Goal: Task Accomplishment & Management: Complete application form

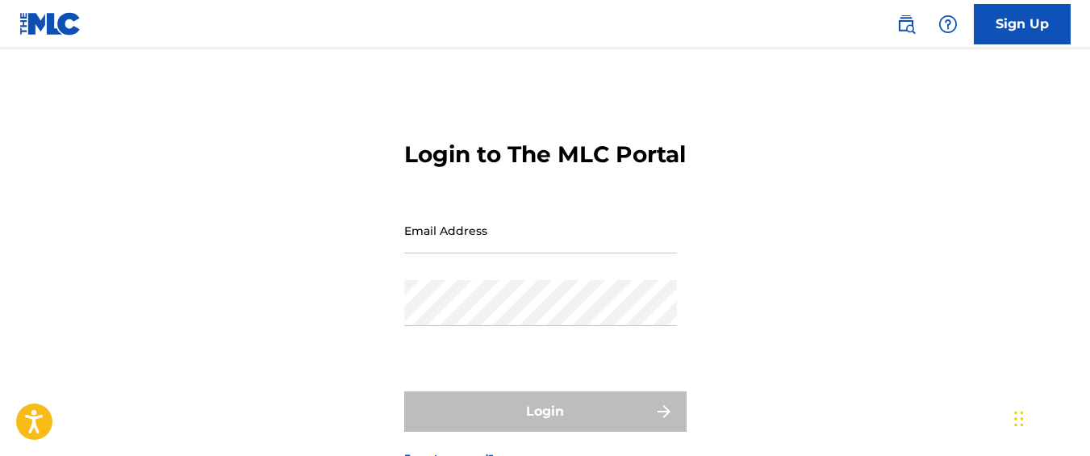
type input "[EMAIL_ADDRESS][DOMAIN_NAME]"
click at [477, 253] on input "[EMAIL_ADDRESS][DOMAIN_NAME]" at bounding box center [540, 230] width 273 height 46
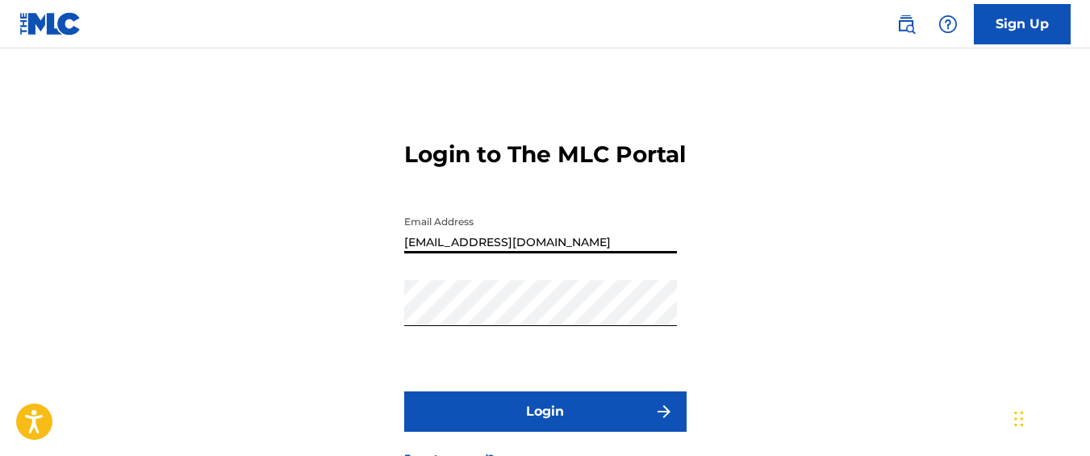
click at [477, 253] on input "[EMAIL_ADDRESS][DOMAIN_NAME]" at bounding box center [540, 230] width 273 height 46
type input "[EMAIL_ADDRESS][DOMAIN_NAME]"
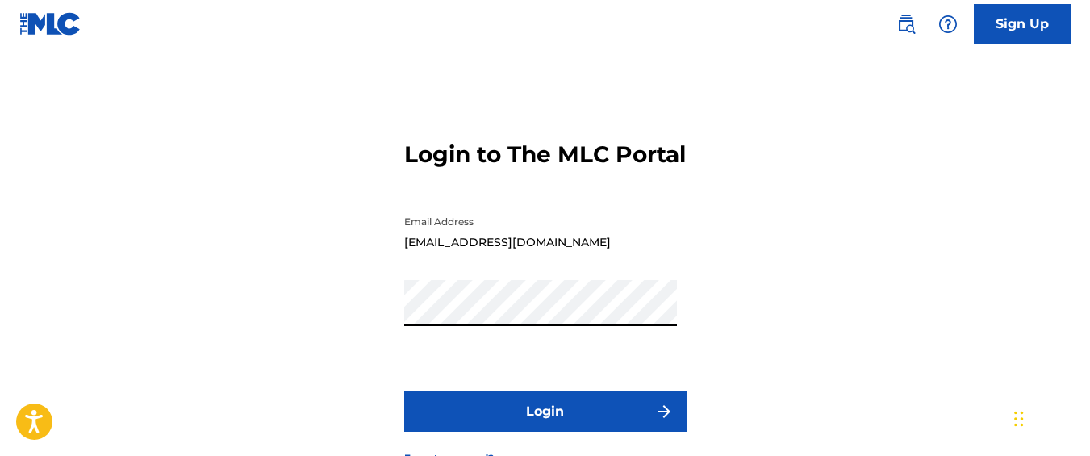
click at [404, 391] on button "Login" at bounding box center [545, 411] width 282 height 40
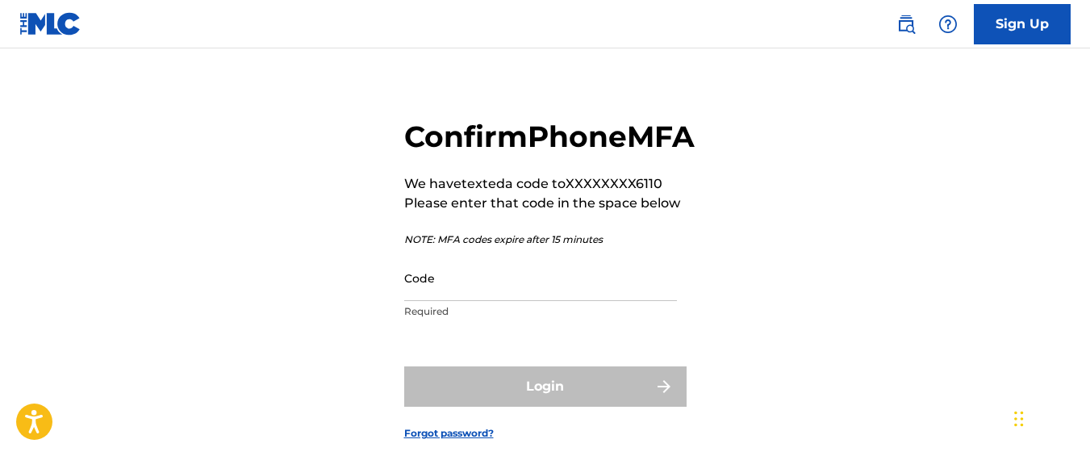
scroll to position [23, 0]
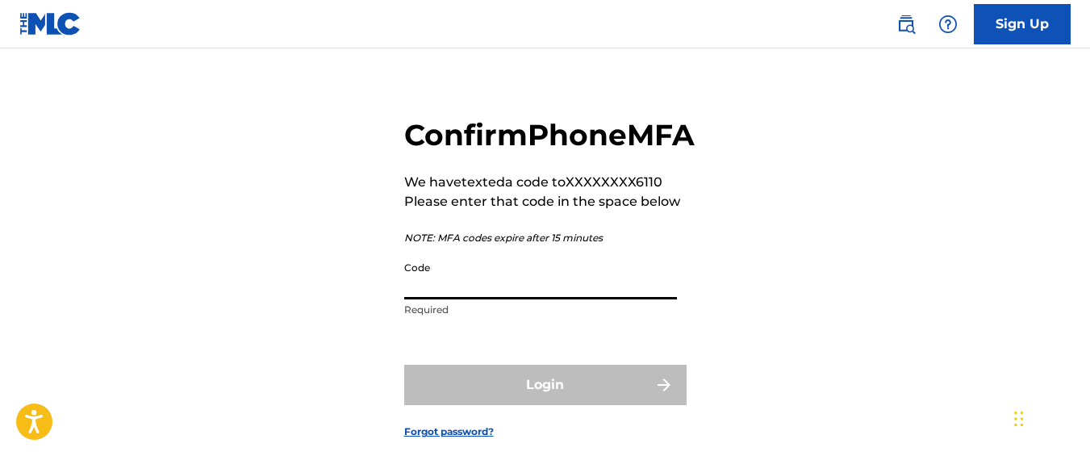
click at [466, 299] on input "Code" at bounding box center [540, 276] width 273 height 46
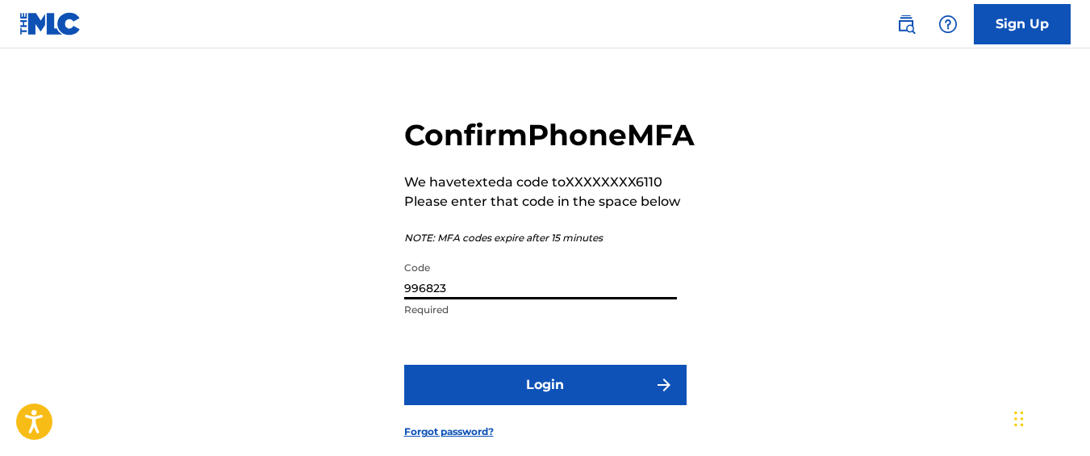
type input "996823"
click at [404, 365] on button "Login" at bounding box center [545, 385] width 282 height 40
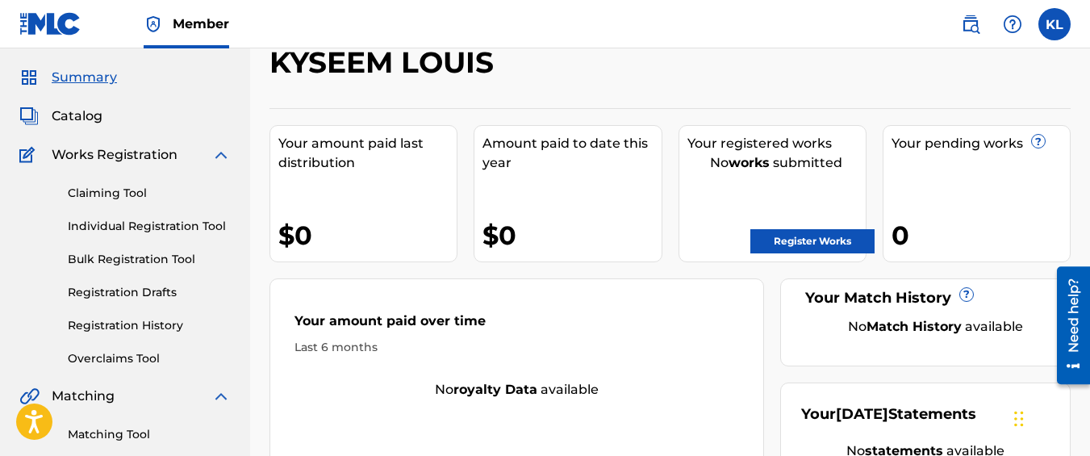
scroll to position [42, 0]
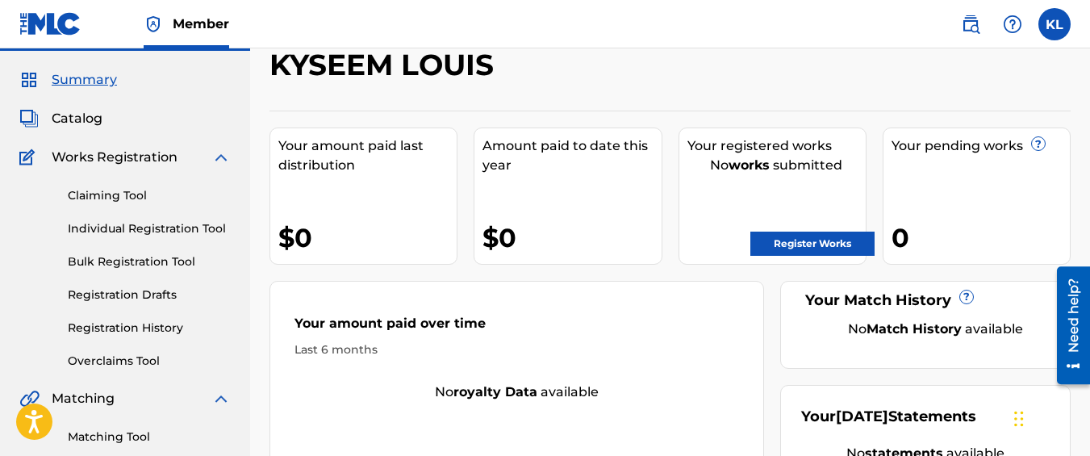
click at [179, 227] on link "Individual Registration Tool" at bounding box center [149, 228] width 163 height 17
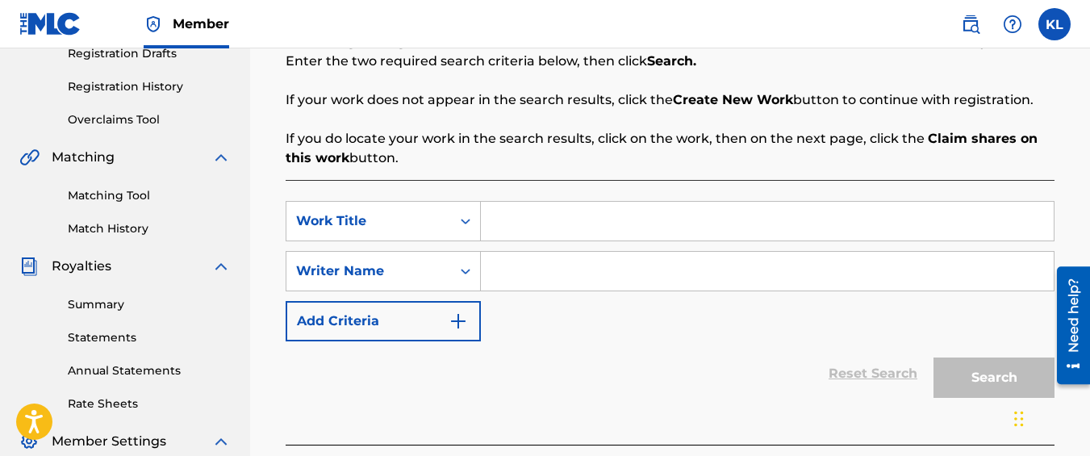
scroll to position [283, 0]
click at [519, 224] on input "Search Form" at bounding box center [767, 221] width 573 height 39
type input "New Day"
click at [529, 278] on input "Search Form" at bounding box center [767, 271] width 573 height 39
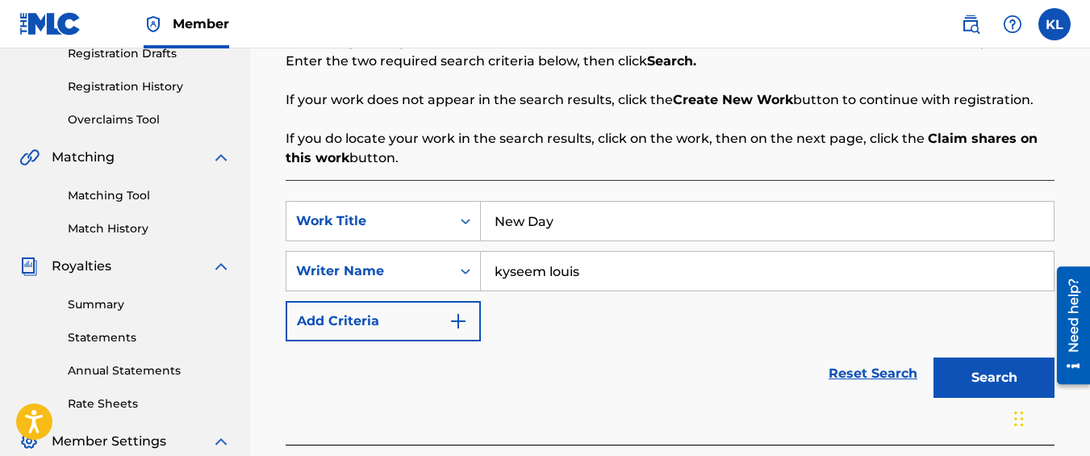
type input "kyseem louis"
click at [934, 357] on button "Search" at bounding box center [994, 377] width 121 height 40
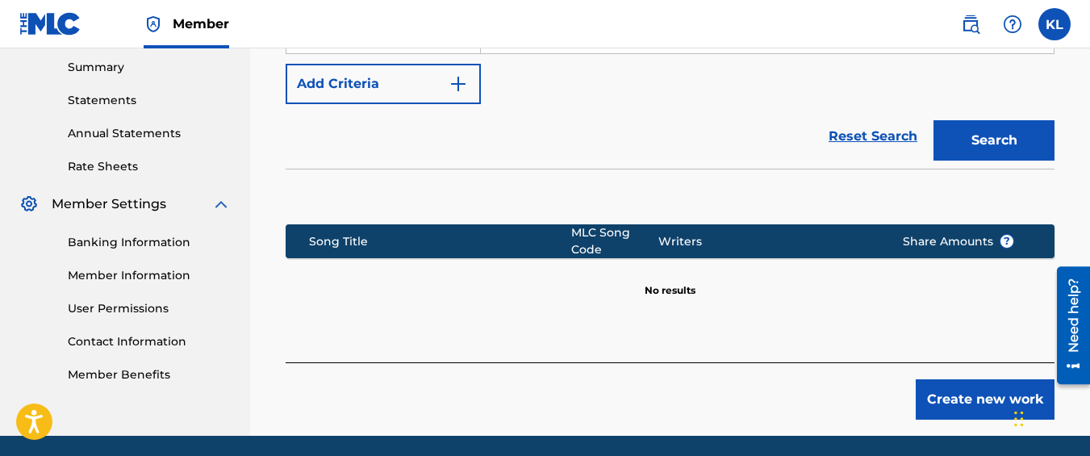
scroll to position [578, 0]
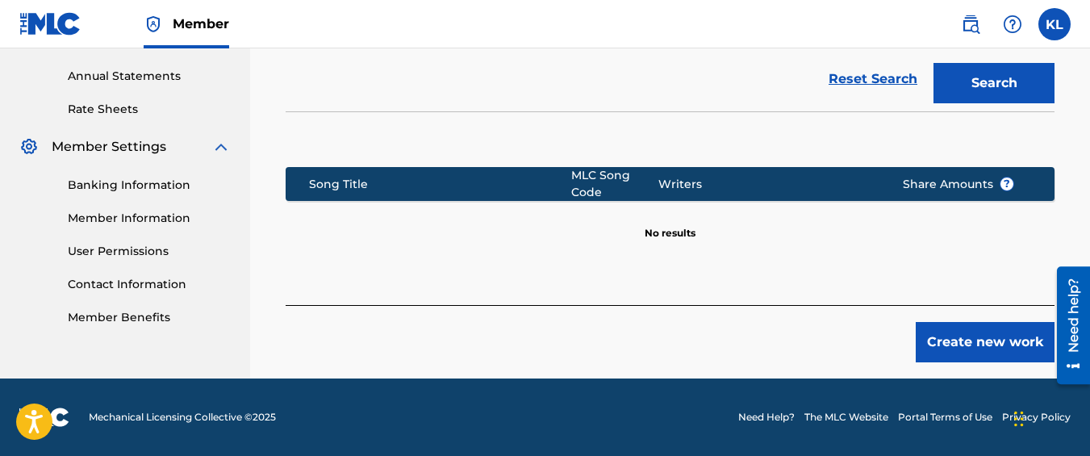
click at [971, 349] on button "Create new work" at bounding box center [985, 342] width 139 height 40
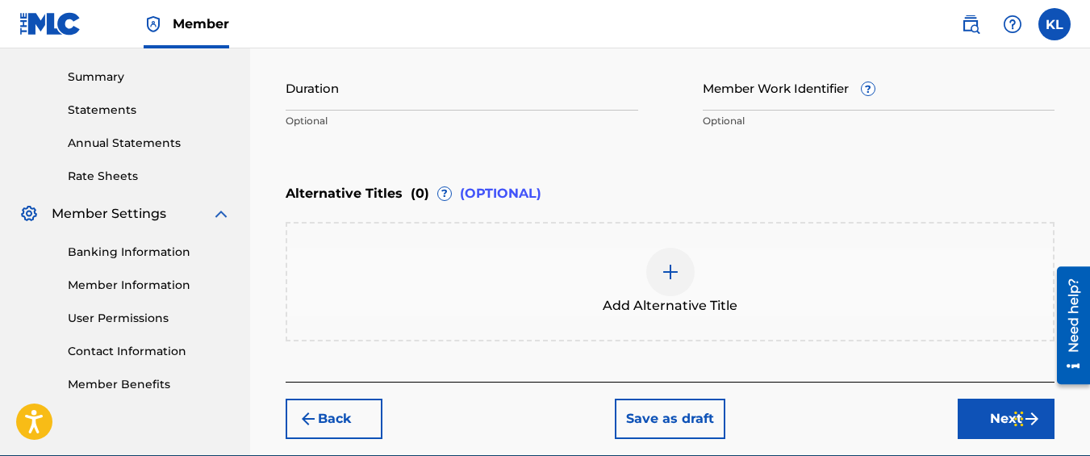
scroll to position [582, 0]
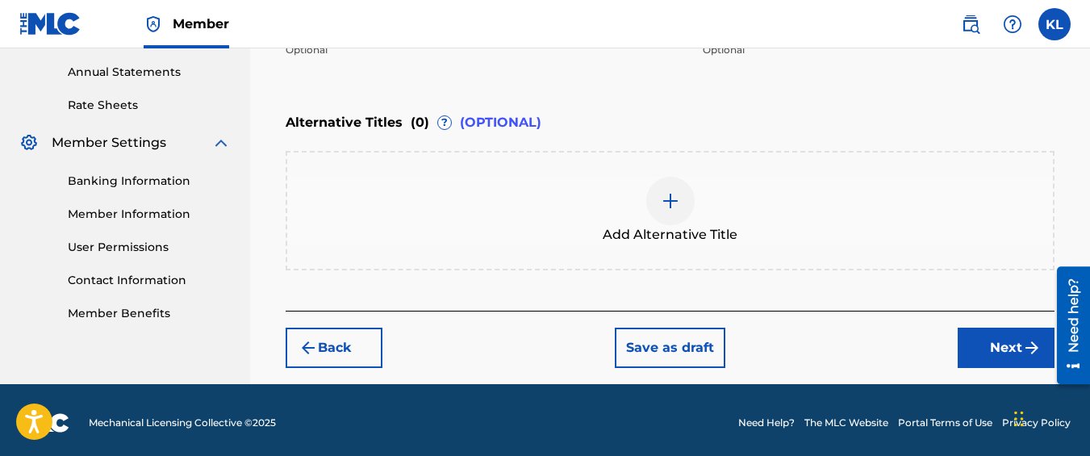
click at [969, 357] on button "Next" at bounding box center [1006, 348] width 97 height 40
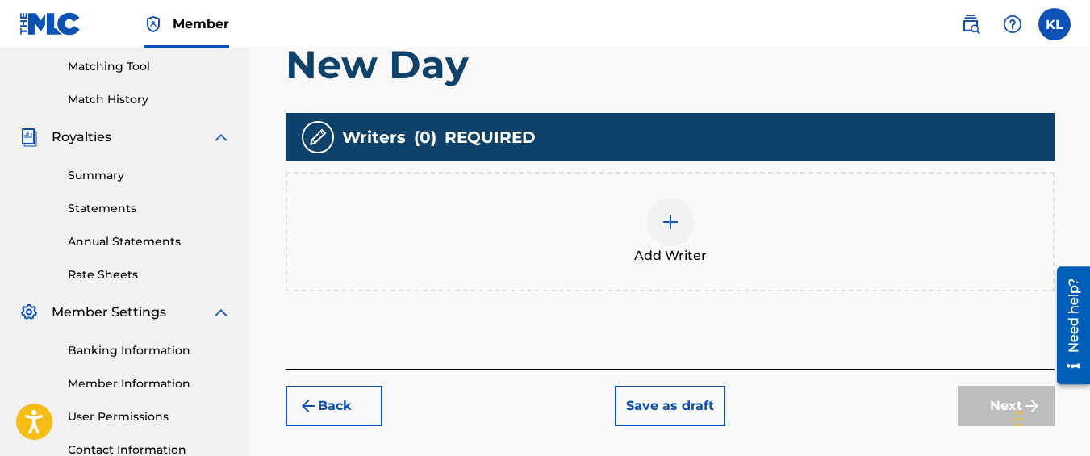
scroll to position [413, 0]
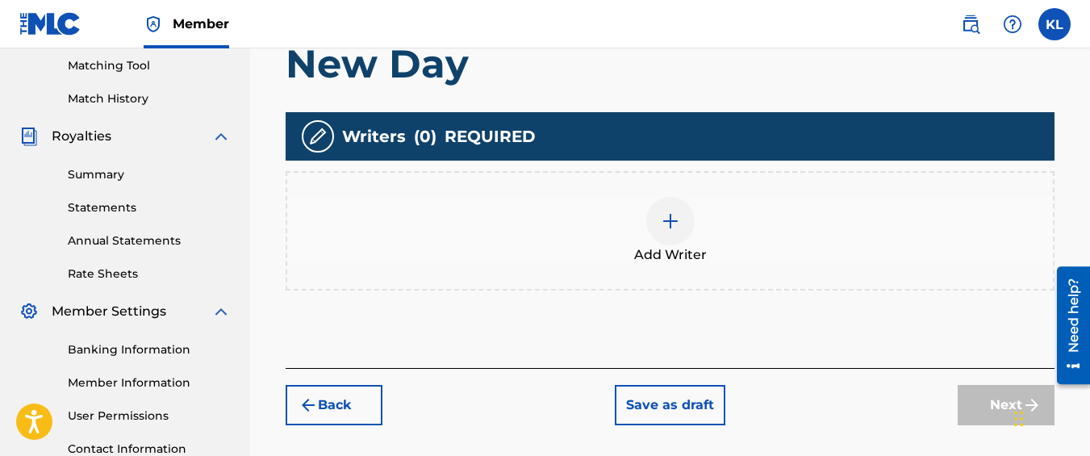
click at [782, 252] on div "Add Writer" at bounding box center [670, 231] width 766 height 68
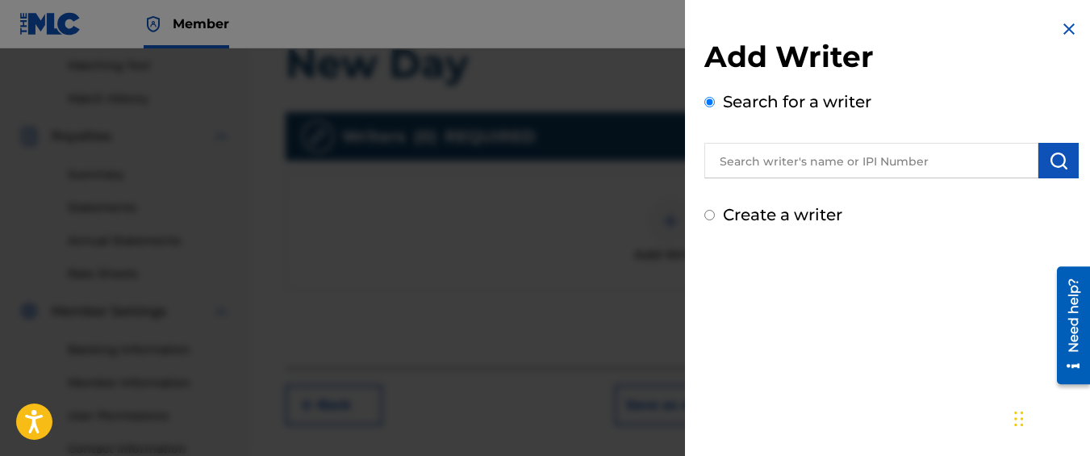
click at [739, 171] on input "text" at bounding box center [872, 161] width 334 height 36
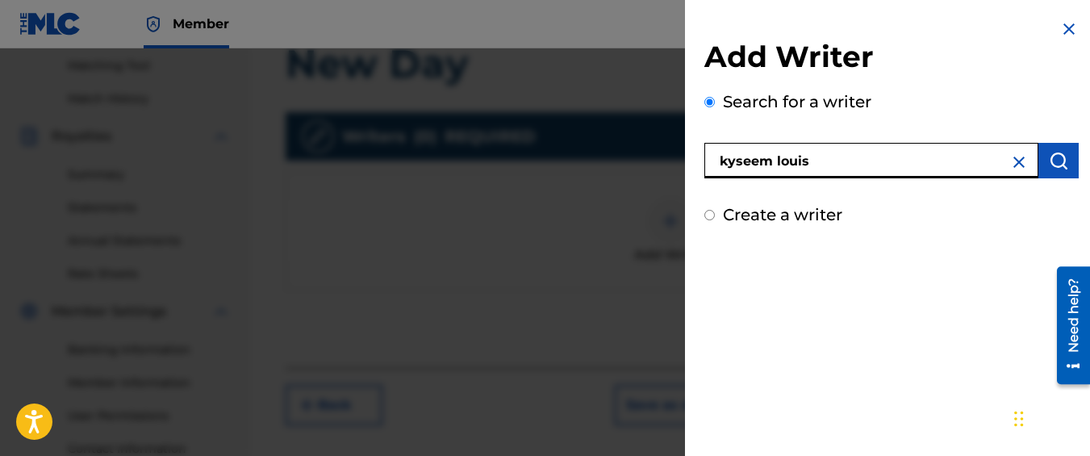
type input "kyseem louis"
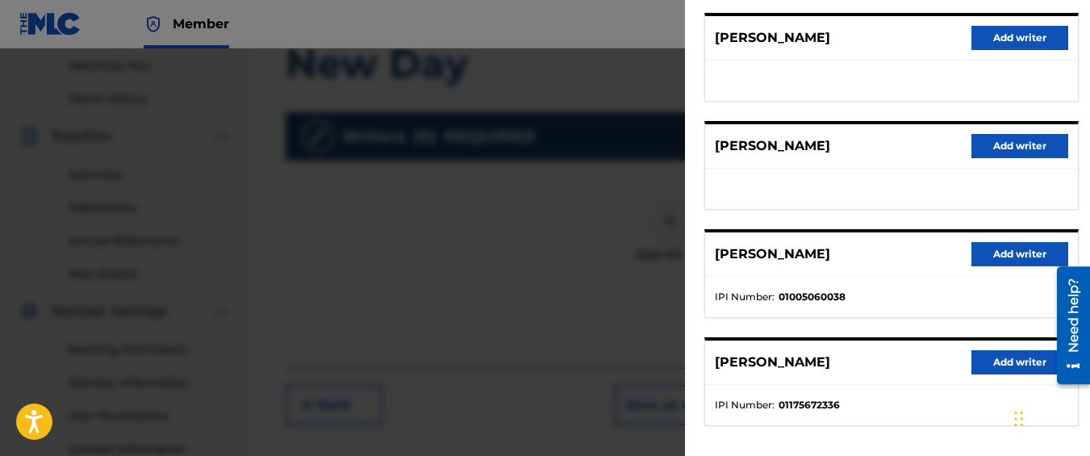
scroll to position [385, 0]
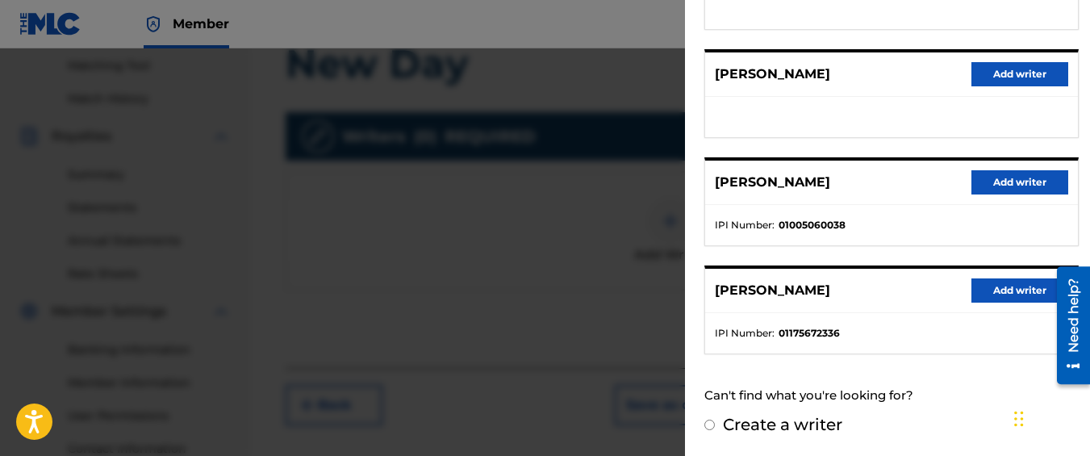
click at [710, 426] on input "Create a writer" at bounding box center [710, 425] width 10 height 10
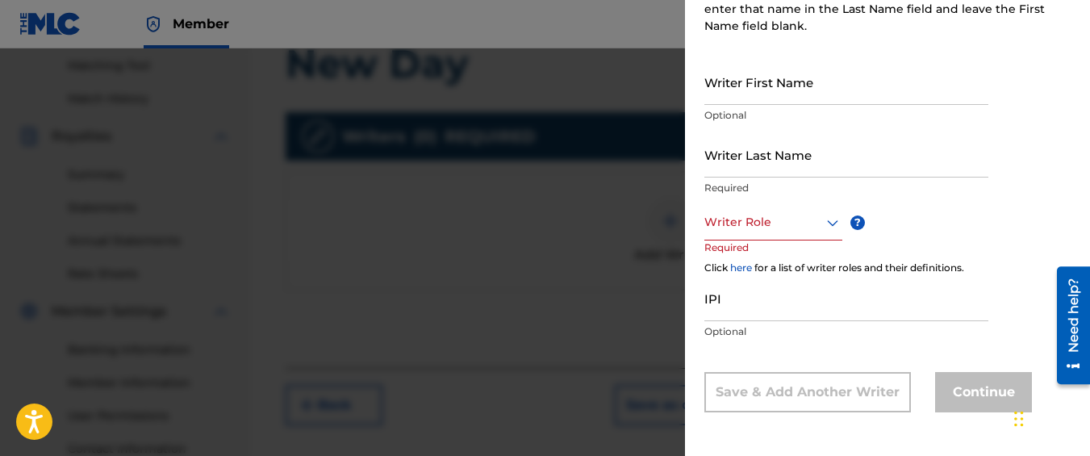
radio input "false"
radio input "true"
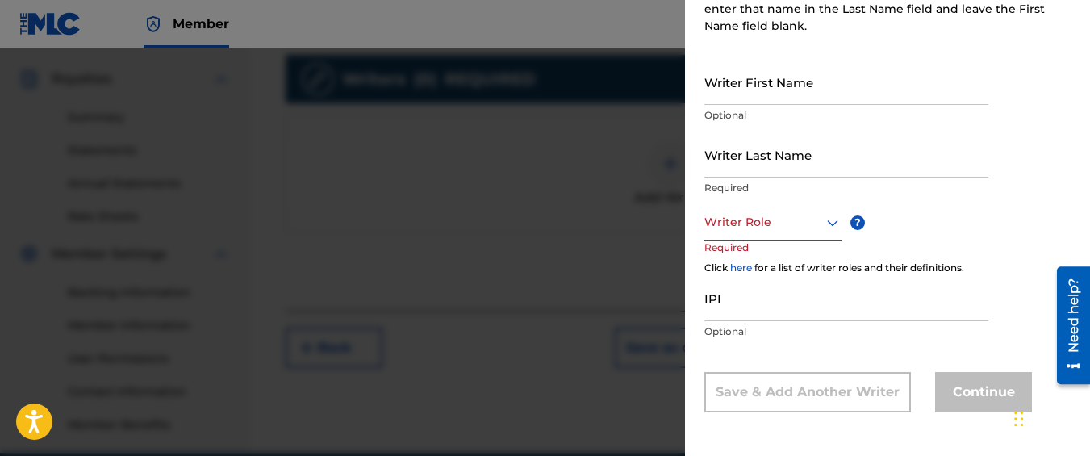
scroll to position [471, 0]
click at [792, 75] on input "Writer First Name" at bounding box center [847, 82] width 284 height 46
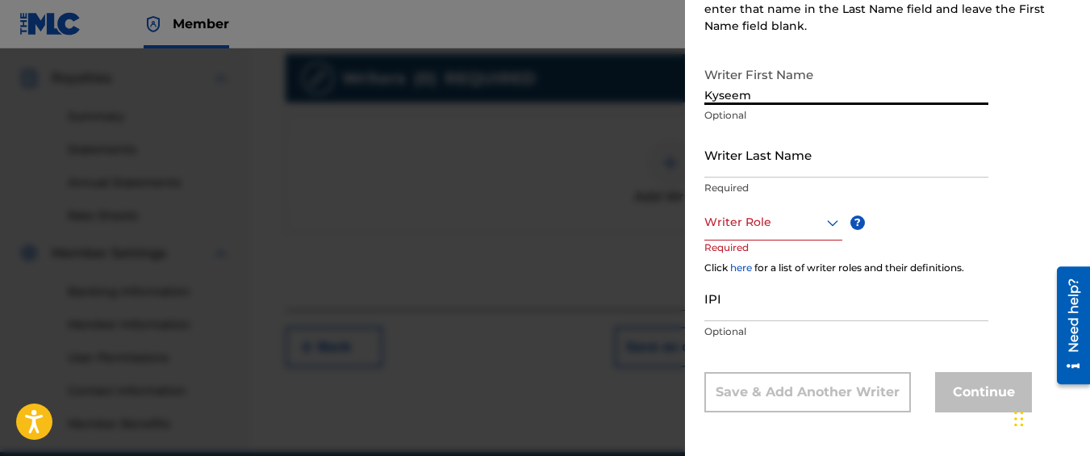
type input "Kyseem"
click at [774, 159] on input "Writer Last Name" at bounding box center [847, 155] width 284 height 46
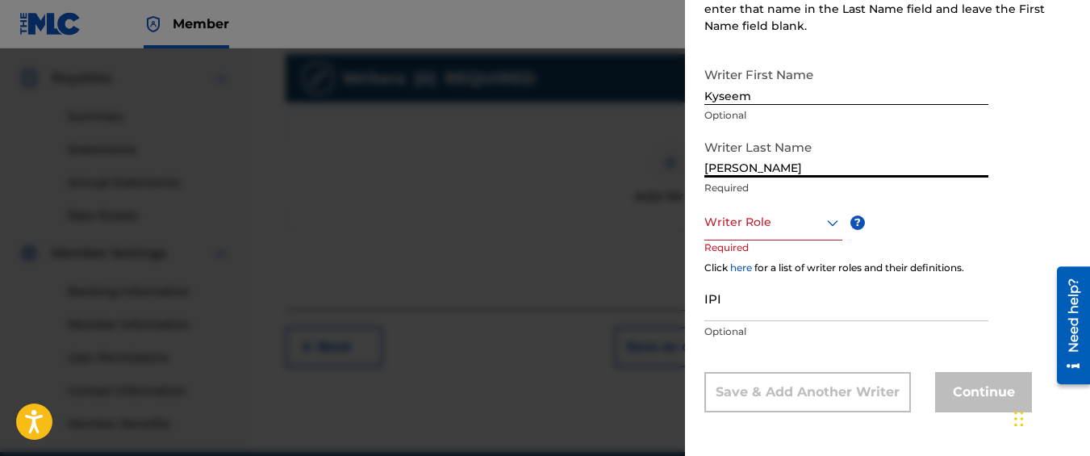
type input "[PERSON_NAME]"
click at [768, 218] on div at bounding box center [774, 222] width 138 height 20
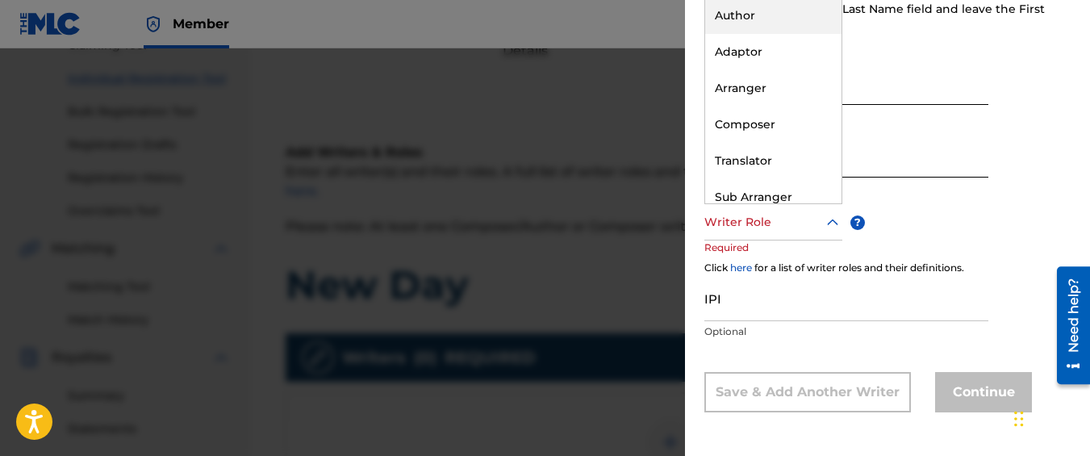
scroll to position [0, 0]
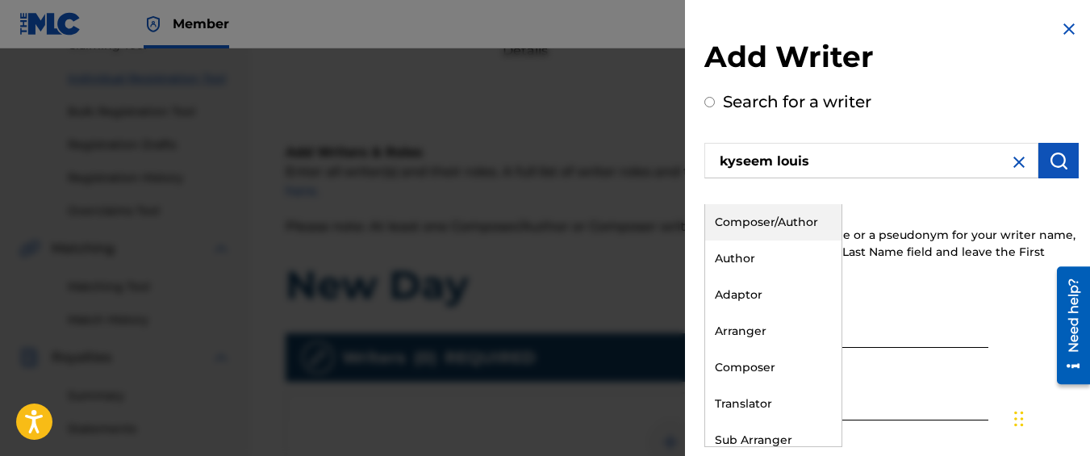
click at [788, 215] on div "Composer/Author" at bounding box center [773, 222] width 136 height 36
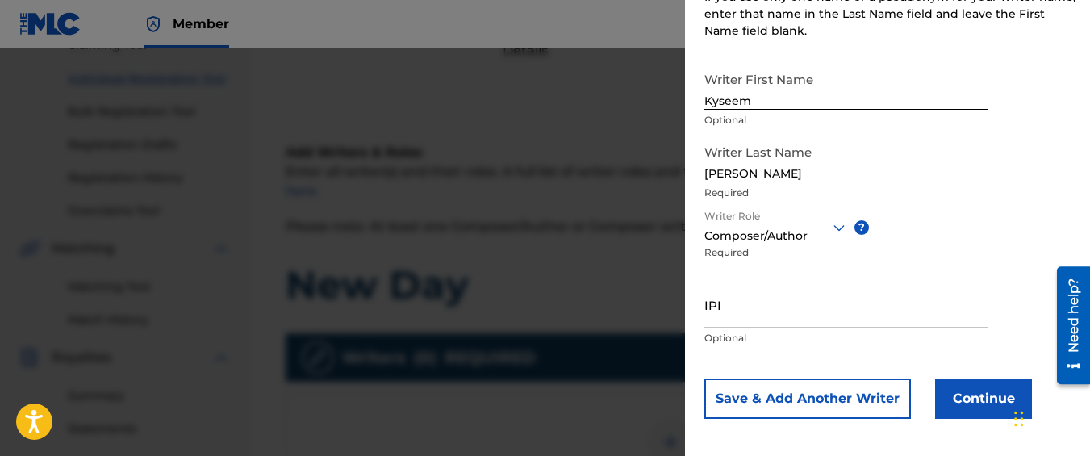
scroll to position [245, 0]
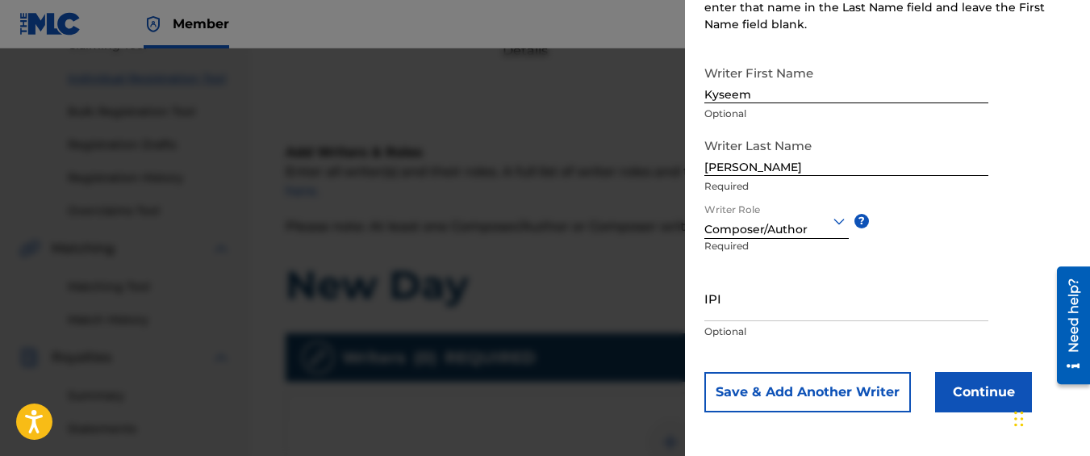
click at [949, 406] on button "Continue" at bounding box center [983, 392] width 97 height 40
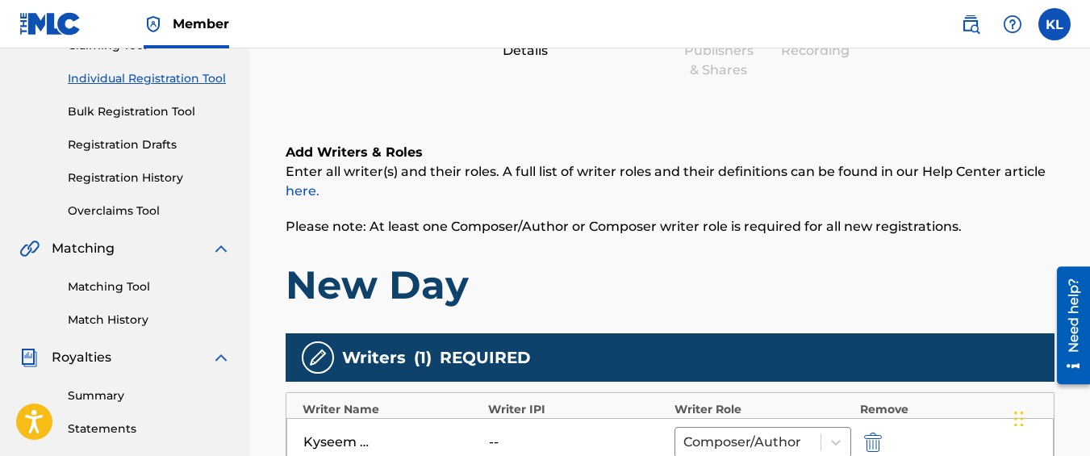
scroll to position [561, 0]
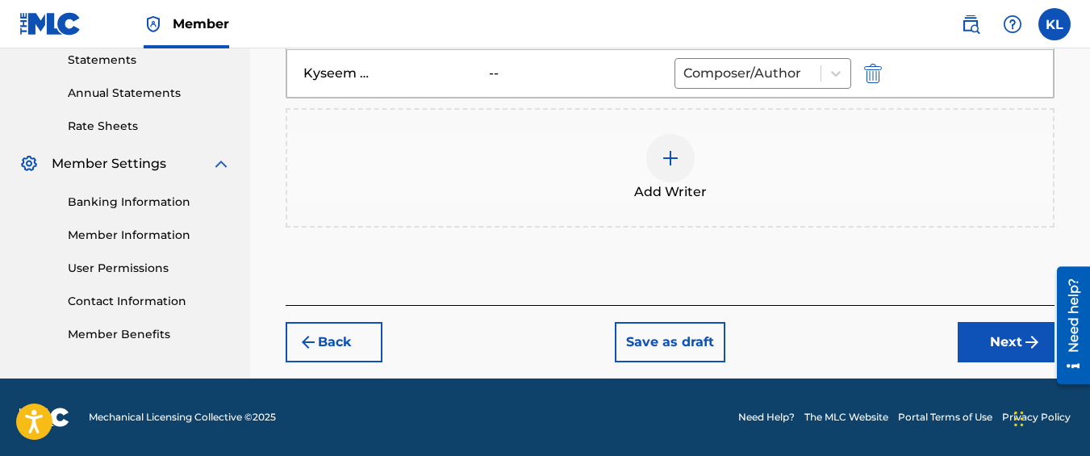
click at [961, 339] on button "Next" at bounding box center [1006, 342] width 97 height 40
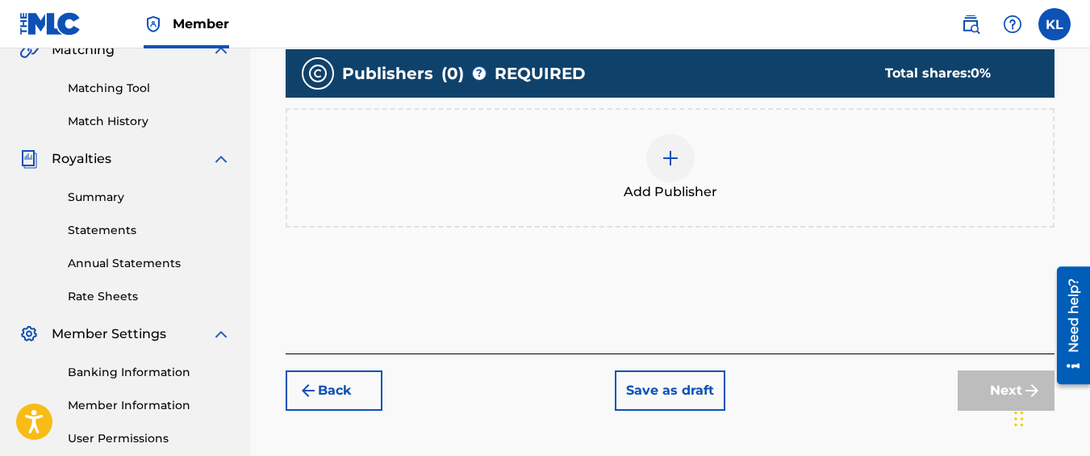
scroll to position [401, 0]
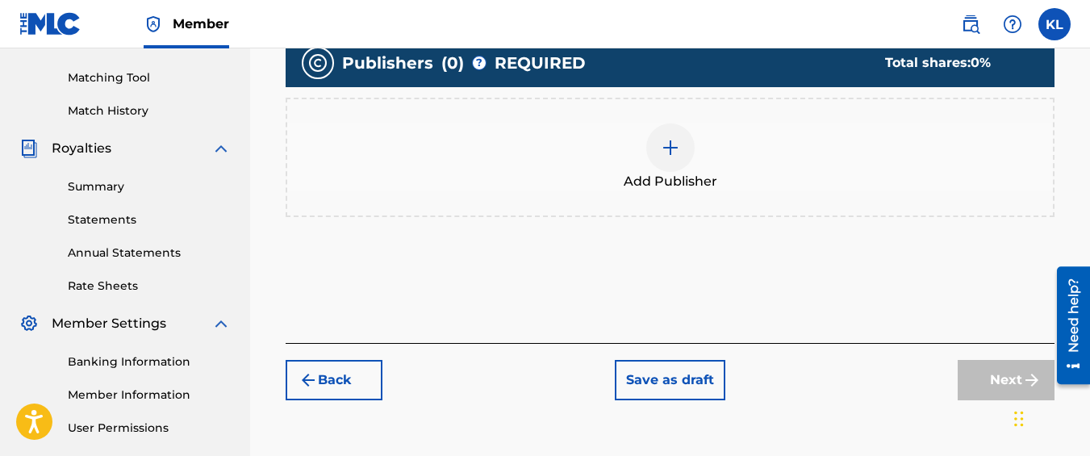
click at [625, 113] on div "Add Publisher" at bounding box center [670, 157] width 769 height 119
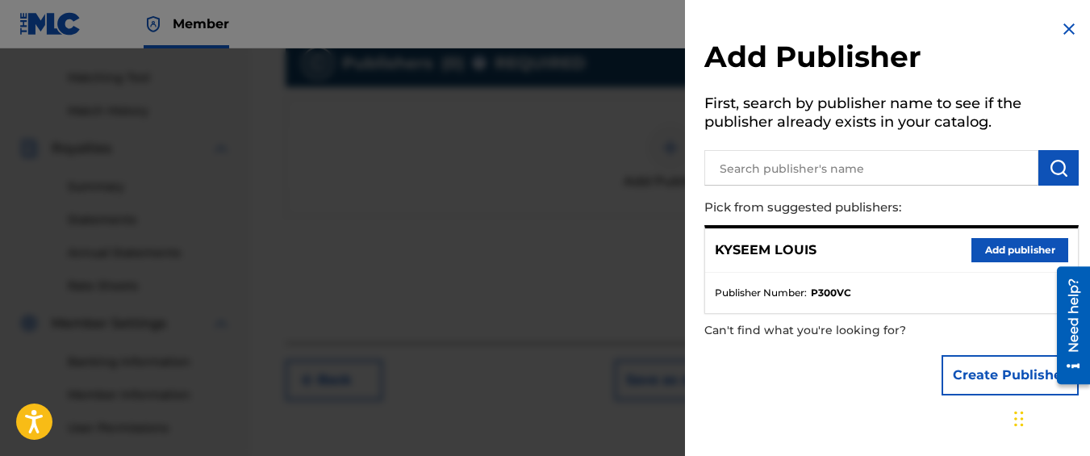
click at [965, 252] on div "KYSEEM [PERSON_NAME] publisher" at bounding box center [891, 250] width 373 height 44
click at [980, 251] on button "Add publisher" at bounding box center [1020, 250] width 97 height 24
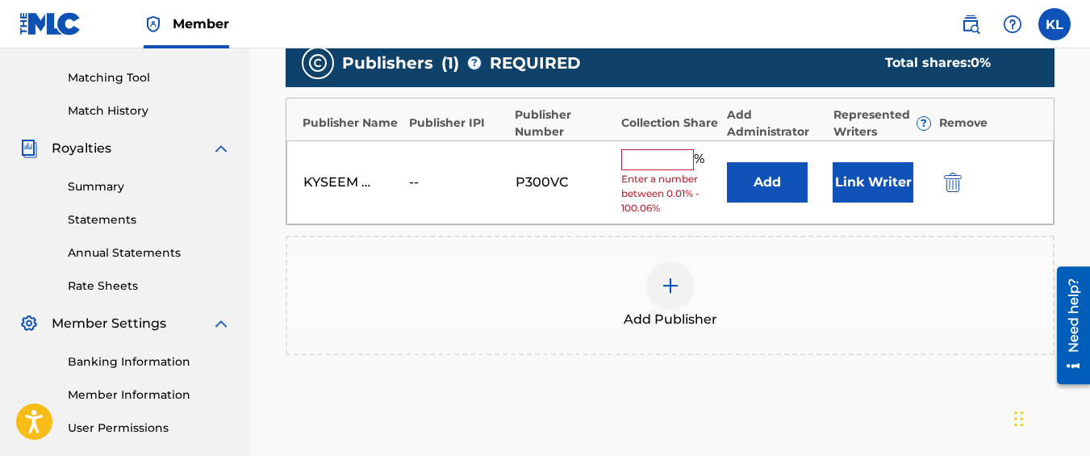
click at [652, 155] on input "text" at bounding box center [657, 159] width 73 height 21
type input "100"
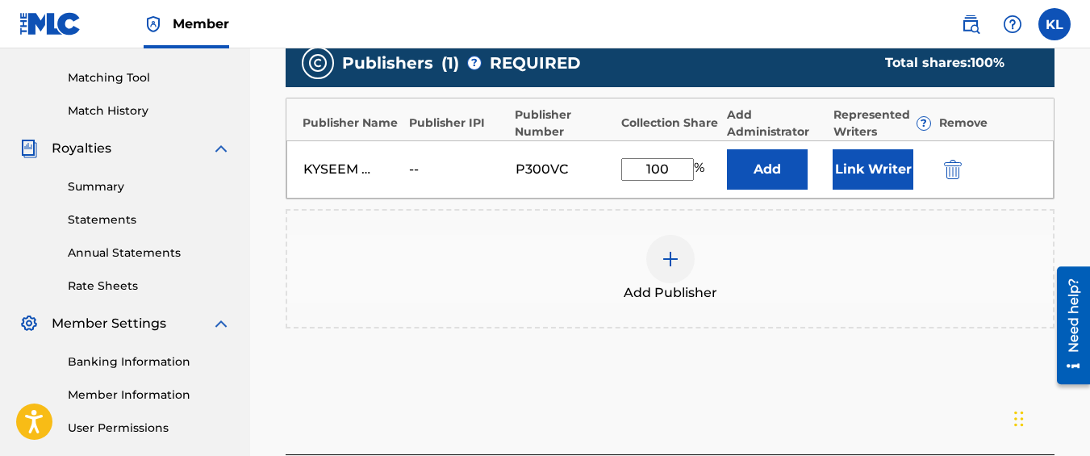
scroll to position [550, 0]
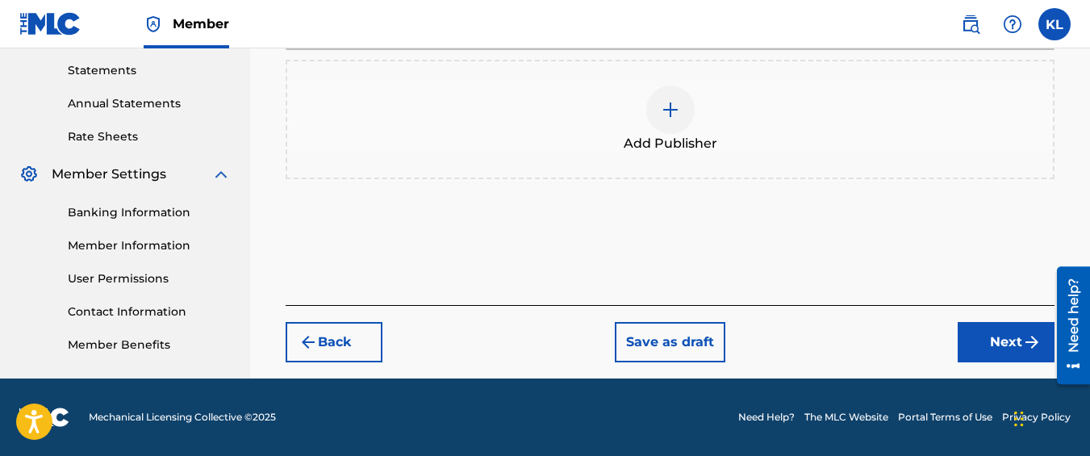
click at [989, 347] on button "Next" at bounding box center [1006, 342] width 97 height 40
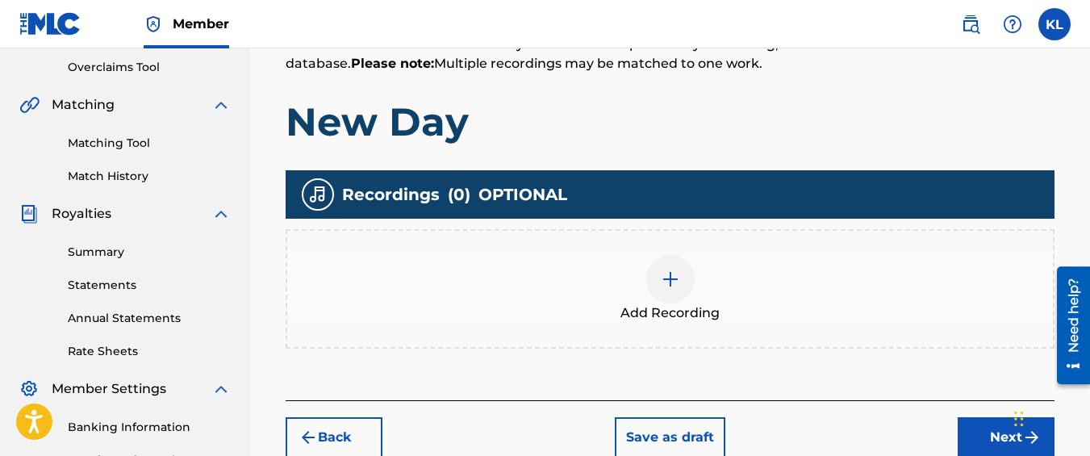
scroll to position [341, 0]
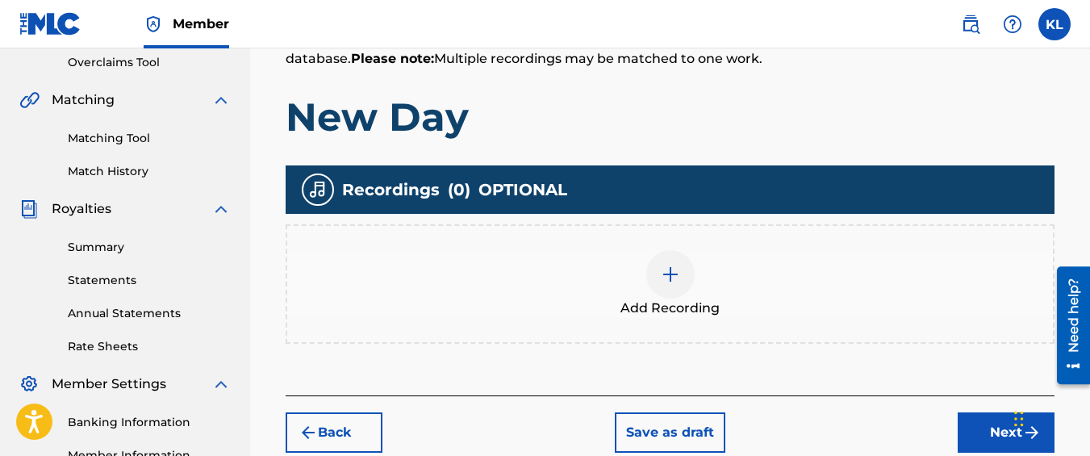
click at [693, 282] on div at bounding box center [670, 274] width 48 height 48
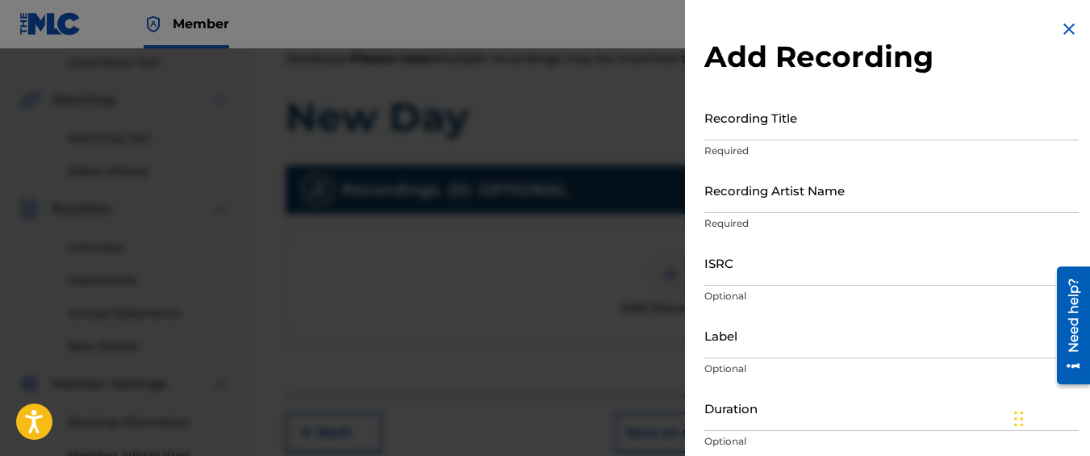
click at [777, 125] on input "Recording Title" at bounding box center [892, 117] width 374 height 46
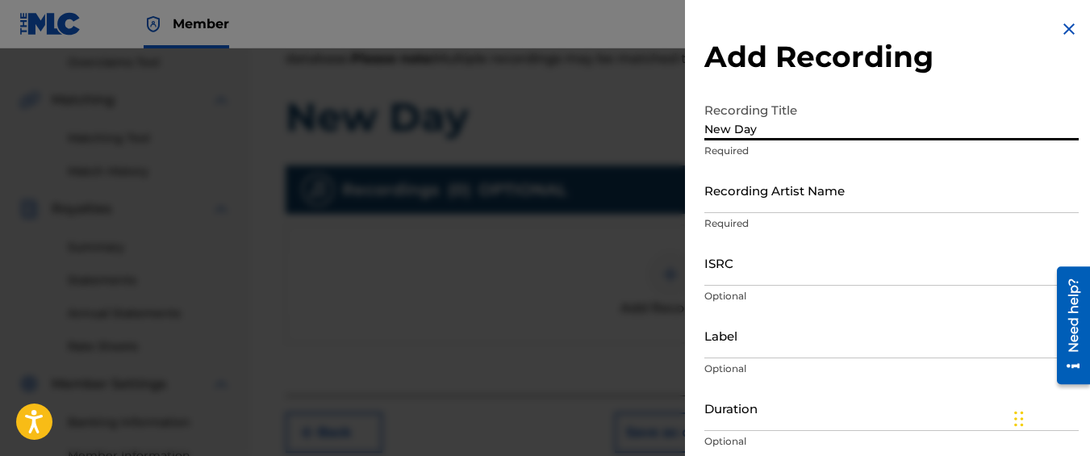
type input "New Day"
click at [741, 202] on input "Recording Artist Name" at bounding box center [892, 190] width 374 height 46
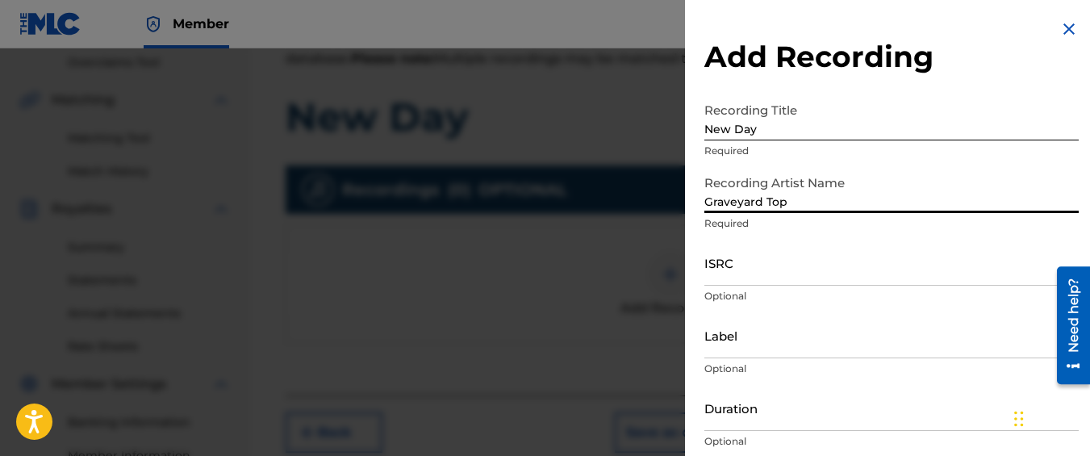
type input "Graveyard Top"
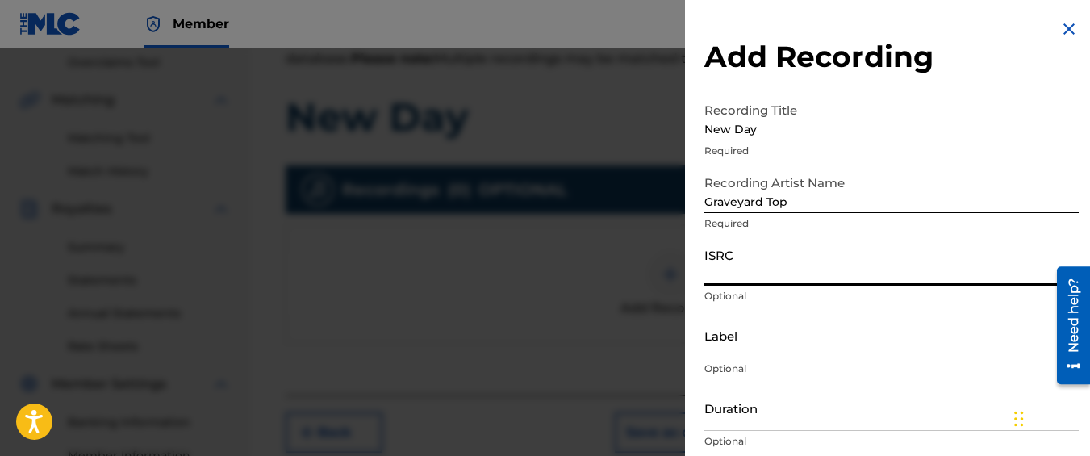
paste input "QM42K1987532"
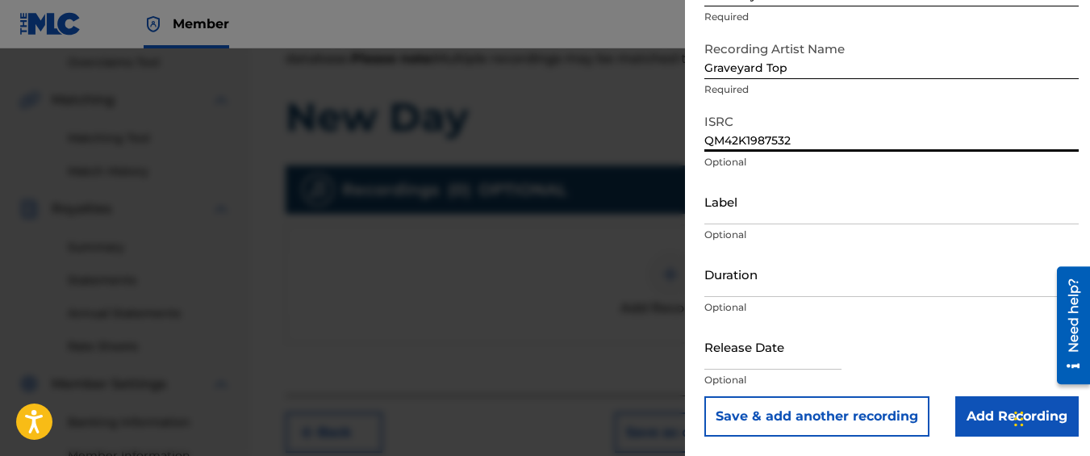
type input "QM42K1987532"
click at [964, 407] on input "Add Recording" at bounding box center [1016, 416] width 123 height 40
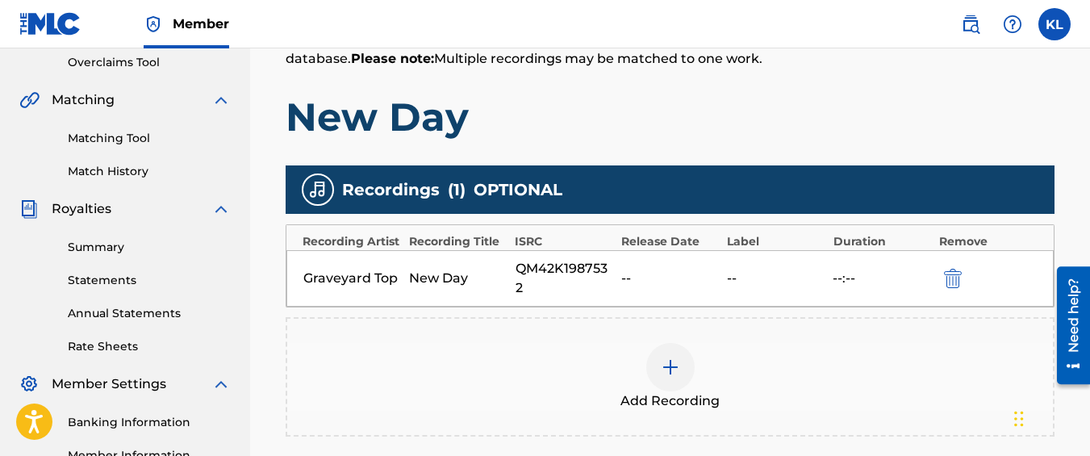
scroll to position [545, 0]
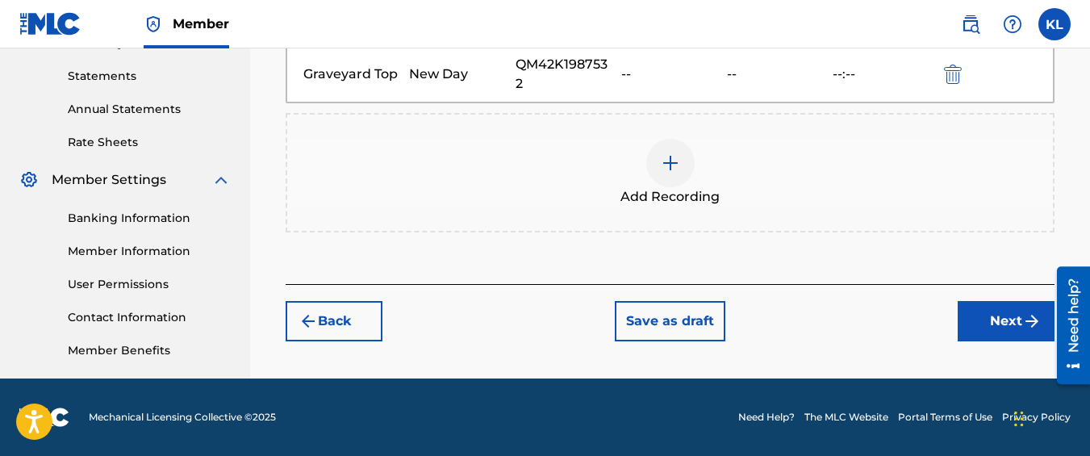
click at [979, 324] on button "Next" at bounding box center [1006, 321] width 97 height 40
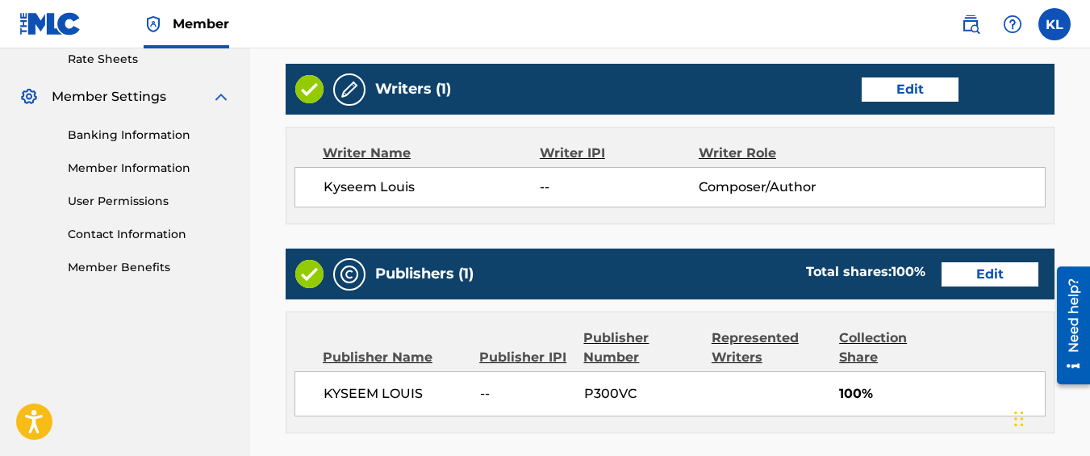
scroll to position [960, 0]
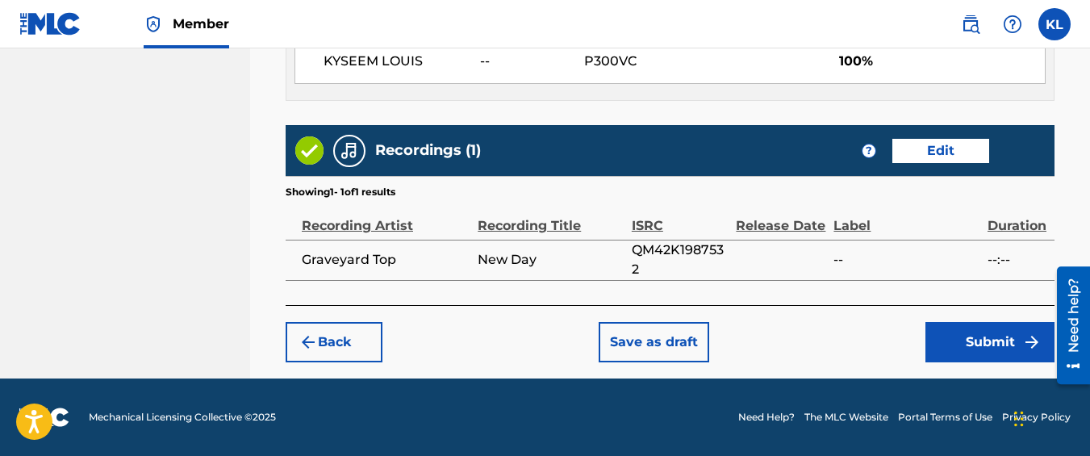
click at [963, 354] on button "Submit" at bounding box center [990, 342] width 129 height 40
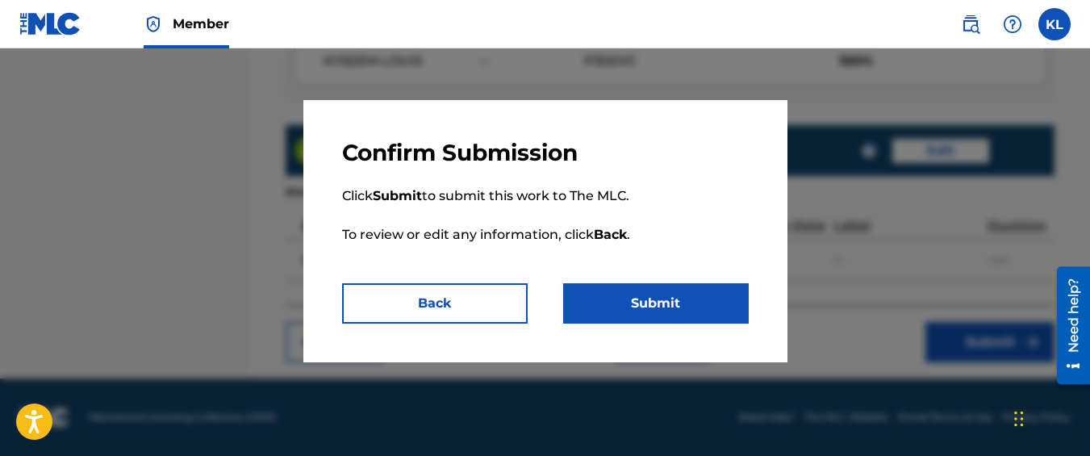
click at [638, 295] on button "Submit" at bounding box center [656, 303] width 186 height 40
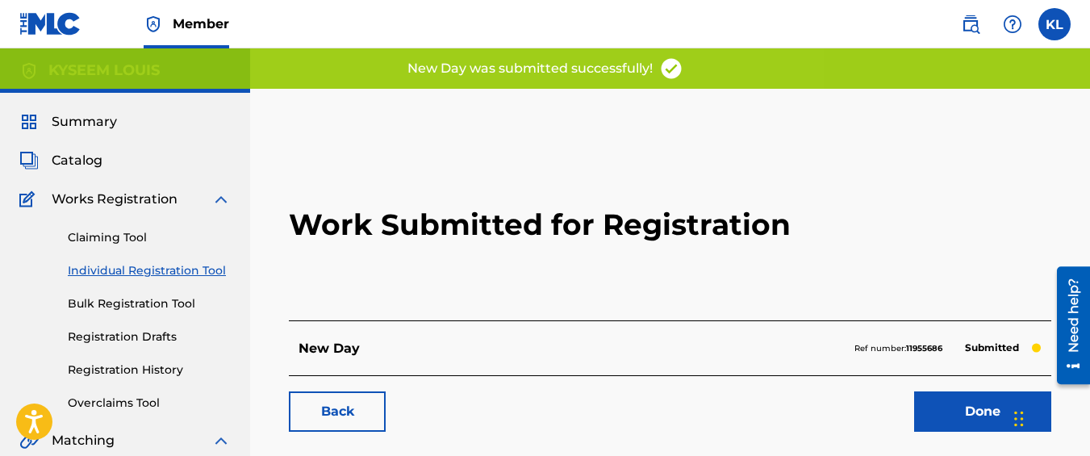
click at [366, 398] on link "Back" at bounding box center [337, 411] width 97 height 40
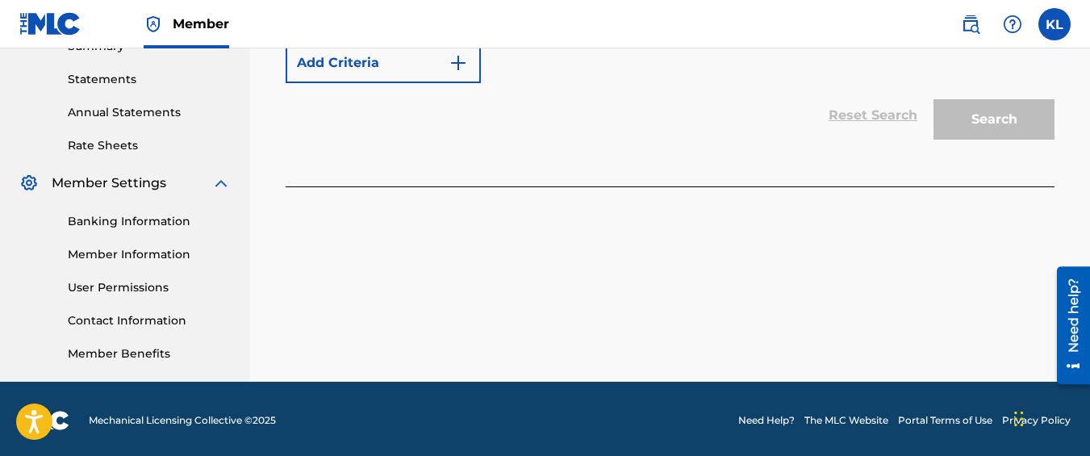
scroll to position [341, 0]
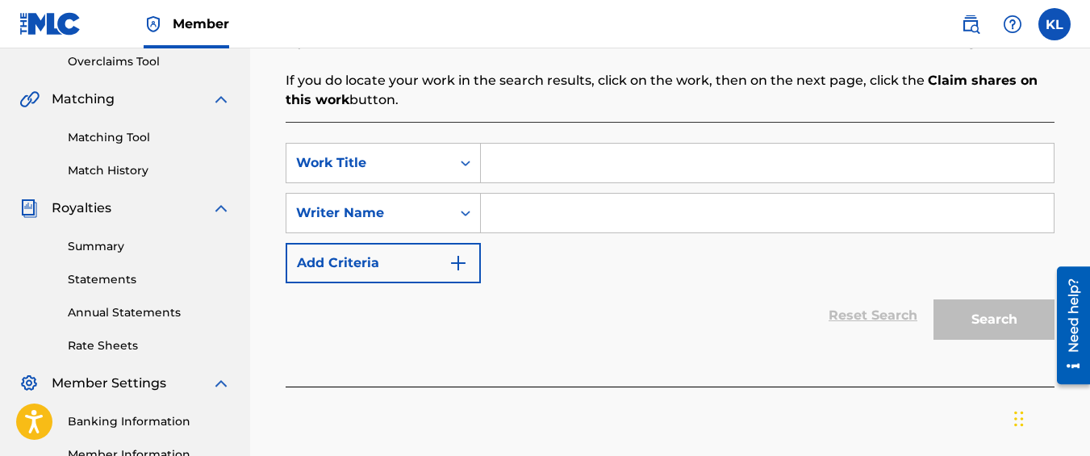
click at [551, 176] on input "Search Form" at bounding box center [767, 163] width 573 height 39
type input "Gold Chains"
click at [560, 216] on input "Search Form" at bounding box center [767, 213] width 573 height 39
type input "kyseem louis"
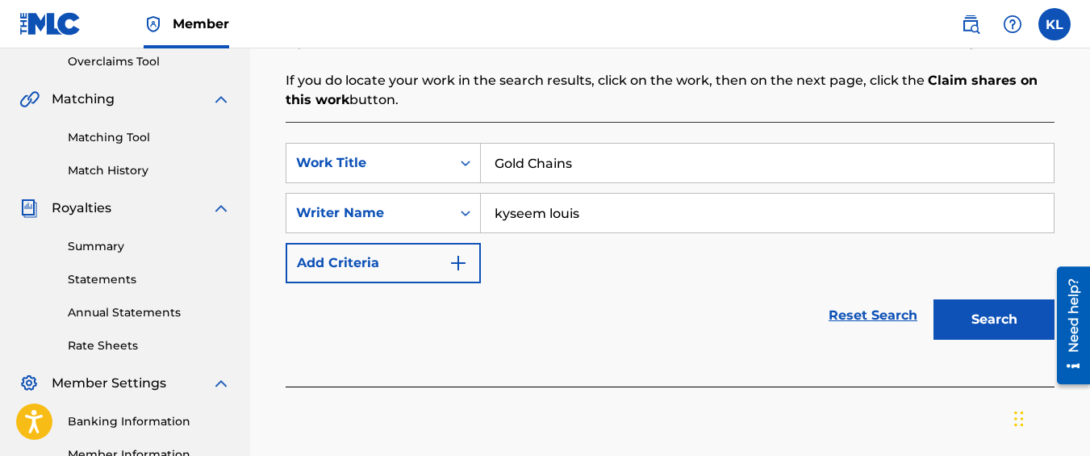
click at [942, 318] on button "Search" at bounding box center [994, 319] width 121 height 40
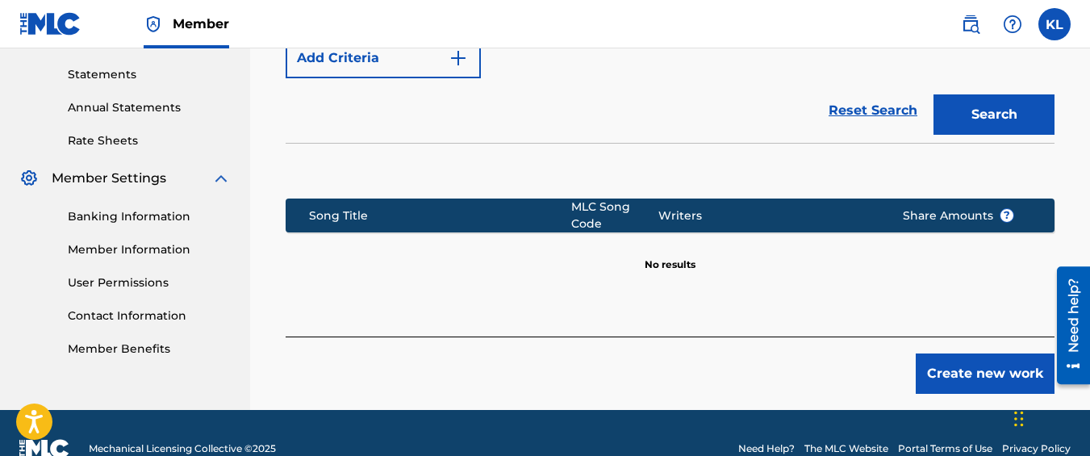
scroll to position [547, 0]
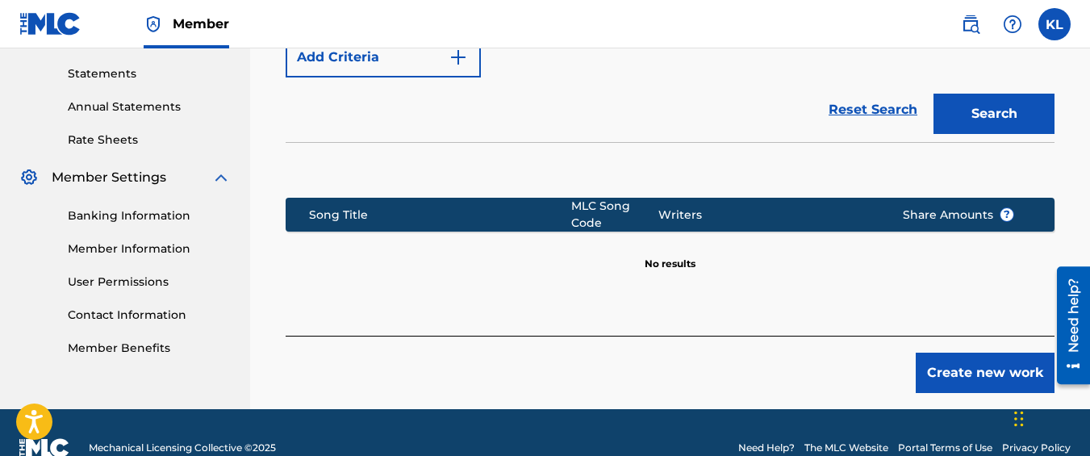
click at [973, 369] on button "Create new work" at bounding box center [985, 373] width 139 height 40
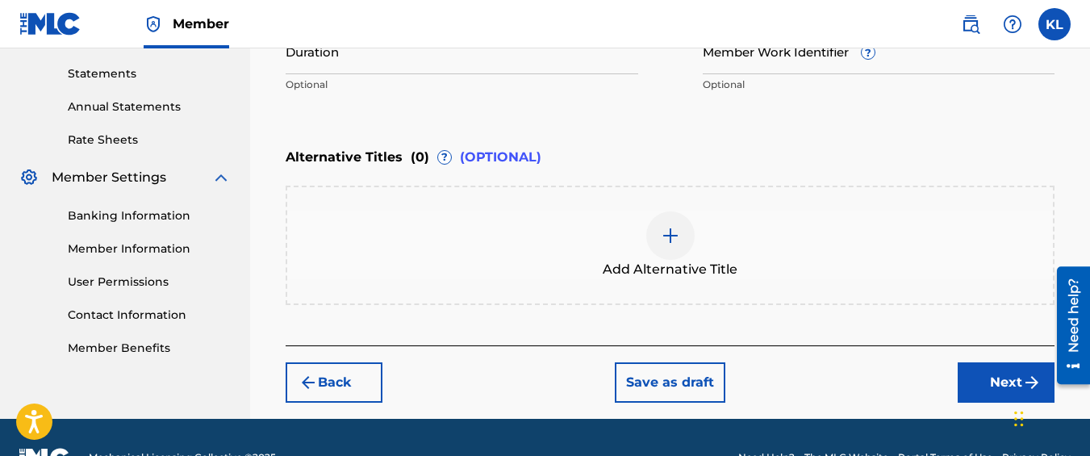
scroll to position [587, 0]
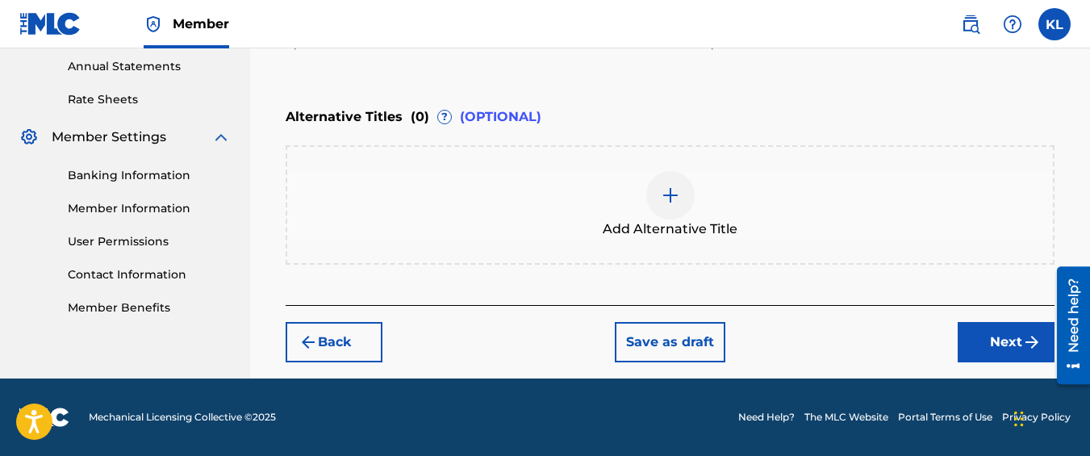
click at [986, 353] on button "Next" at bounding box center [1006, 342] width 97 height 40
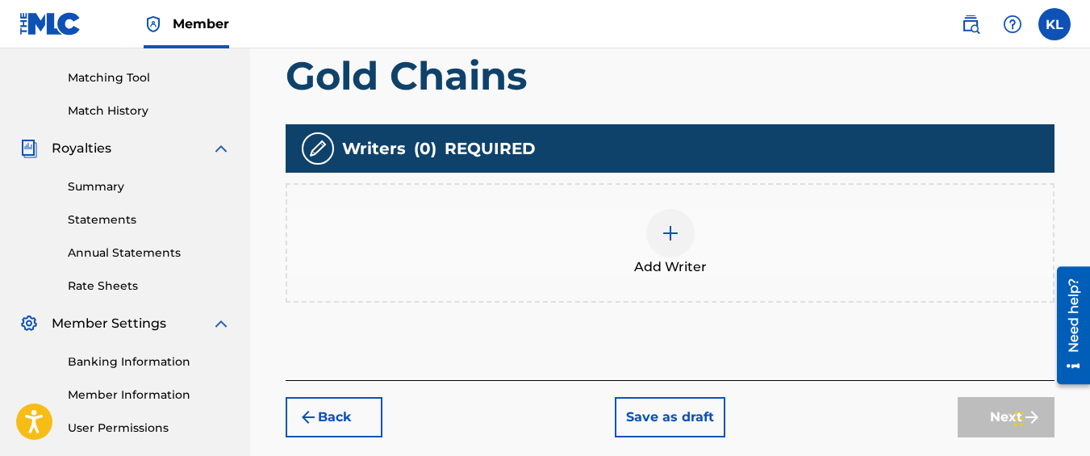
scroll to position [427, 0]
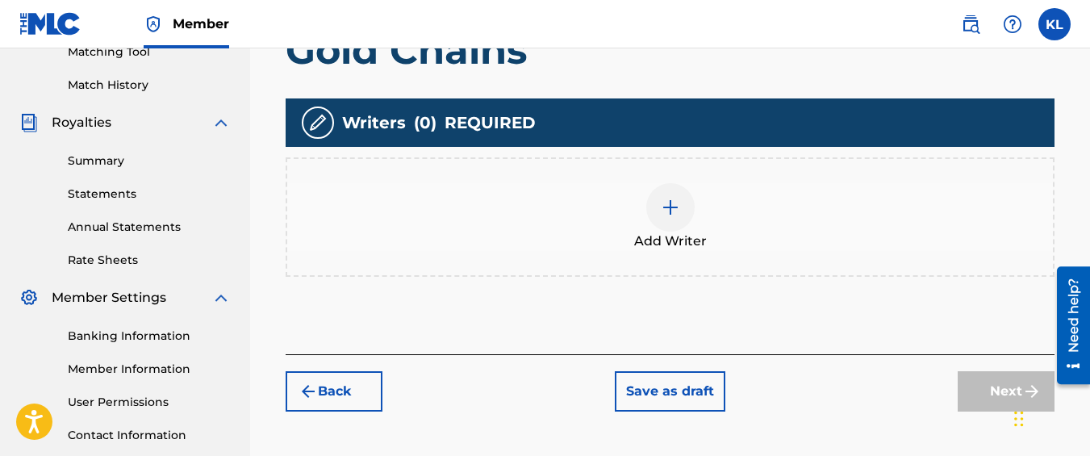
click at [738, 222] on div "Add Writer" at bounding box center [670, 217] width 766 height 68
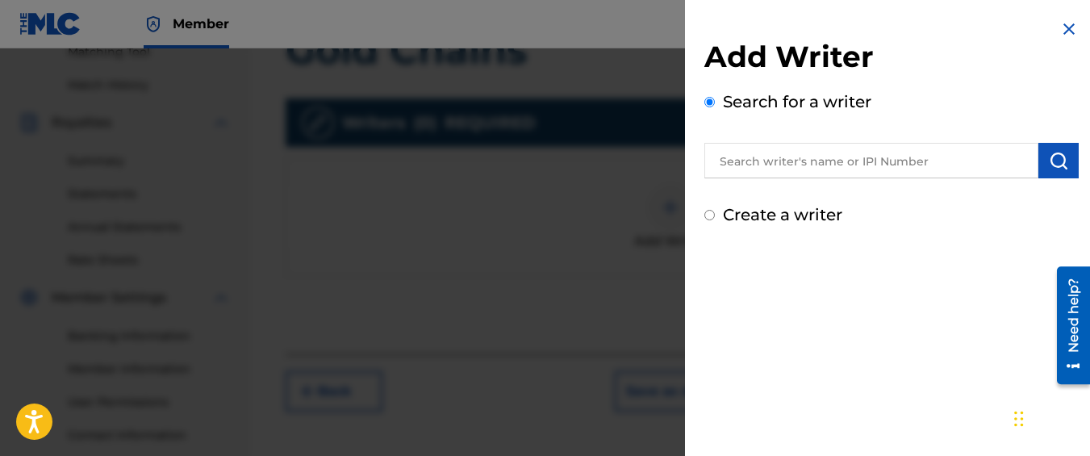
click at [791, 162] on input "text" at bounding box center [872, 161] width 334 height 36
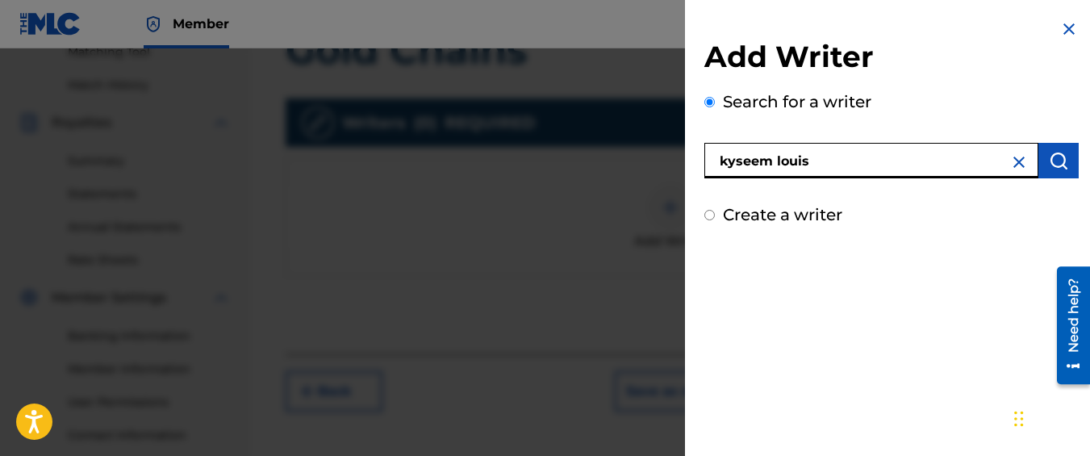
type input "kyseem louis"
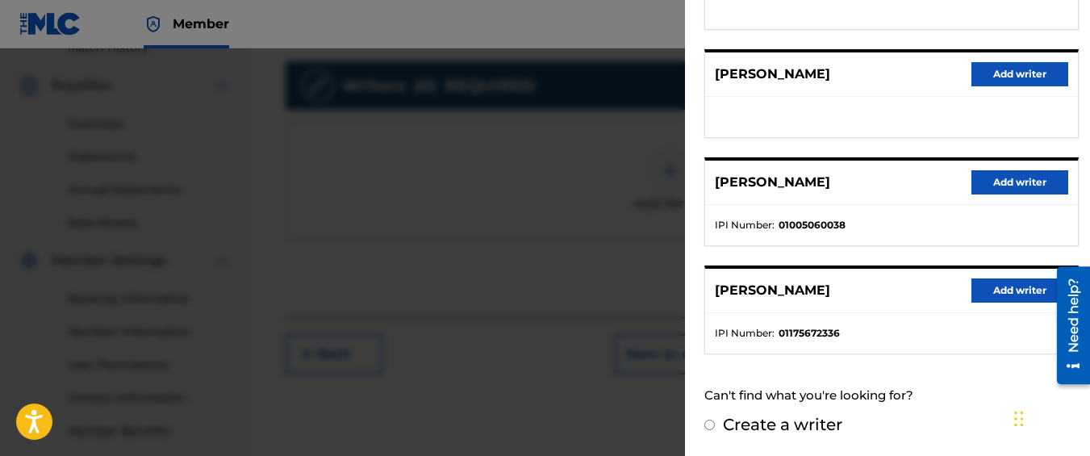
scroll to position [508, 0]
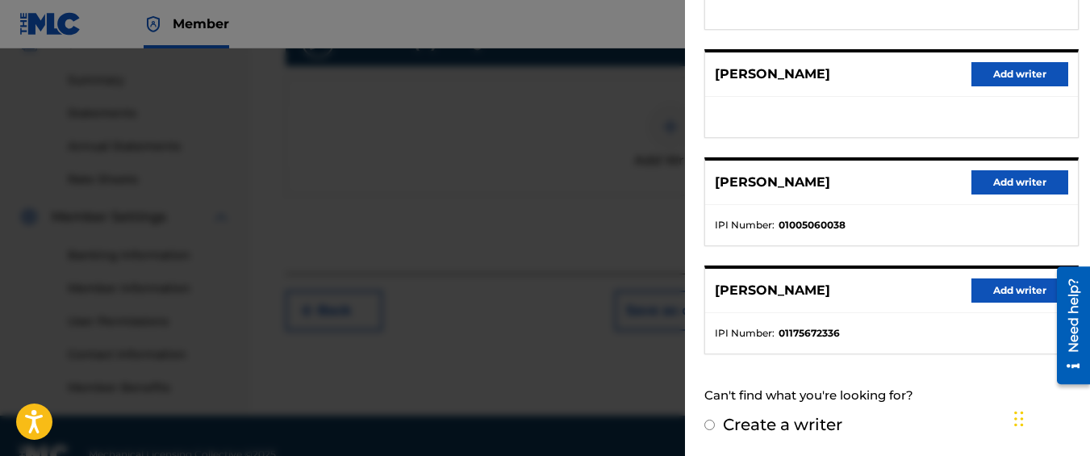
click at [708, 423] on input "Create a writer" at bounding box center [710, 425] width 10 height 10
radio input "false"
radio input "true"
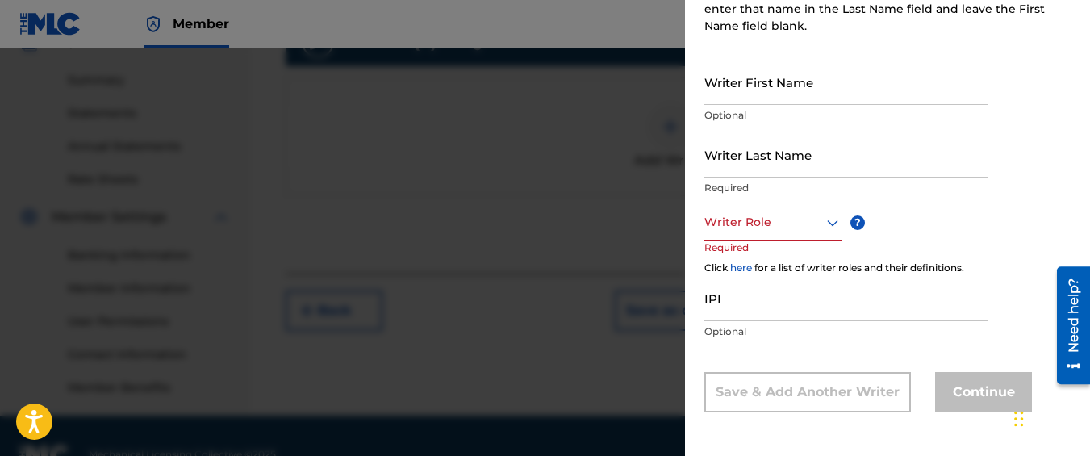
scroll to position [235, 0]
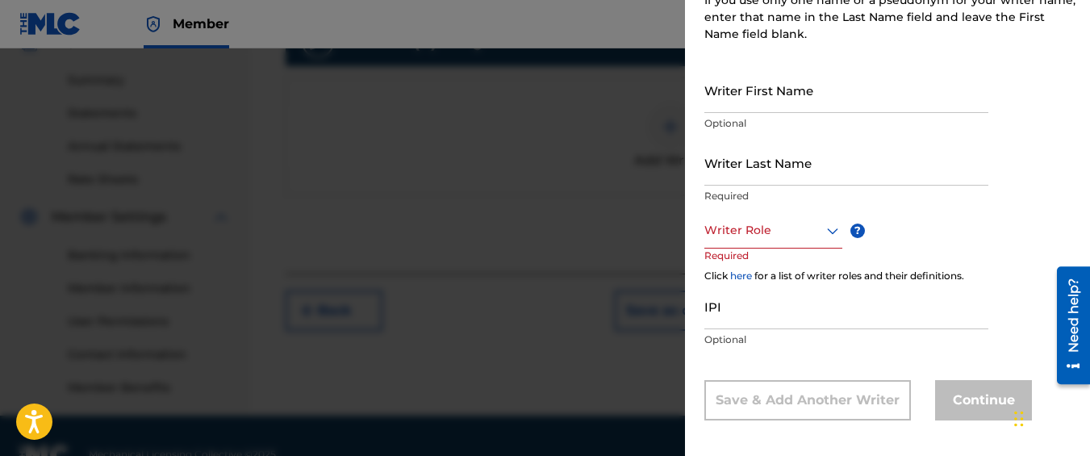
click at [776, 90] on input "Writer First Name" at bounding box center [847, 90] width 284 height 46
type input "Kyseem"
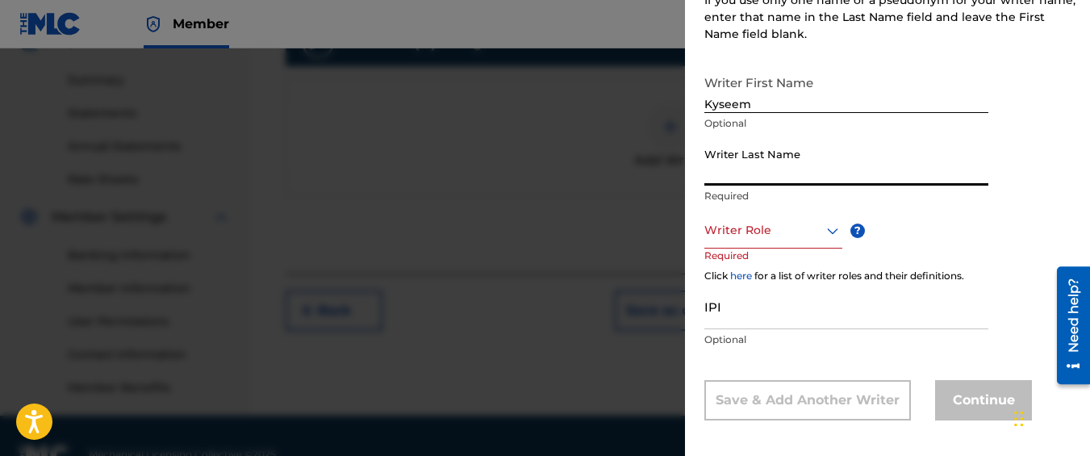
click at [751, 161] on input "Writer Last Name" at bounding box center [847, 163] width 284 height 46
type input "a"
type input "[PERSON_NAME]"
click at [769, 225] on div at bounding box center [774, 230] width 138 height 20
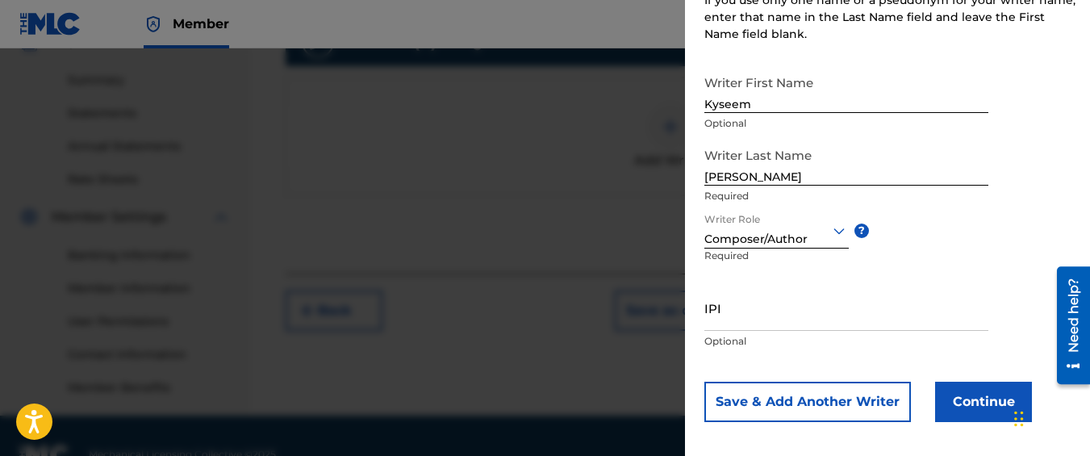
click at [952, 391] on button "Continue" at bounding box center [983, 402] width 97 height 40
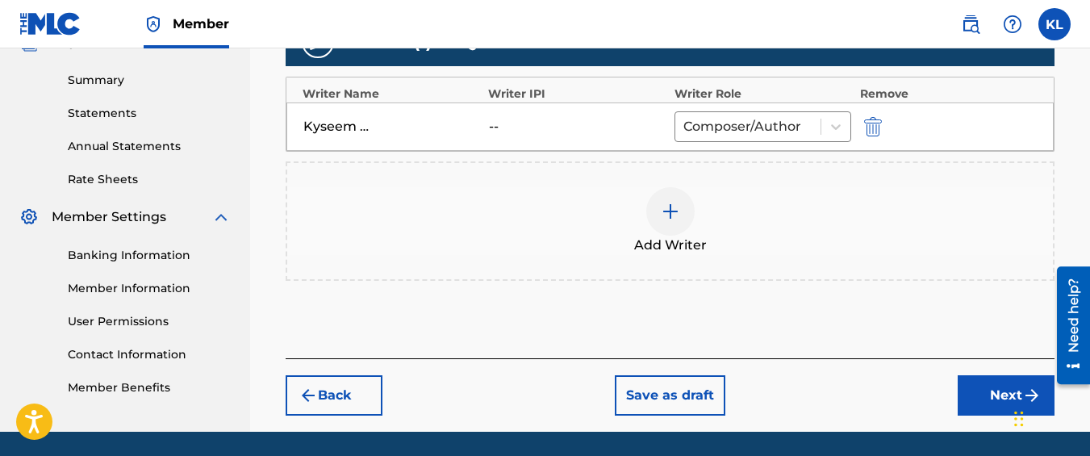
click at [997, 393] on button "Next" at bounding box center [1006, 395] width 97 height 40
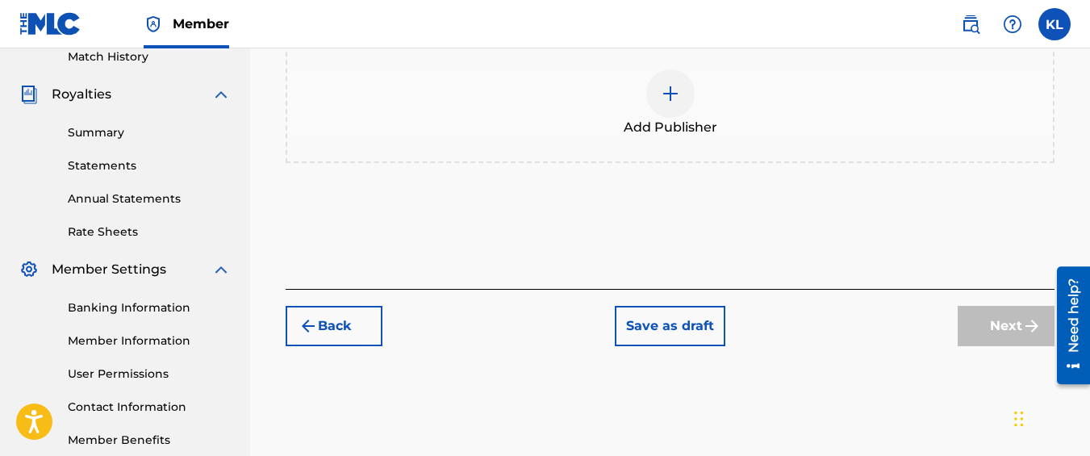
scroll to position [487, 0]
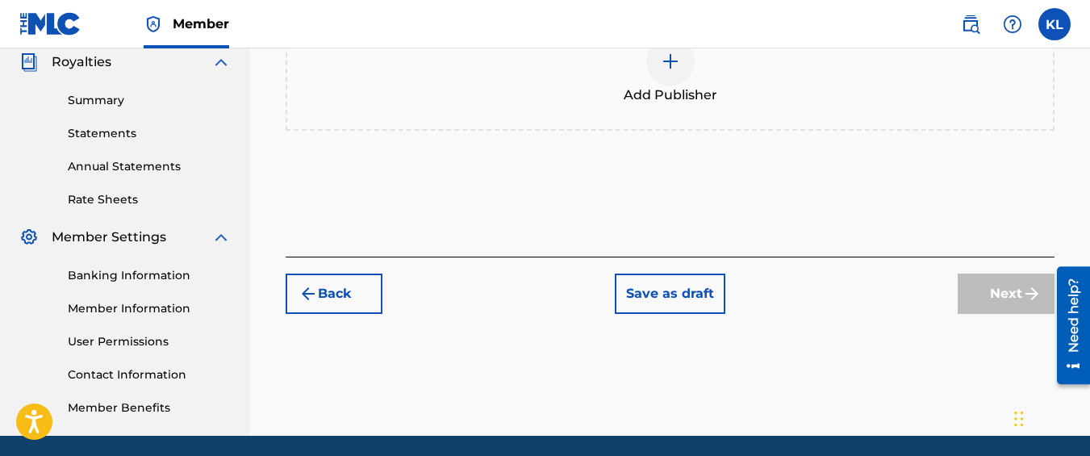
click at [692, 119] on div "Add Publisher" at bounding box center [670, 70] width 769 height 119
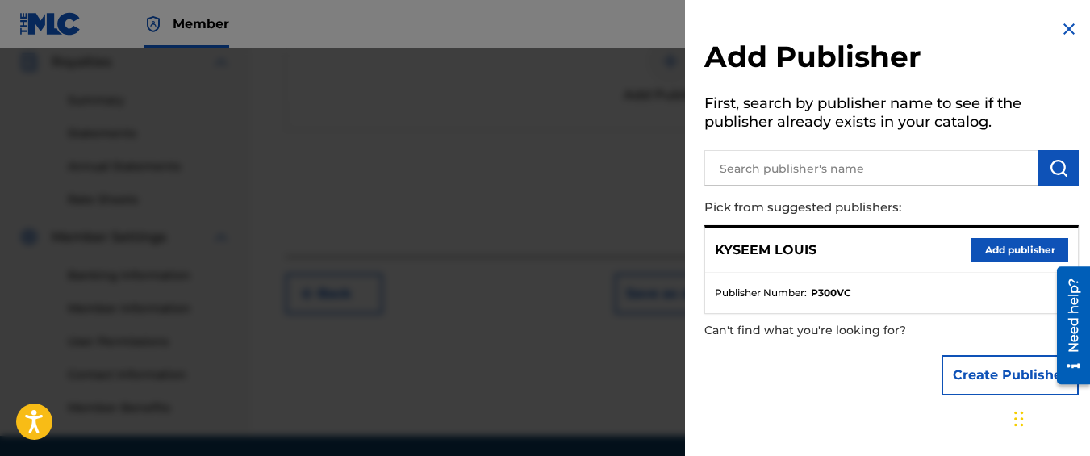
click at [989, 238] on button "Add publisher" at bounding box center [1020, 250] width 97 height 24
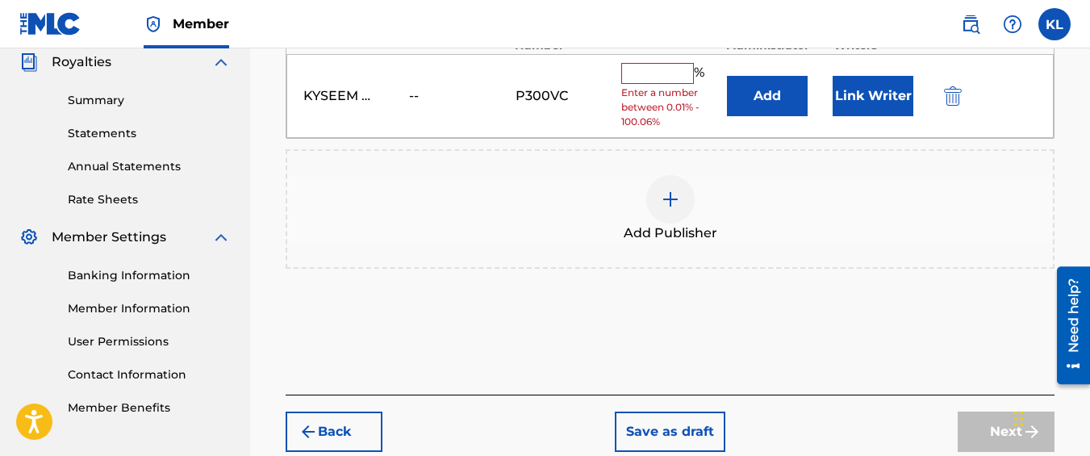
click at [682, 70] on input "text" at bounding box center [657, 73] width 73 height 21
type input "100"
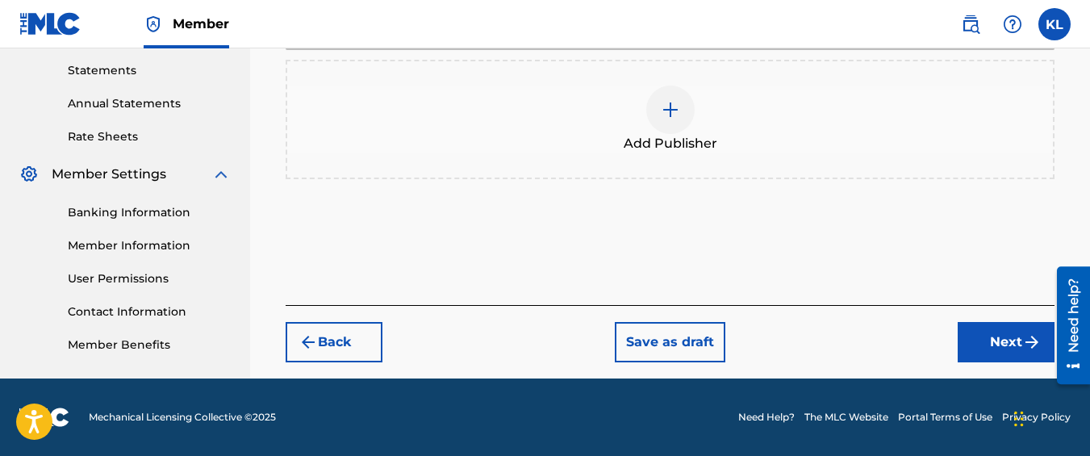
click at [1010, 342] on button "Next" at bounding box center [1006, 342] width 97 height 40
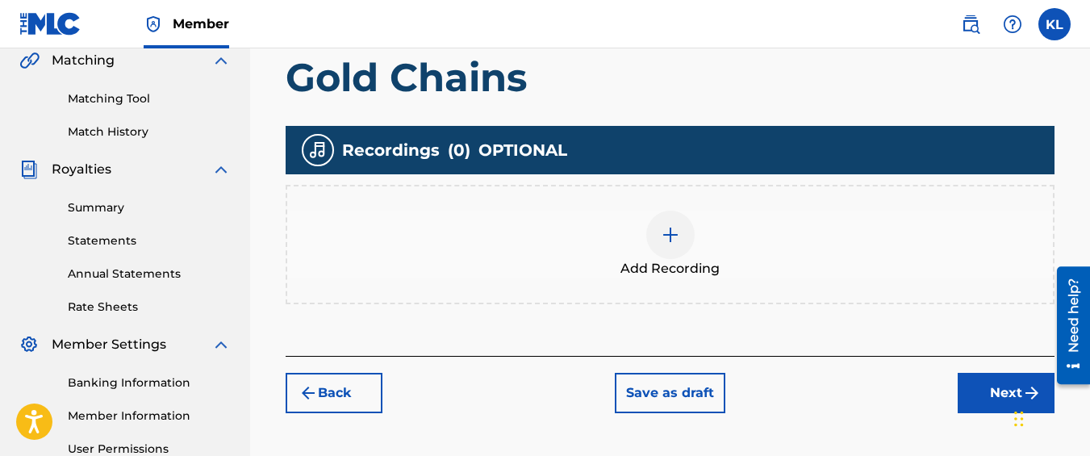
scroll to position [409, 0]
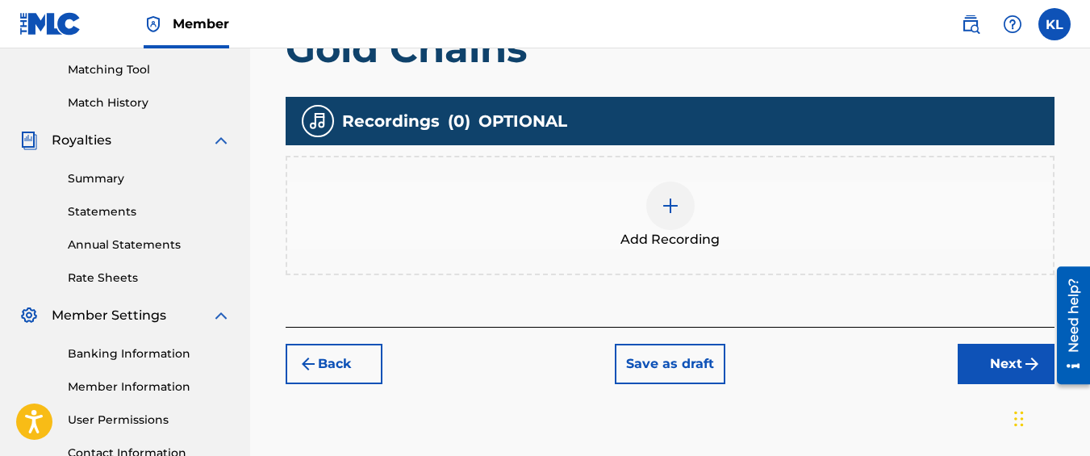
click at [717, 209] on div "Add Recording" at bounding box center [670, 216] width 766 height 68
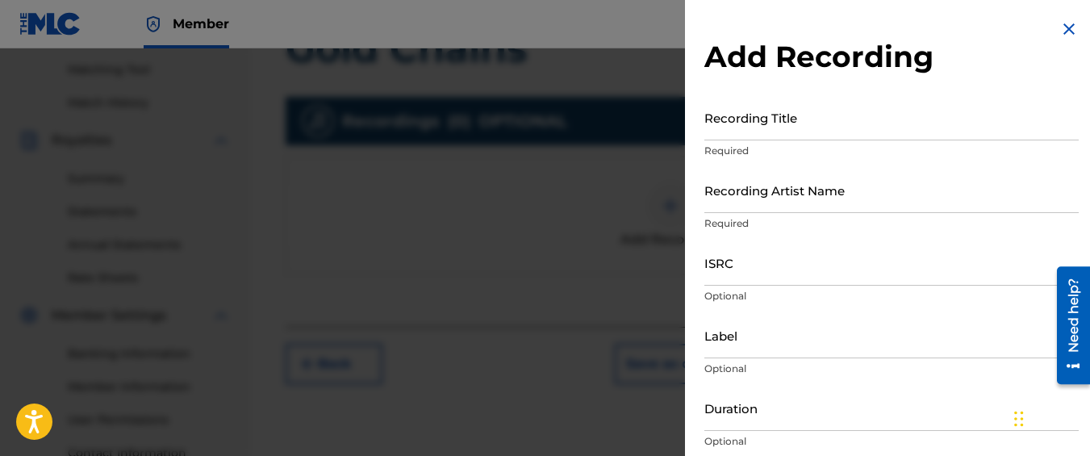
click at [817, 126] on input "Recording Title" at bounding box center [892, 117] width 374 height 46
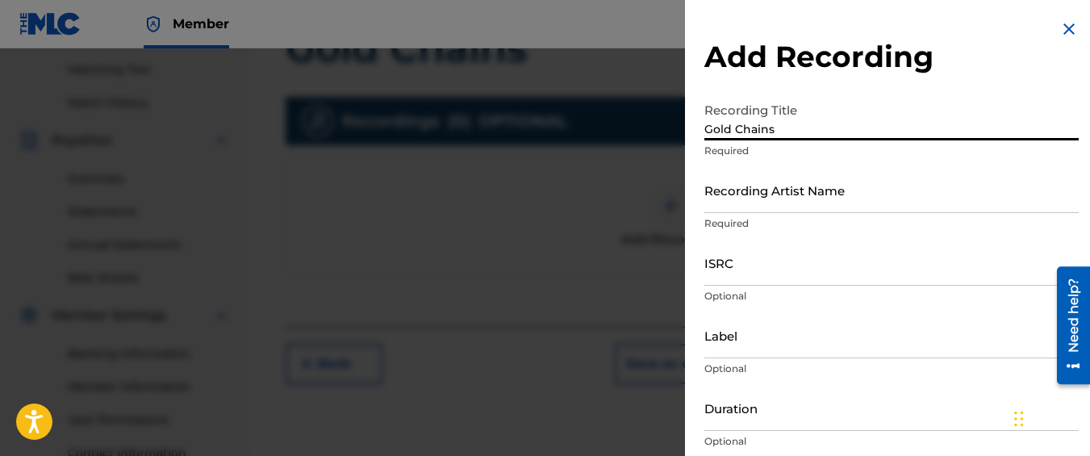
type input "Gold Chains"
click at [807, 193] on input "Recording Artist Name" at bounding box center [892, 190] width 374 height 46
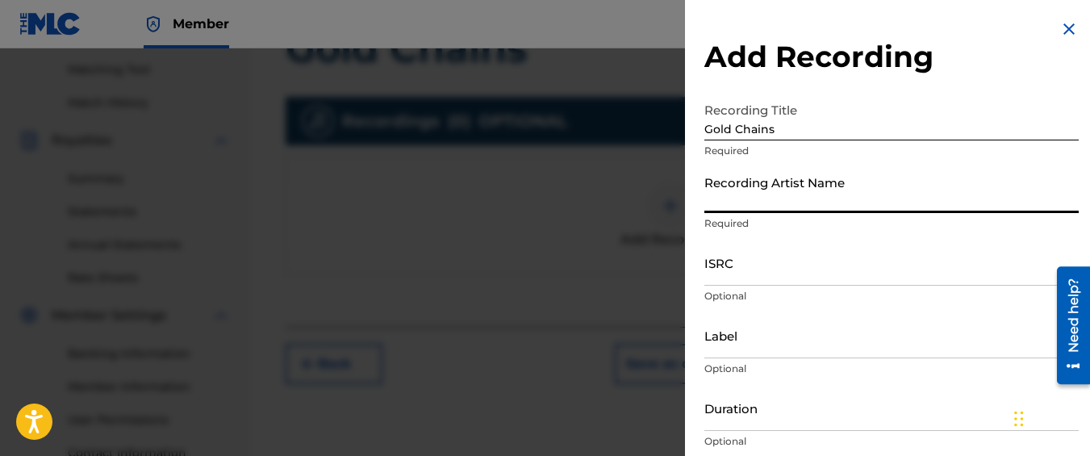
type input "Graveyard Top"
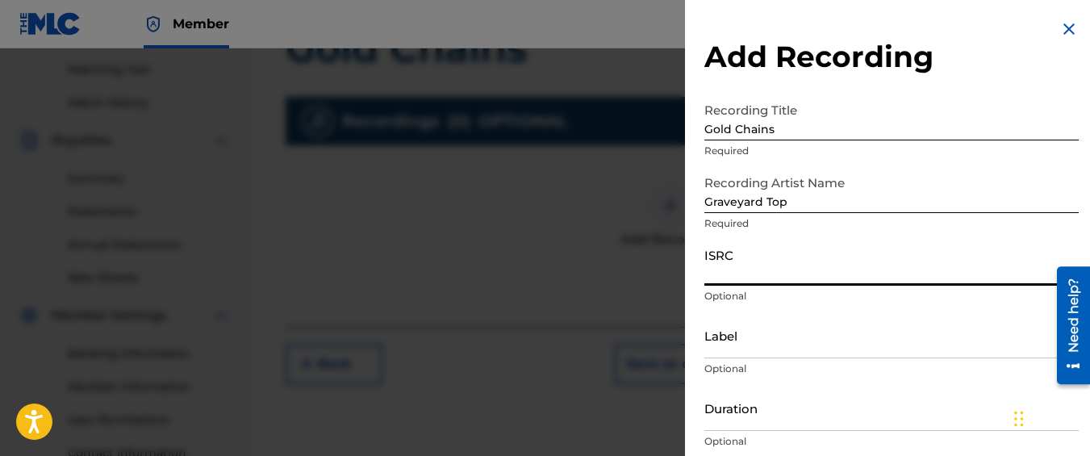
paste input "QM42K1902026"
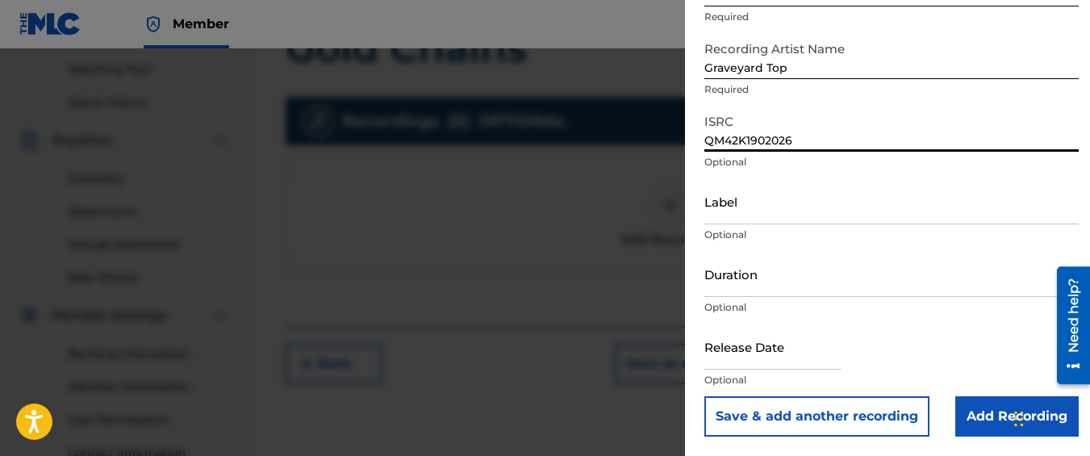
type input "QM42K1902026"
click at [982, 421] on input "Add Recording" at bounding box center [1016, 416] width 123 height 40
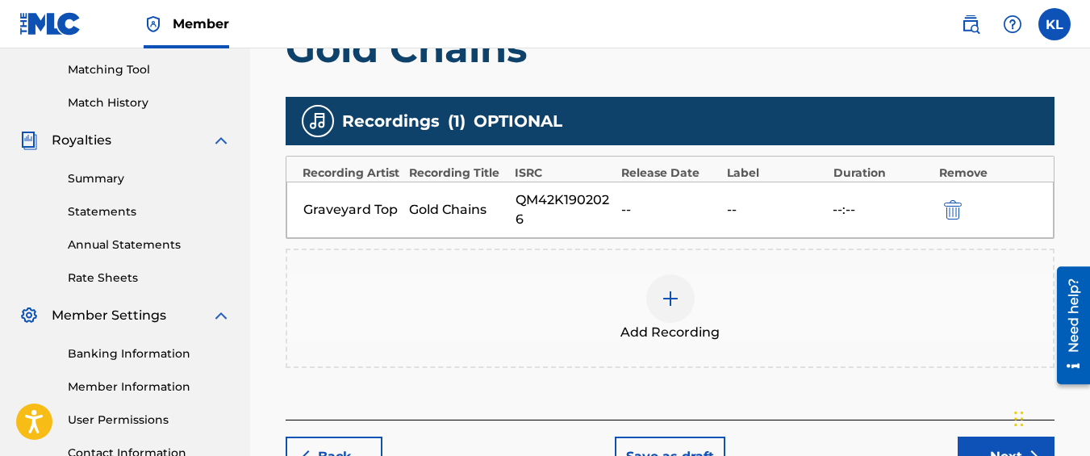
scroll to position [545, 0]
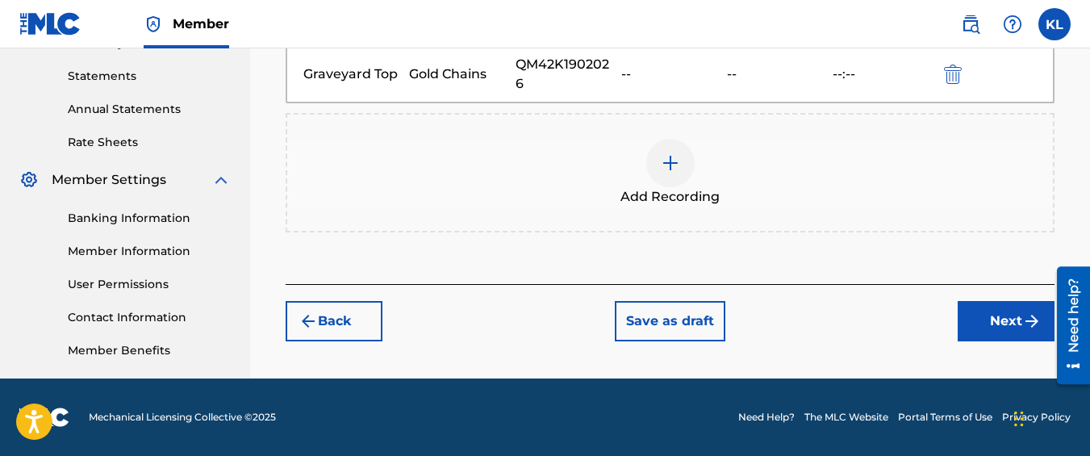
click at [968, 318] on button "Next" at bounding box center [1006, 321] width 97 height 40
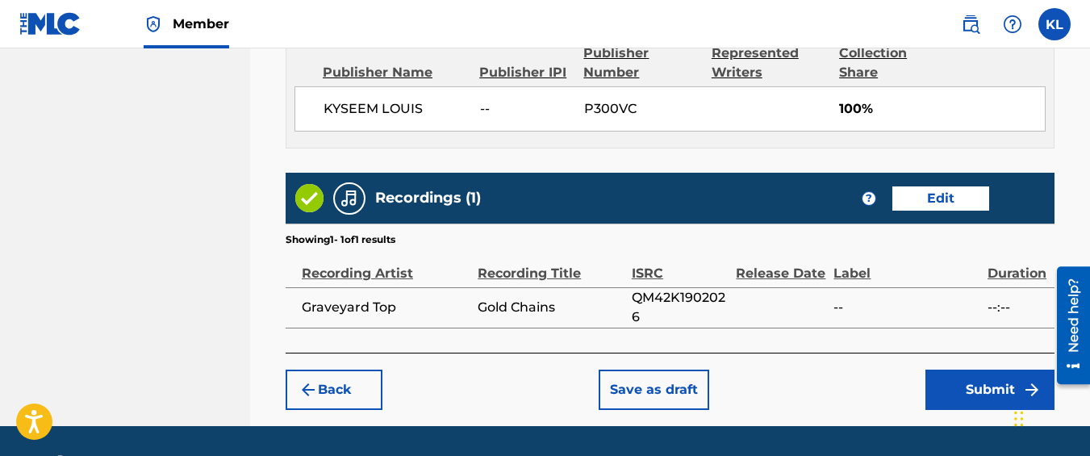
scroll to position [937, 0]
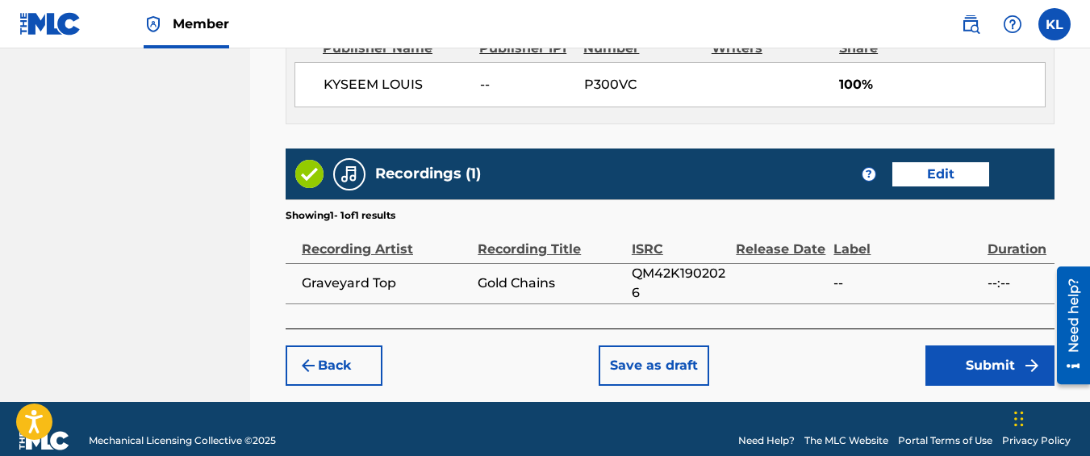
click at [947, 362] on button "Submit" at bounding box center [990, 365] width 129 height 40
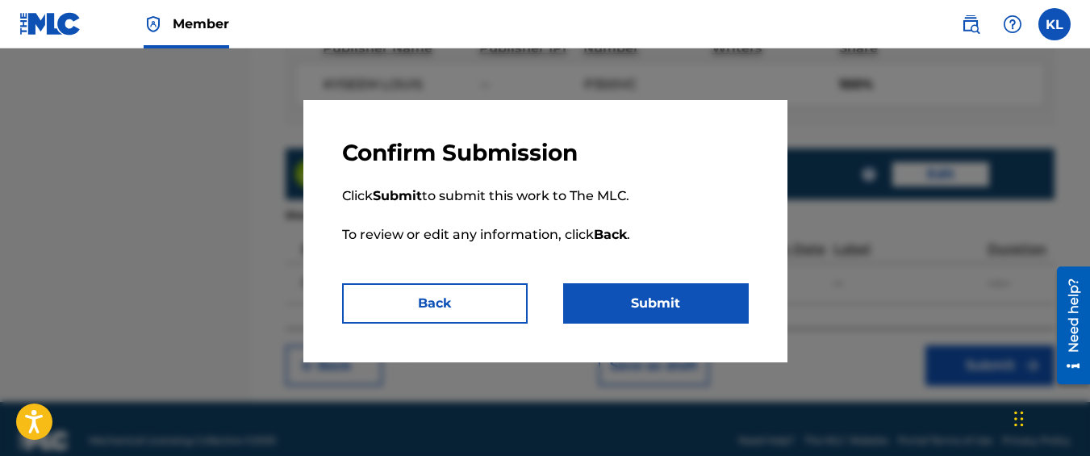
click at [687, 309] on button "Submit" at bounding box center [656, 303] width 186 height 40
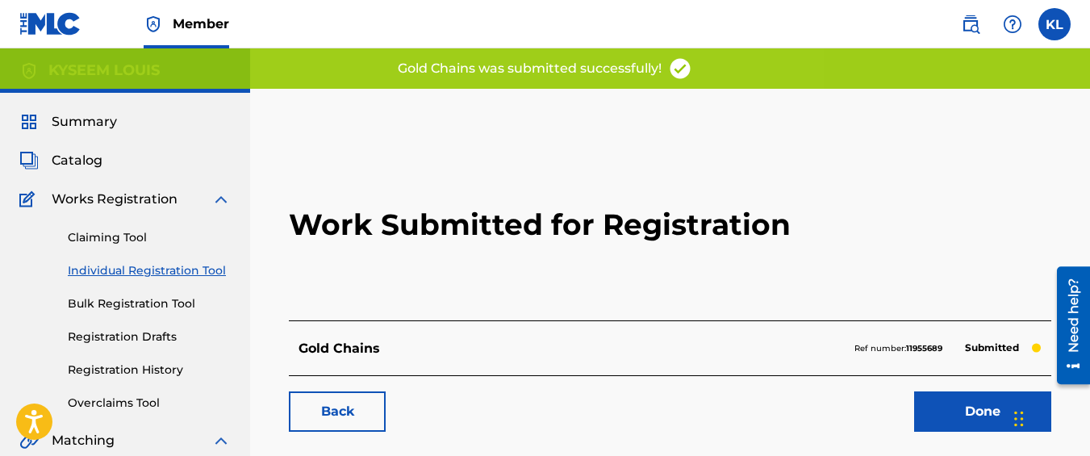
click at [367, 414] on link "Back" at bounding box center [337, 411] width 97 height 40
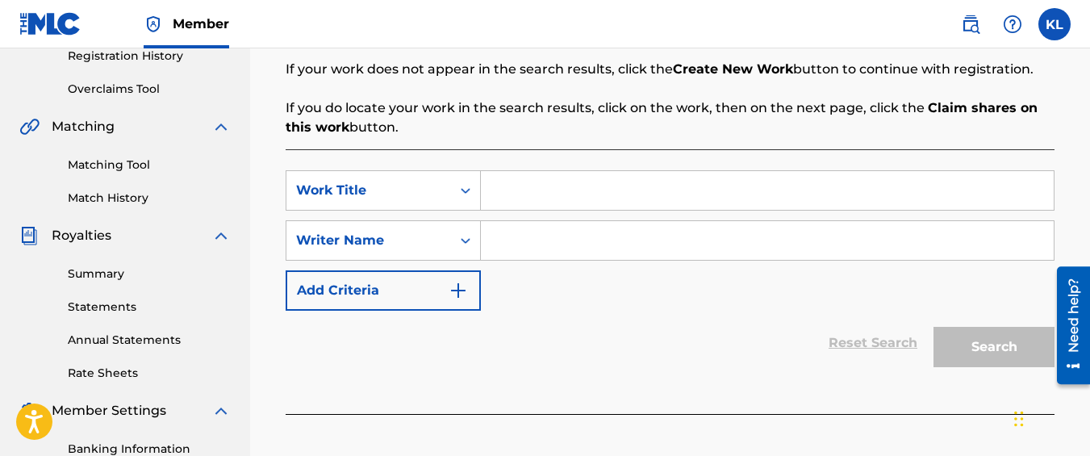
scroll to position [316, 0]
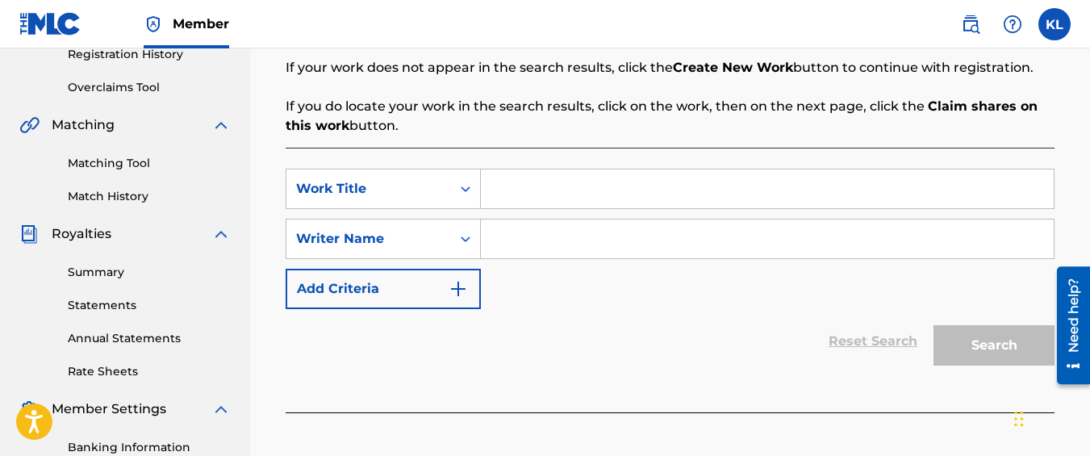
click at [537, 187] on input "Search Form" at bounding box center [767, 188] width 573 height 39
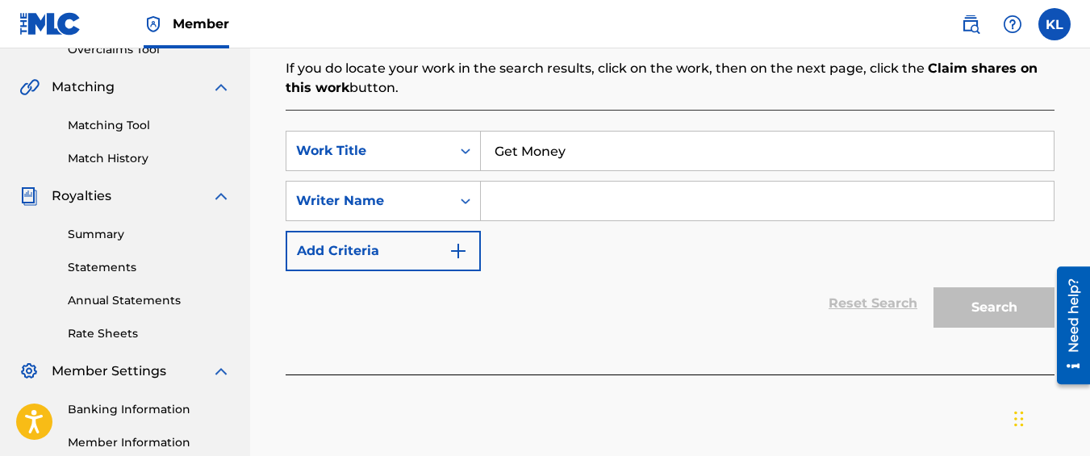
scroll to position [354, 0]
type input "Get Money"
click at [508, 215] on input "Search Form" at bounding box center [767, 200] width 573 height 39
type input "kyseem louis"
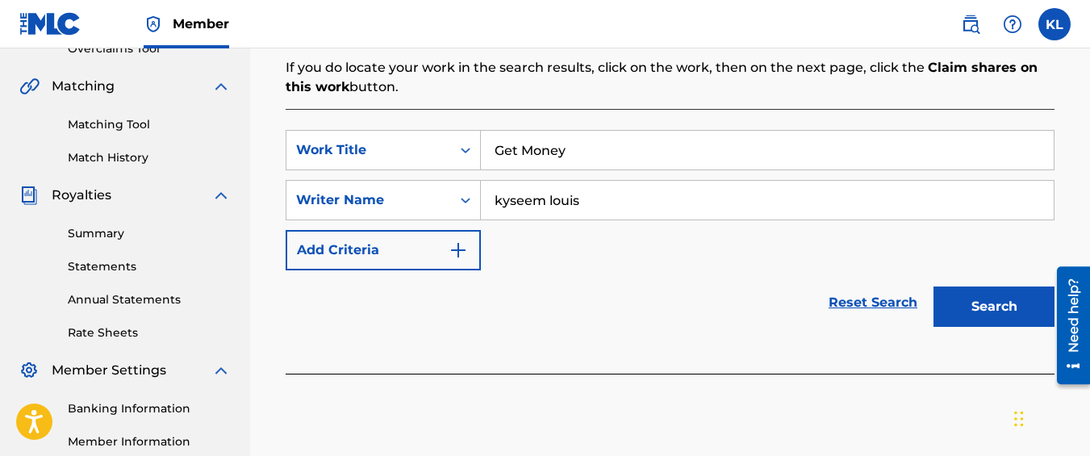
click at [987, 296] on button "Search" at bounding box center [994, 306] width 121 height 40
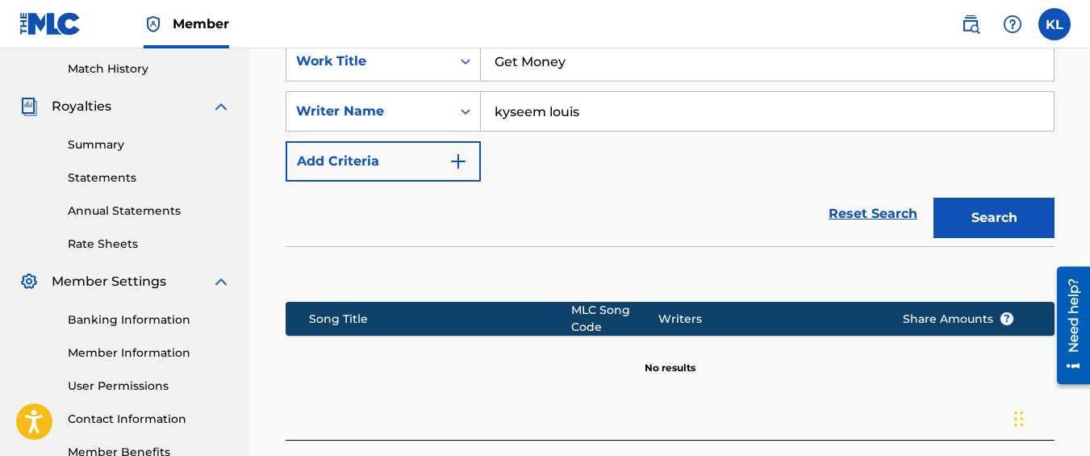
scroll to position [578, 0]
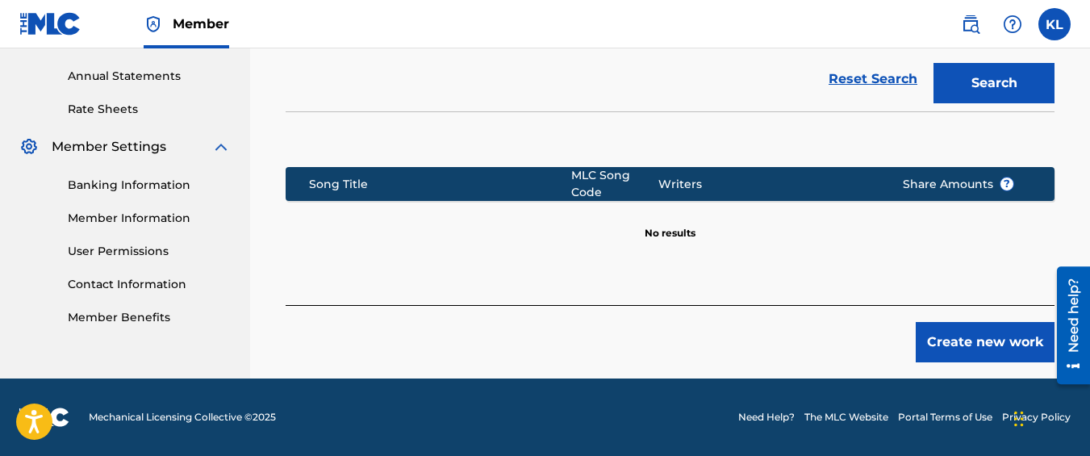
click at [986, 348] on button "Create new work" at bounding box center [985, 342] width 139 height 40
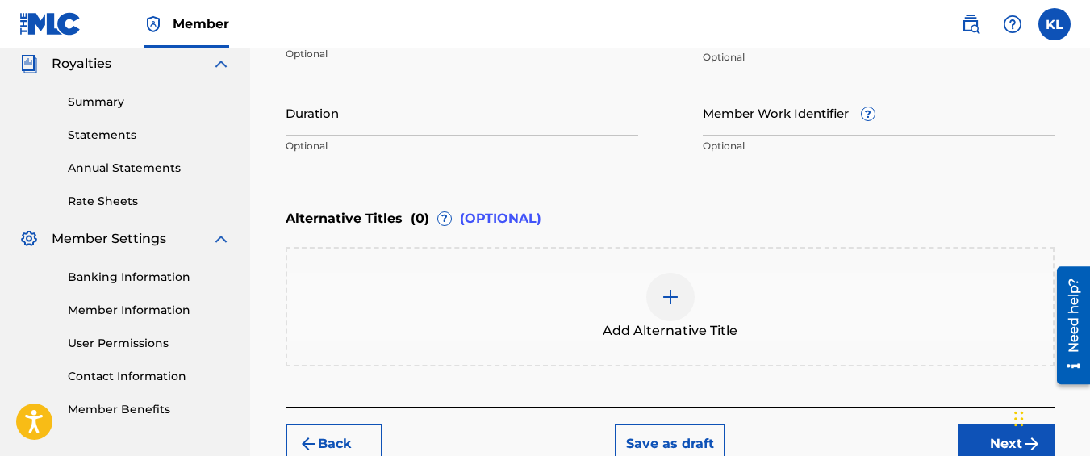
scroll to position [587, 0]
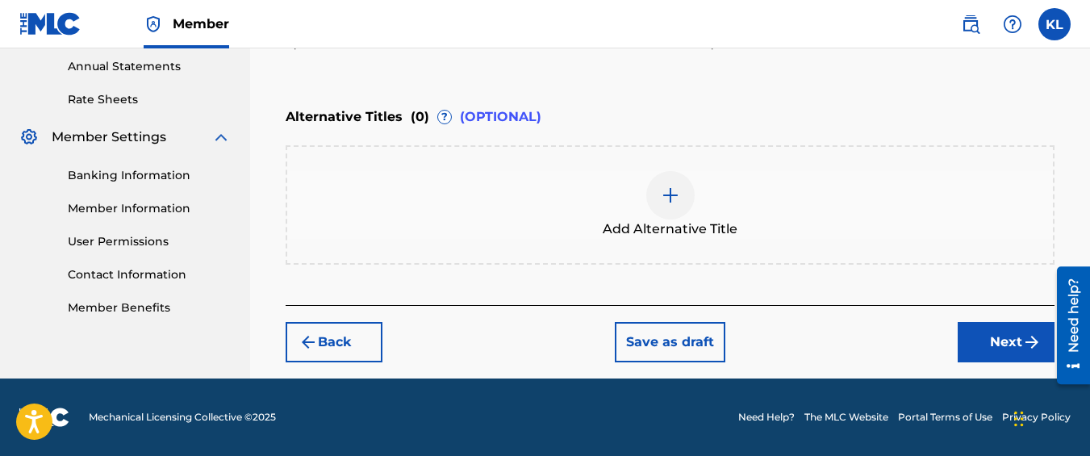
click at [985, 356] on button "Next" at bounding box center [1006, 342] width 97 height 40
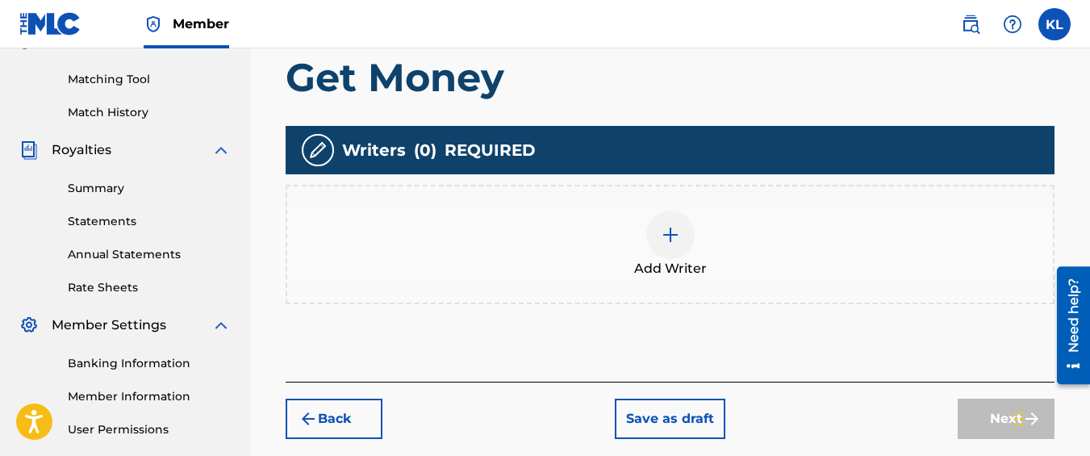
scroll to position [494, 0]
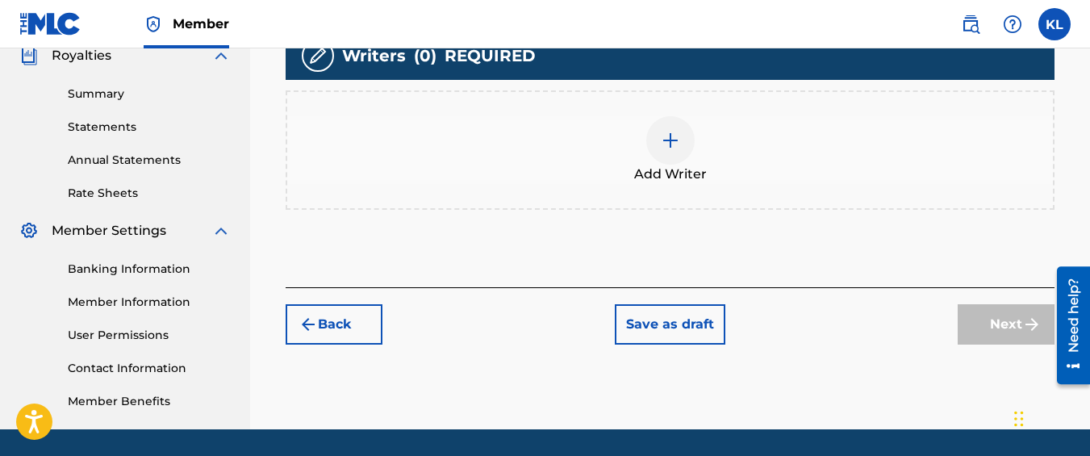
click at [690, 151] on div at bounding box center [670, 140] width 48 height 48
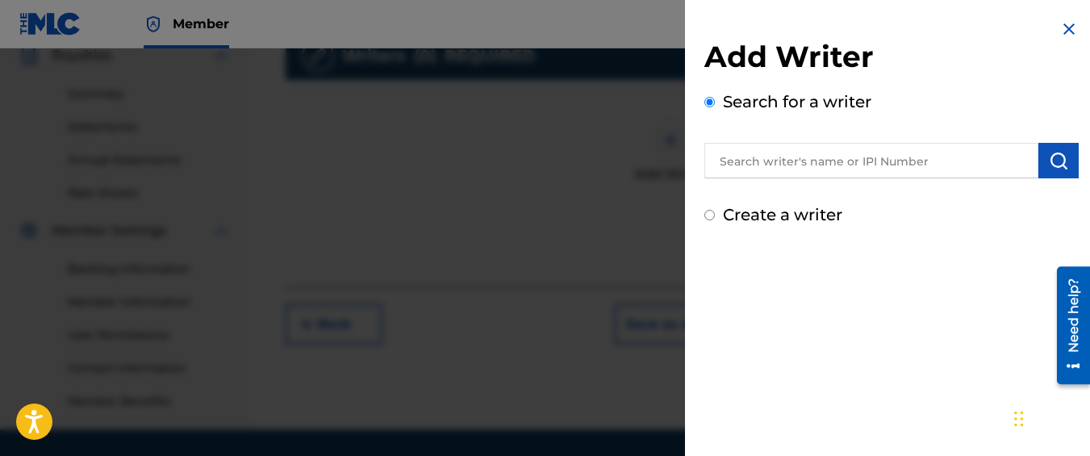
click at [795, 214] on label "Create a writer" at bounding box center [782, 214] width 119 height 19
radio input "true"
click at [715, 214] on input "Create a writer" at bounding box center [710, 215] width 10 height 10
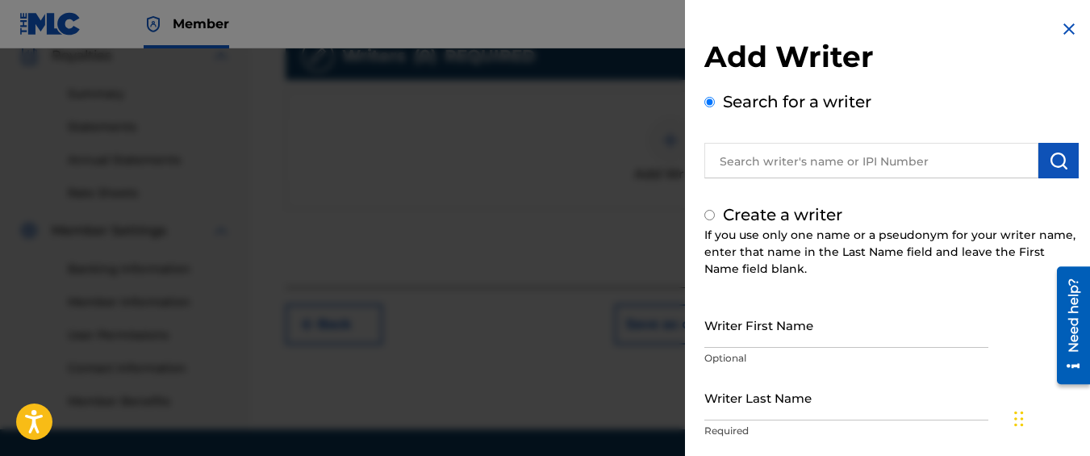
radio input "false"
radio input "true"
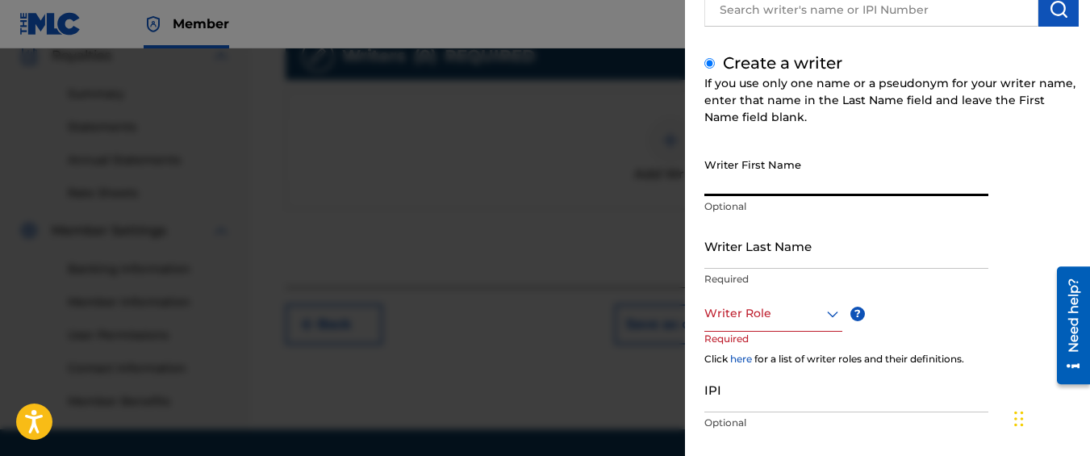
click at [807, 159] on input "Writer First Name" at bounding box center [847, 173] width 284 height 46
type input "Kyseem"
click at [781, 249] on input "Writer Last Name" at bounding box center [847, 246] width 284 height 46
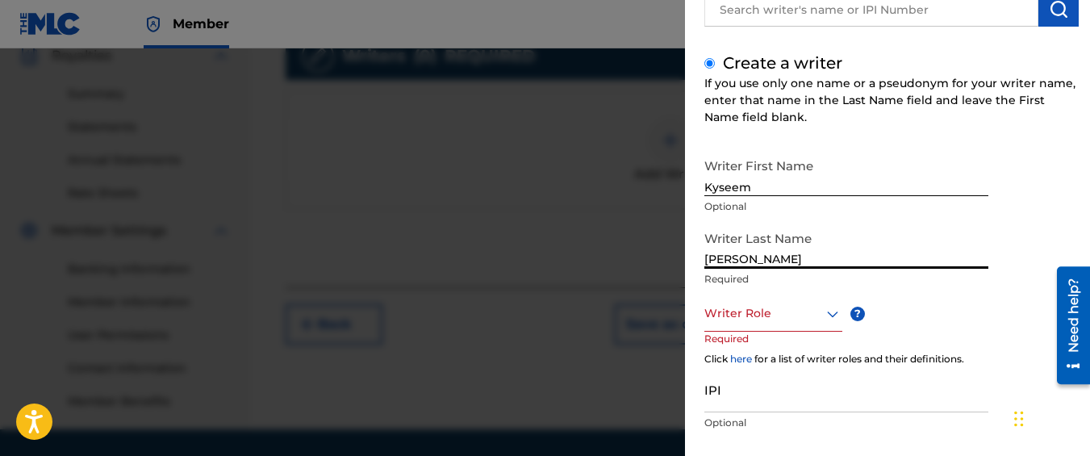
type input "[PERSON_NAME]"
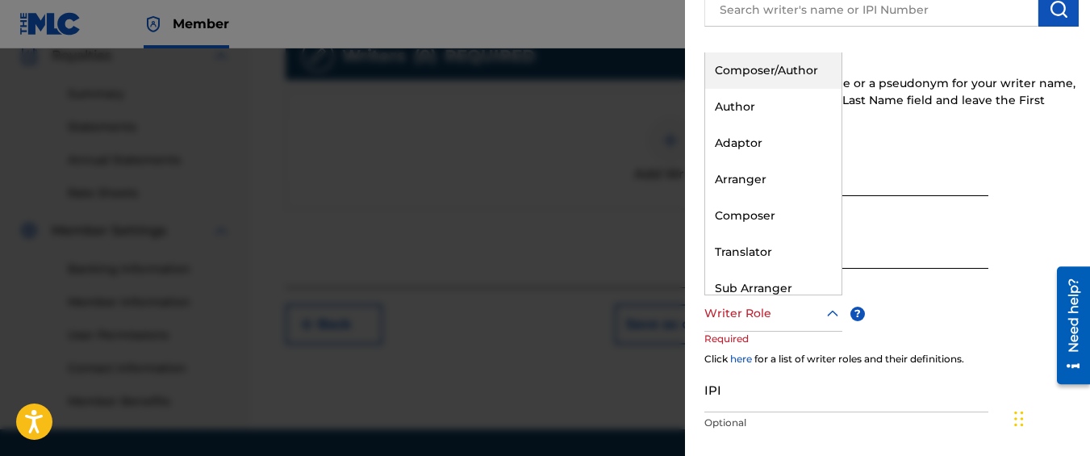
click at [776, 303] on div at bounding box center [774, 313] width 138 height 20
click at [738, 53] on div "Composer/Author" at bounding box center [773, 70] width 136 height 36
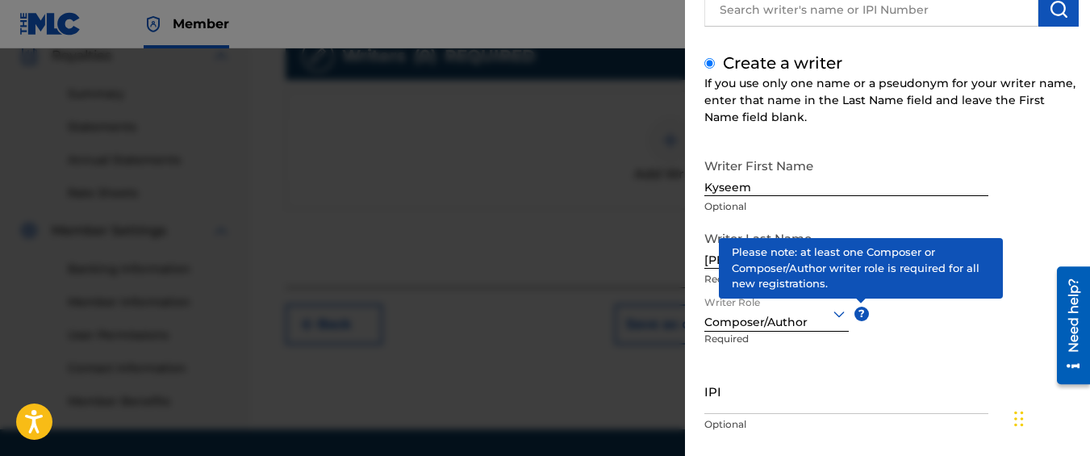
scroll to position [245, 0]
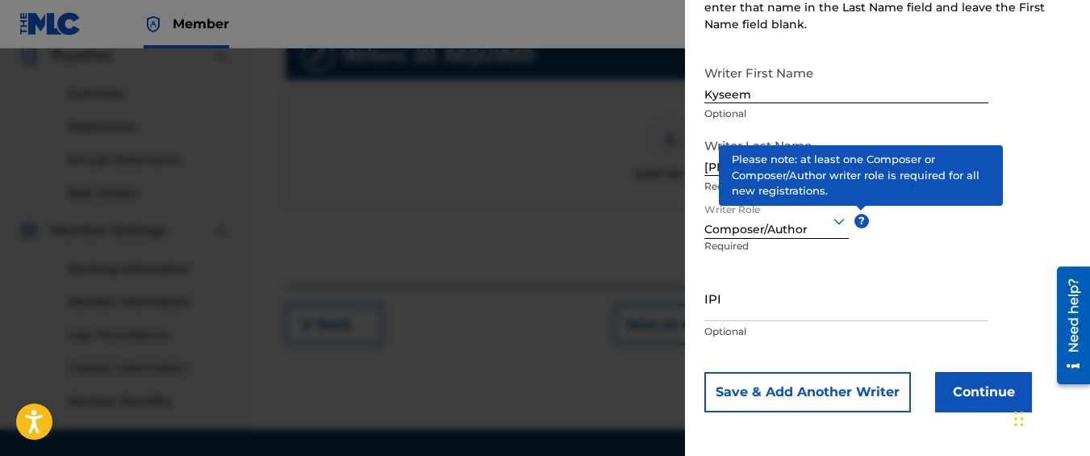
click at [945, 383] on button "Continue" at bounding box center [983, 392] width 97 height 40
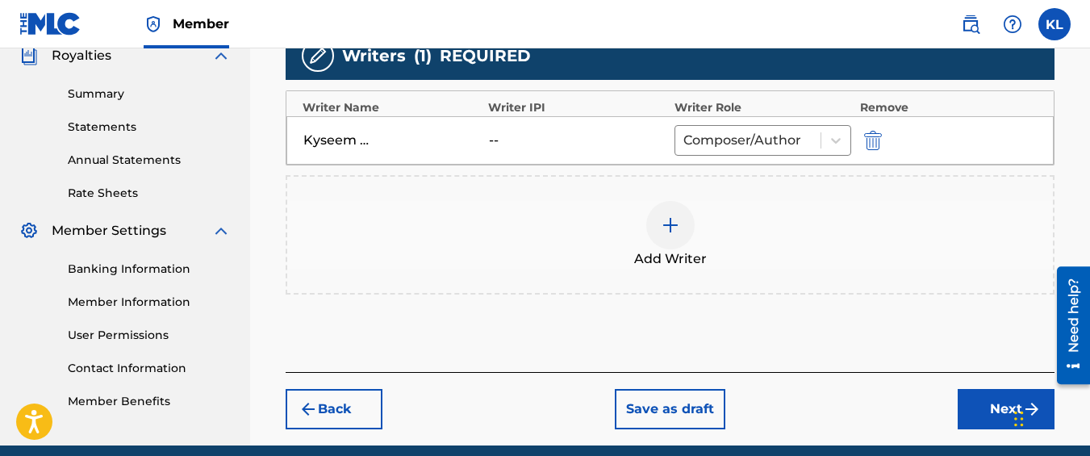
scroll to position [561, 0]
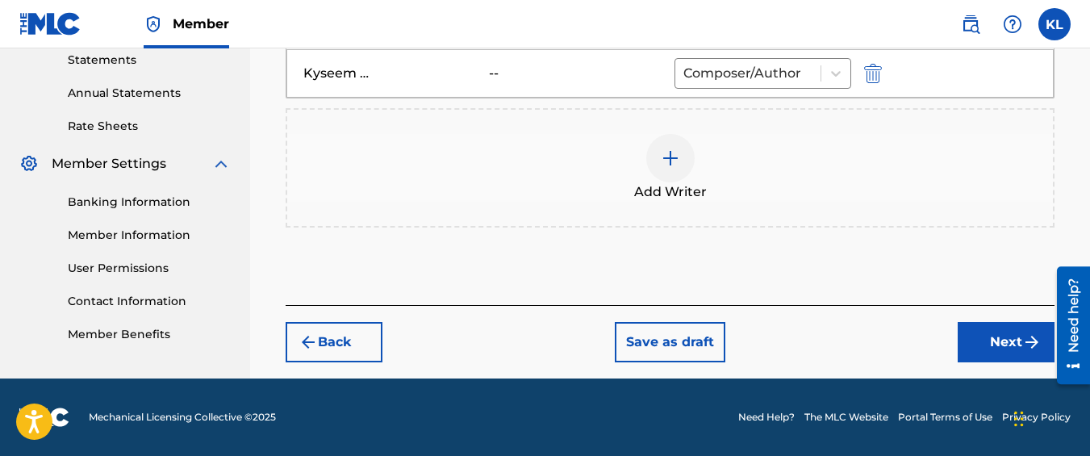
click at [989, 325] on button "Next" at bounding box center [1006, 342] width 97 height 40
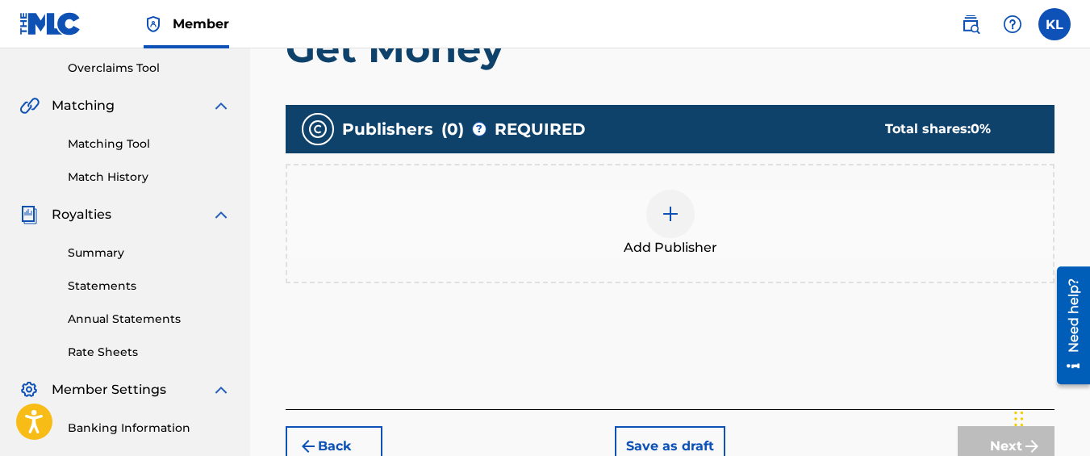
scroll to position [330, 0]
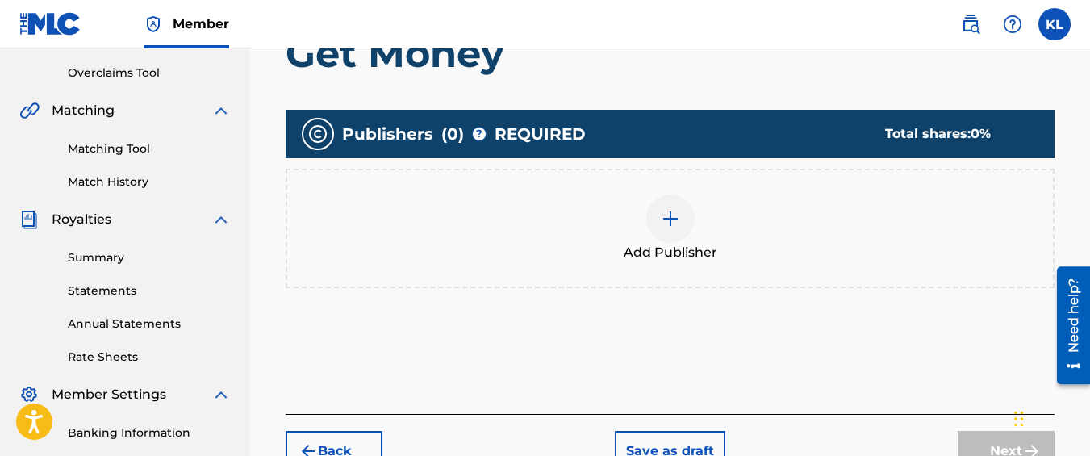
click at [670, 212] on img at bounding box center [670, 218] width 19 height 19
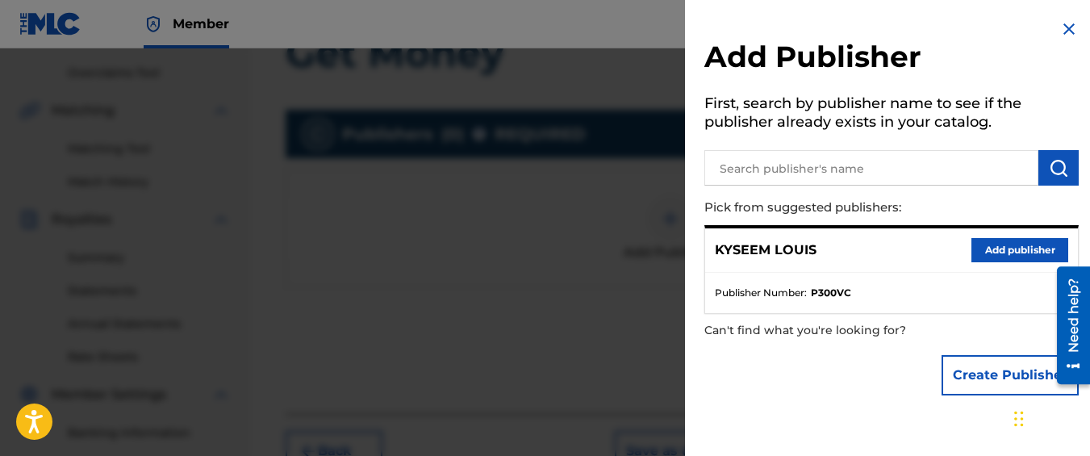
click at [1024, 241] on button "Add publisher" at bounding box center [1020, 250] width 97 height 24
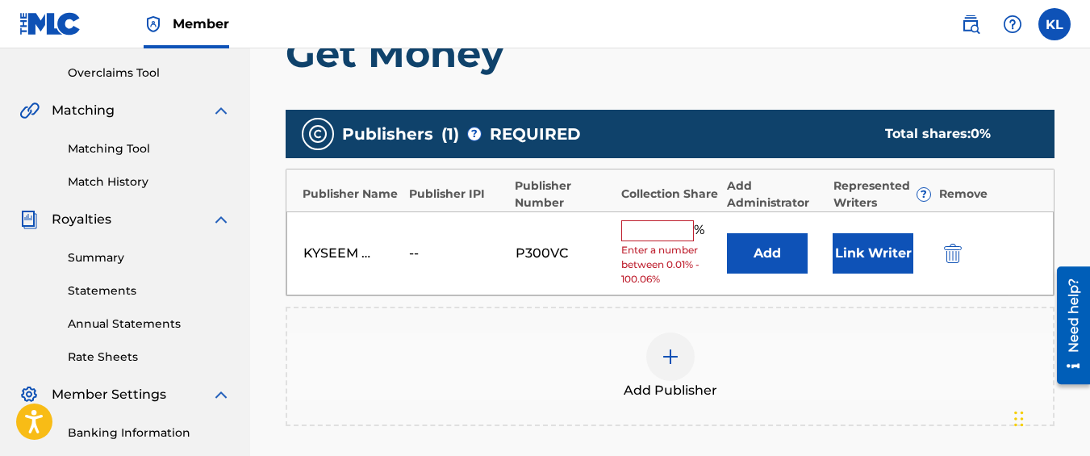
click at [642, 236] on input "text" at bounding box center [657, 230] width 73 height 21
type input "100"
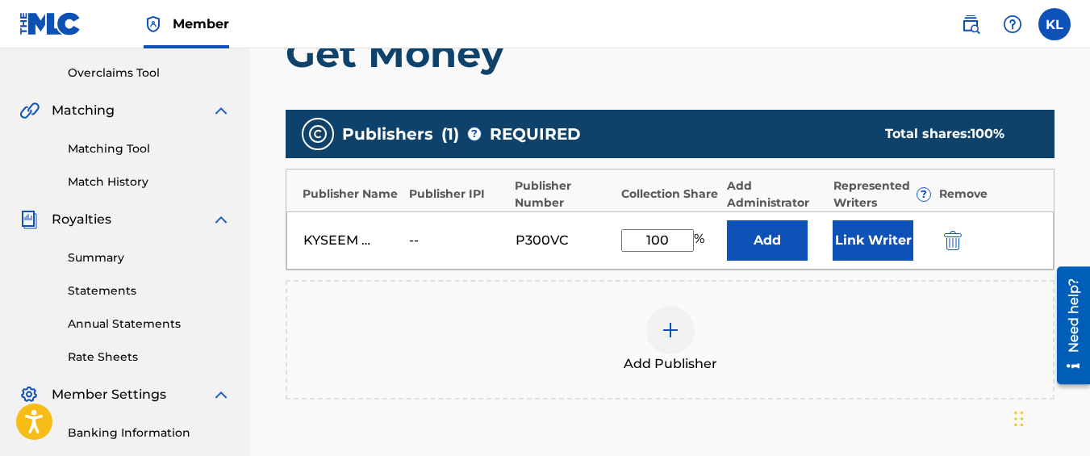
scroll to position [550, 0]
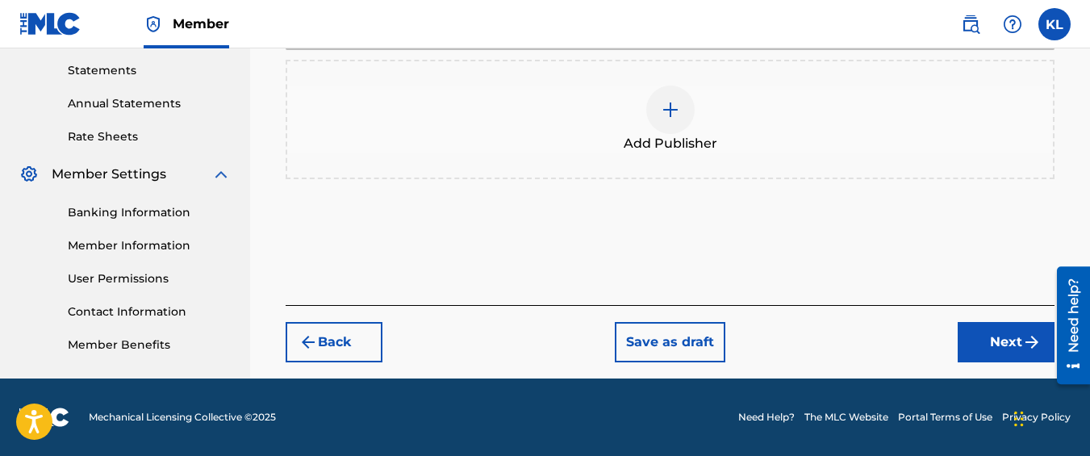
click at [967, 337] on button "Next" at bounding box center [1006, 342] width 97 height 40
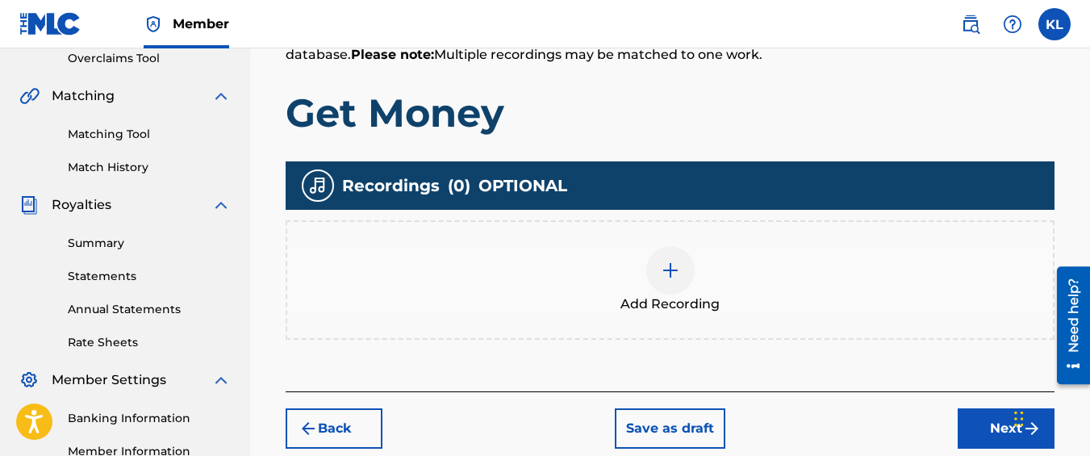
scroll to position [415, 0]
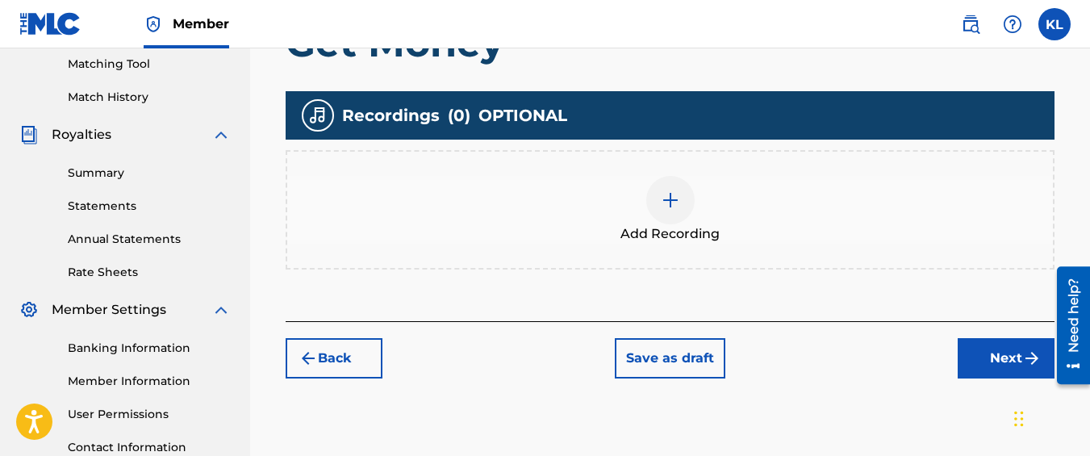
click at [627, 268] on div "Add Recording" at bounding box center [670, 209] width 769 height 119
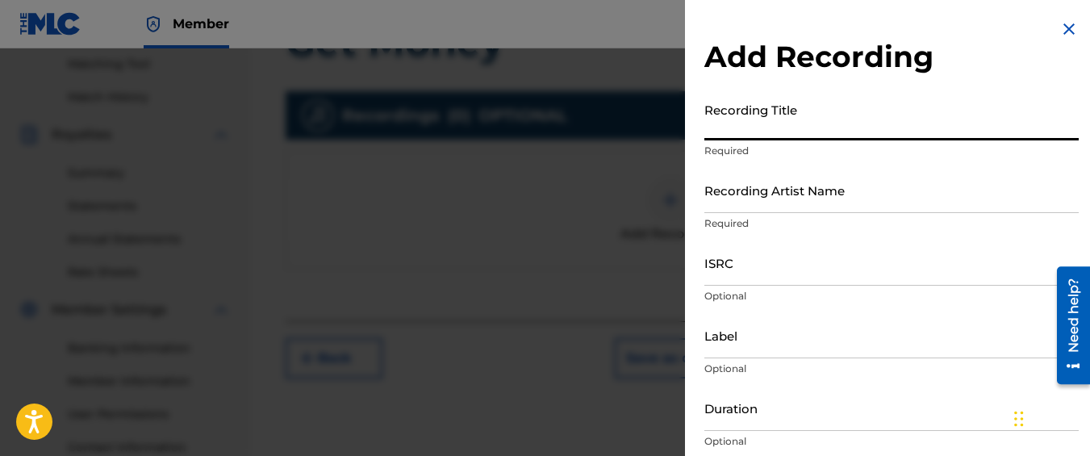
click at [859, 107] on input "Recording Title" at bounding box center [892, 117] width 374 height 46
type input "Get Money"
click at [793, 174] on input "Recording Artist Name" at bounding box center [892, 190] width 374 height 46
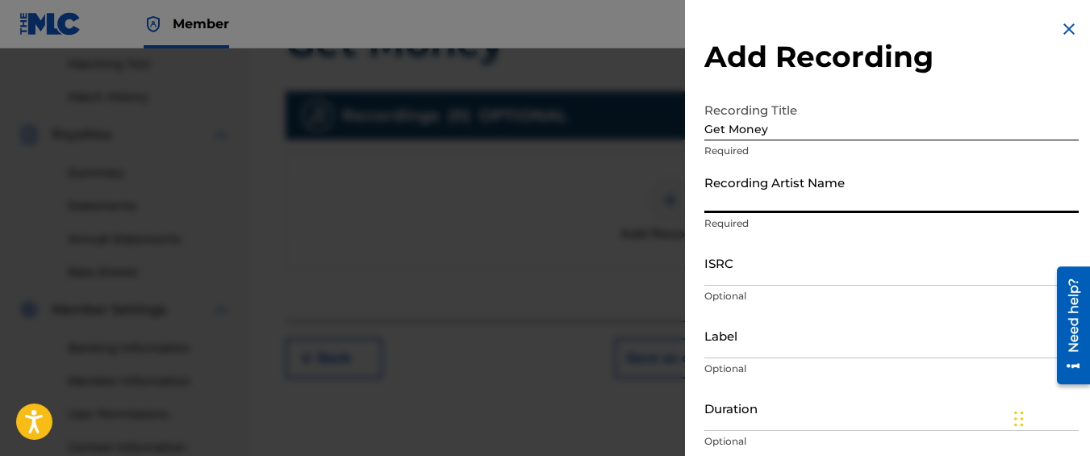
type input "Graveyard Top"
click at [790, 270] on input "ISRC" at bounding box center [892, 263] width 374 height 46
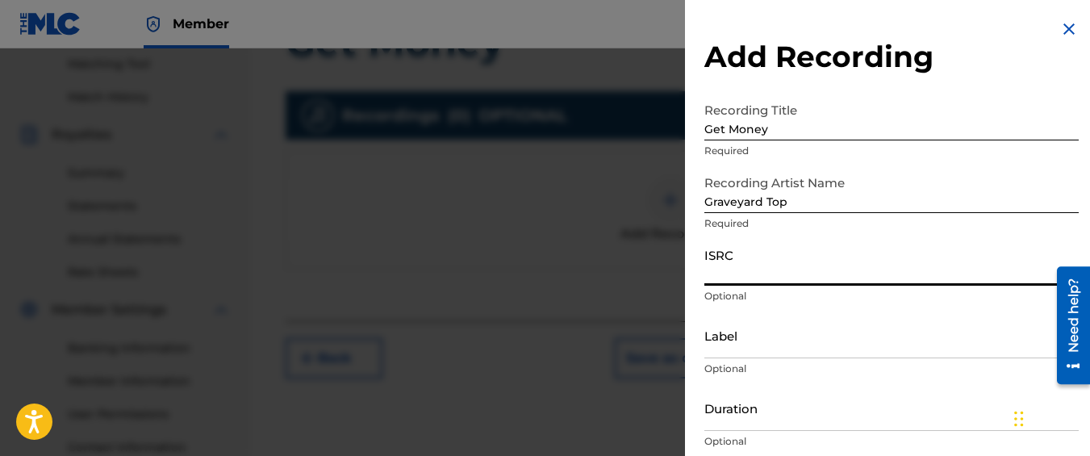
paste input "QM42K1903235"
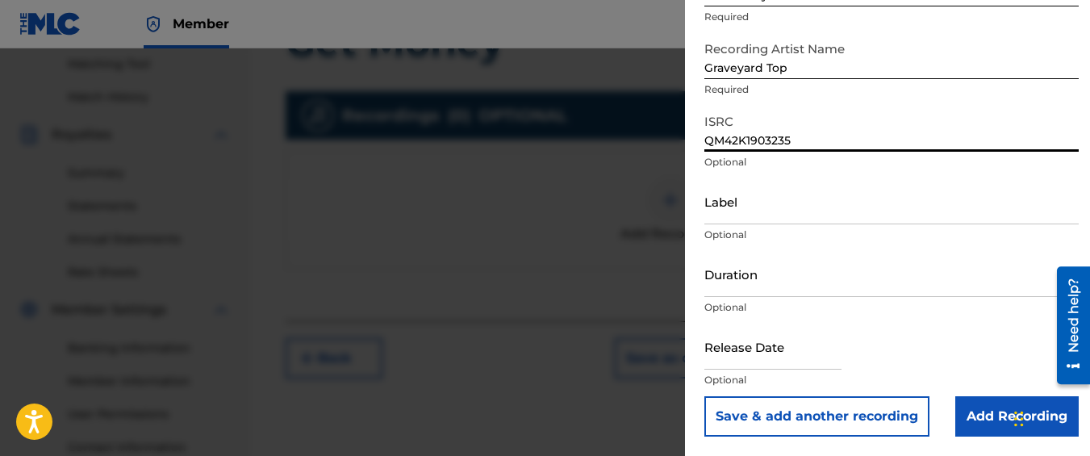
type input "QM42K1903235"
click at [966, 413] on input "Add Recording" at bounding box center [1016, 416] width 123 height 40
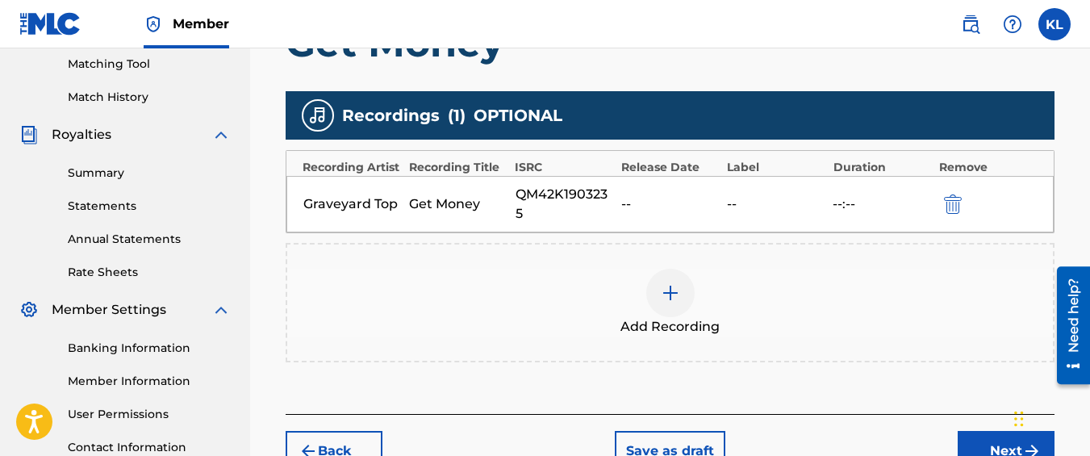
scroll to position [545, 0]
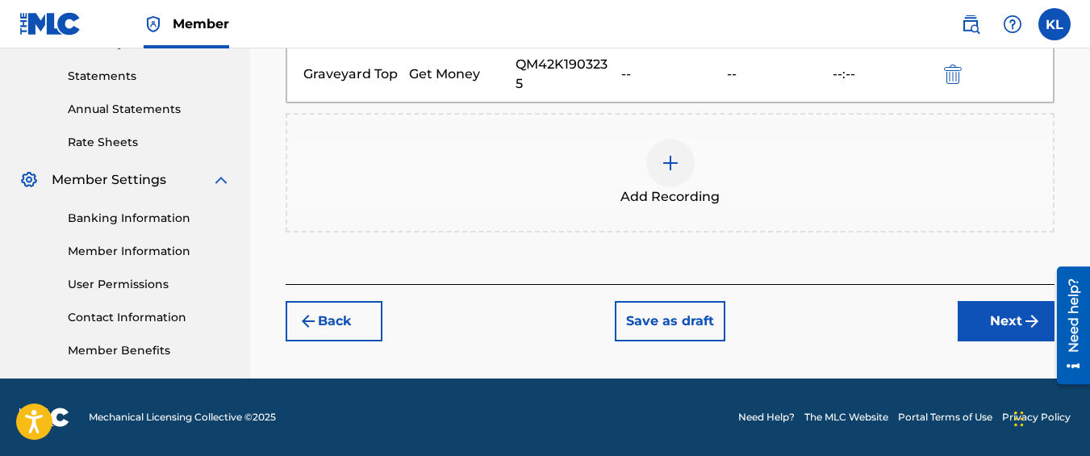
click at [976, 332] on button "Next" at bounding box center [1006, 321] width 97 height 40
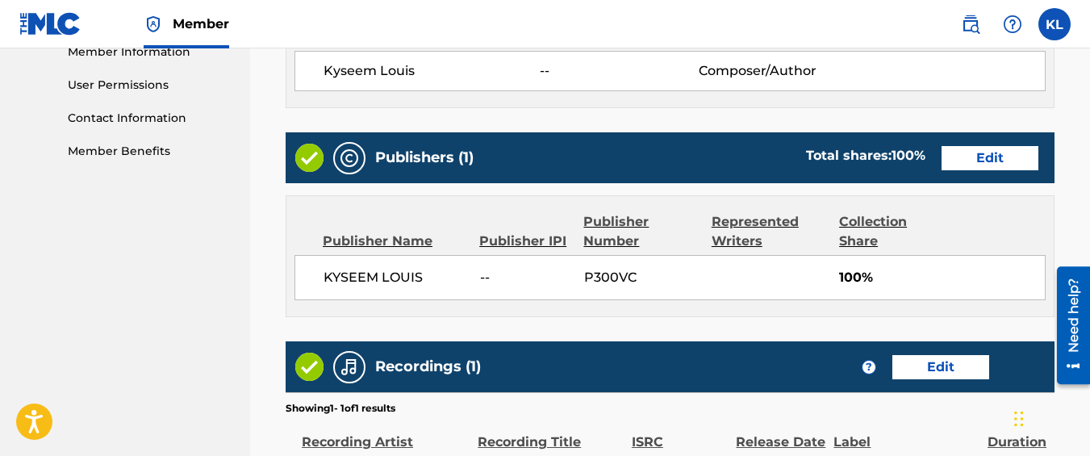
scroll to position [960, 0]
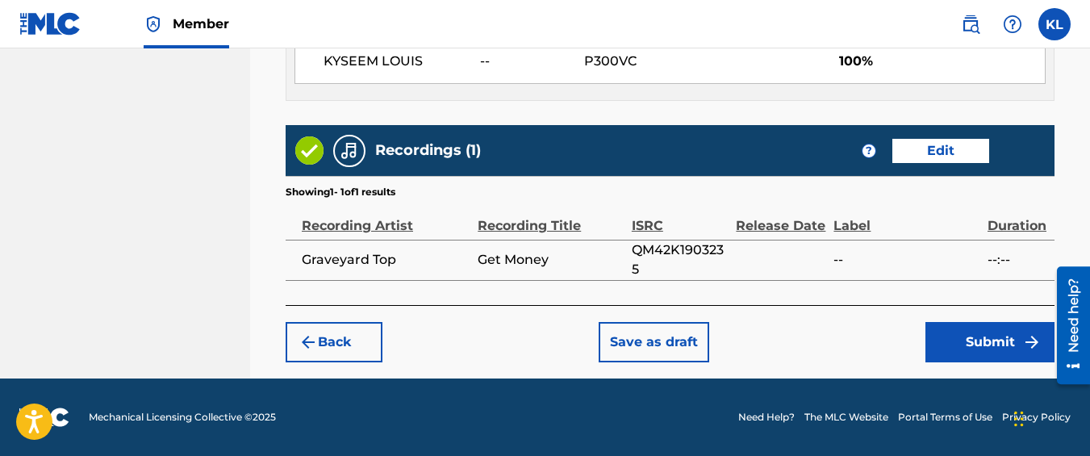
click at [993, 336] on button "Submit" at bounding box center [990, 342] width 129 height 40
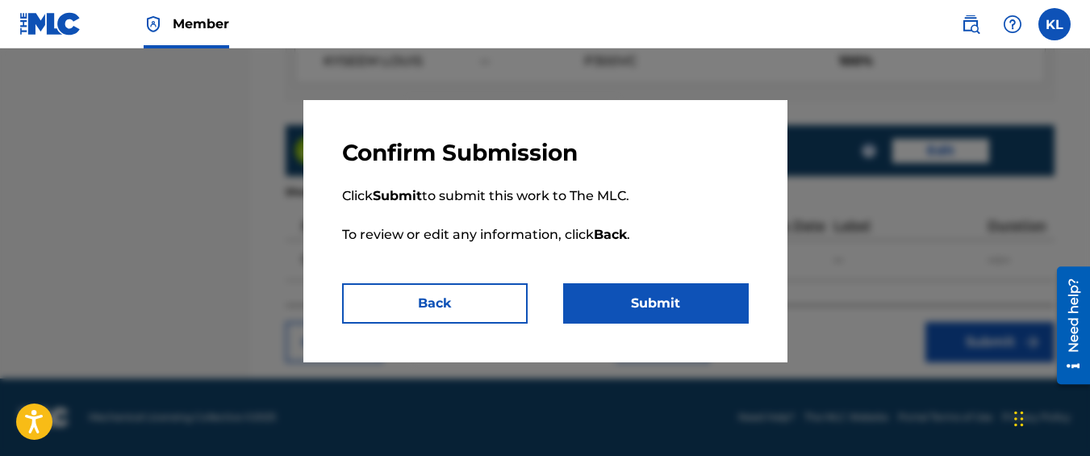
click at [673, 302] on button "Submit" at bounding box center [656, 303] width 186 height 40
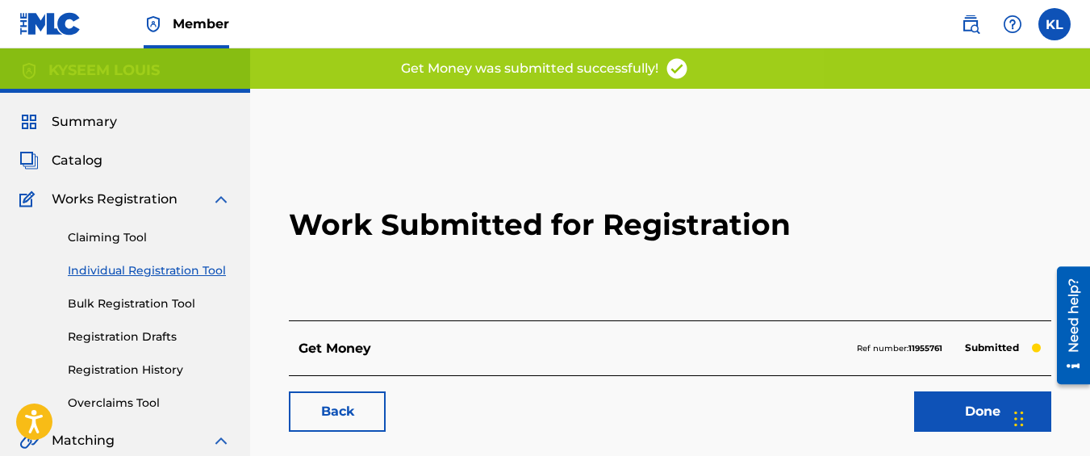
click at [362, 412] on link "Back" at bounding box center [337, 411] width 97 height 40
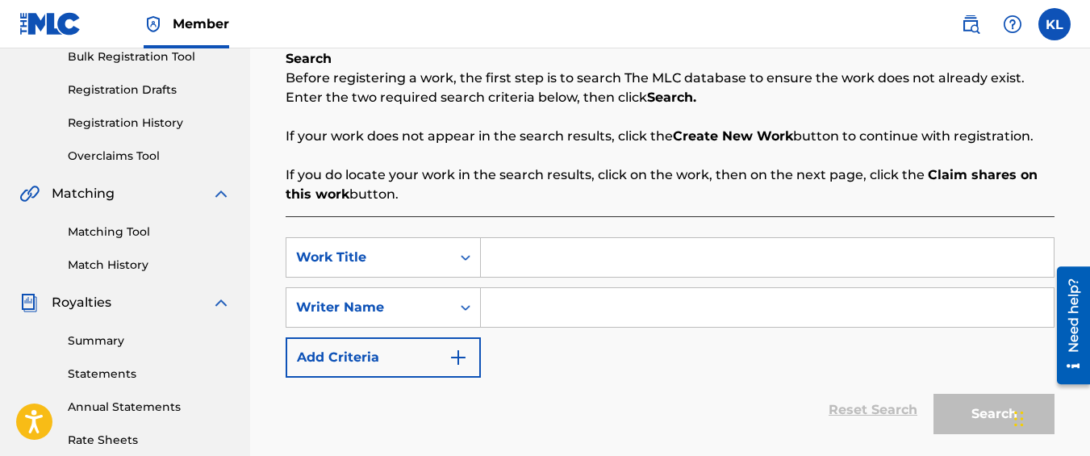
scroll to position [248, 0]
click at [548, 272] on input "Search Form" at bounding box center [767, 256] width 573 height 39
type input "V"
type input "Call"
click at [532, 310] on input "Search Form" at bounding box center [767, 306] width 573 height 39
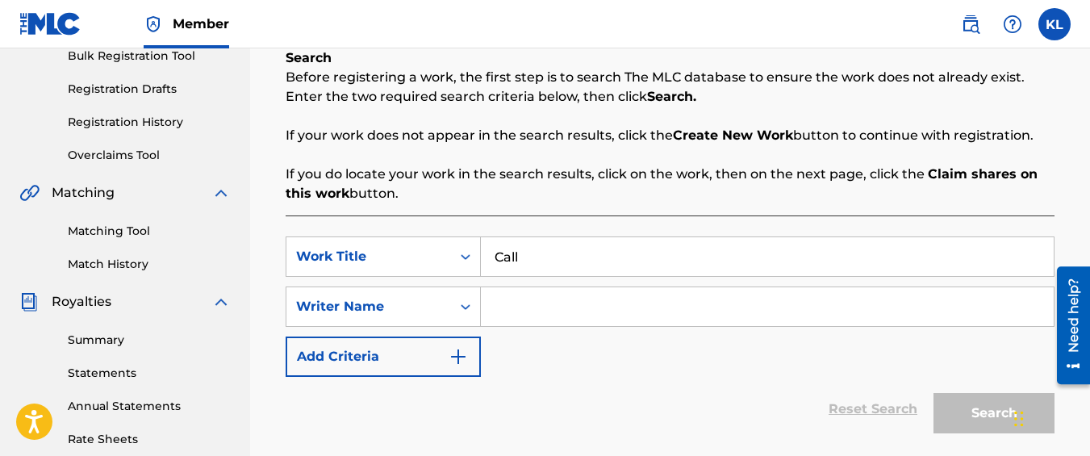
type input "kyseem louis"
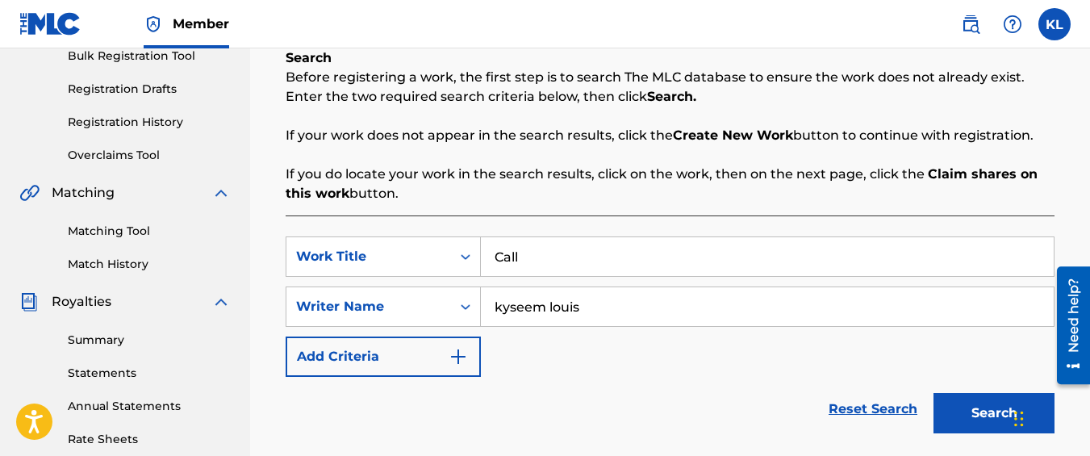
click at [994, 429] on button "Search" at bounding box center [994, 413] width 121 height 40
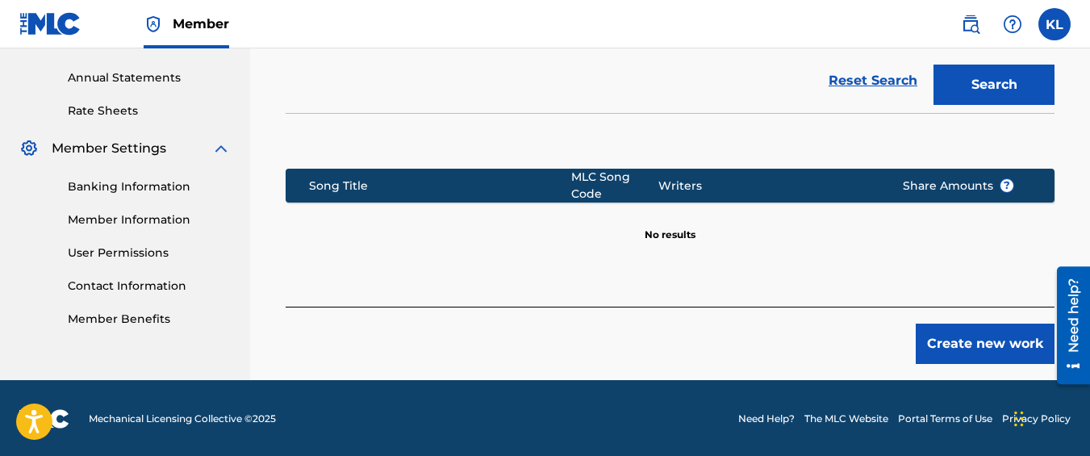
scroll to position [578, 0]
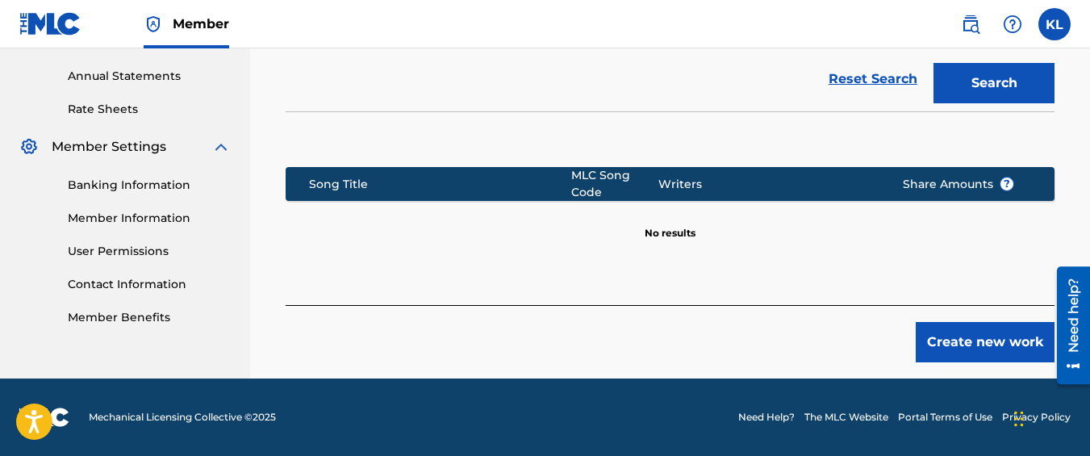
click at [930, 349] on button "Create new work" at bounding box center [985, 342] width 139 height 40
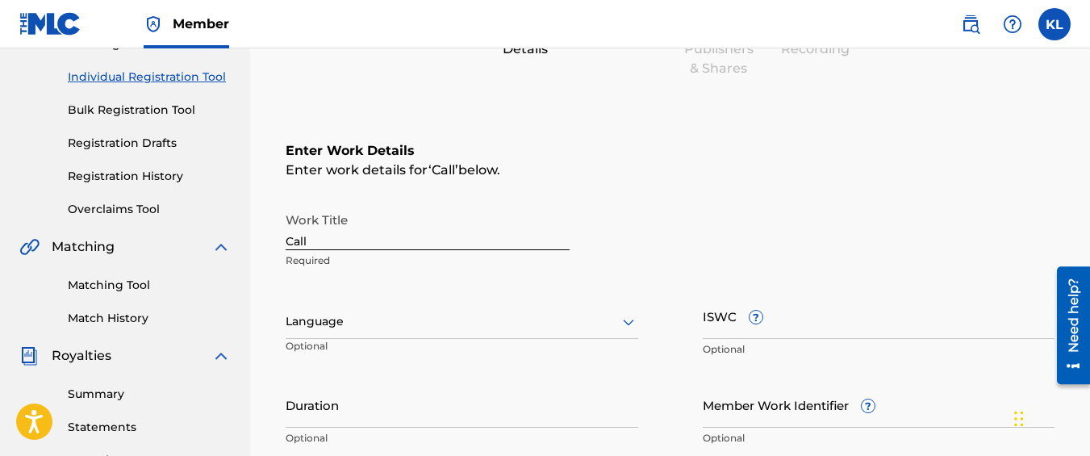
scroll to position [587, 0]
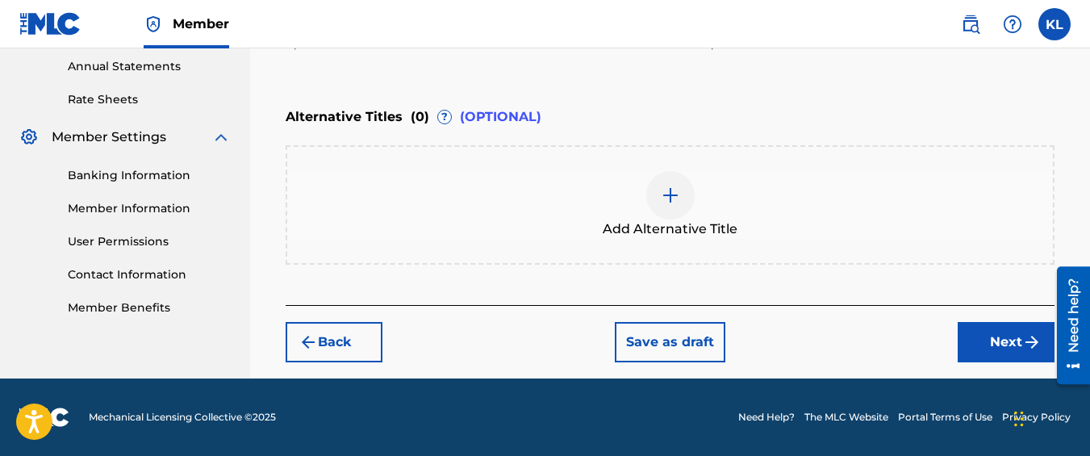
click at [973, 347] on button "Next" at bounding box center [1006, 342] width 97 height 40
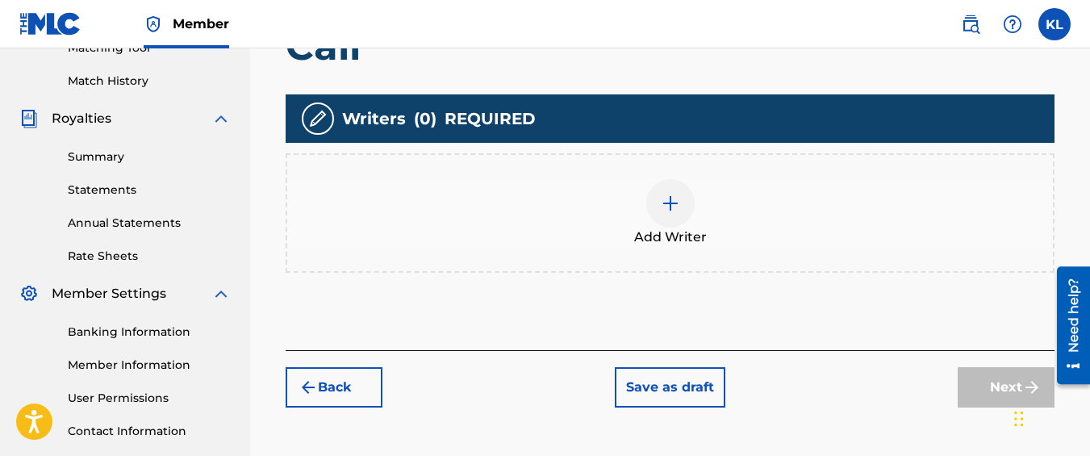
scroll to position [438, 0]
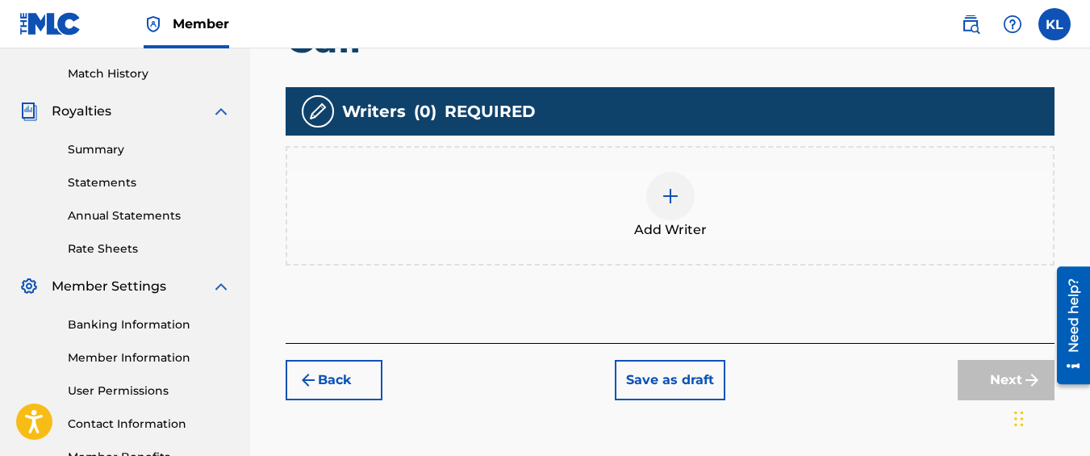
click at [517, 198] on div "Add Writer" at bounding box center [670, 206] width 766 height 68
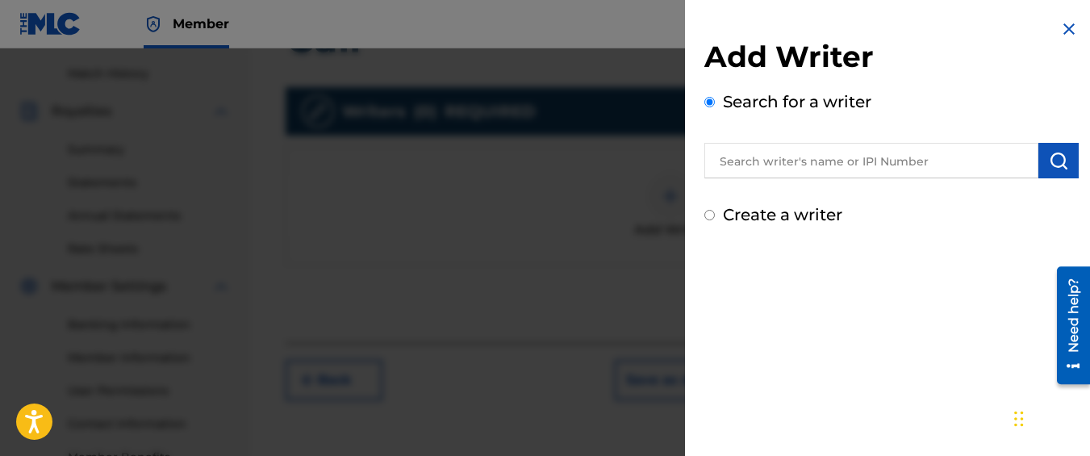
click at [793, 208] on label "Create a writer" at bounding box center [782, 214] width 119 height 19
radio input "true"
click at [715, 210] on input "Create a writer" at bounding box center [710, 215] width 10 height 10
radio input "false"
radio input "true"
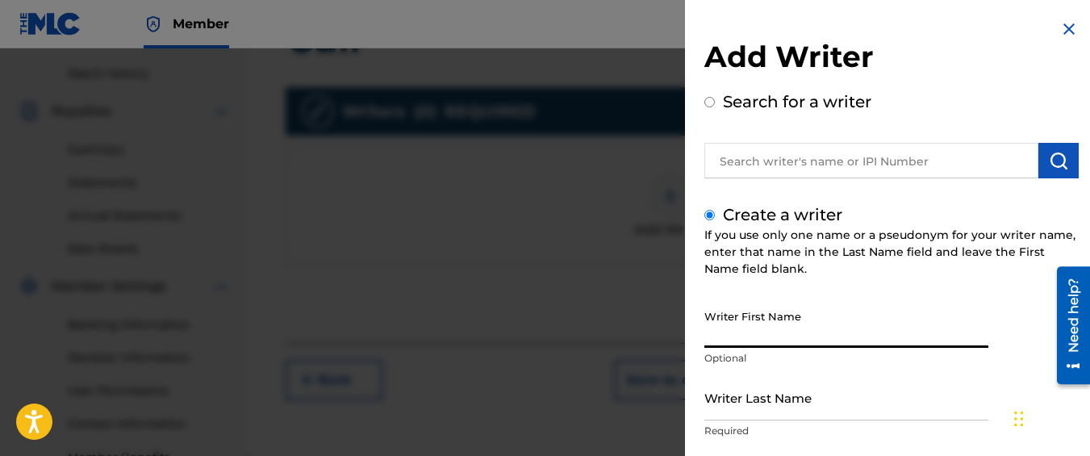
click at [789, 306] on input "Writer First Name" at bounding box center [847, 325] width 284 height 46
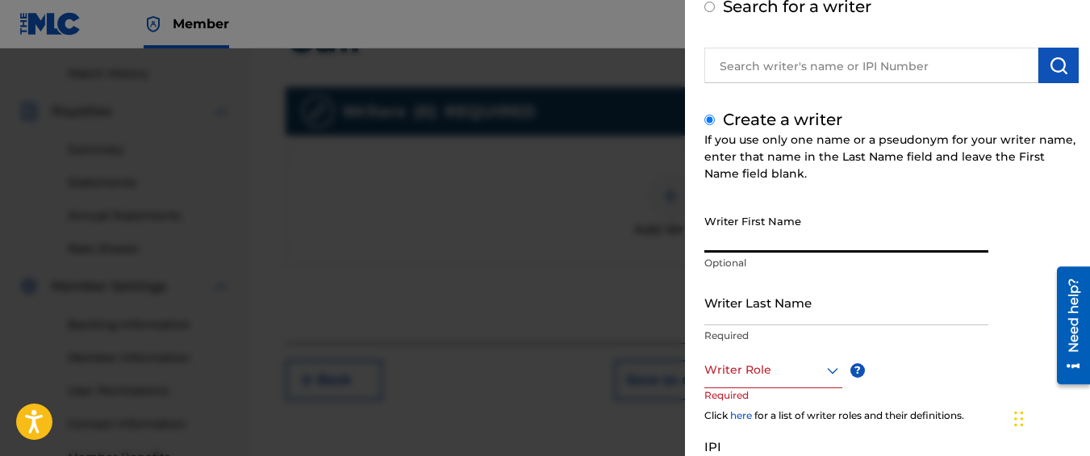
scroll to position [98, 0]
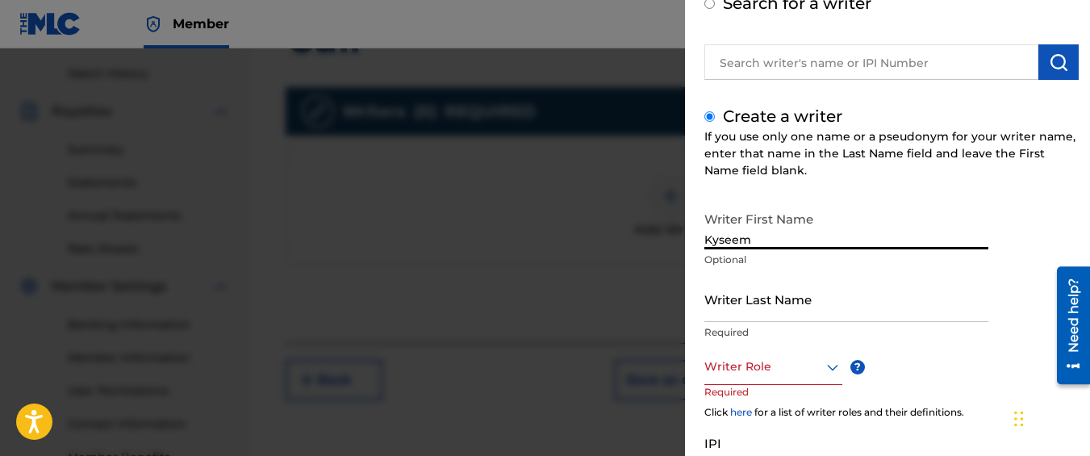
type input "Kyseem"
click at [789, 306] on input "Writer Last Name" at bounding box center [847, 299] width 284 height 46
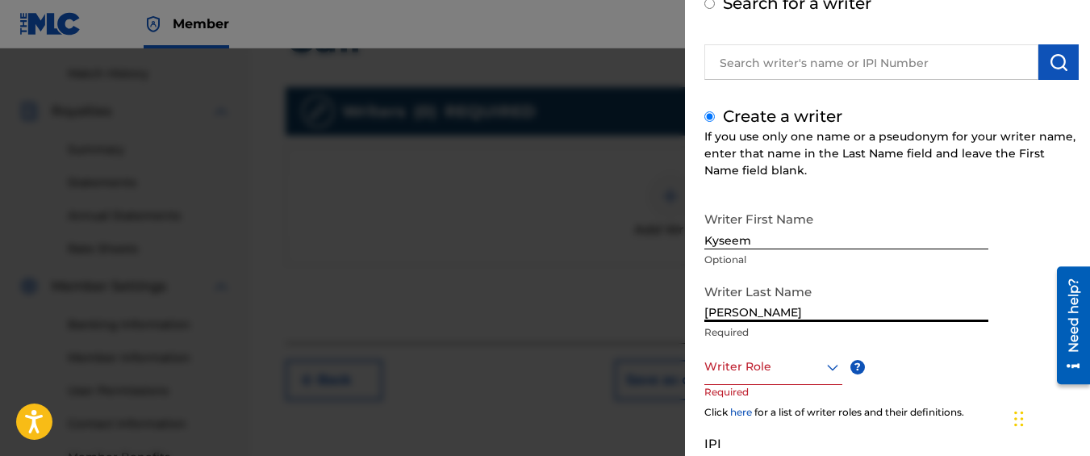
scroll to position [243, 0]
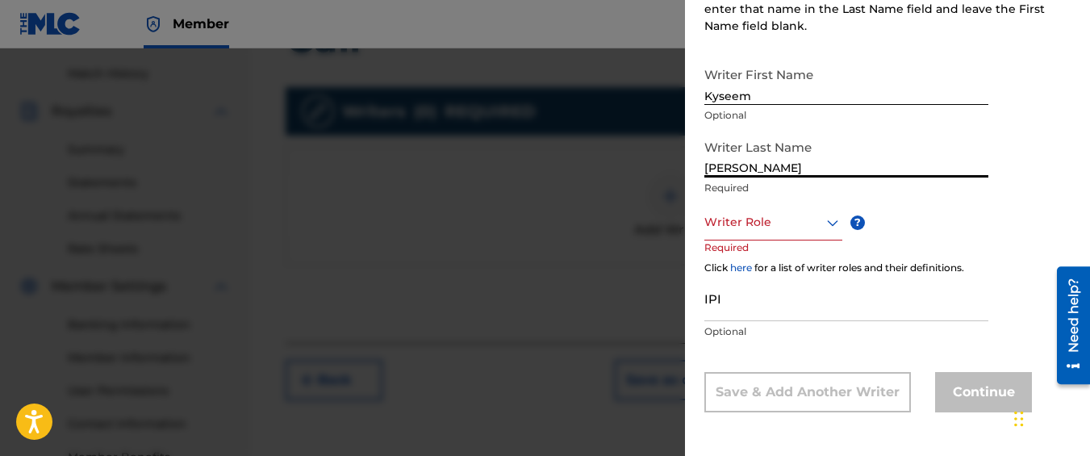
type input "[PERSON_NAME]"
click at [758, 236] on div "Writer Role" at bounding box center [774, 222] width 138 height 36
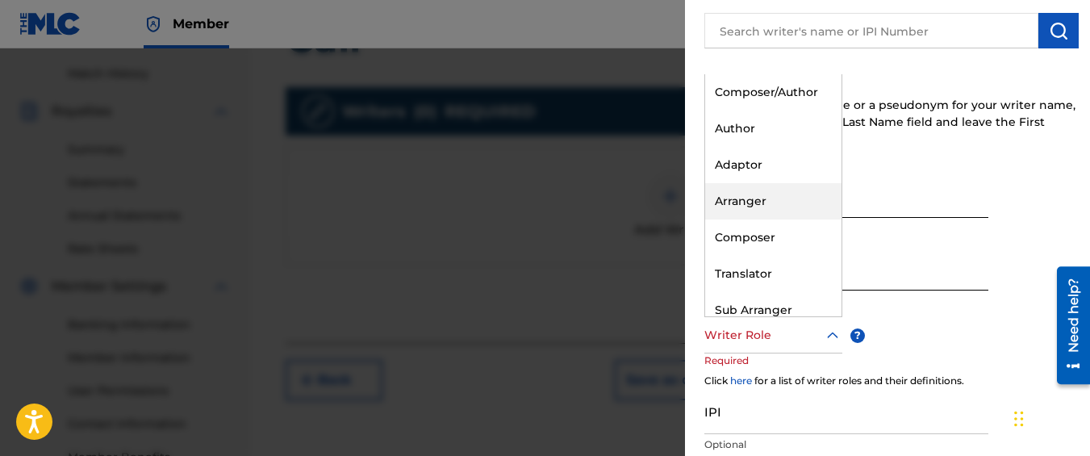
scroll to position [129, 0]
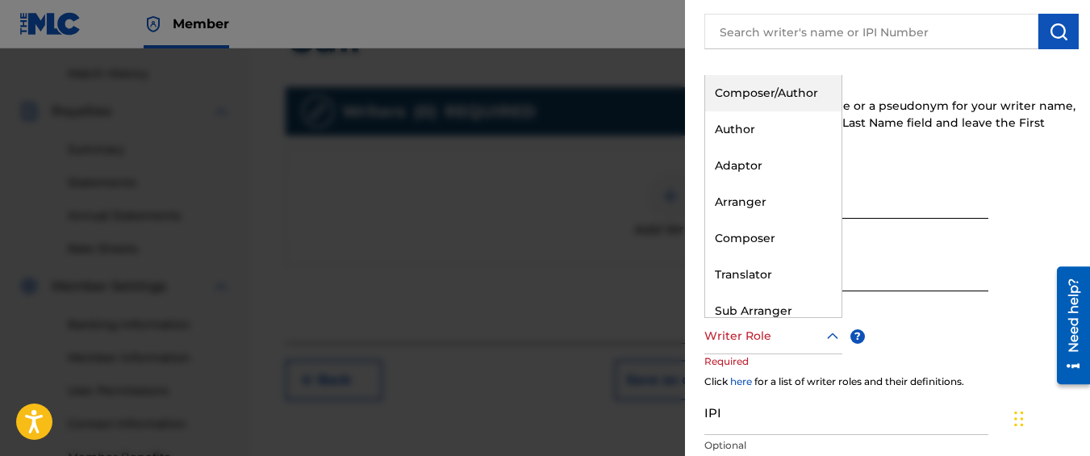
click at [814, 104] on div "Composer/Author" at bounding box center [773, 93] width 136 height 36
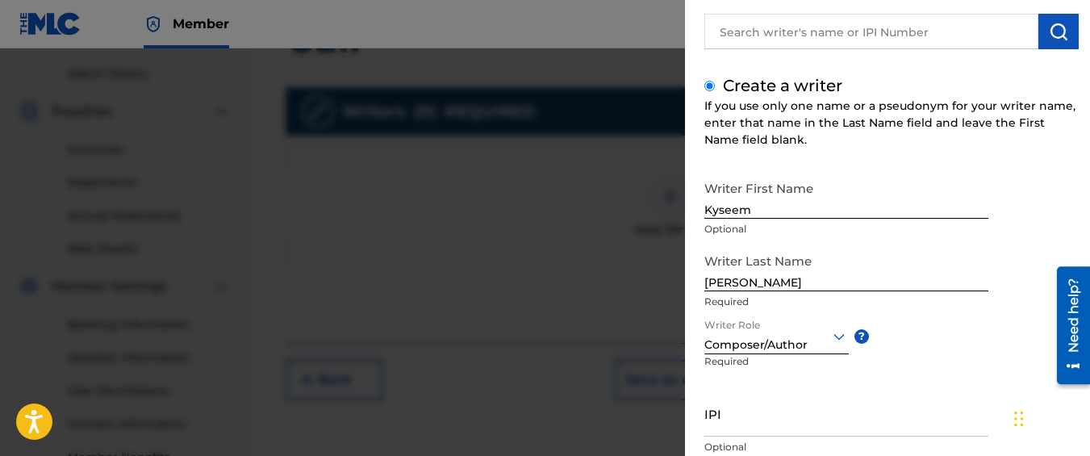
scroll to position [245, 0]
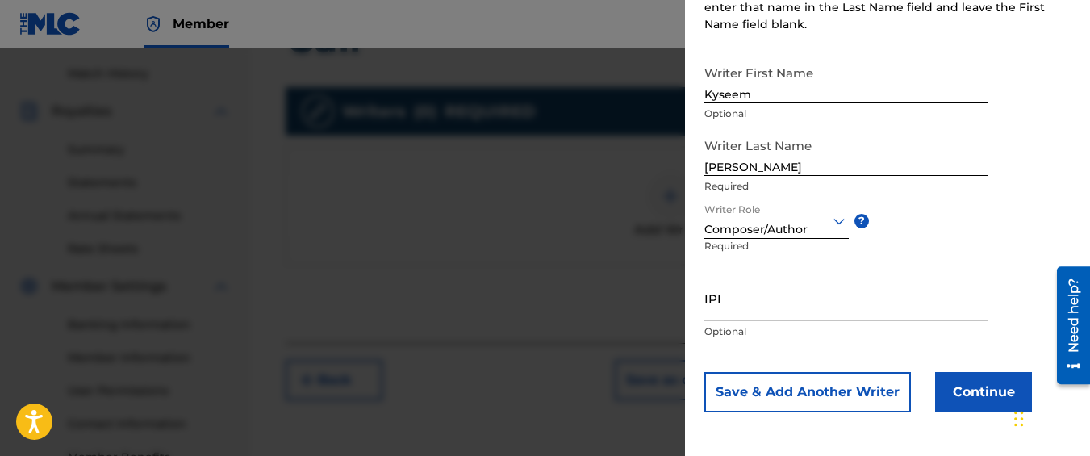
click at [974, 395] on button "Continue" at bounding box center [983, 392] width 97 height 40
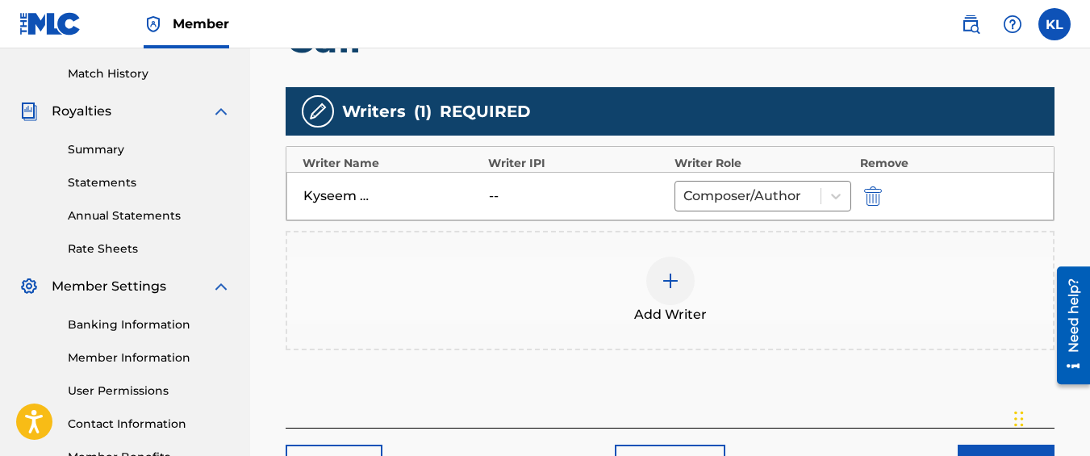
scroll to position [561, 0]
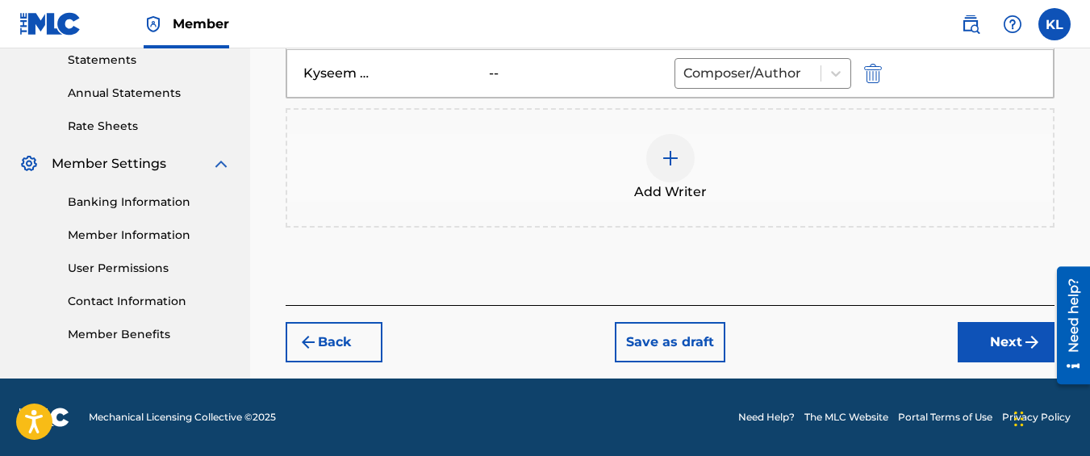
click at [979, 345] on button "Next" at bounding box center [1006, 342] width 97 height 40
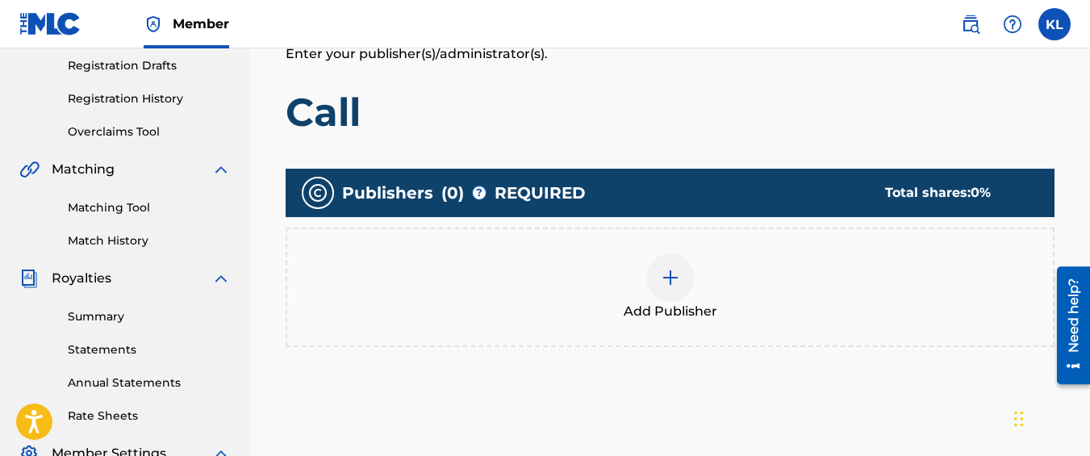
scroll to position [274, 0]
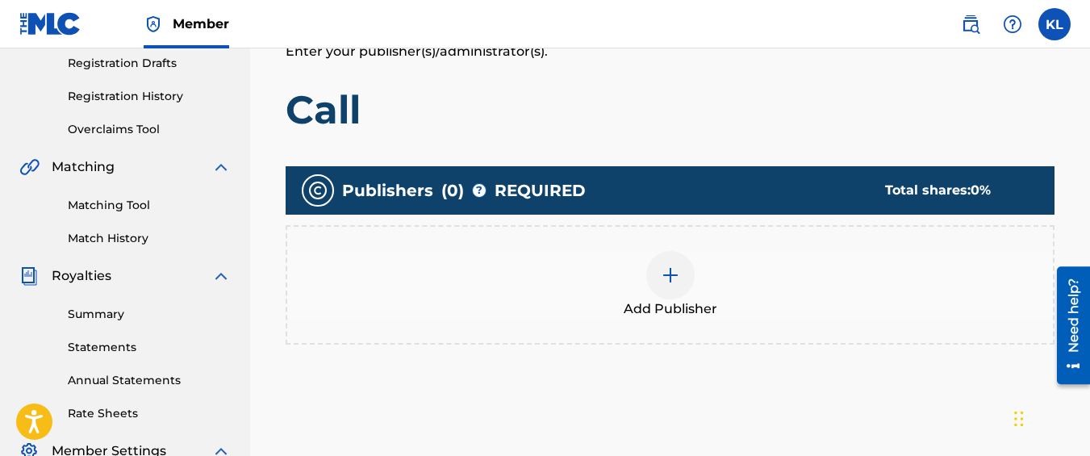
click at [705, 253] on div "Add Publisher" at bounding box center [670, 285] width 766 height 68
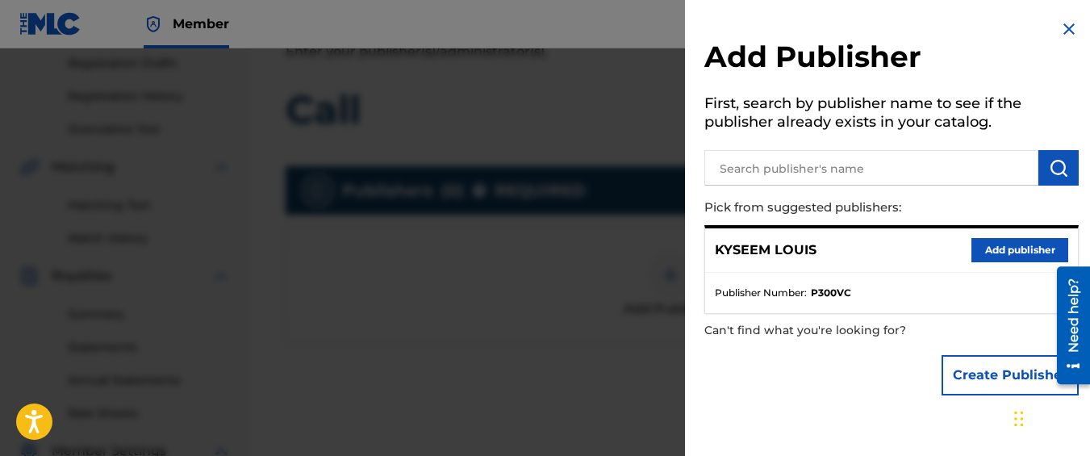
click at [976, 253] on button "Add publisher" at bounding box center [1020, 250] width 97 height 24
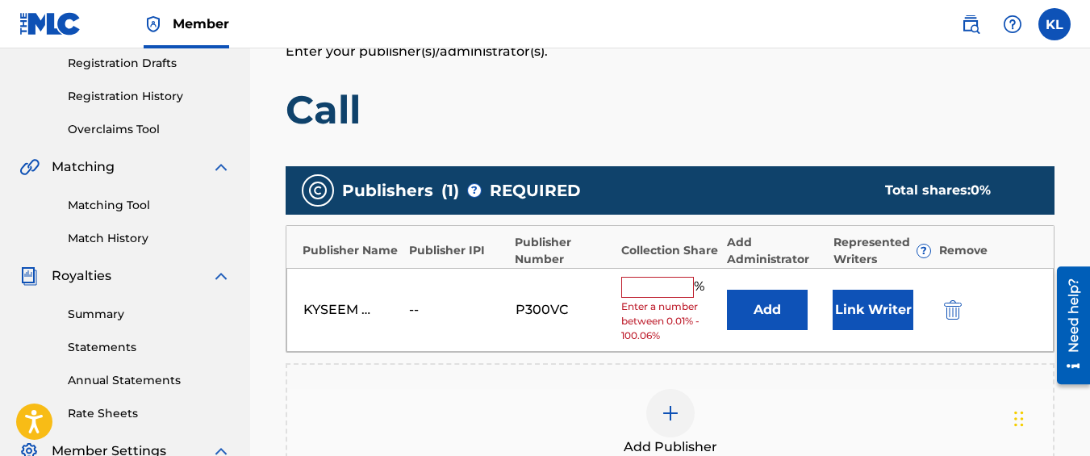
click at [676, 293] on input "text" at bounding box center [657, 287] width 73 height 21
type input "100"
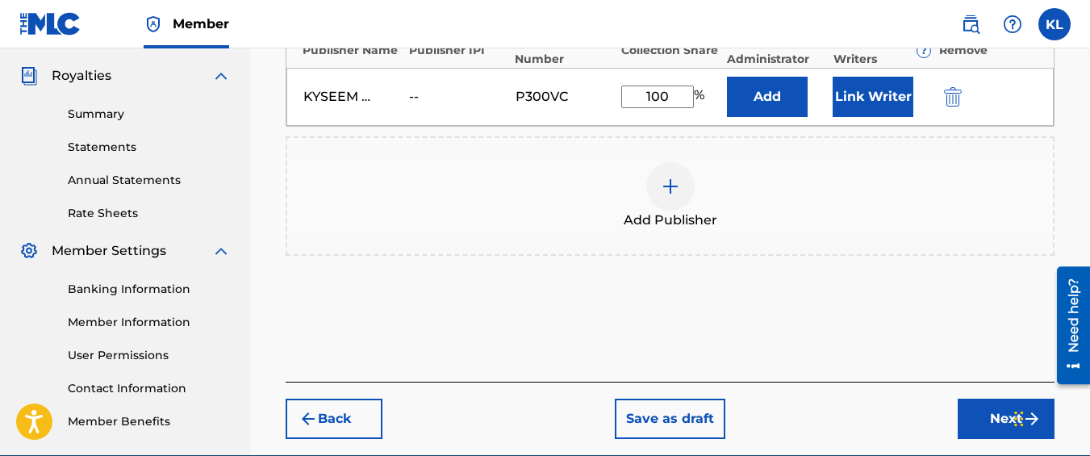
click at [988, 415] on button "Next" at bounding box center [1006, 419] width 97 height 40
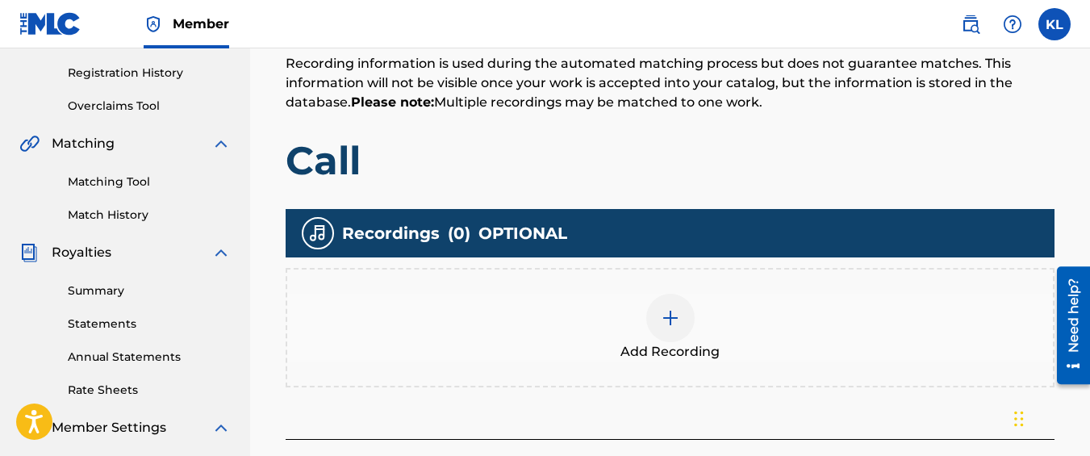
scroll to position [299, 0]
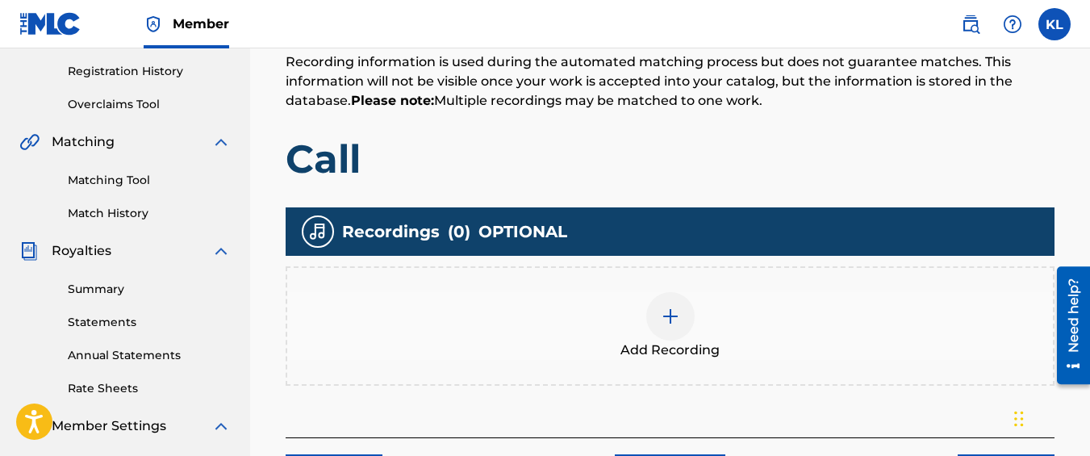
click at [592, 327] on div "Add Recording" at bounding box center [670, 326] width 766 height 68
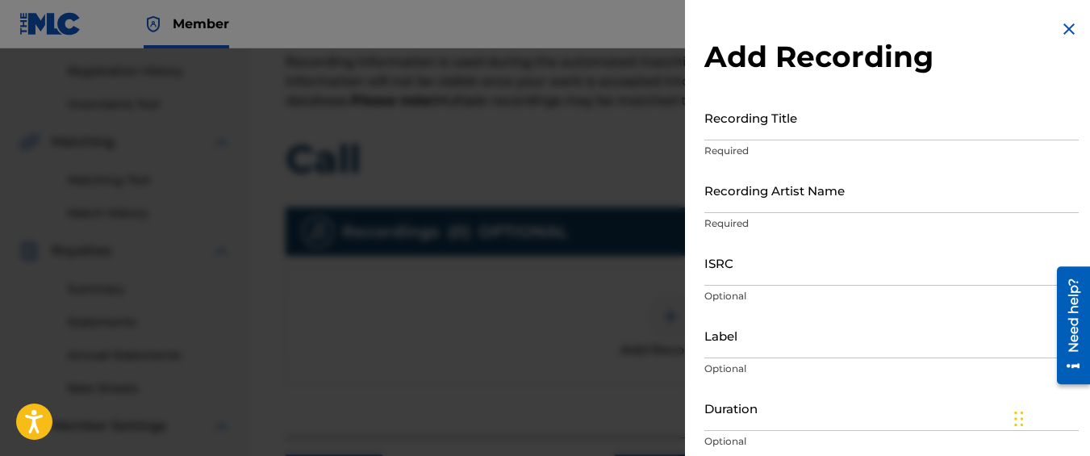
click at [772, 101] on input "Recording Title" at bounding box center [892, 117] width 374 height 46
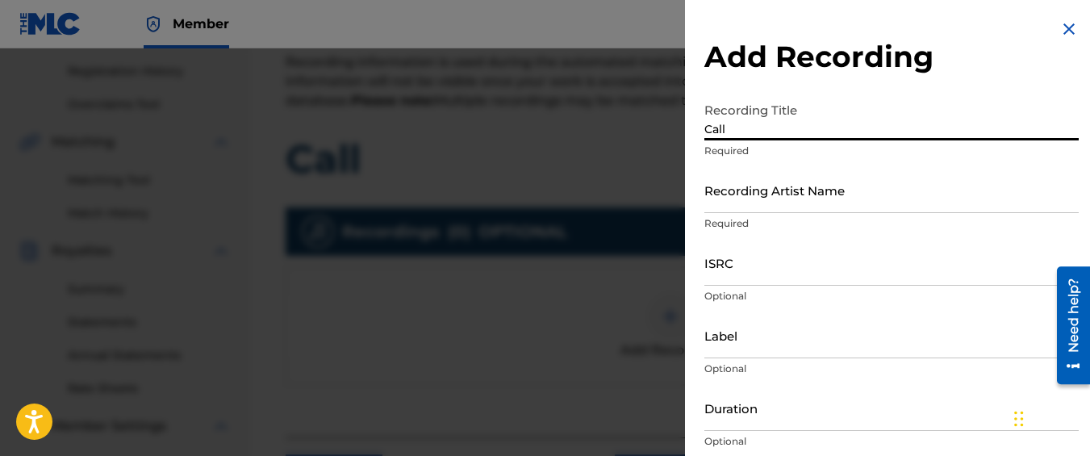
type input "Call"
click at [773, 184] on input "Recording Artist Name" at bounding box center [892, 190] width 374 height 46
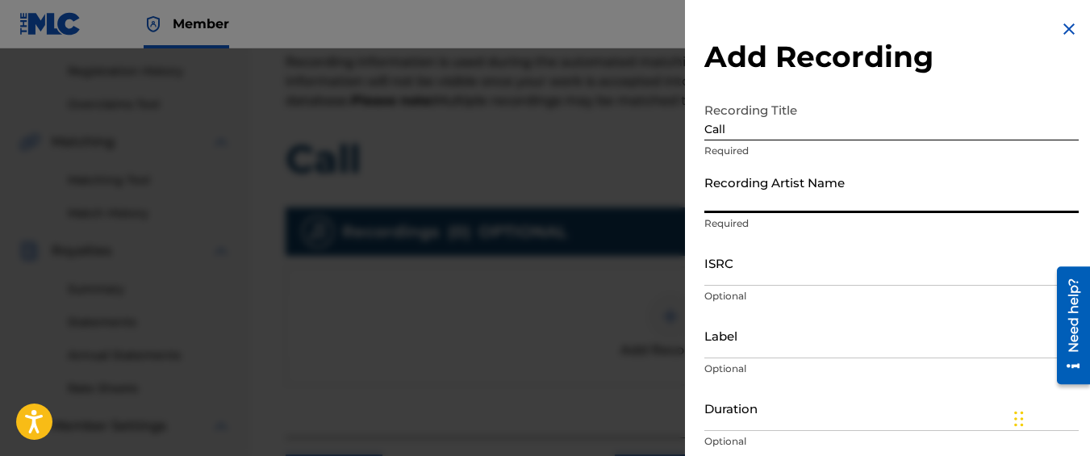
type input "Graveyard Top"
click at [788, 266] on input "ISRC" at bounding box center [892, 263] width 374 height 46
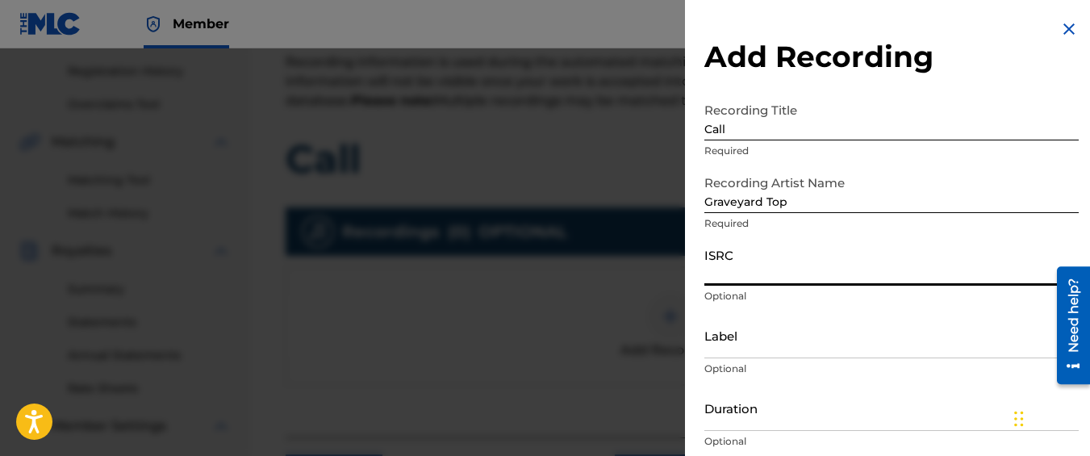
paste input "QM42K1903235"
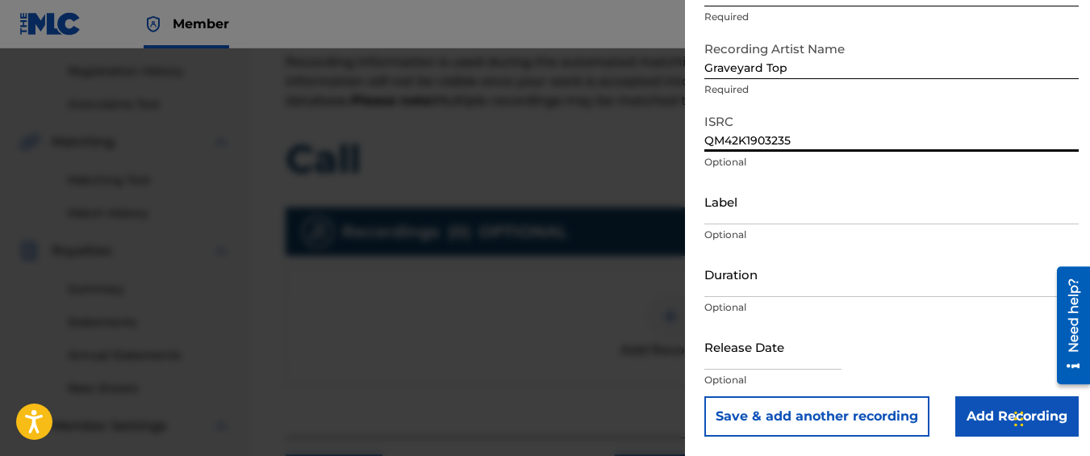
type input "QM42K1903235"
click at [962, 406] on input "Add Recording" at bounding box center [1016, 416] width 123 height 40
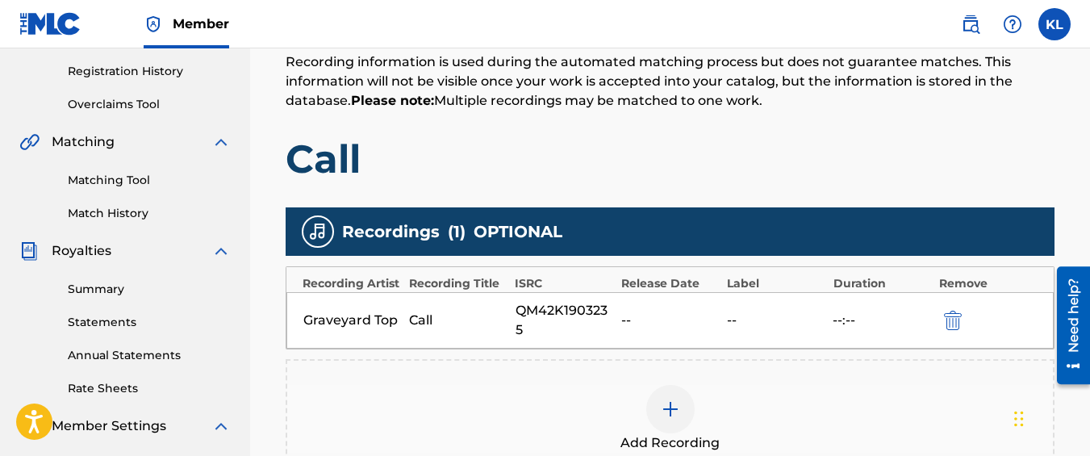
scroll to position [545, 0]
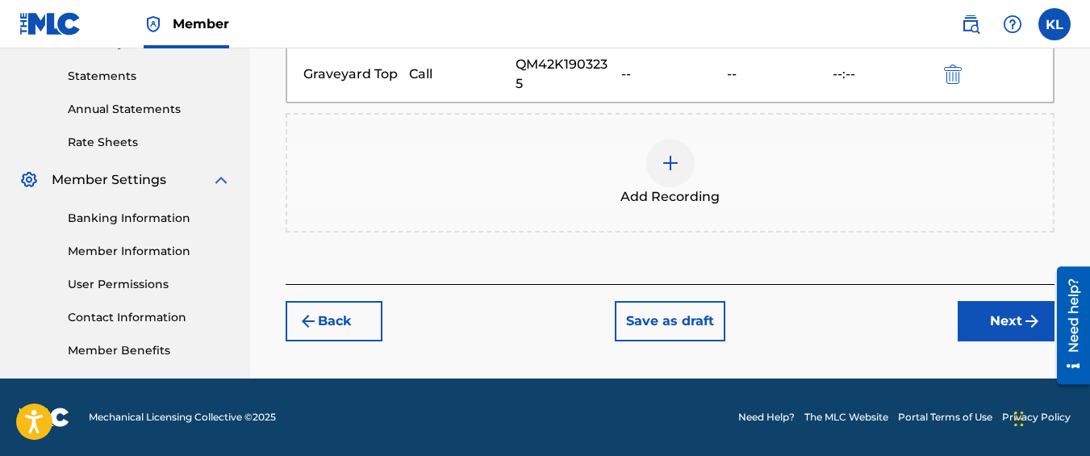
click at [977, 334] on button "Next" at bounding box center [1006, 321] width 97 height 40
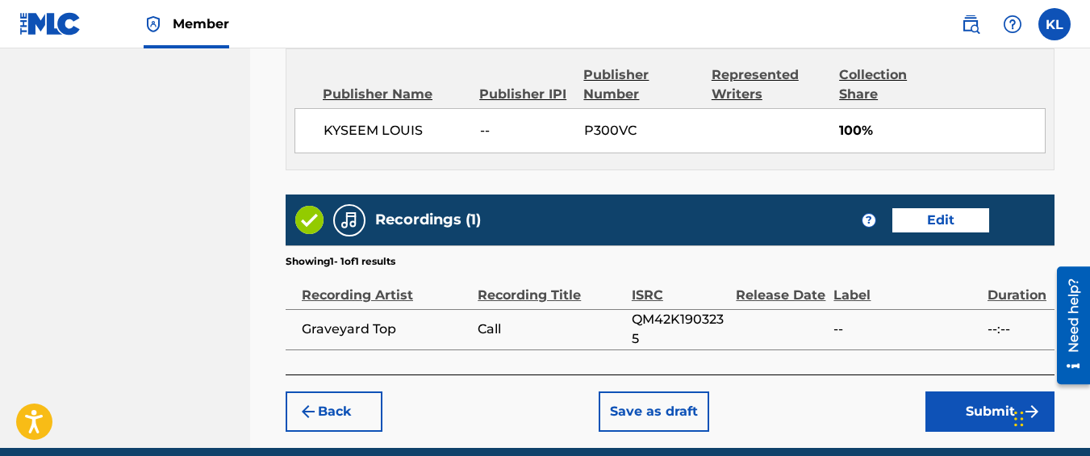
scroll to position [960, 0]
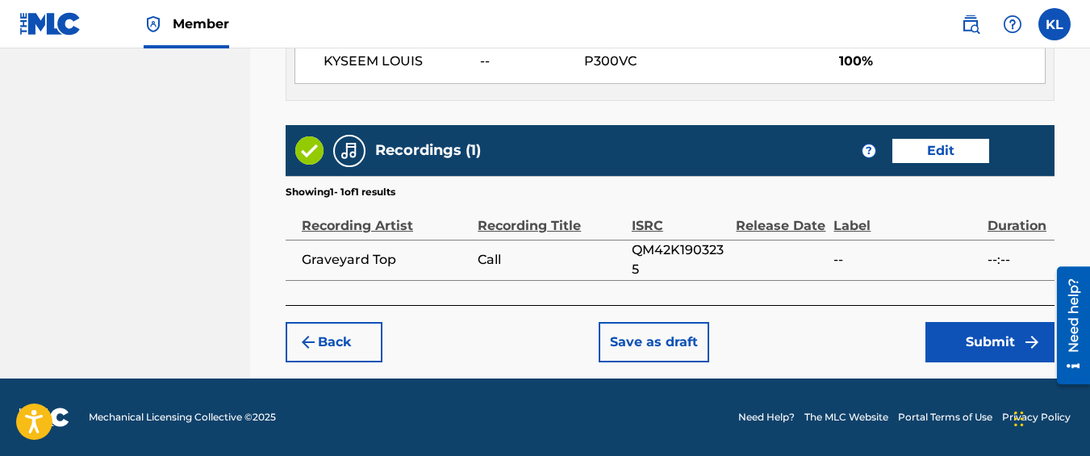
click at [985, 338] on button "Submit" at bounding box center [990, 342] width 129 height 40
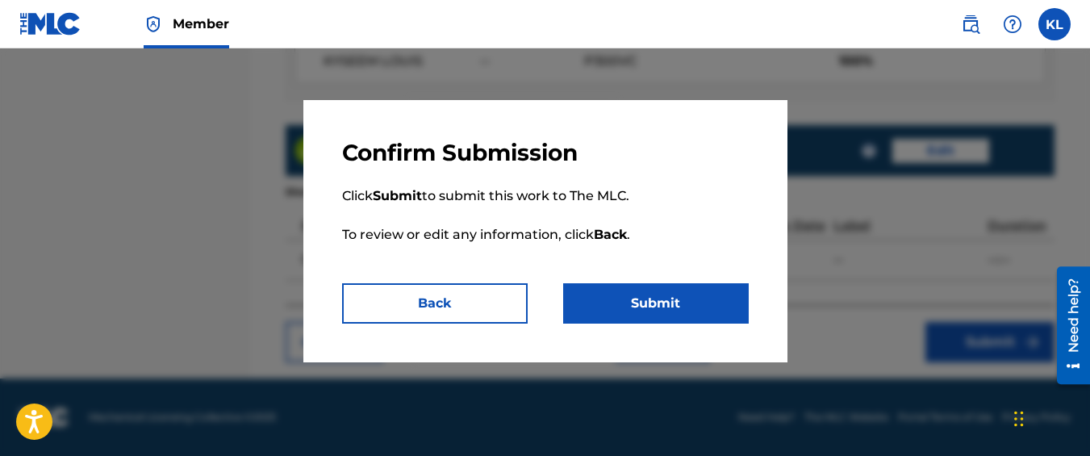
click at [684, 293] on button "Submit" at bounding box center [656, 303] width 186 height 40
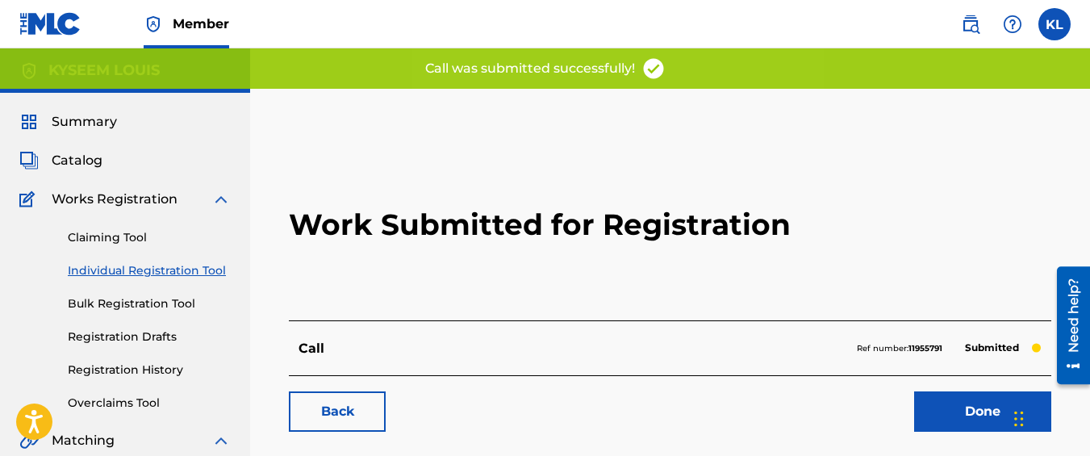
click at [340, 420] on link "Back" at bounding box center [337, 411] width 97 height 40
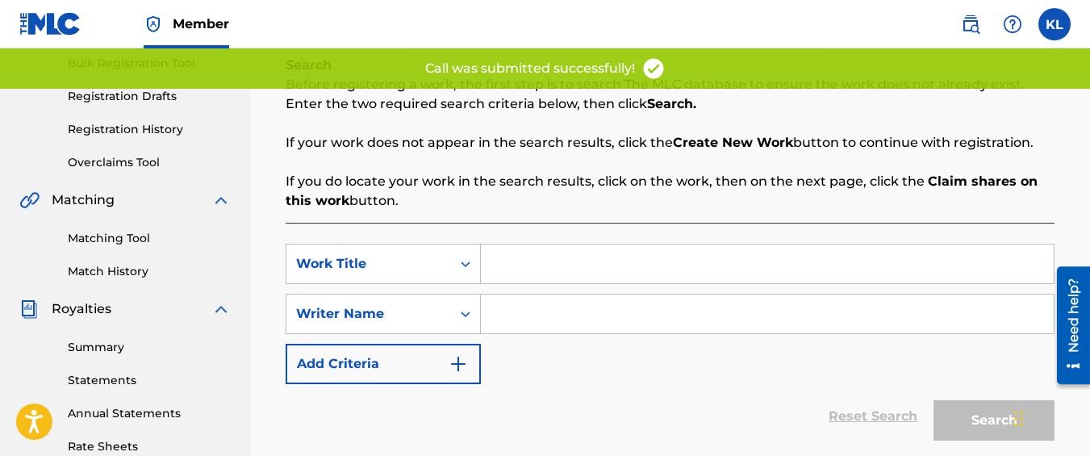
scroll to position [244, 0]
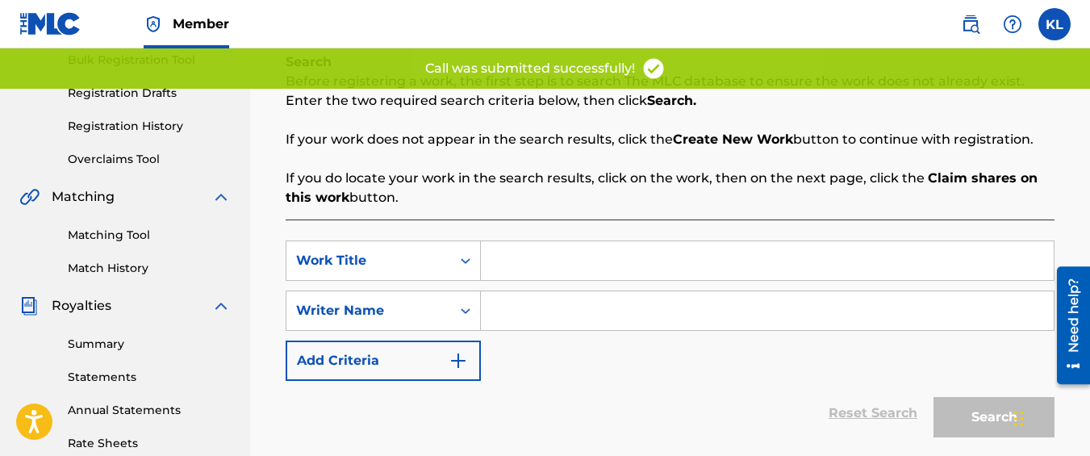
click at [546, 255] on input "Search Form" at bounding box center [767, 260] width 573 height 39
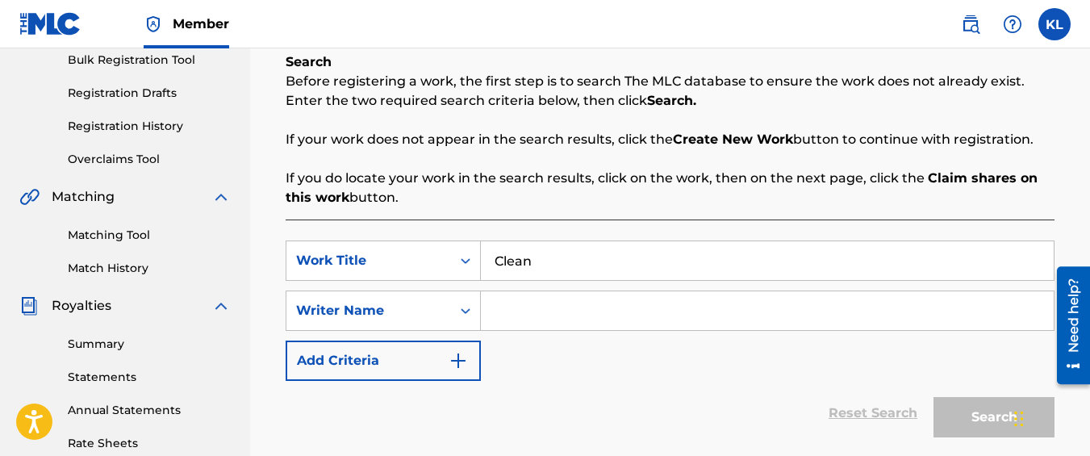
type input "Clean"
click at [512, 313] on input "Search Form" at bounding box center [767, 310] width 573 height 39
type input "kyseem louis"
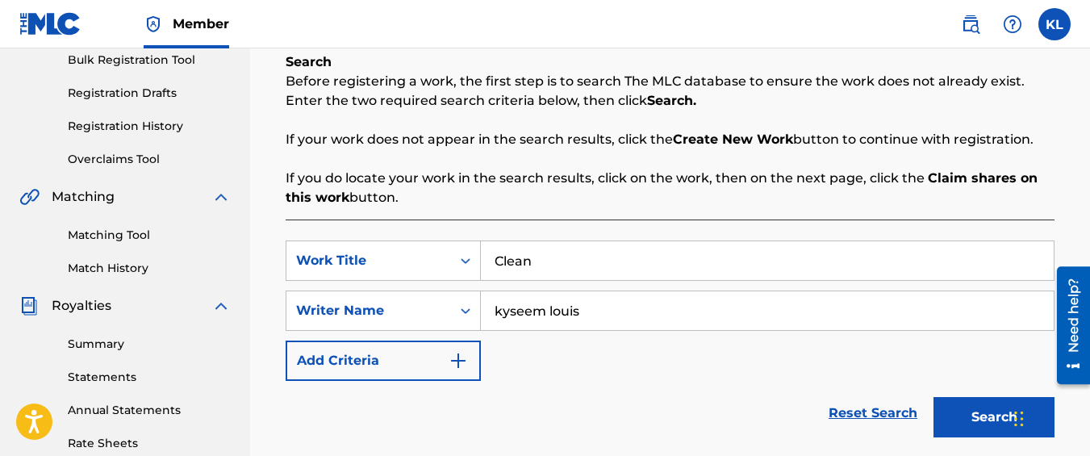
click at [1004, 419] on button "Search" at bounding box center [994, 417] width 121 height 40
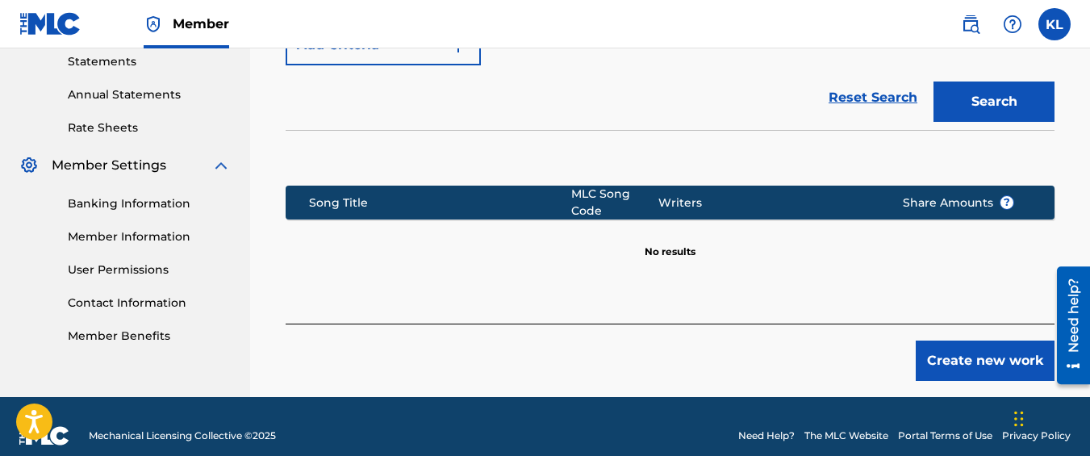
scroll to position [578, 0]
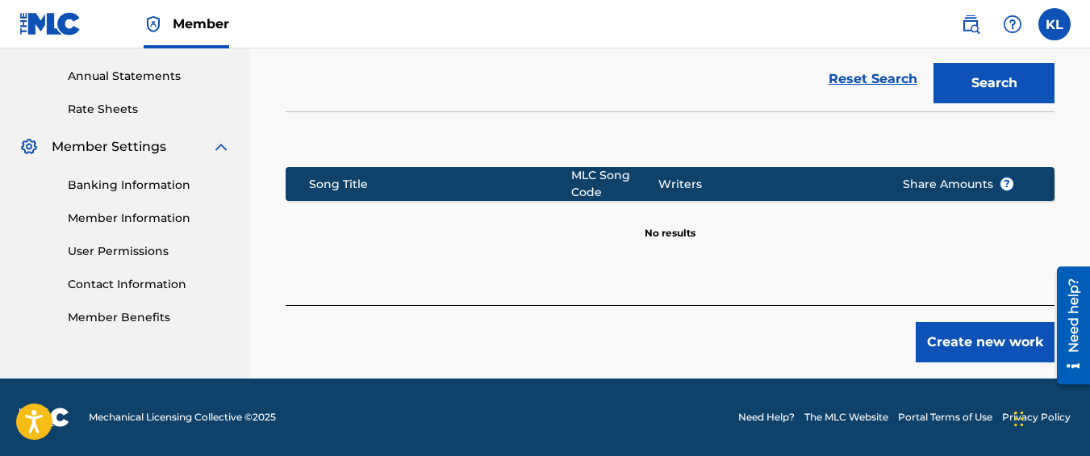
click at [990, 362] on button "Create new work" at bounding box center [985, 342] width 139 height 40
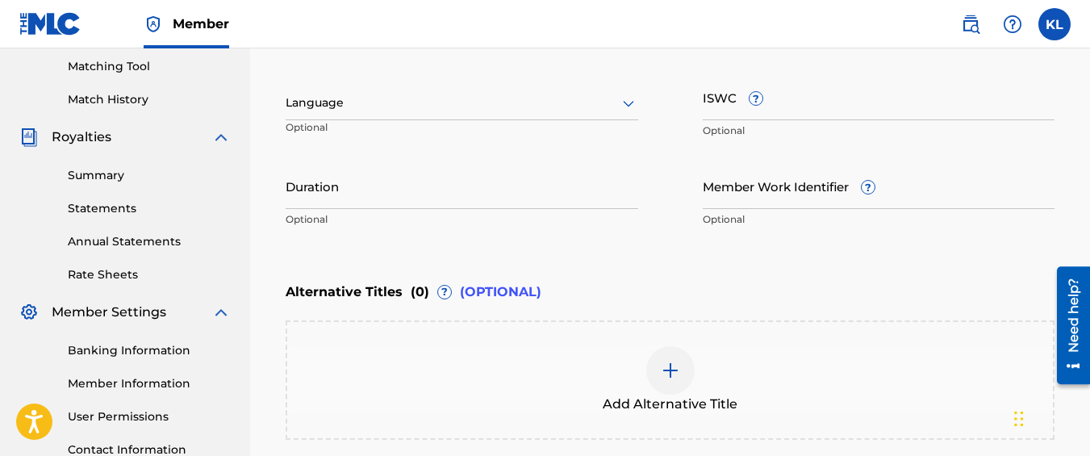
scroll to position [587, 0]
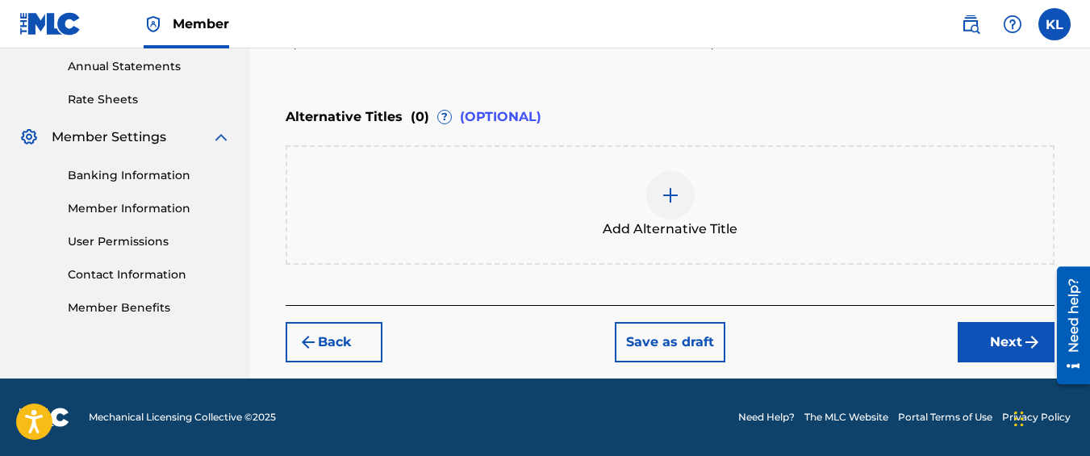
click at [987, 332] on button "Next" at bounding box center [1006, 342] width 97 height 40
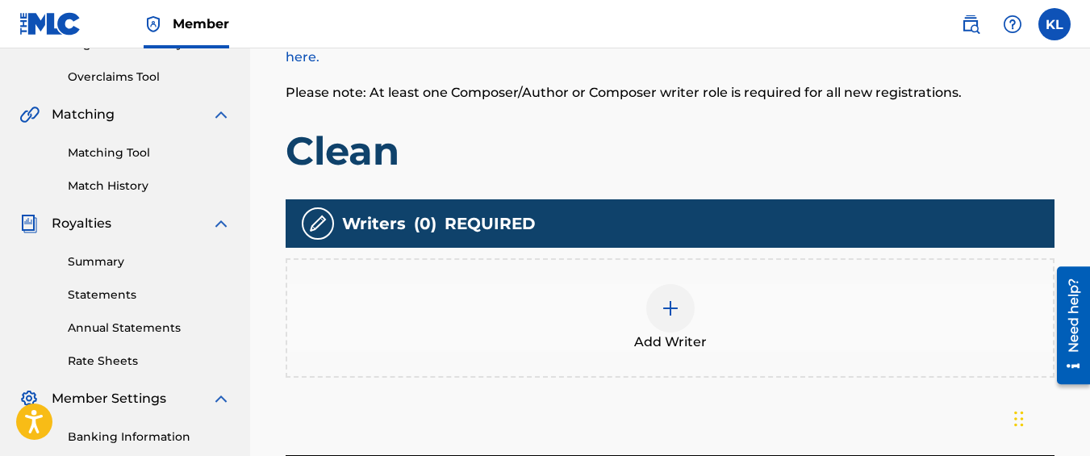
scroll to position [331, 0]
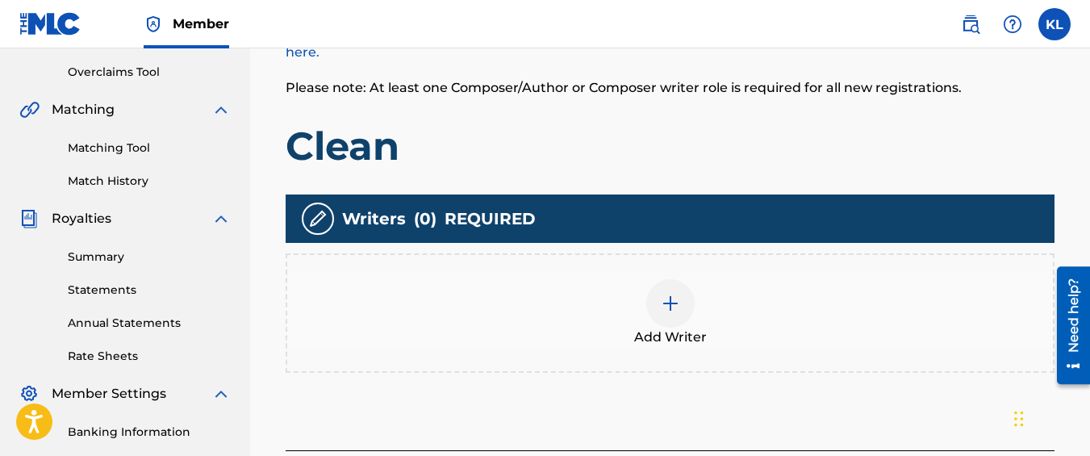
click at [626, 324] on div "Add Writer" at bounding box center [670, 313] width 766 height 68
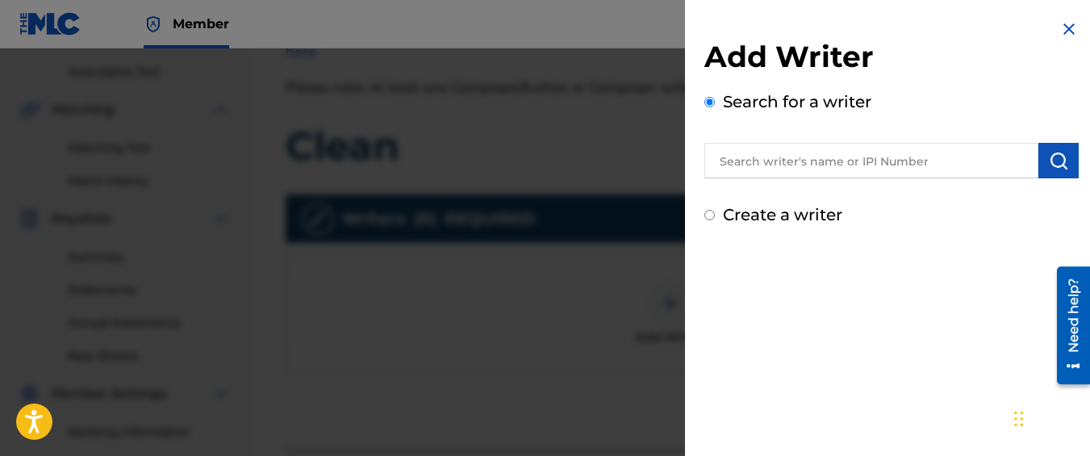
click at [711, 211] on input "Create a writer" at bounding box center [710, 215] width 10 height 10
radio input "false"
radio input "true"
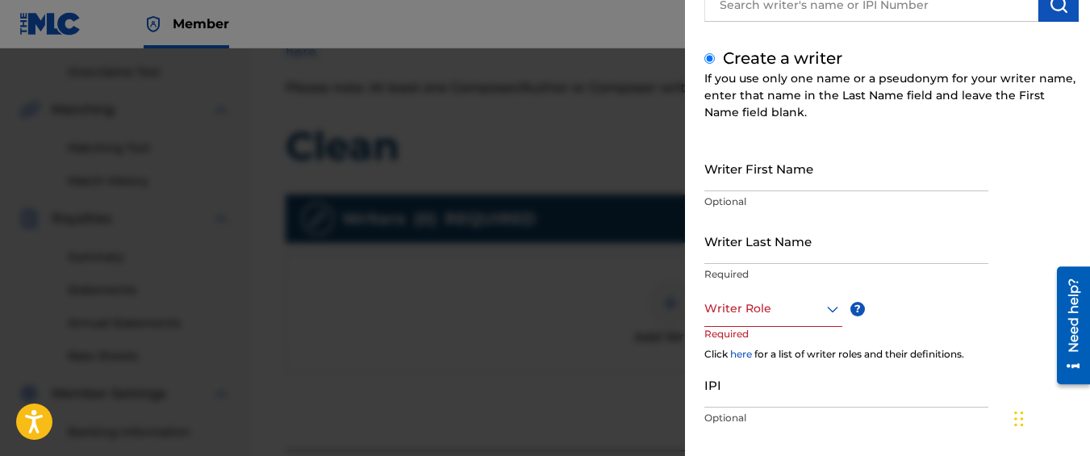
scroll to position [211, 0]
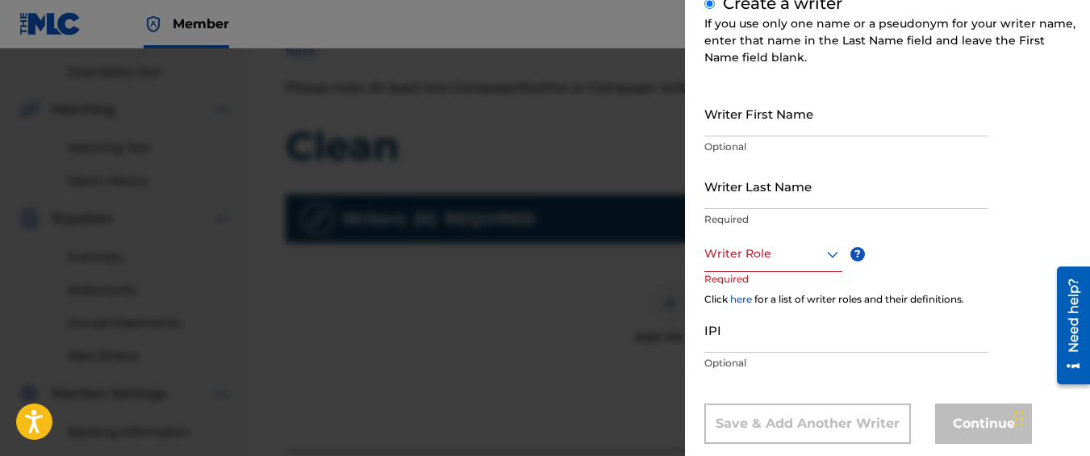
click at [798, 111] on input "Writer First Name" at bounding box center [847, 113] width 284 height 46
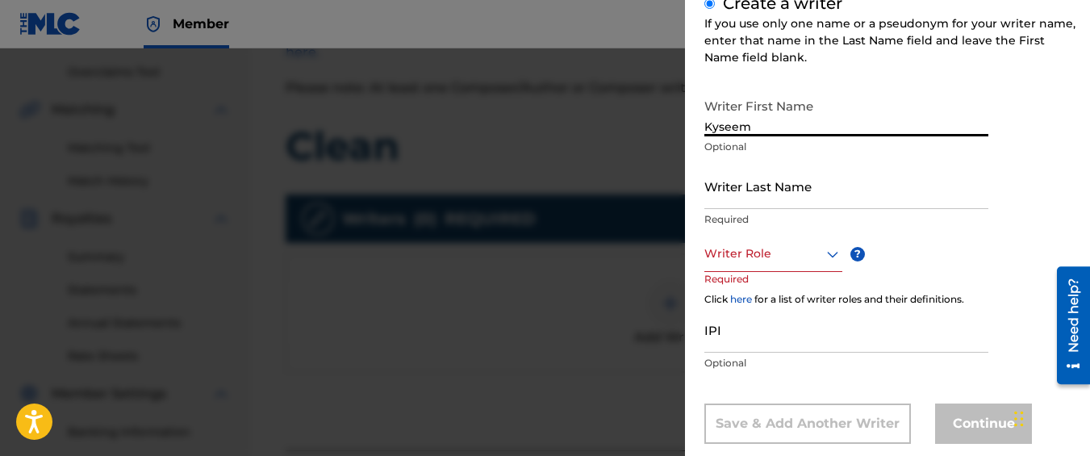
type input "Kyseem"
click at [799, 185] on input "Writer Last Name" at bounding box center [847, 186] width 284 height 46
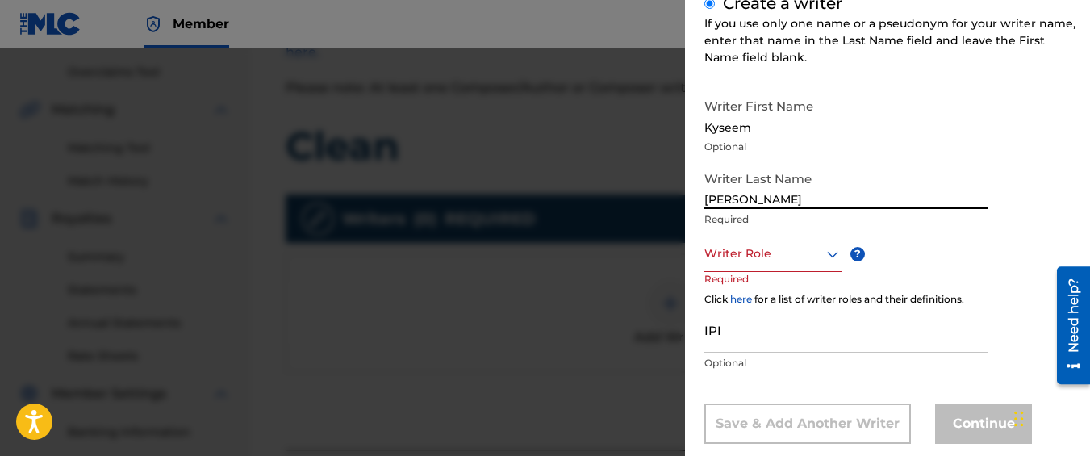
type input "[PERSON_NAME]"
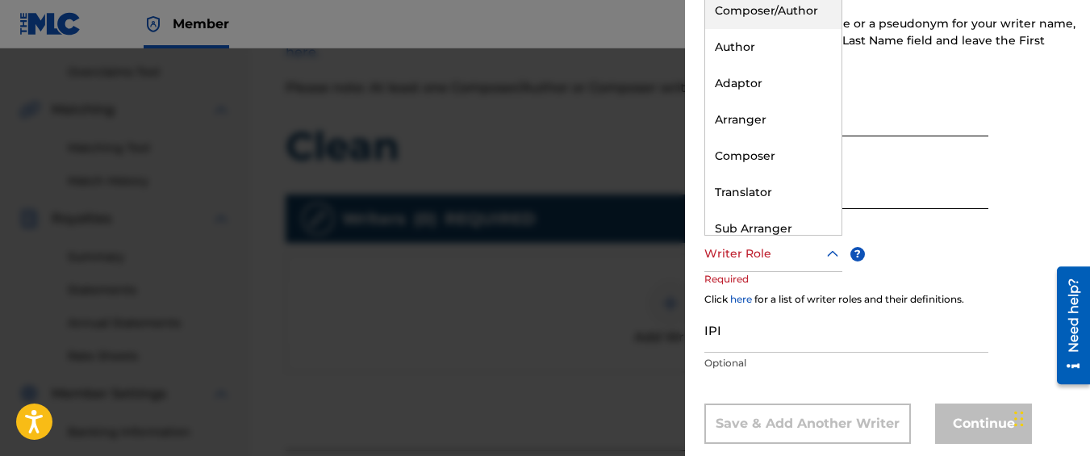
click at [785, 247] on div at bounding box center [774, 254] width 138 height 20
click at [755, 24] on div "Composer/Author" at bounding box center [773, 11] width 136 height 36
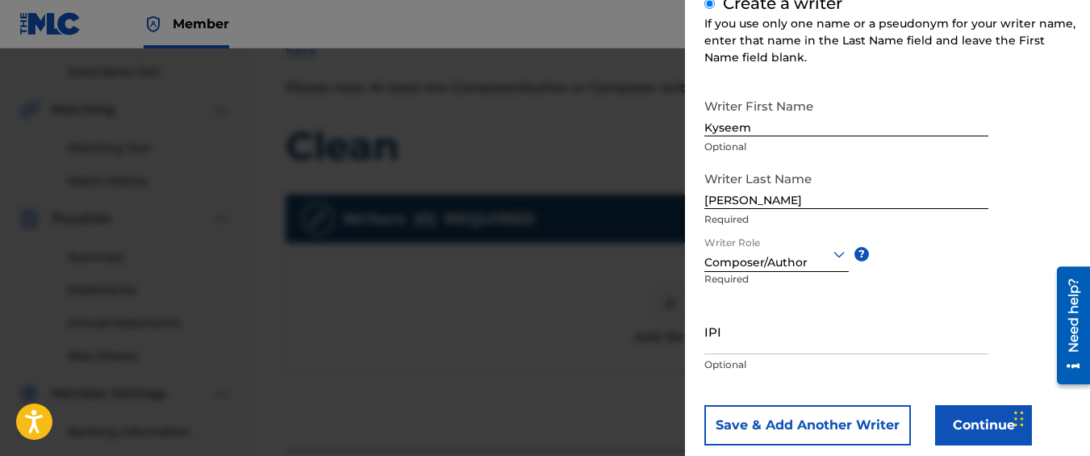
click at [954, 417] on button "Continue" at bounding box center [983, 425] width 97 height 40
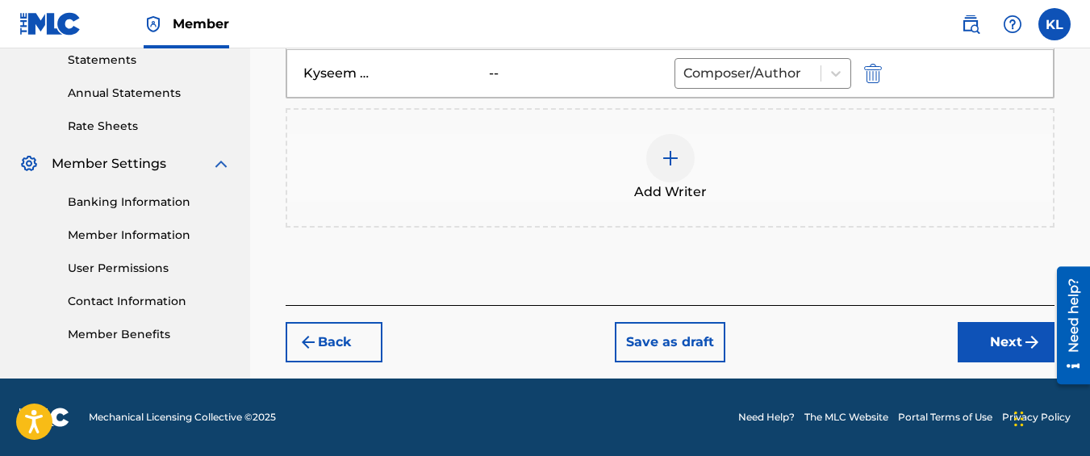
click at [978, 351] on button "Next" at bounding box center [1006, 342] width 97 height 40
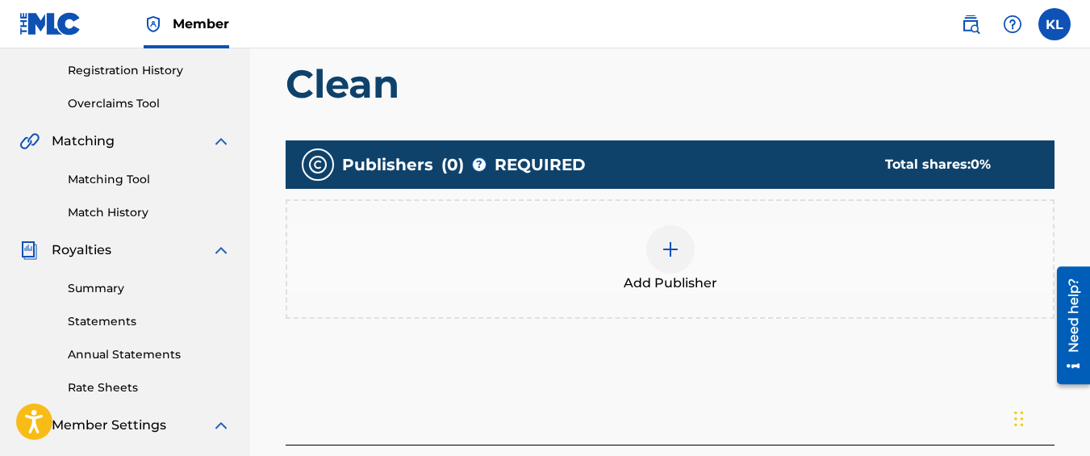
scroll to position [300, 0]
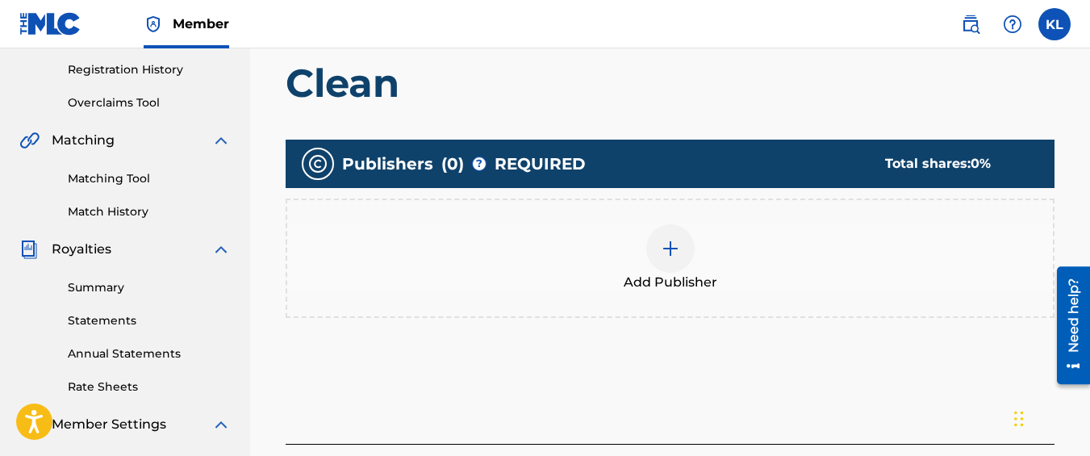
click at [709, 249] on div "Add Publisher" at bounding box center [670, 258] width 766 height 68
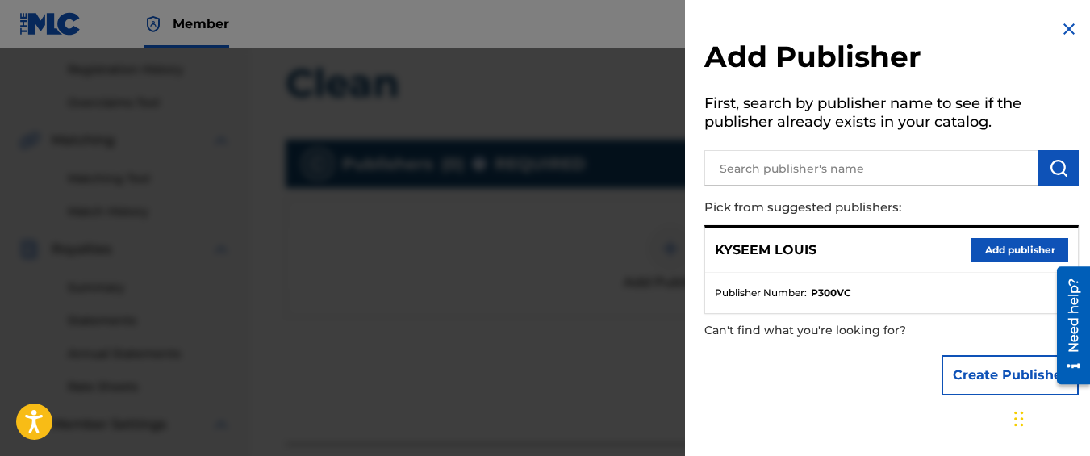
click at [999, 241] on button "Add publisher" at bounding box center [1020, 250] width 97 height 24
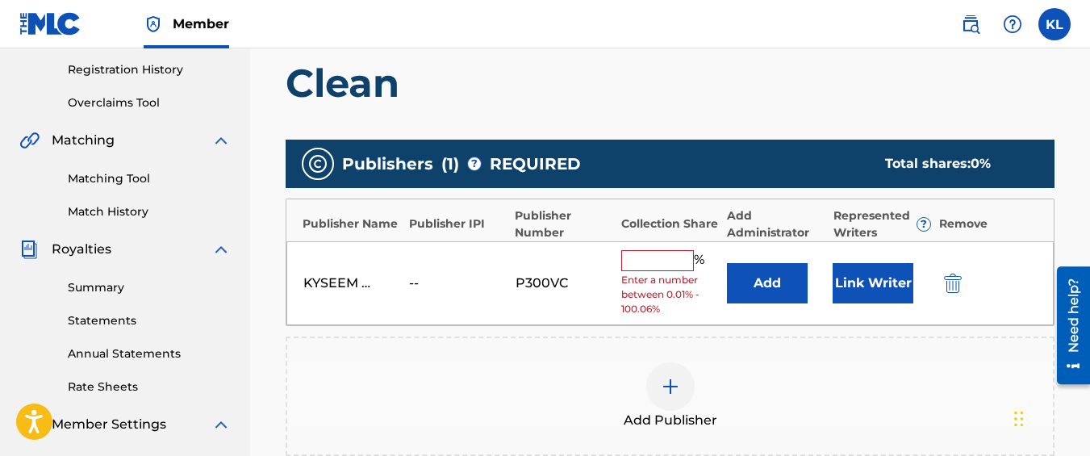
click at [659, 271] on div "% Enter a number between 0.01% - 100.06%" at bounding box center [670, 283] width 98 height 67
click at [659, 265] on input "text" at bounding box center [657, 260] width 73 height 21
type input "100"
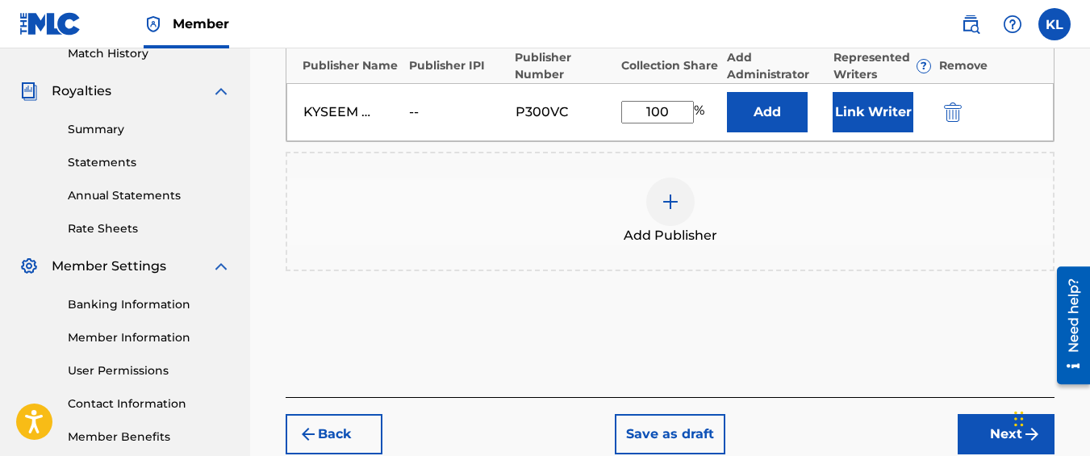
scroll to position [550, 0]
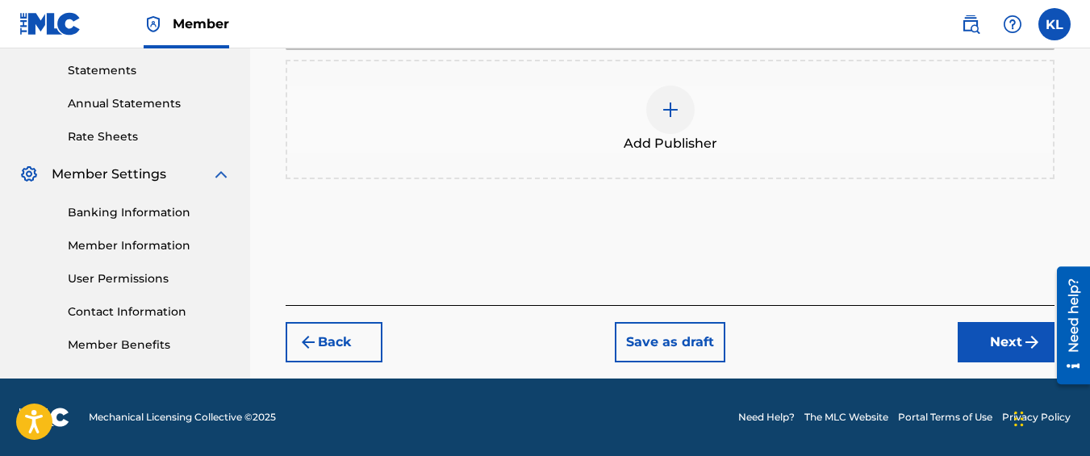
click at [994, 339] on button "Next" at bounding box center [1006, 342] width 97 height 40
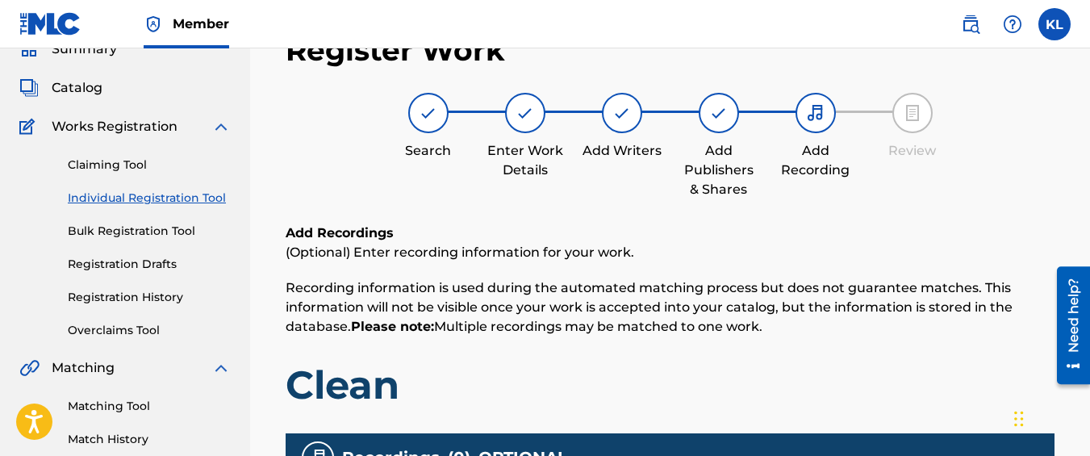
scroll to position [200, 0]
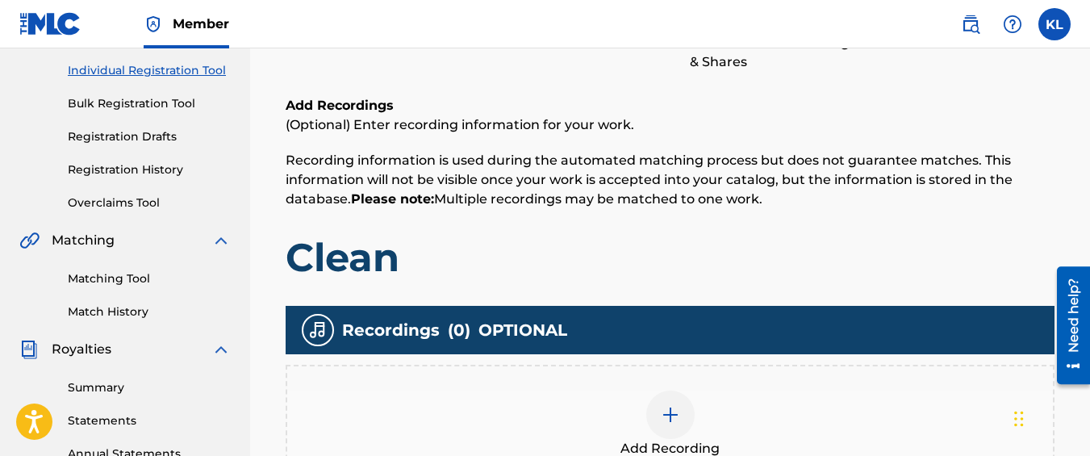
click at [704, 374] on div "Add Recording" at bounding box center [670, 424] width 769 height 119
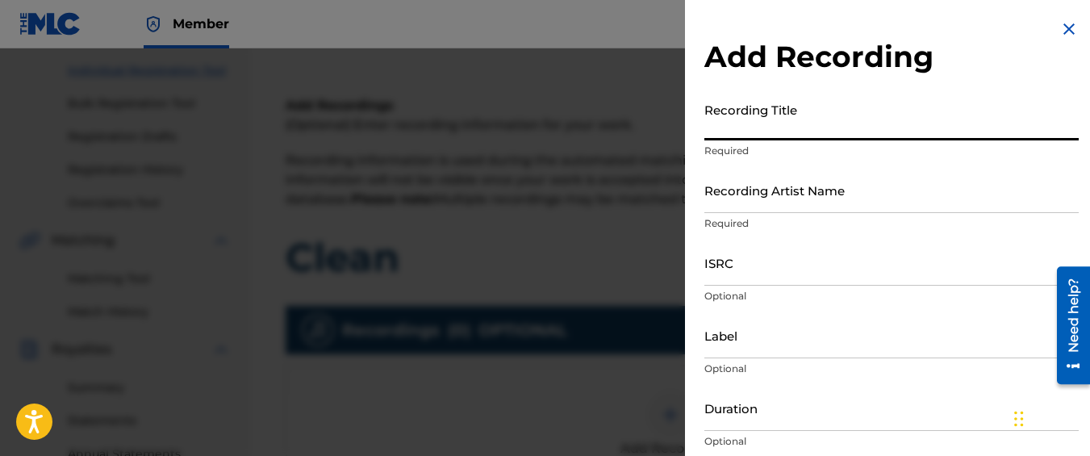
click at [791, 115] on input "Recording Title" at bounding box center [892, 117] width 374 height 46
type input "Clean"
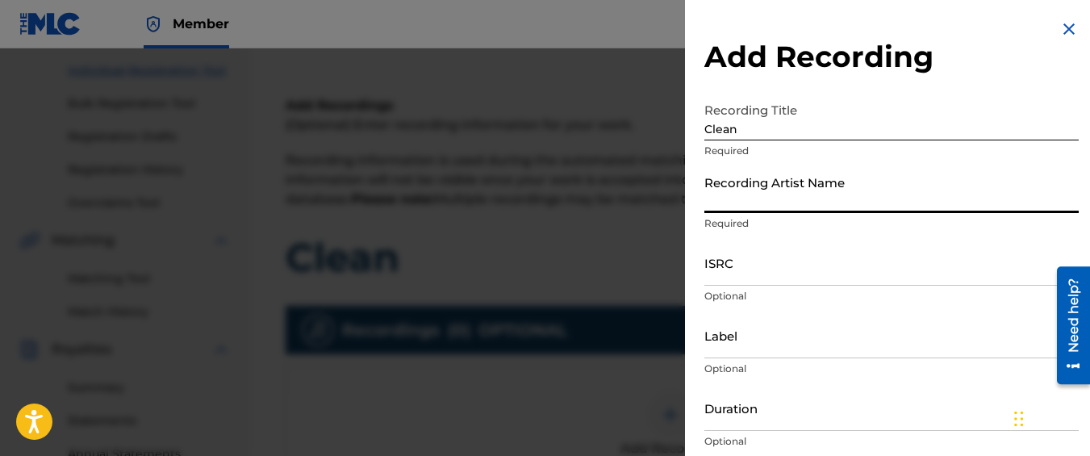
click at [771, 186] on input "Recording Artist Name" at bounding box center [892, 190] width 374 height 46
type input "Graveyard Top"
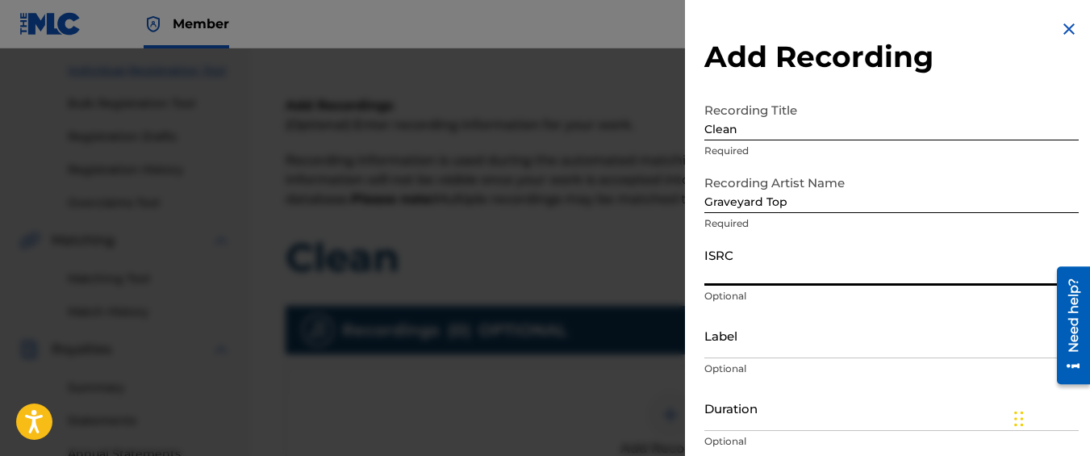
paste input "QM42K1998794"
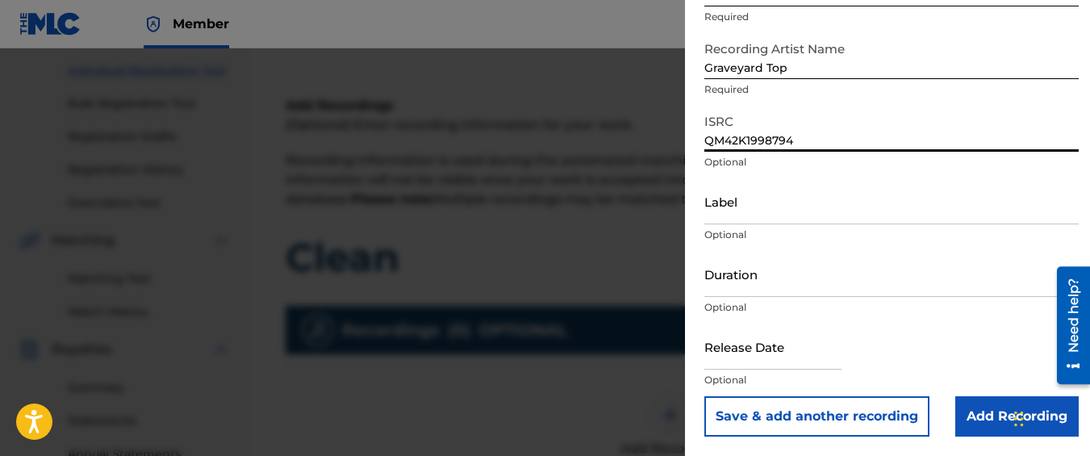
type input "QM42K1998794"
click at [972, 434] on input "Add Recording" at bounding box center [1016, 416] width 123 height 40
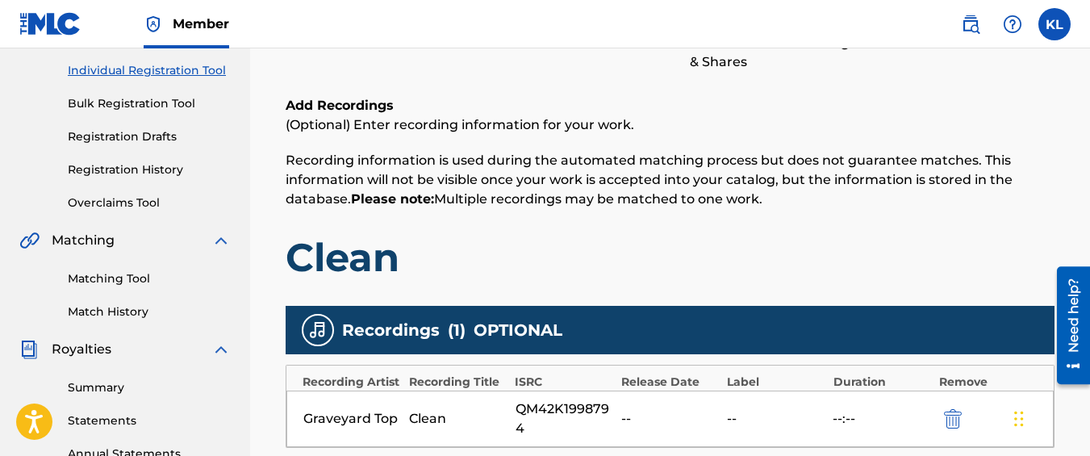
scroll to position [545, 0]
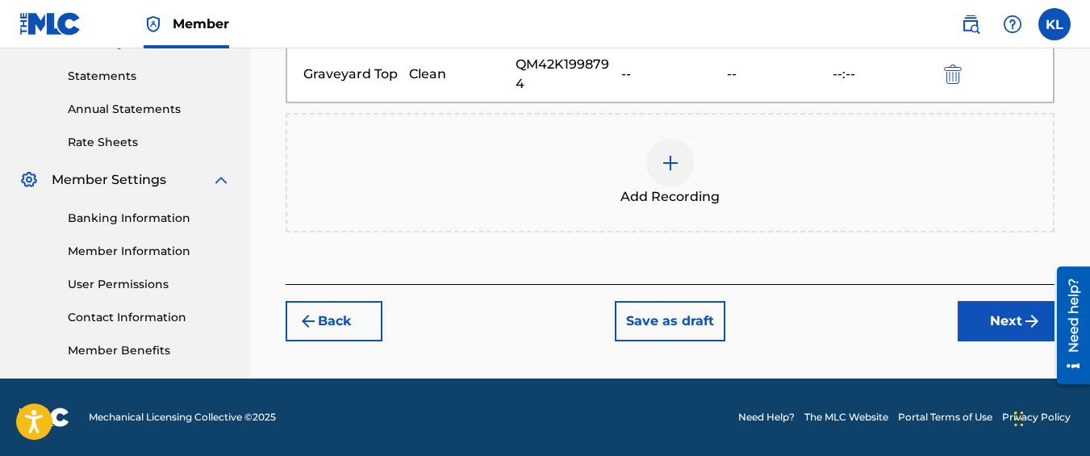
click at [958, 332] on button "Next" at bounding box center [1006, 321] width 97 height 40
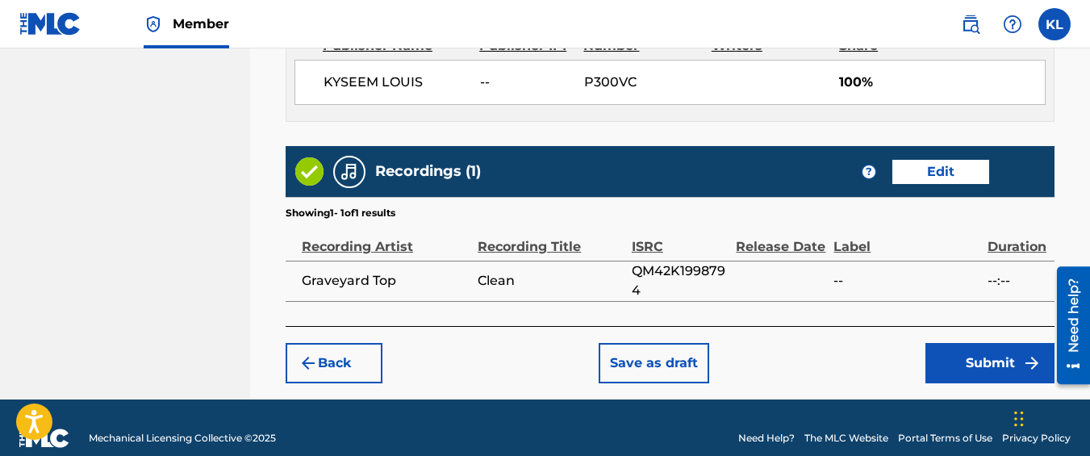
scroll to position [960, 0]
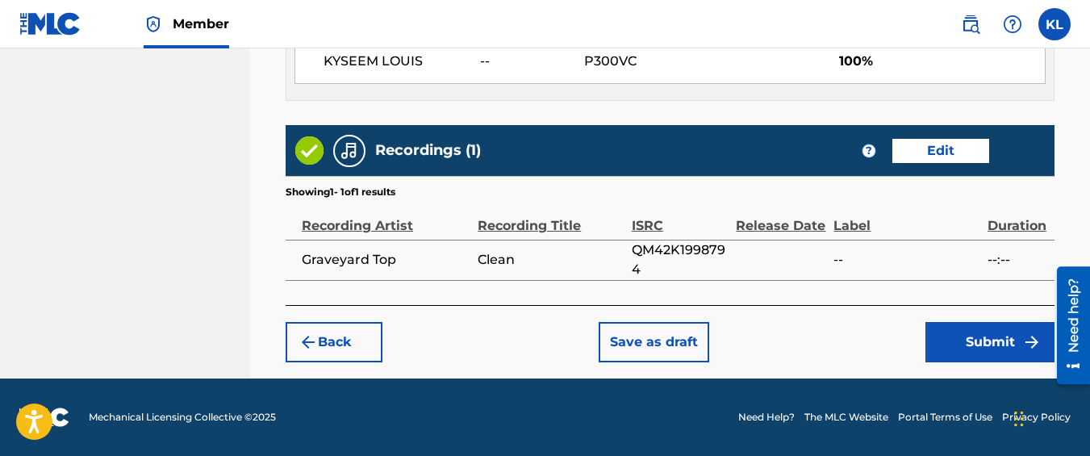
click at [955, 339] on button "Submit" at bounding box center [990, 342] width 129 height 40
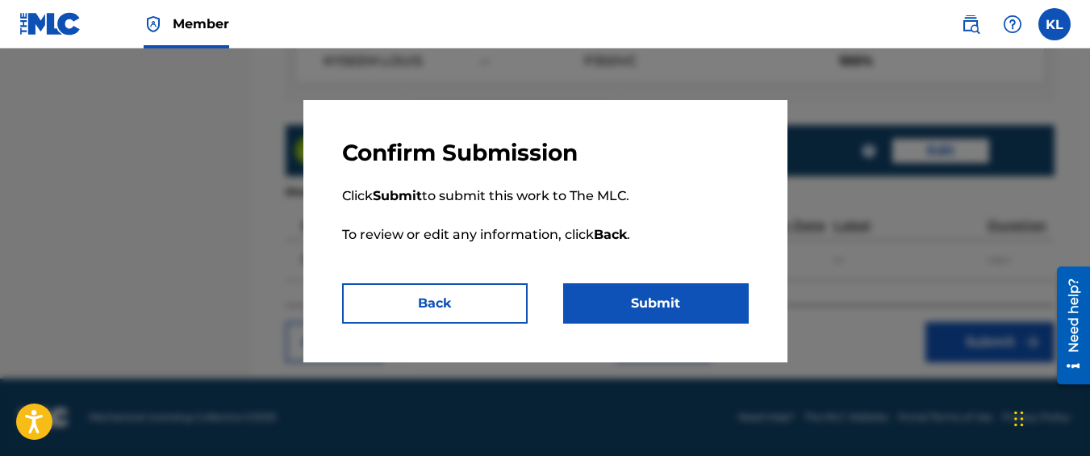
click at [717, 311] on button "Submit" at bounding box center [656, 303] width 186 height 40
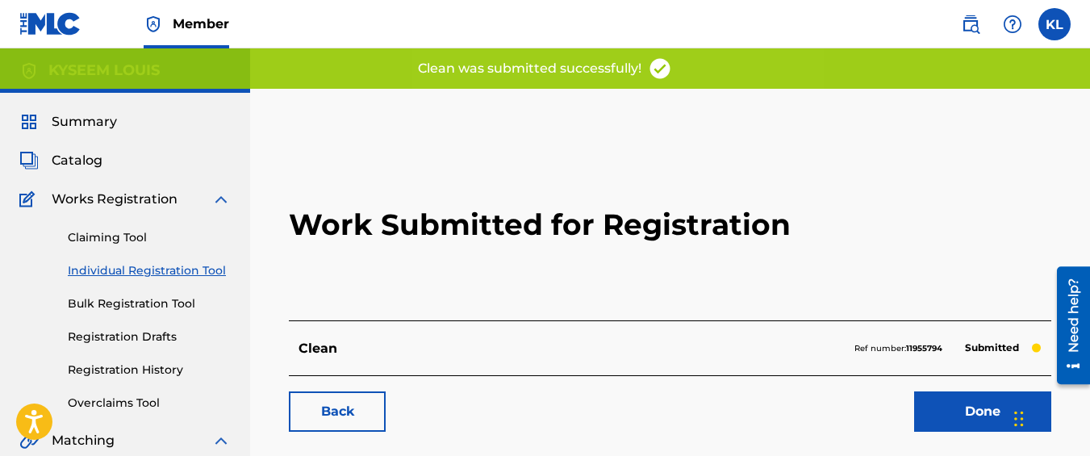
click at [367, 402] on link "Back" at bounding box center [337, 411] width 97 height 40
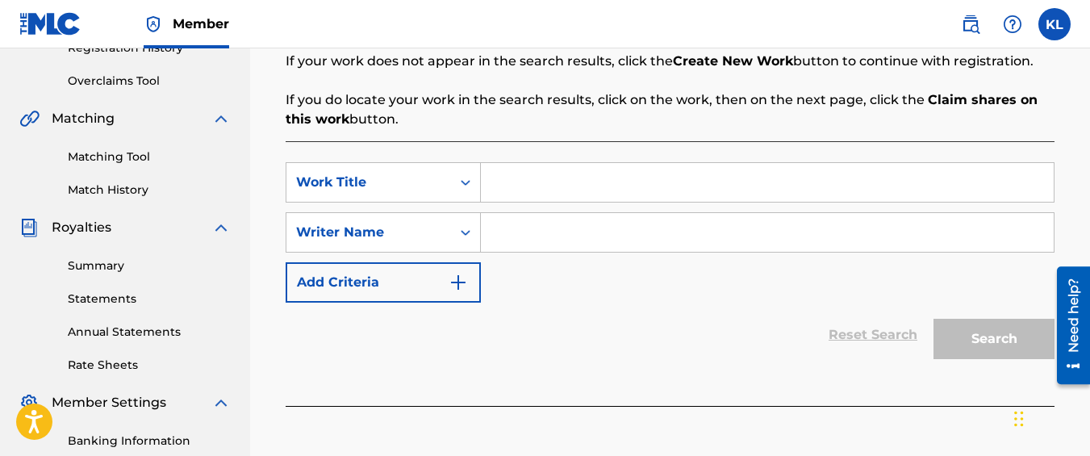
scroll to position [336, 0]
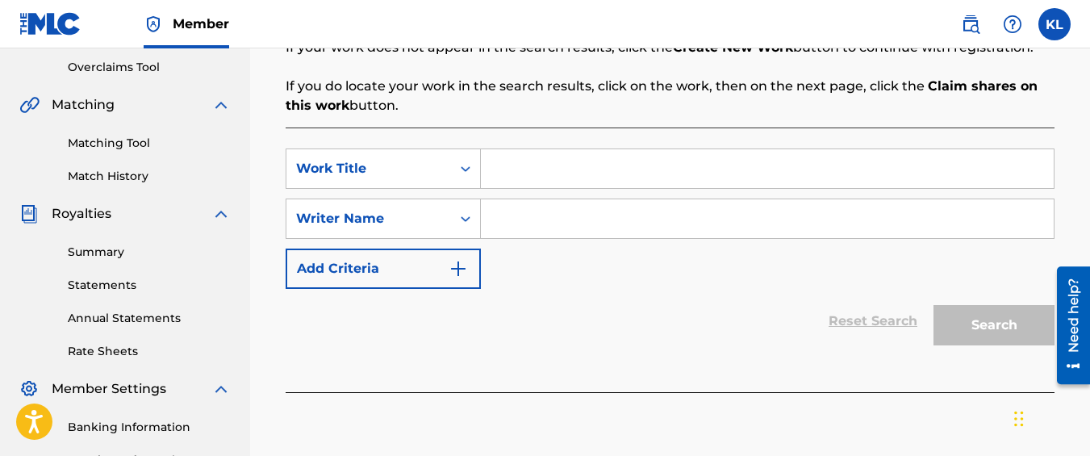
click at [550, 182] on input "Search Form" at bounding box center [767, 168] width 573 height 39
type input "KD"
click at [508, 215] on input "Search Form" at bounding box center [767, 218] width 573 height 39
type input "kyseem louis"
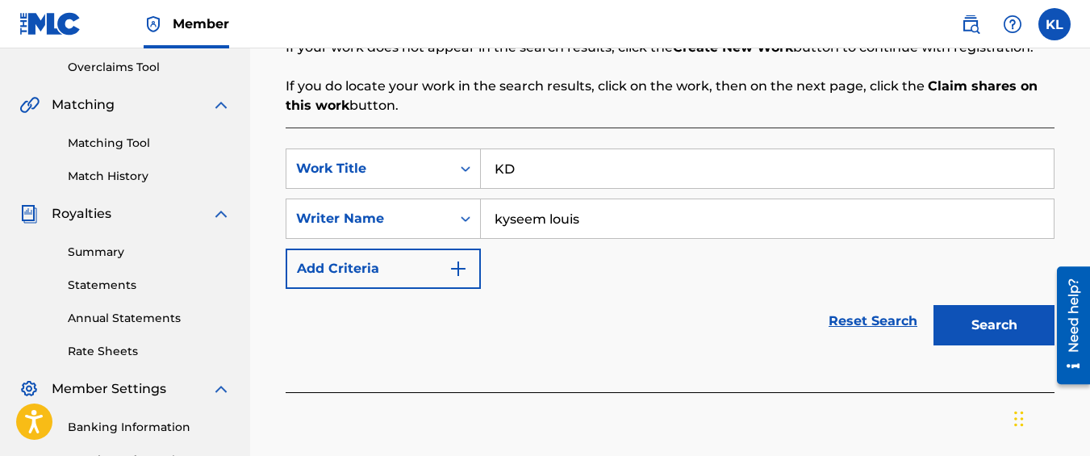
click at [934, 305] on button "Search" at bounding box center [994, 325] width 121 height 40
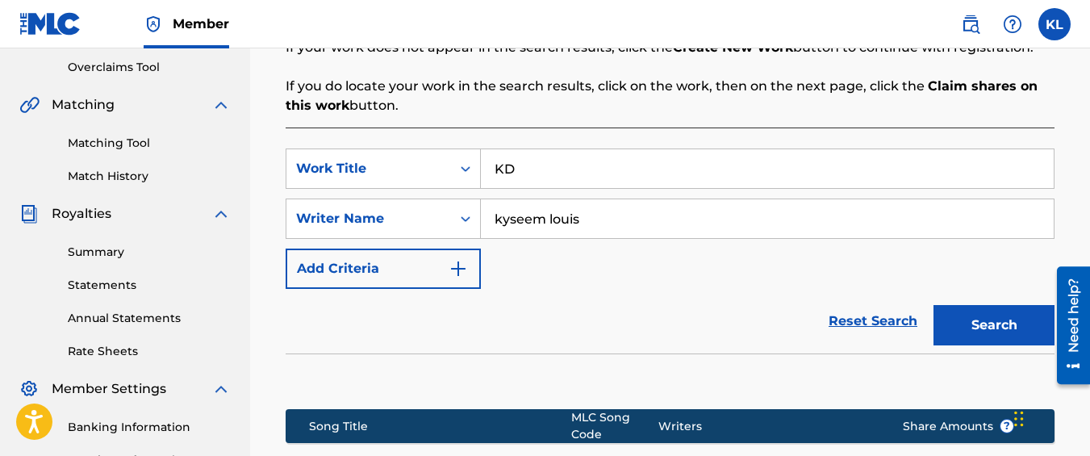
scroll to position [578, 0]
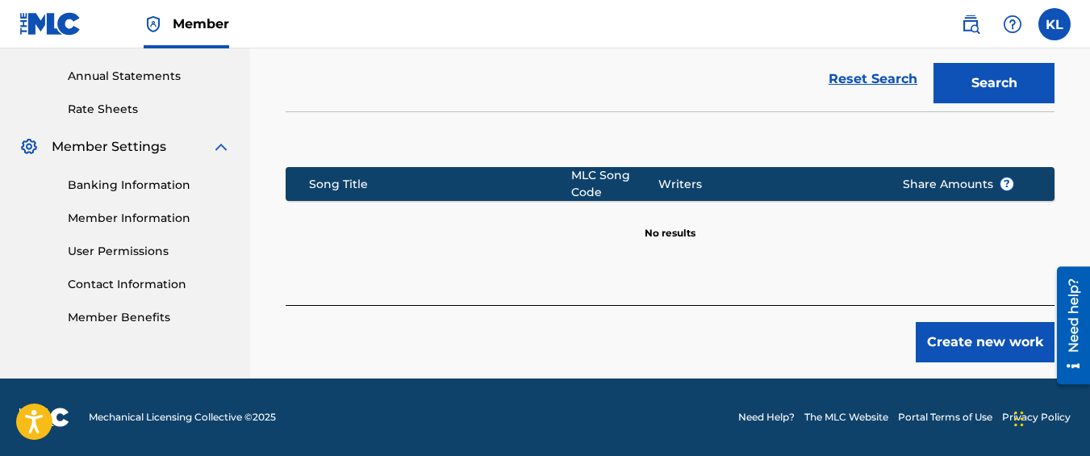
click at [976, 343] on button "Create new work" at bounding box center [985, 342] width 139 height 40
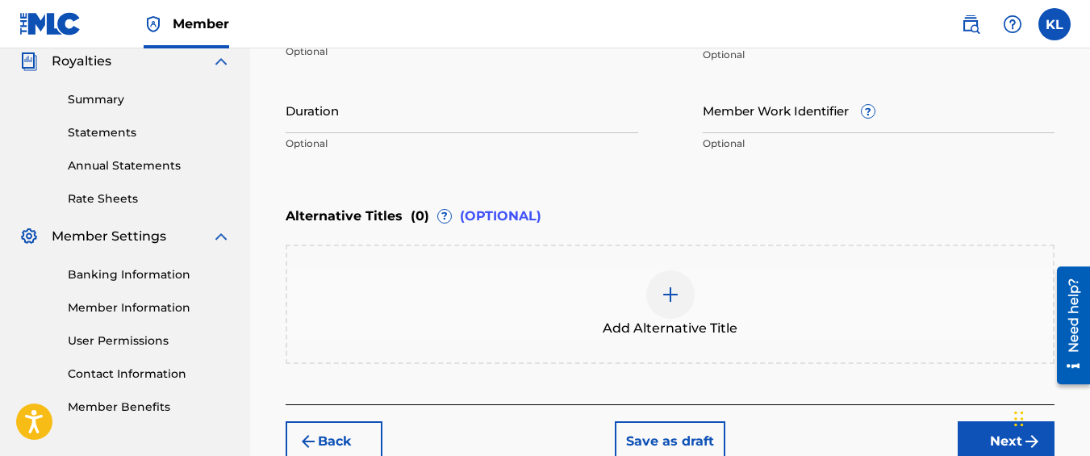
scroll to position [587, 0]
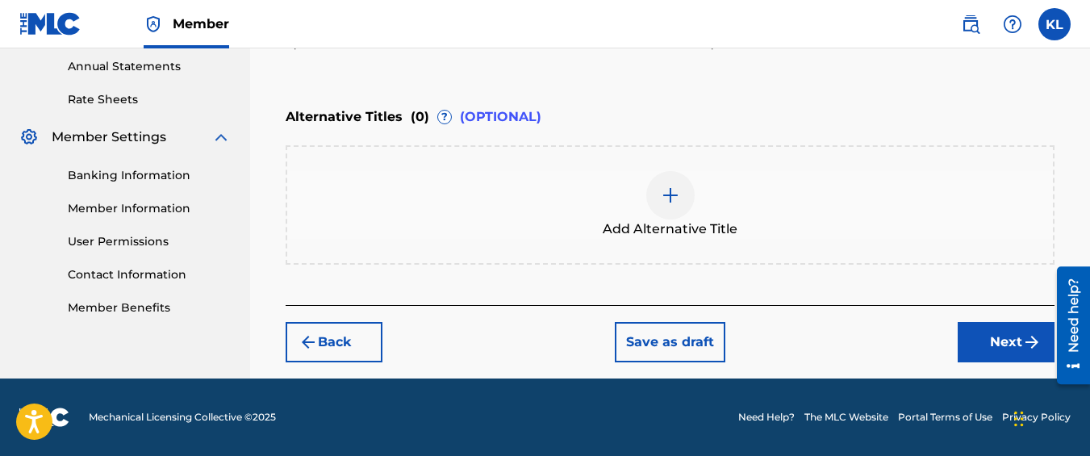
click at [962, 331] on button "Next" at bounding box center [1006, 342] width 97 height 40
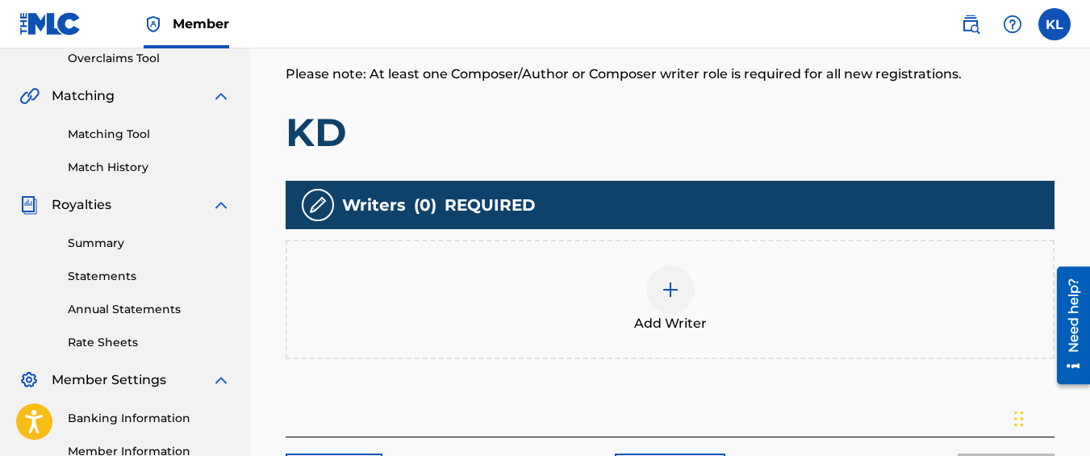
scroll to position [357, 0]
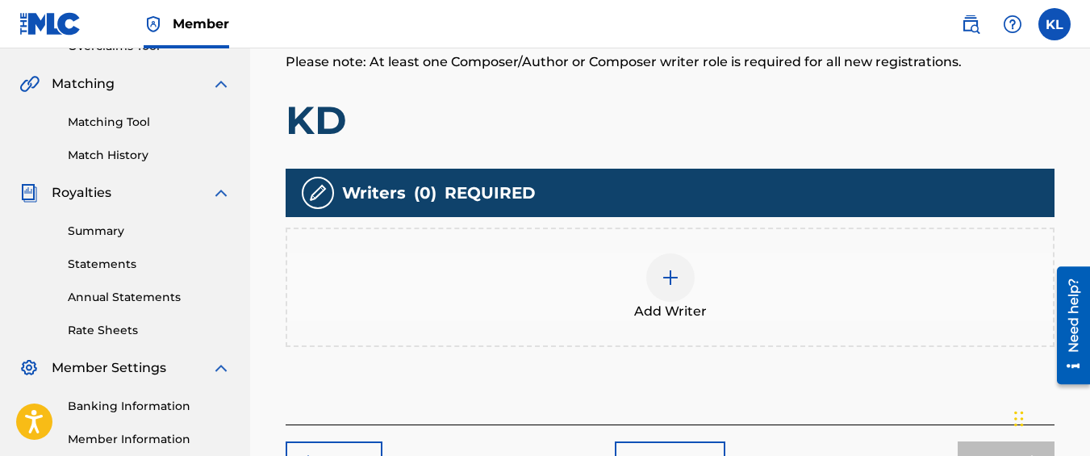
click at [675, 263] on div at bounding box center [670, 277] width 48 height 48
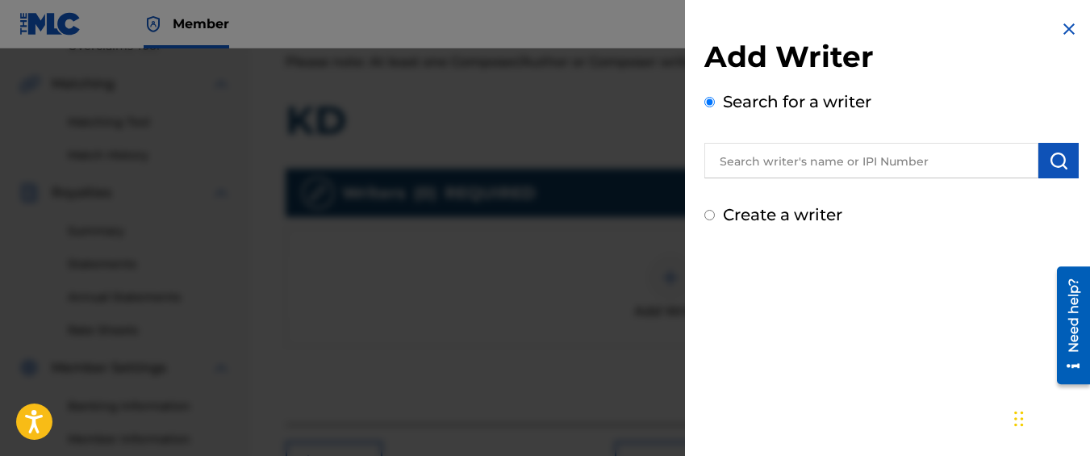
click at [763, 215] on label "Create a writer" at bounding box center [782, 214] width 119 height 19
radio input "true"
click at [715, 215] on input "Create a writer" at bounding box center [710, 215] width 10 height 10
radio input "false"
radio input "true"
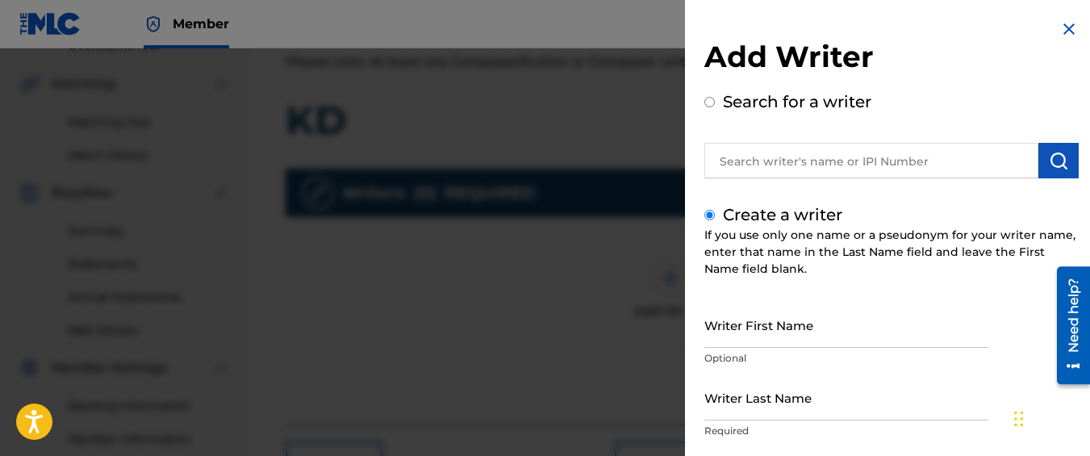
scroll to position [86, 0]
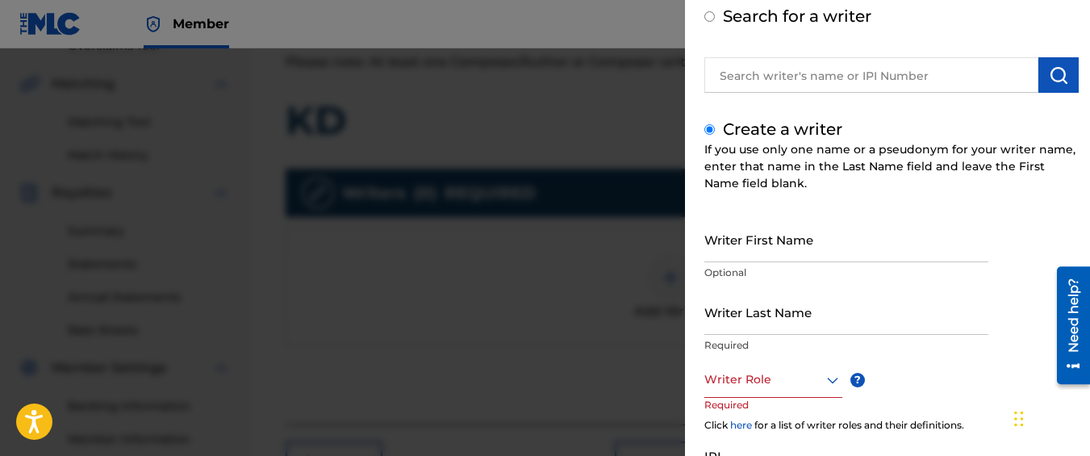
click at [759, 232] on input "Writer First Name" at bounding box center [847, 239] width 284 height 46
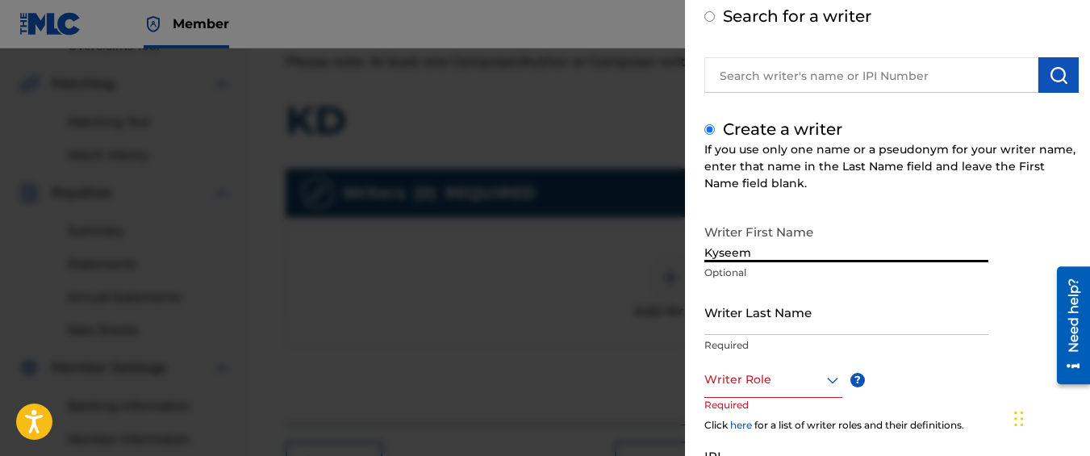
type input "Kyseem"
click at [748, 319] on input "Writer Last Name" at bounding box center [847, 312] width 284 height 46
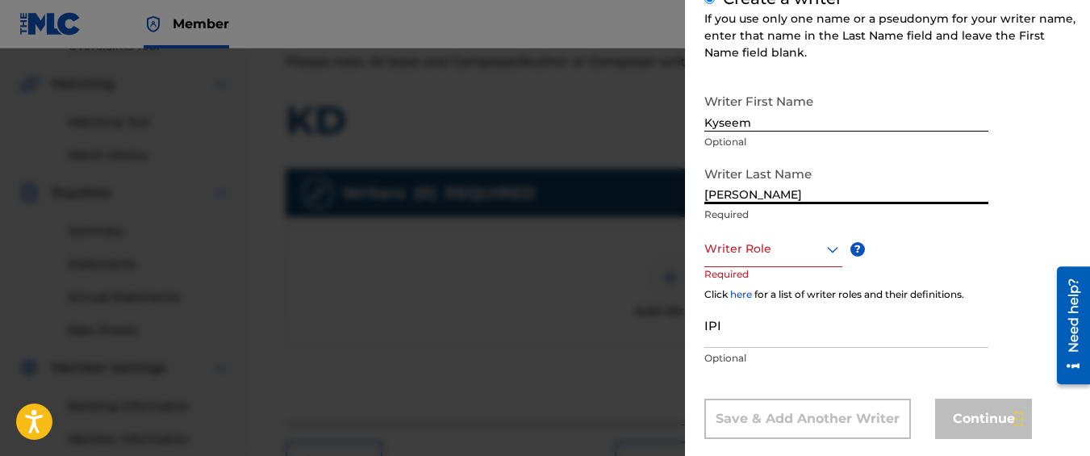
scroll to position [231, 0]
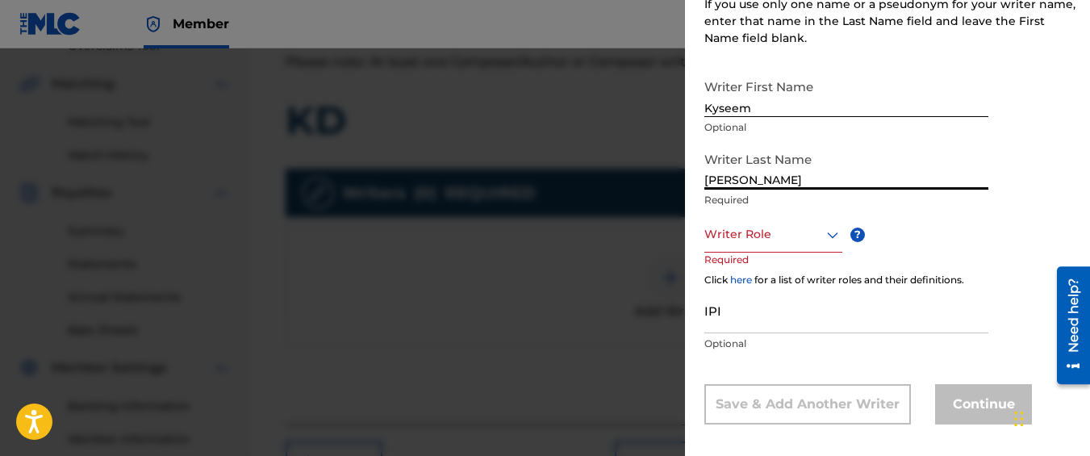
type input "[PERSON_NAME]"
click at [751, 236] on div at bounding box center [774, 234] width 138 height 20
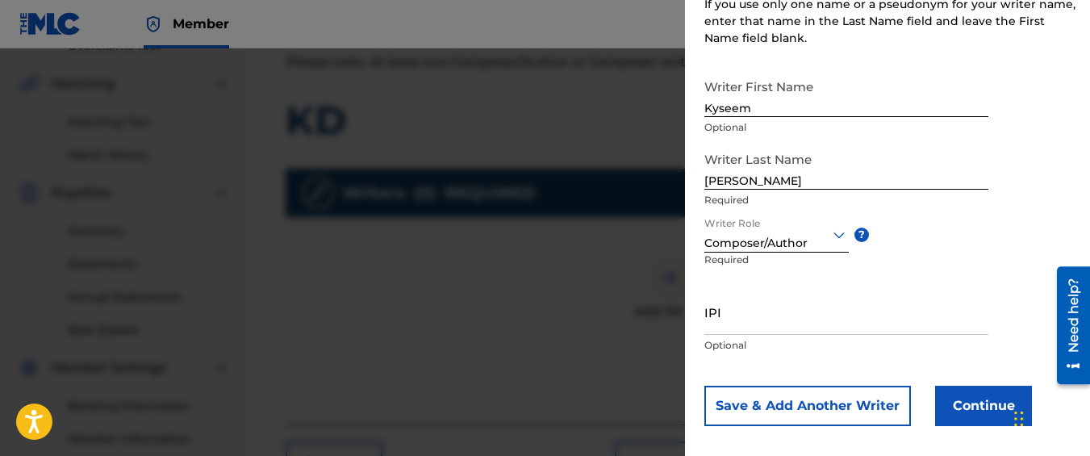
click at [943, 408] on button "Continue" at bounding box center [983, 406] width 97 height 40
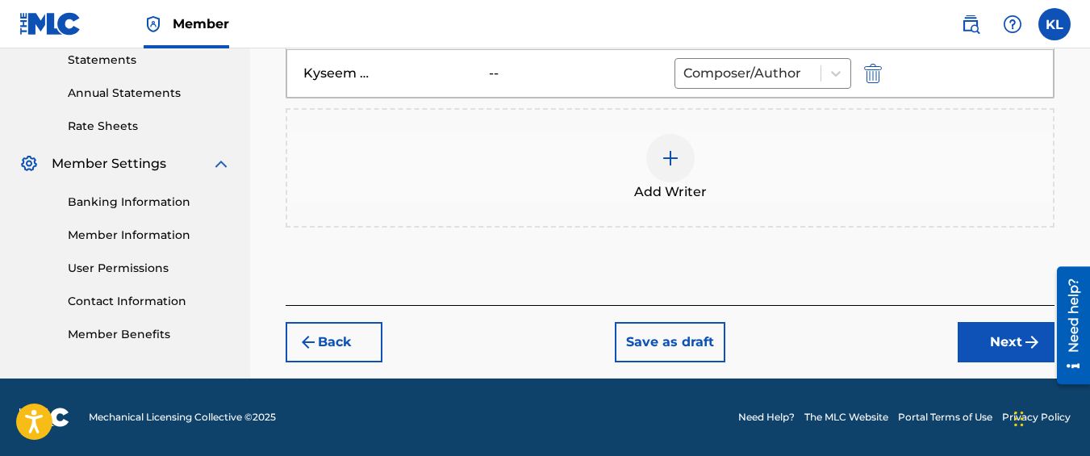
click at [967, 328] on button "Next" at bounding box center [1006, 342] width 97 height 40
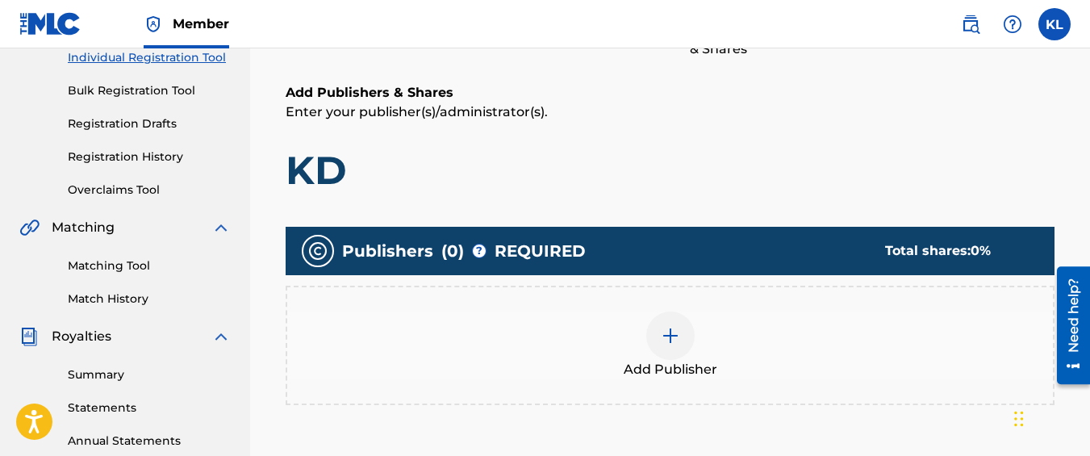
scroll to position [214, 0]
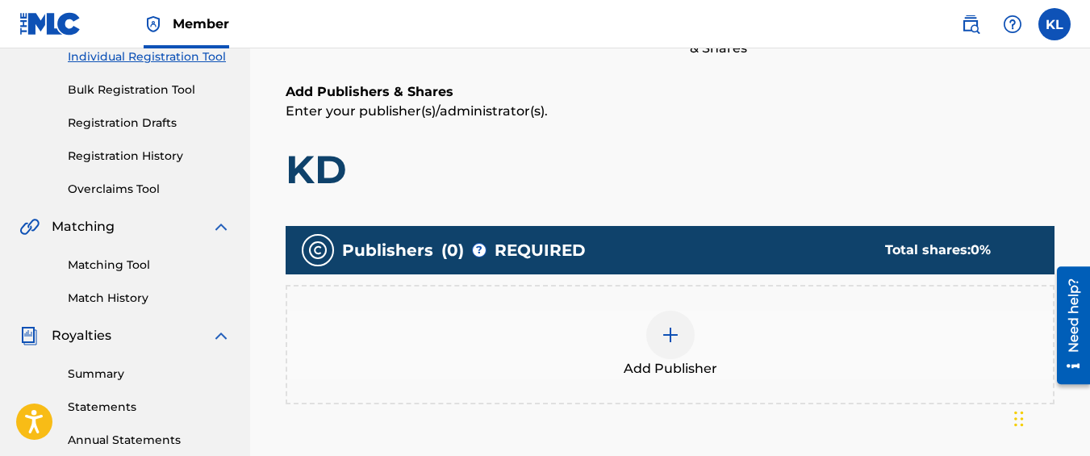
click at [737, 362] on div "Add Publisher" at bounding box center [670, 345] width 766 height 68
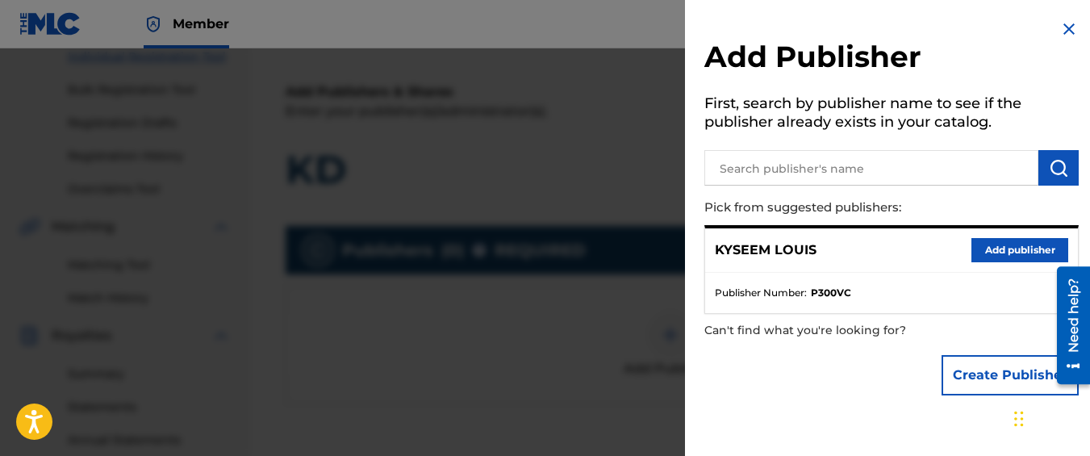
click at [1017, 240] on button "Add publisher" at bounding box center [1020, 250] width 97 height 24
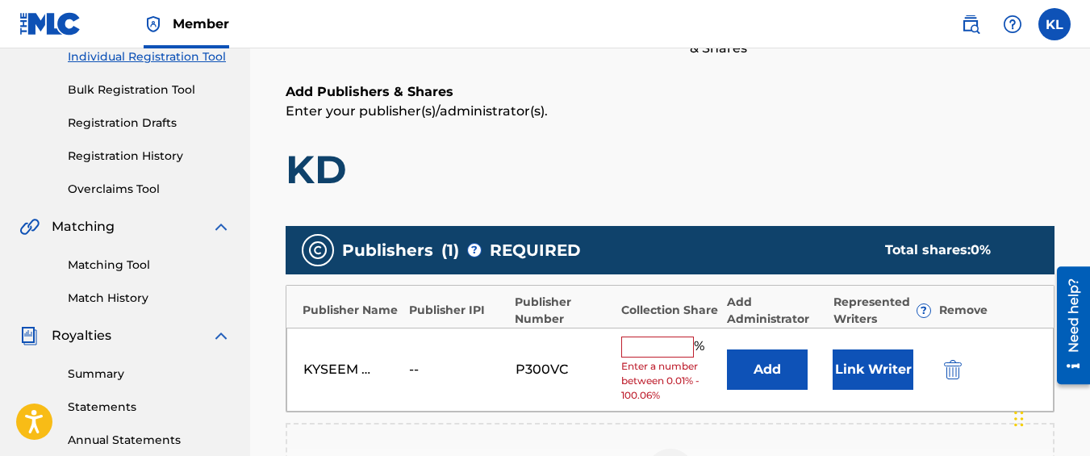
click at [675, 347] on input "text" at bounding box center [657, 347] width 73 height 21
type input "100"
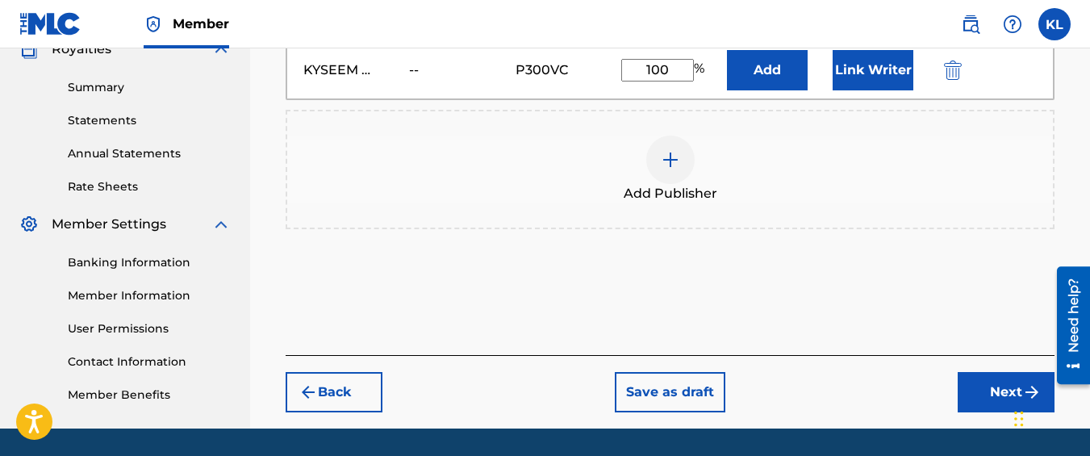
click at [973, 375] on button "Next" at bounding box center [1006, 392] width 97 height 40
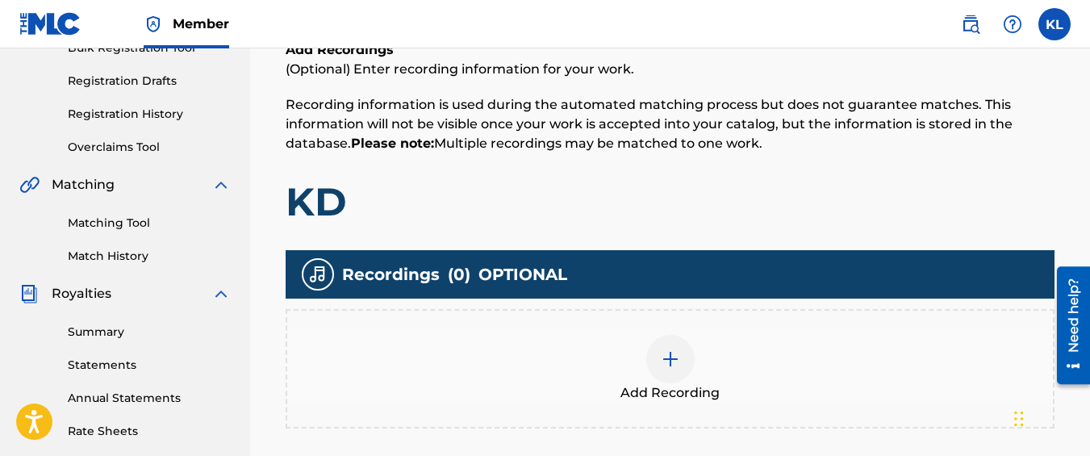
scroll to position [286, 0]
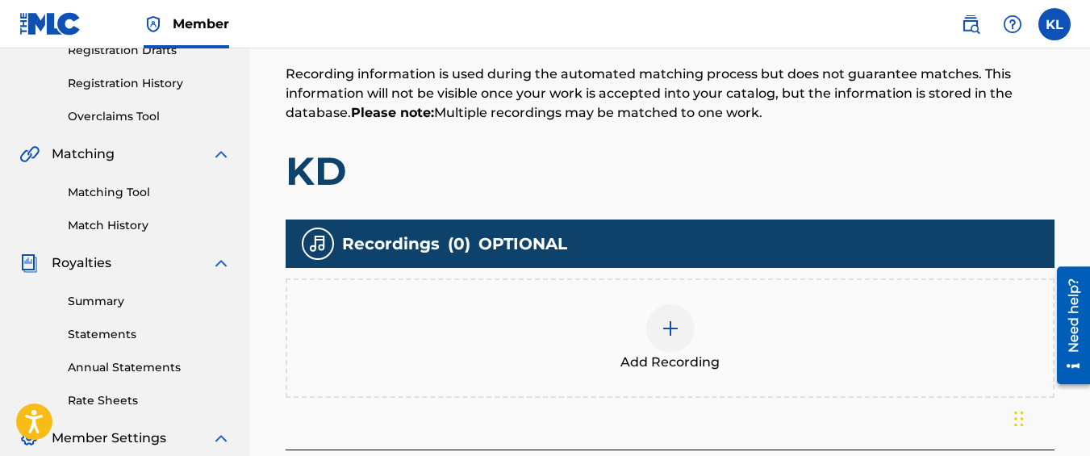
click at [677, 335] on img at bounding box center [670, 328] width 19 height 19
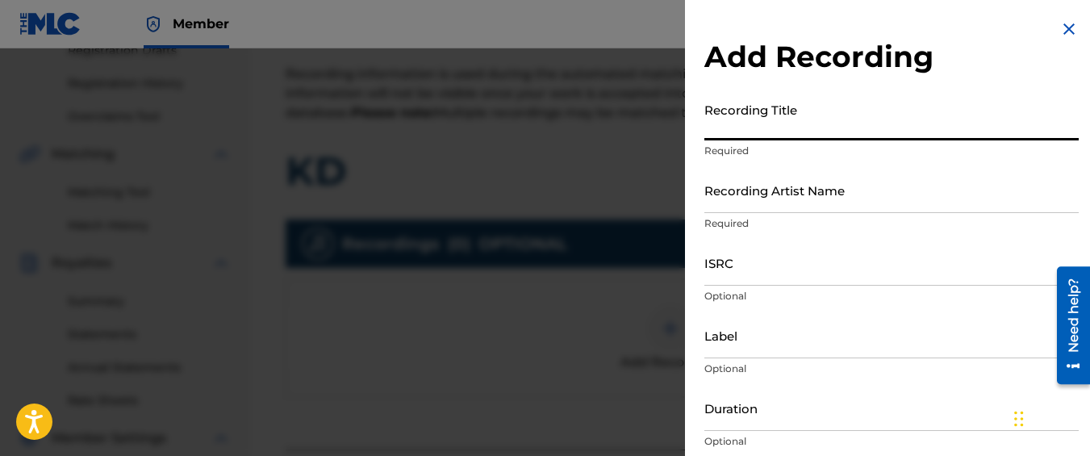
click at [756, 121] on input "Recording Title" at bounding box center [892, 117] width 374 height 46
type input "KD"
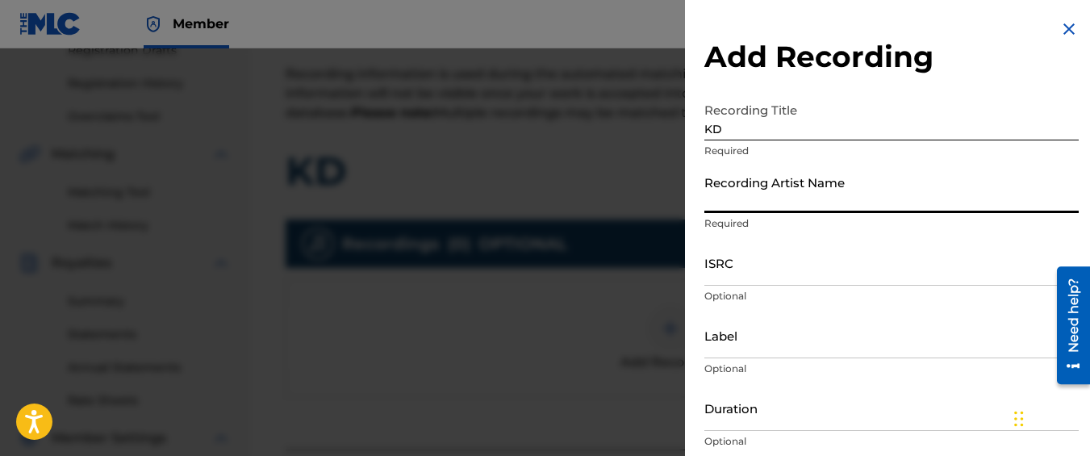
click at [743, 203] on input "Recording Artist Name" at bounding box center [892, 190] width 374 height 46
type input "Graveyard Top"
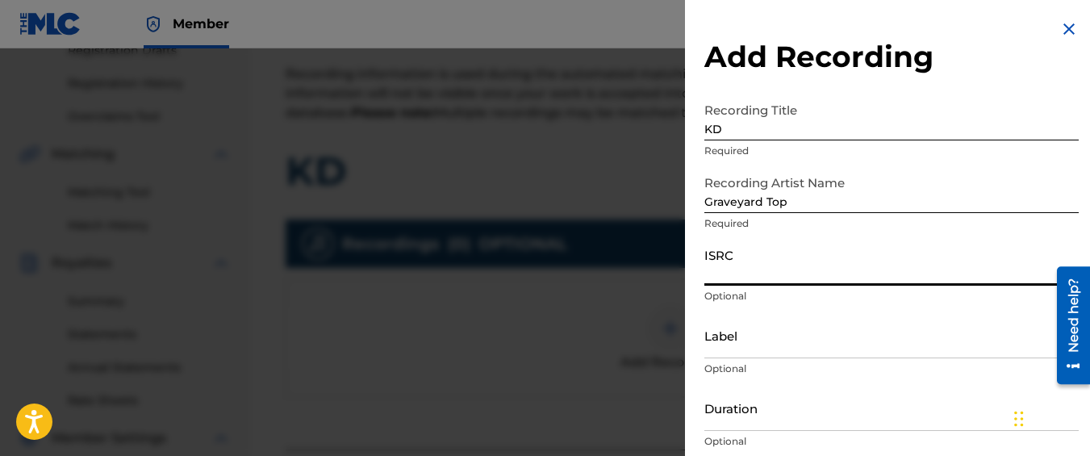
paste input "QM42K1987814"
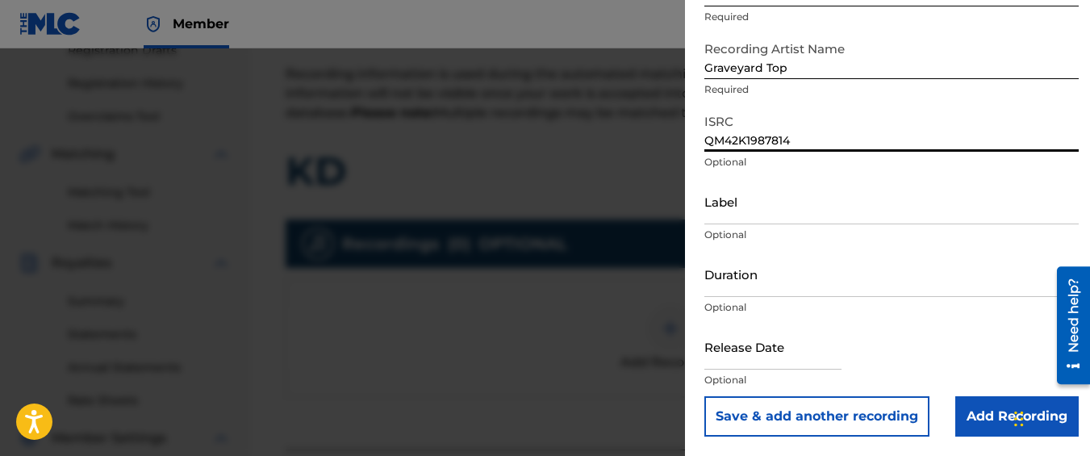
type input "QM42K1987814"
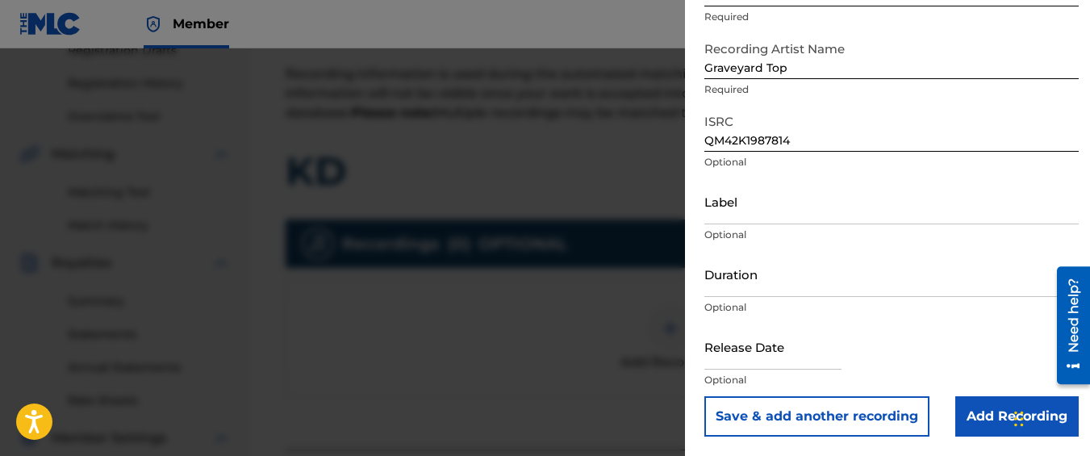
click at [983, 408] on input "Add Recording" at bounding box center [1016, 416] width 123 height 40
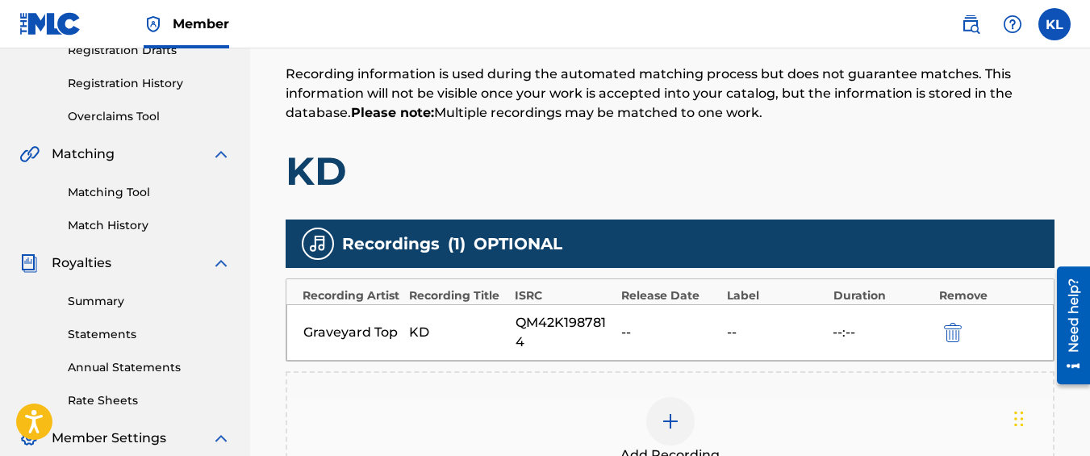
scroll to position [545, 0]
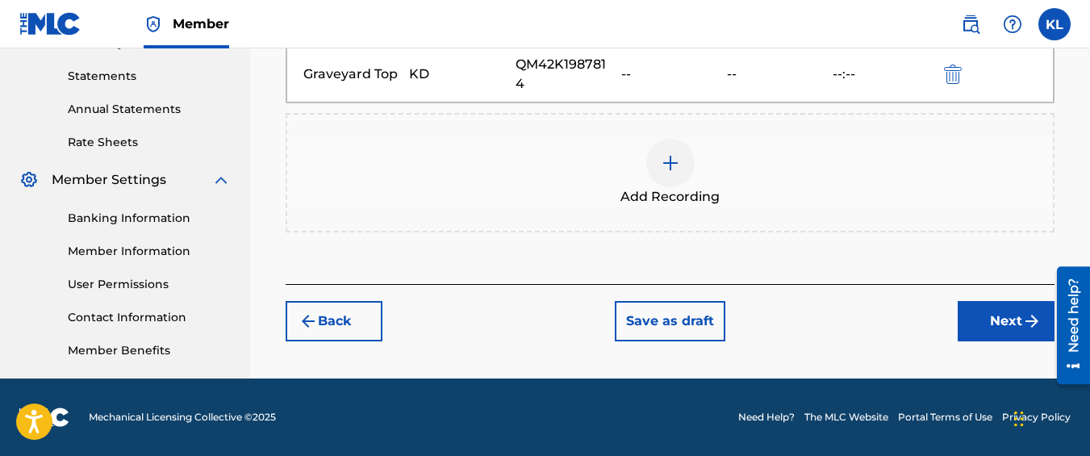
click at [1010, 335] on button "Next" at bounding box center [1006, 321] width 97 height 40
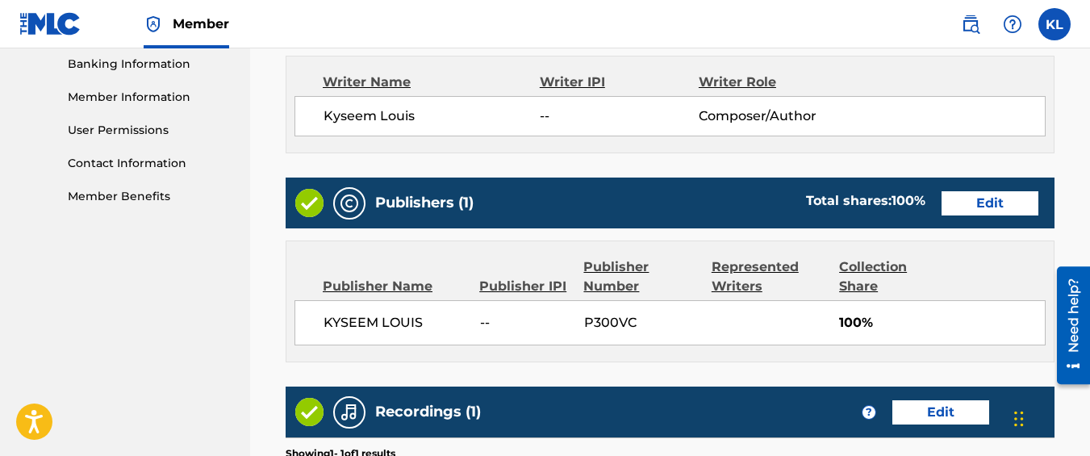
scroll to position [960, 0]
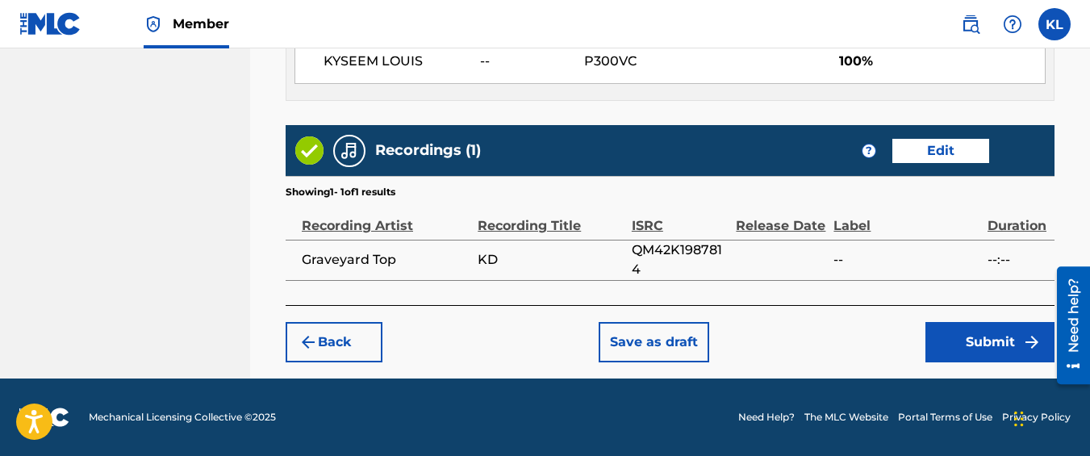
click at [962, 337] on button "Submit" at bounding box center [990, 342] width 129 height 40
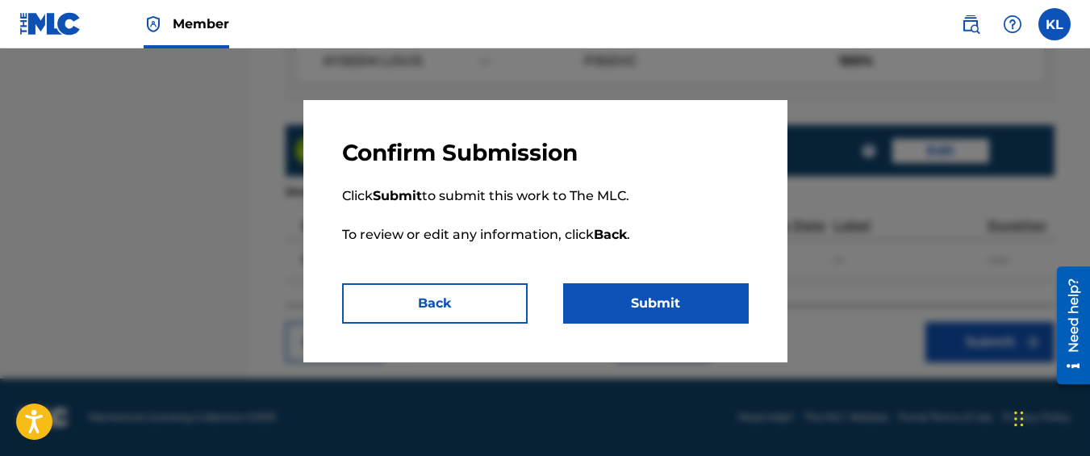
click at [707, 297] on button "Submit" at bounding box center [656, 303] width 186 height 40
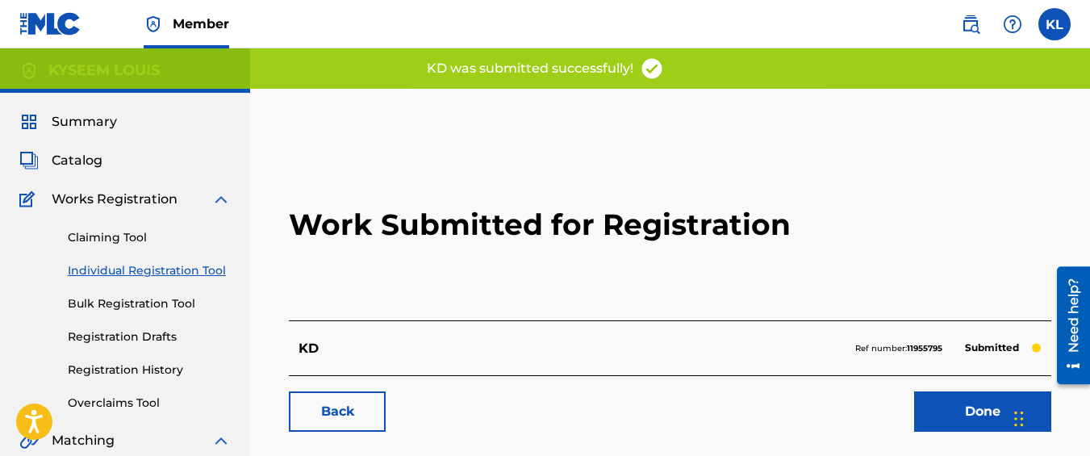
click at [334, 412] on link "Back" at bounding box center [337, 411] width 97 height 40
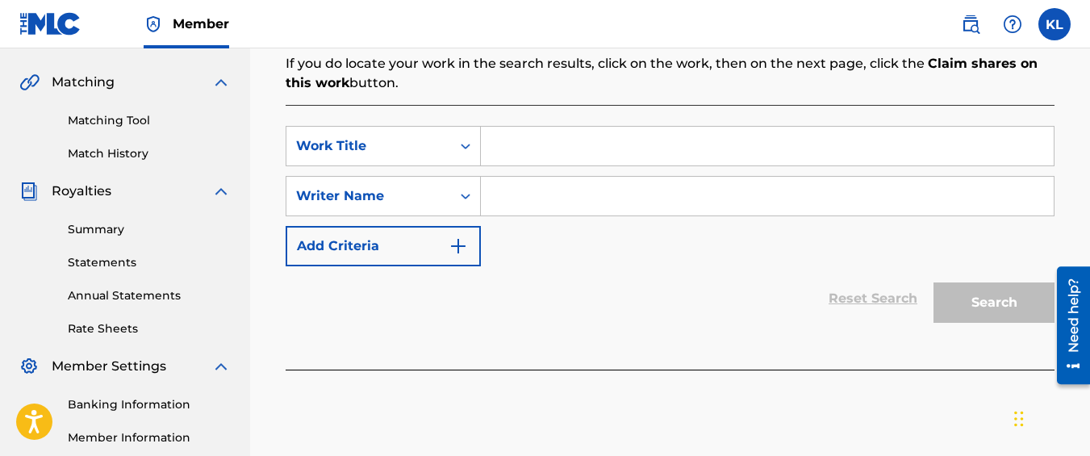
scroll to position [365, 0]
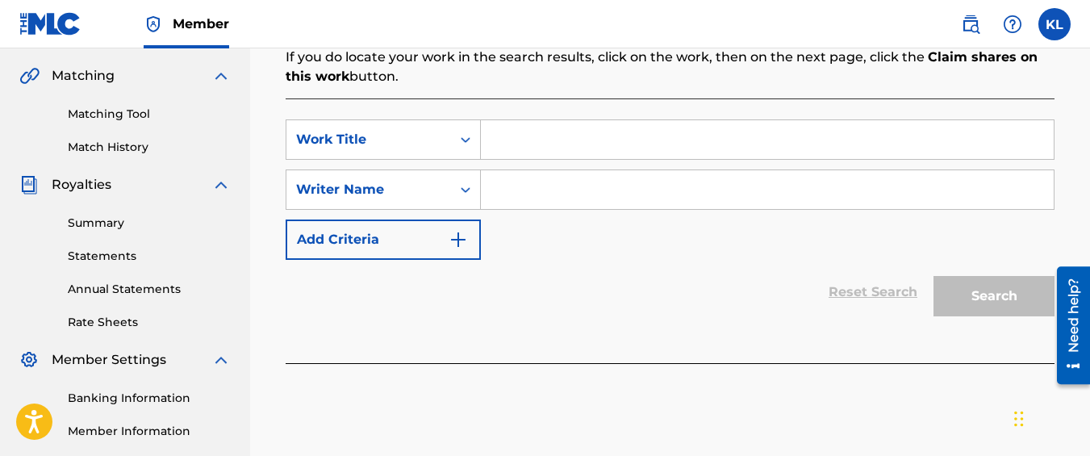
click at [581, 144] on input "Search Form" at bounding box center [767, 139] width 573 height 39
type input "Dumber Dumber"
click at [579, 177] on input "Search Form" at bounding box center [767, 189] width 573 height 39
type input "kyseem louis"
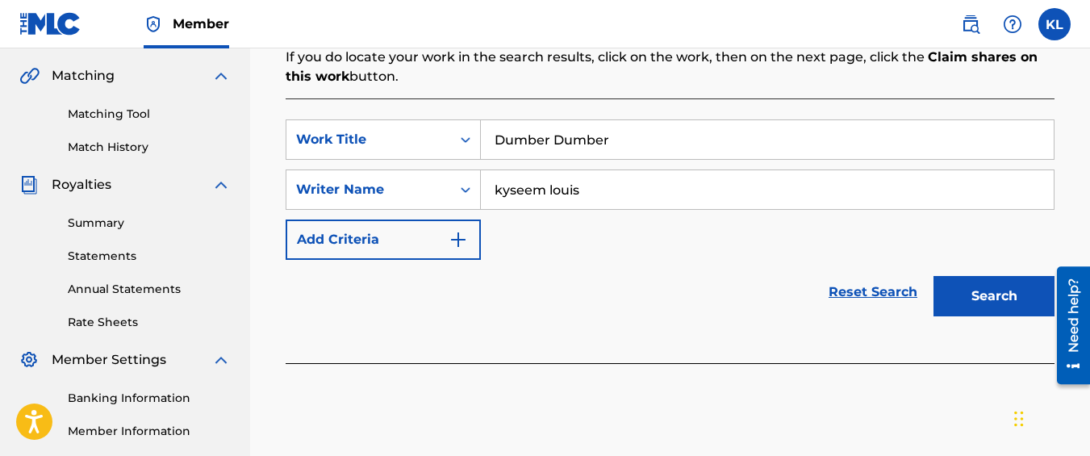
click at [960, 299] on button "Search" at bounding box center [994, 296] width 121 height 40
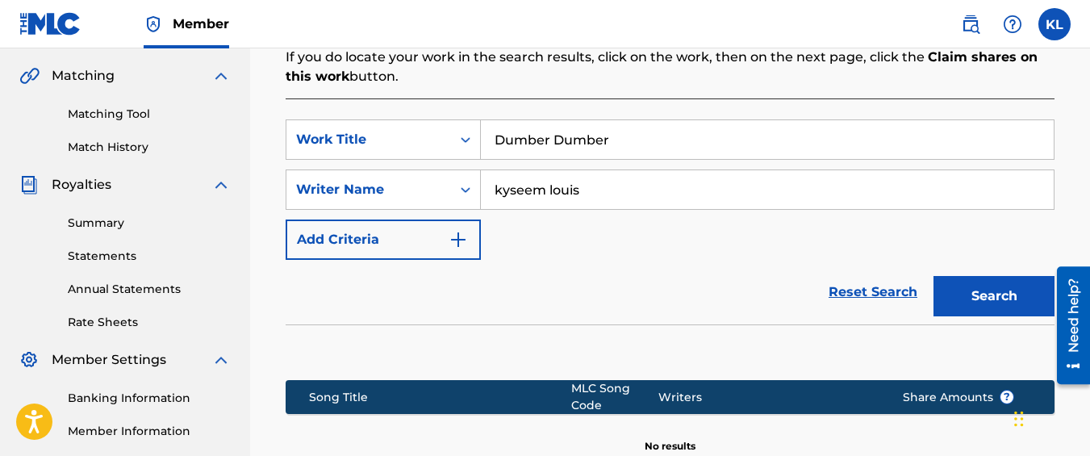
scroll to position [578, 0]
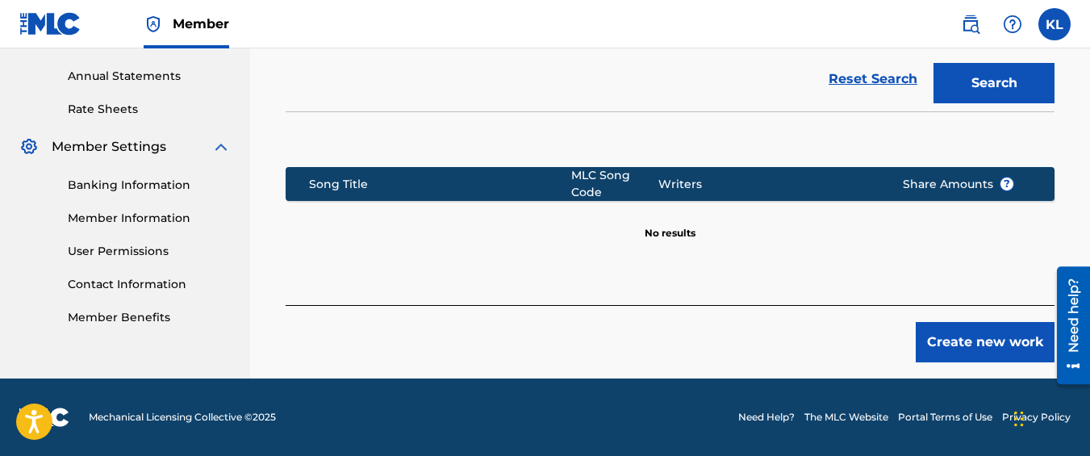
click at [955, 347] on button "Create new work" at bounding box center [985, 342] width 139 height 40
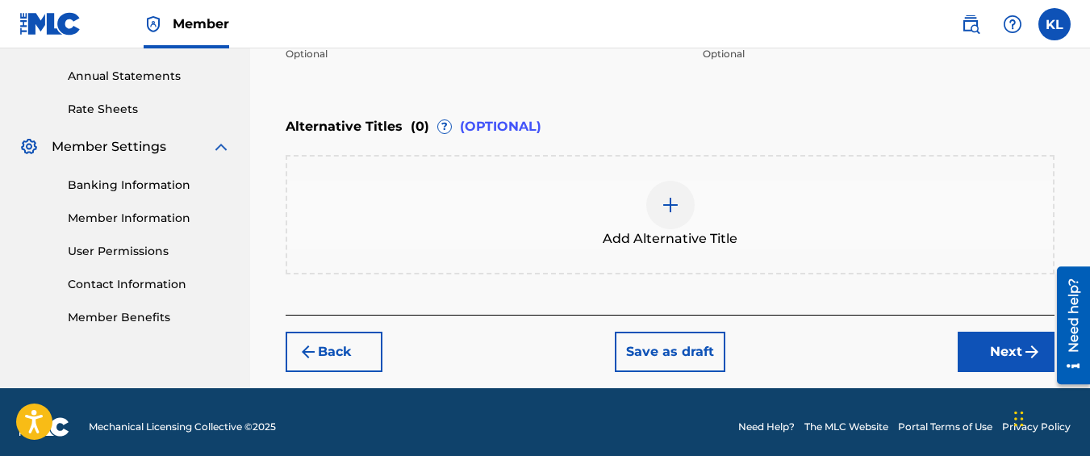
click at [980, 345] on button "Next" at bounding box center [1006, 352] width 97 height 40
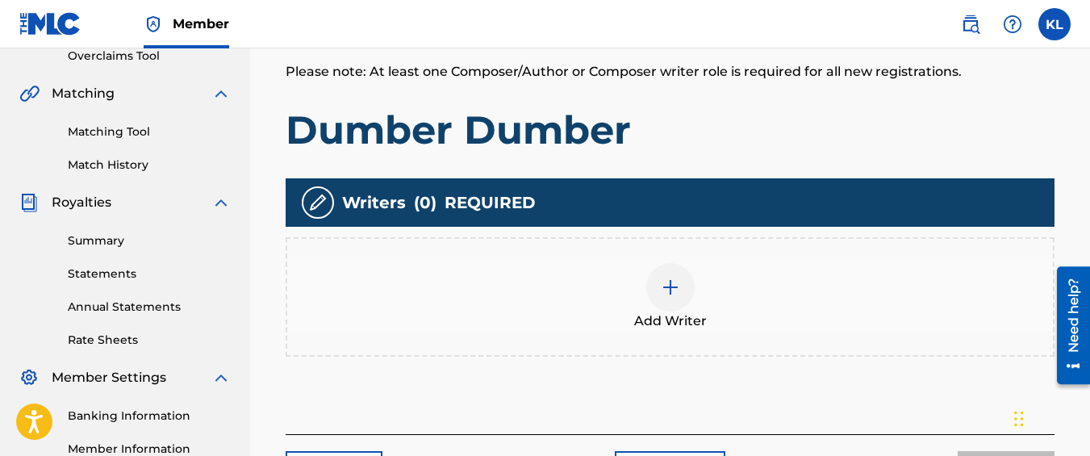
scroll to position [348, 0]
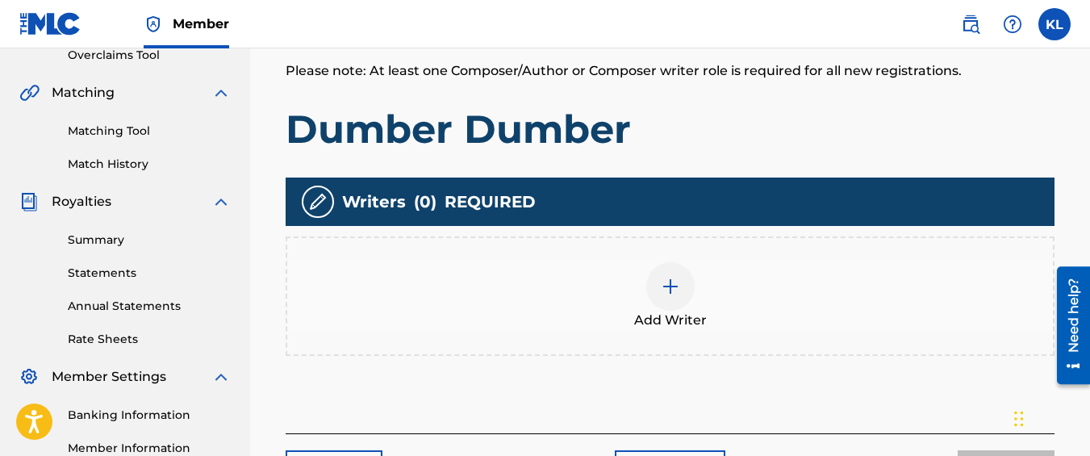
click at [667, 295] on img at bounding box center [670, 286] width 19 height 19
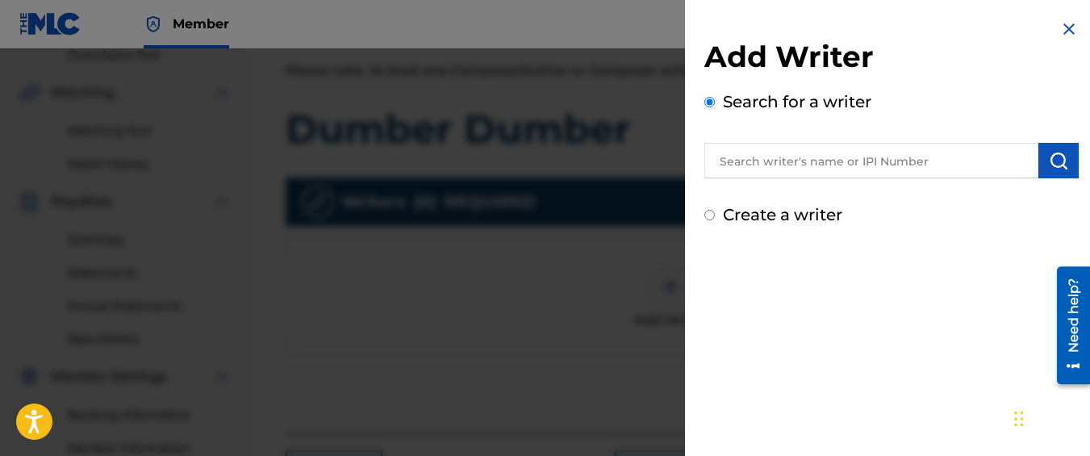
click at [732, 214] on label "Create a writer" at bounding box center [782, 214] width 119 height 19
radio input "true"
click at [715, 214] on input "Create a writer" at bounding box center [710, 215] width 10 height 10
radio input "false"
radio input "true"
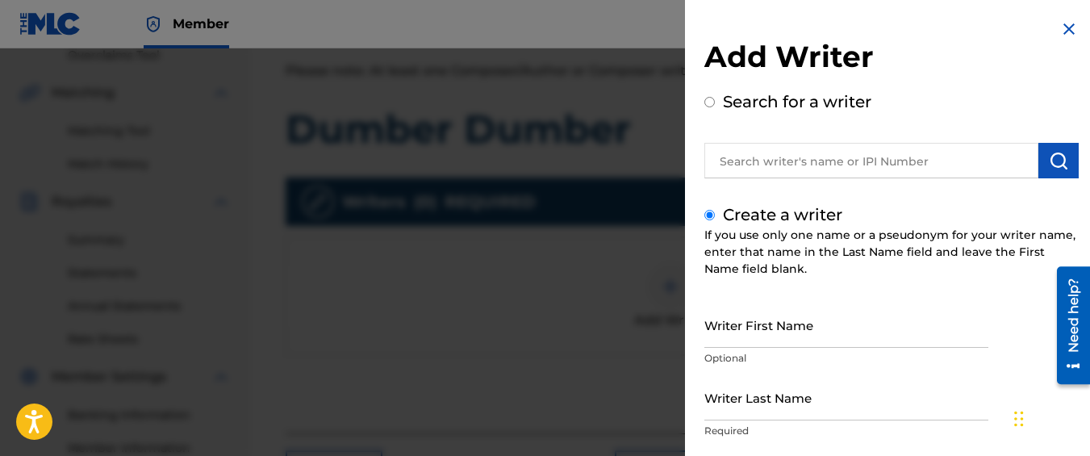
scroll to position [243, 0]
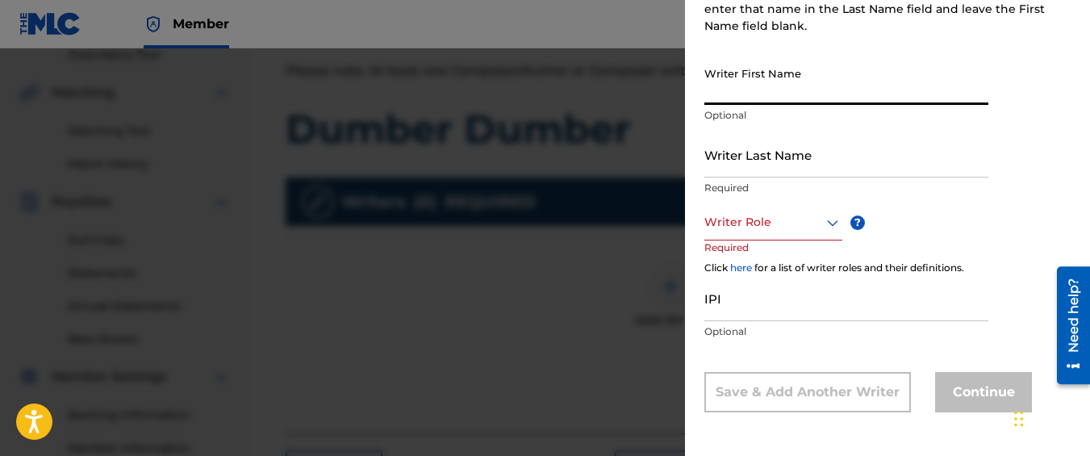
click at [795, 73] on input "Writer First Name" at bounding box center [847, 82] width 284 height 46
type input "Kyseem"
click at [773, 132] on input "Writer Last Name" at bounding box center [847, 155] width 284 height 46
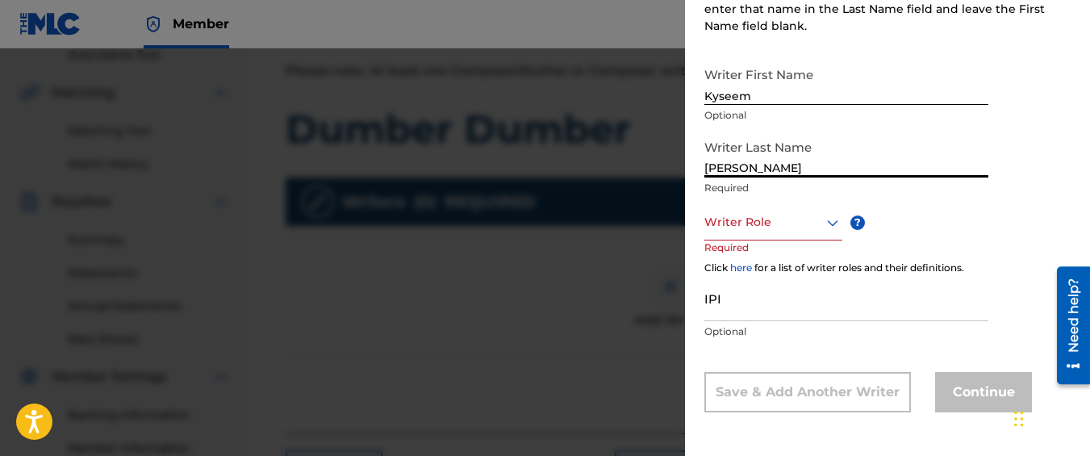
type input "[PERSON_NAME]"
click at [778, 209] on div "Writer Role" at bounding box center [774, 222] width 138 height 36
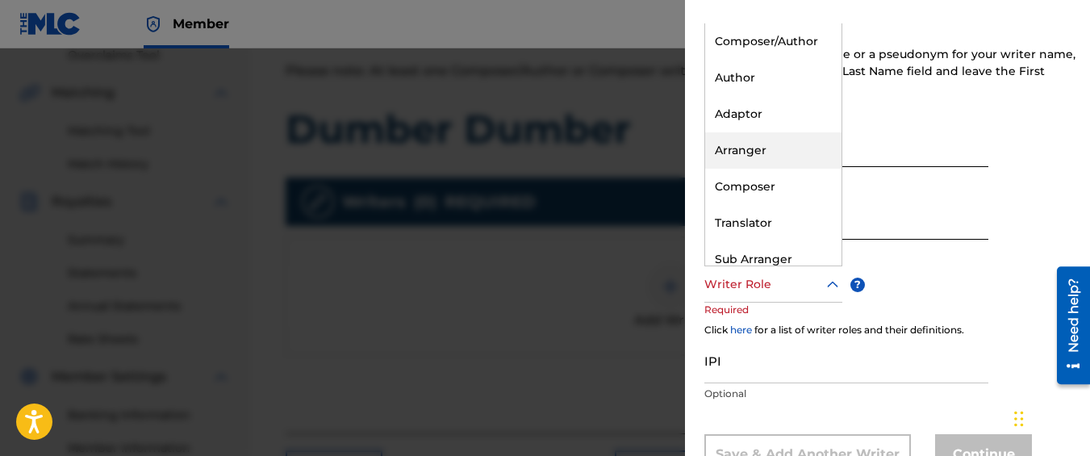
scroll to position [163, 0]
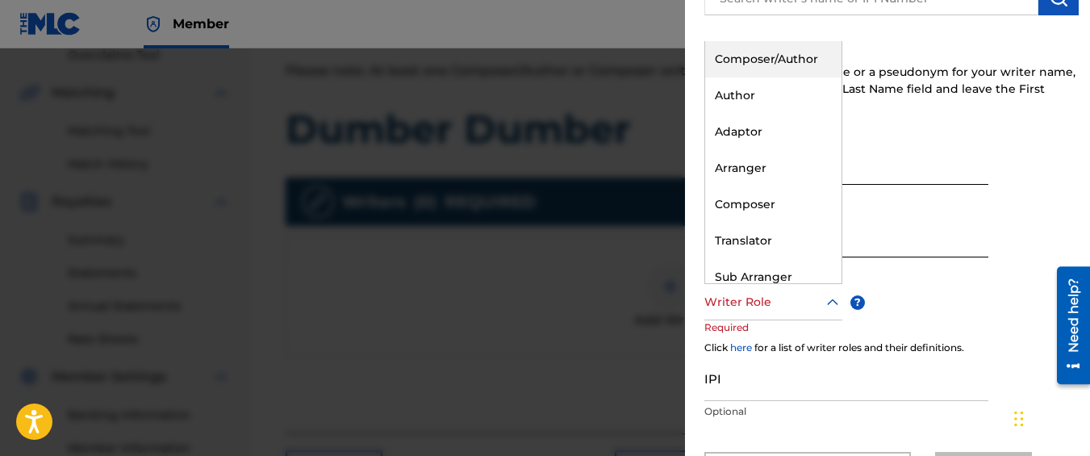
click at [812, 63] on div "Composer/Author" at bounding box center [773, 59] width 136 height 36
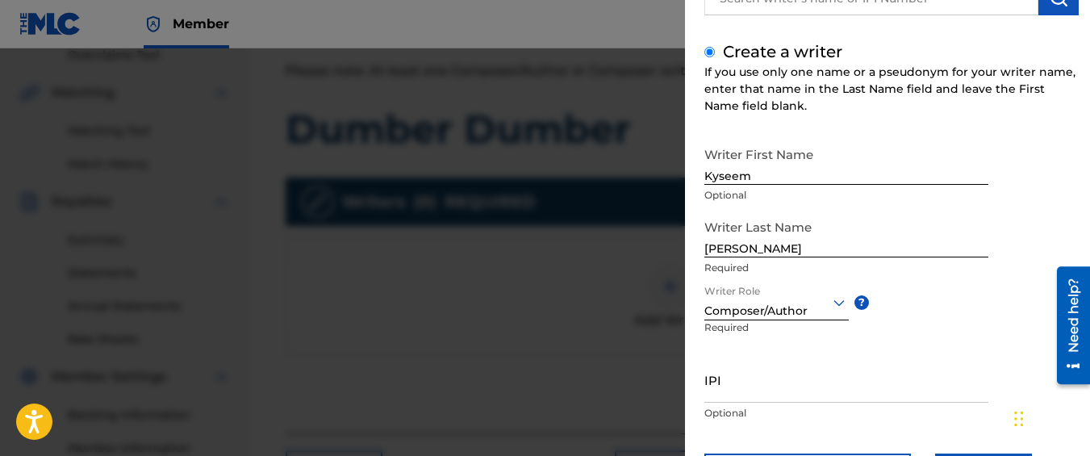
scroll to position [245, 0]
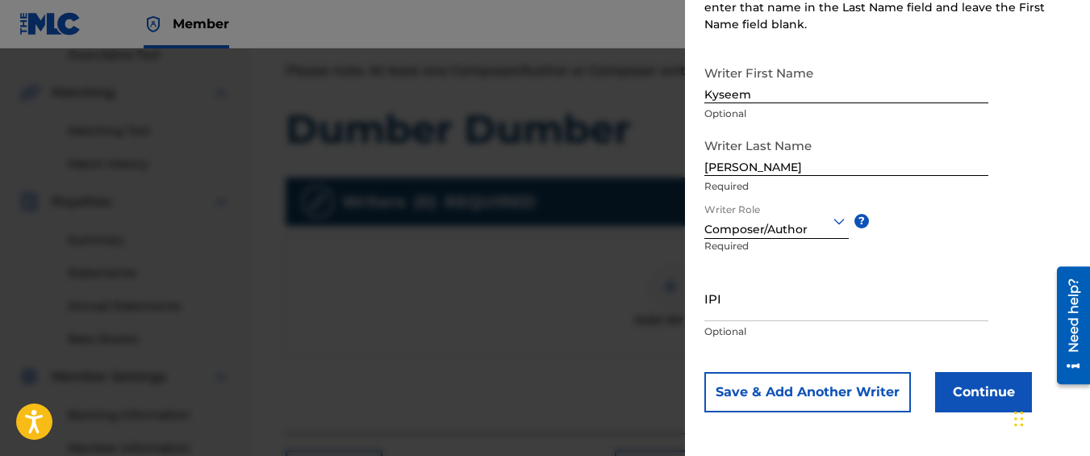
click at [951, 399] on button "Continue" at bounding box center [983, 392] width 97 height 40
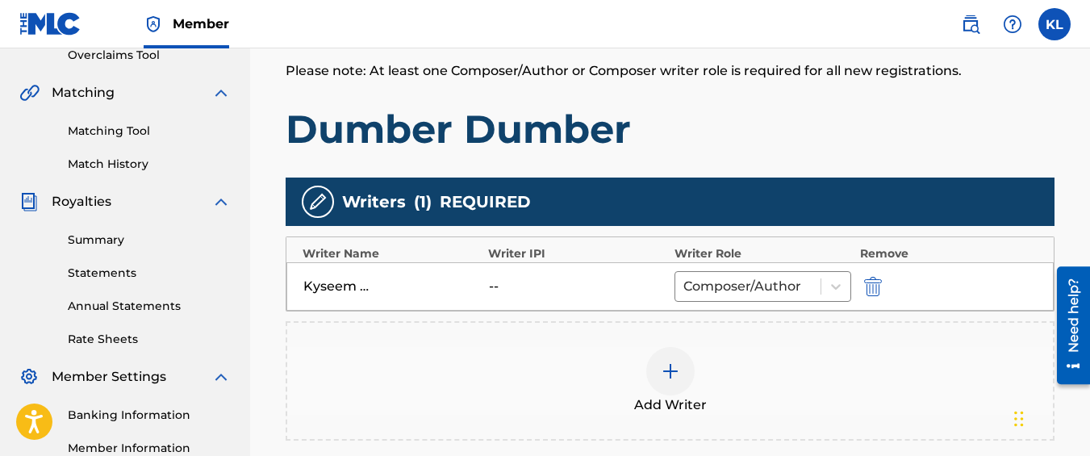
scroll to position [561, 0]
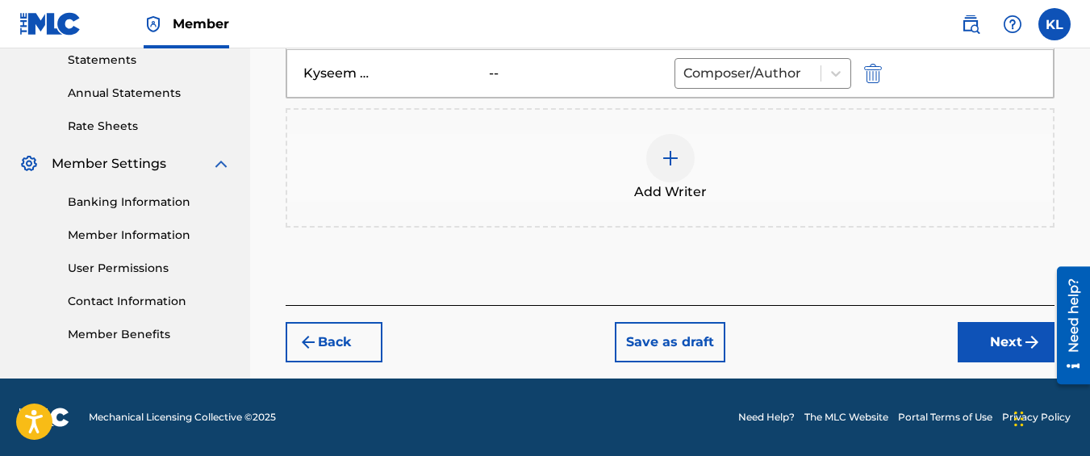
click at [986, 347] on button "Next" at bounding box center [1006, 342] width 97 height 40
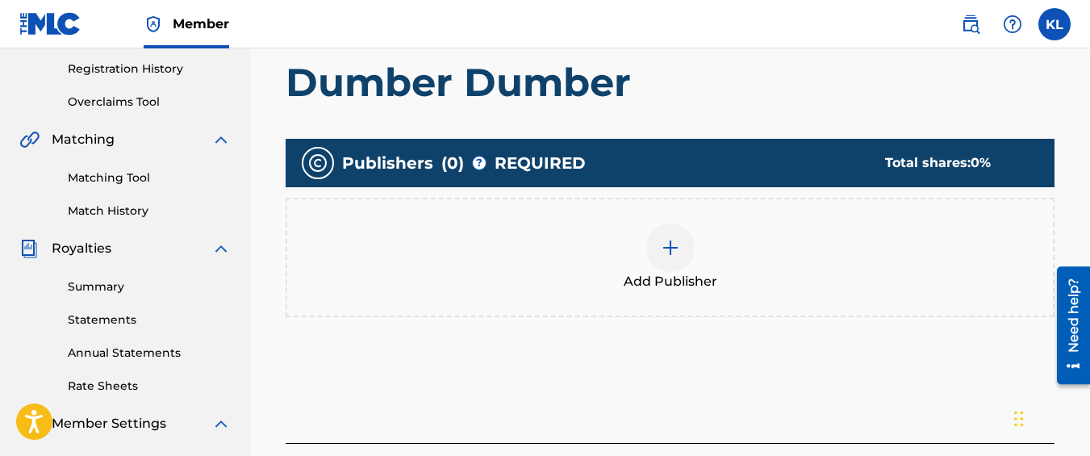
scroll to position [303, 0]
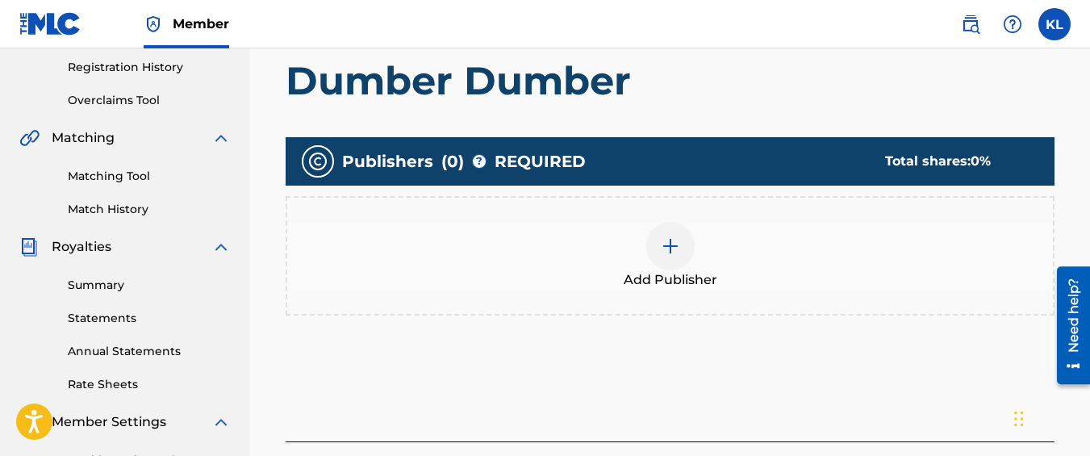
click at [700, 279] on span "Add Publisher" at bounding box center [671, 279] width 94 height 19
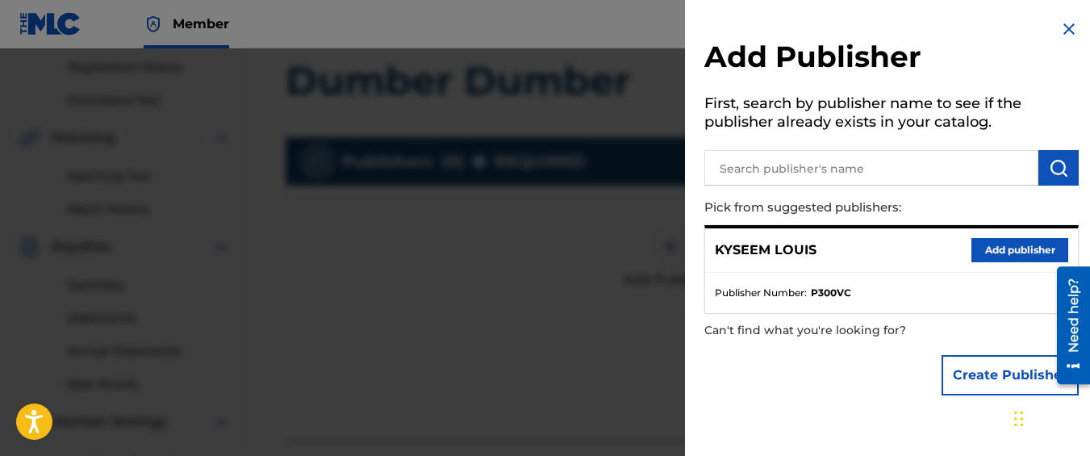
click at [989, 250] on button "Add publisher" at bounding box center [1020, 250] width 97 height 24
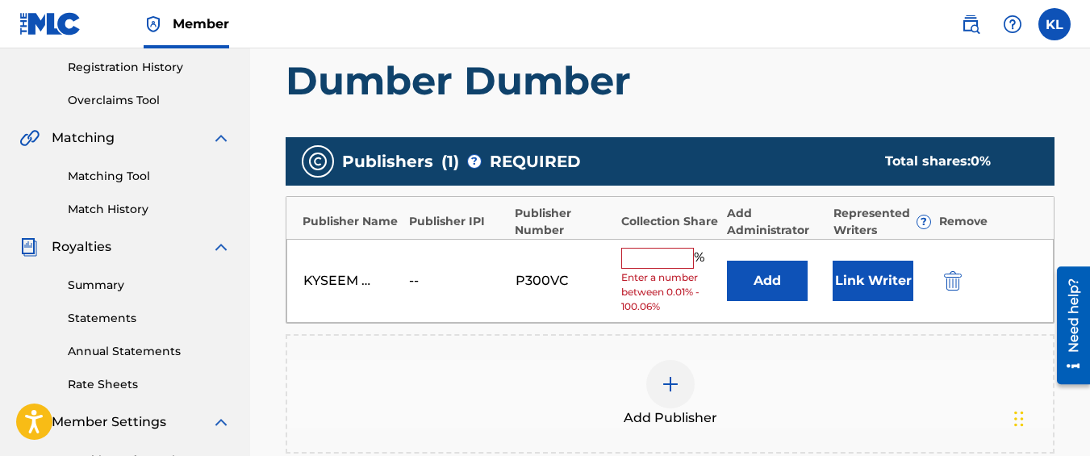
click at [642, 255] on input "text" at bounding box center [657, 258] width 73 height 21
type input "100"
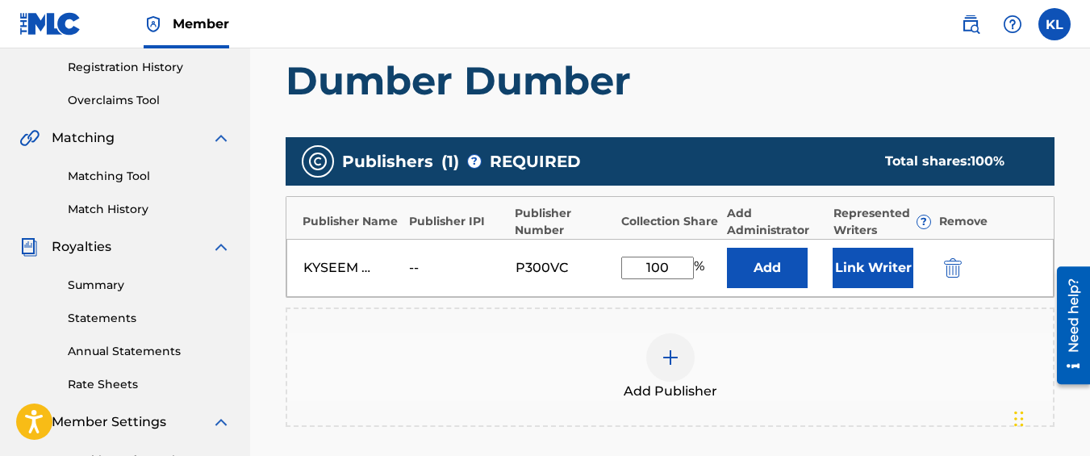
scroll to position [550, 0]
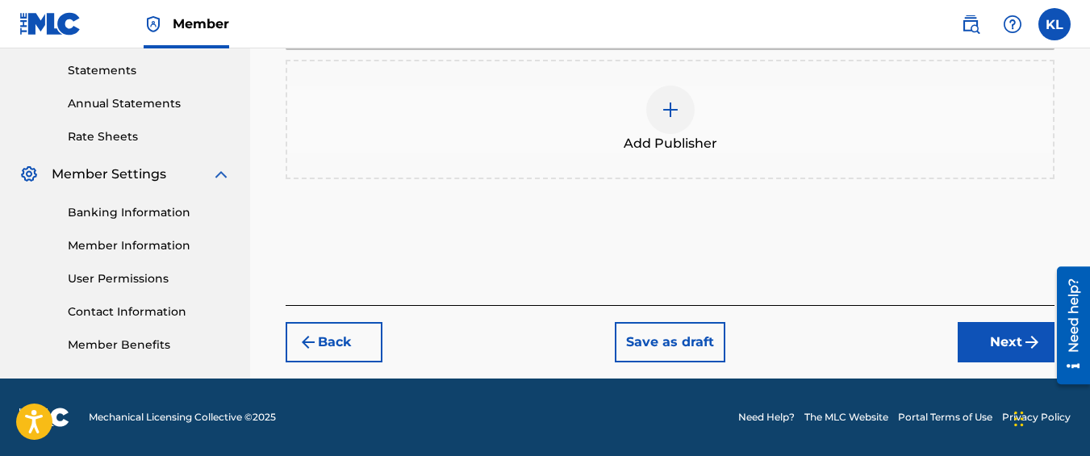
click at [1010, 336] on button "Next" at bounding box center [1006, 342] width 97 height 40
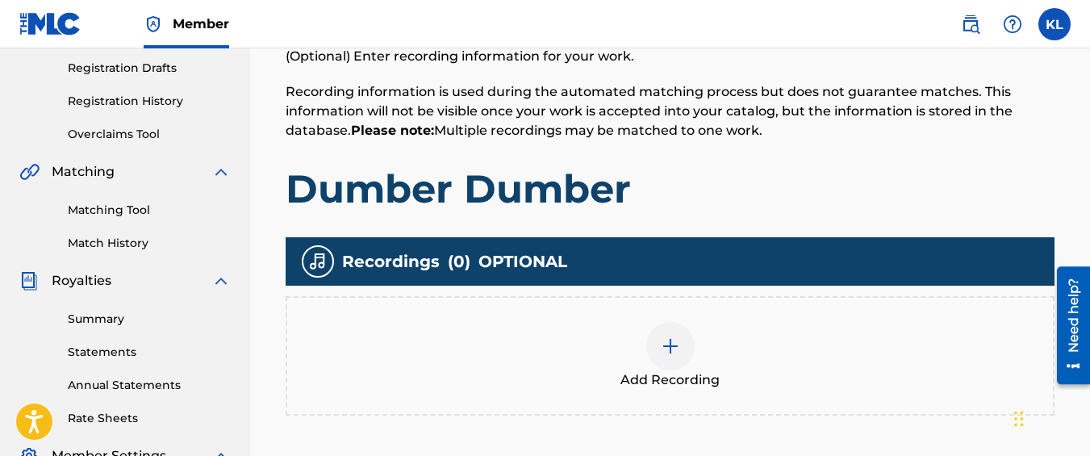
scroll to position [270, 0]
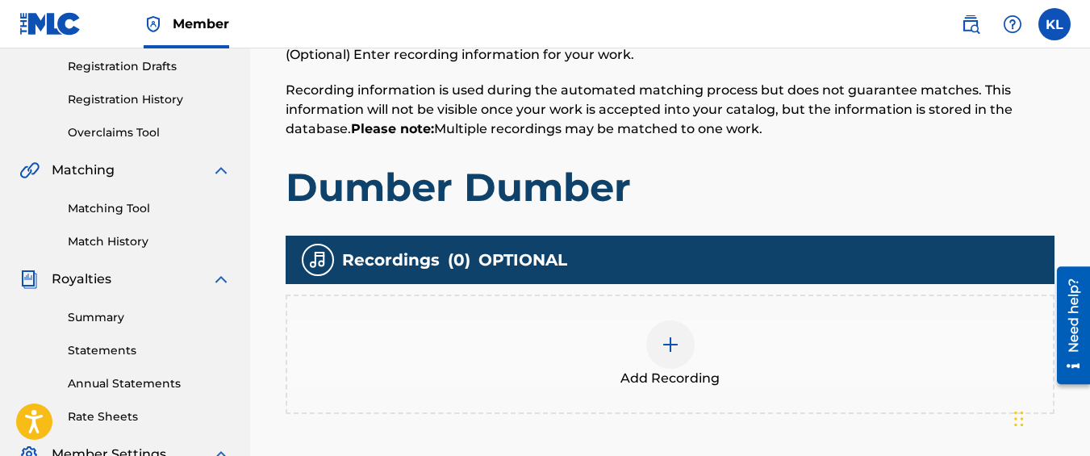
click at [671, 327] on div at bounding box center [670, 344] width 48 height 48
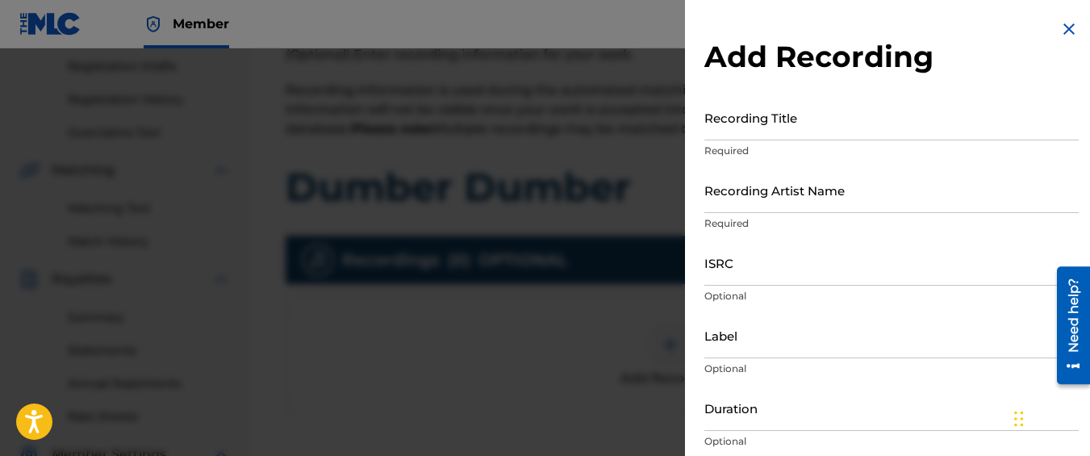
click at [853, 127] on input "Recording Title" at bounding box center [892, 117] width 374 height 46
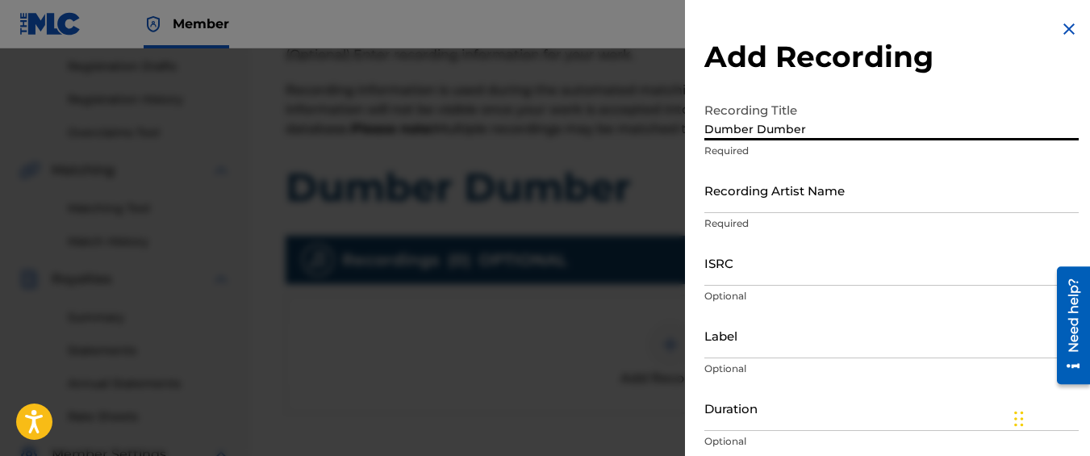
type input "Dumber Dumber"
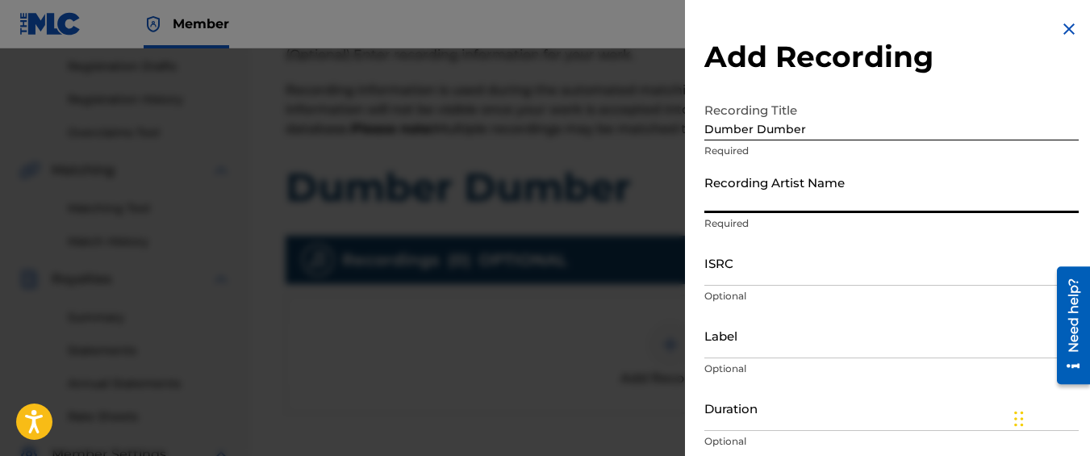
click at [825, 180] on input "Recording Artist Name" at bounding box center [892, 190] width 374 height 46
type input "Graveyard Top"
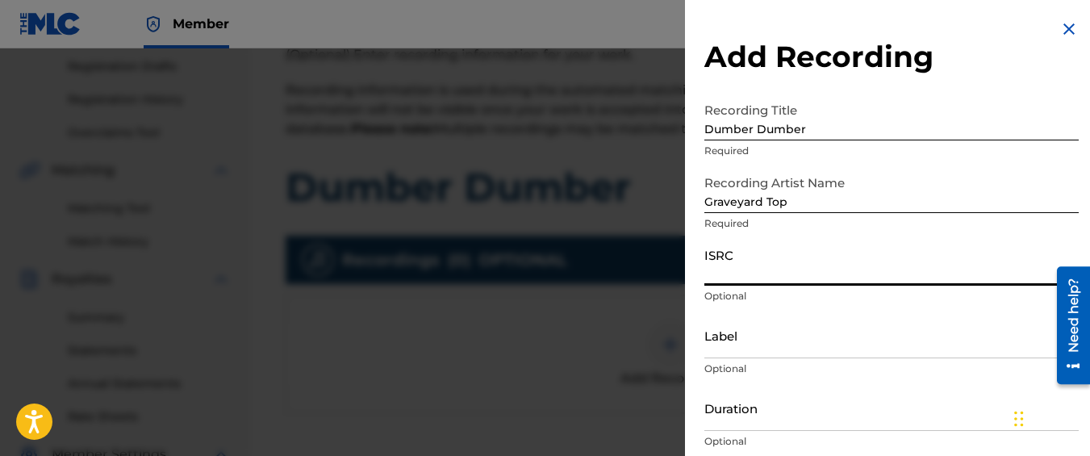
click at [818, 257] on input "ISRC" at bounding box center [892, 263] width 374 height 46
paste input "QM42K1900779"
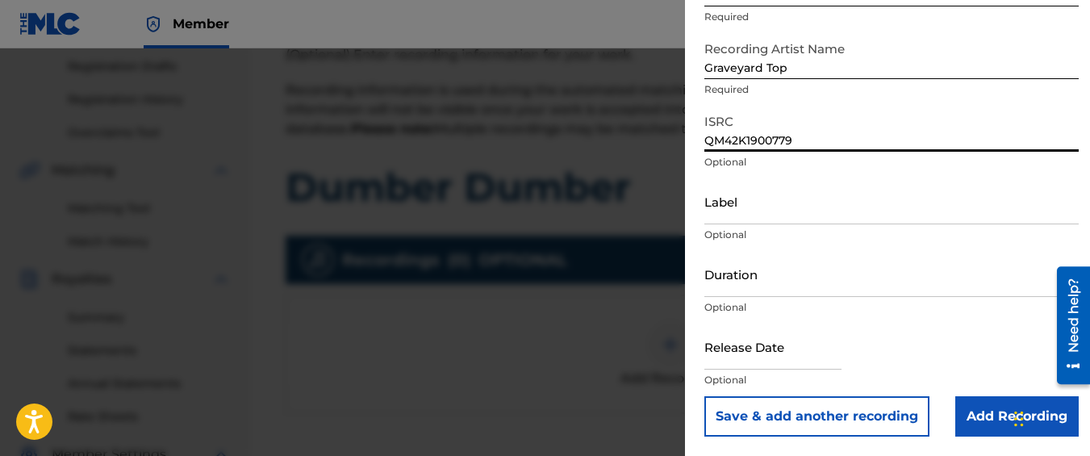
type input "QM42K1900779"
click at [963, 410] on input "Add Recording" at bounding box center [1016, 416] width 123 height 40
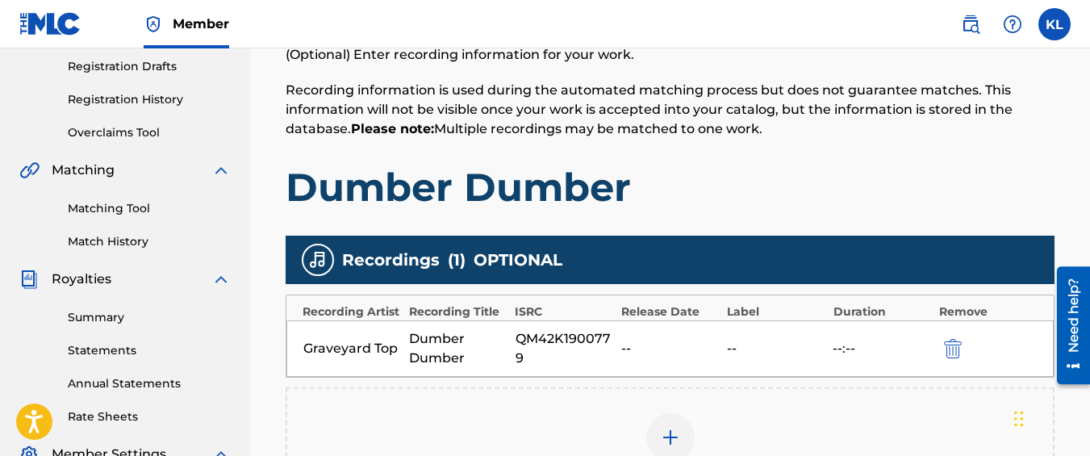
scroll to position [545, 0]
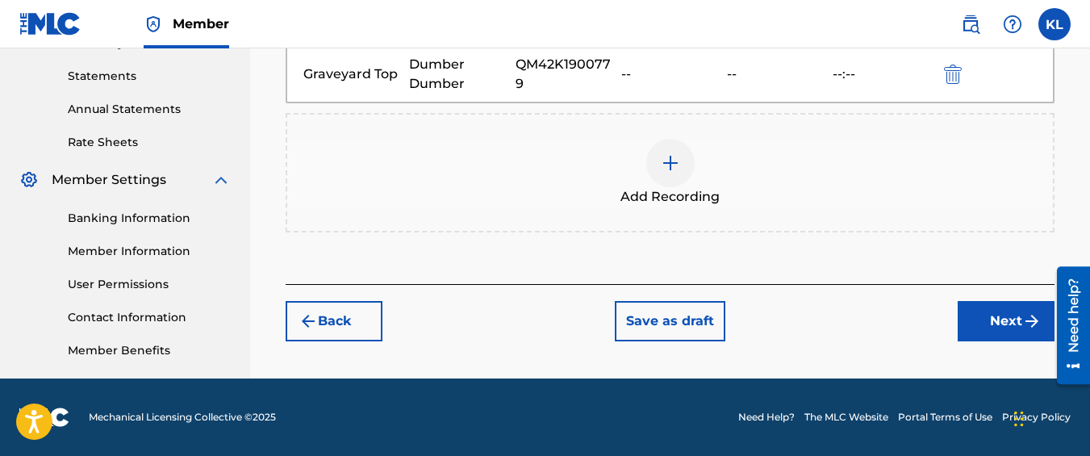
click at [964, 316] on button "Next" at bounding box center [1006, 321] width 97 height 40
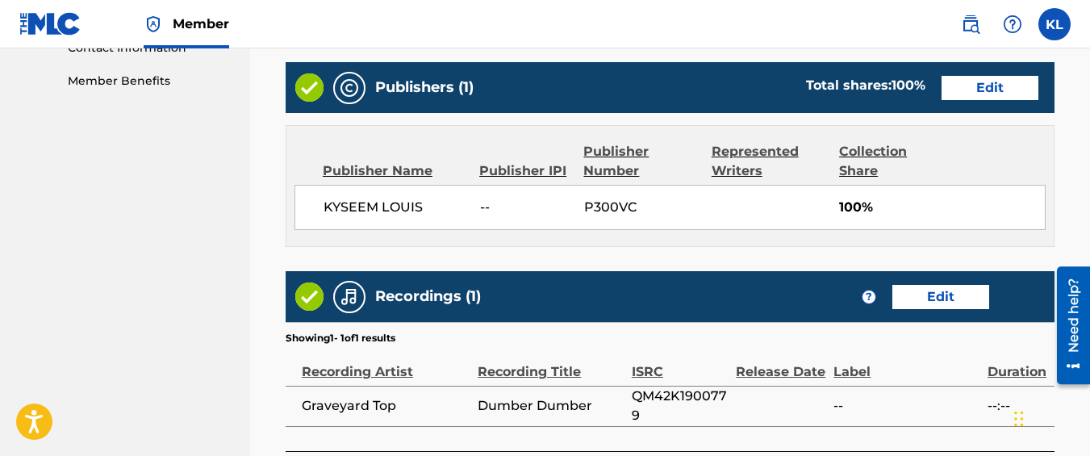
scroll to position [960, 0]
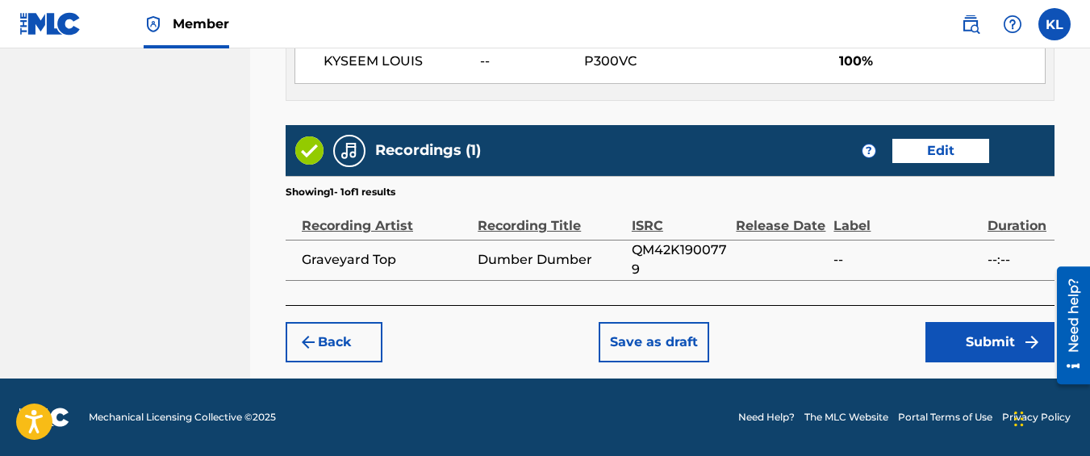
click at [959, 359] on button "Submit" at bounding box center [990, 342] width 129 height 40
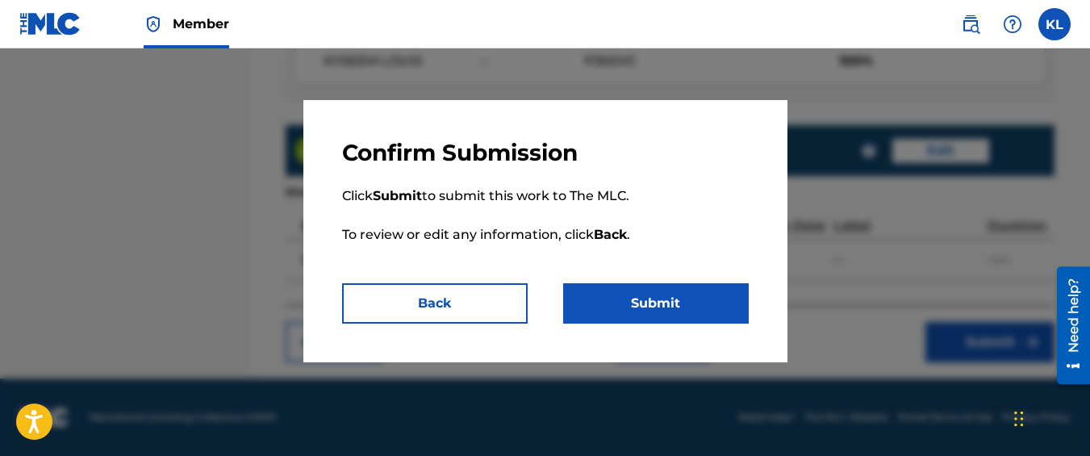
click at [633, 301] on button "Submit" at bounding box center [656, 303] width 186 height 40
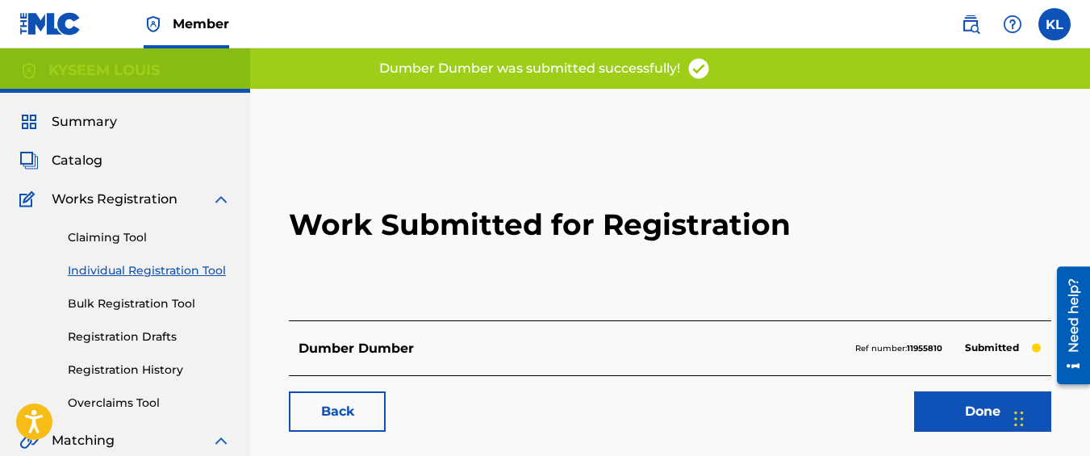
click at [364, 399] on link "Back" at bounding box center [337, 411] width 97 height 40
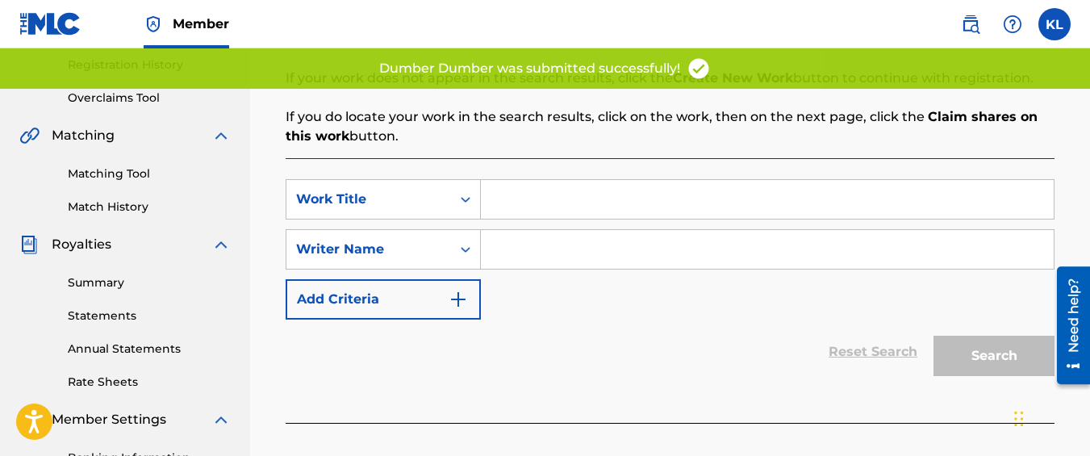
scroll to position [306, 0]
click at [511, 207] on input "Search Form" at bounding box center [767, 198] width 573 height 39
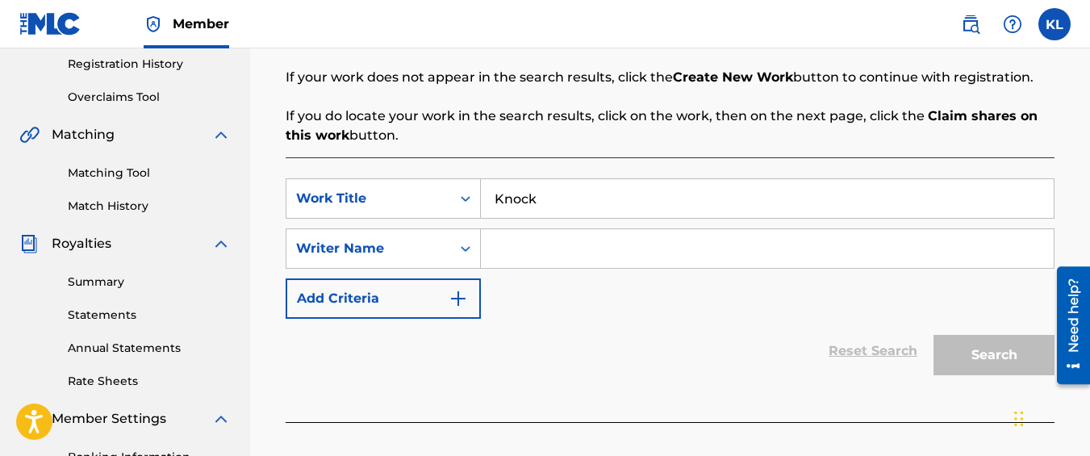
type input "Knock"
click at [558, 242] on input "Search Form" at bounding box center [767, 248] width 573 height 39
type input "kyseem louis"
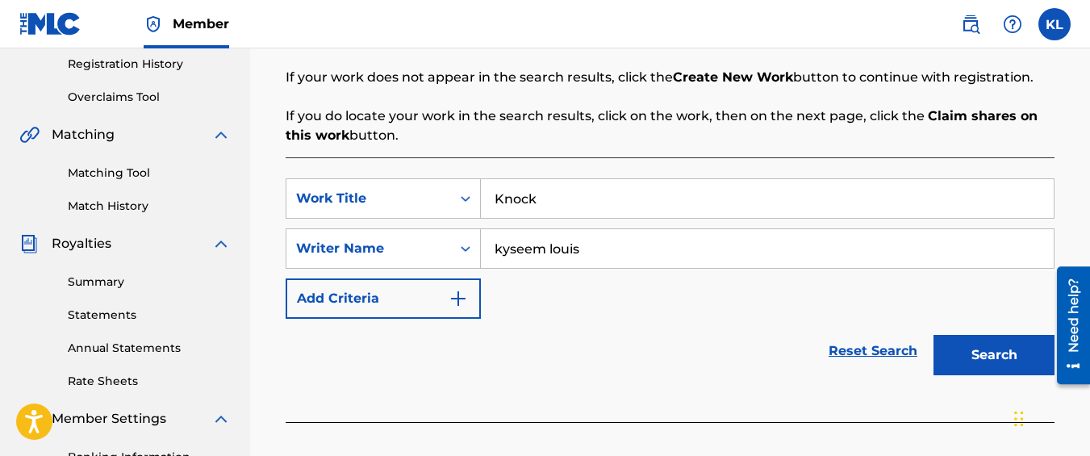
click at [1027, 343] on button "Search" at bounding box center [994, 355] width 121 height 40
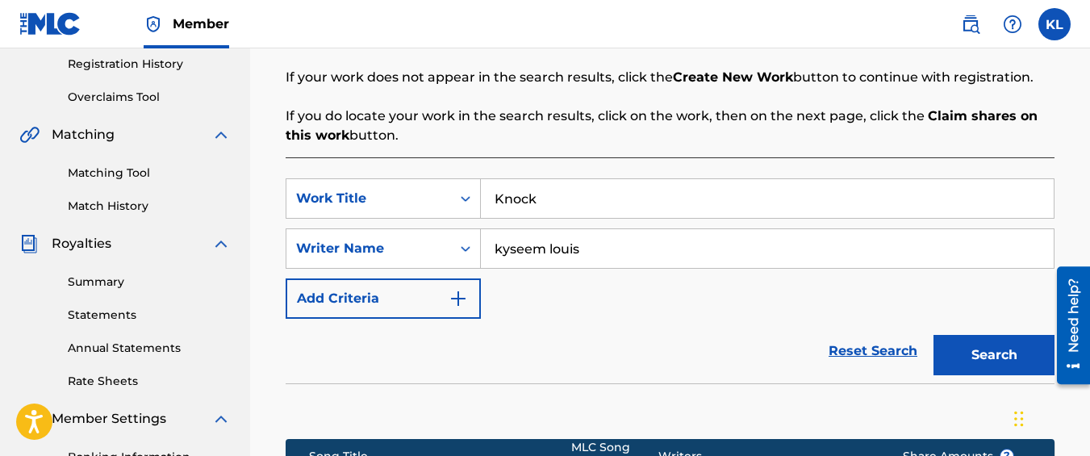
scroll to position [578, 0]
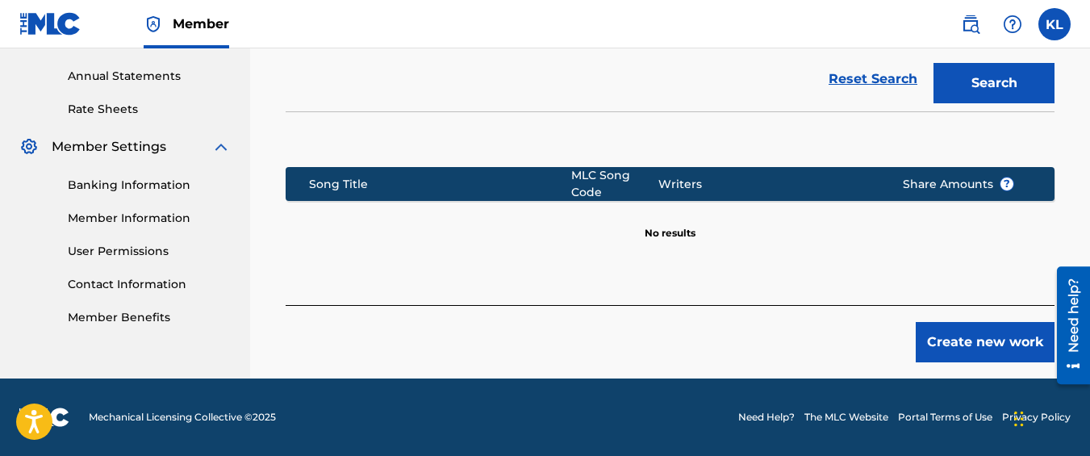
click at [947, 330] on button "Create new work" at bounding box center [985, 342] width 139 height 40
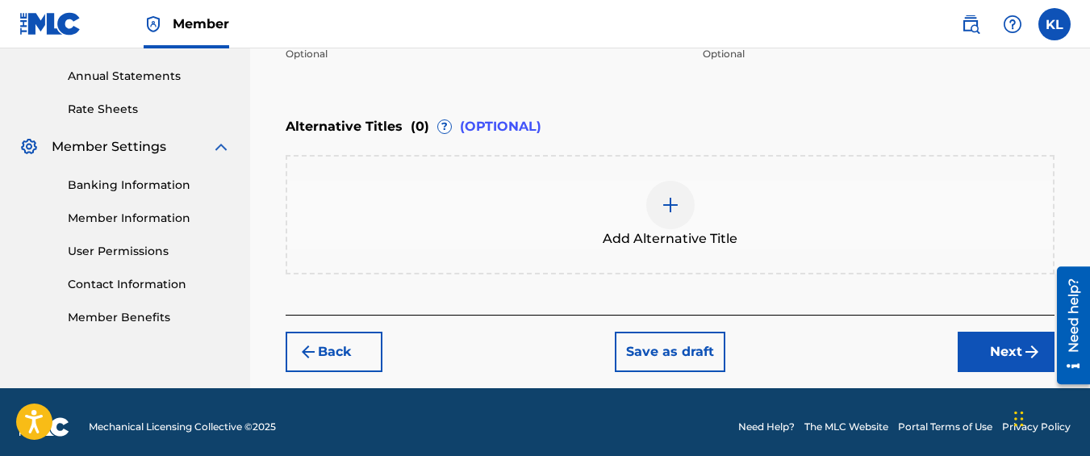
click at [982, 344] on button "Next" at bounding box center [1006, 352] width 97 height 40
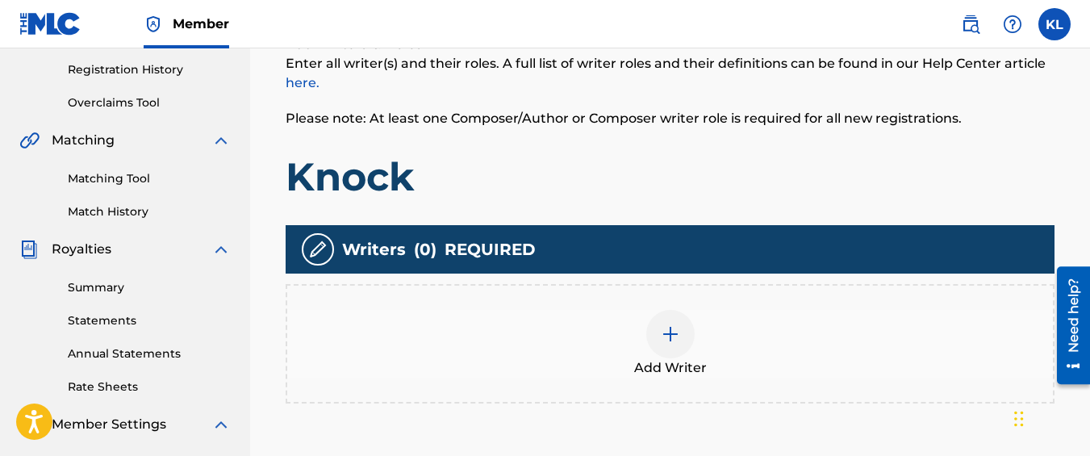
scroll to position [303, 0]
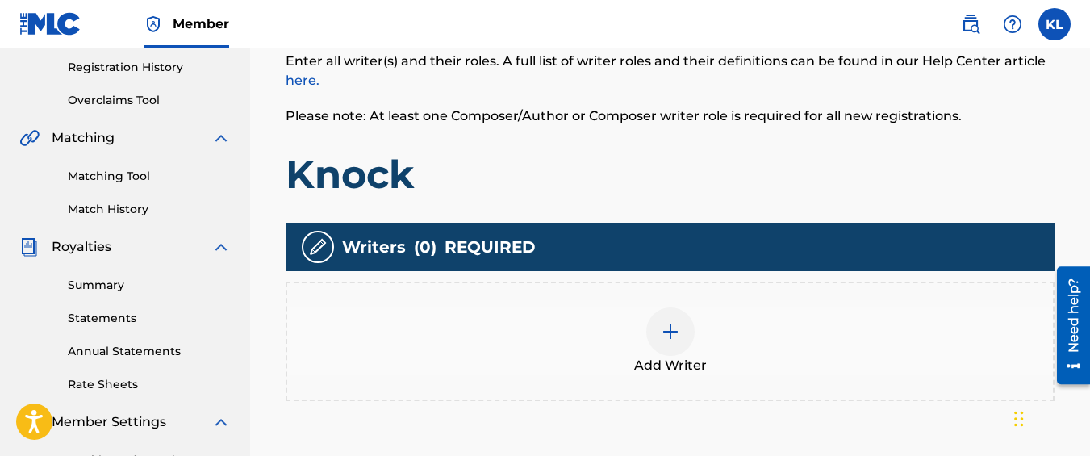
click at [712, 307] on div "Add Writer" at bounding box center [670, 341] width 766 height 68
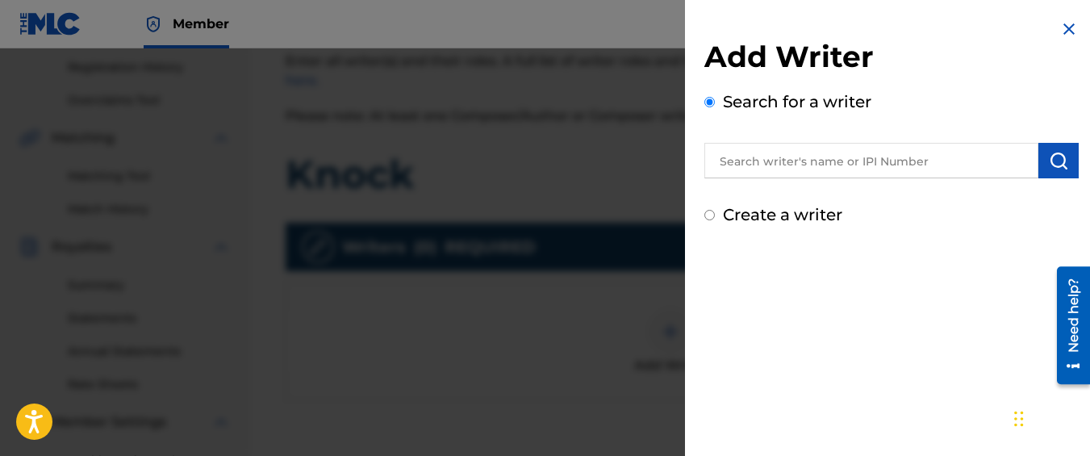
click at [759, 222] on label "Create a writer" at bounding box center [782, 214] width 119 height 19
radio input "true"
click at [715, 220] on input "Create a writer" at bounding box center [710, 215] width 10 height 10
radio input "false"
radio input "true"
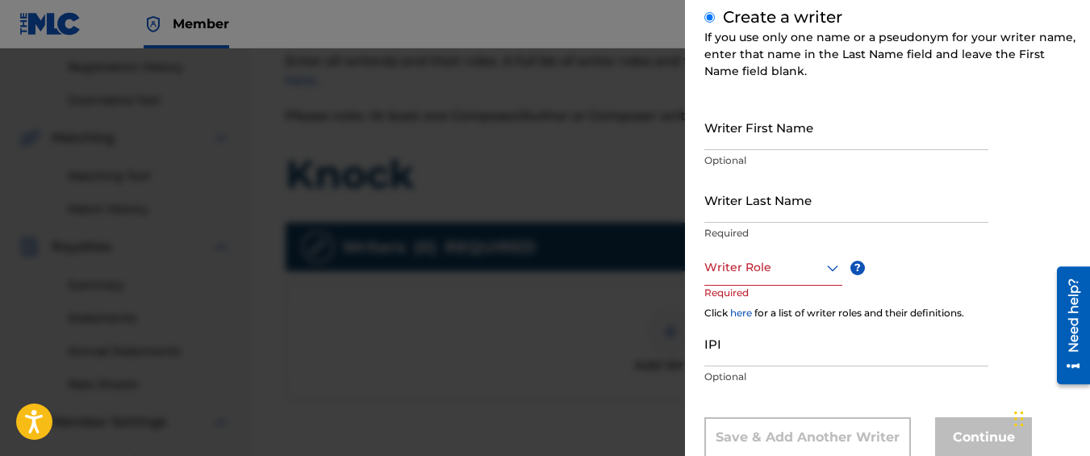
scroll to position [199, 0]
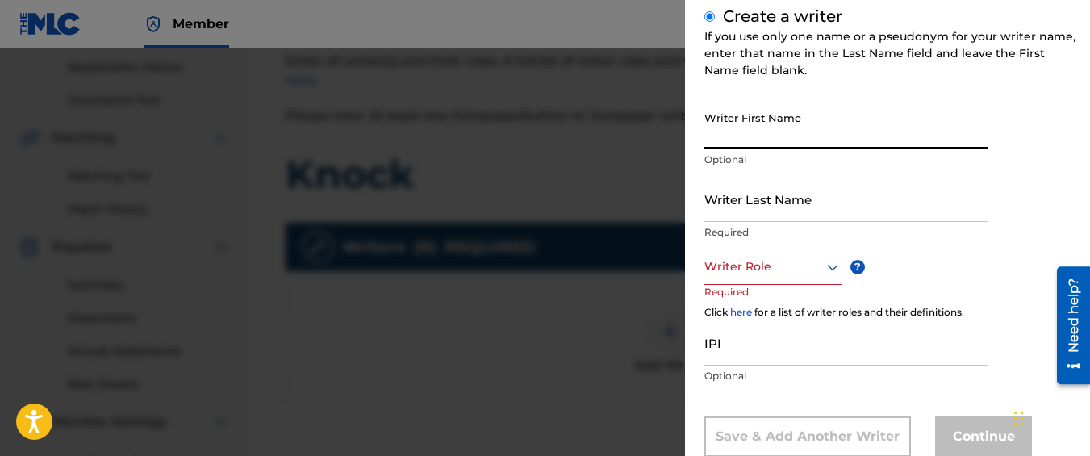
click at [768, 130] on input "Writer First Name" at bounding box center [847, 126] width 284 height 46
type input "Kyseem"
click at [776, 200] on input "Writer Last Name" at bounding box center [847, 199] width 284 height 46
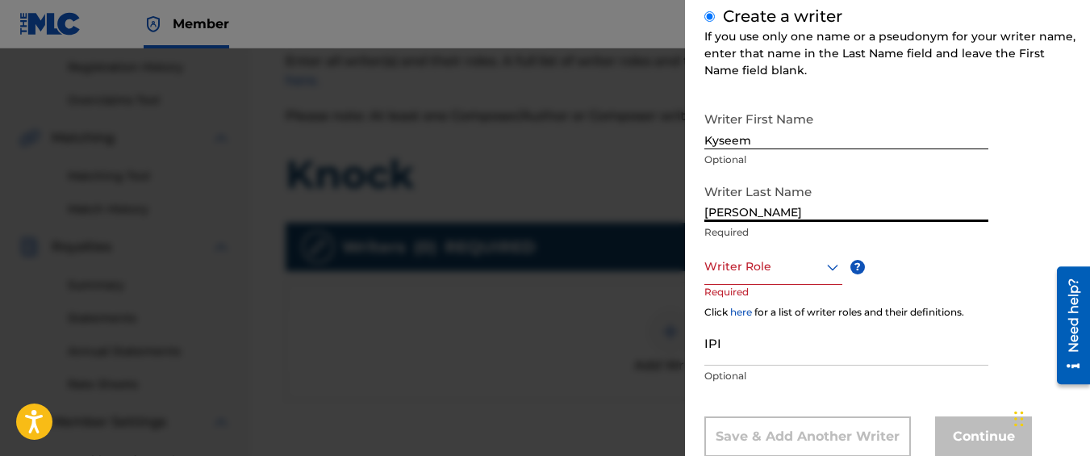
type input "[PERSON_NAME]"
click at [792, 260] on div at bounding box center [774, 267] width 138 height 20
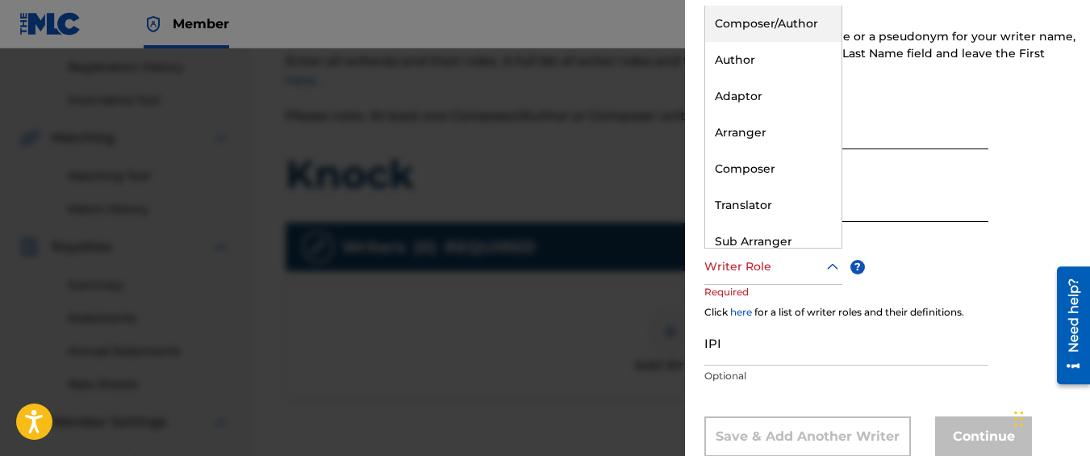
click at [760, 21] on div "Composer/Author" at bounding box center [773, 24] width 136 height 36
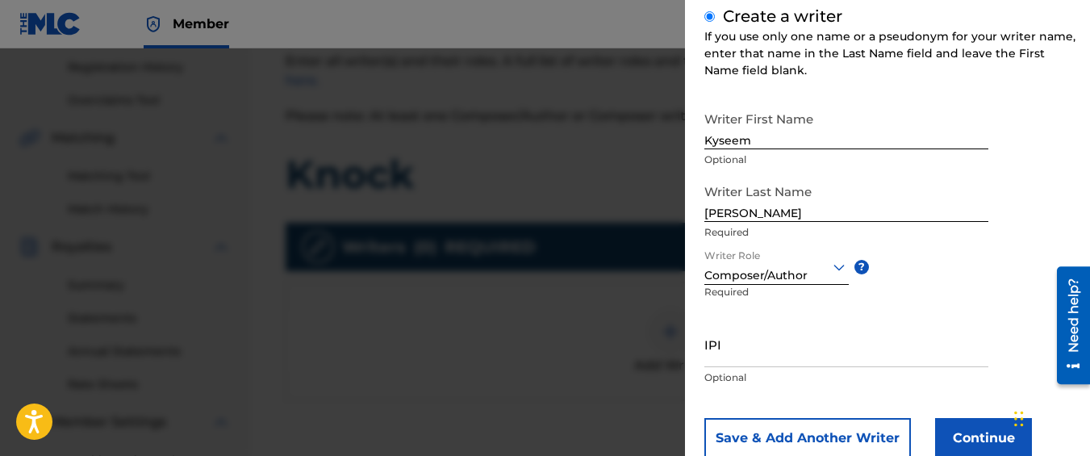
scroll to position [245, 0]
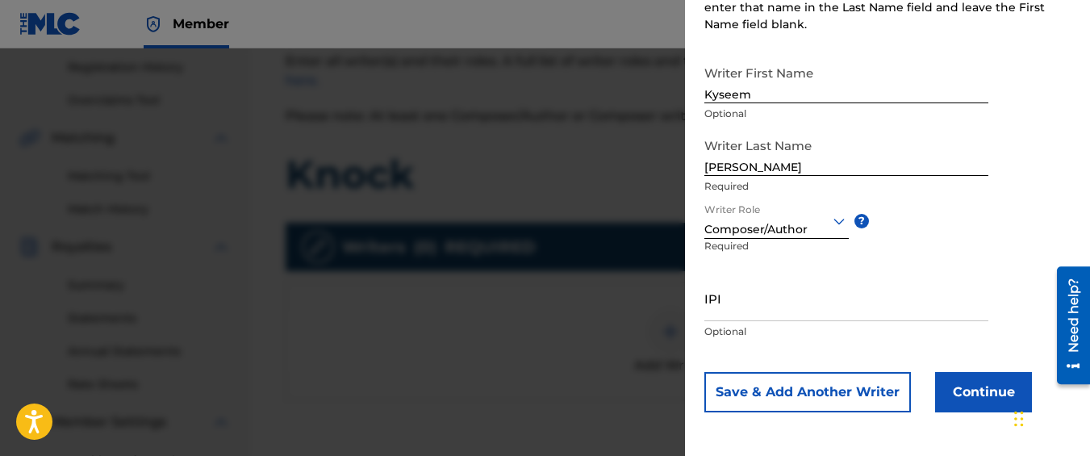
click at [964, 385] on button "Continue" at bounding box center [983, 392] width 97 height 40
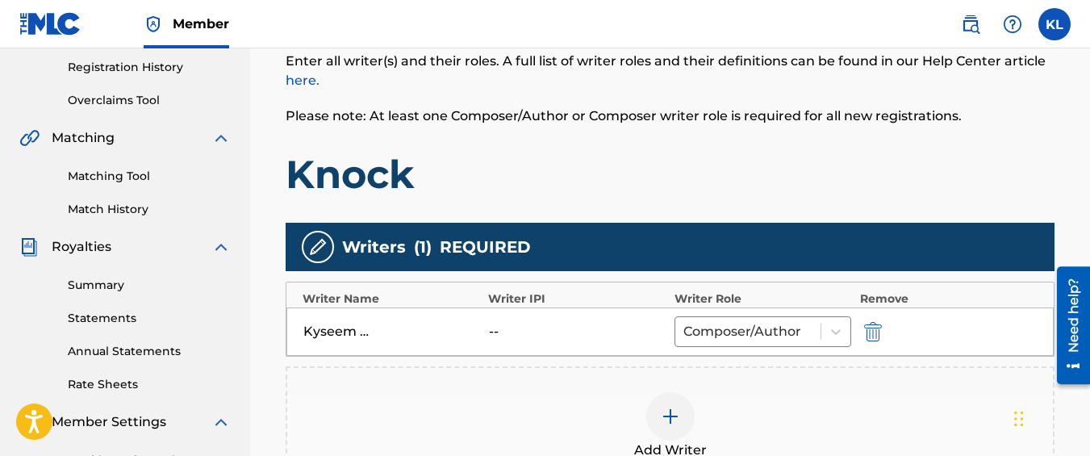
scroll to position [561, 0]
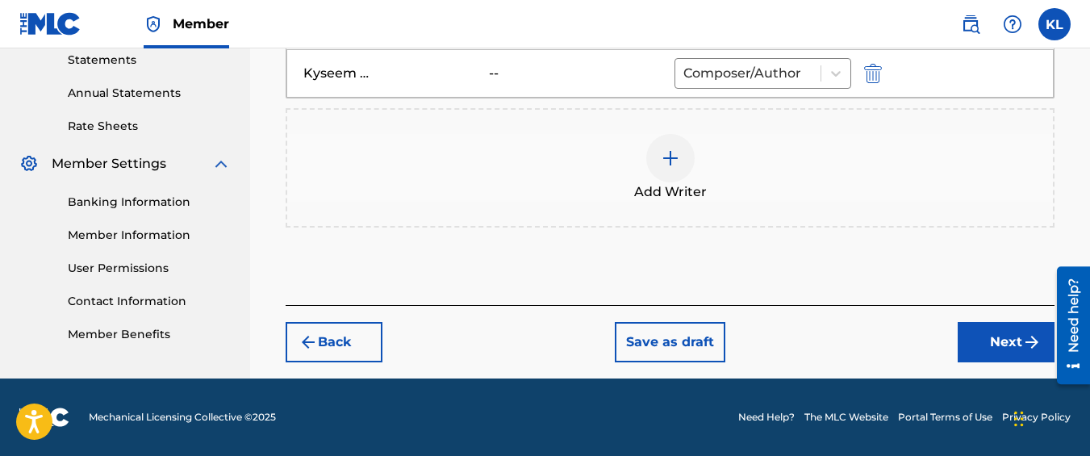
click at [1007, 330] on button "Next" at bounding box center [1006, 342] width 97 height 40
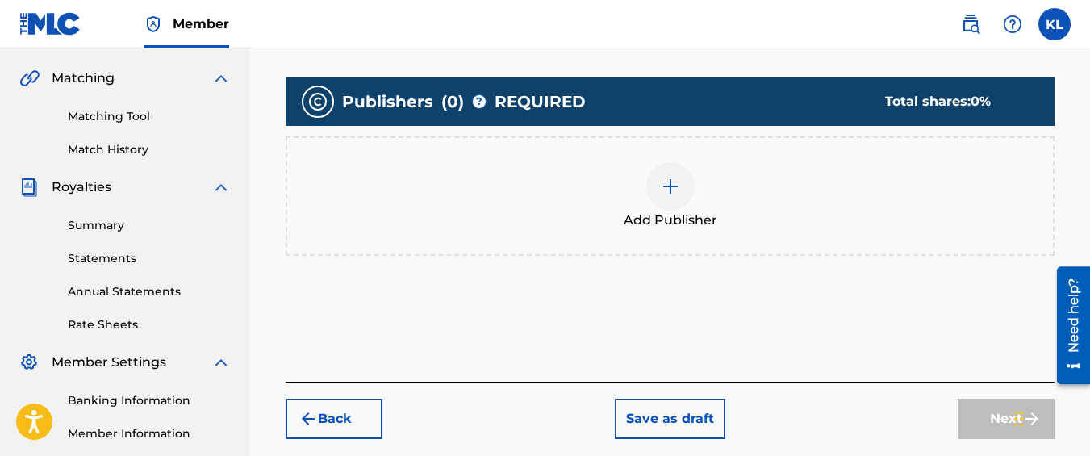
scroll to position [363, 0]
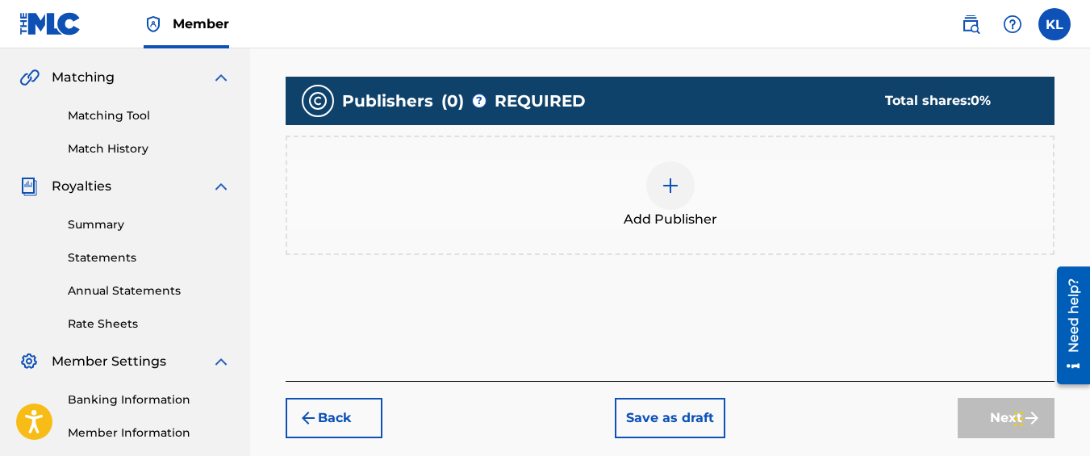
click at [703, 205] on div "Add Publisher" at bounding box center [670, 195] width 766 height 68
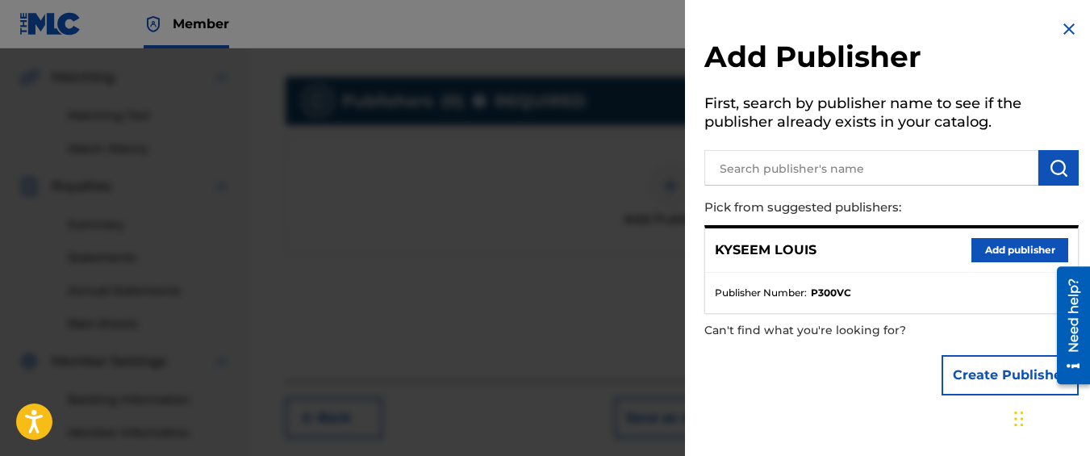
click at [976, 246] on button "Add publisher" at bounding box center [1020, 250] width 97 height 24
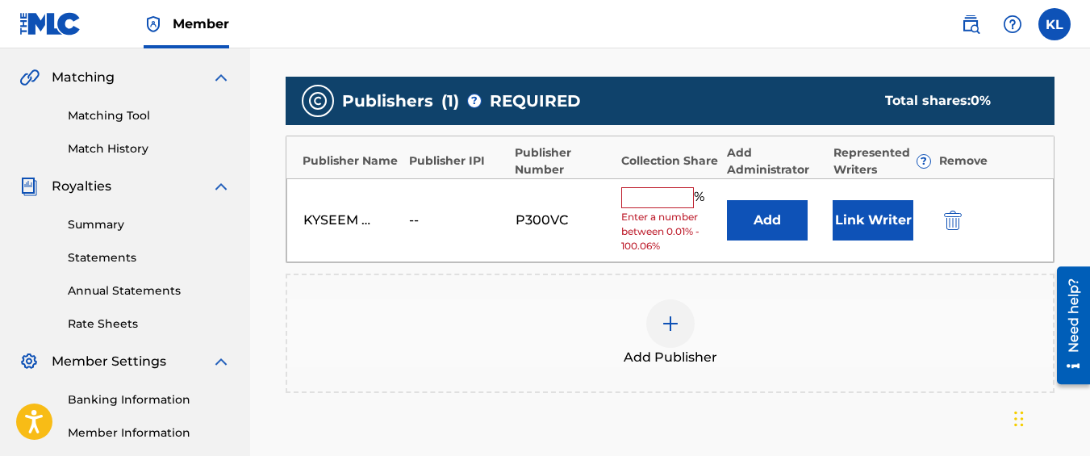
click at [629, 194] on input "text" at bounding box center [657, 197] width 73 height 21
type input "100"
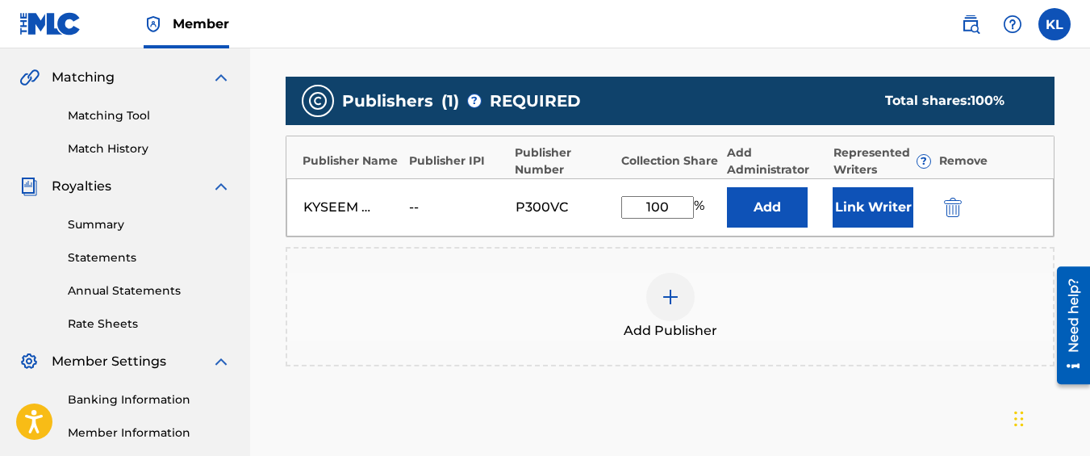
scroll to position [550, 0]
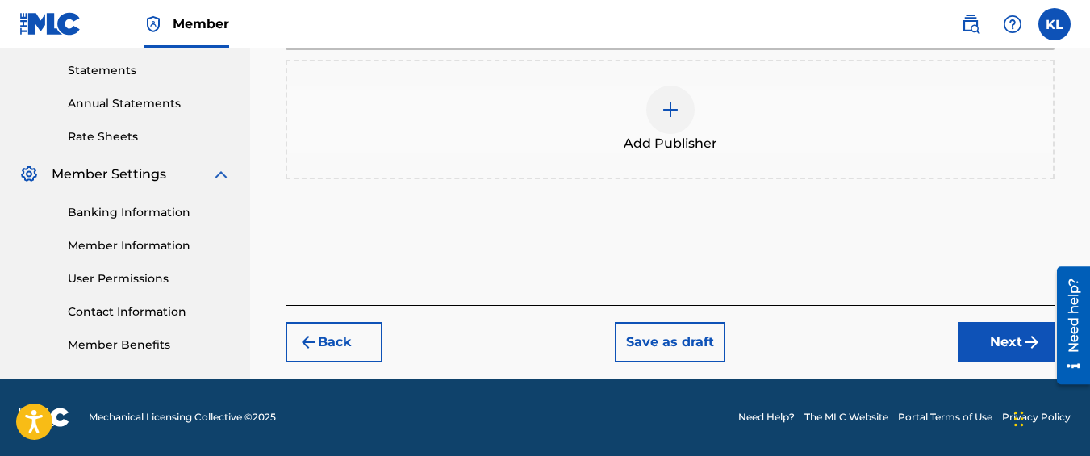
click at [980, 319] on div "Back Save as draft Next" at bounding box center [670, 333] width 769 height 57
click at [979, 328] on button "Next" at bounding box center [1006, 342] width 97 height 40
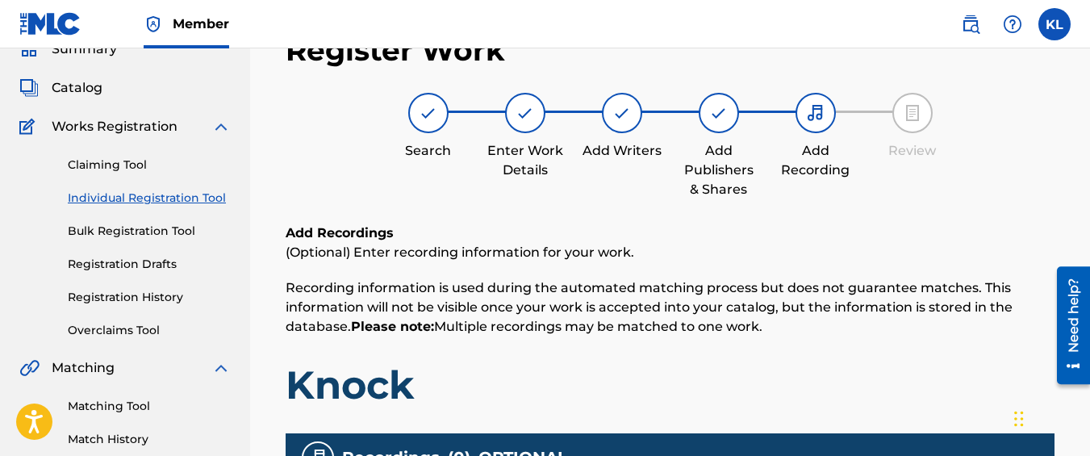
scroll to position [545, 0]
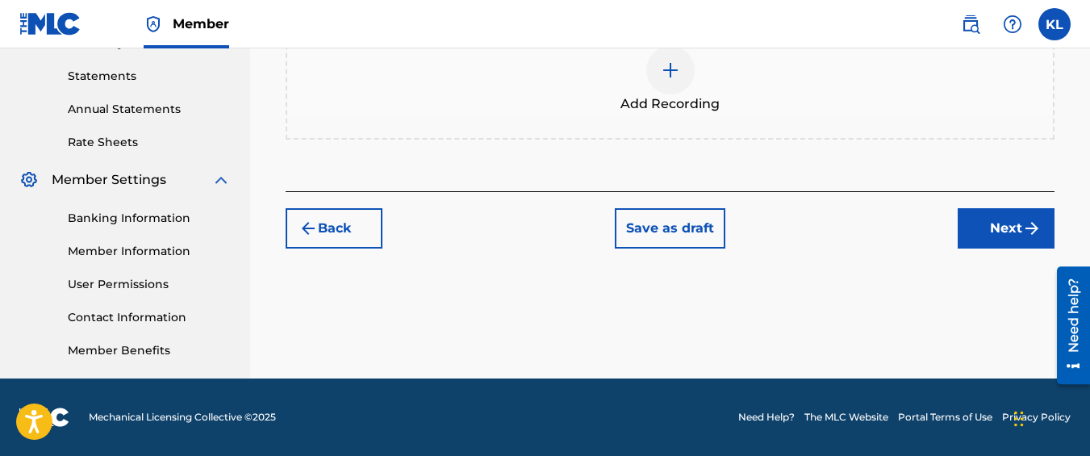
click at [673, 102] on span "Add Recording" at bounding box center [670, 103] width 99 height 19
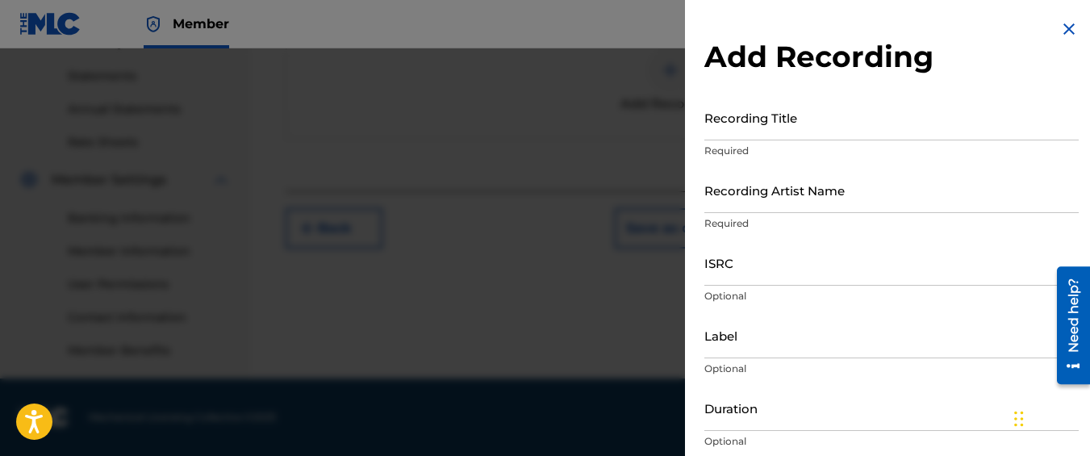
click at [774, 129] on input "Recording Title" at bounding box center [892, 117] width 374 height 46
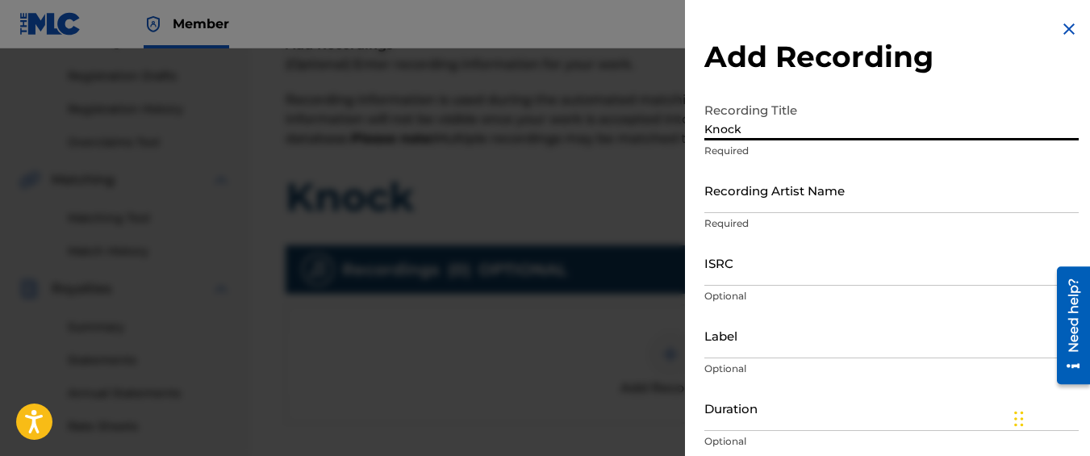
scroll to position [260, 0]
type input "Knock"
click at [785, 184] on input "Recording Artist Name" at bounding box center [892, 190] width 374 height 46
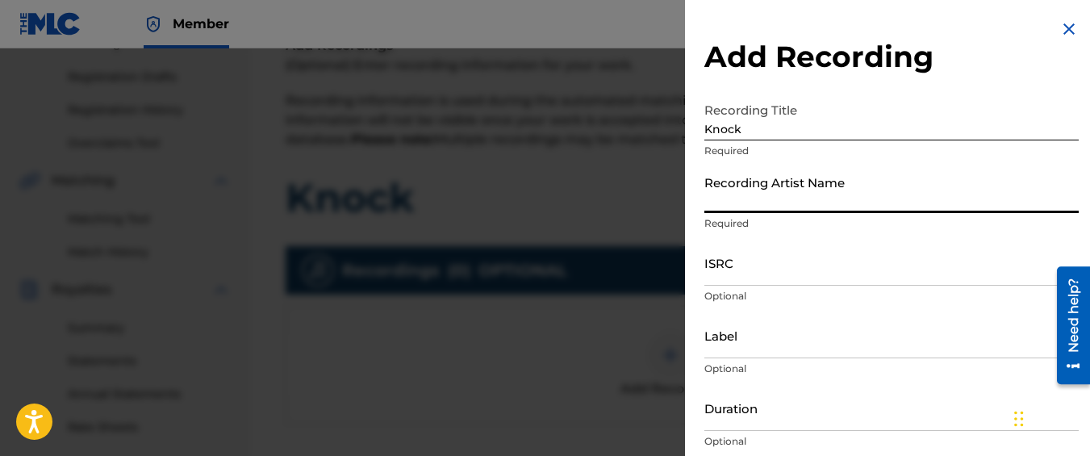
type input "Graveyard Top"
click at [787, 255] on input "ISRC" at bounding box center [892, 263] width 374 height 46
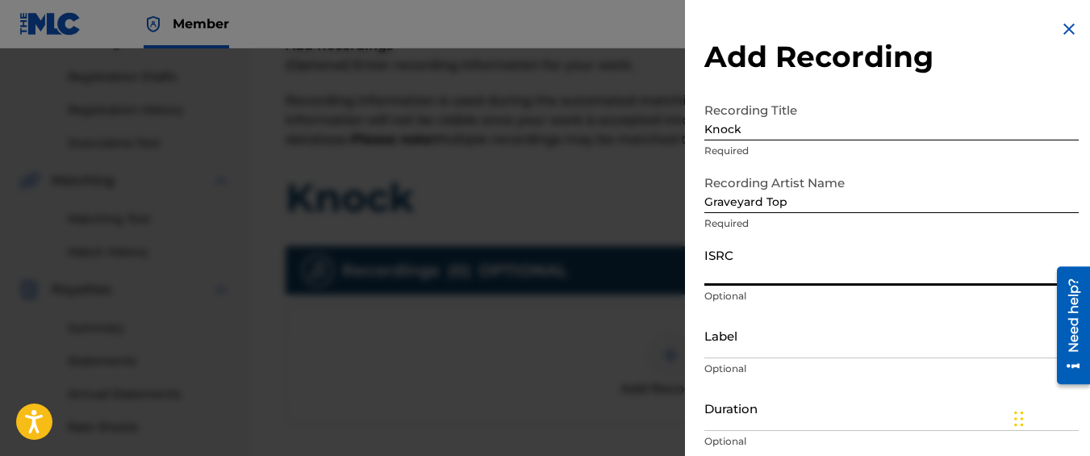
click at [787, 255] on input "ISRC" at bounding box center [892, 263] width 374 height 46
paste input "QM42K1979644"
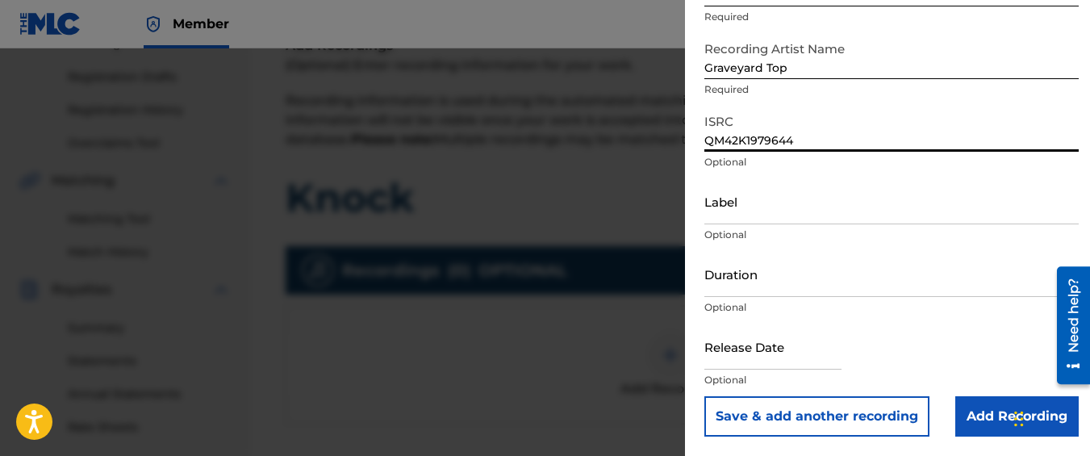
type input "QM42K1979644"
click at [974, 409] on input "Add Recording" at bounding box center [1016, 416] width 123 height 40
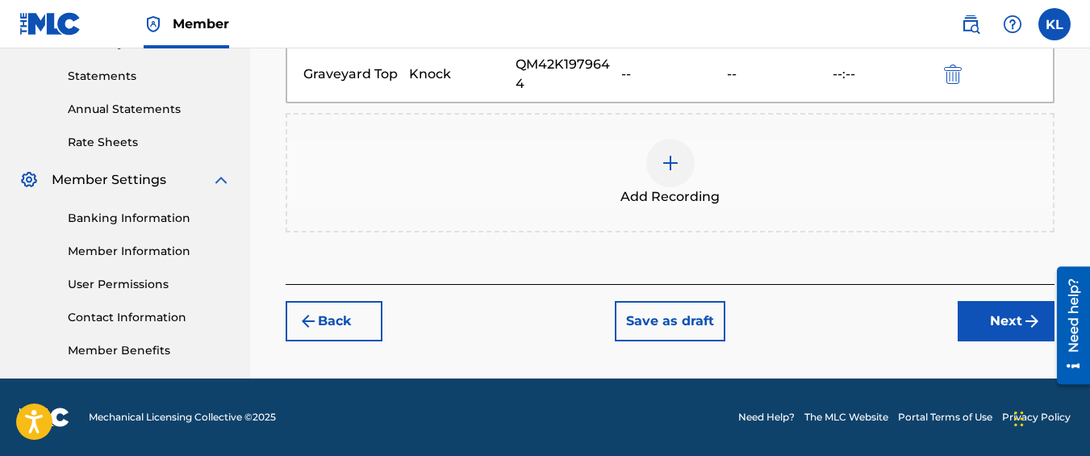
click at [993, 311] on button "Next" at bounding box center [1006, 321] width 97 height 40
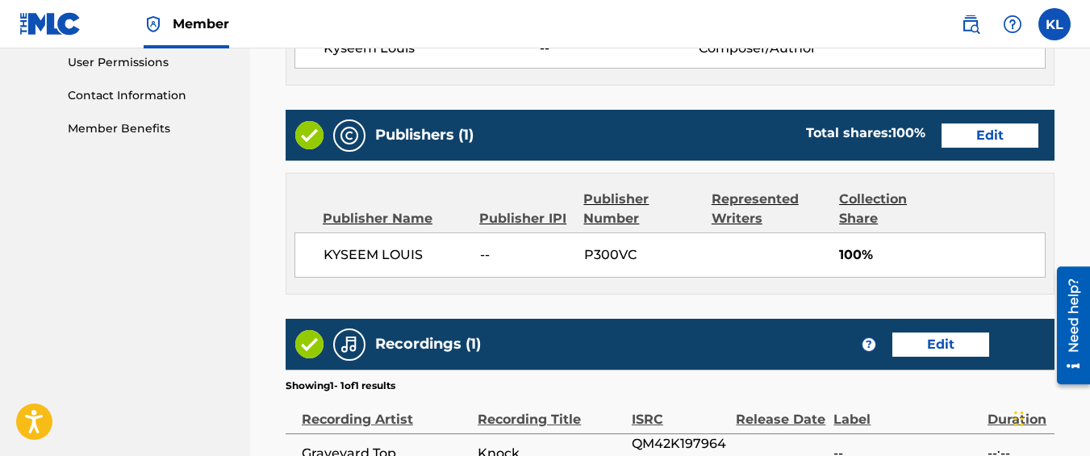
scroll to position [960, 0]
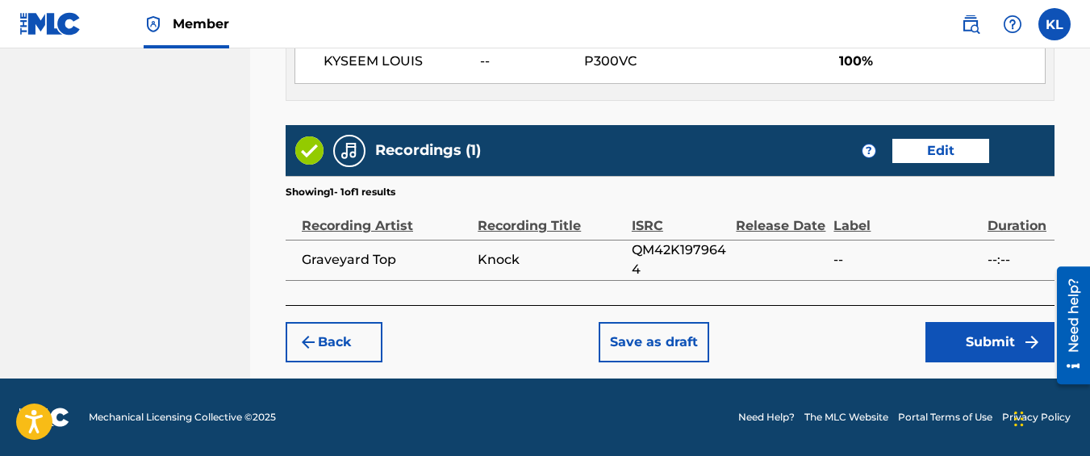
click at [968, 351] on button "Submit" at bounding box center [990, 342] width 129 height 40
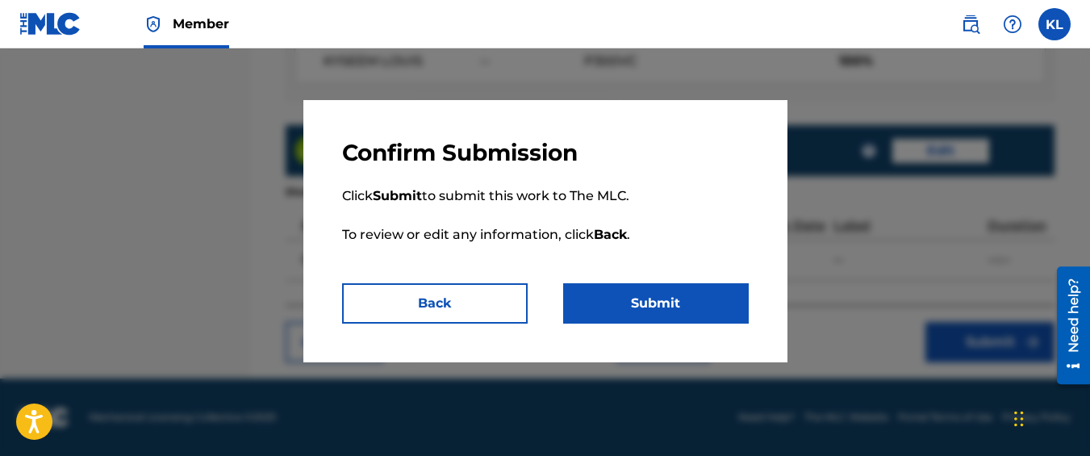
click at [677, 295] on button "Submit" at bounding box center [656, 303] width 186 height 40
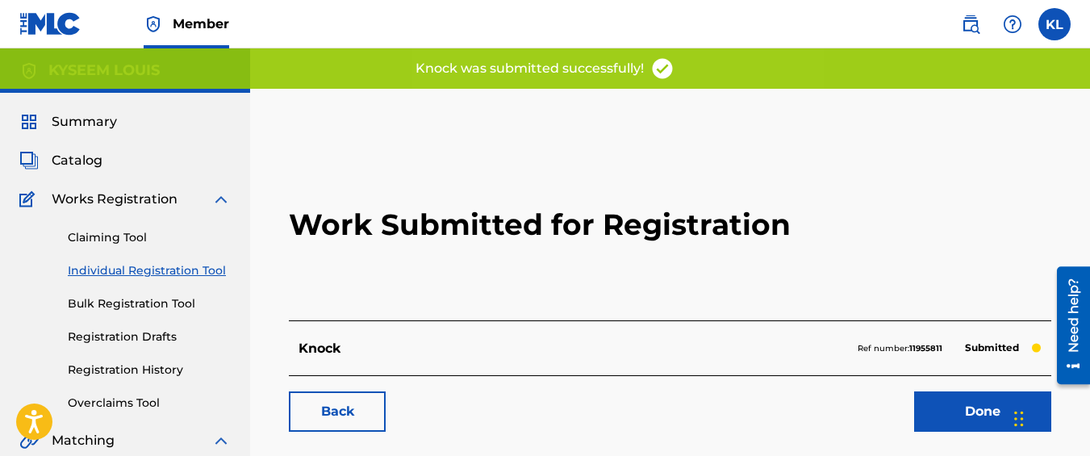
click at [328, 422] on link "Back" at bounding box center [337, 411] width 97 height 40
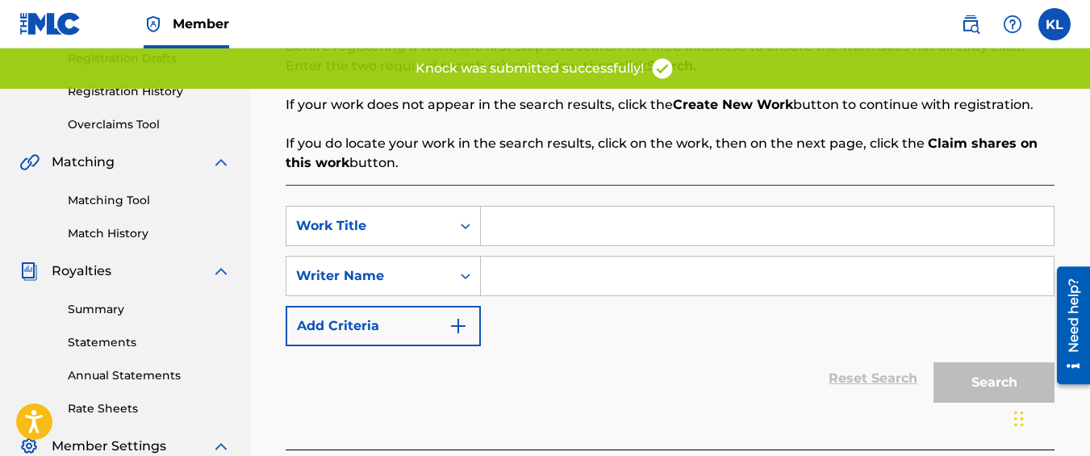
scroll to position [291, 0]
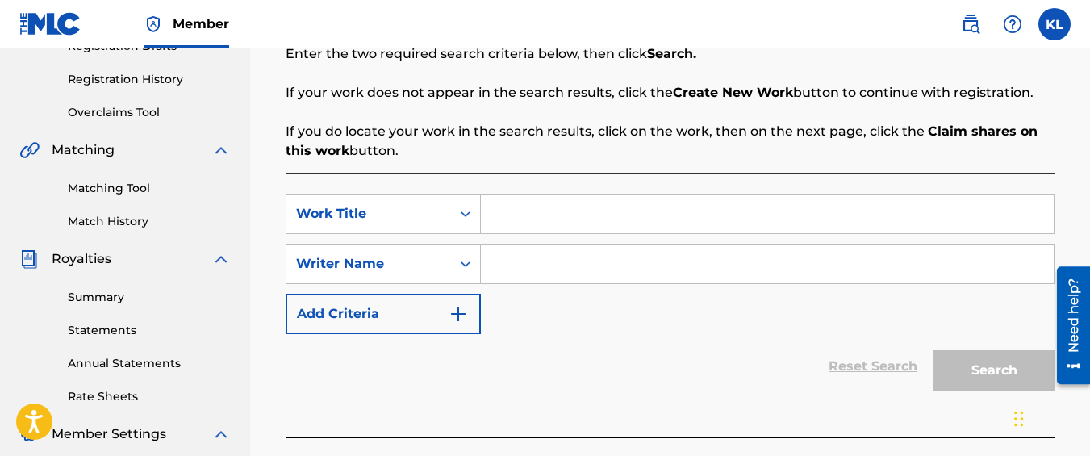
click at [519, 214] on input "Search Form" at bounding box center [767, 213] width 573 height 39
type input "Clouds"
click at [517, 266] on input "Search Form" at bounding box center [767, 264] width 573 height 39
type input "kyseem louis"
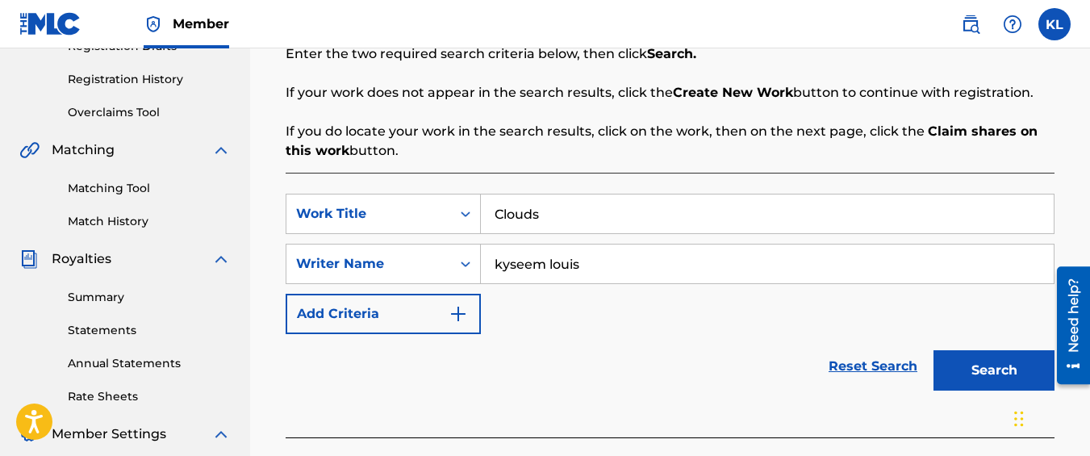
click at [955, 377] on button "Search" at bounding box center [994, 370] width 121 height 40
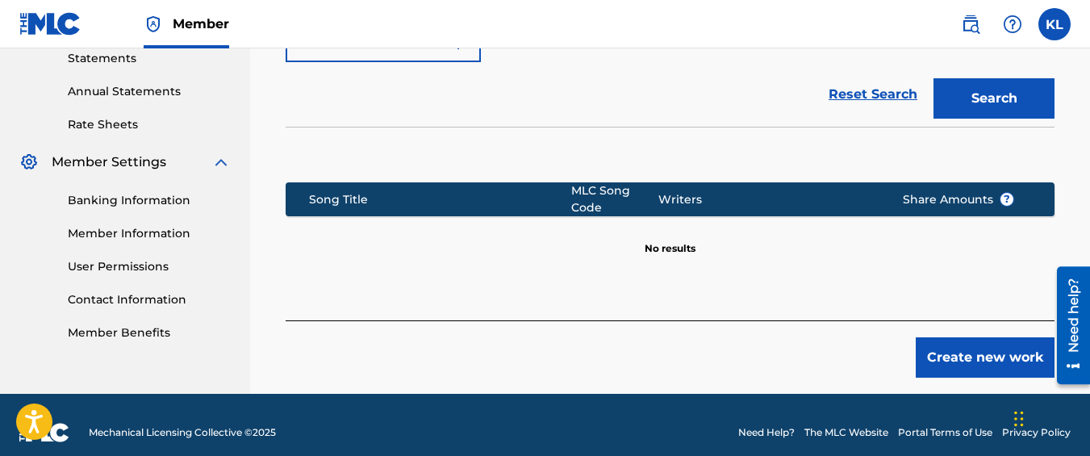
scroll to position [578, 0]
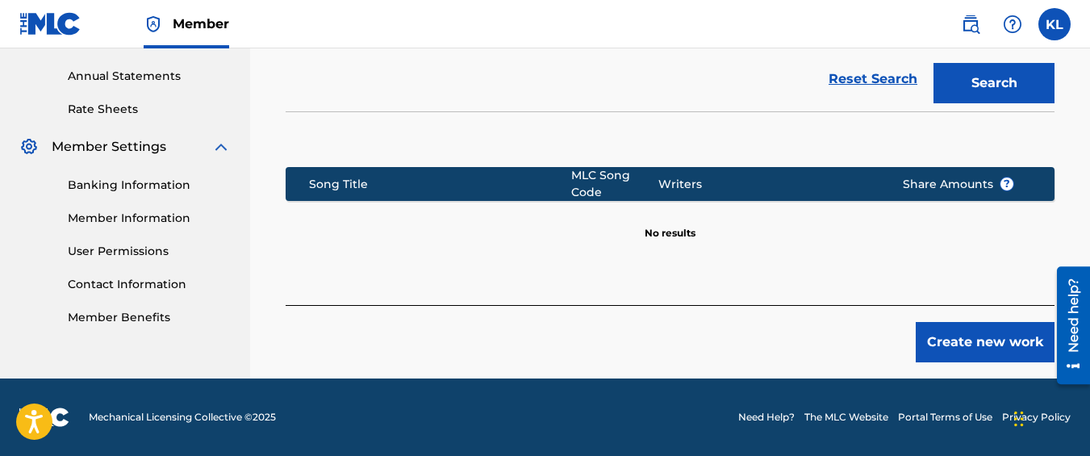
click at [958, 357] on button "Create new work" at bounding box center [985, 342] width 139 height 40
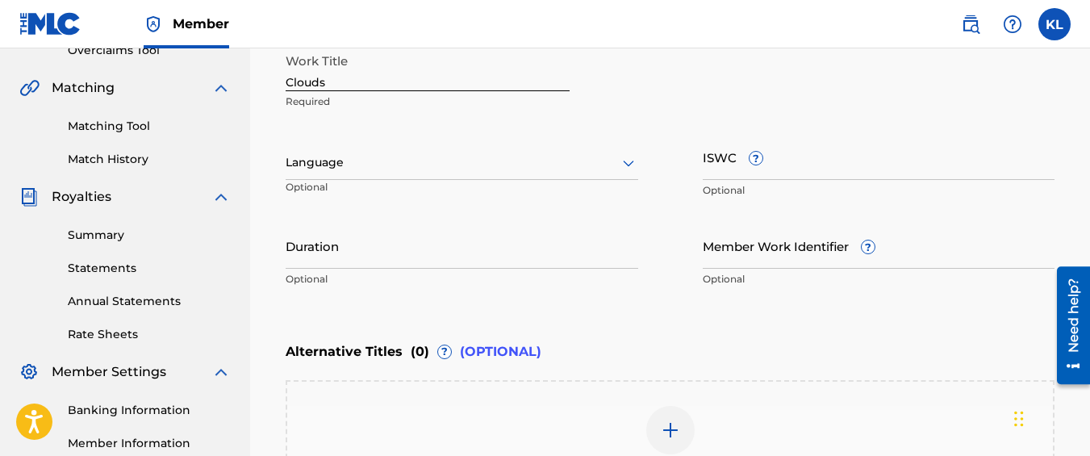
scroll to position [587, 0]
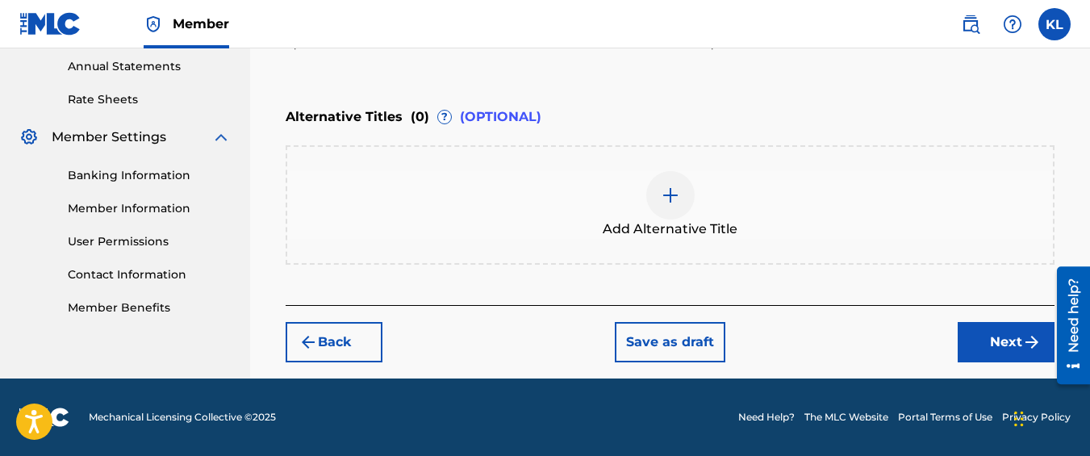
click at [979, 330] on button "Next" at bounding box center [1006, 342] width 97 height 40
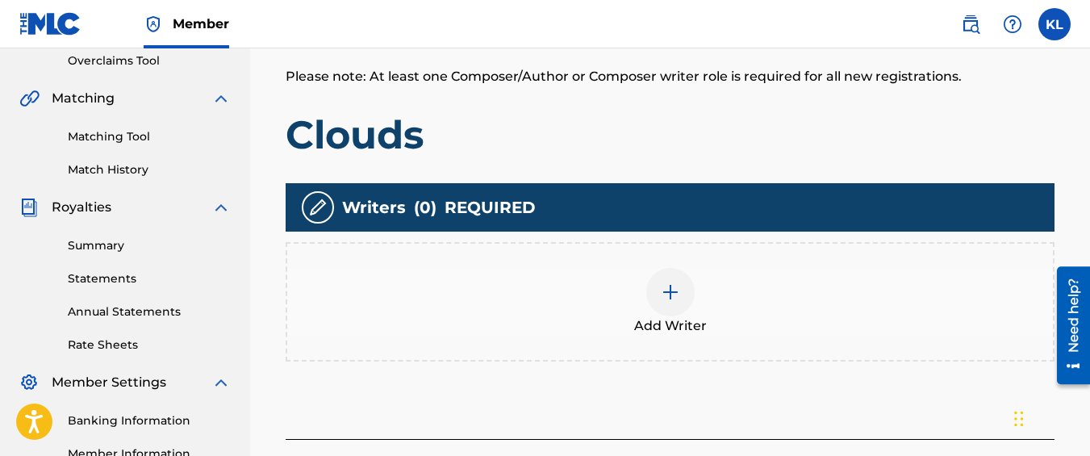
scroll to position [343, 0]
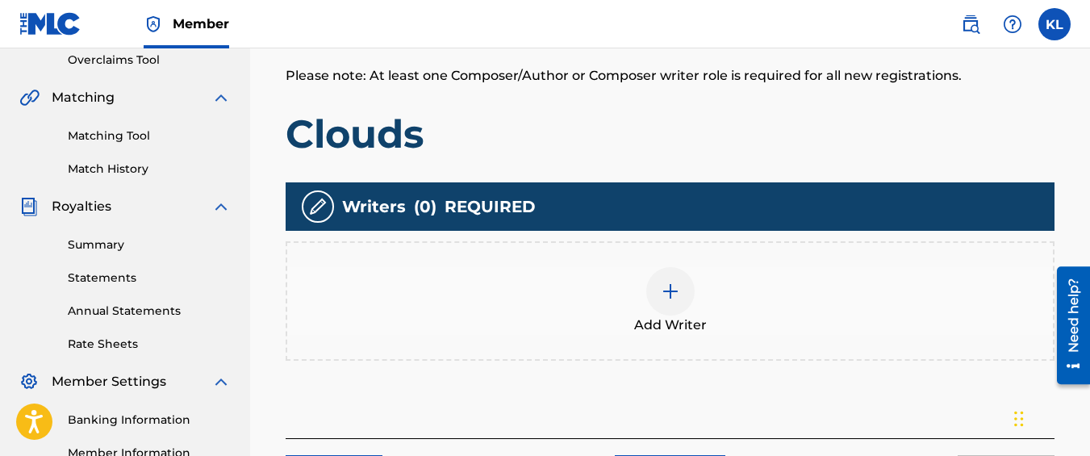
click at [583, 272] on div "Add Writer" at bounding box center [670, 301] width 766 height 68
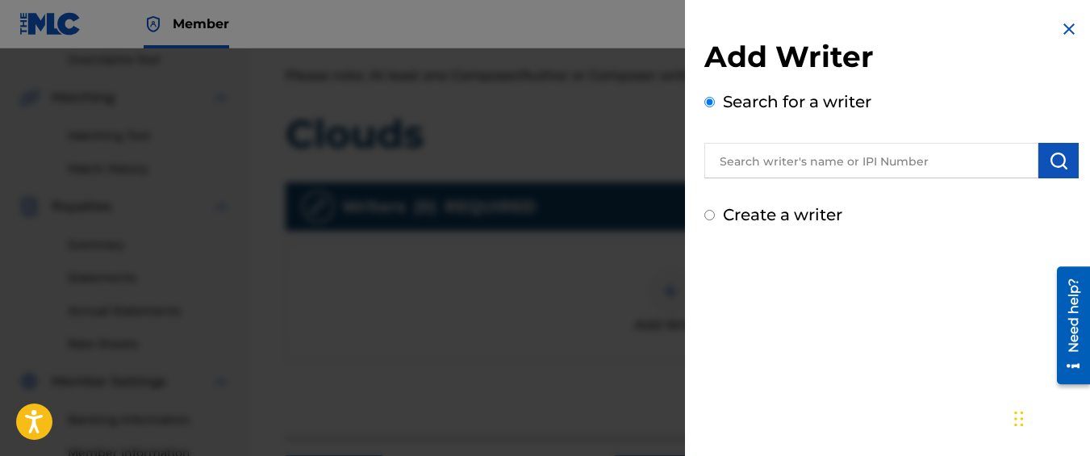
click at [770, 217] on label "Create a writer" at bounding box center [782, 214] width 119 height 19
radio input "true"
click at [715, 217] on input "Create a writer" at bounding box center [710, 215] width 10 height 10
radio input "false"
radio input "true"
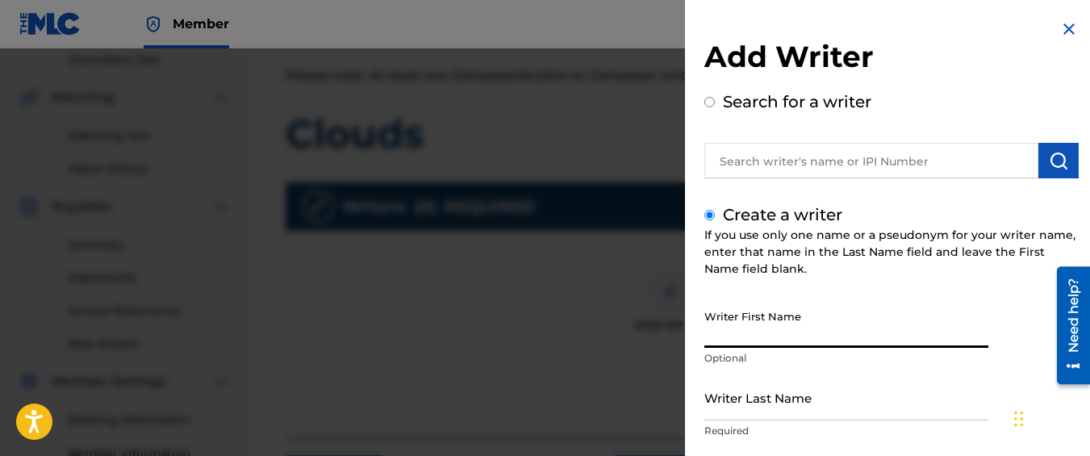
click at [771, 339] on input "Writer First Name" at bounding box center [847, 325] width 284 height 46
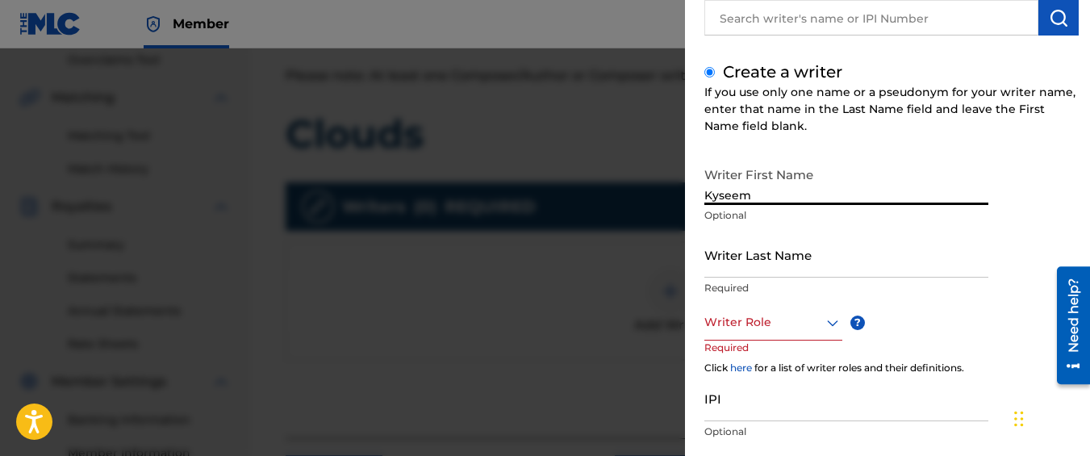
scroll to position [146, 0]
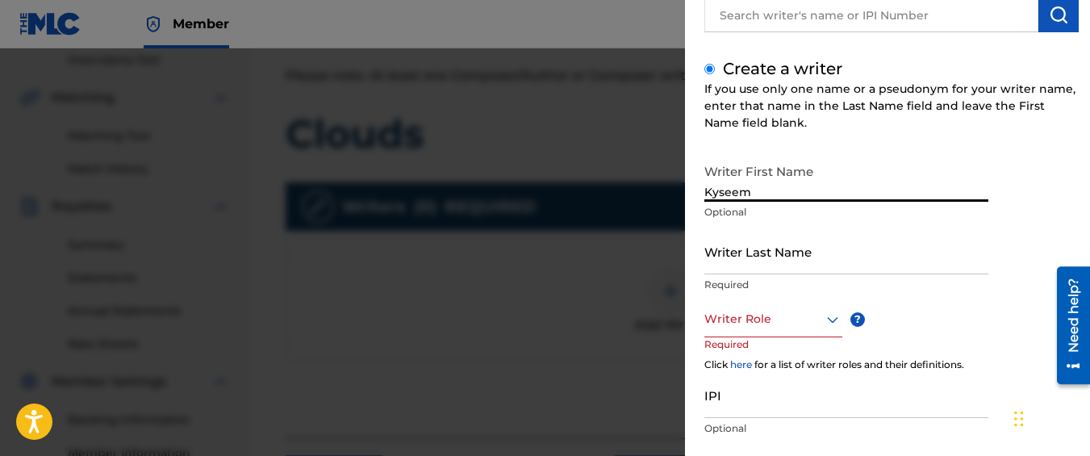
type input "Kyseem"
click at [759, 258] on input "Writer Last Name" at bounding box center [847, 251] width 284 height 46
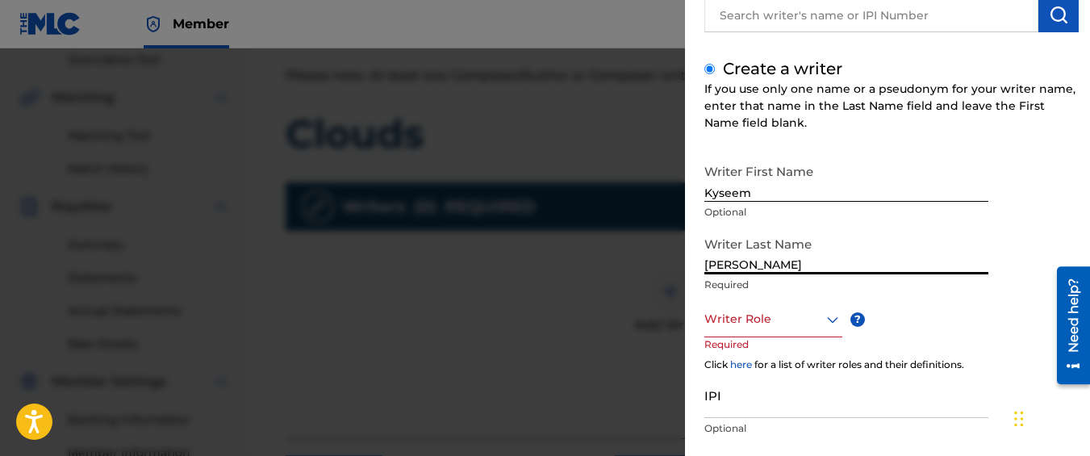
scroll to position [243, 0]
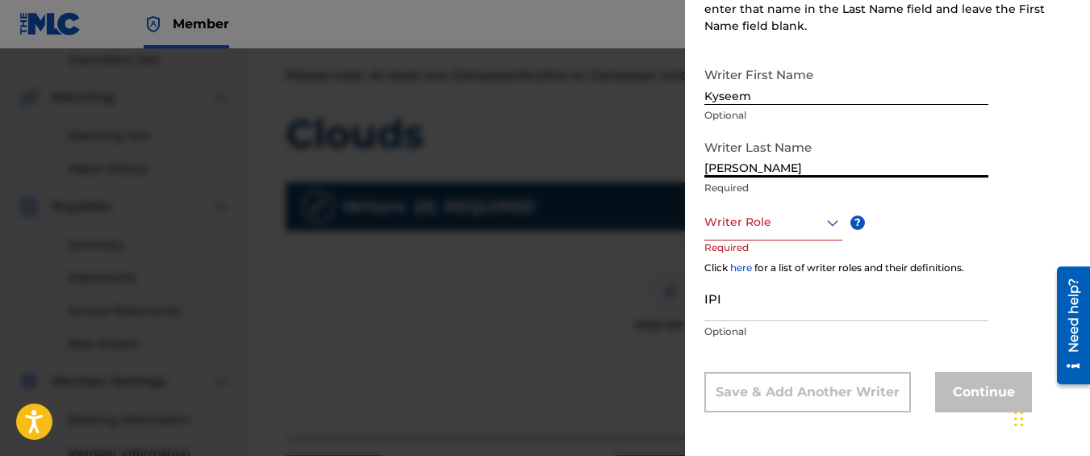
type input "[PERSON_NAME]"
click at [752, 232] on div "Writer Role" at bounding box center [774, 222] width 138 height 36
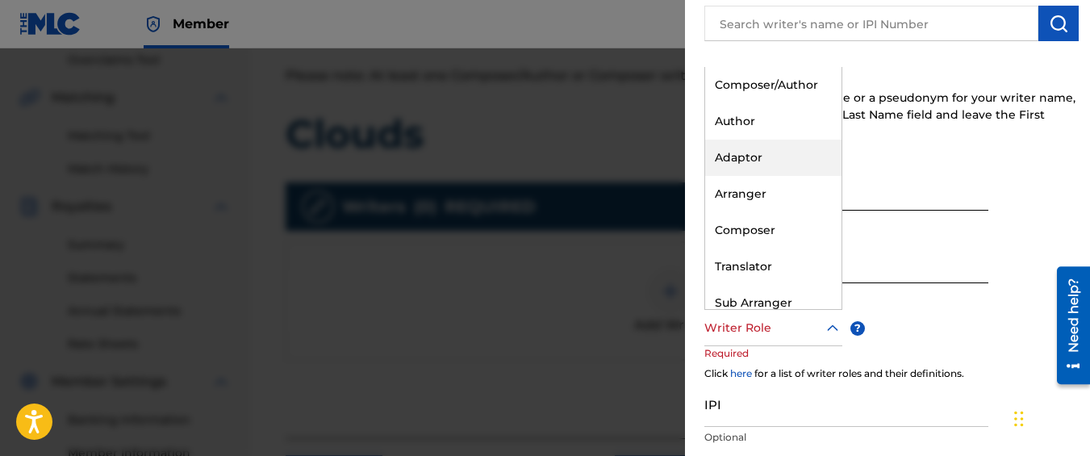
scroll to position [136, 0]
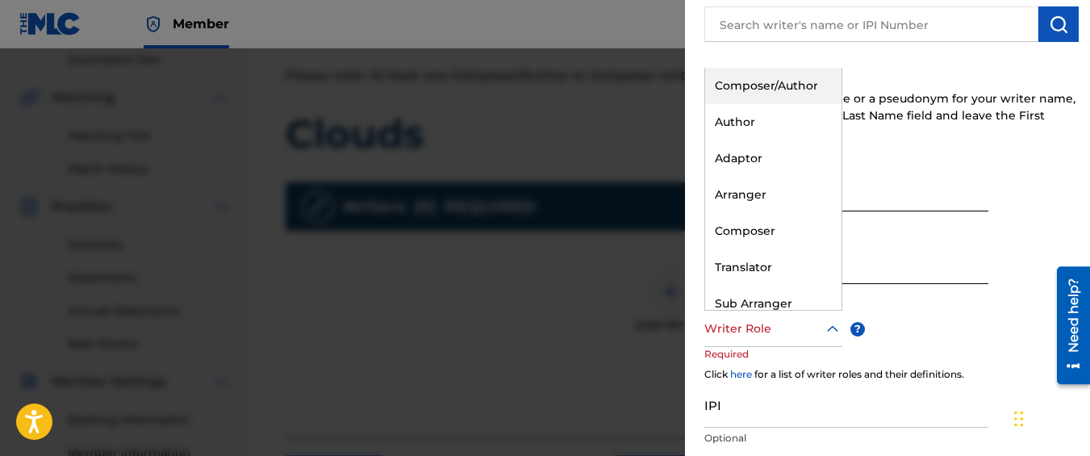
click at [819, 91] on div "Composer/Author" at bounding box center [773, 86] width 136 height 36
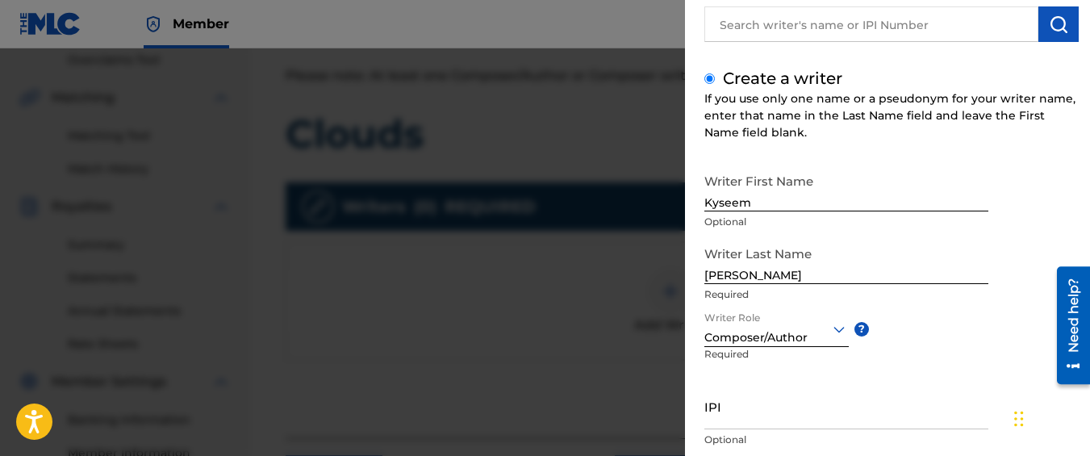
scroll to position [245, 0]
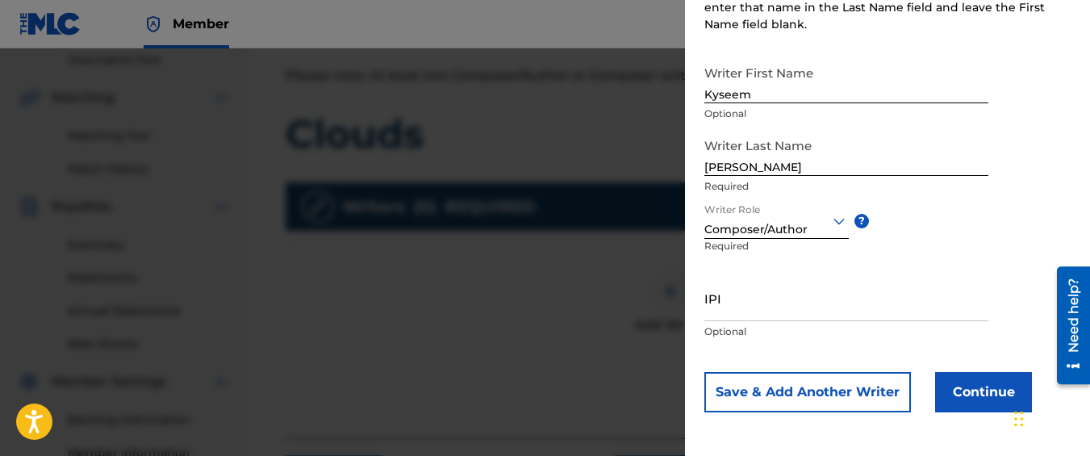
click at [976, 395] on button "Continue" at bounding box center [983, 392] width 97 height 40
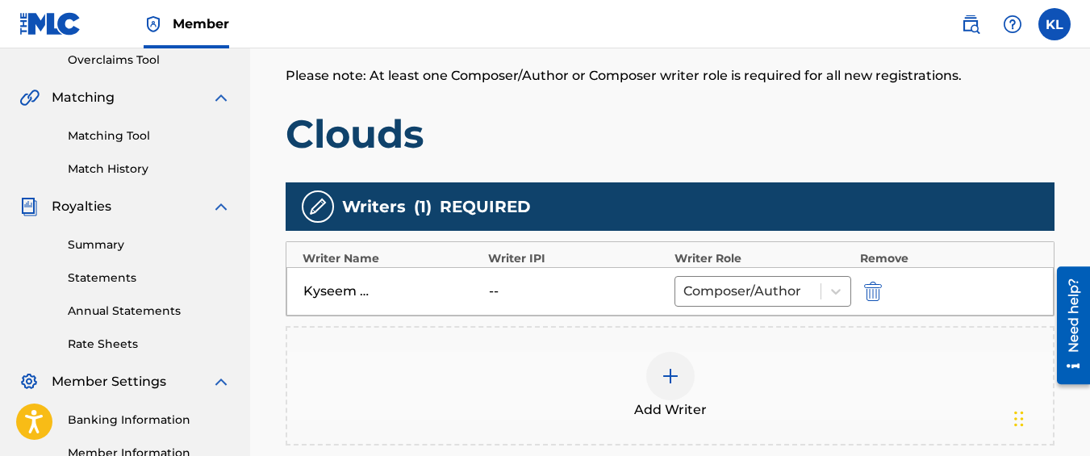
scroll to position [561, 0]
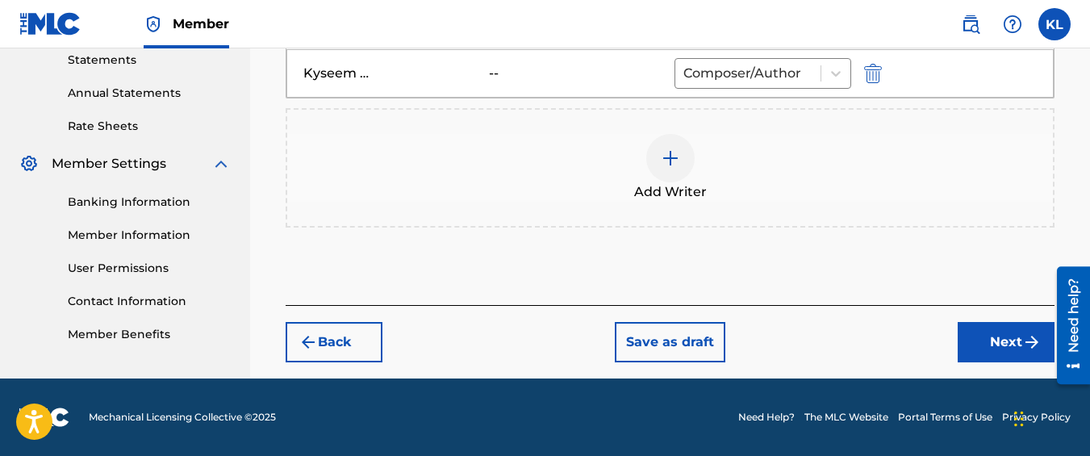
click at [976, 335] on button "Next" at bounding box center [1006, 342] width 97 height 40
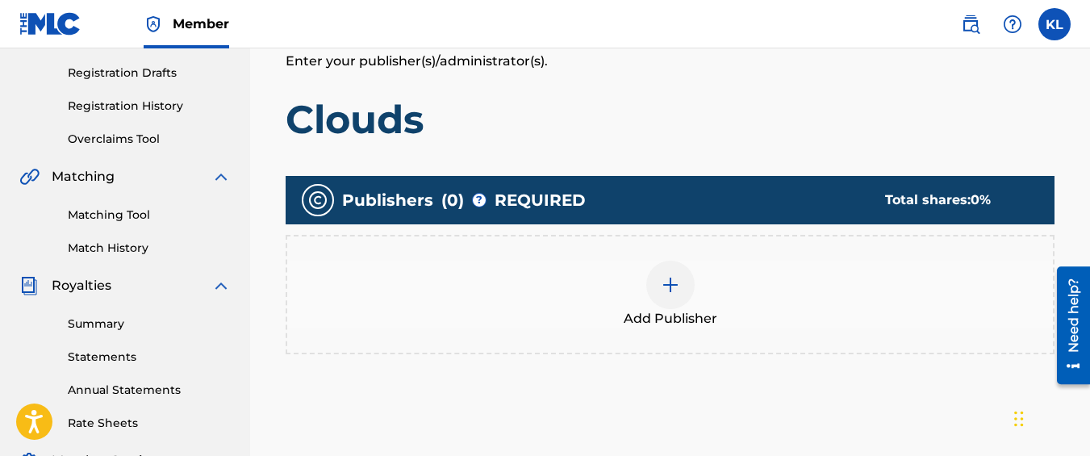
scroll to position [275, 0]
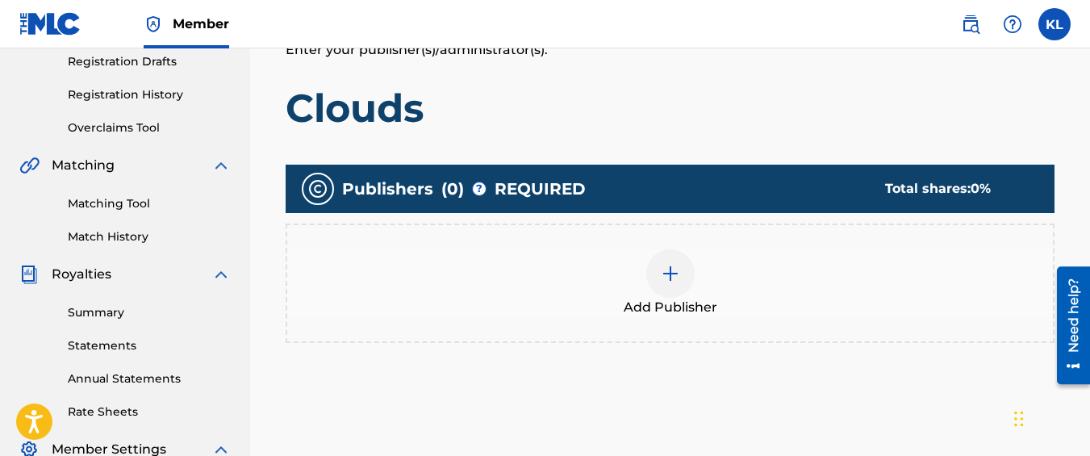
click at [683, 273] on div at bounding box center [670, 273] width 48 height 48
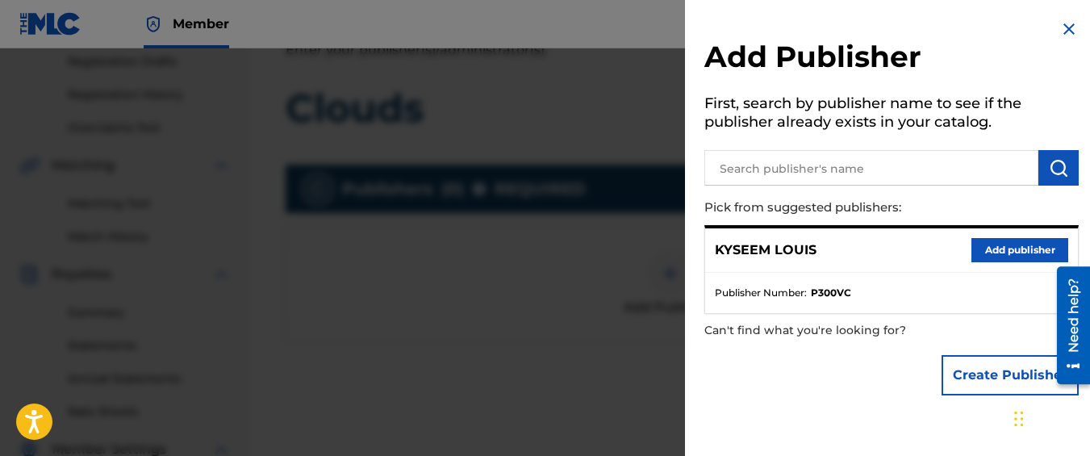
click at [987, 243] on button "Add publisher" at bounding box center [1020, 250] width 97 height 24
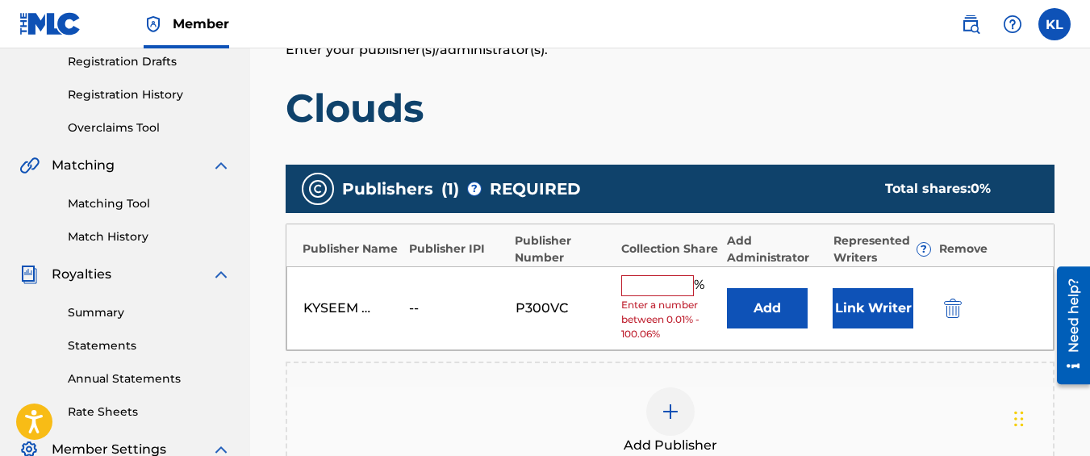
click at [645, 286] on input "text" at bounding box center [657, 285] width 73 height 21
type input "100"
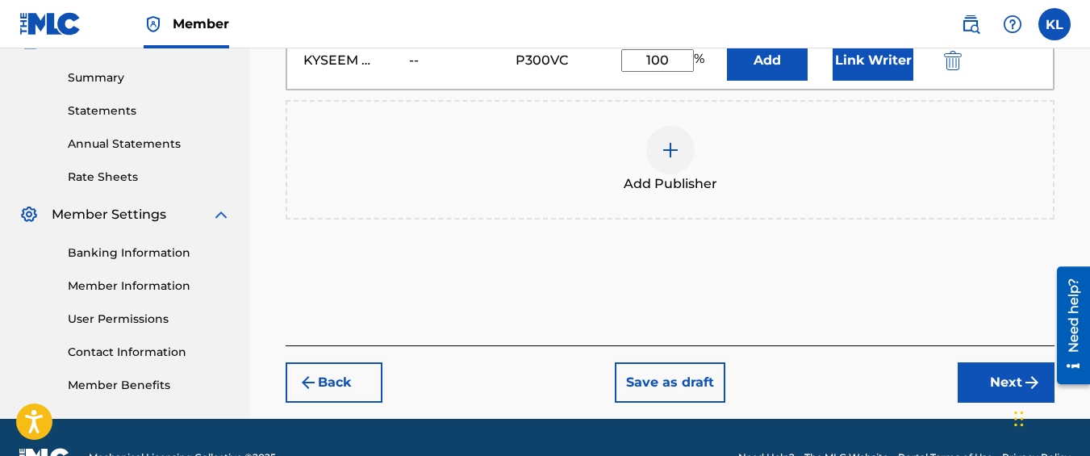
scroll to position [511, 0]
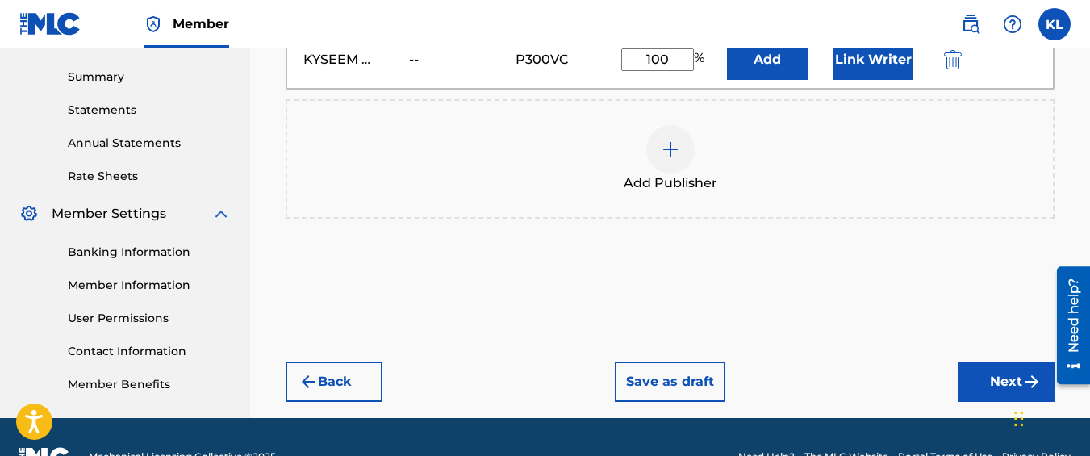
click at [974, 378] on button "Next" at bounding box center [1006, 382] width 97 height 40
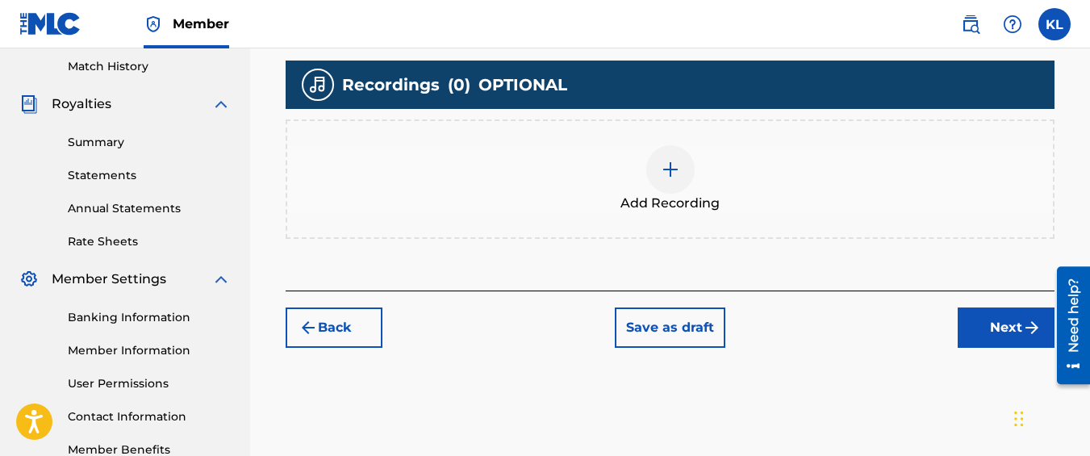
scroll to position [462, 0]
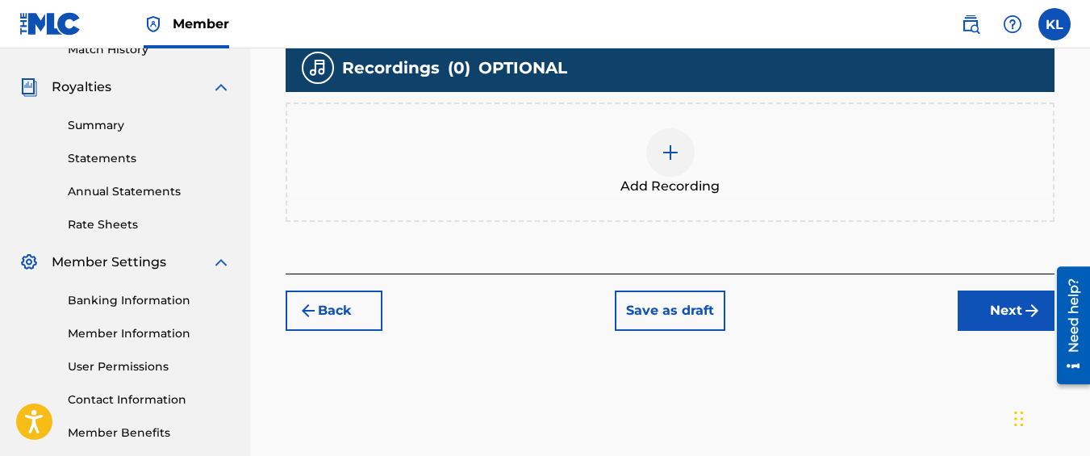
click at [737, 190] on div "Add Recording" at bounding box center [670, 162] width 766 height 68
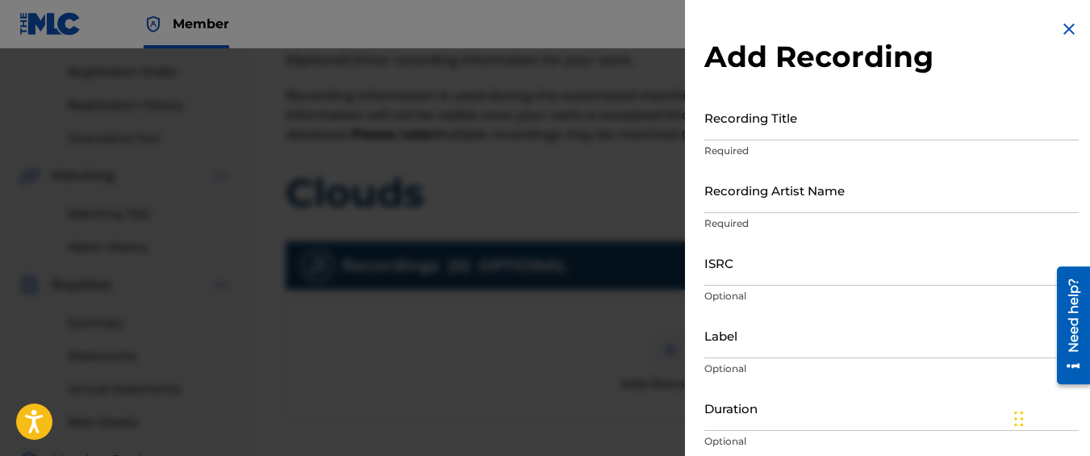
scroll to position [264, 0]
click at [797, 111] on input "Recording Title" at bounding box center [892, 117] width 374 height 46
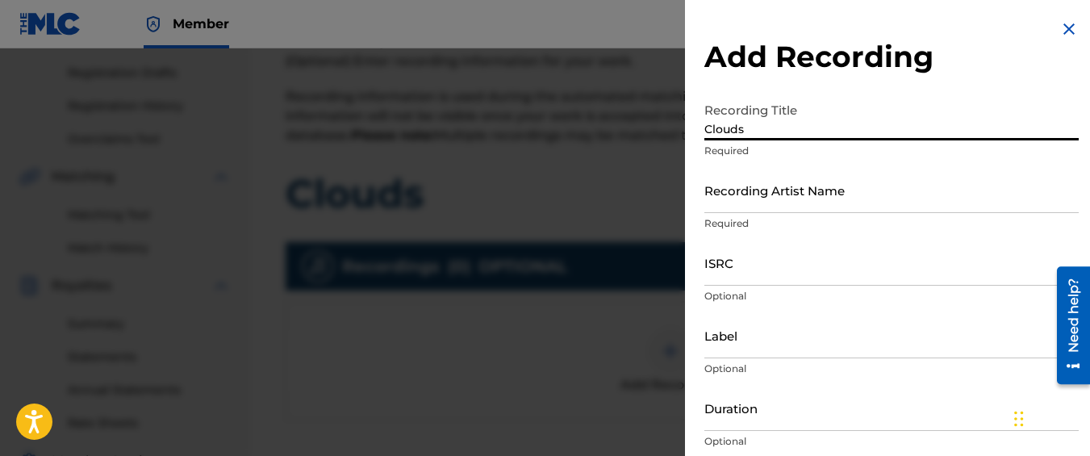
type input "Clouds"
click at [784, 181] on input "Recording Artist Name" at bounding box center [892, 190] width 374 height 46
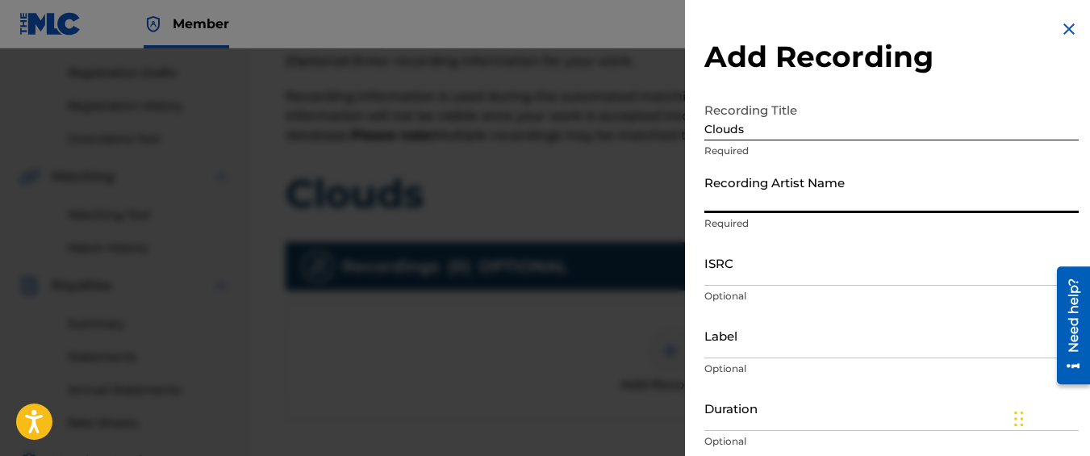
type input "Graveyard Top"
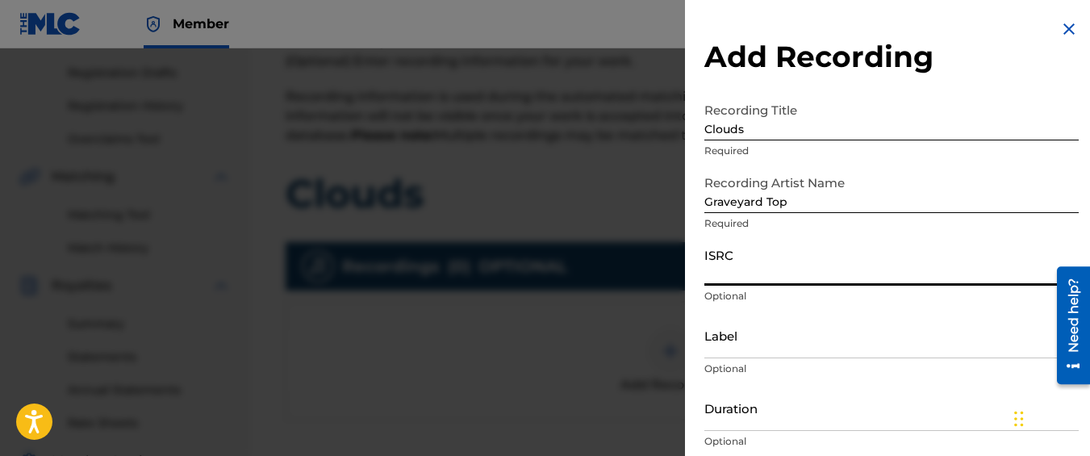
paste input "QM42K1924469"
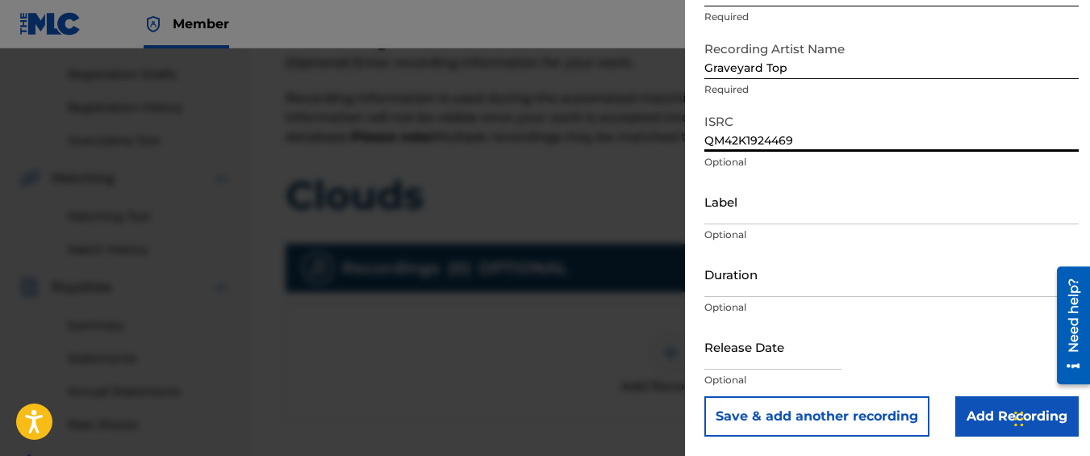
type input "QM42K1924469"
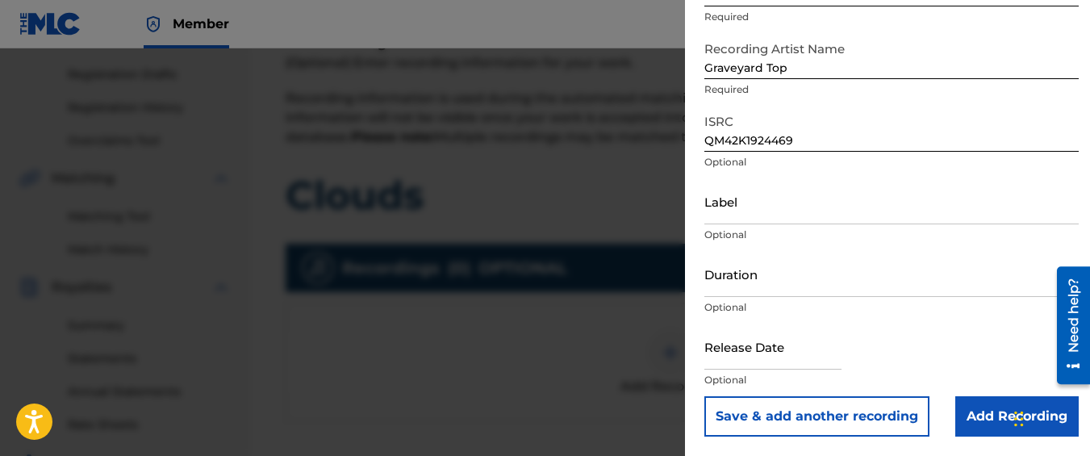
click at [975, 397] on input "Add Recording" at bounding box center [1016, 416] width 123 height 40
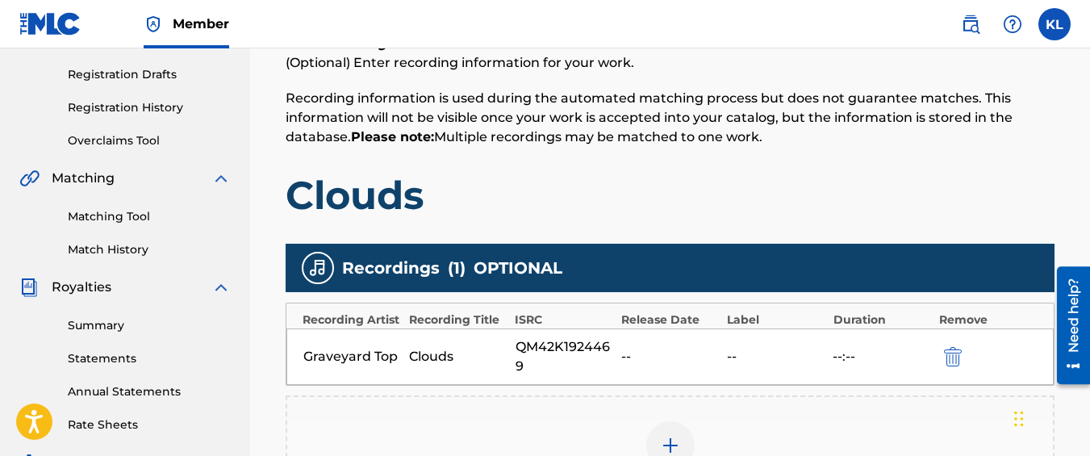
scroll to position [545, 0]
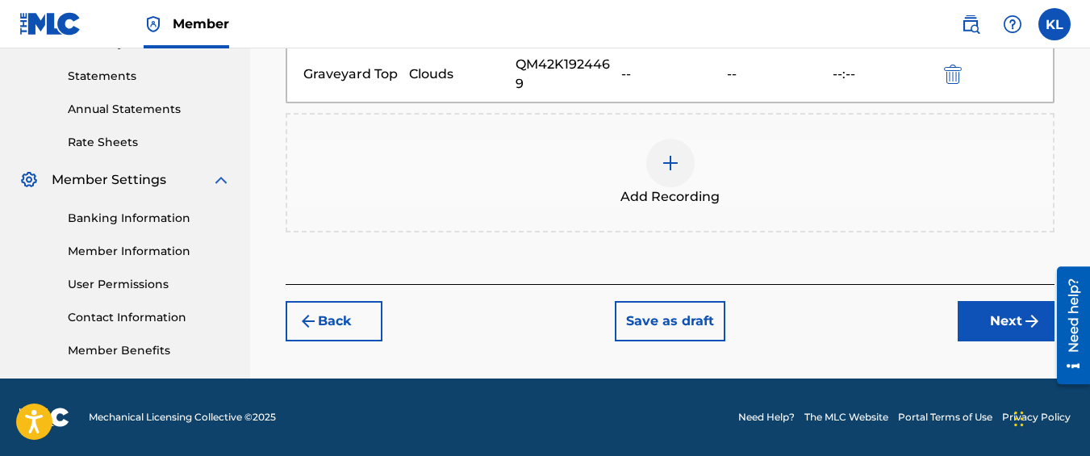
click at [980, 325] on button "Next" at bounding box center [1006, 321] width 97 height 40
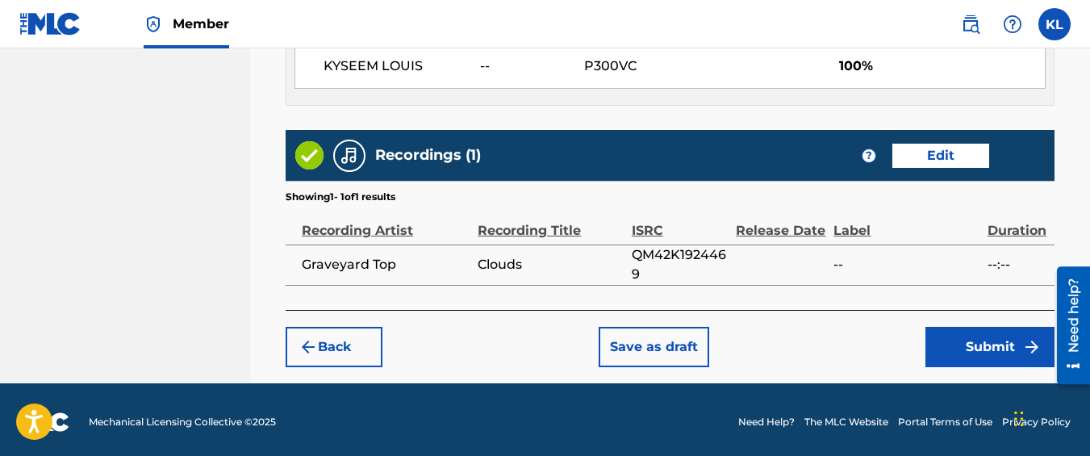
scroll to position [960, 0]
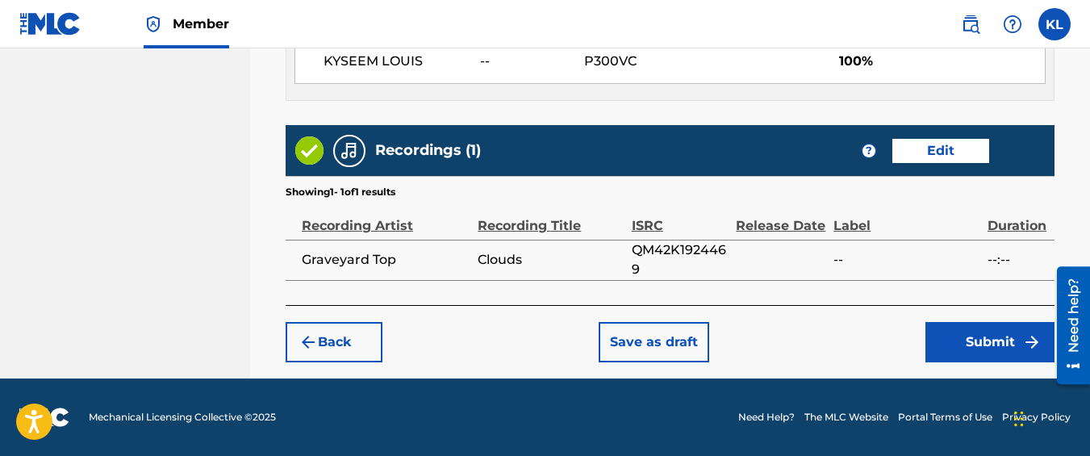
click at [954, 353] on button "Submit" at bounding box center [990, 342] width 129 height 40
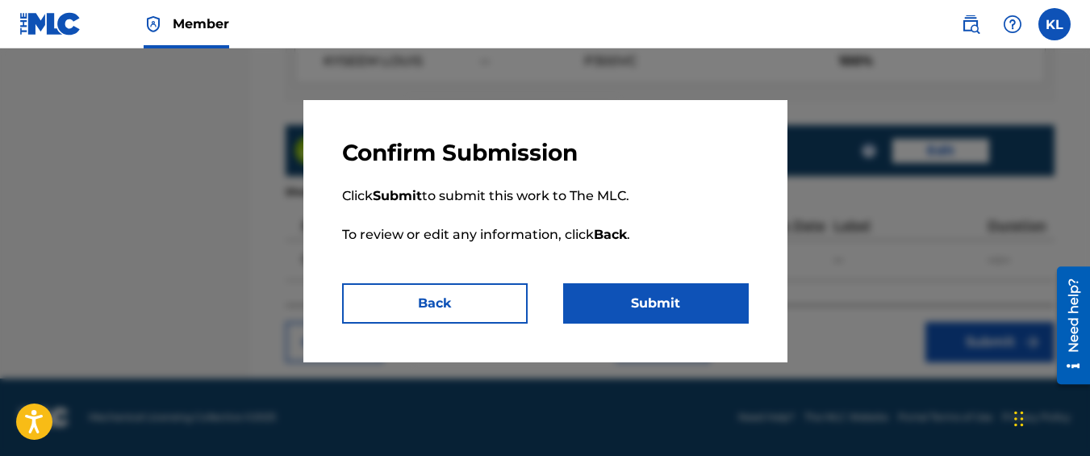
click at [718, 292] on button "Submit" at bounding box center [656, 303] width 186 height 40
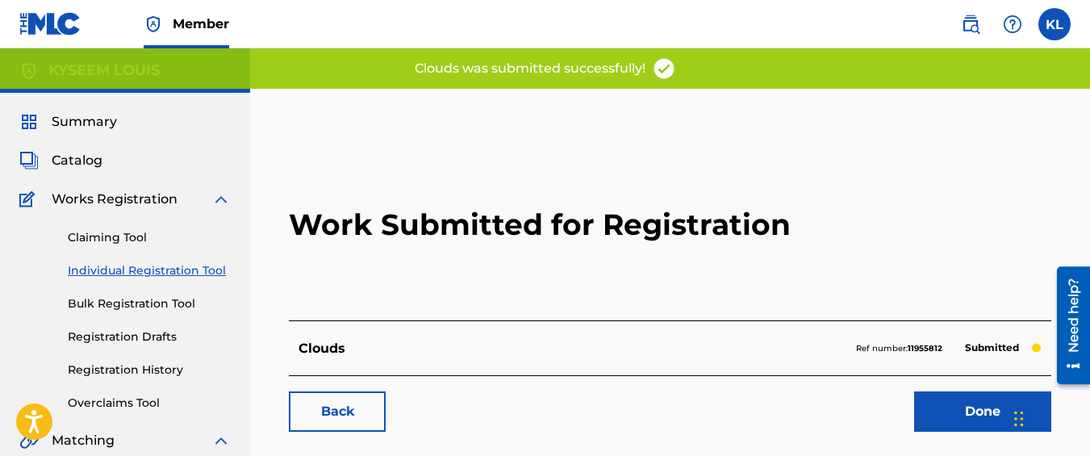
click at [354, 393] on link "Back" at bounding box center [337, 411] width 97 height 40
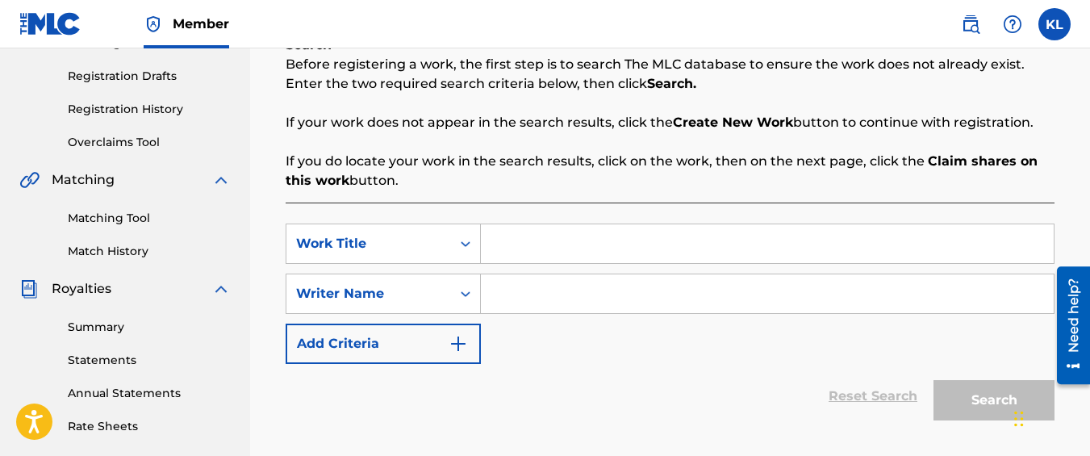
scroll to position [263, 0]
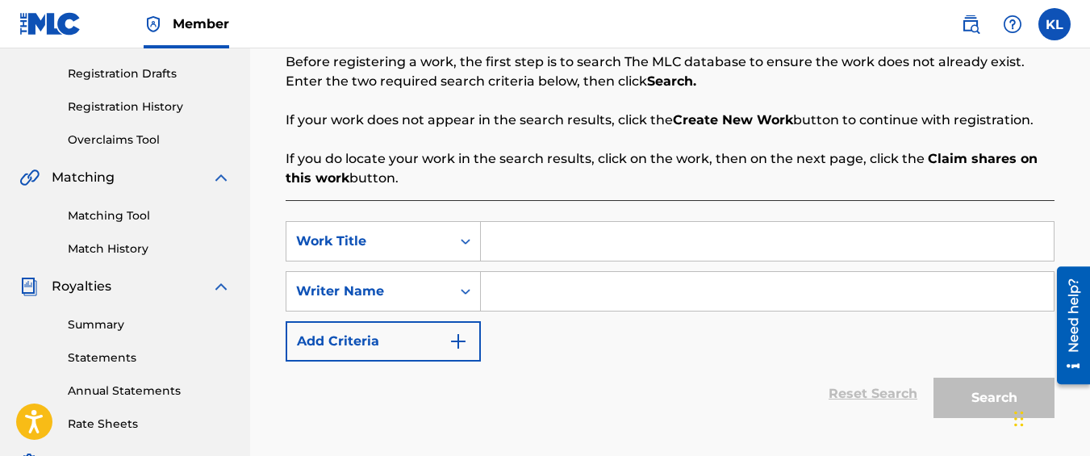
click at [537, 232] on input "Search Form" at bounding box center [767, 241] width 573 height 39
type input "Boat"
click at [515, 296] on input "Search Form" at bounding box center [767, 291] width 573 height 39
type input "kyseem louis"
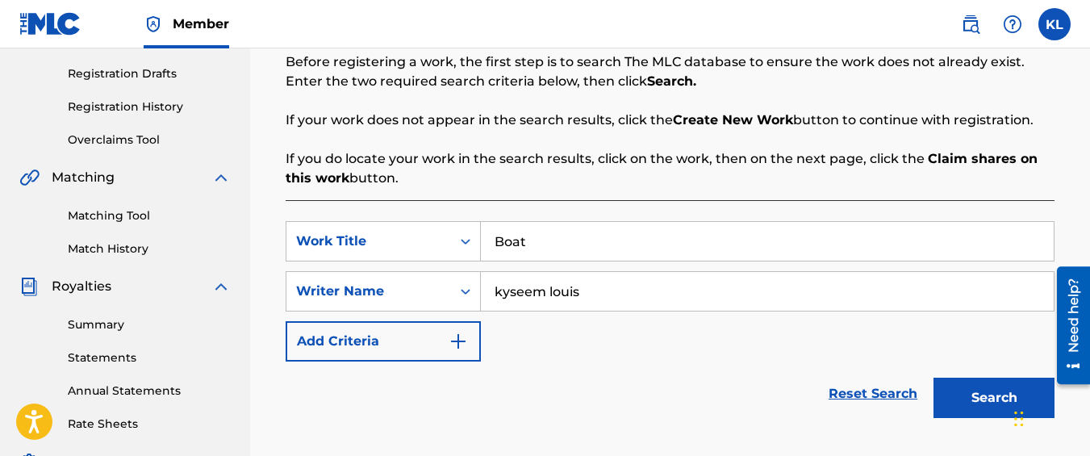
click at [934, 378] on button "Search" at bounding box center [994, 398] width 121 height 40
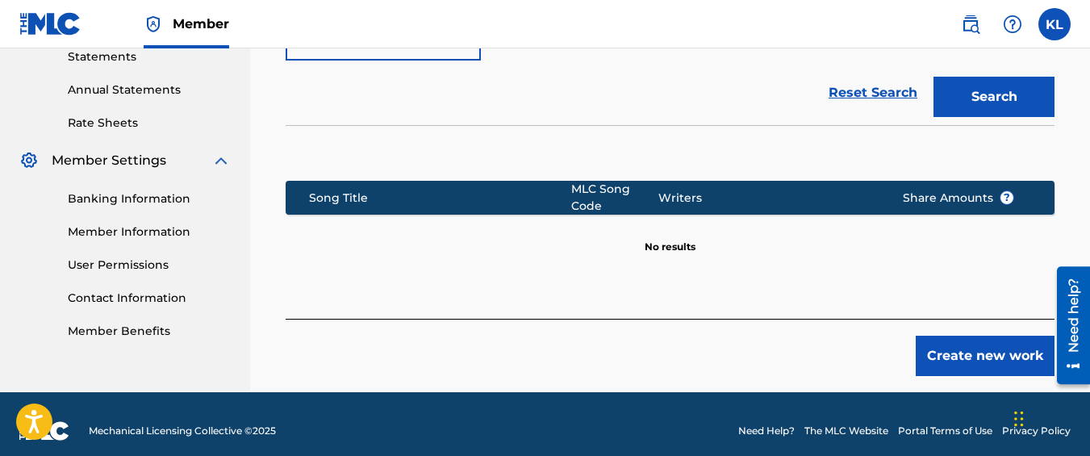
scroll to position [565, 0]
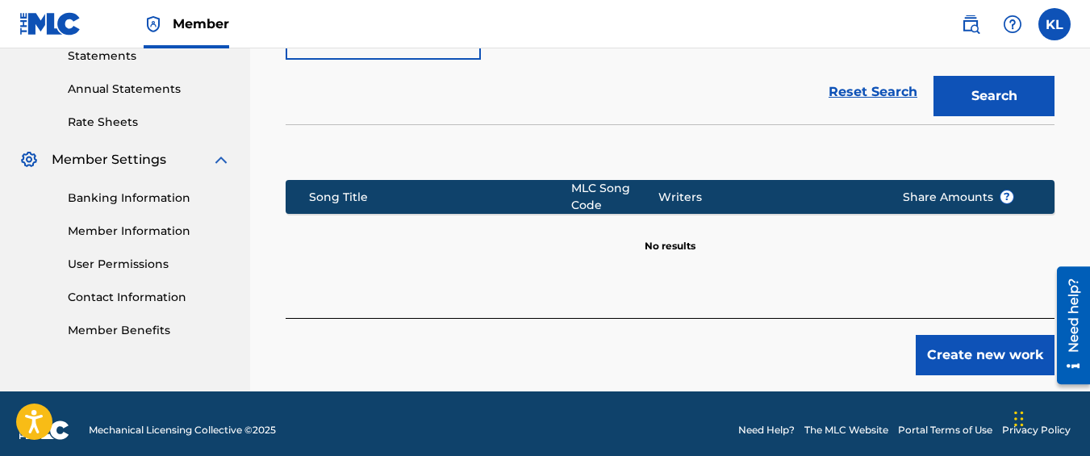
click at [954, 357] on button "Create new work" at bounding box center [985, 355] width 139 height 40
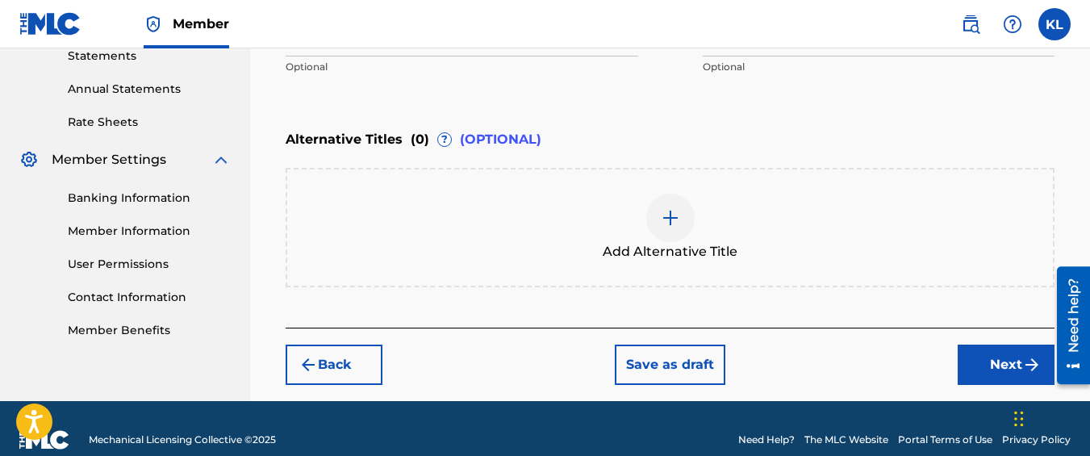
click at [982, 352] on button "Next" at bounding box center [1006, 365] width 97 height 40
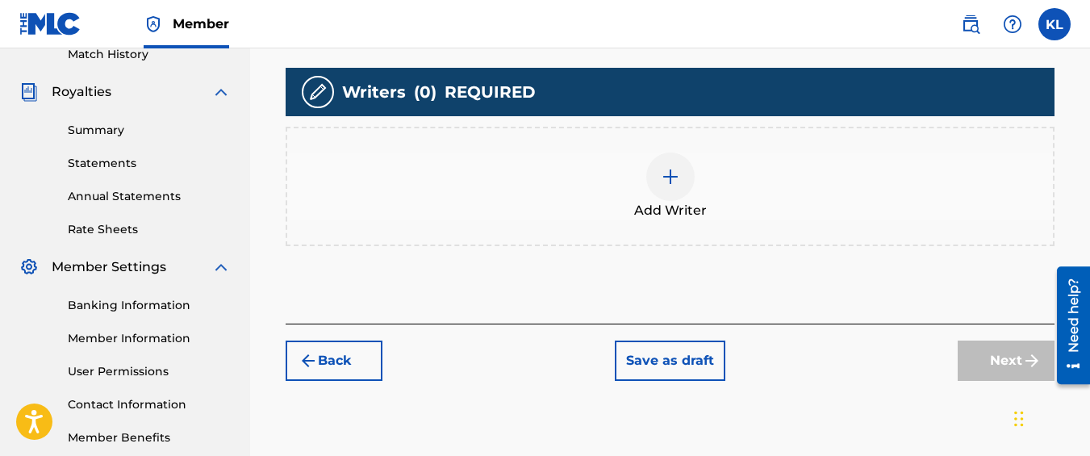
scroll to position [458, 0]
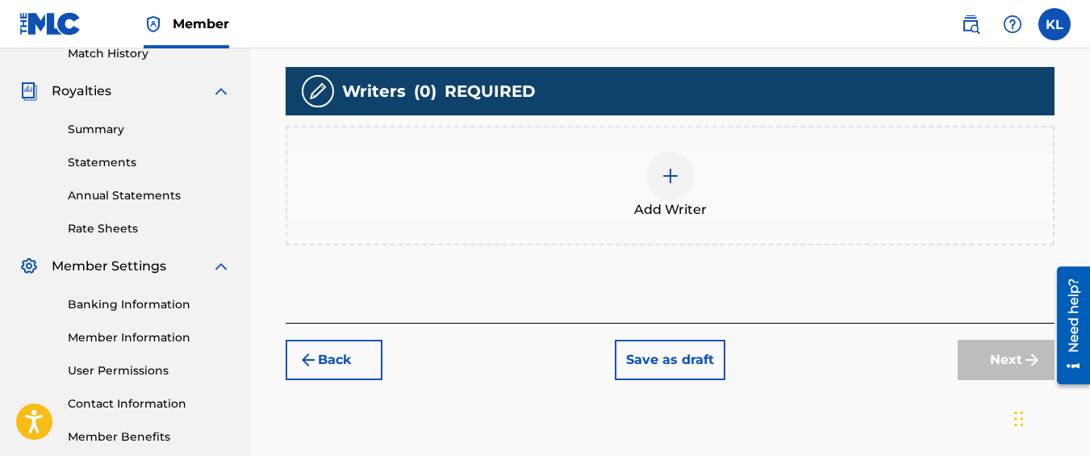
click at [613, 199] on div "Add Writer" at bounding box center [670, 186] width 766 height 68
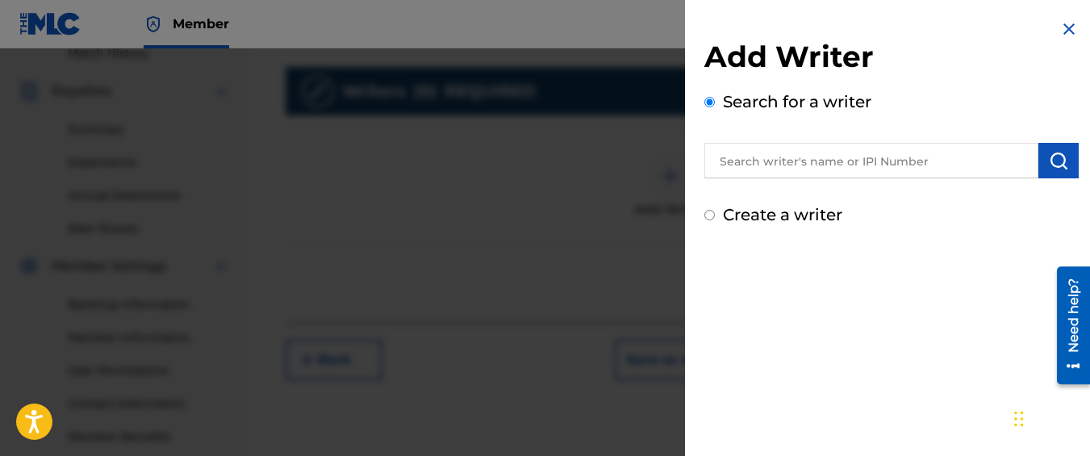
click at [709, 211] on input "Create a writer" at bounding box center [710, 215] width 10 height 10
radio input "false"
radio input "true"
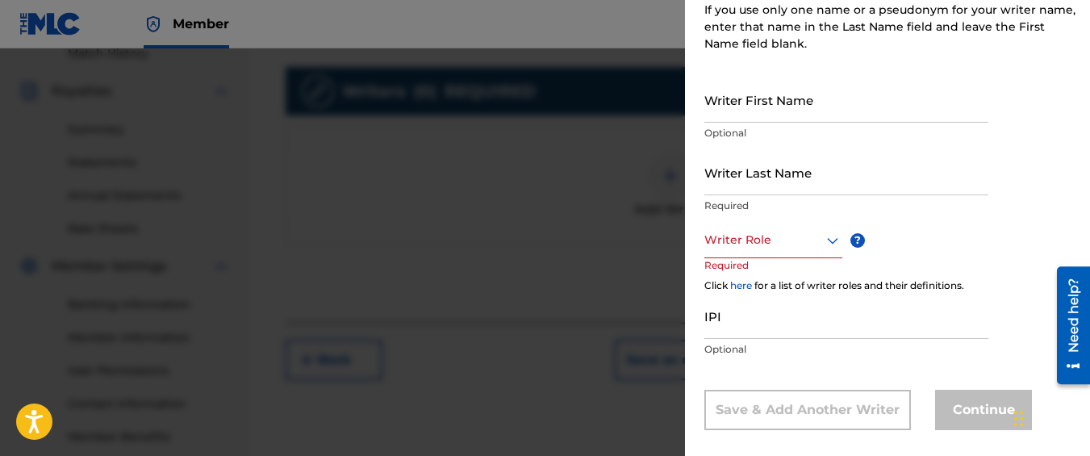
scroll to position [243, 0]
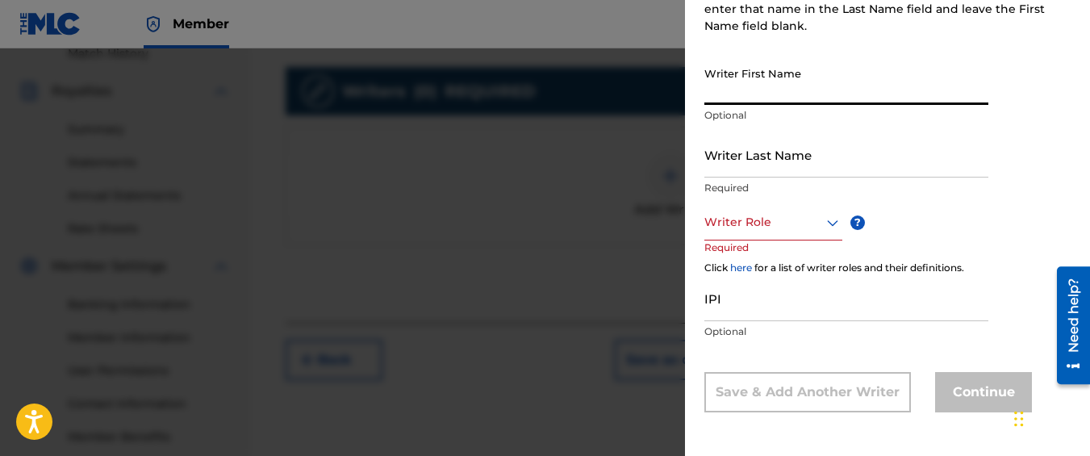
click at [764, 86] on input "Writer First Name" at bounding box center [847, 82] width 284 height 46
type input "Kyseem"
click at [773, 159] on input "Writer Last Name" at bounding box center [847, 155] width 284 height 46
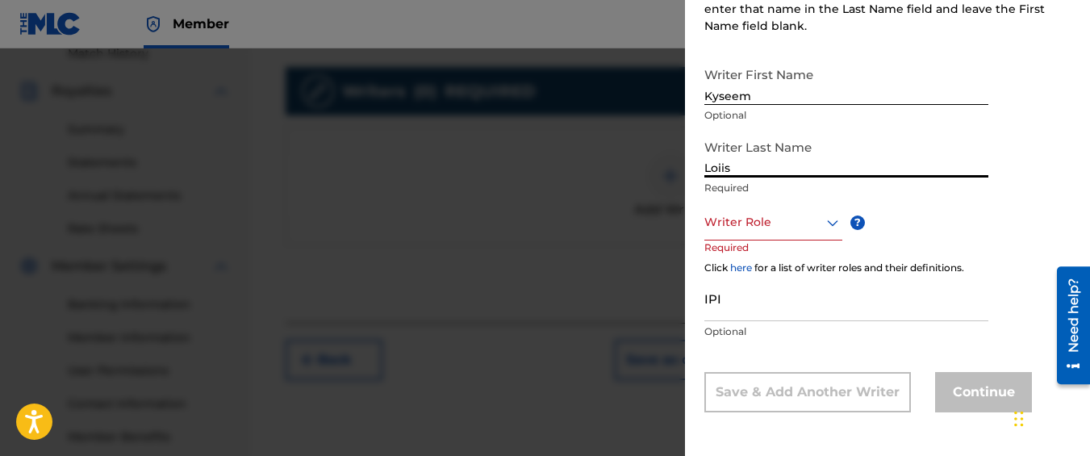
type input "Loiis"
click at [755, 215] on div at bounding box center [774, 222] width 138 height 20
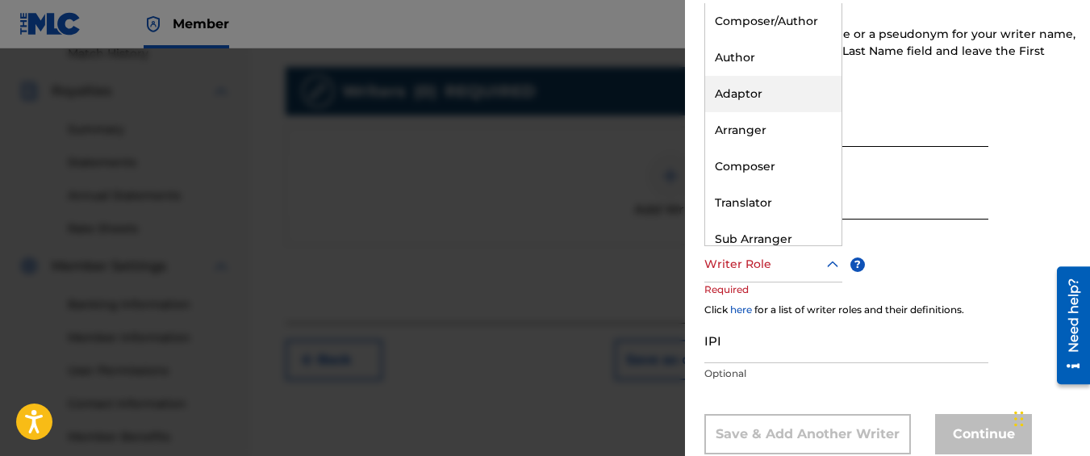
scroll to position [194, 0]
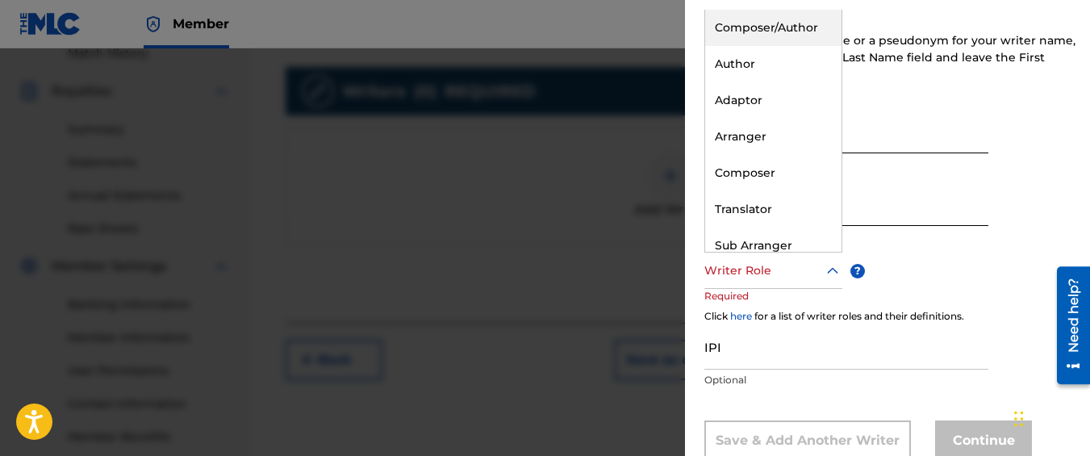
click at [794, 31] on div "Composer/Author" at bounding box center [773, 28] width 136 height 36
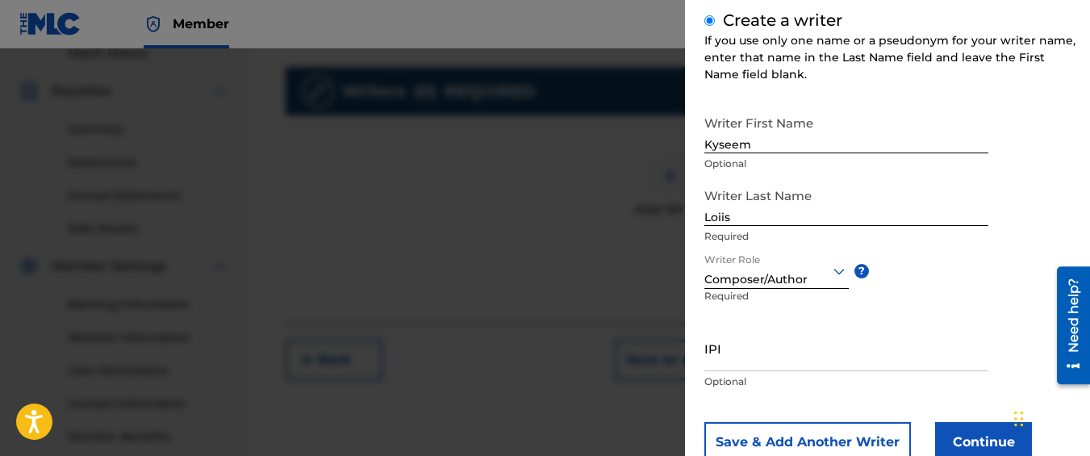
scroll to position [245, 0]
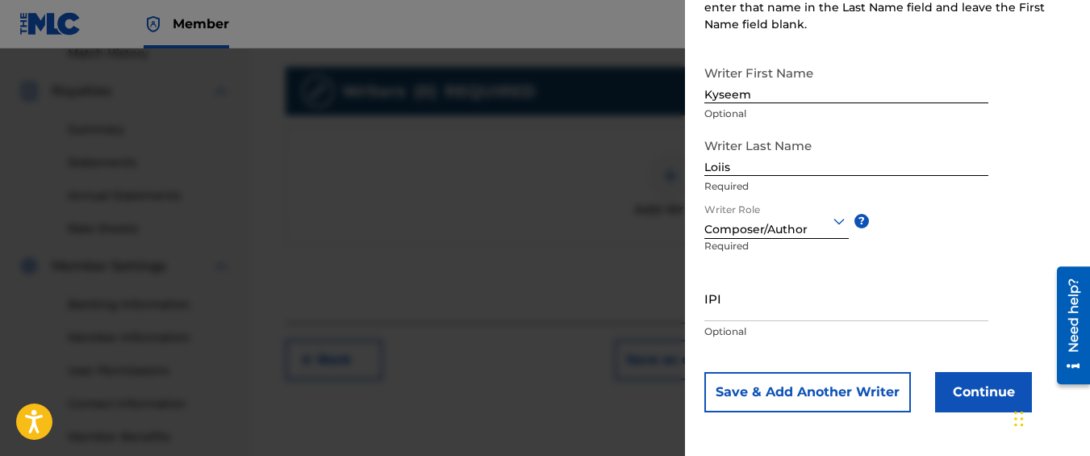
click at [951, 378] on button "Continue" at bounding box center [983, 392] width 97 height 40
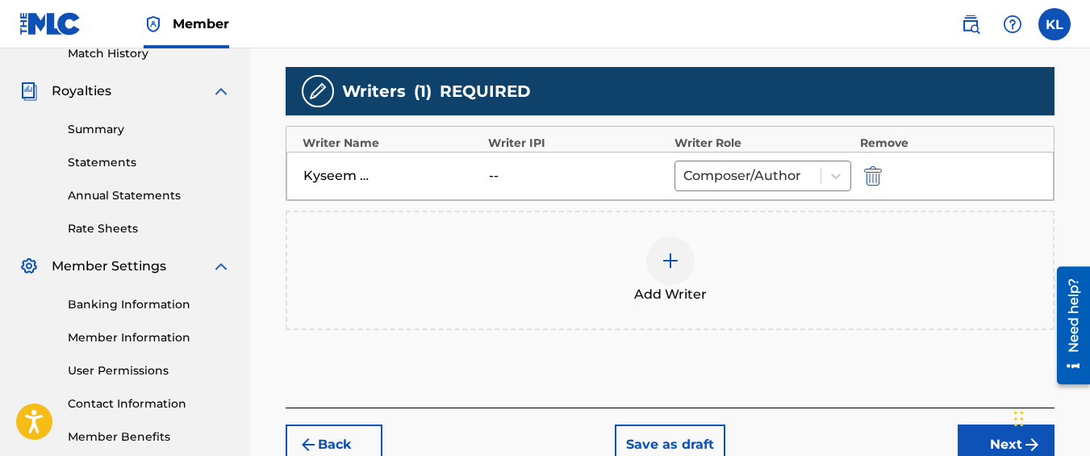
click at [980, 441] on button "Next" at bounding box center [1006, 444] width 97 height 40
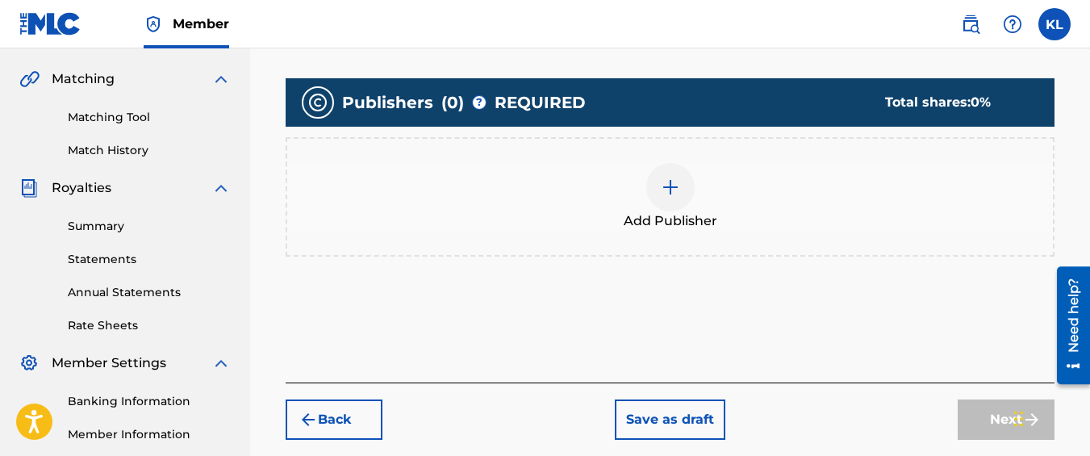
scroll to position [381, 0]
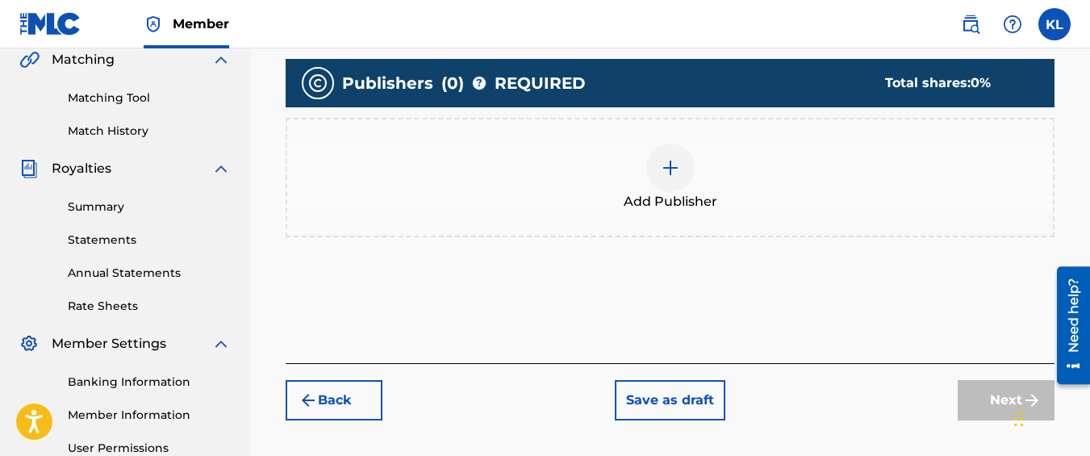
click at [668, 211] on div "Add Publisher" at bounding box center [670, 177] width 769 height 119
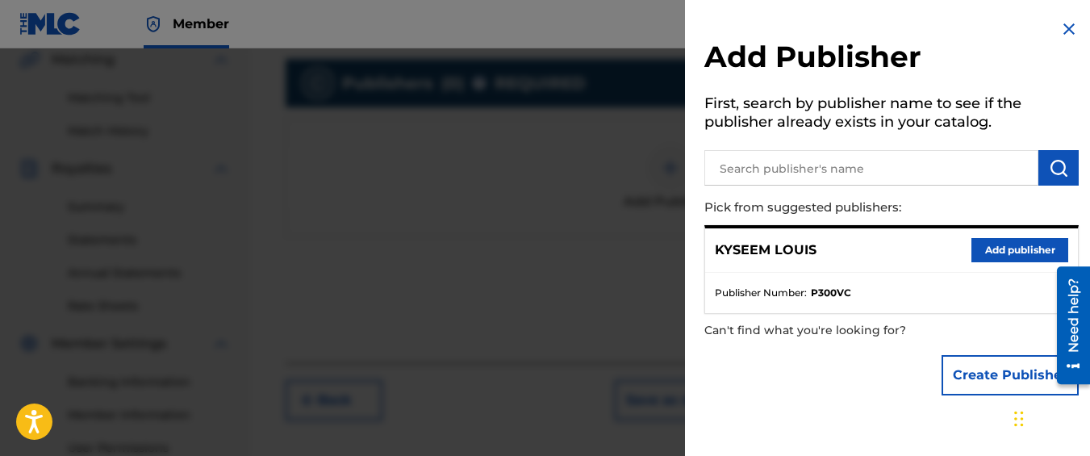
click at [978, 247] on button "Add publisher" at bounding box center [1020, 250] width 97 height 24
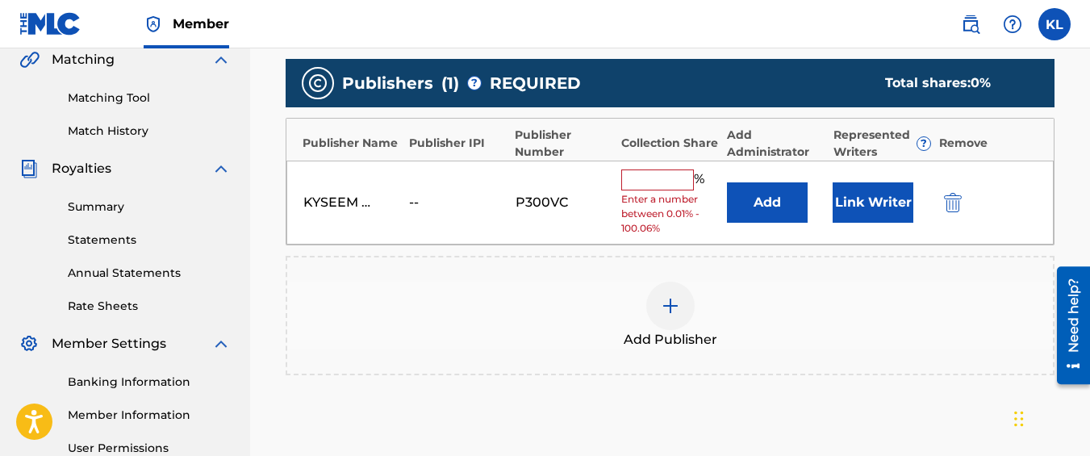
click at [680, 182] on input "text" at bounding box center [657, 179] width 73 height 21
type input "100"
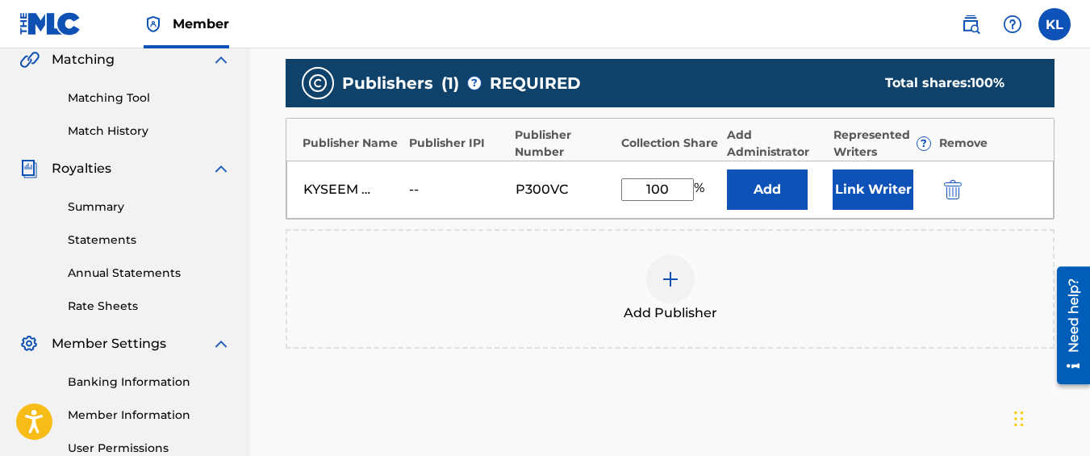
scroll to position [550, 0]
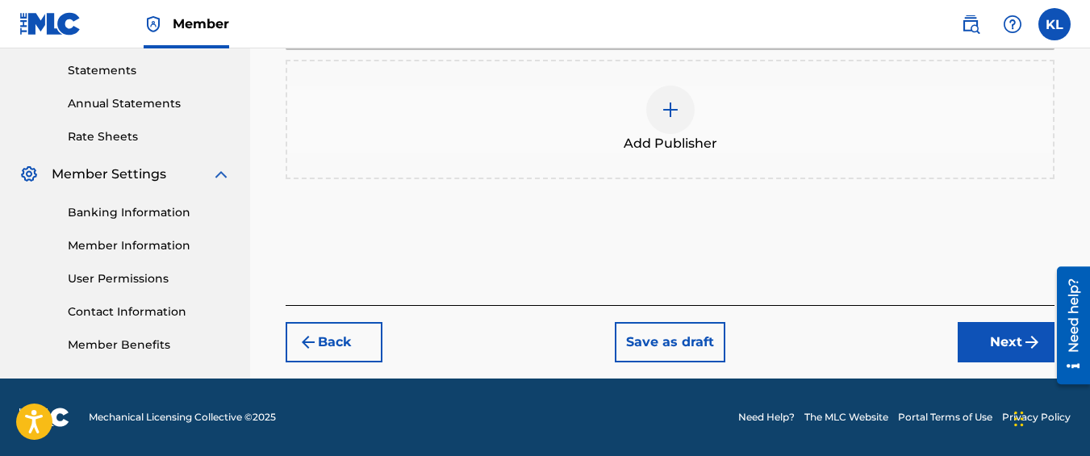
click at [985, 347] on button "Next" at bounding box center [1006, 342] width 97 height 40
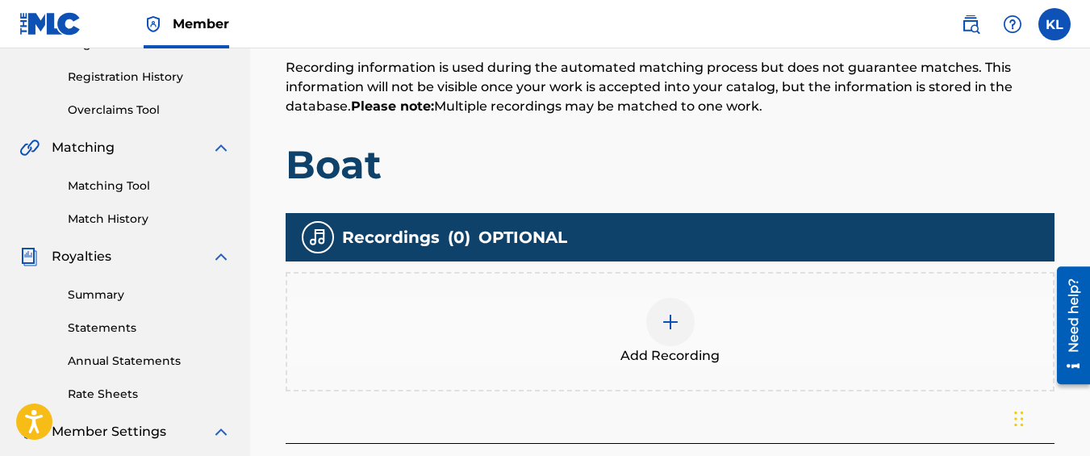
scroll to position [299, 0]
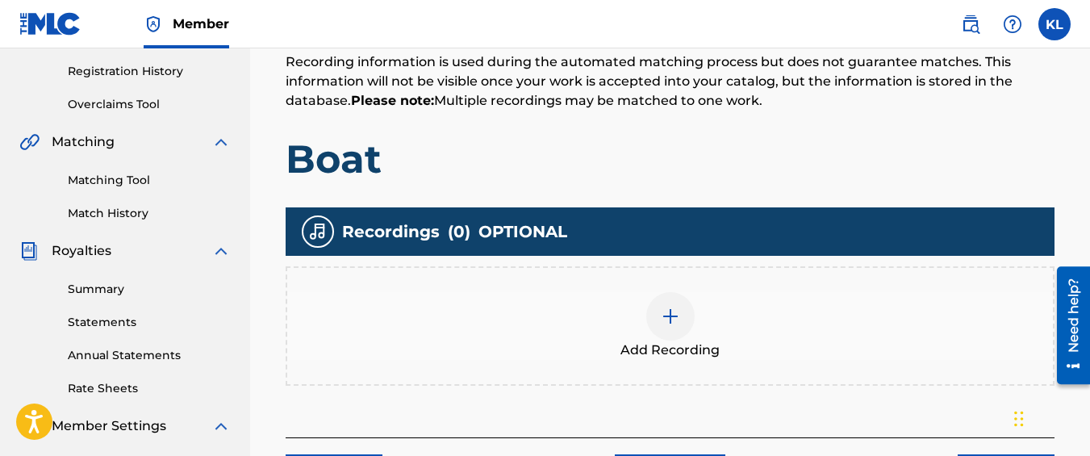
click at [674, 303] on div at bounding box center [670, 316] width 48 height 48
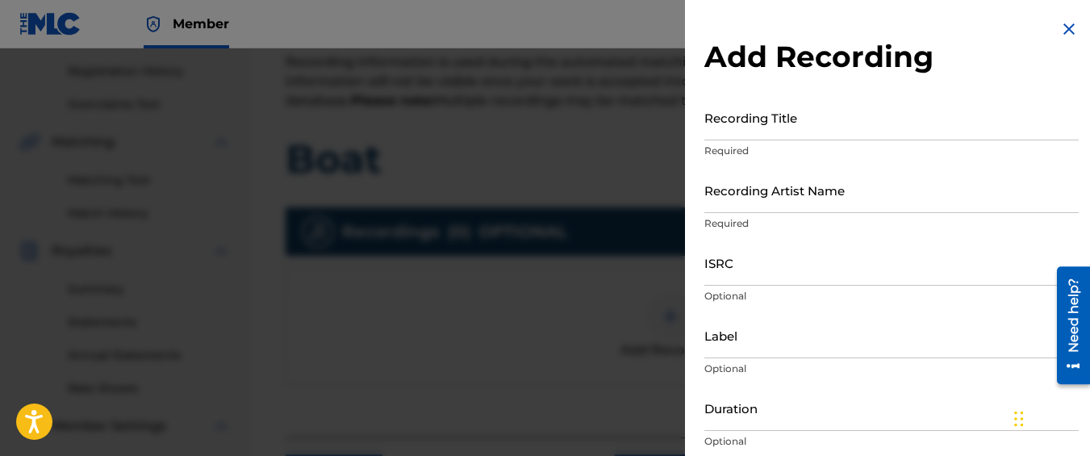
click at [755, 140] on div "Recording Title Required" at bounding box center [892, 130] width 374 height 73
click at [749, 127] on input "Recording Title" at bounding box center [892, 117] width 374 height 46
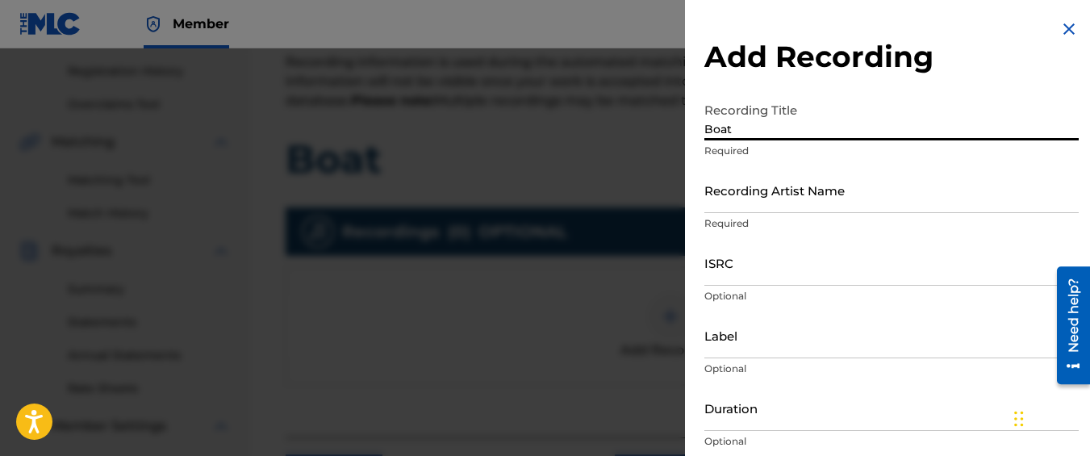
type input "Boat"
click at [757, 190] on input "Recording Artist Name" at bounding box center [892, 190] width 374 height 46
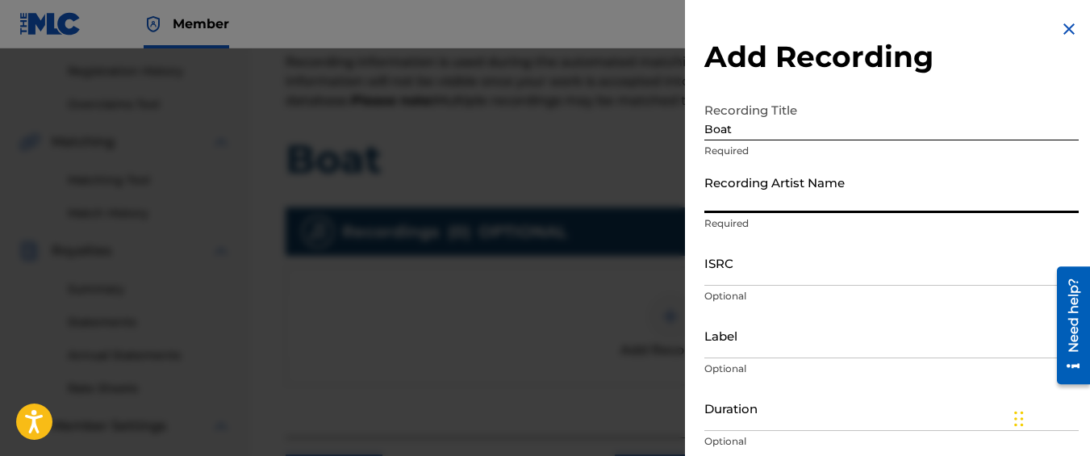
type input "Graveyard Top"
click at [737, 256] on input "ISRC" at bounding box center [892, 263] width 374 height 46
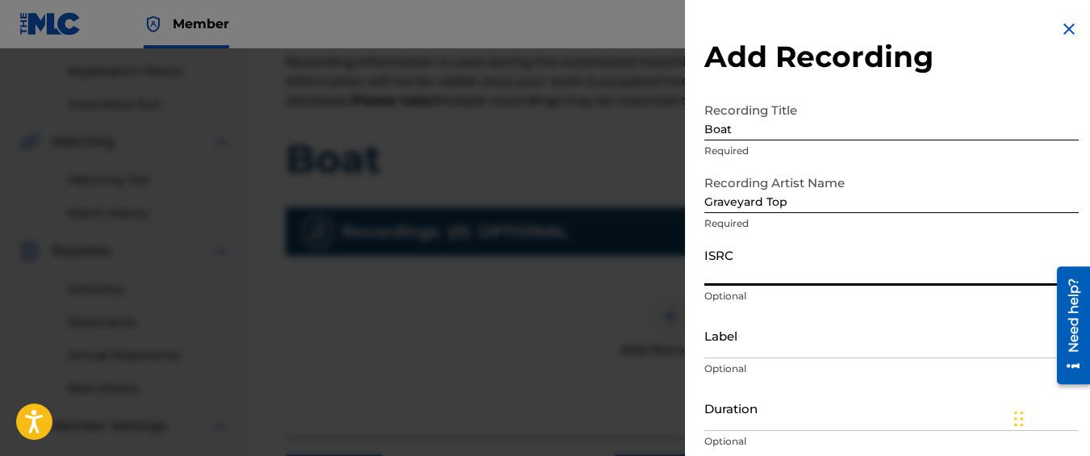
paste input "QM42K1925329"
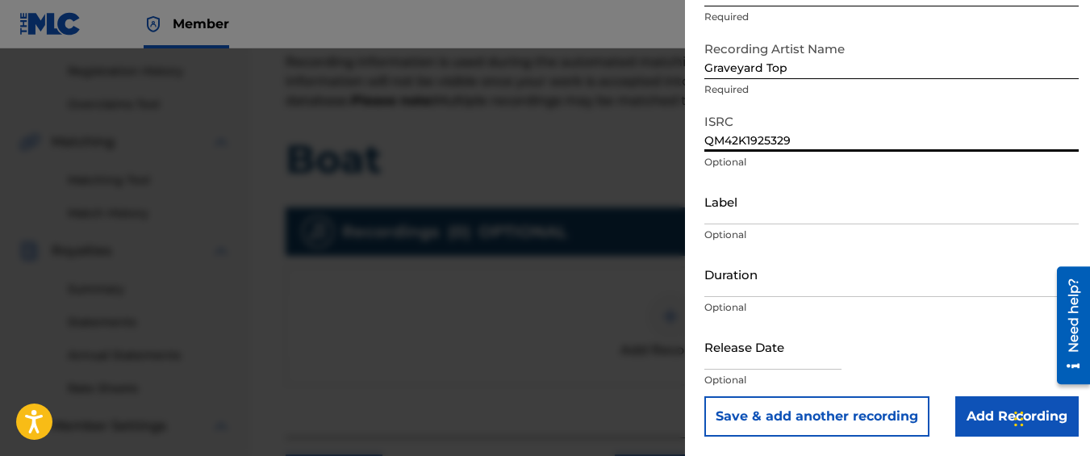
type input "QM42K1925329"
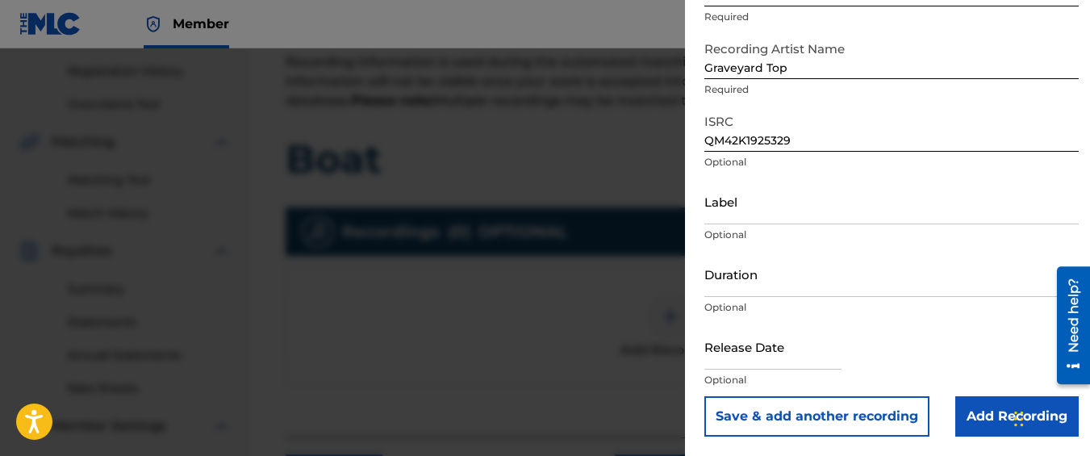
click at [962, 421] on input "Add Recording" at bounding box center [1016, 416] width 123 height 40
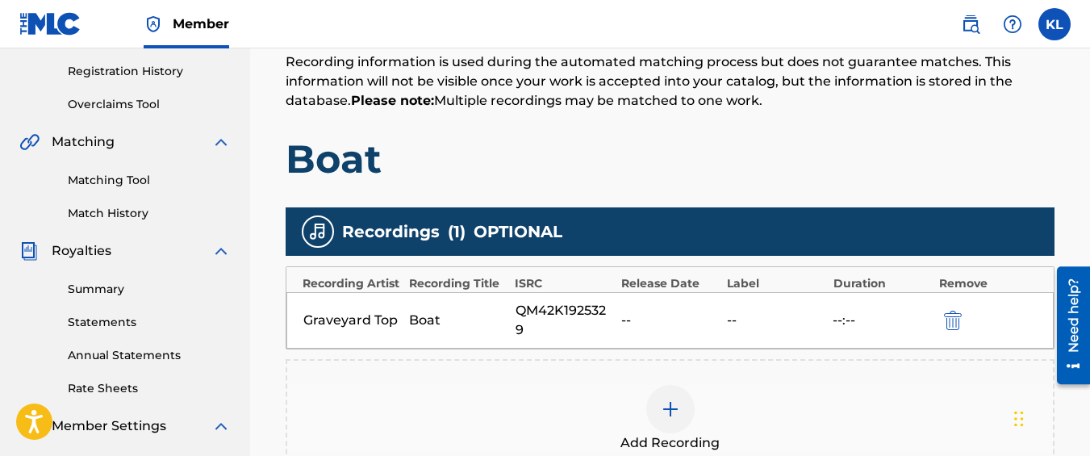
scroll to position [545, 0]
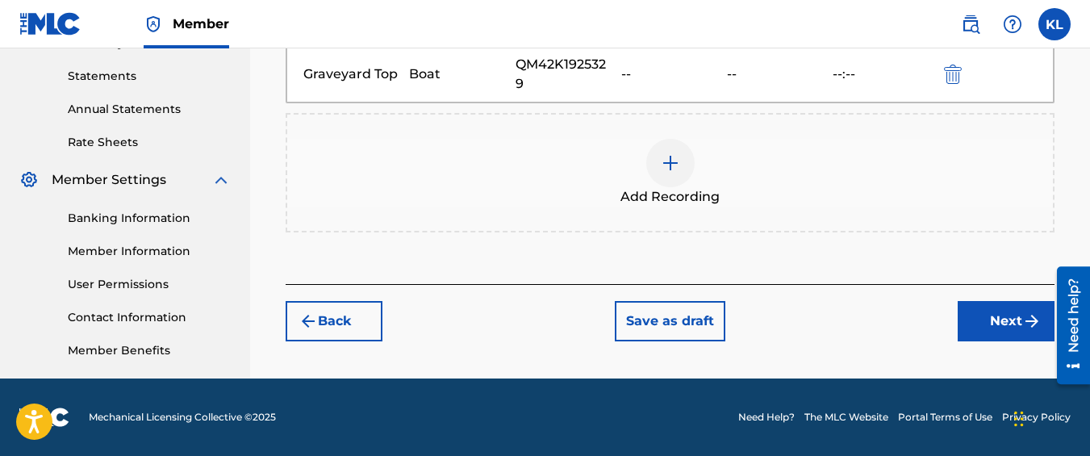
click at [966, 305] on button "Next" at bounding box center [1006, 321] width 97 height 40
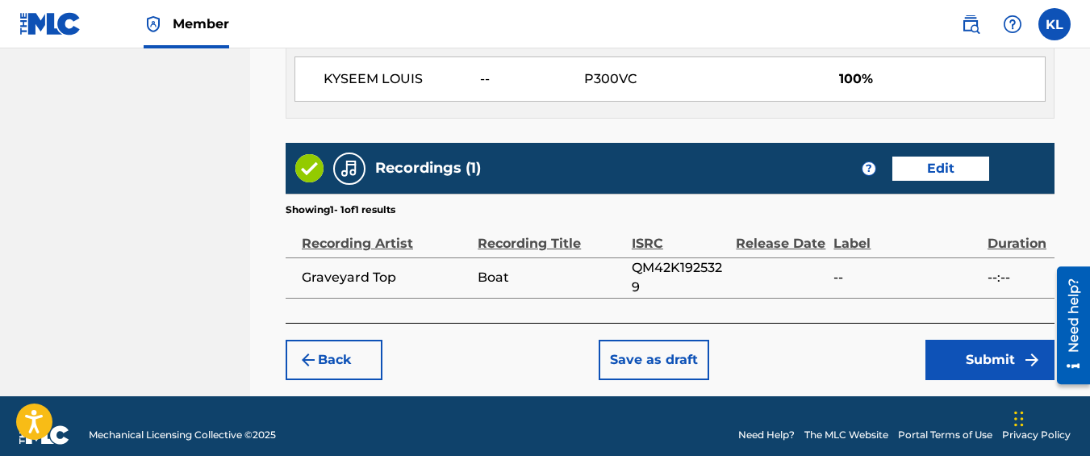
scroll to position [960, 0]
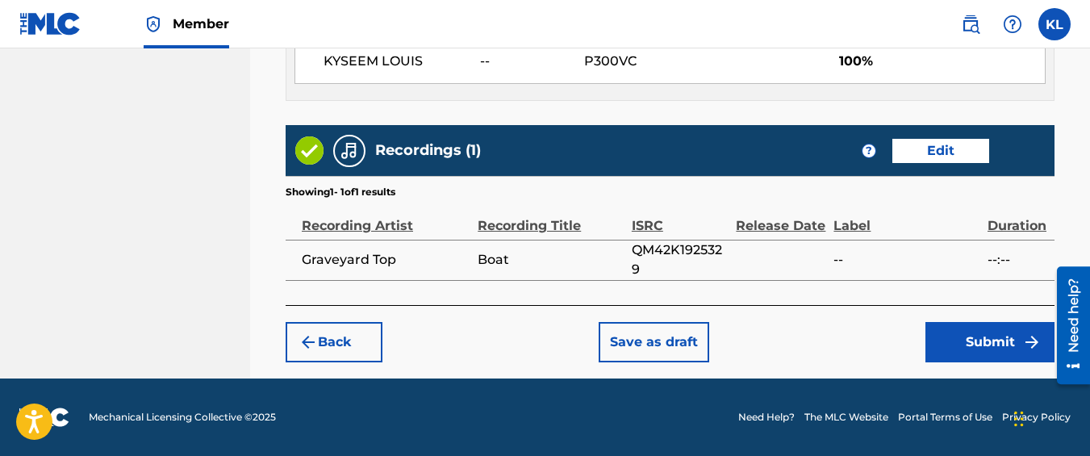
click at [957, 340] on button "Submit" at bounding box center [990, 342] width 129 height 40
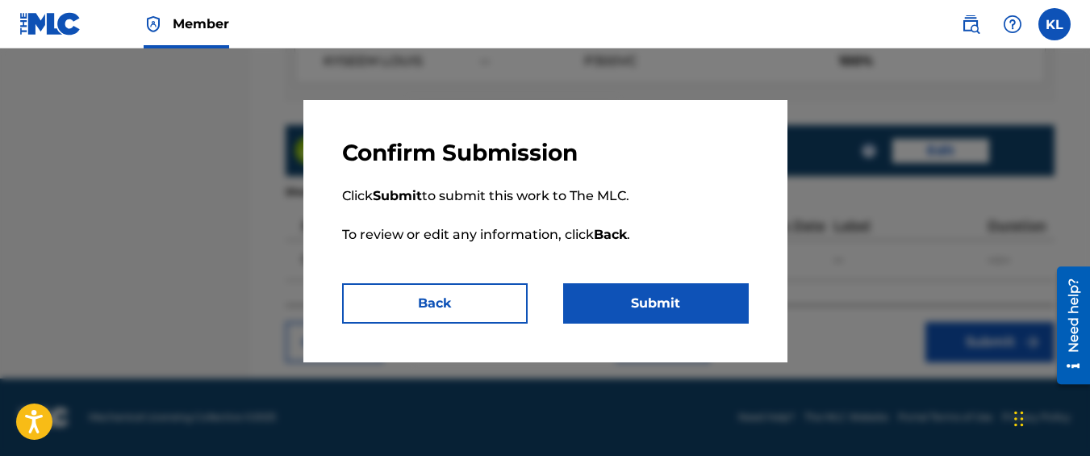
click at [685, 303] on button "Submit" at bounding box center [656, 303] width 186 height 40
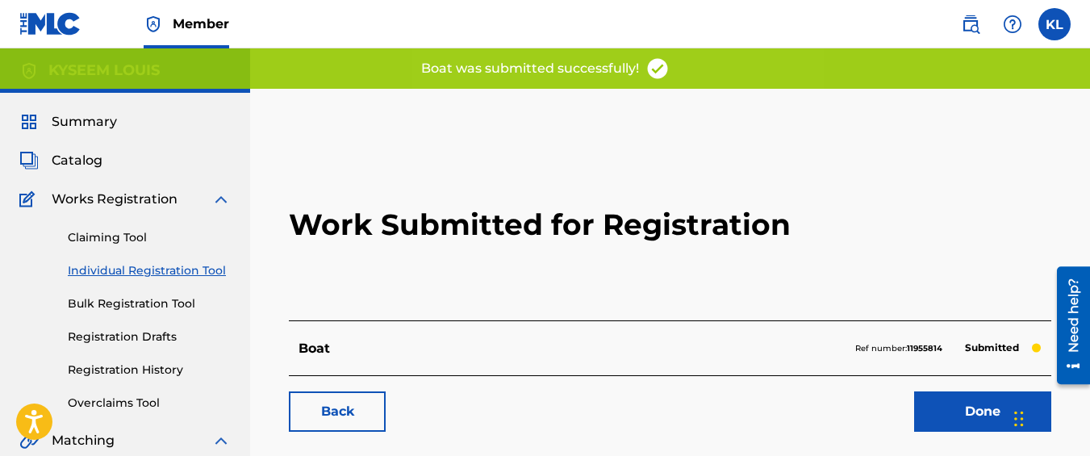
click at [337, 402] on link "Back" at bounding box center [337, 411] width 97 height 40
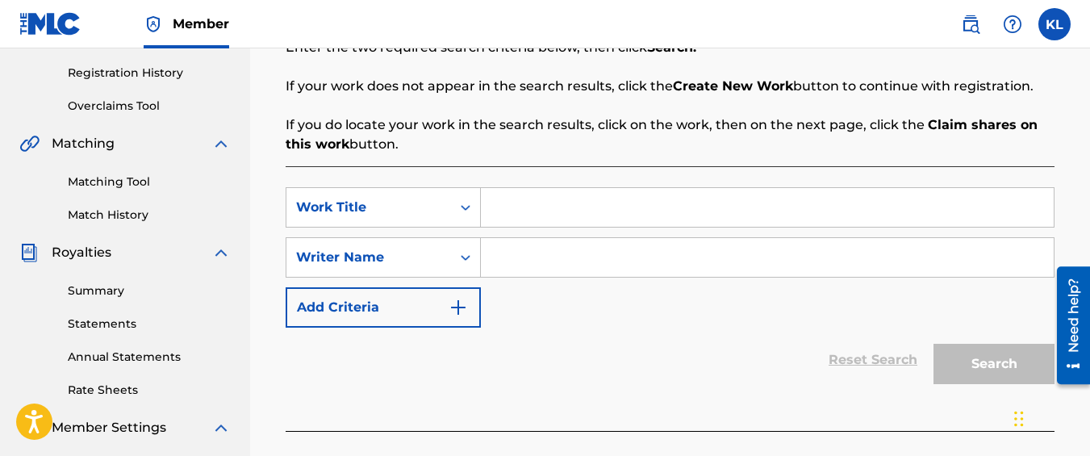
scroll to position [303, 0]
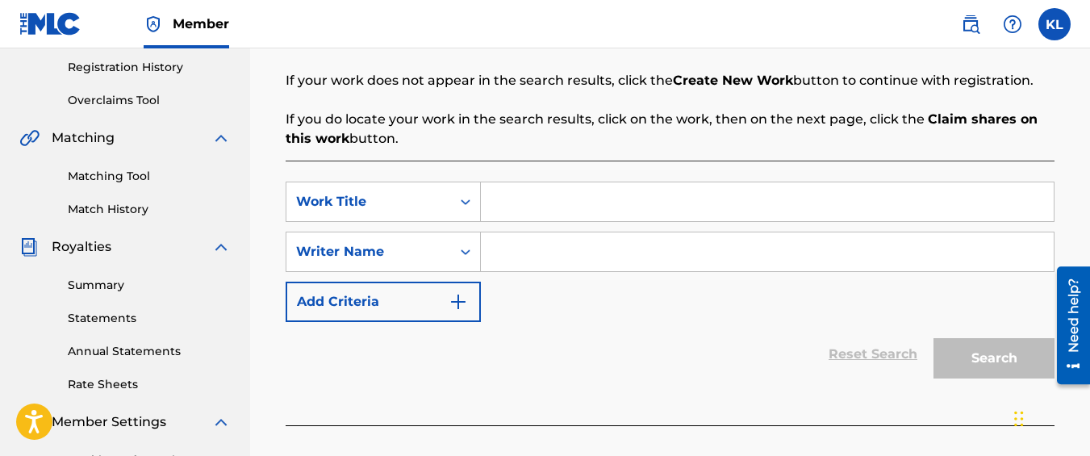
click at [539, 197] on input "Search Form" at bounding box center [767, 201] width 573 height 39
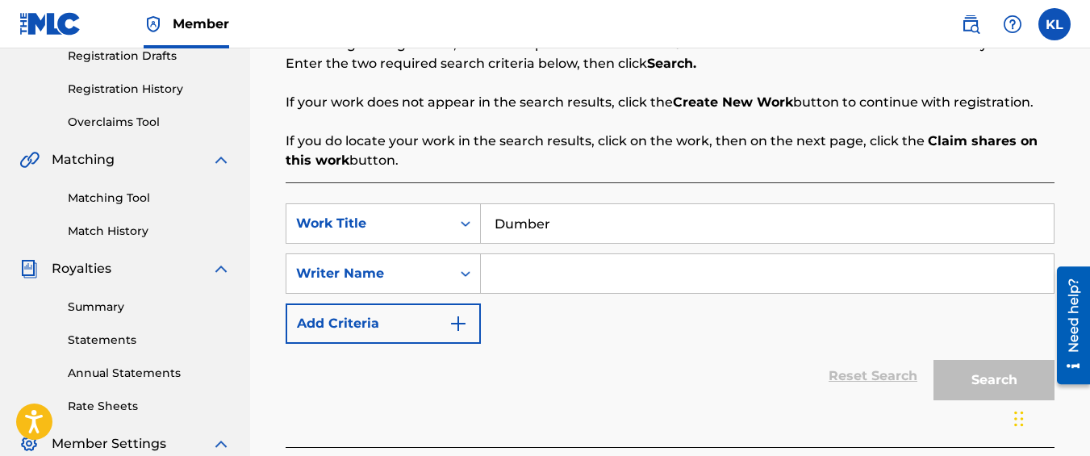
type input "Dumber"
click at [546, 274] on input "Search Form" at bounding box center [767, 273] width 573 height 39
type input "kyseem louis"
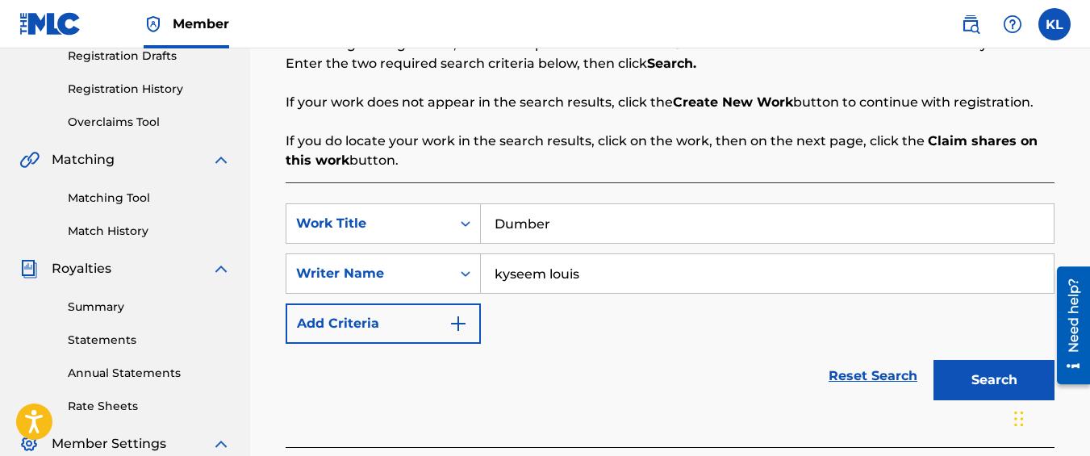
click at [943, 379] on button "Search" at bounding box center [994, 380] width 121 height 40
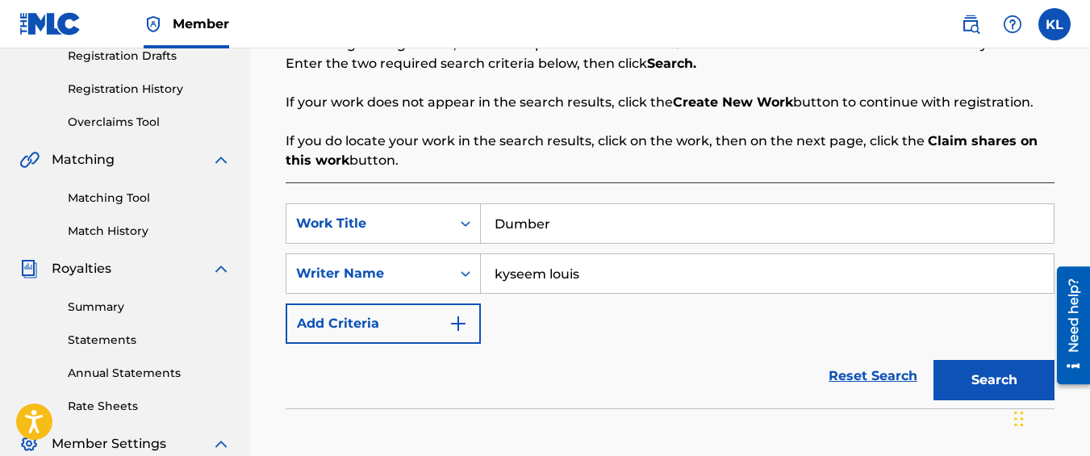
scroll to position [578, 0]
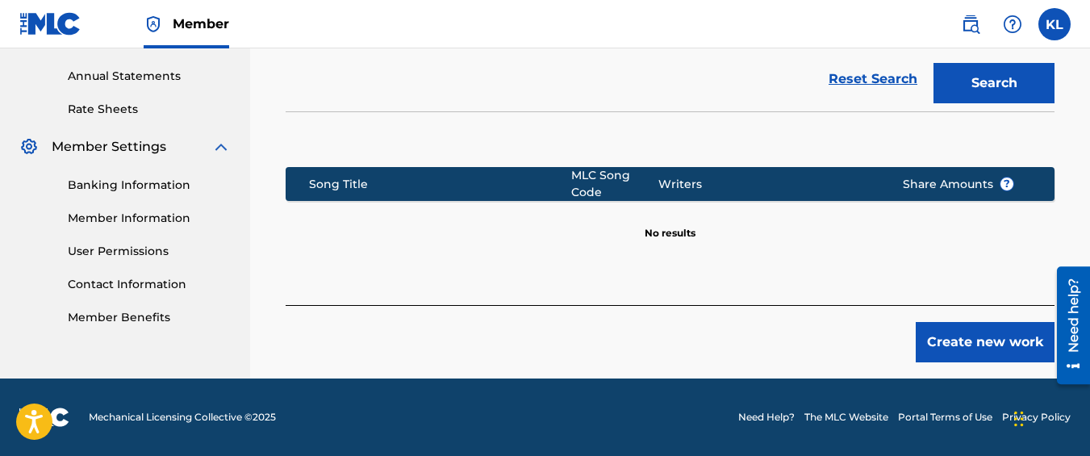
click at [952, 351] on button "Create new work" at bounding box center [985, 342] width 139 height 40
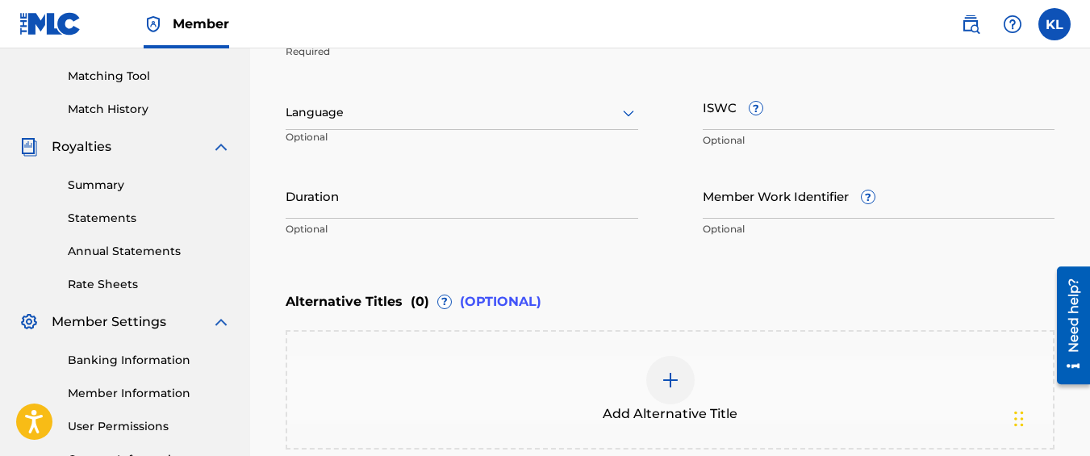
scroll to position [587, 0]
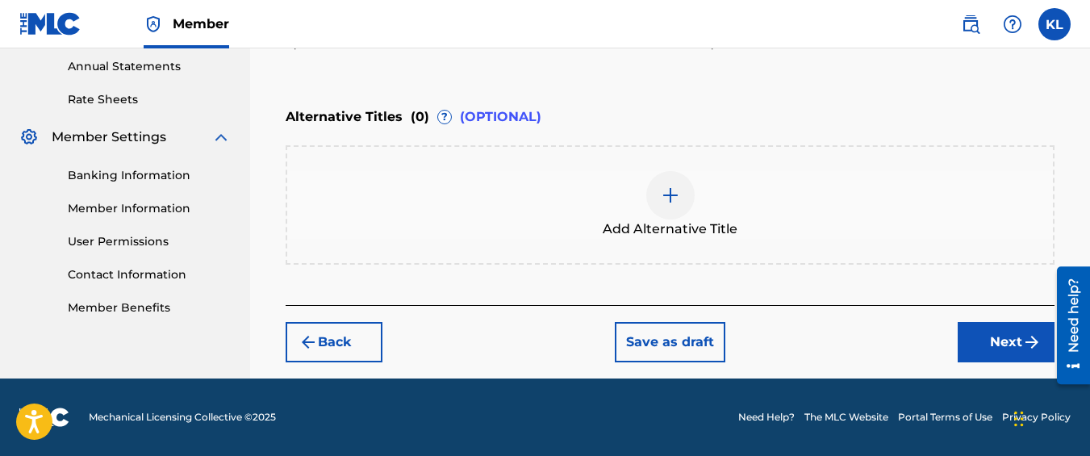
click at [972, 345] on button "Next" at bounding box center [1006, 342] width 97 height 40
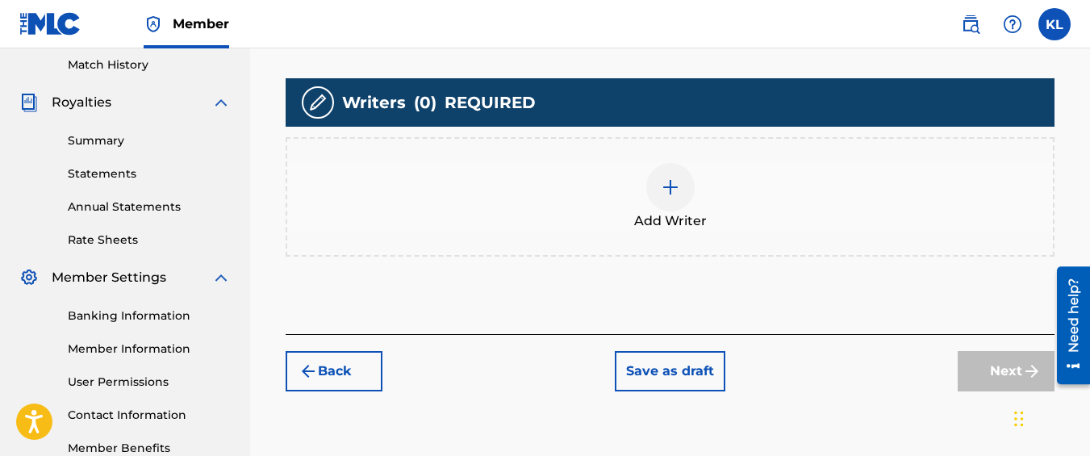
scroll to position [455, 0]
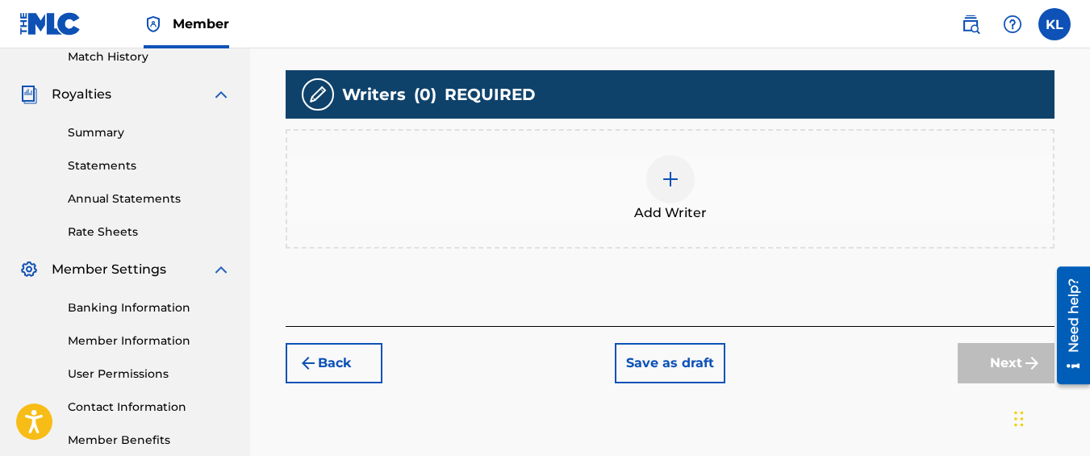
click at [582, 224] on div "Add Writer" at bounding box center [670, 188] width 769 height 119
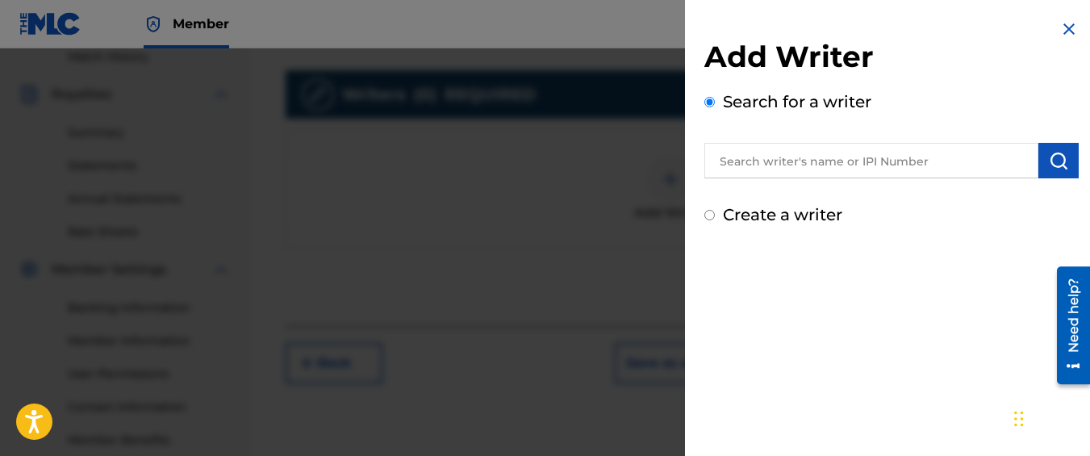
click at [784, 211] on label "Create a writer" at bounding box center [782, 214] width 119 height 19
radio input "true"
click at [715, 211] on input "Create a writer" at bounding box center [710, 215] width 10 height 10
radio input "false"
radio input "true"
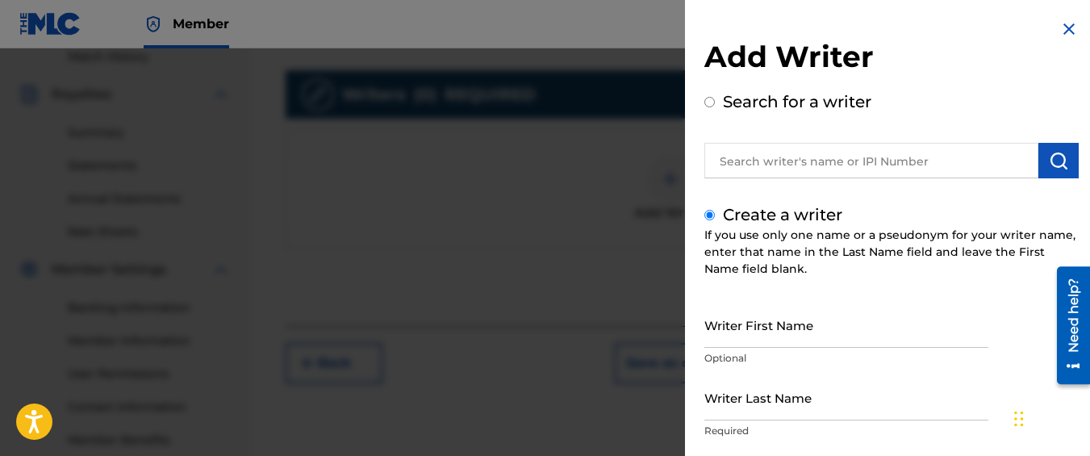
click at [713, 346] on input "Writer First Name" at bounding box center [847, 325] width 284 height 46
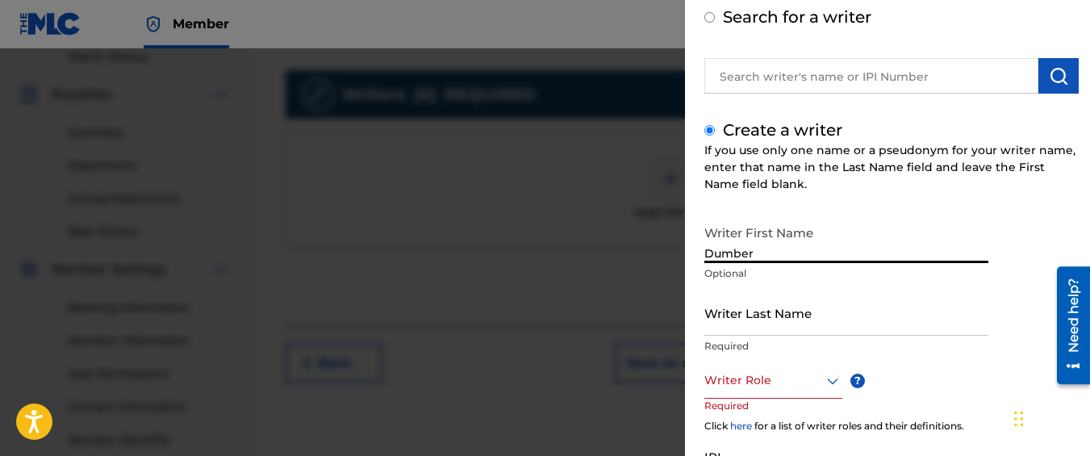
type input "Dumber"
click at [745, 307] on input "Writer Last Name" at bounding box center [847, 313] width 284 height 46
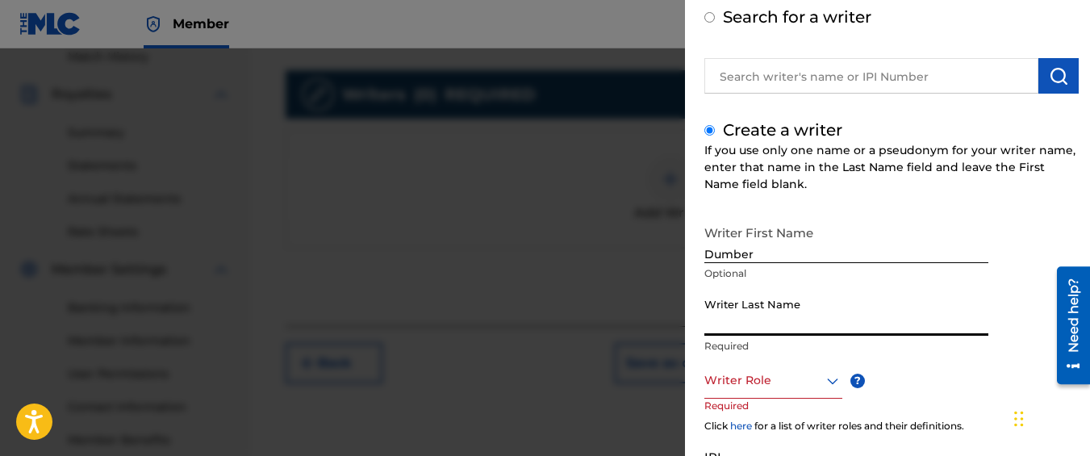
click at [736, 240] on input "Dumber" at bounding box center [847, 240] width 284 height 46
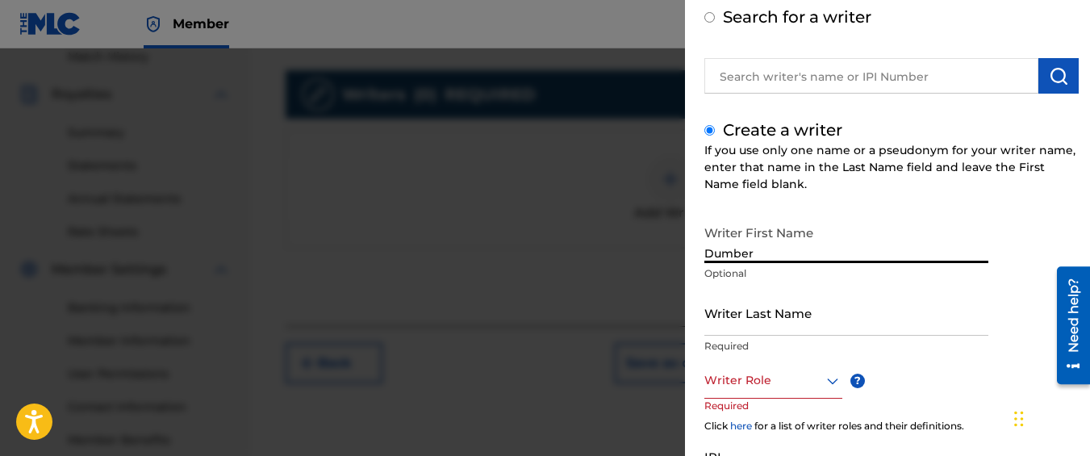
click at [736, 240] on input "Dumber" at bounding box center [847, 240] width 284 height 46
type input "Kyseem"
click at [730, 316] on input "Writer Last Name" at bounding box center [847, 313] width 284 height 46
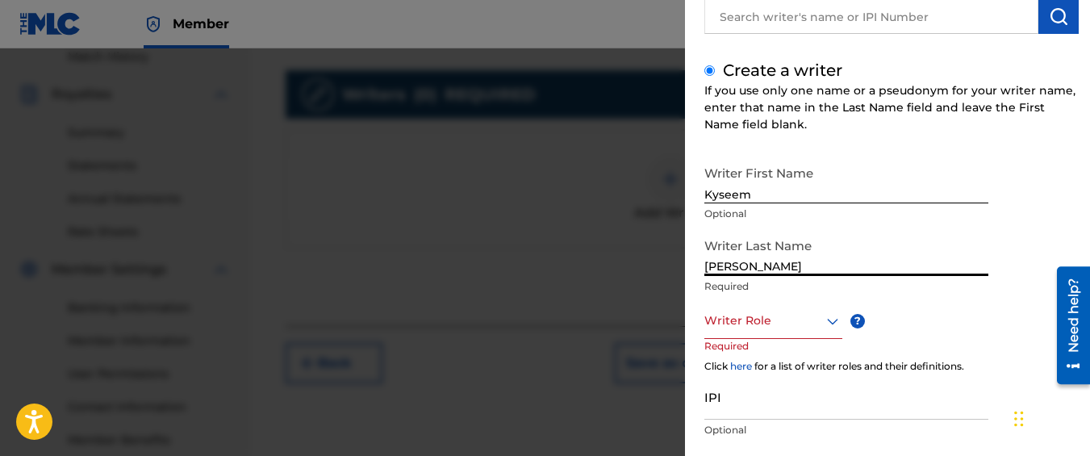
scroll to position [145, 0]
type input "[PERSON_NAME]"
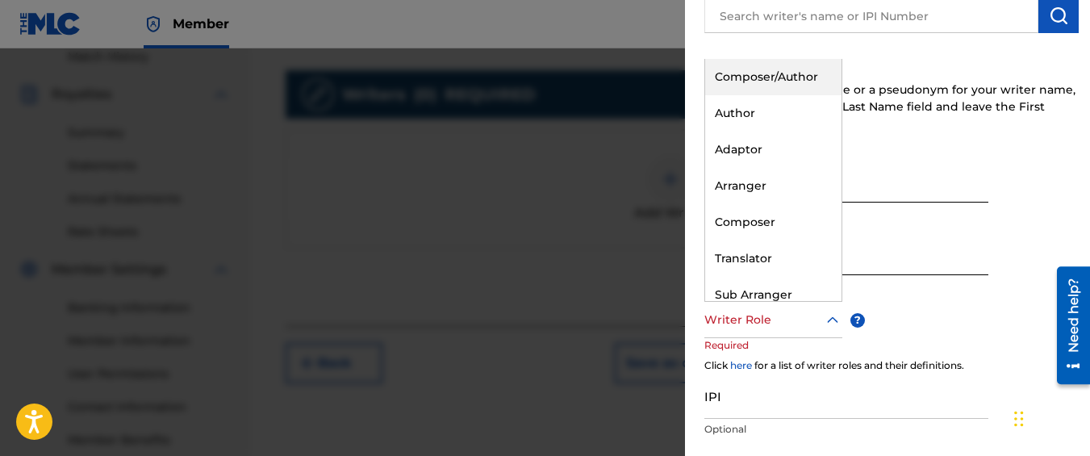
click at [742, 310] on div at bounding box center [774, 320] width 138 height 20
click at [755, 70] on div "Composer/Author" at bounding box center [773, 77] width 136 height 36
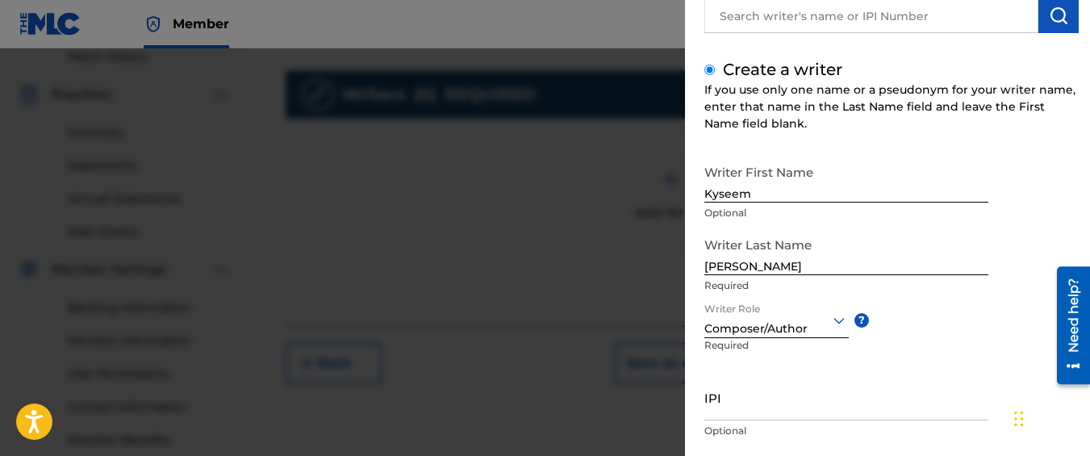
scroll to position [245, 0]
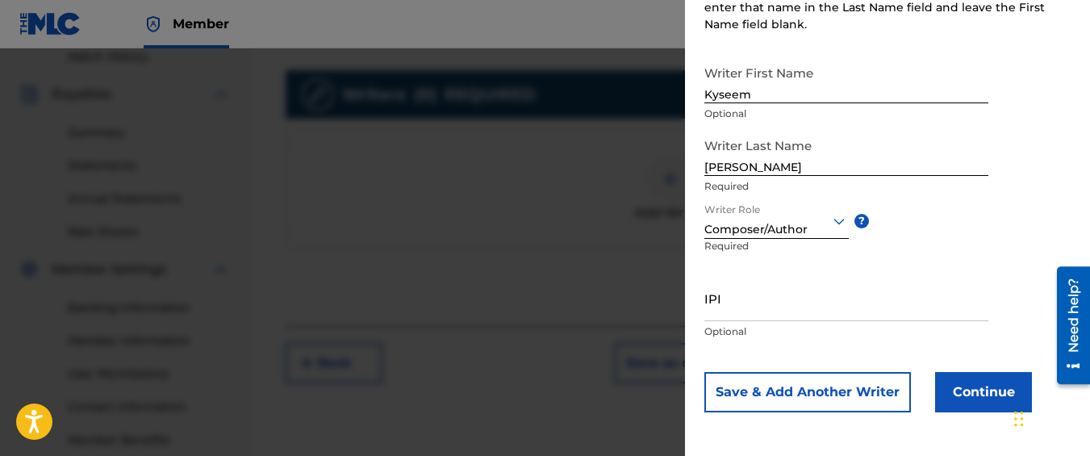
click at [945, 395] on button "Continue" at bounding box center [983, 392] width 97 height 40
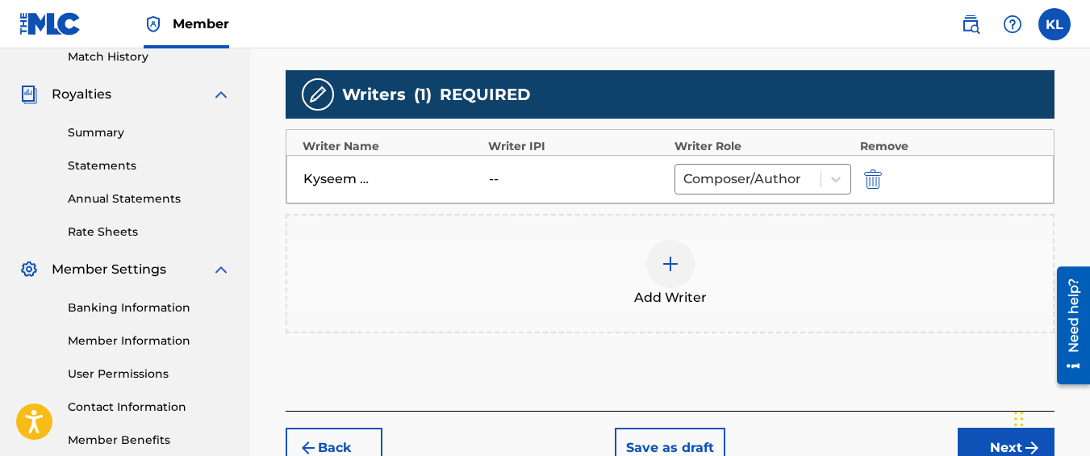
scroll to position [561, 0]
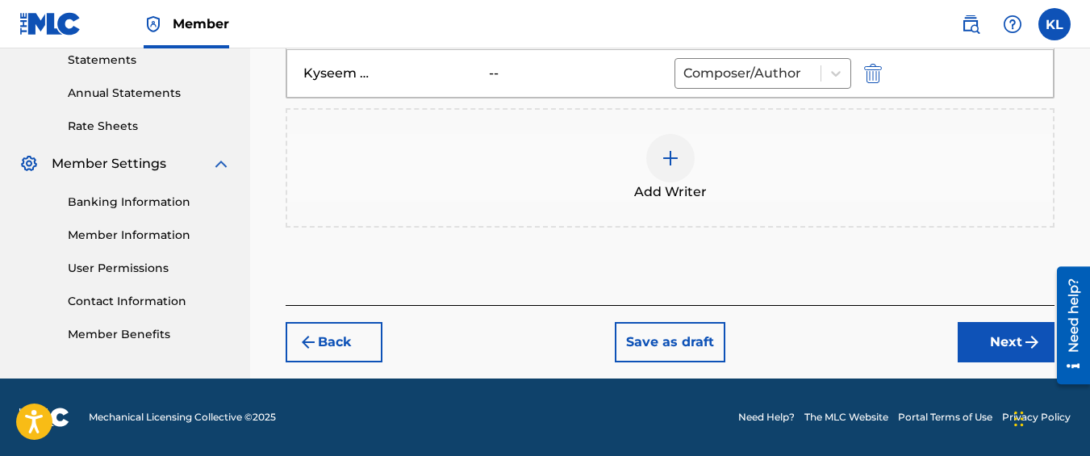
click at [981, 344] on button "Next" at bounding box center [1006, 342] width 97 height 40
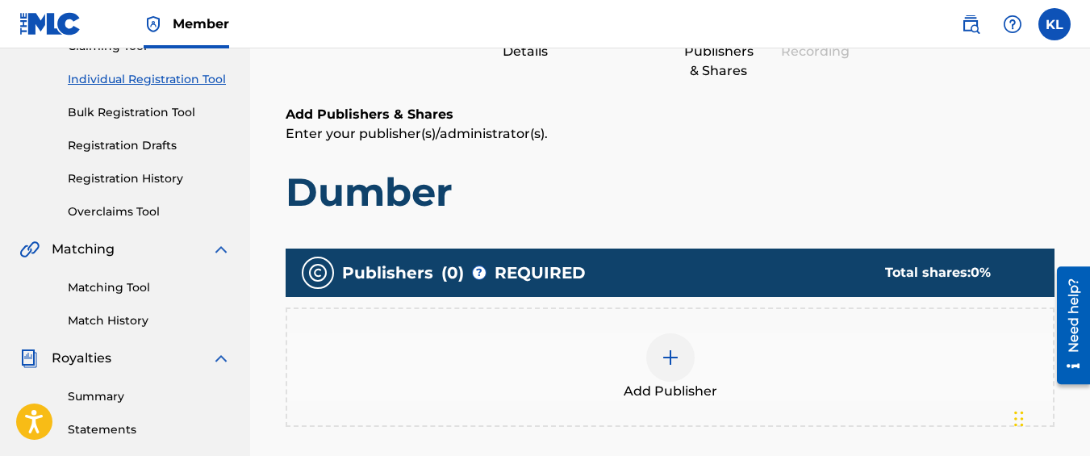
scroll to position [192, 0]
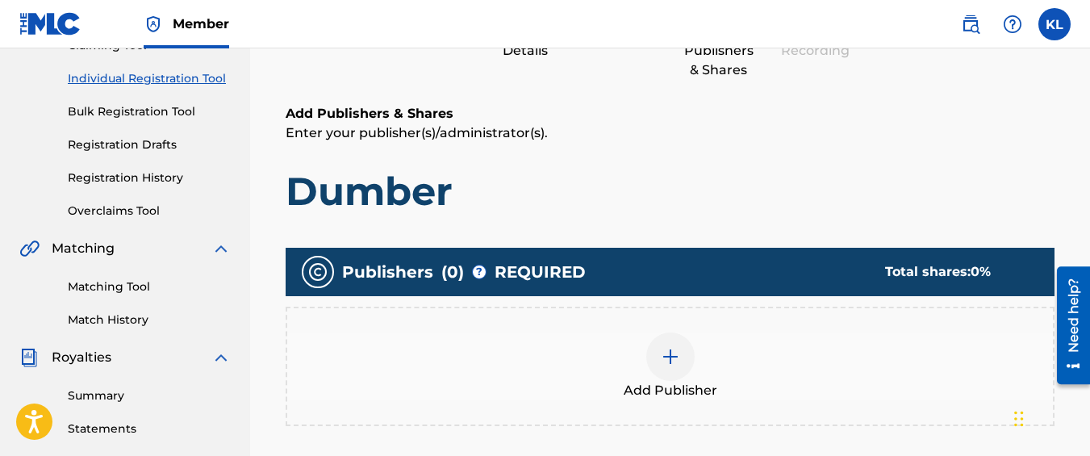
click at [646, 338] on div "Add Publisher" at bounding box center [670, 366] width 766 height 68
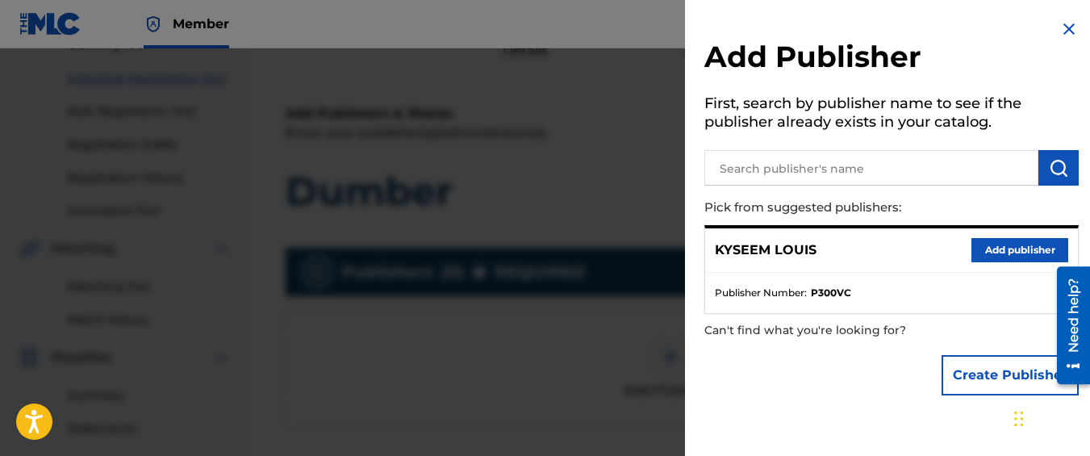
click at [979, 240] on button "Add publisher" at bounding box center [1020, 250] width 97 height 24
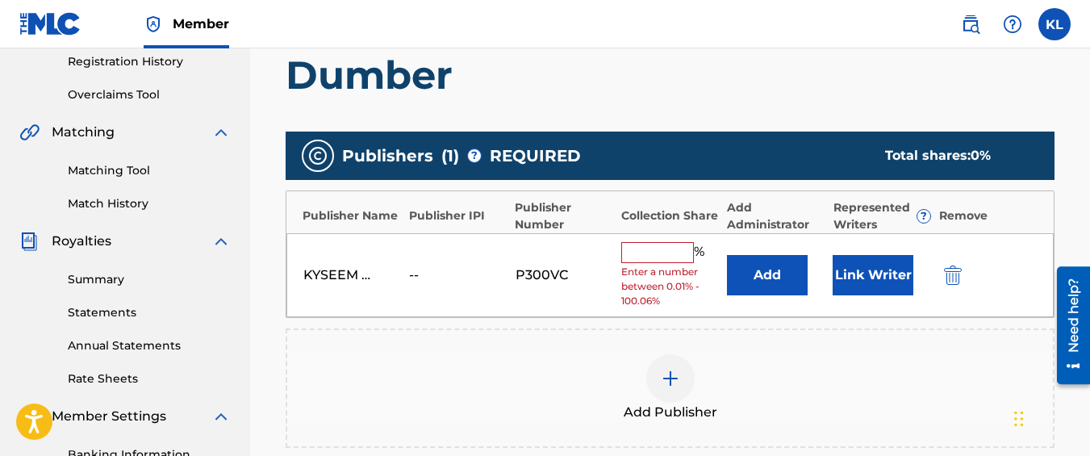
scroll to position [310, 0]
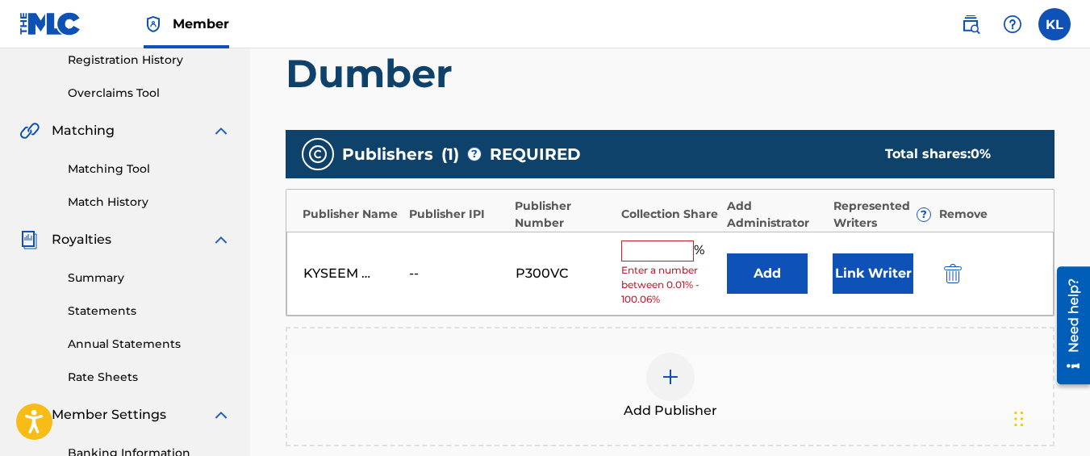
click at [643, 243] on input "text" at bounding box center [657, 250] width 73 height 21
type input "100"
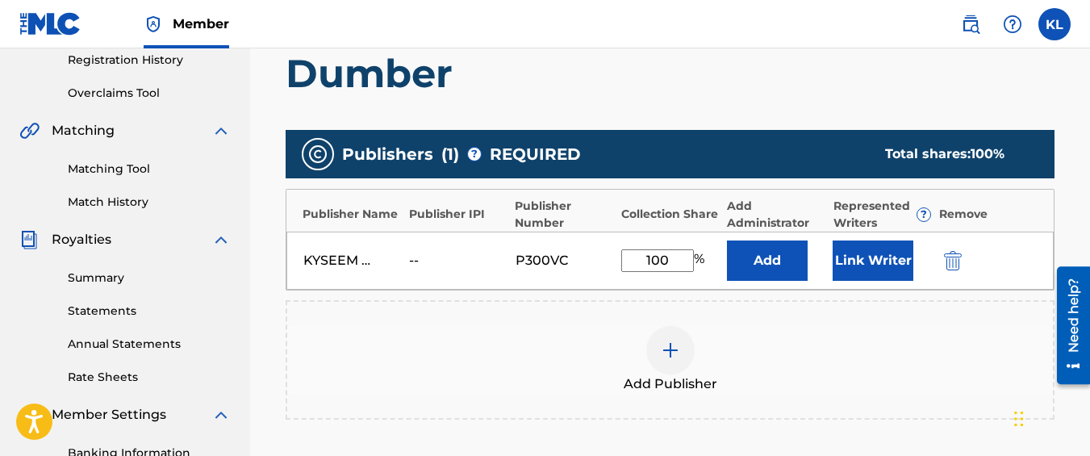
scroll to position [550, 0]
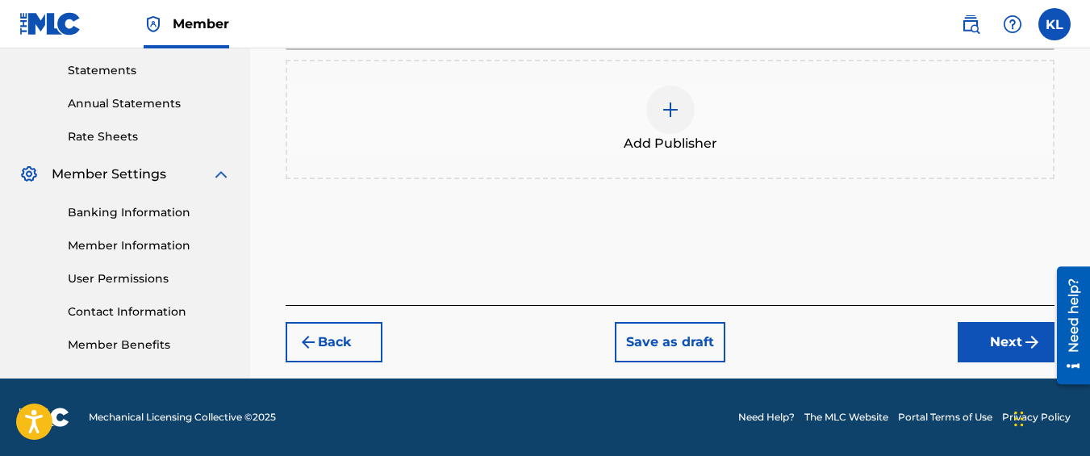
click at [972, 343] on button "Next" at bounding box center [1006, 342] width 97 height 40
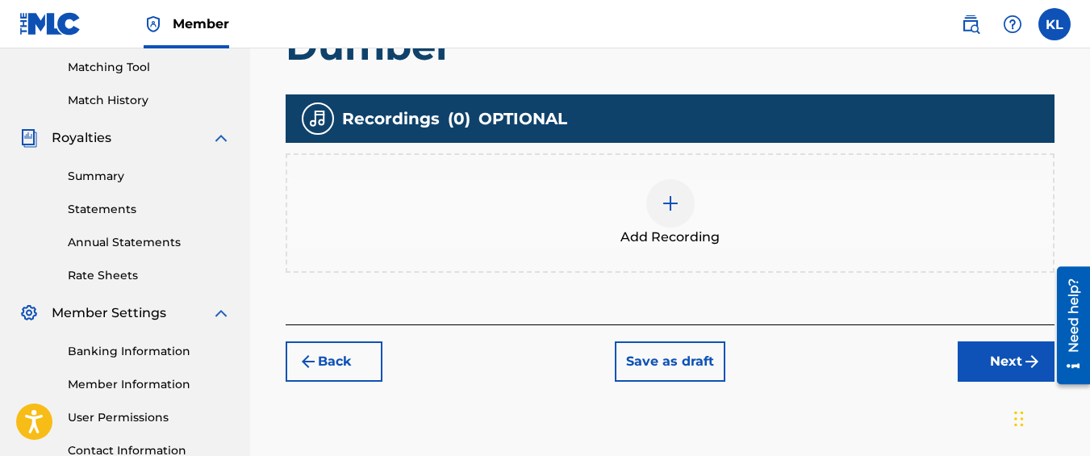
scroll to position [412, 0]
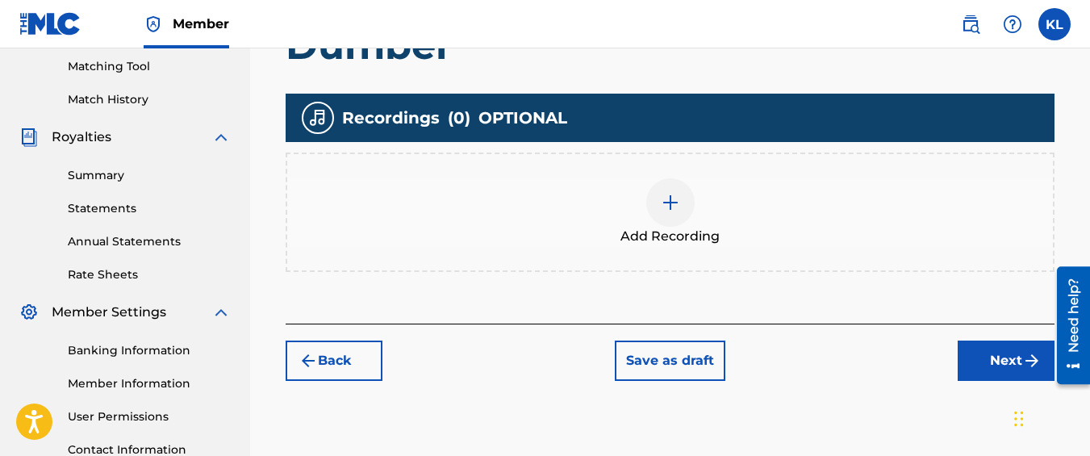
click at [694, 208] on div at bounding box center [670, 202] width 48 height 48
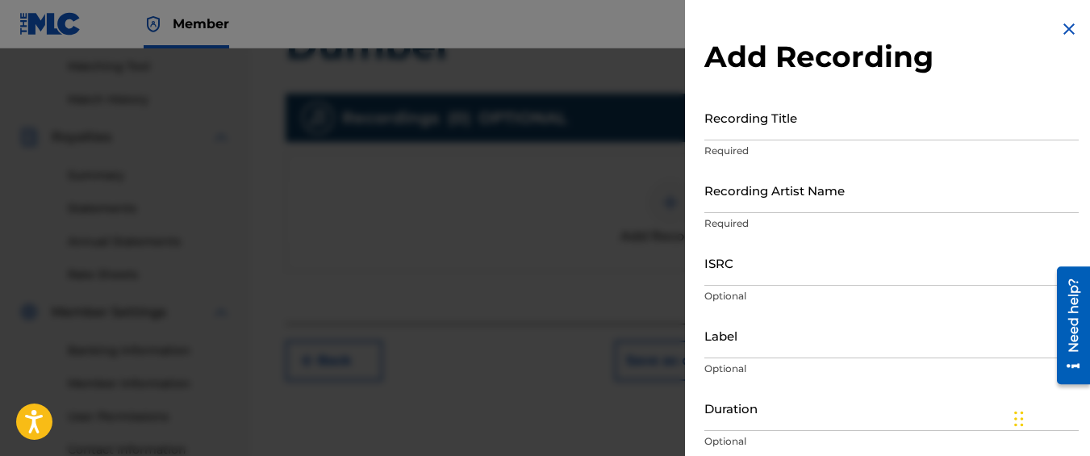
click at [767, 98] on input "Recording Title" at bounding box center [892, 117] width 374 height 46
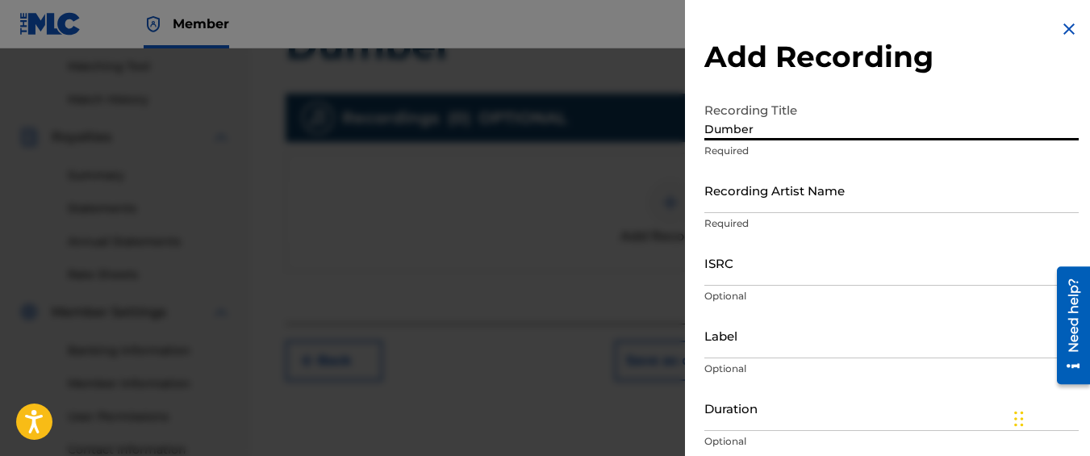
type input "Dumber"
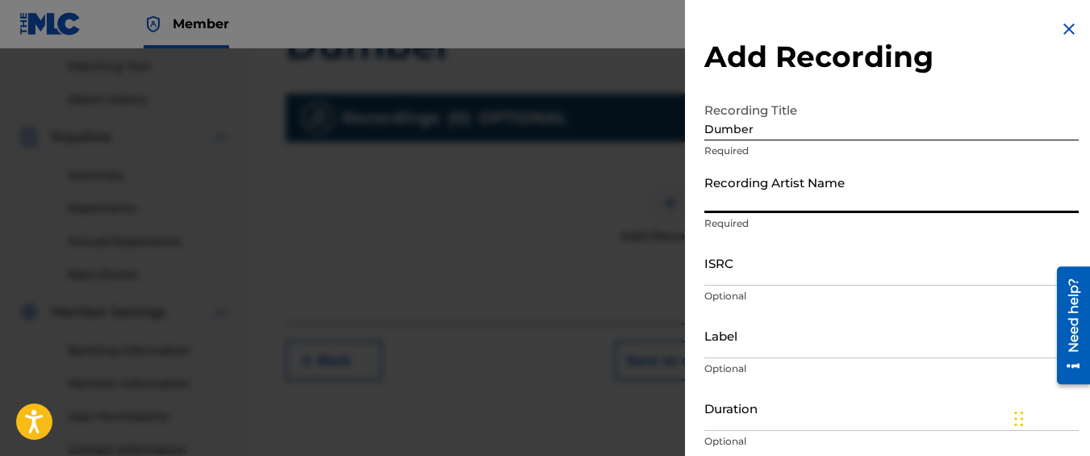
click at [792, 186] on input "Recording Artist Name" at bounding box center [892, 190] width 374 height 46
type input "Graveyard Top"
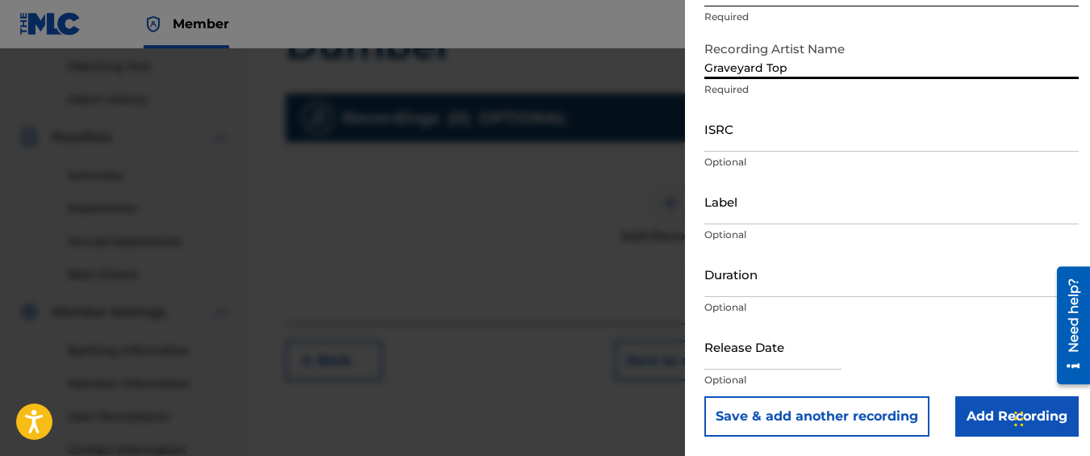
click at [764, 128] on input "ISRC" at bounding box center [892, 129] width 374 height 46
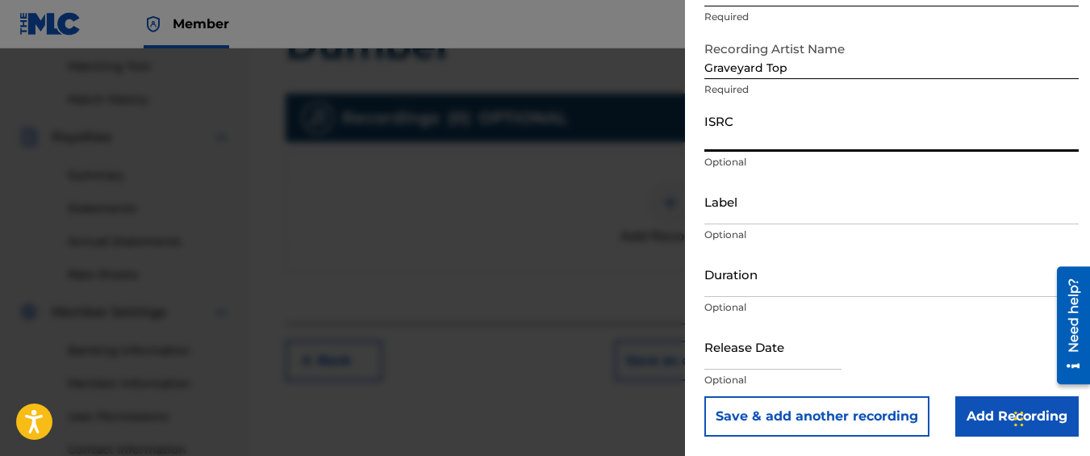
paste input "QM42K1900779"
type input "QM42K1900779"
click at [965, 435] on input "Add Recording" at bounding box center [1016, 416] width 123 height 40
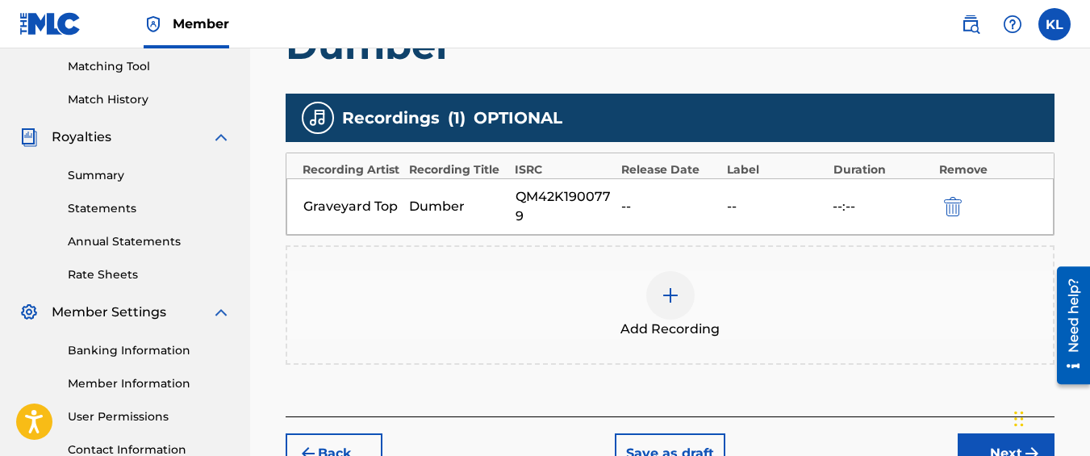
scroll to position [545, 0]
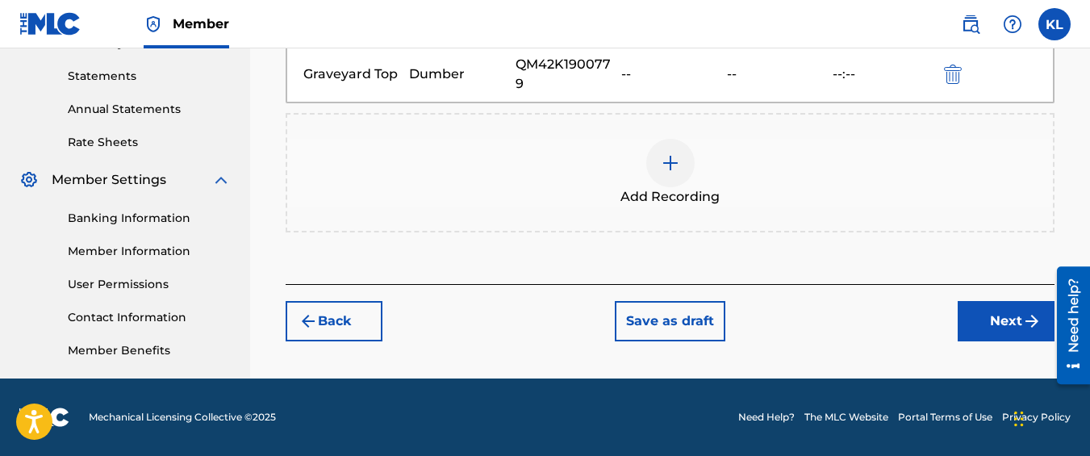
click at [976, 307] on button "Next" at bounding box center [1006, 321] width 97 height 40
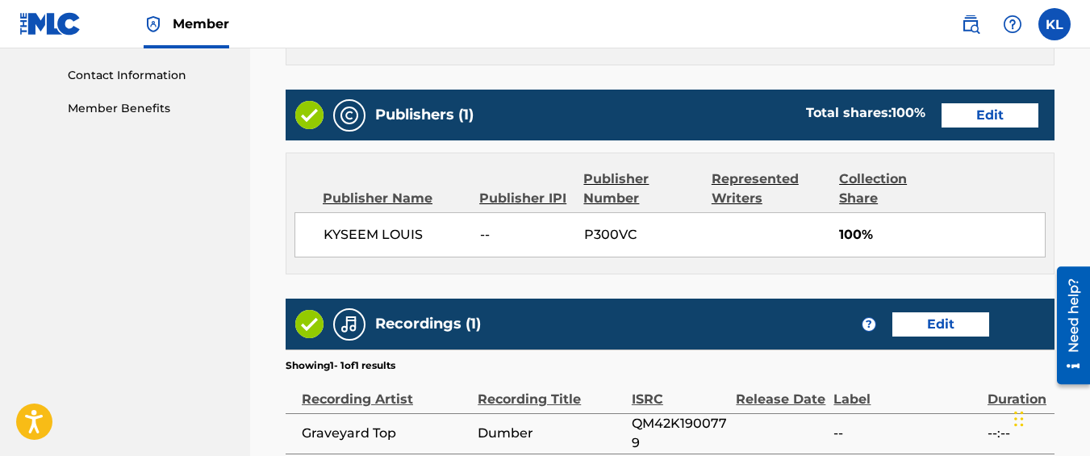
scroll to position [960, 0]
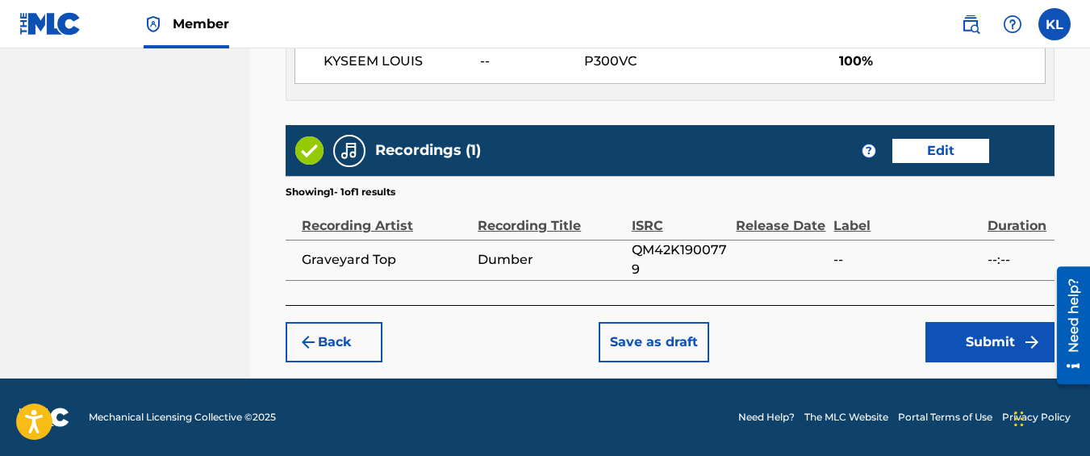
click at [939, 341] on button "Submit" at bounding box center [990, 342] width 129 height 40
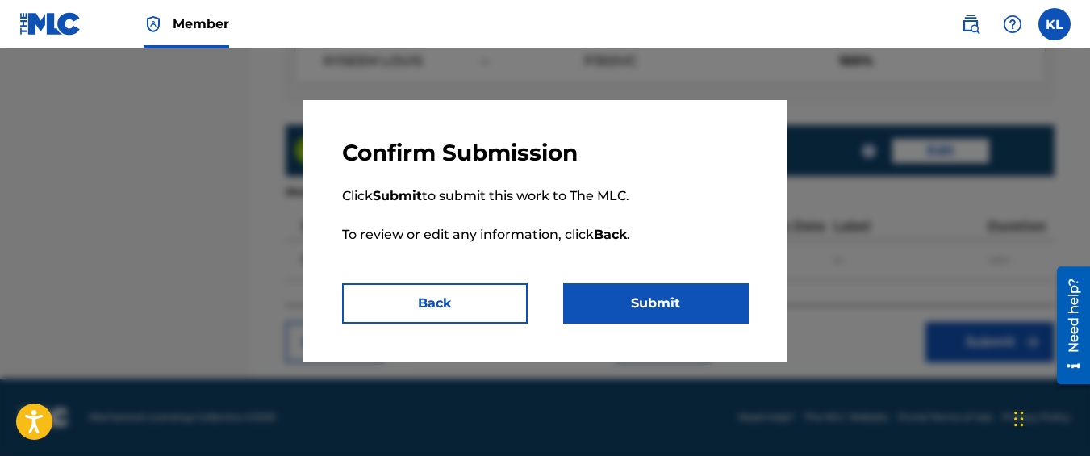
click at [708, 298] on button "Submit" at bounding box center [656, 303] width 186 height 40
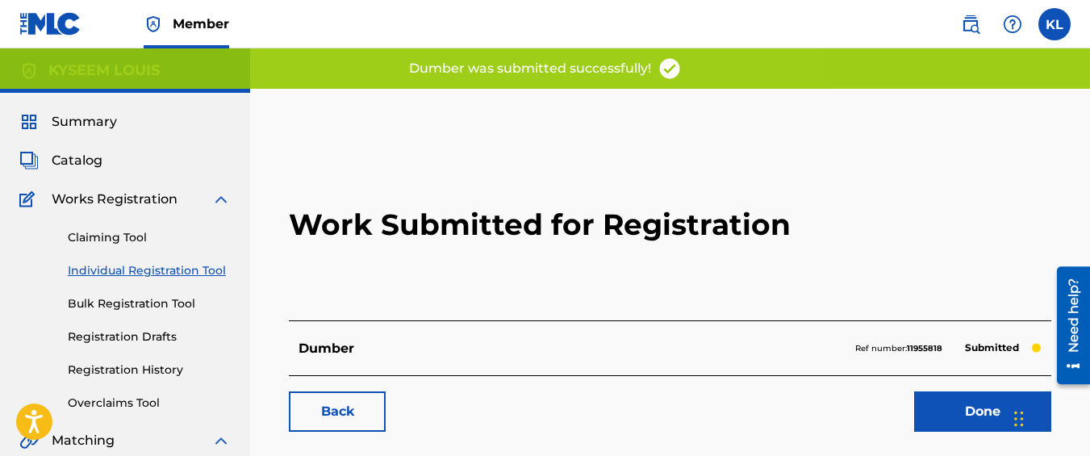
click at [360, 402] on link "Back" at bounding box center [337, 411] width 97 height 40
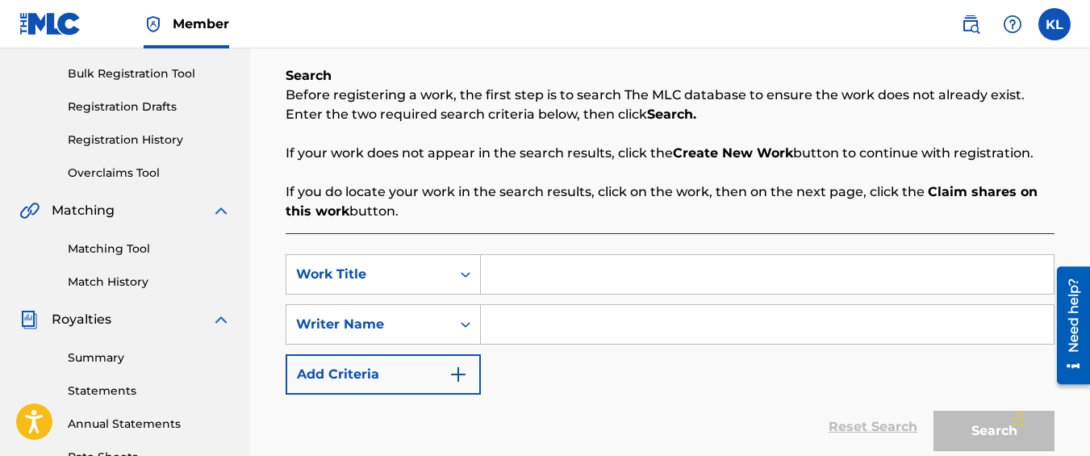
scroll to position [231, 0]
click at [528, 267] on input "Search Form" at bounding box center [767, 273] width 573 height 39
type input "Clean Money"
click at [510, 316] on input "Search Form" at bounding box center [767, 323] width 573 height 39
type input "kyseem louis"
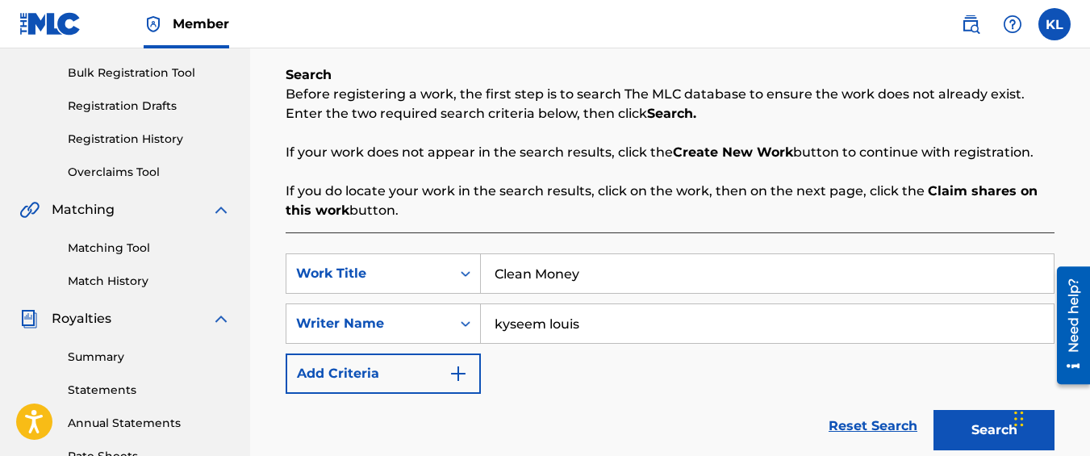
click at [1016, 435] on div "Chat Widget" at bounding box center [1050, 416] width 81 height 77
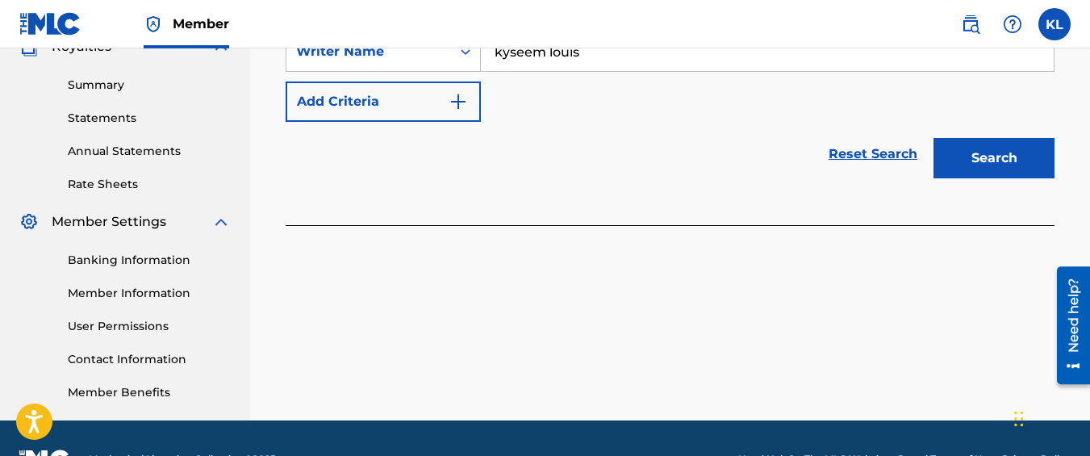
scroll to position [507, 0]
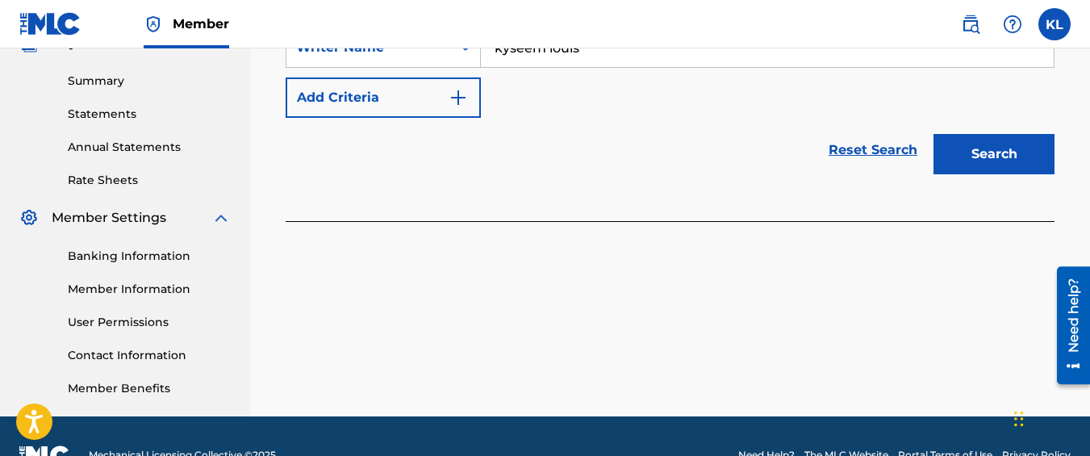
click at [960, 148] on button "Search" at bounding box center [994, 154] width 121 height 40
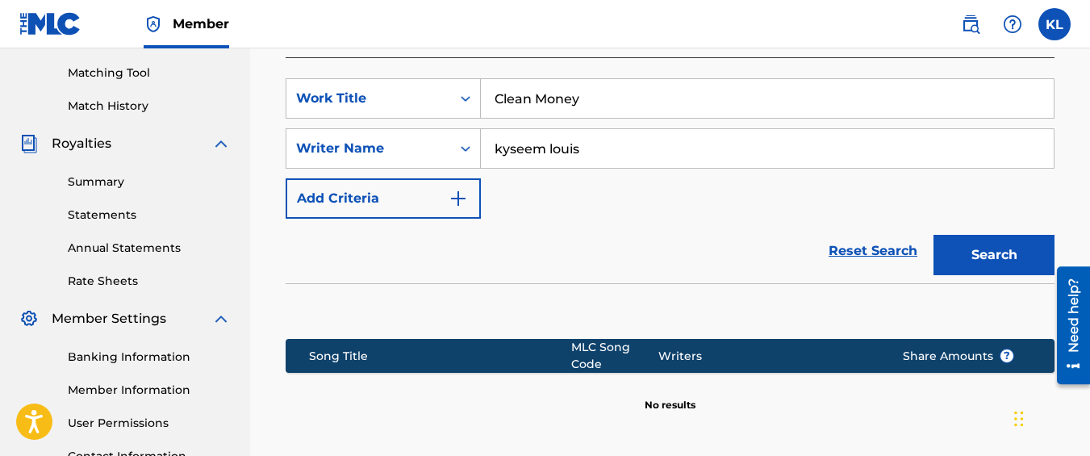
scroll to position [578, 0]
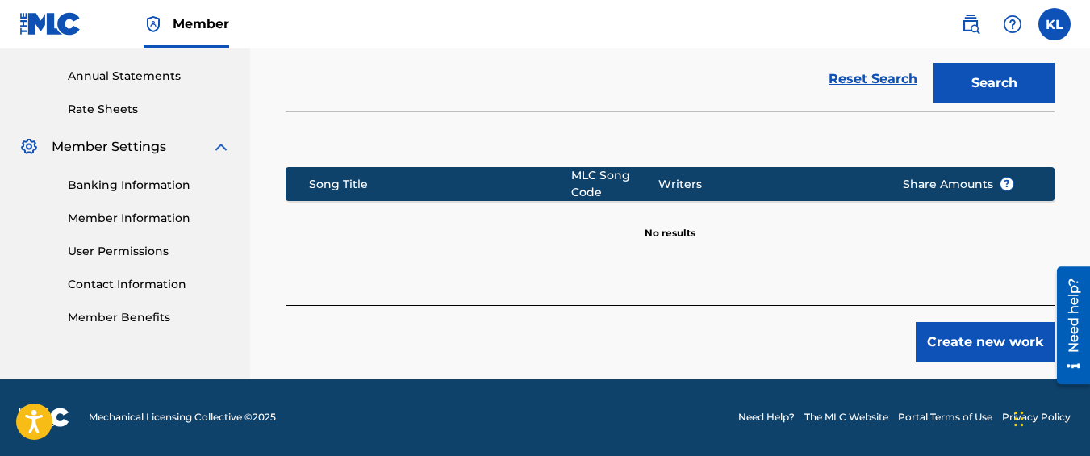
click at [924, 350] on button "Create new work" at bounding box center [985, 342] width 139 height 40
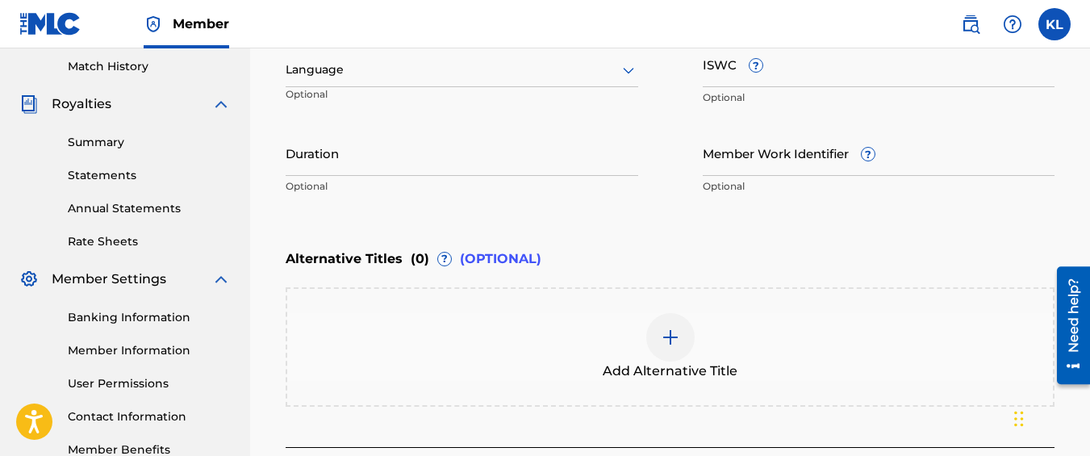
scroll to position [587, 0]
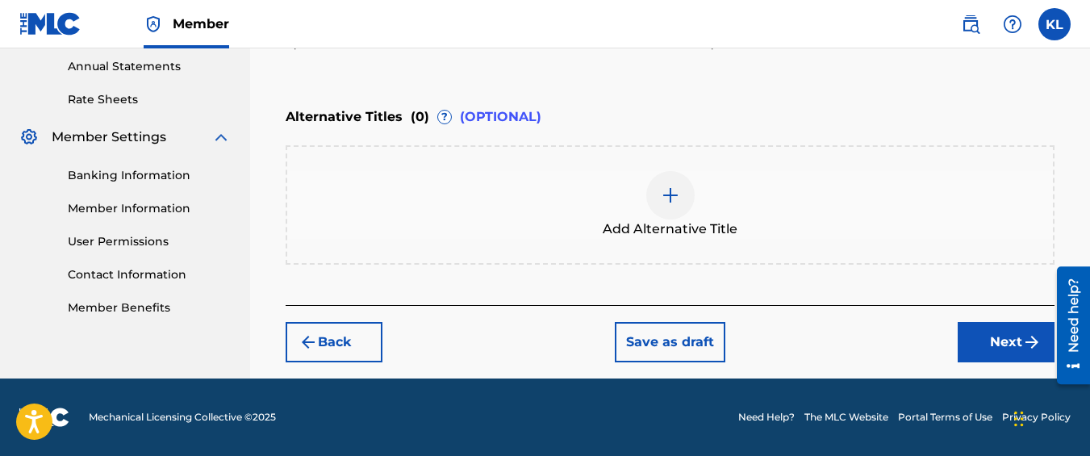
click at [972, 335] on button "Next" at bounding box center [1006, 342] width 97 height 40
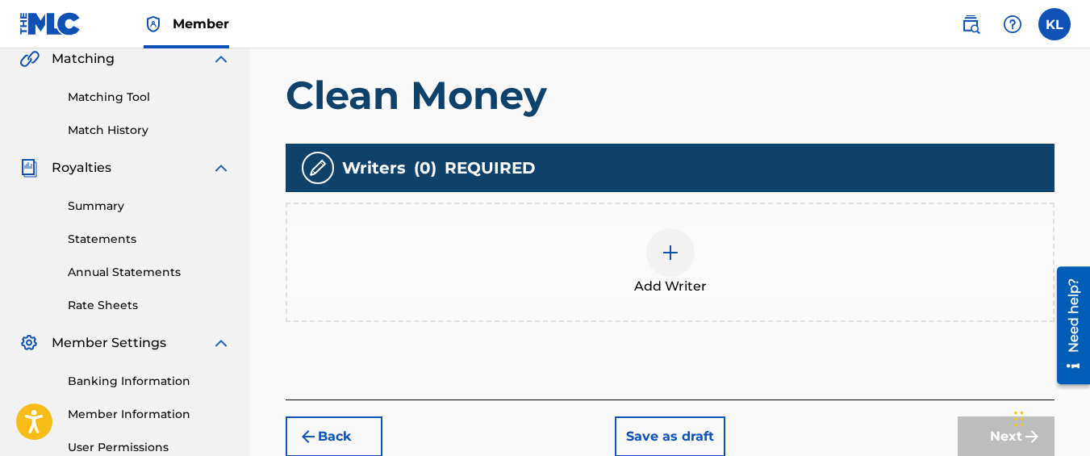
scroll to position [470, 0]
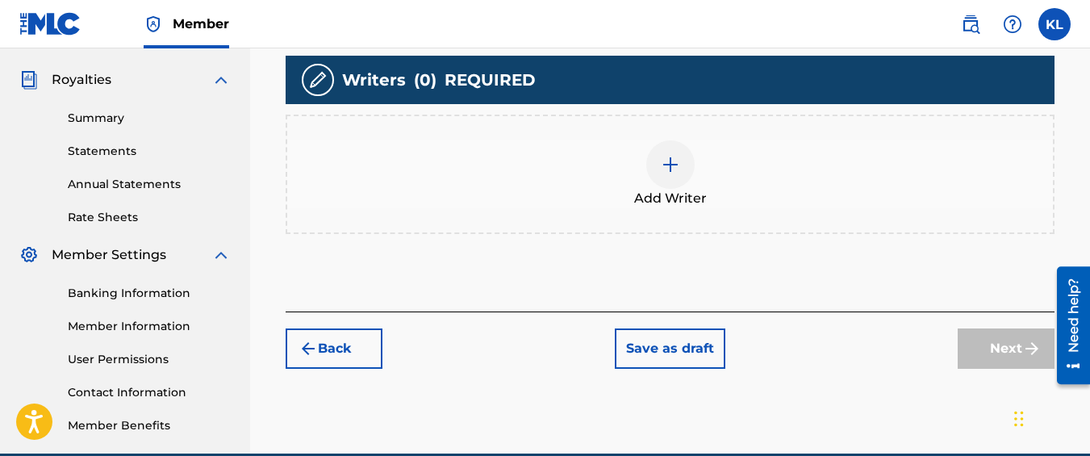
click at [700, 186] on div "Add Writer" at bounding box center [670, 174] width 766 height 68
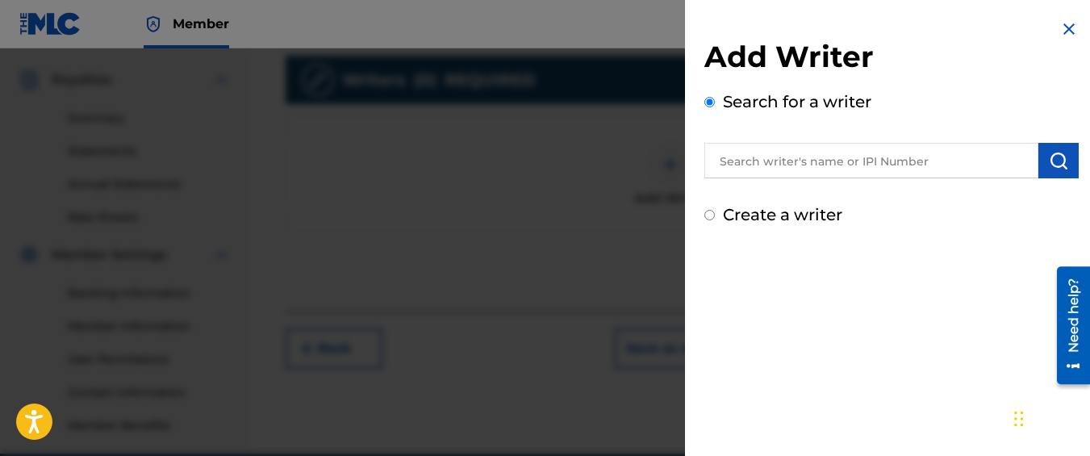
click at [709, 211] on input "Create a writer" at bounding box center [710, 215] width 10 height 10
radio input "false"
radio input "true"
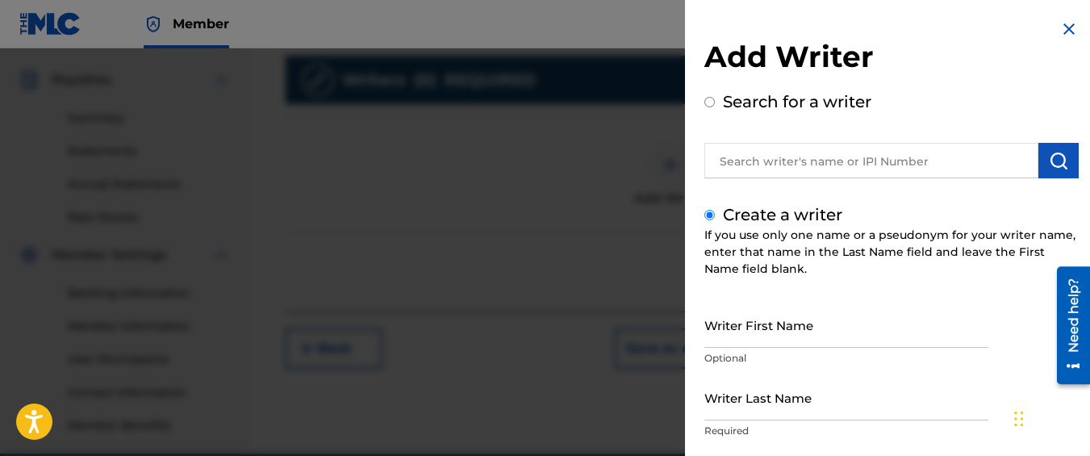
click at [775, 338] on input "Writer First Name" at bounding box center [847, 325] width 284 height 46
type input "Kyseem"
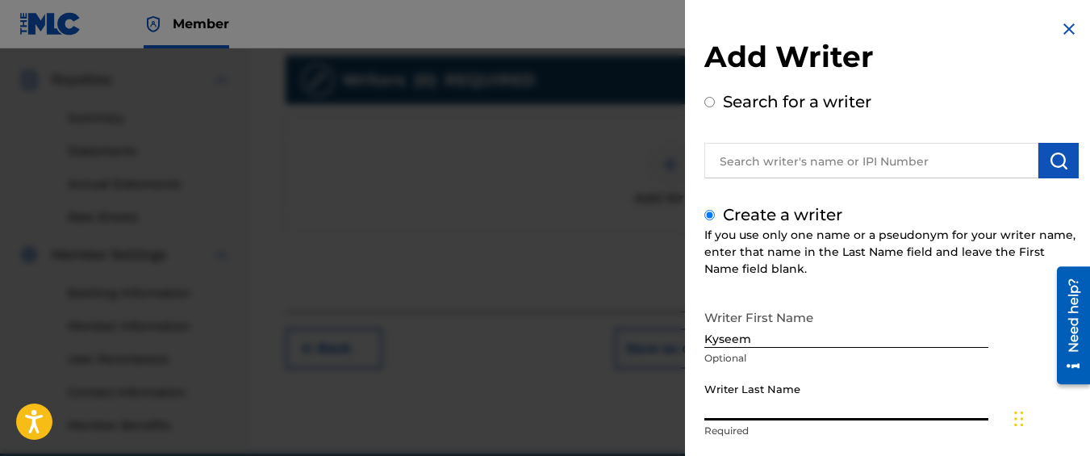
click at [784, 403] on input "Writer Last Name" at bounding box center [847, 397] width 284 height 46
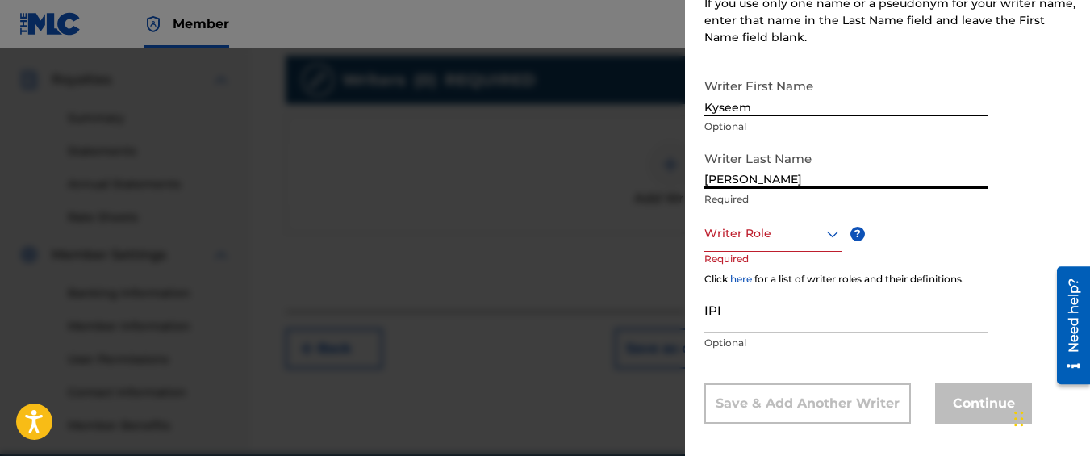
scroll to position [233, 0]
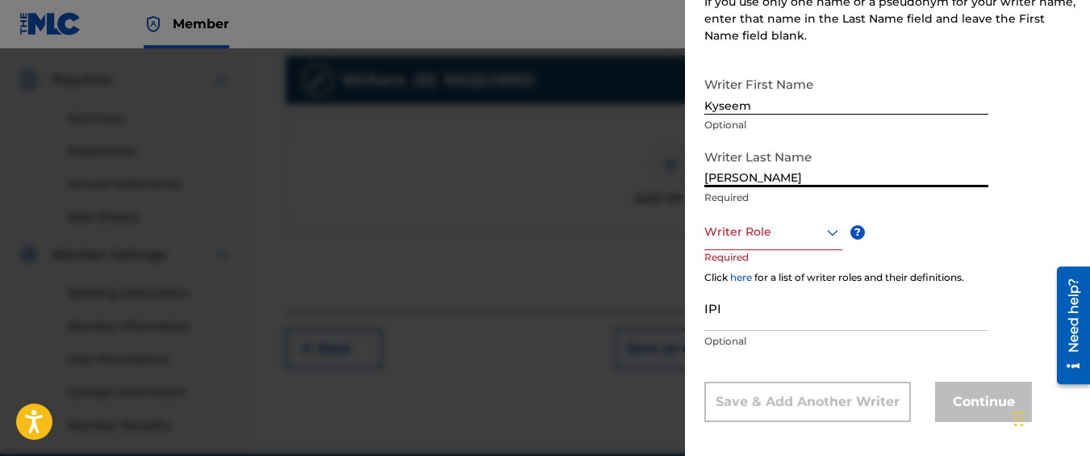
type input "[PERSON_NAME]"
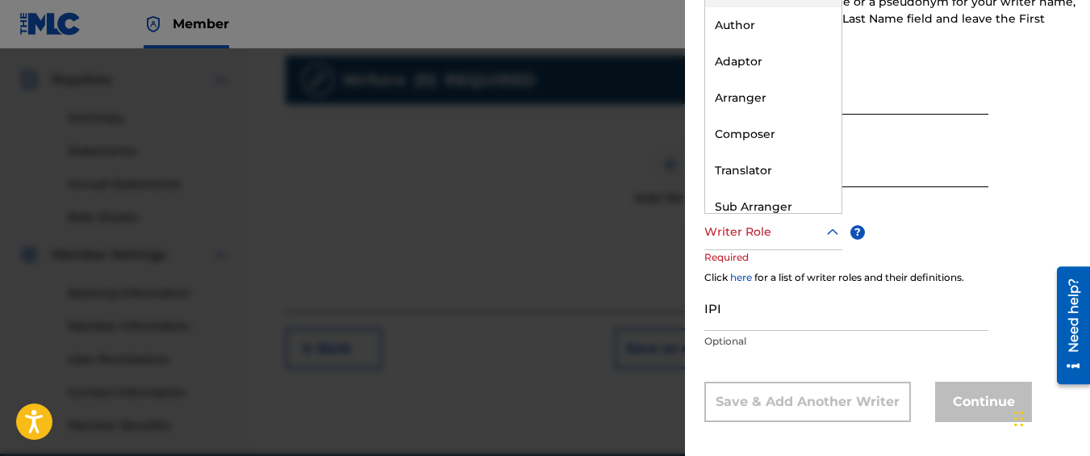
click at [788, 245] on div "Writer Role" at bounding box center [774, 232] width 138 height 36
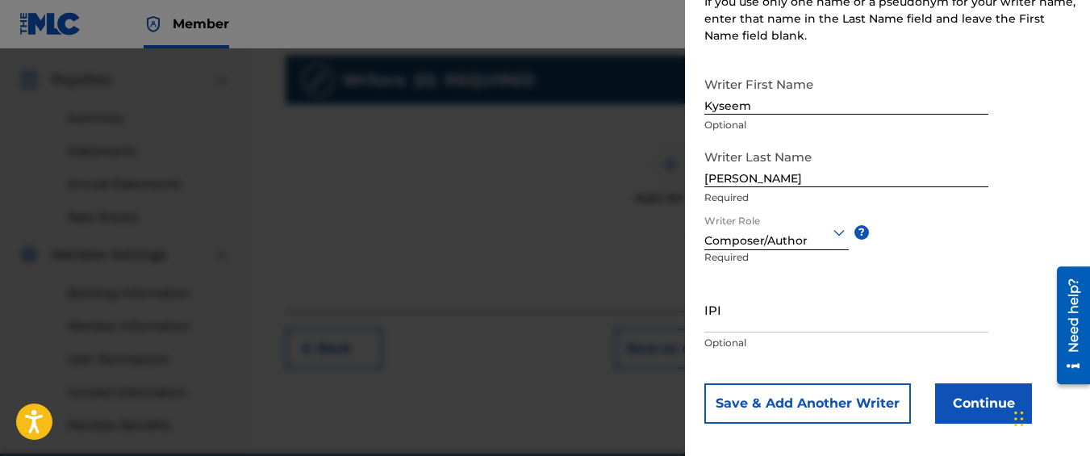
click at [949, 391] on button "Continue" at bounding box center [983, 403] width 97 height 40
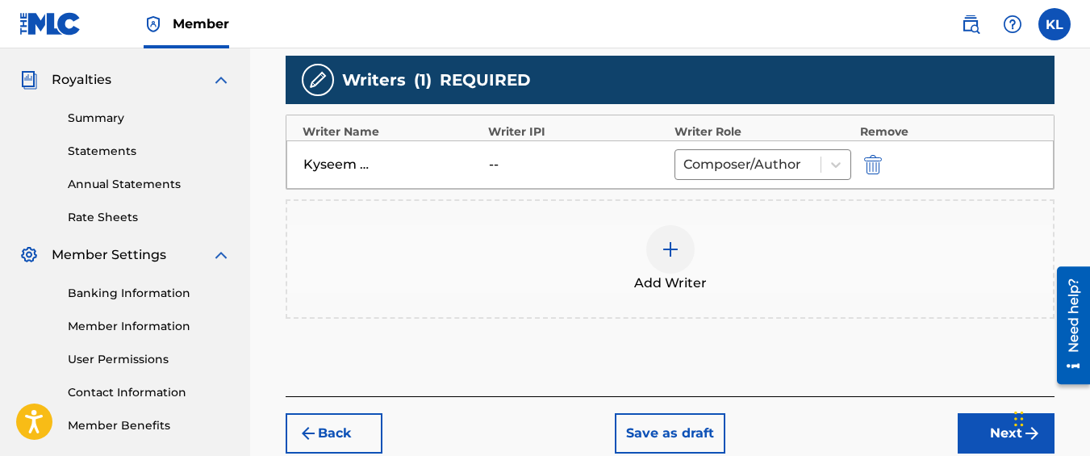
drag, startPoint x: 788, startPoint y: 263, endPoint x: 950, endPoint y: 330, distance: 174.7
click at [950, 330] on div "Add Writers & Roles Enter all writer(s) and their roles. A full list of writer …" at bounding box center [670, 111] width 769 height 570
click at [965, 434] on button "Next" at bounding box center [1006, 433] width 97 height 40
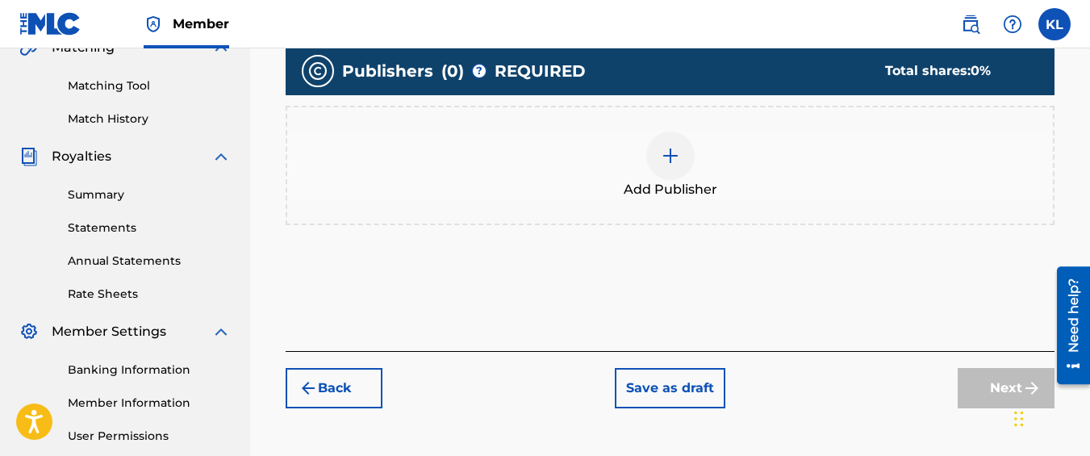
scroll to position [407, 0]
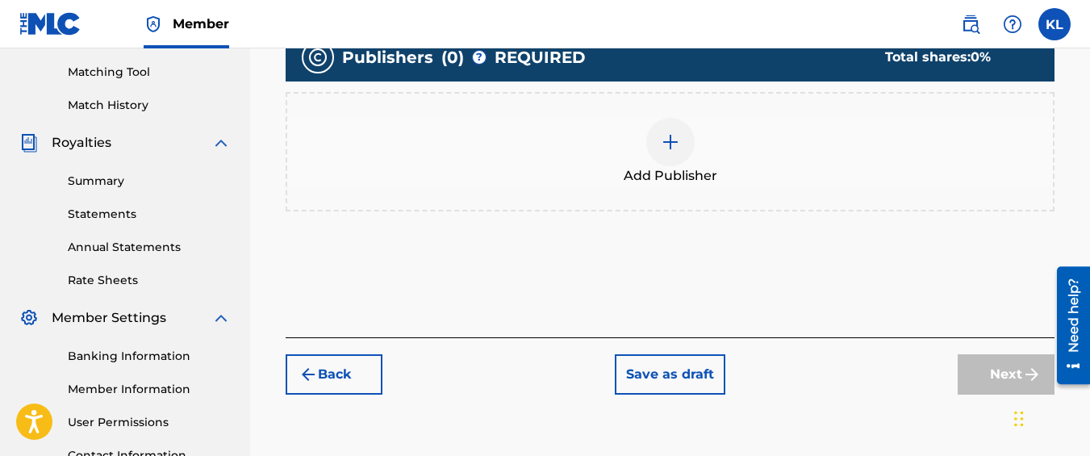
click at [750, 124] on div "Add Publisher" at bounding box center [670, 152] width 766 height 68
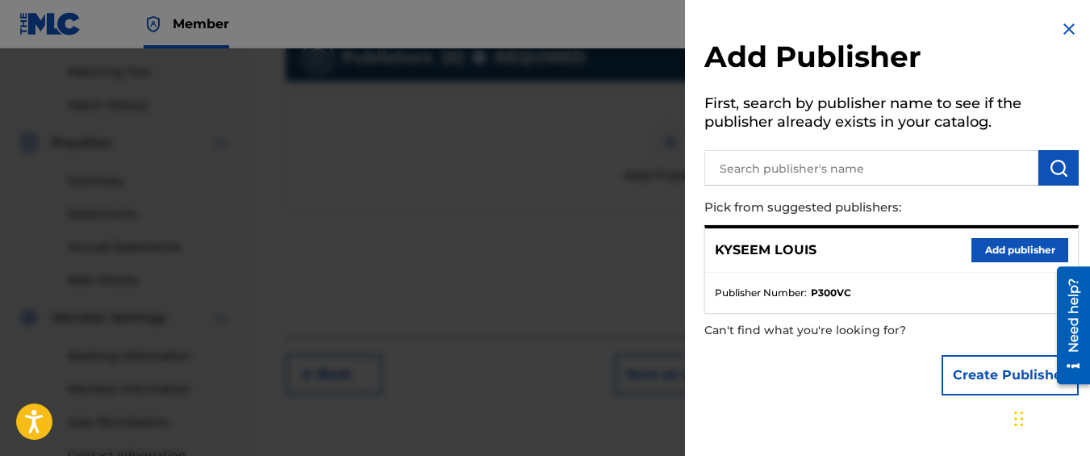
click at [987, 260] on button "Add publisher" at bounding box center [1020, 250] width 97 height 24
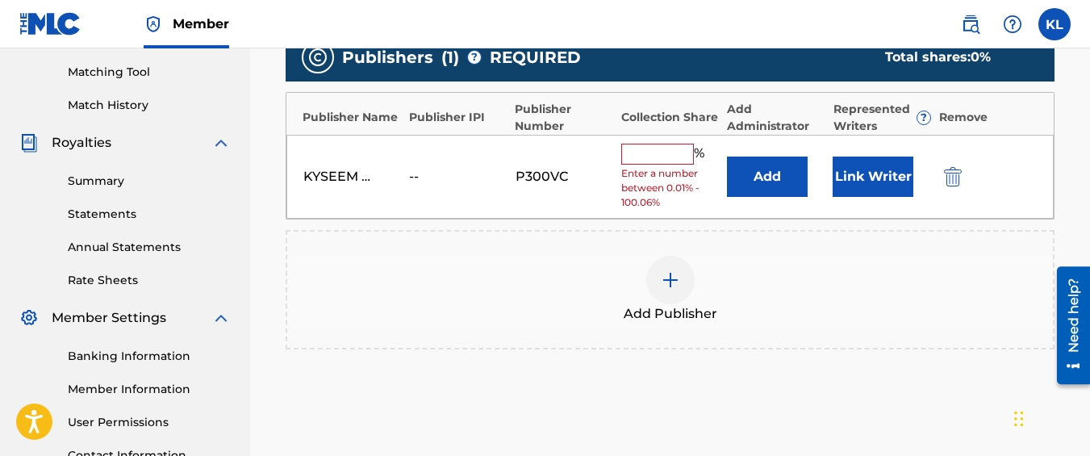
click at [631, 148] on input "text" at bounding box center [657, 154] width 73 height 21
type input "100"
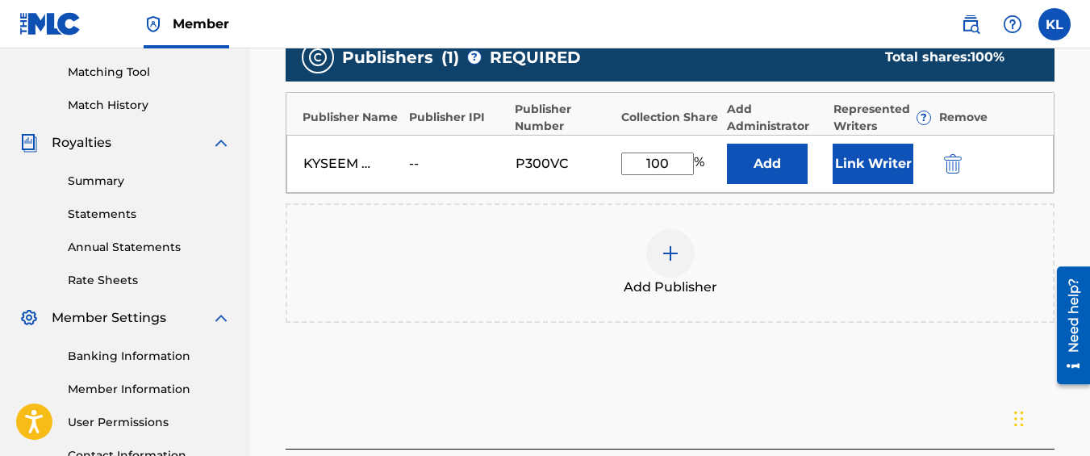
scroll to position [550, 0]
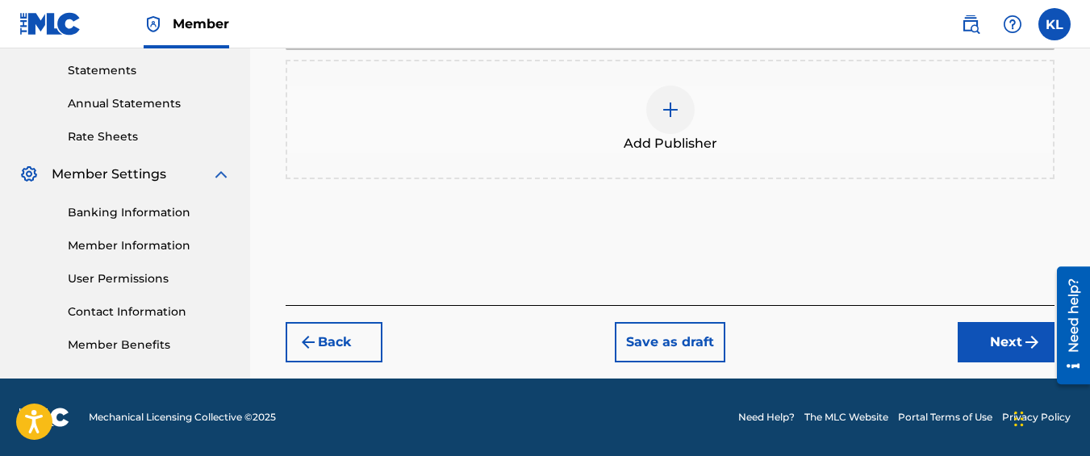
click at [981, 349] on button "Next" at bounding box center [1006, 342] width 97 height 40
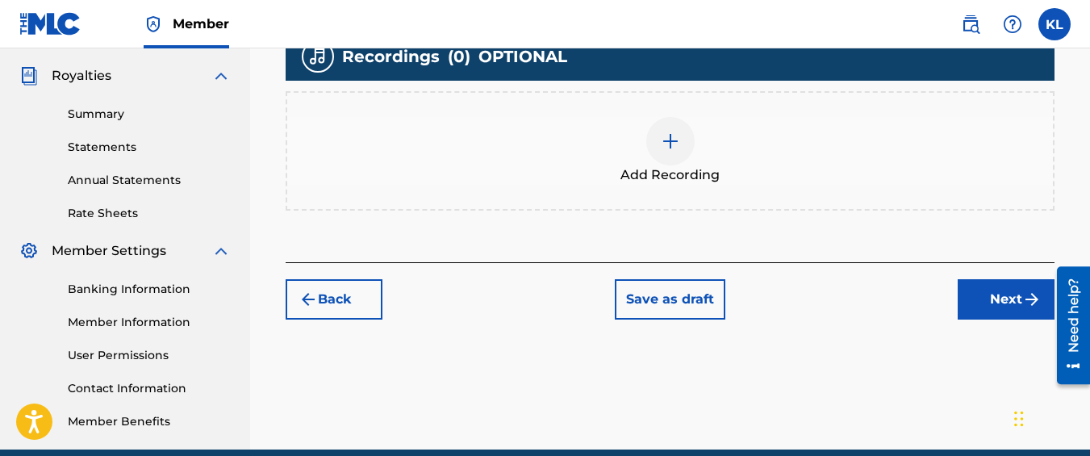
scroll to position [475, 0]
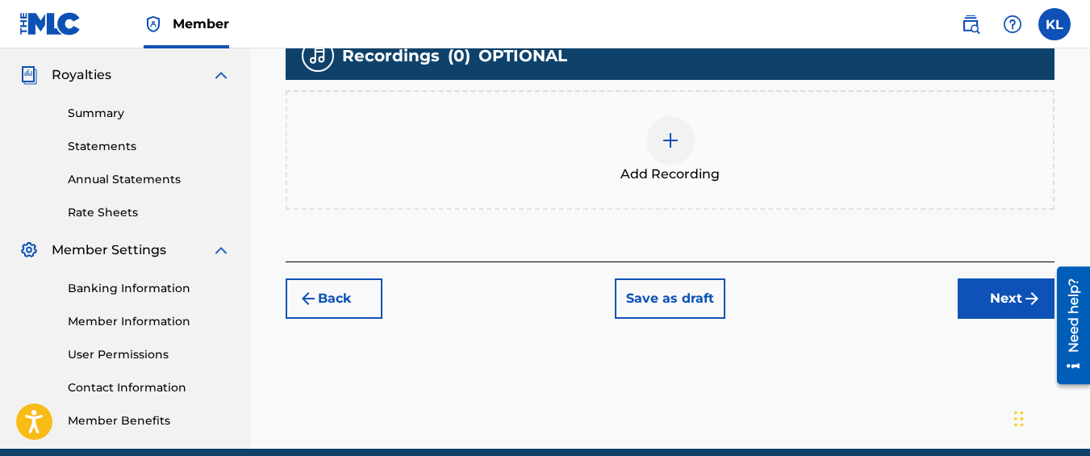
click at [690, 183] on span "Add Recording" at bounding box center [670, 174] width 99 height 19
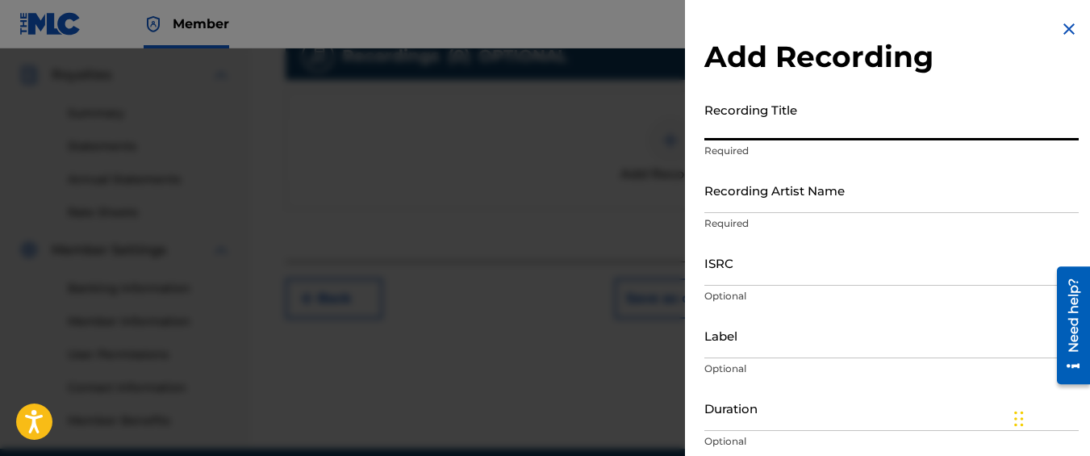
click at [814, 128] on input "Recording Title" at bounding box center [892, 117] width 374 height 46
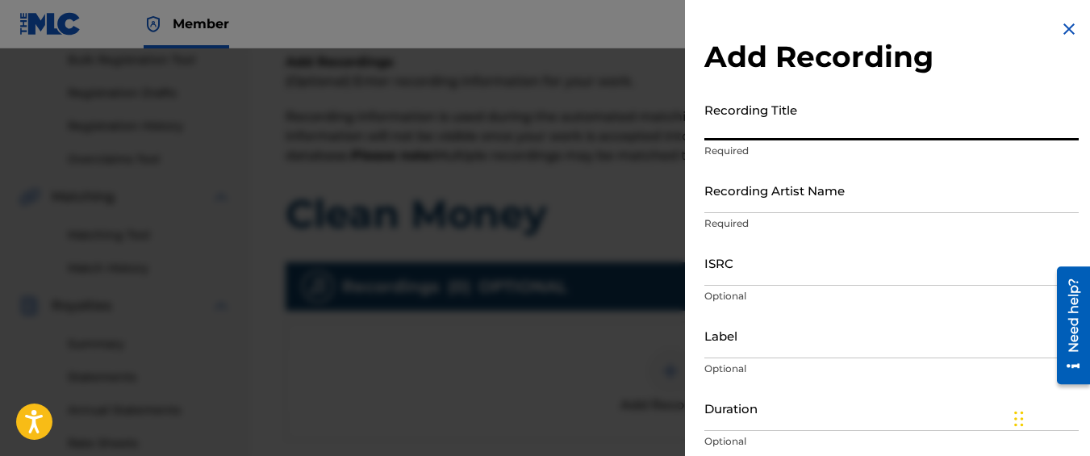
scroll to position [228, 0]
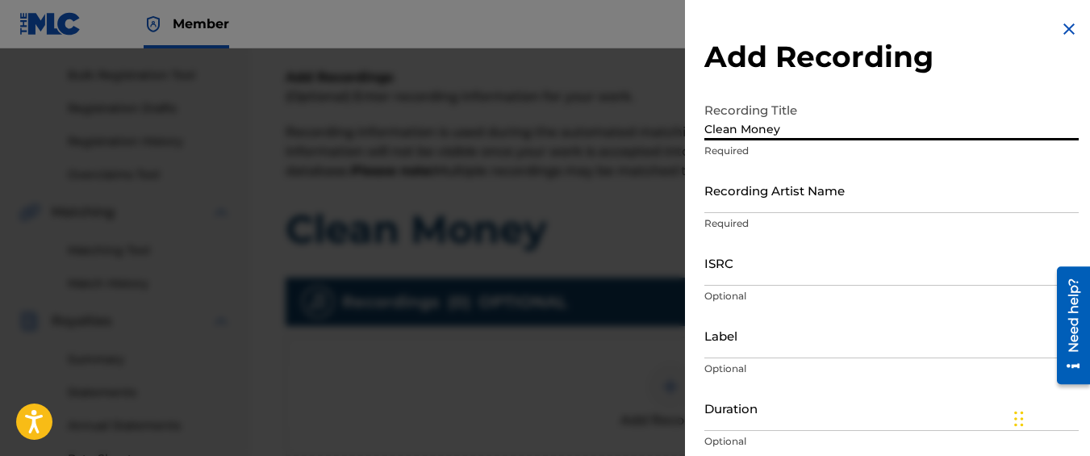
type input "Clean Money"
click at [832, 205] on input "Recording Artist Name" at bounding box center [892, 190] width 374 height 46
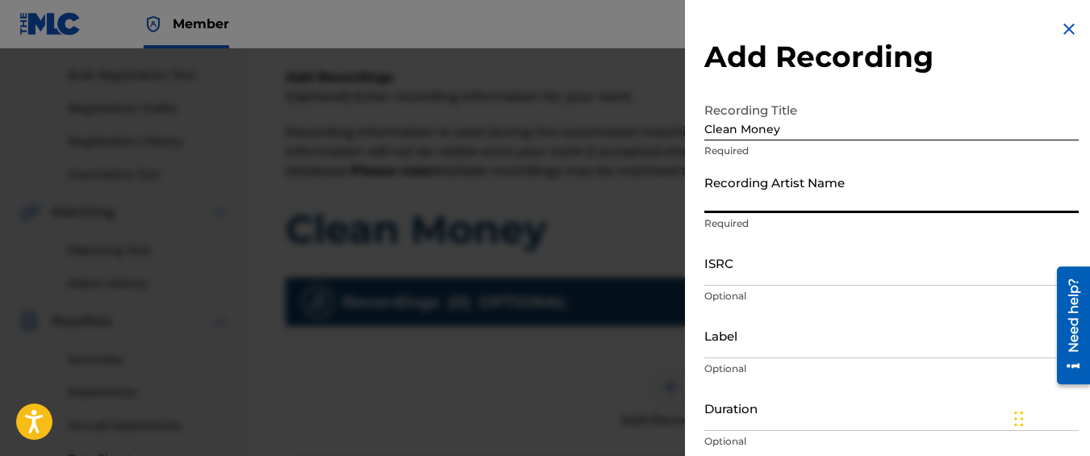
type input "Graveyard Top"
click at [789, 251] on input "ISRC" at bounding box center [892, 263] width 374 height 46
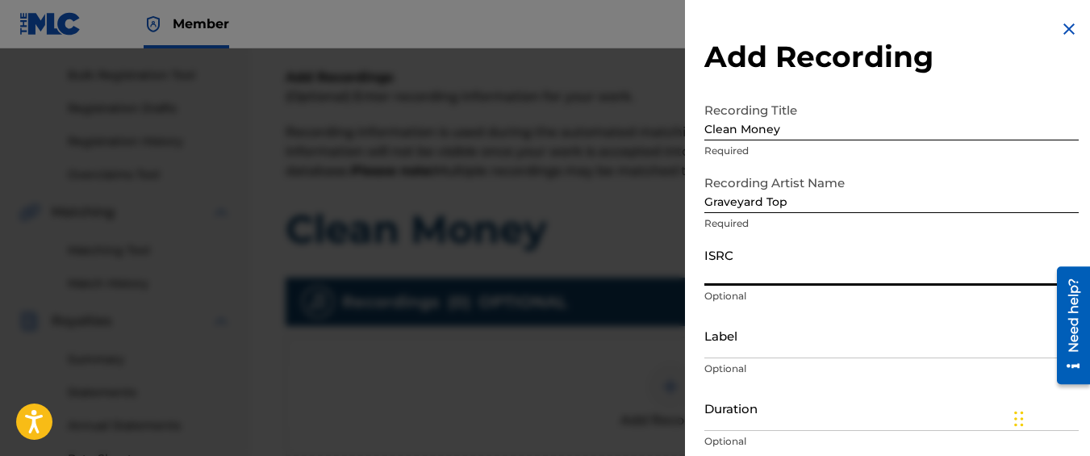
paste input "QM42K1998794"
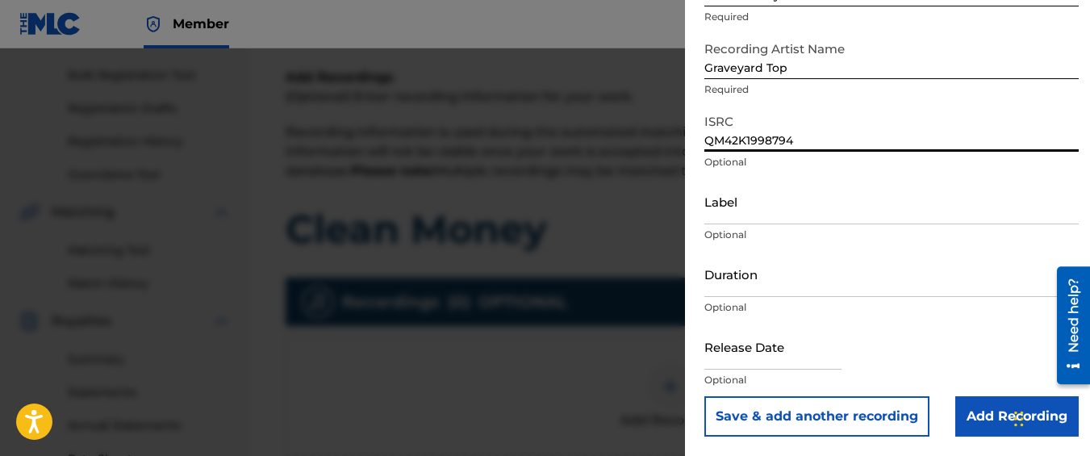
type input "QM42K1998794"
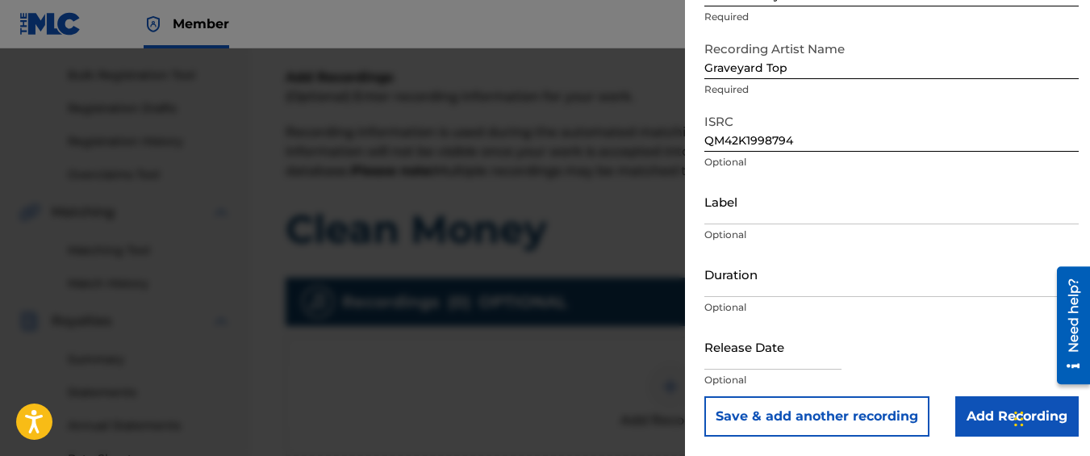
click at [968, 398] on input "Add Recording" at bounding box center [1016, 416] width 123 height 40
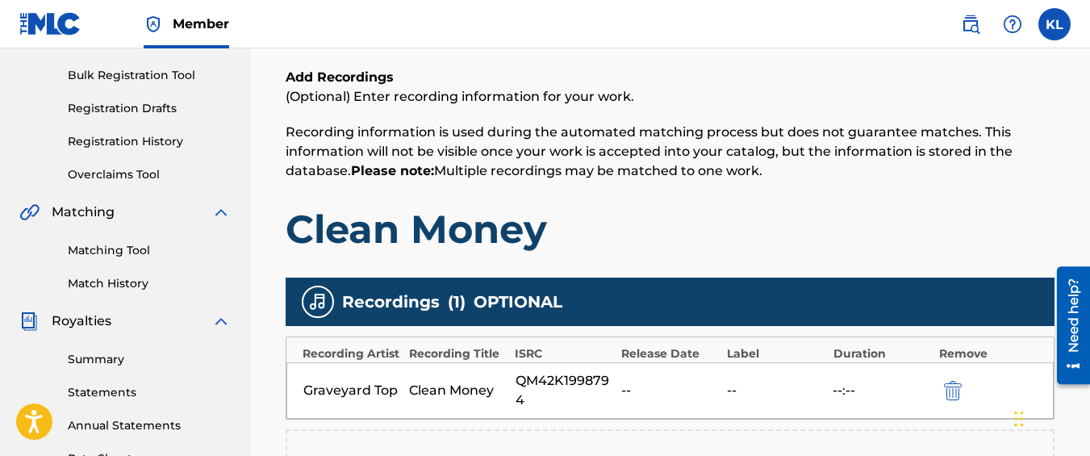
scroll to position [545, 0]
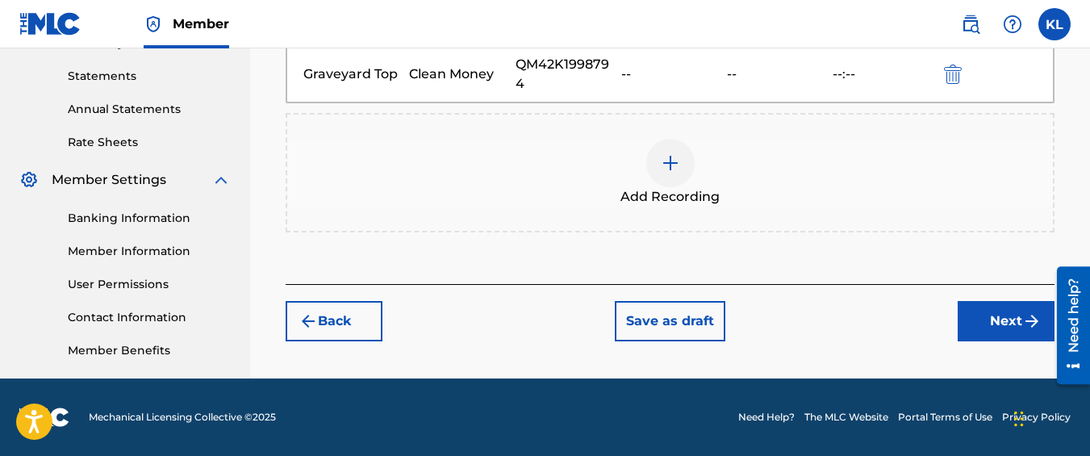
click at [990, 327] on button "Next" at bounding box center [1006, 321] width 97 height 40
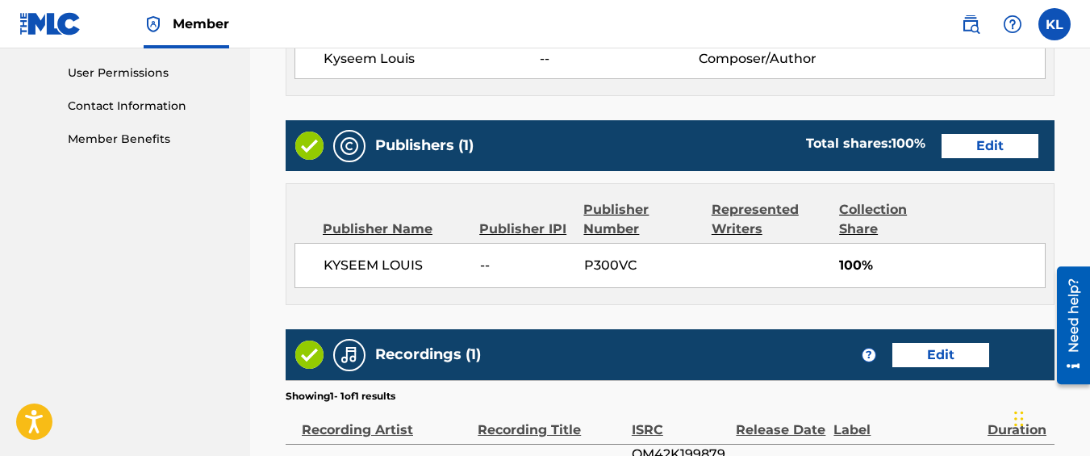
scroll to position [960, 0]
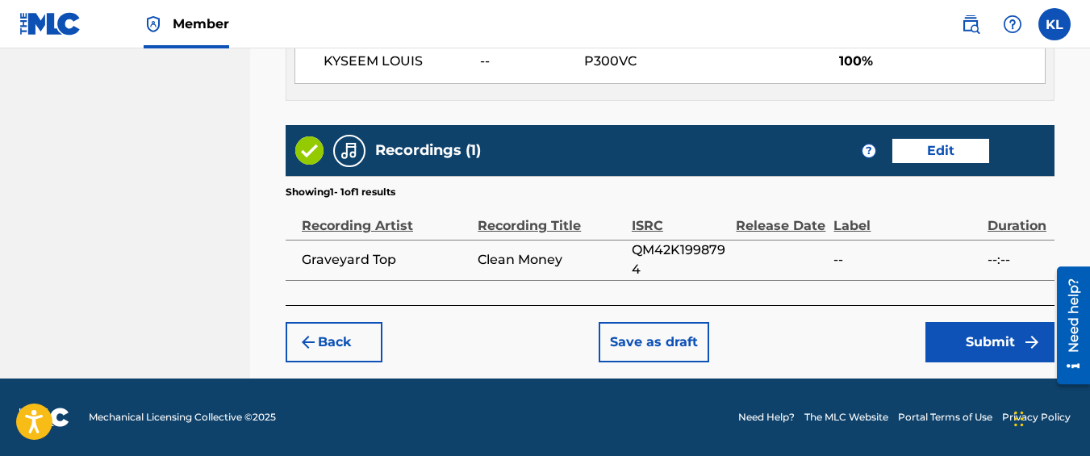
click at [947, 322] on button "Submit" at bounding box center [990, 342] width 129 height 40
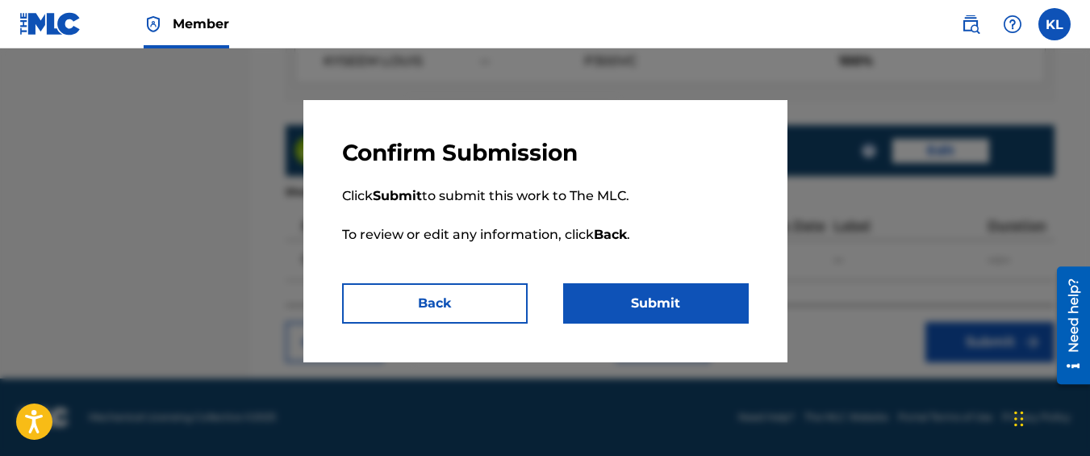
click at [736, 292] on button "Submit" at bounding box center [656, 303] width 186 height 40
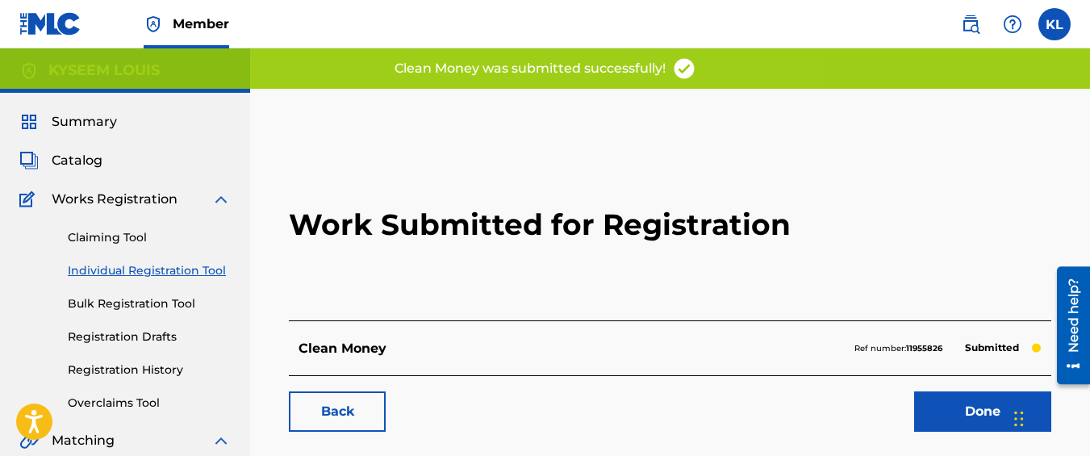
click at [334, 399] on link "Back" at bounding box center [337, 411] width 97 height 40
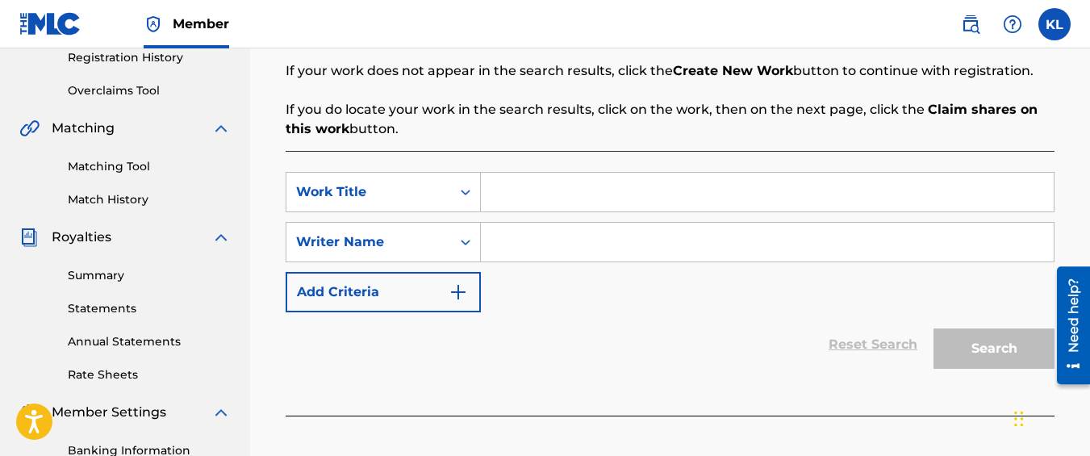
scroll to position [327, 0]
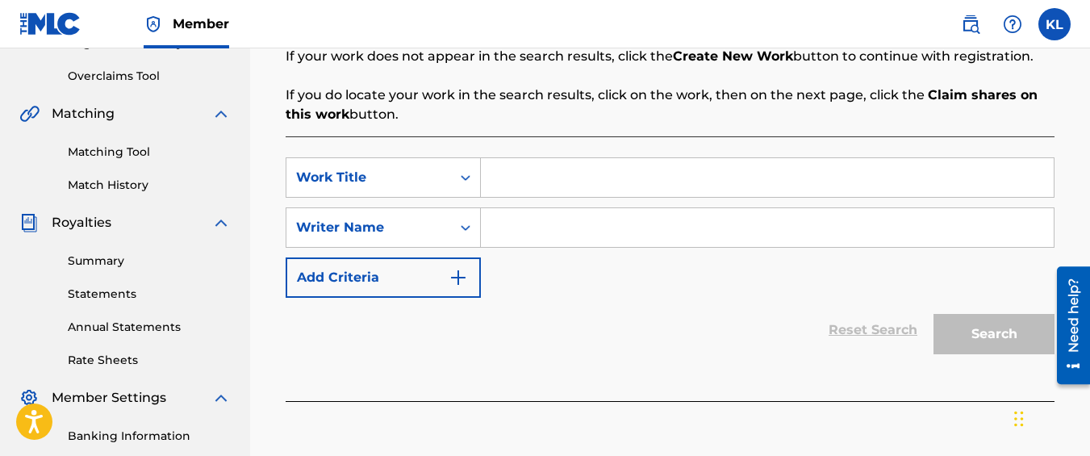
click at [564, 182] on input "Search Form" at bounding box center [767, 177] width 573 height 39
type input "Clouds Bids"
click at [539, 233] on input "Search Form" at bounding box center [767, 227] width 573 height 39
click at [517, 243] on input "Search Form" at bounding box center [767, 227] width 573 height 39
type input "kyseem louis"
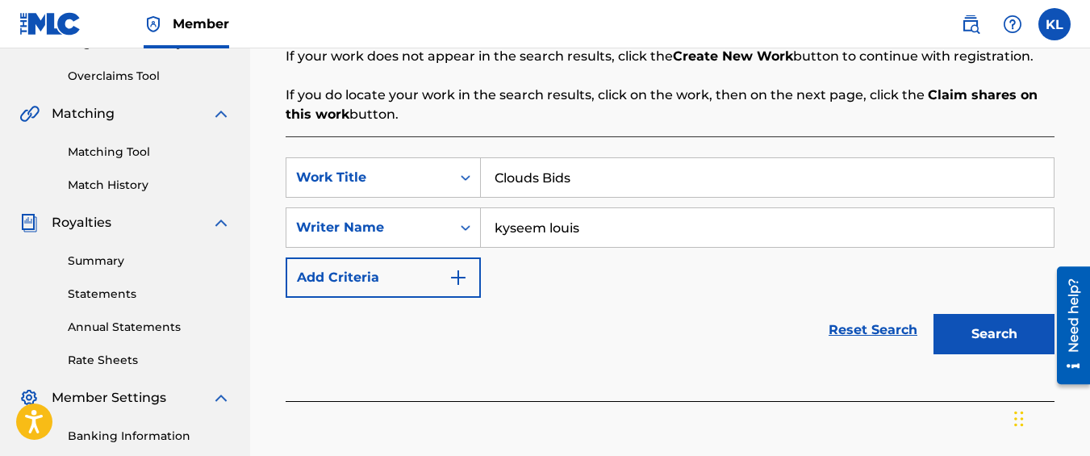
click at [978, 320] on button "Search" at bounding box center [994, 334] width 121 height 40
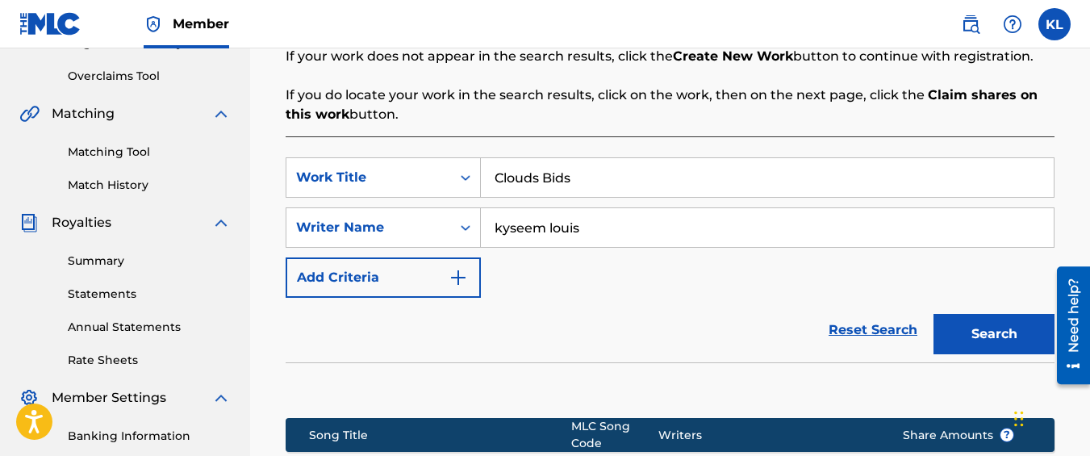
scroll to position [578, 0]
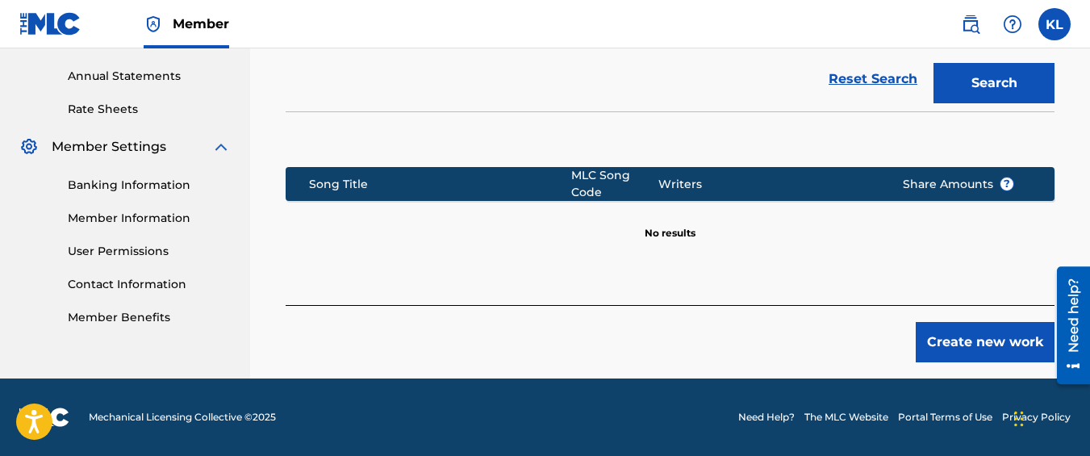
click at [947, 336] on button "Create new work" at bounding box center [985, 342] width 139 height 40
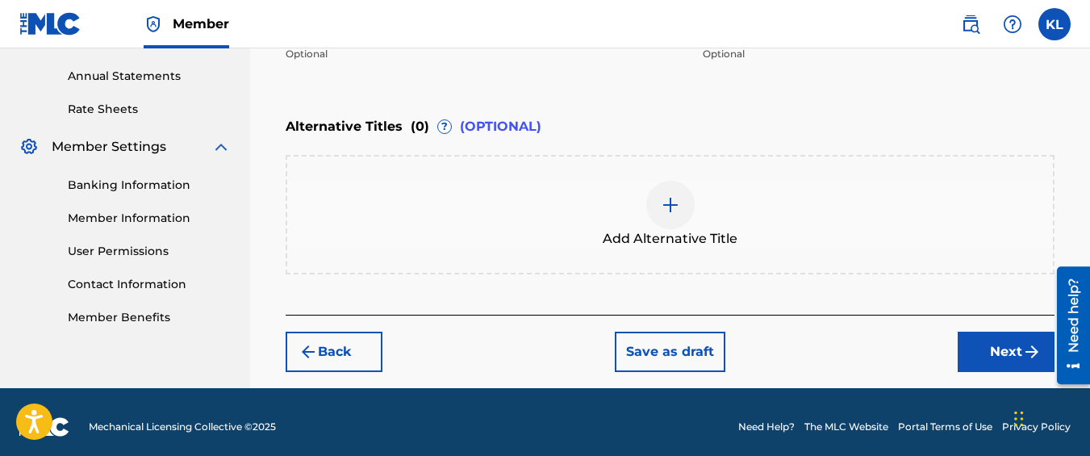
click at [986, 365] on button "Next" at bounding box center [1006, 352] width 97 height 40
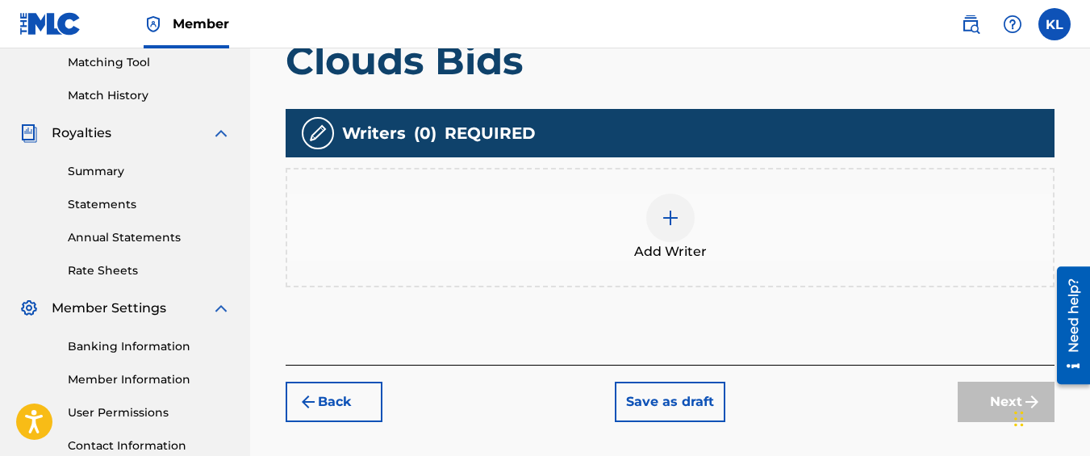
scroll to position [516, 0]
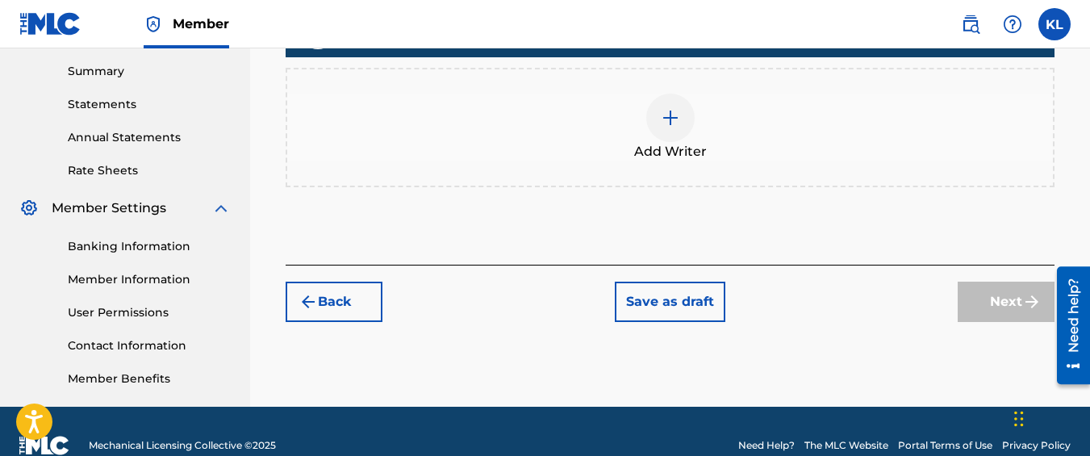
click at [596, 152] on div "Add Writer" at bounding box center [670, 128] width 766 height 68
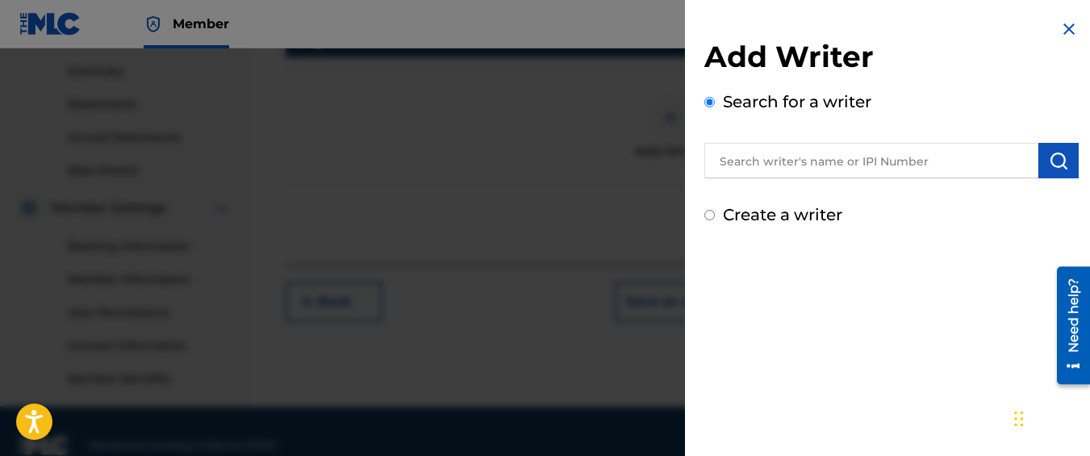
click at [756, 212] on label "Create a writer" at bounding box center [782, 214] width 119 height 19
radio input "true"
click at [715, 212] on input "Create a writer" at bounding box center [710, 215] width 10 height 10
radio input "false"
radio input "true"
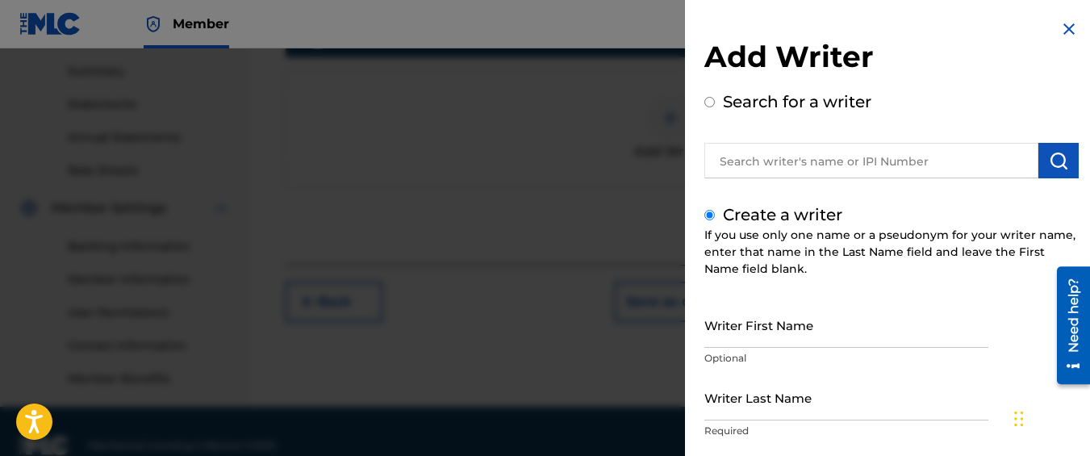
click at [760, 329] on input "Writer First Name" at bounding box center [847, 325] width 284 height 46
type input "Kyseem"
click at [777, 398] on input "Writer Last Name" at bounding box center [847, 397] width 284 height 46
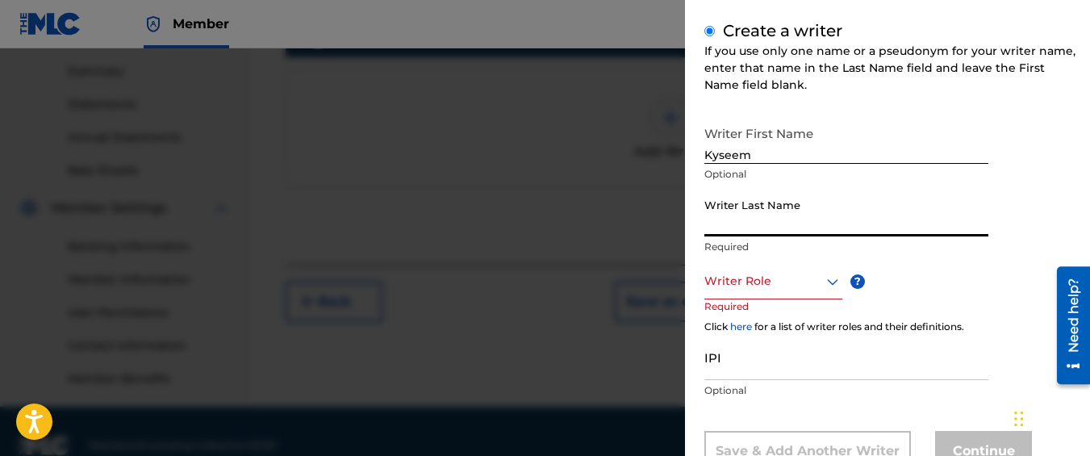
scroll to position [186, 0]
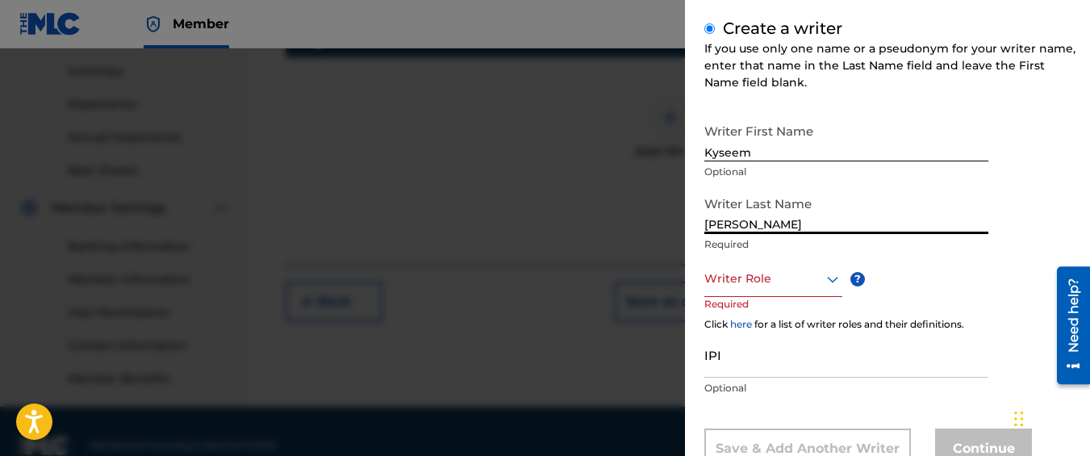
type input "[PERSON_NAME]"
click at [771, 275] on div at bounding box center [774, 279] width 138 height 20
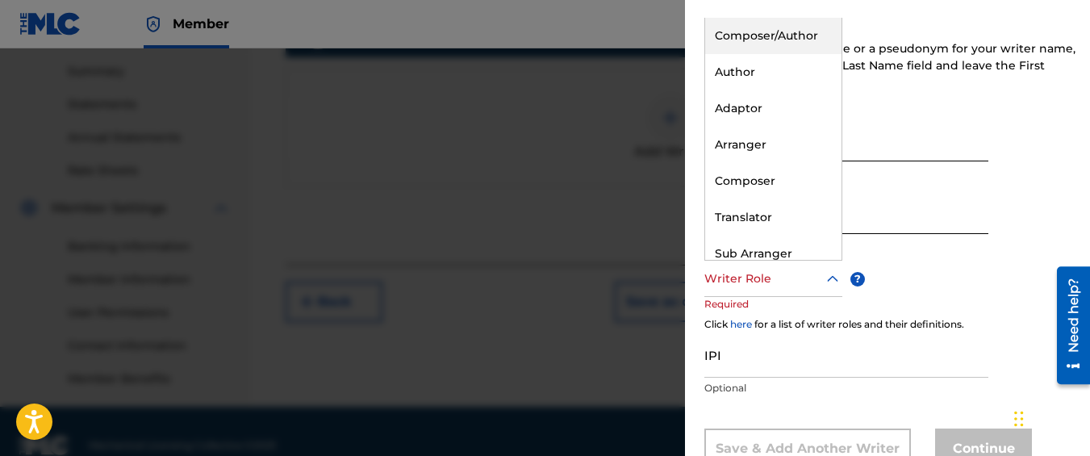
click at [767, 35] on div "Composer/Author" at bounding box center [773, 36] width 136 height 36
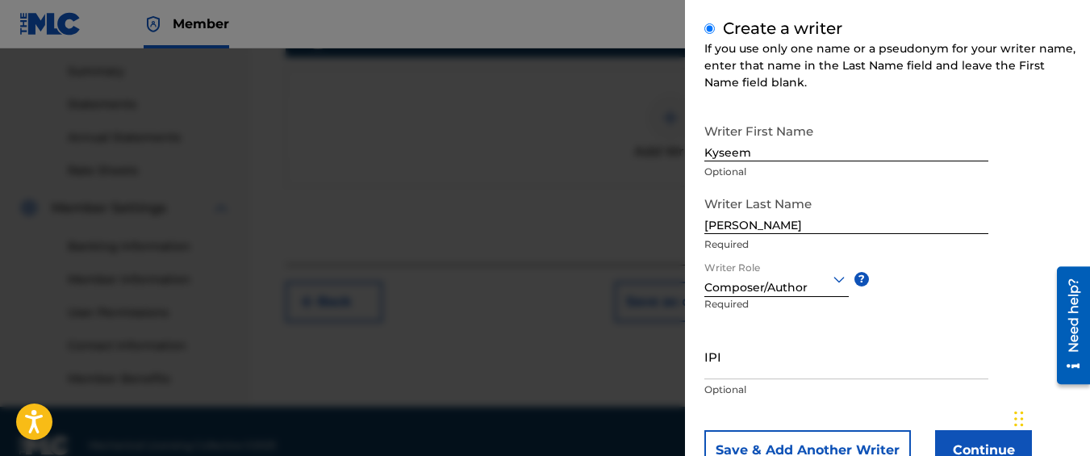
scroll to position [245, 0]
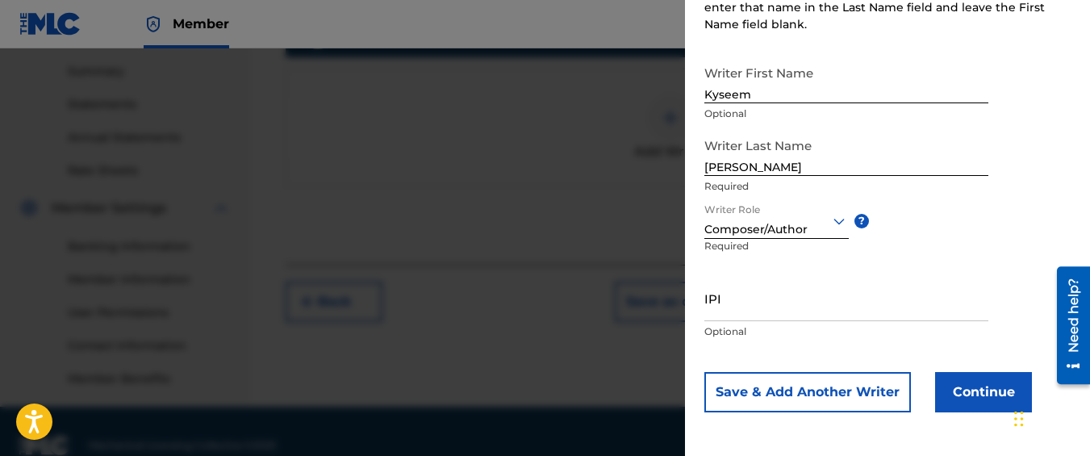
click at [948, 376] on button "Continue" at bounding box center [983, 392] width 97 height 40
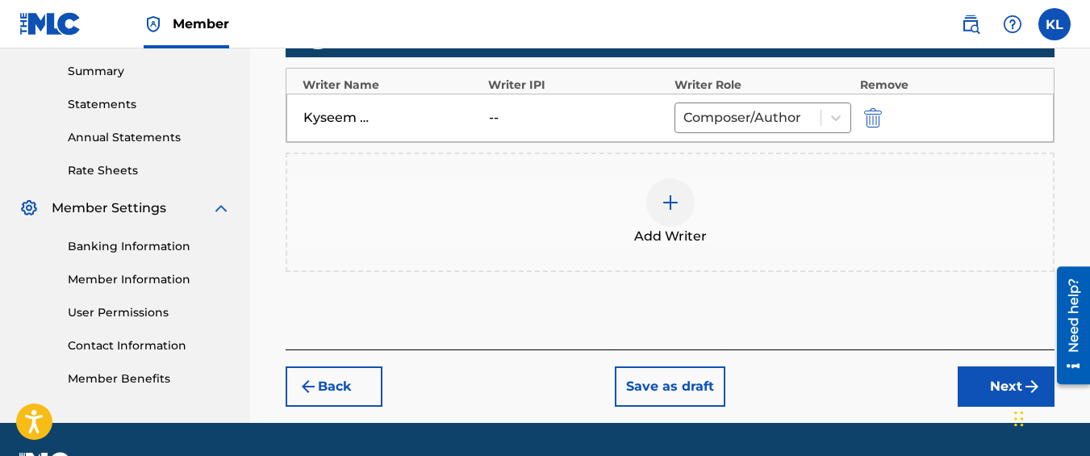
click at [979, 399] on button "Next" at bounding box center [1006, 386] width 97 height 40
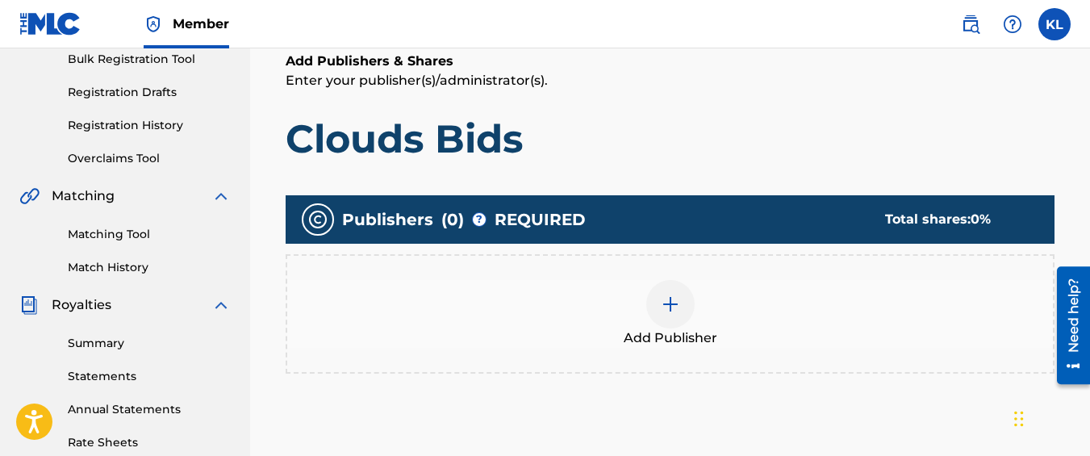
scroll to position [294, 0]
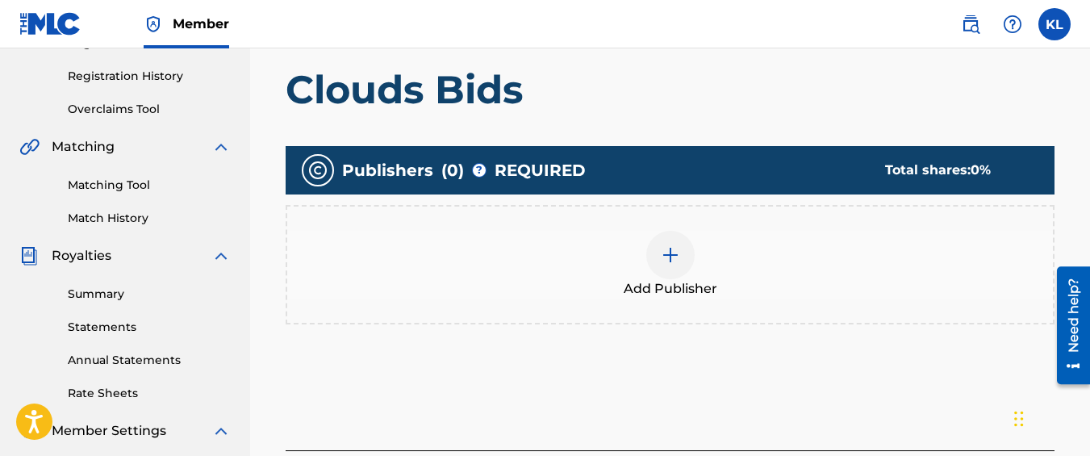
click at [700, 265] on div "Add Publisher" at bounding box center [670, 265] width 766 height 68
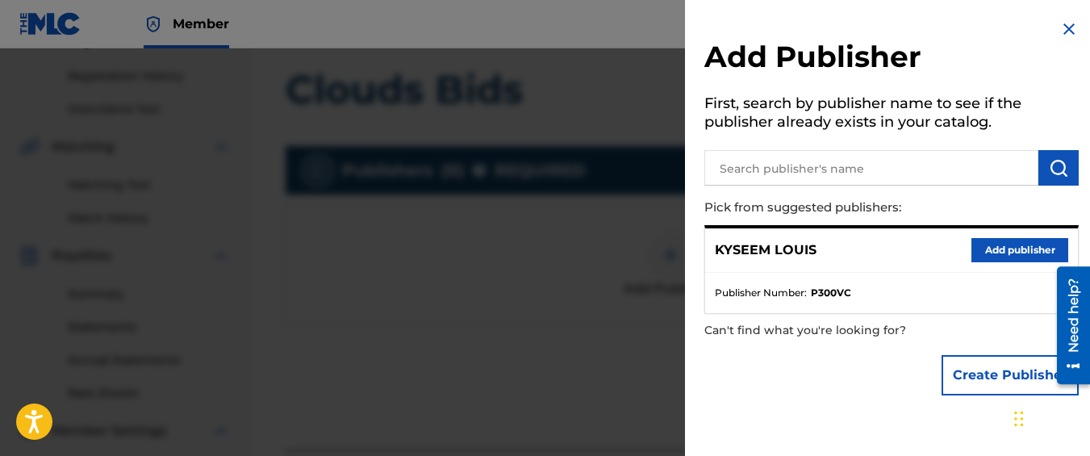
click at [1004, 241] on button "Add publisher" at bounding box center [1020, 250] width 97 height 24
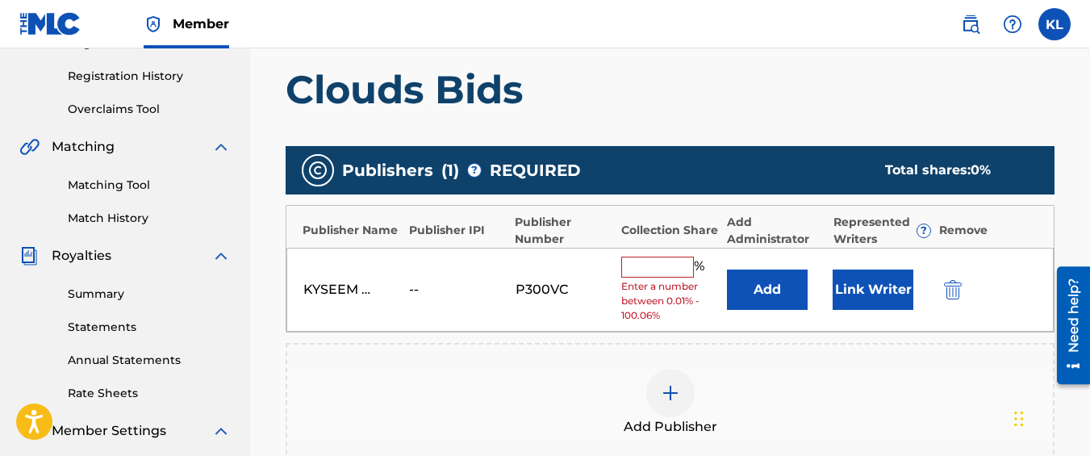
click at [640, 275] on input "text" at bounding box center [657, 267] width 73 height 21
type input "100"
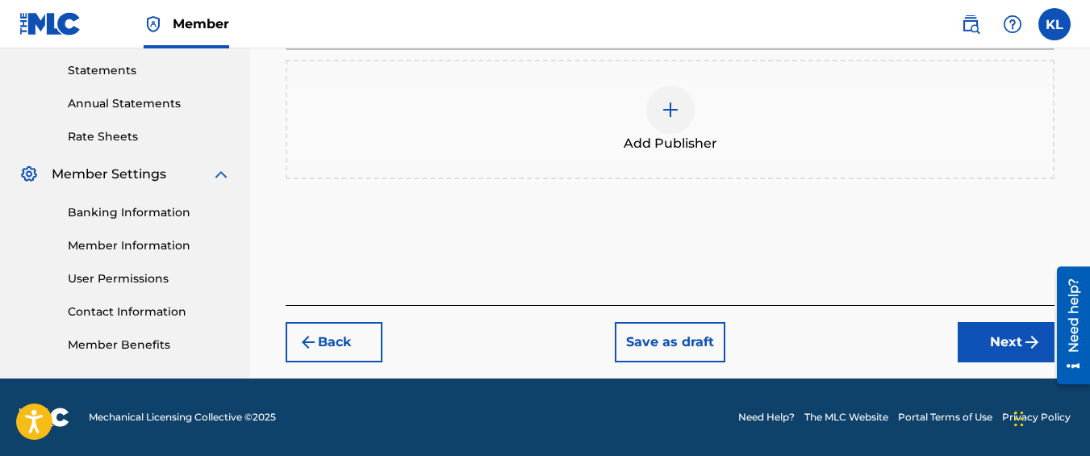
click at [985, 345] on button "Next" at bounding box center [1006, 342] width 97 height 40
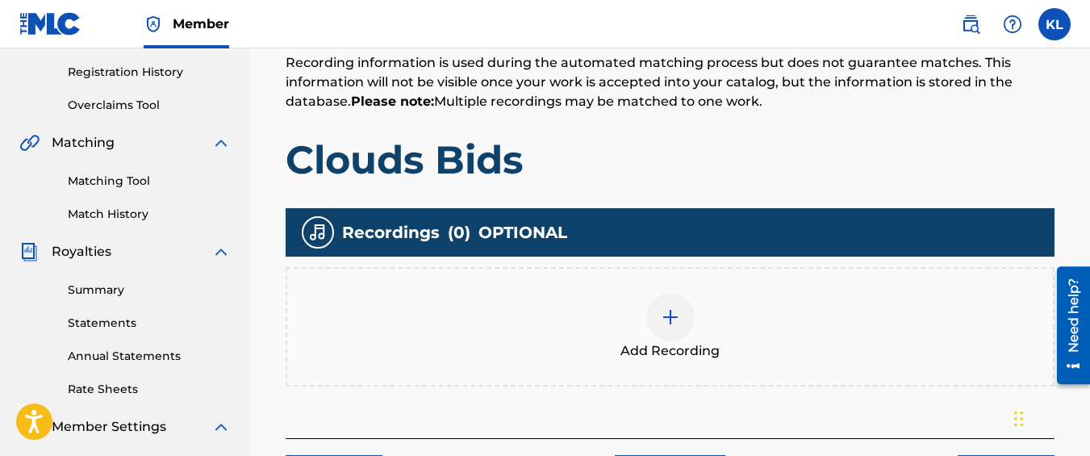
scroll to position [299, 0]
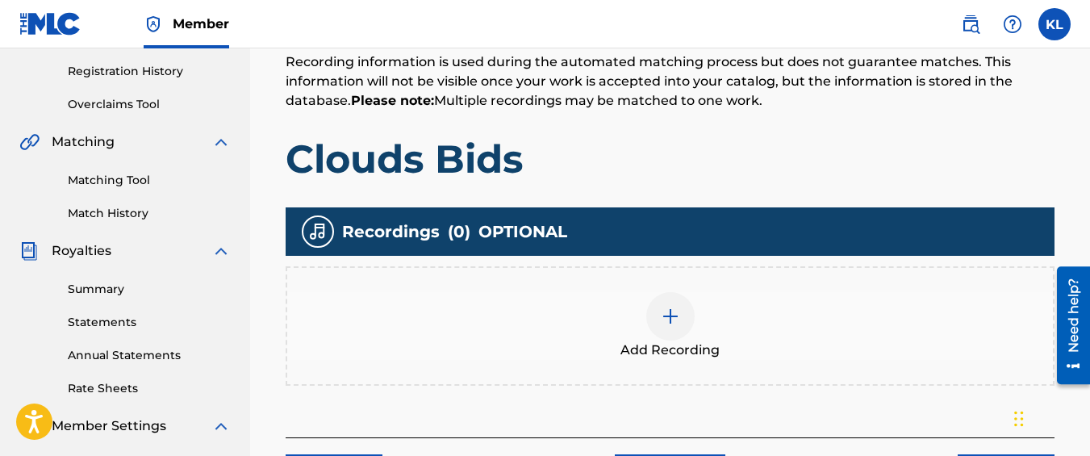
click at [717, 335] on div "Add Recording" at bounding box center [670, 326] width 766 height 68
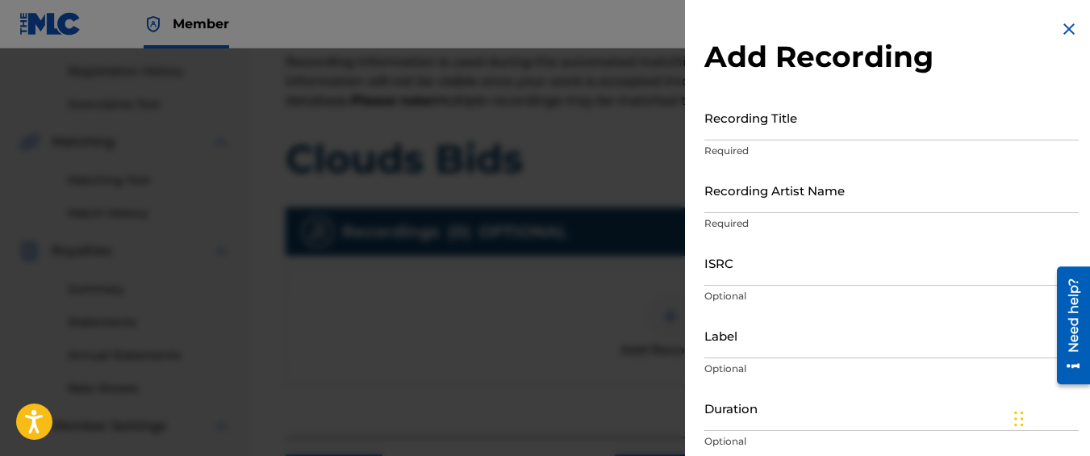
click at [760, 132] on input "Recording Title" at bounding box center [892, 117] width 374 height 46
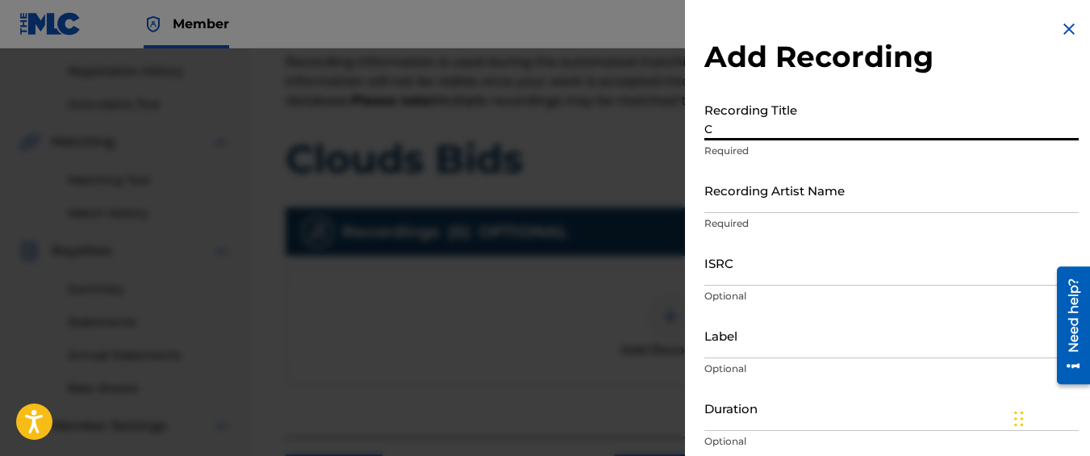
drag, startPoint x: 760, startPoint y: 132, endPoint x: 730, endPoint y: 113, distance: 35.8
type input "Clouds Bids"
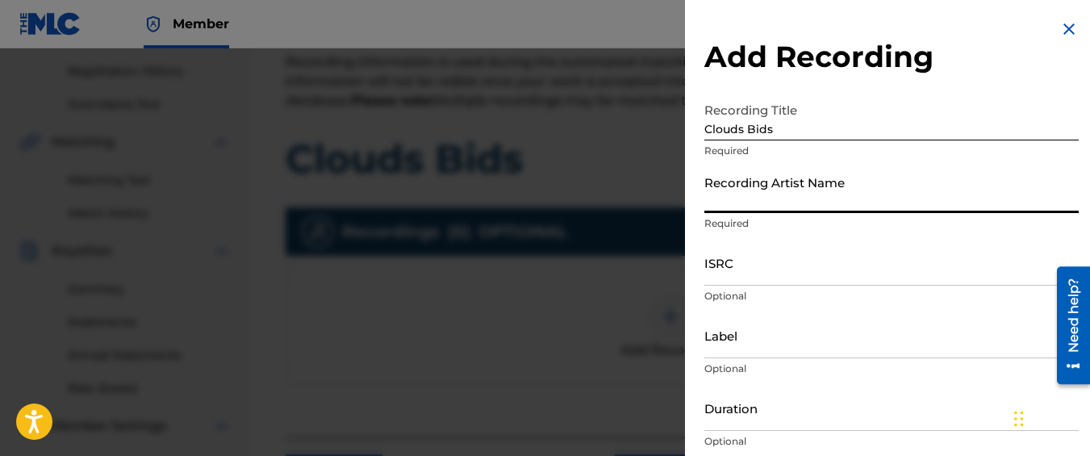
click at [827, 197] on input "Recording Artist Name" at bounding box center [892, 190] width 374 height 46
type input "Graveyard Top"
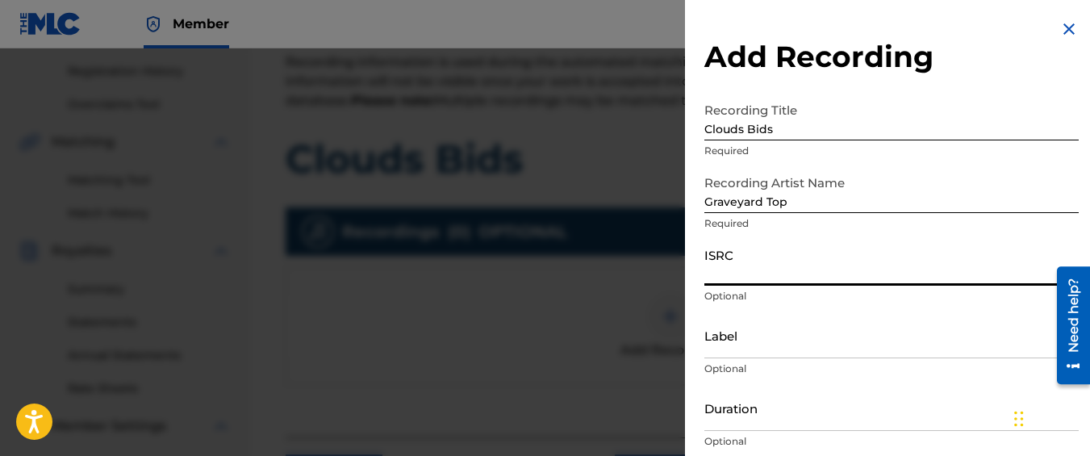
paste input "QM42K1924469"
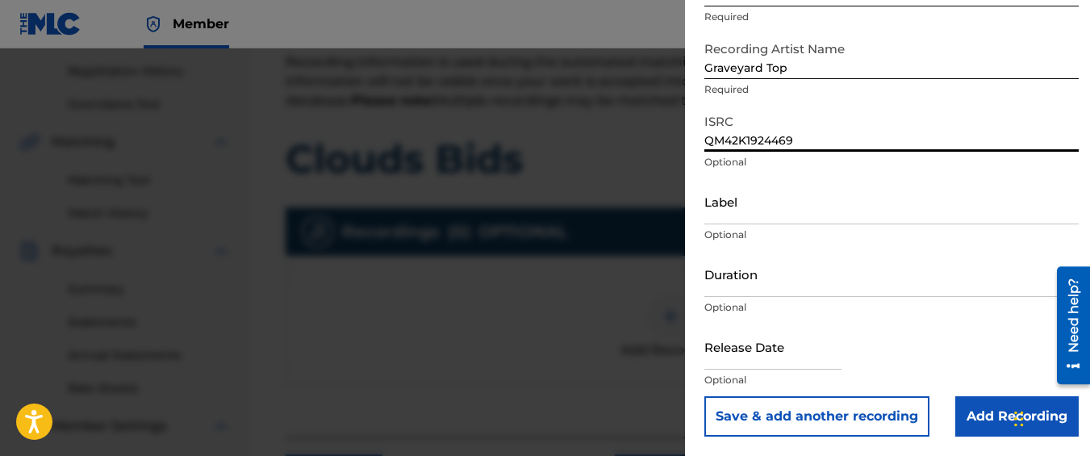
type input "QM42K1924469"
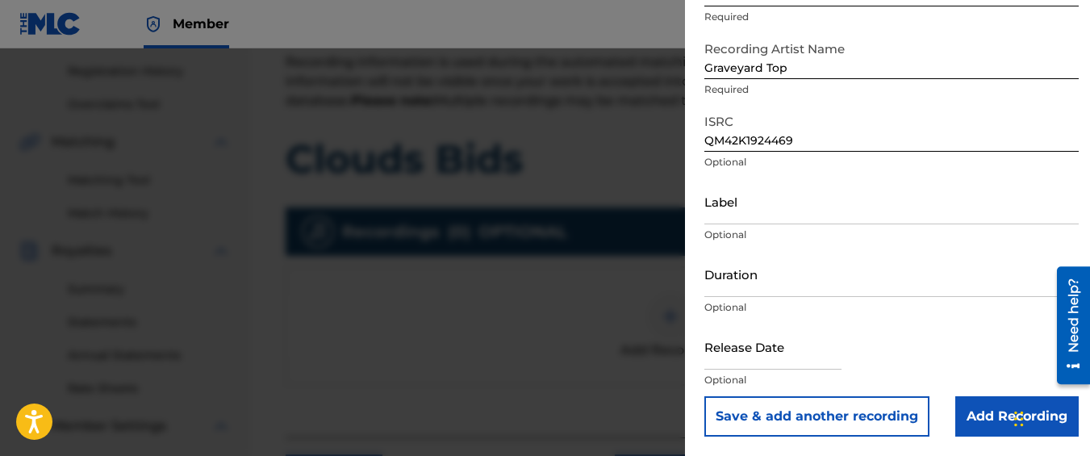
click at [972, 430] on input "Add Recording" at bounding box center [1016, 416] width 123 height 40
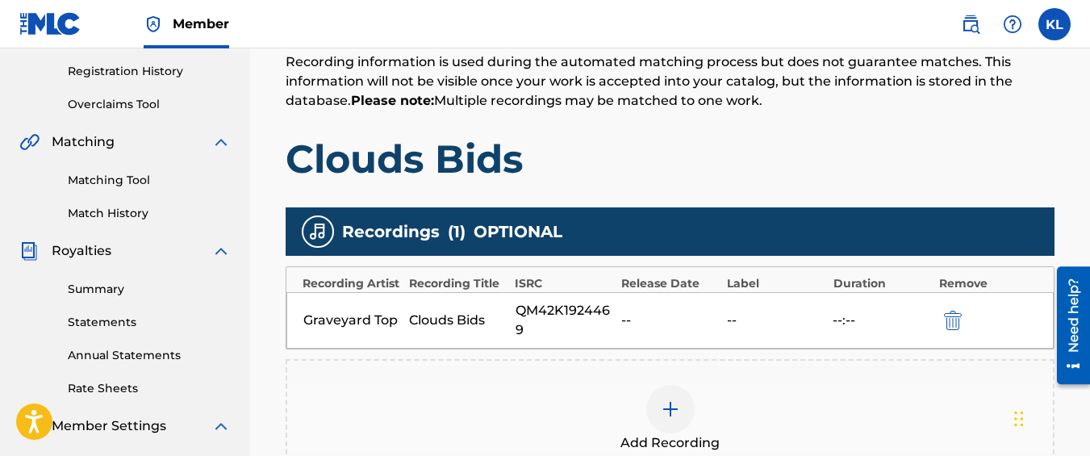
scroll to position [545, 0]
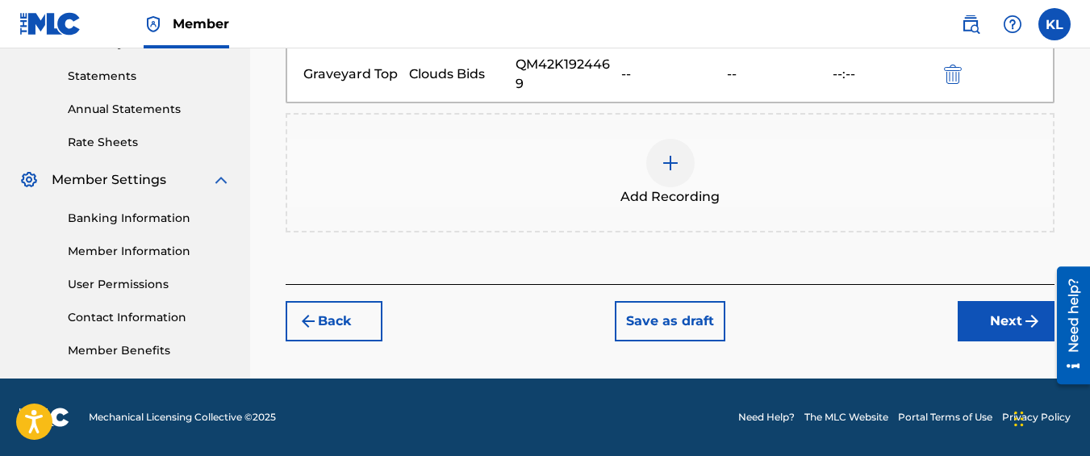
click at [989, 326] on button "Next" at bounding box center [1006, 321] width 97 height 40
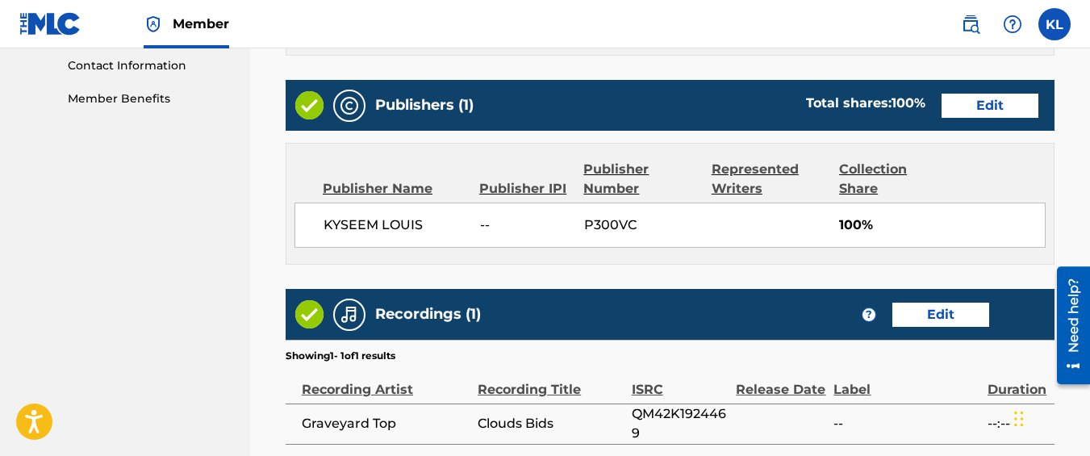
scroll to position [960, 0]
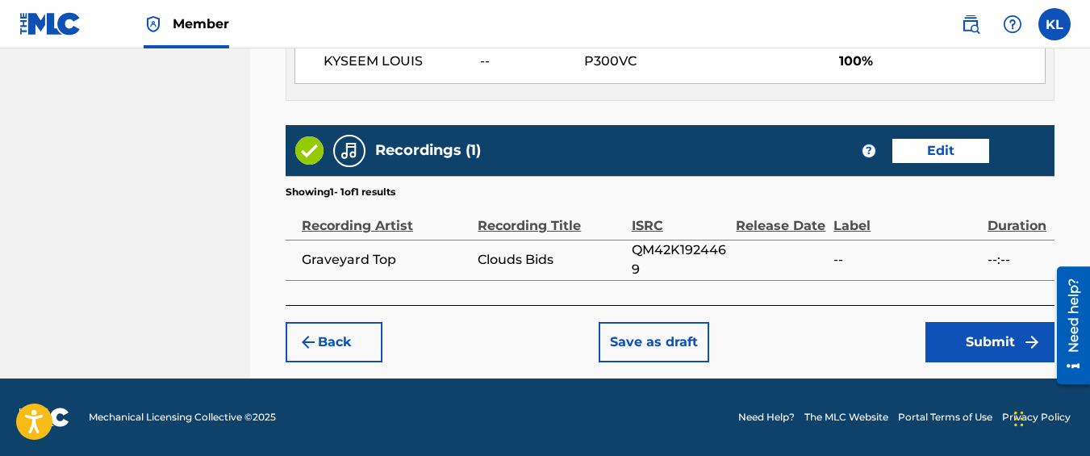
click at [953, 328] on button "Submit" at bounding box center [990, 342] width 129 height 40
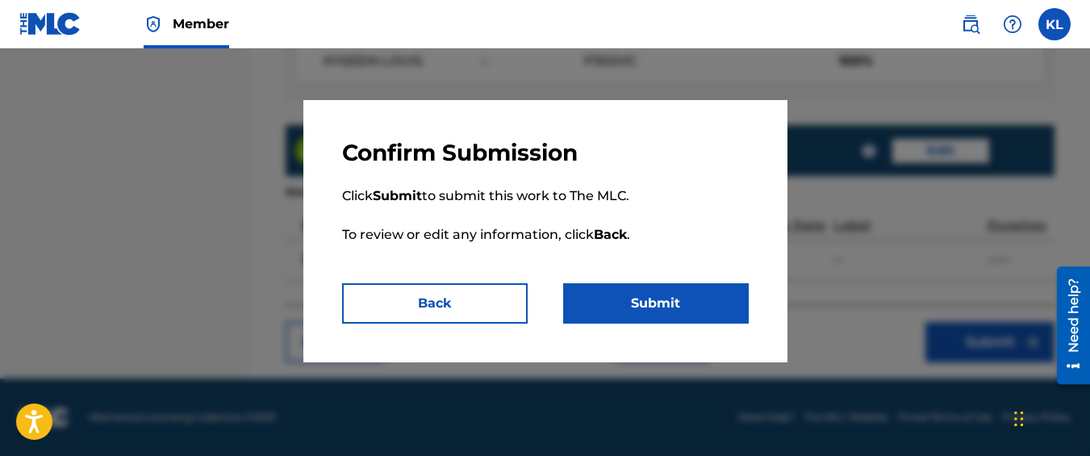
click at [655, 294] on button "Submit" at bounding box center [656, 303] width 186 height 40
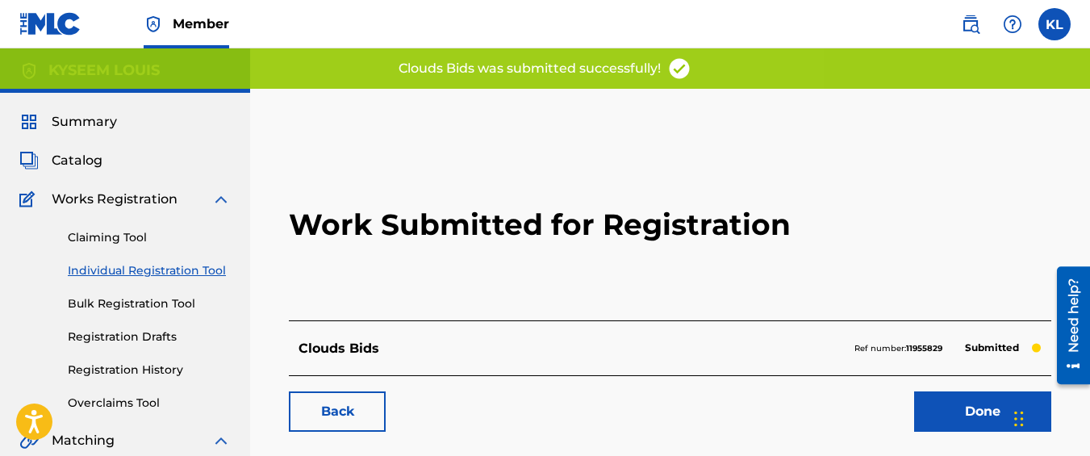
click at [362, 410] on link "Back" at bounding box center [337, 411] width 97 height 40
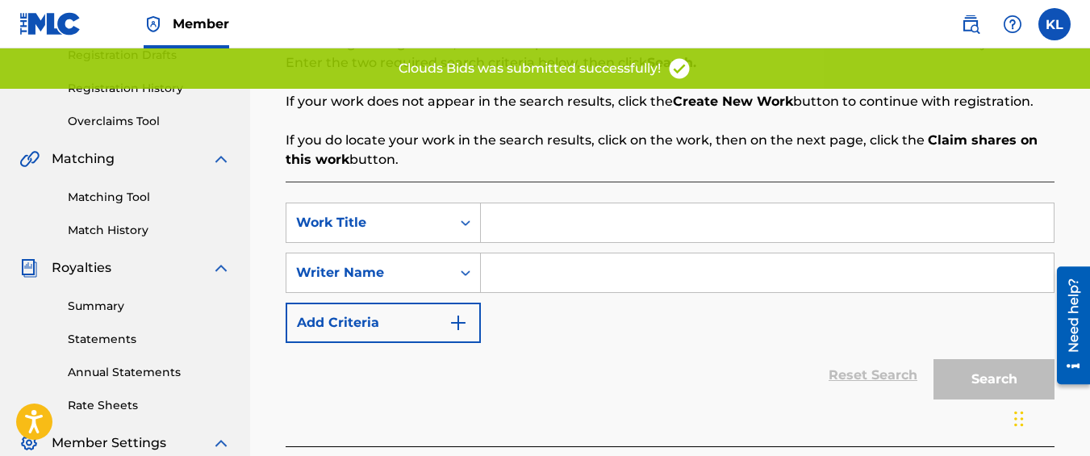
scroll to position [331, 0]
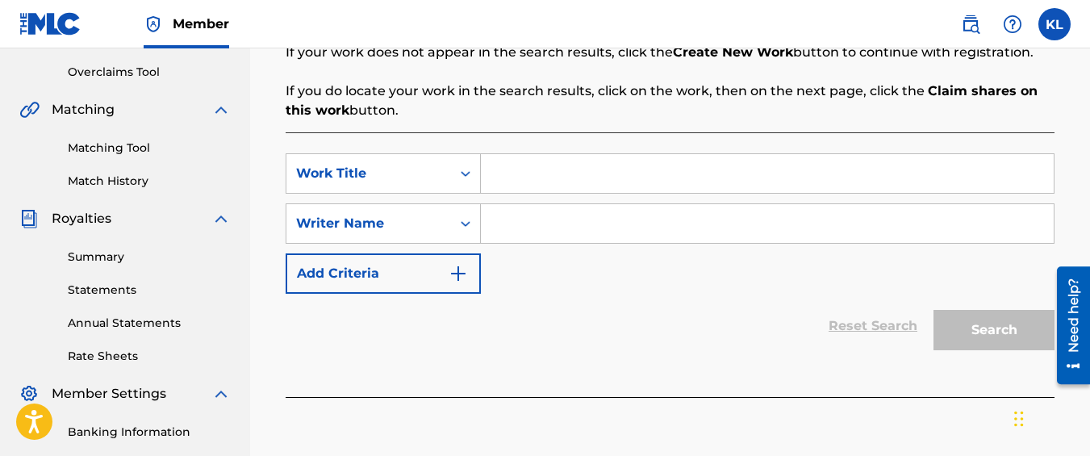
click at [533, 161] on input "Search Form" at bounding box center [767, 173] width 573 height 39
type input "Knock Knock"
click at [546, 225] on input "Search Form" at bounding box center [767, 223] width 573 height 39
type input "kyseem louis"
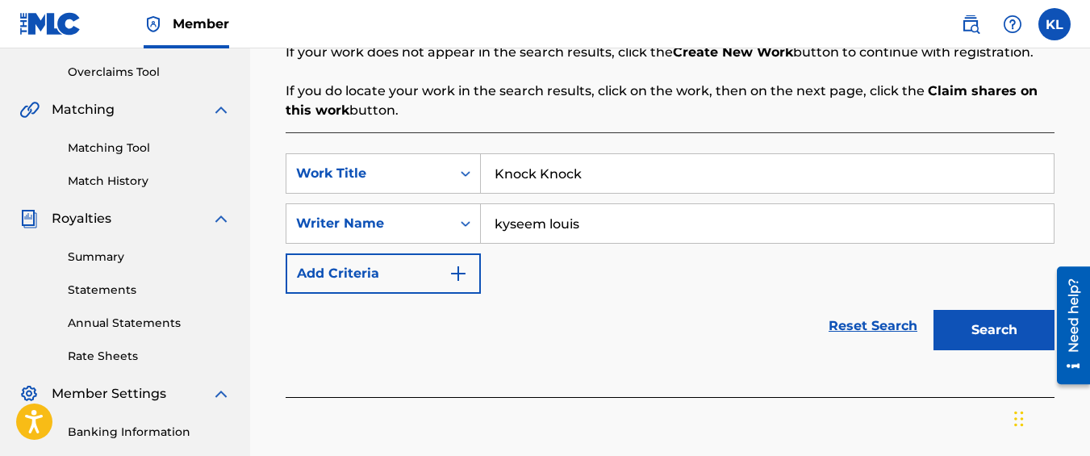
click at [934, 310] on button "Search" at bounding box center [994, 330] width 121 height 40
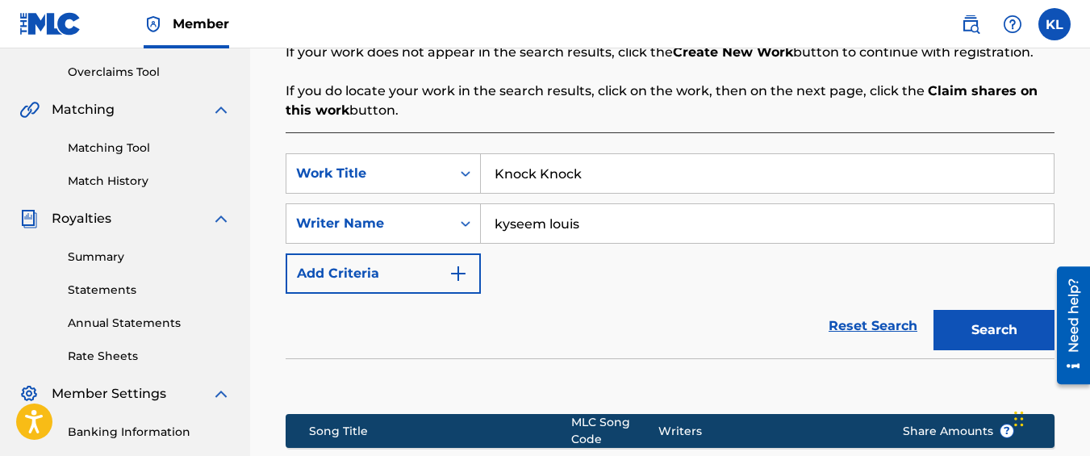
scroll to position [578, 0]
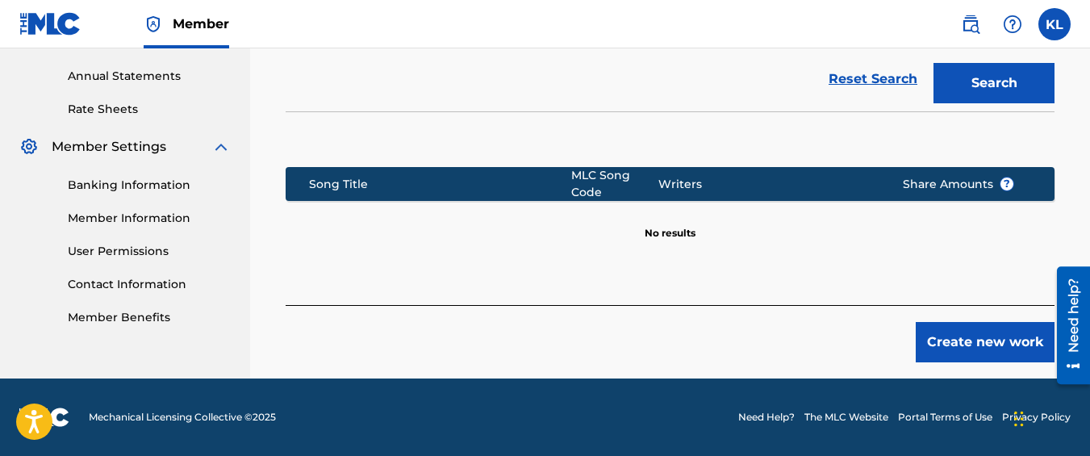
click at [984, 324] on button "Create new work" at bounding box center [985, 342] width 139 height 40
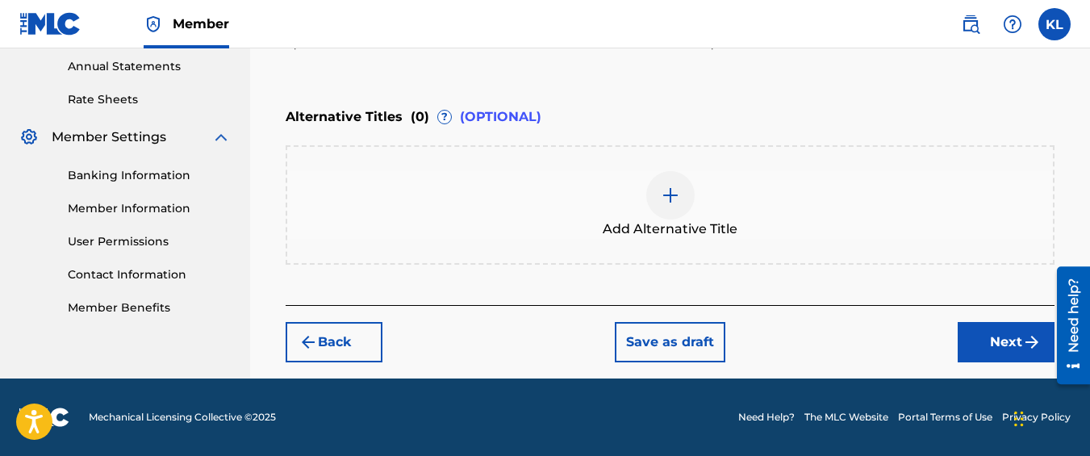
click at [980, 346] on button "Next" at bounding box center [1006, 342] width 97 height 40
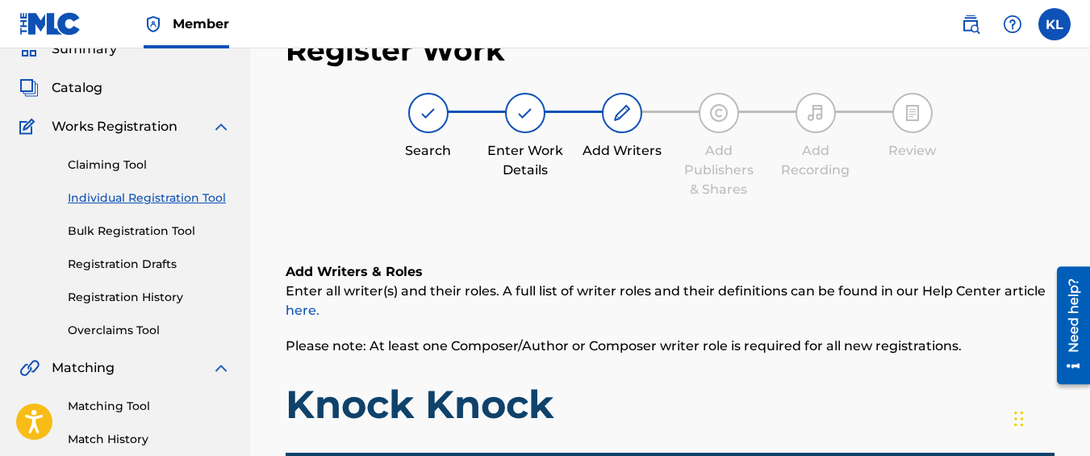
scroll to position [374, 0]
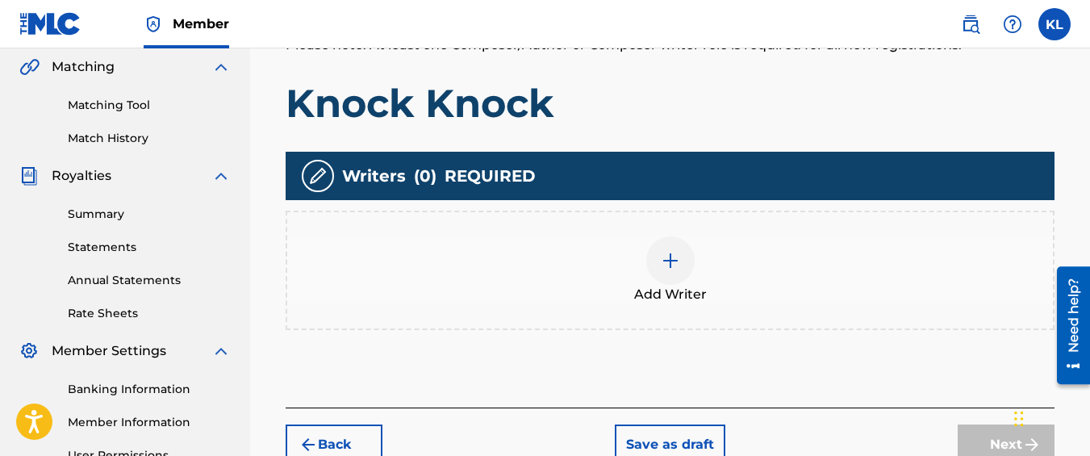
click at [620, 283] on div "Add Writer" at bounding box center [670, 270] width 766 height 68
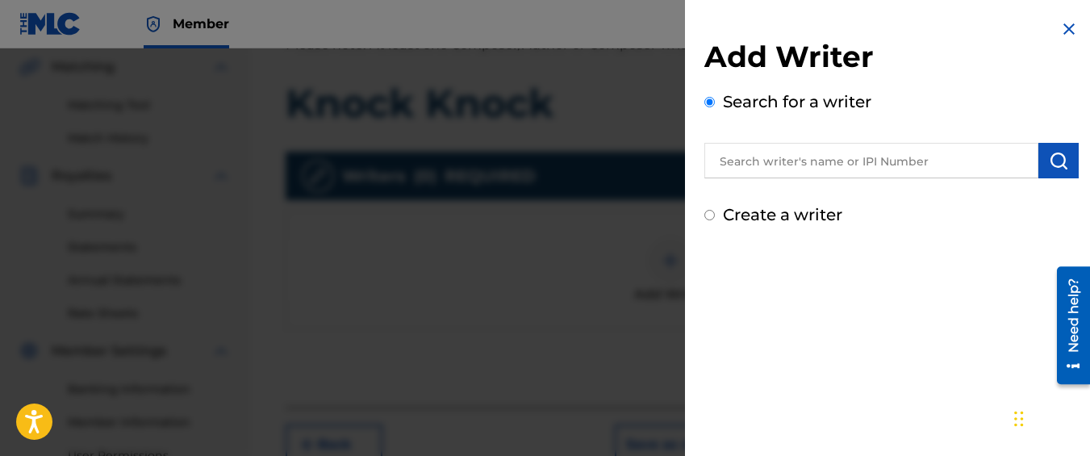
click at [767, 222] on label "Create a writer" at bounding box center [782, 214] width 119 height 19
radio input "true"
click at [715, 220] on input "Create a writer" at bounding box center [710, 215] width 10 height 10
radio input "false"
radio input "true"
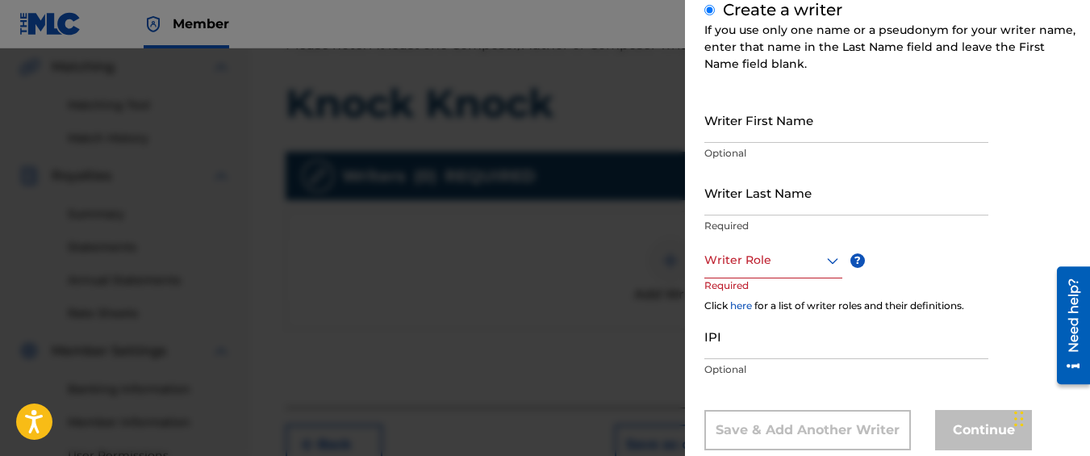
scroll to position [223, 0]
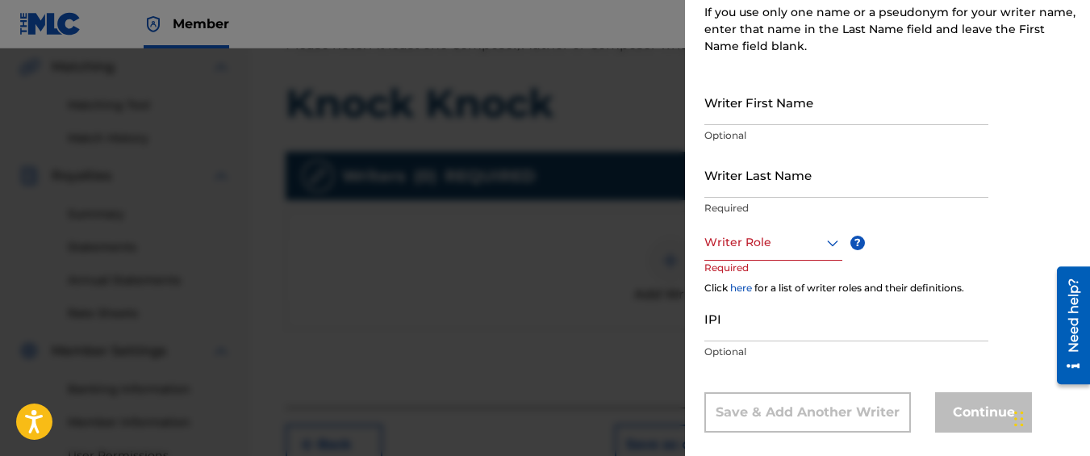
click at [781, 116] on input "Writer First Name" at bounding box center [847, 102] width 284 height 46
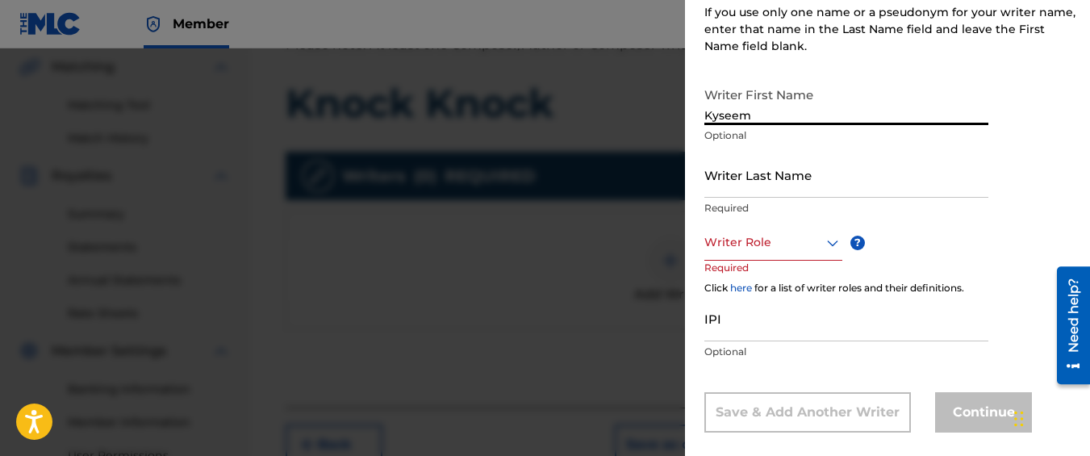
type input "Kyseem"
click at [779, 180] on input "Writer Last Name" at bounding box center [847, 175] width 284 height 46
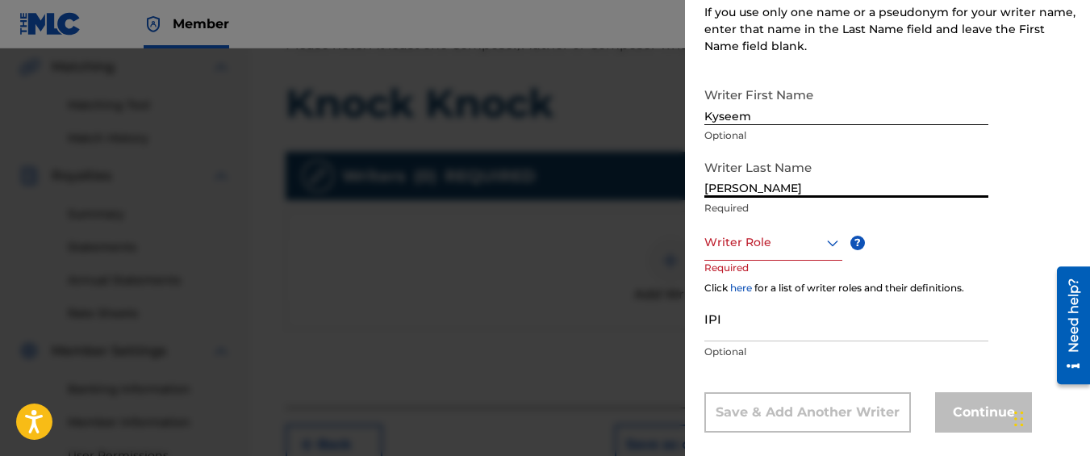
type input "[PERSON_NAME]"
click at [760, 247] on div at bounding box center [774, 242] width 138 height 20
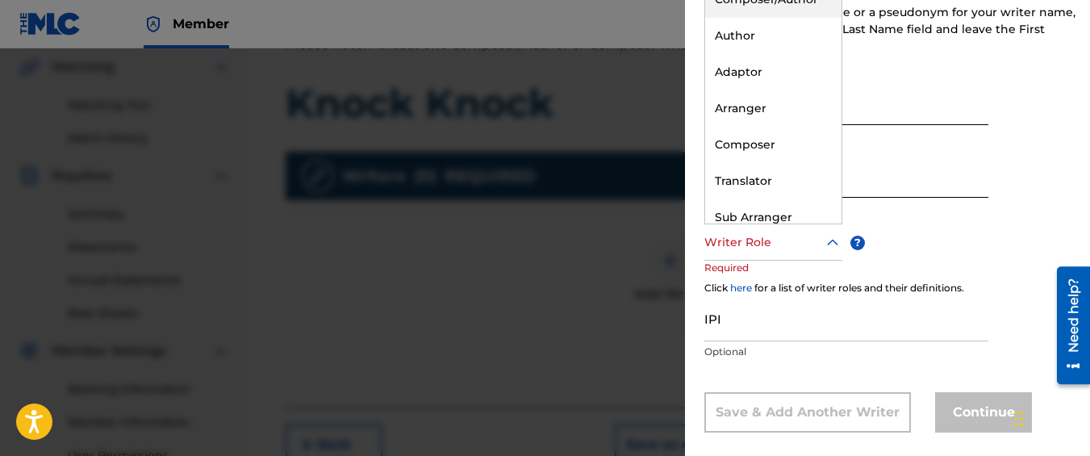
click at [755, 7] on div "Composer/Author" at bounding box center [773, -1] width 136 height 36
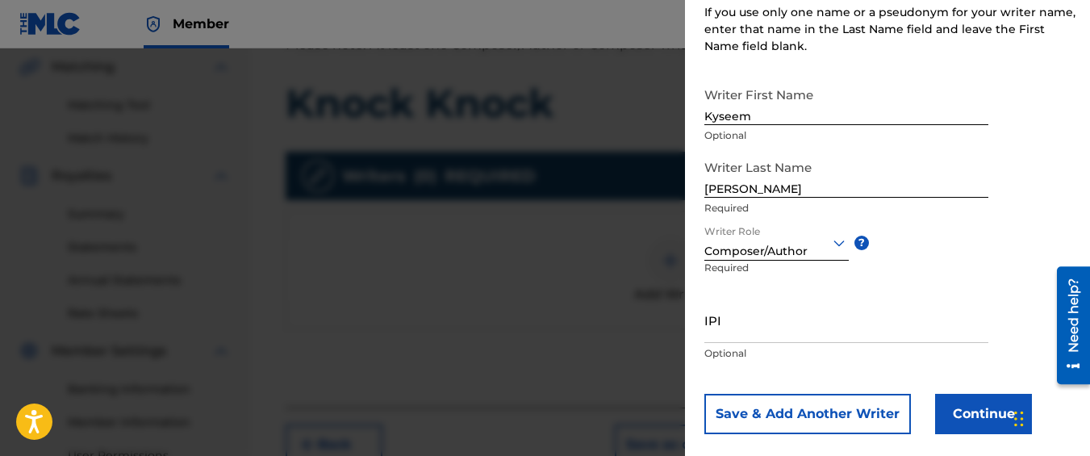
click at [947, 387] on div "Writer First Name Kyseem Optional Writer Last Name [PERSON_NAME] Required Write…" at bounding box center [892, 256] width 374 height 355
click at [949, 403] on button "Continue" at bounding box center [983, 414] width 97 height 40
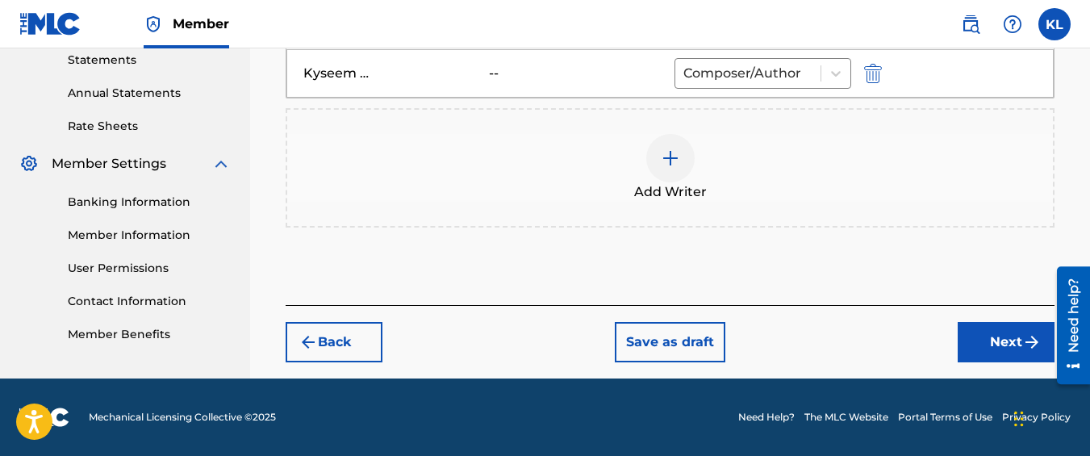
click at [974, 337] on button "Next" at bounding box center [1006, 342] width 97 height 40
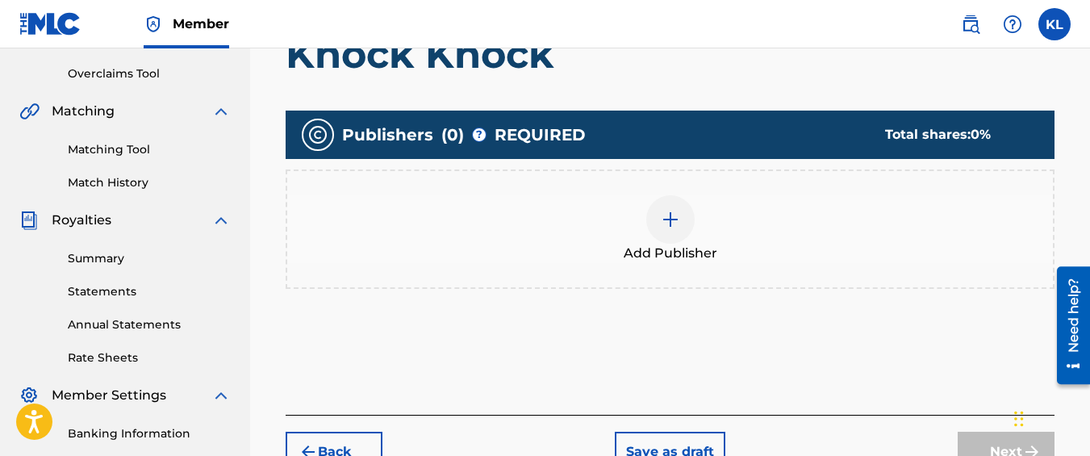
scroll to position [339, 0]
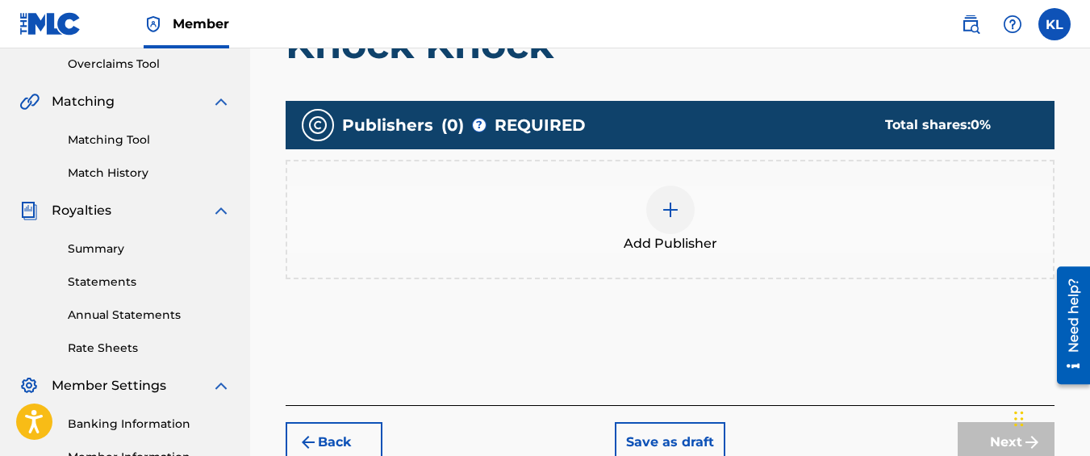
click at [621, 234] on div "Add Publisher" at bounding box center [670, 220] width 766 height 68
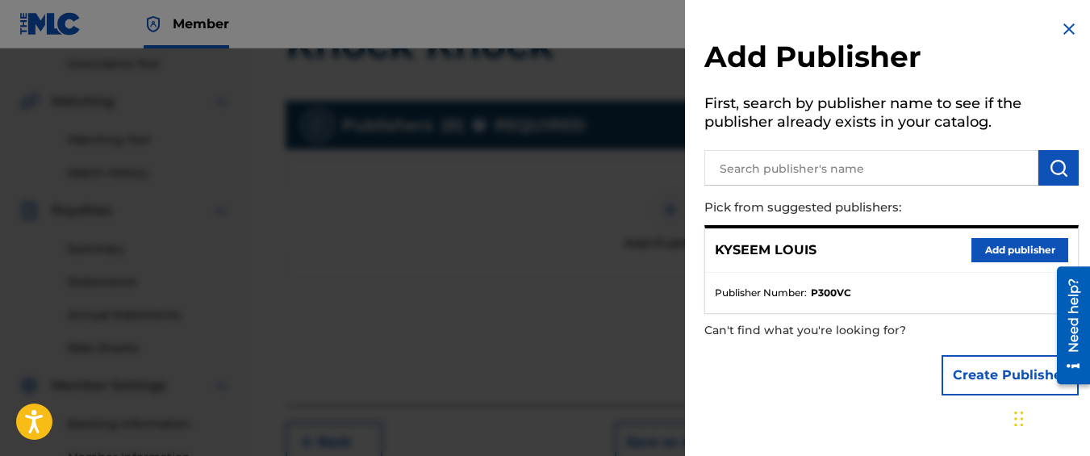
click at [1002, 255] on button "Add publisher" at bounding box center [1020, 250] width 97 height 24
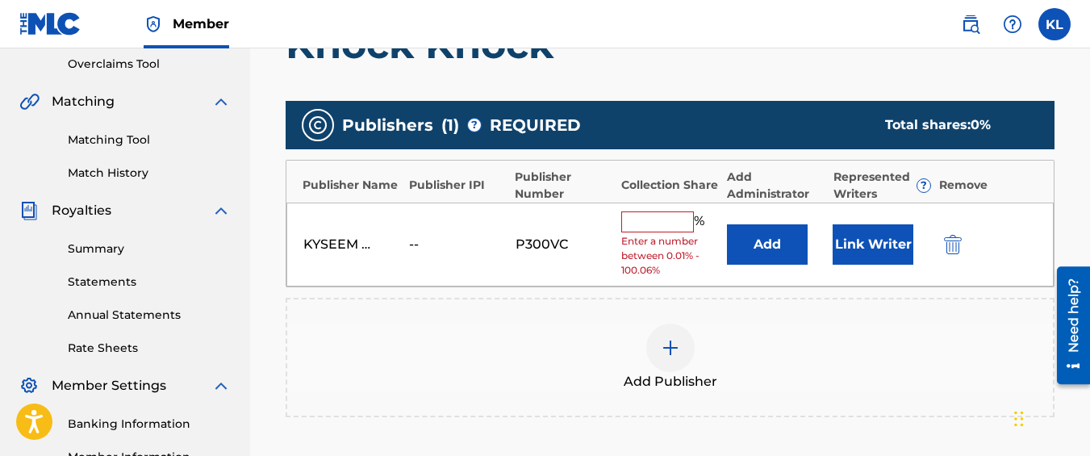
click at [659, 236] on span "Enter a number between 0.01% - 100.06%" at bounding box center [670, 256] width 98 height 44
click at [654, 228] on input "text" at bounding box center [657, 221] width 73 height 21
type input "100"
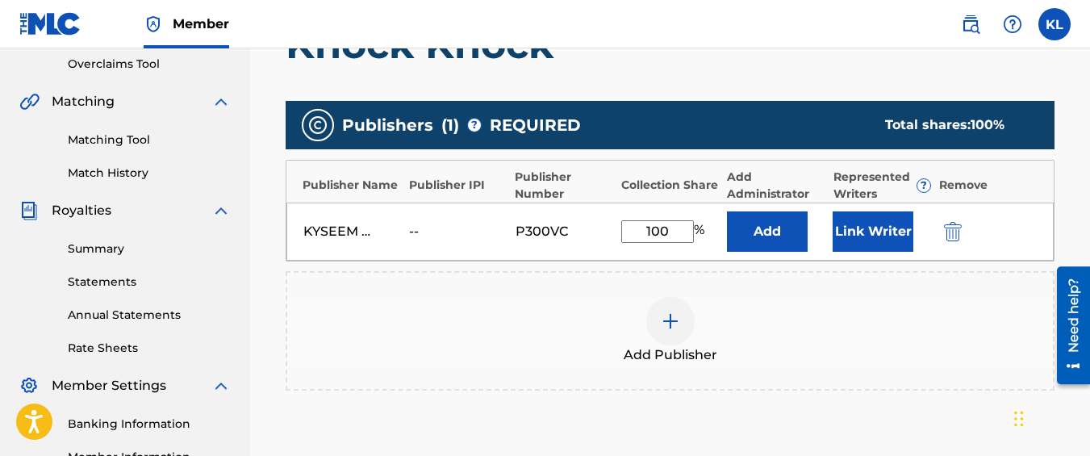
scroll to position [550, 0]
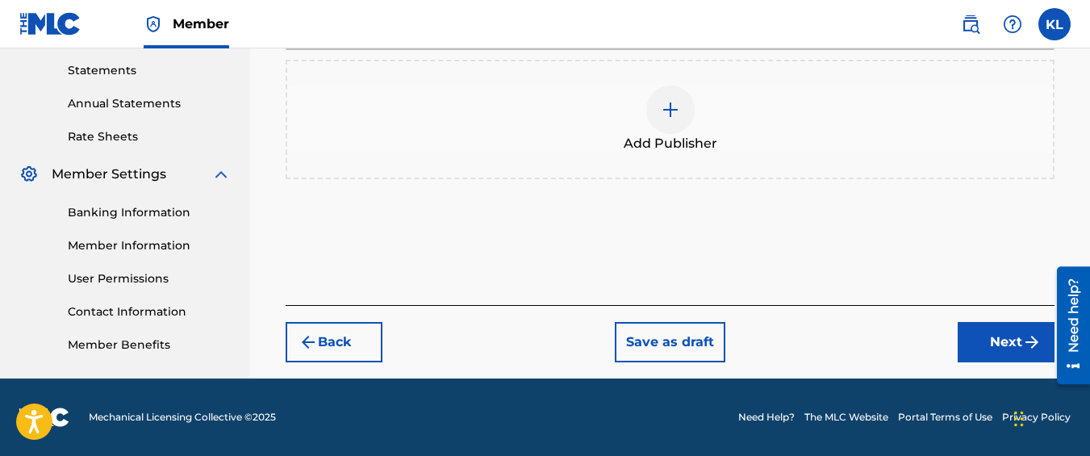
click at [997, 341] on button "Next" at bounding box center [1006, 342] width 97 height 40
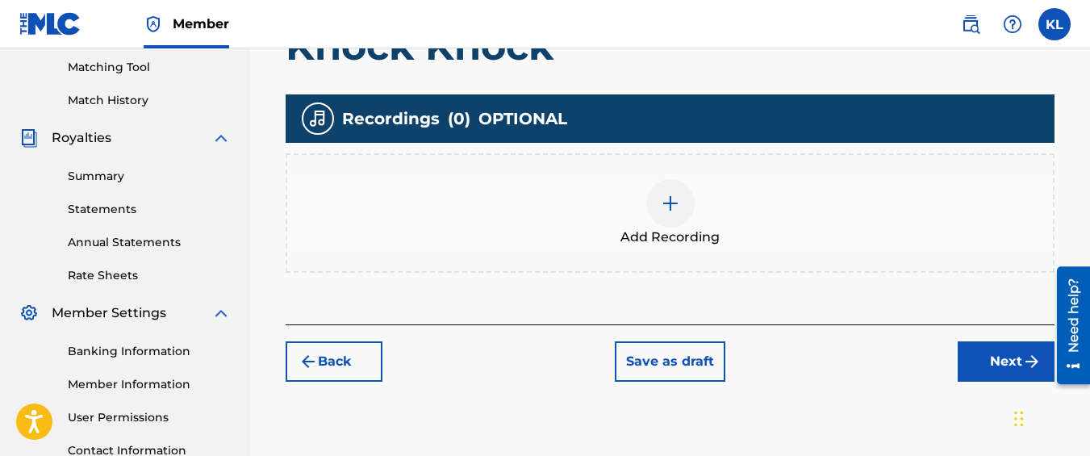
scroll to position [432, 0]
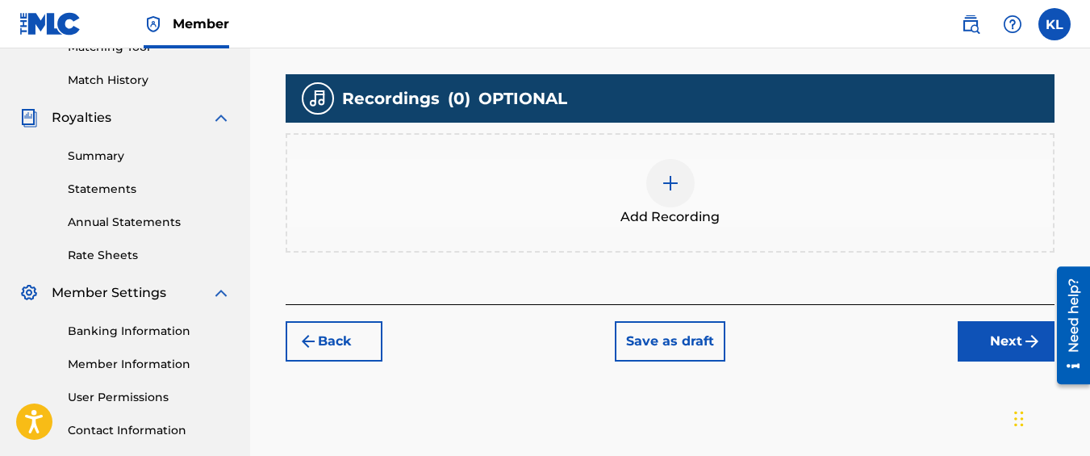
click at [655, 203] on div "Add Recording" at bounding box center [670, 193] width 766 height 68
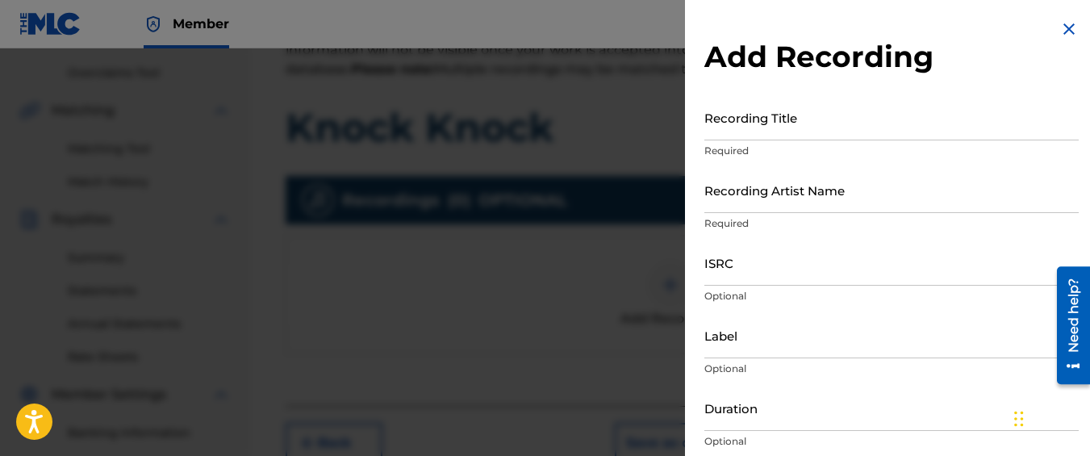
scroll to position [314, 0]
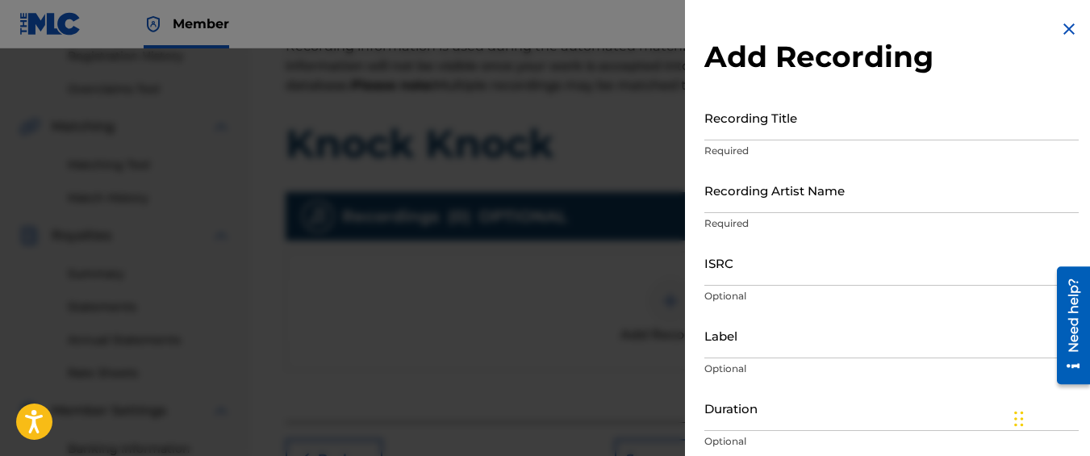
click at [757, 123] on input "Recording Title" at bounding box center [892, 117] width 374 height 46
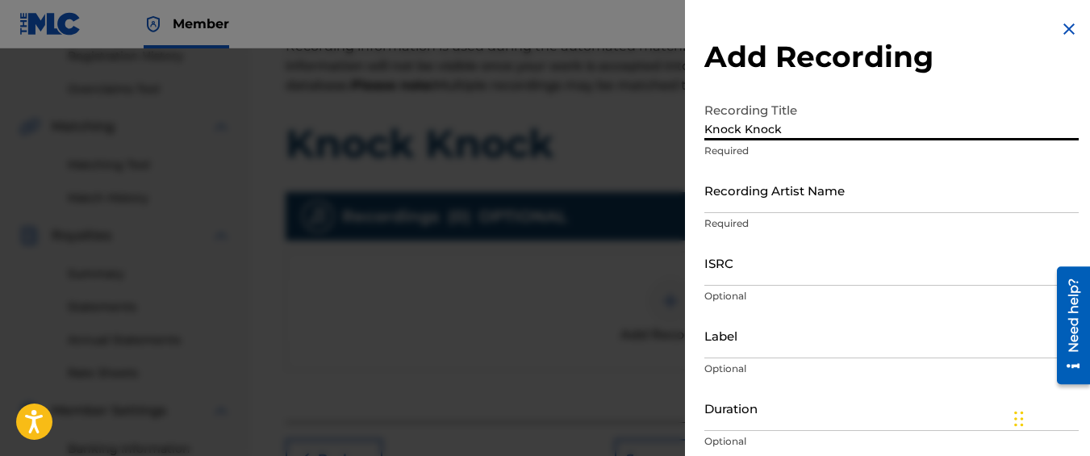
type input "Knock Knock"
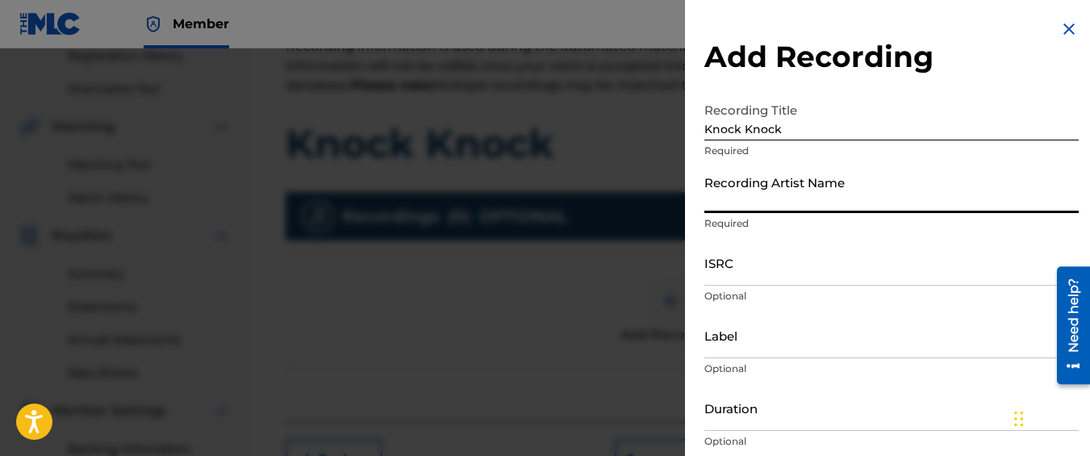
click at [773, 190] on input "Recording Artist Name" at bounding box center [892, 190] width 374 height 46
type input "Graveyard Top"
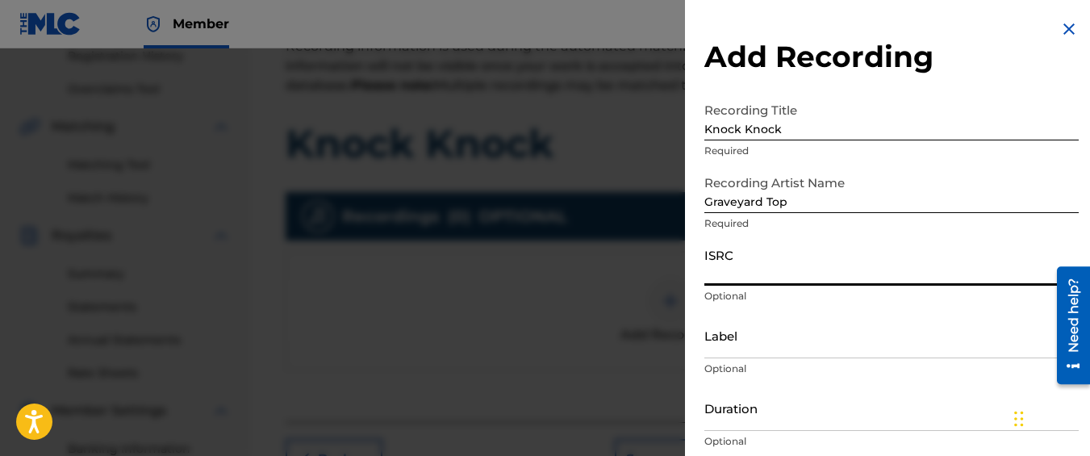
click at [757, 261] on input "ISRC" at bounding box center [892, 263] width 374 height 46
paste input "QM42K1979644"
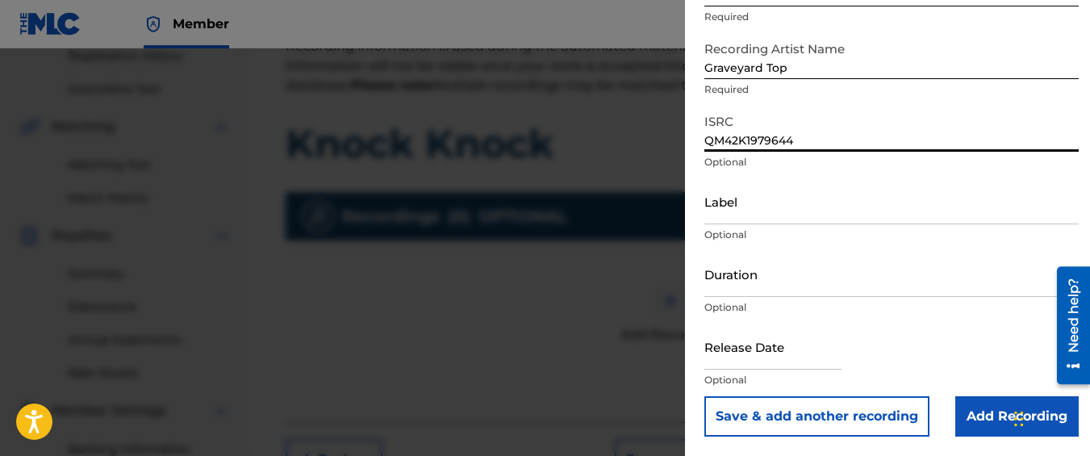
type input "QM42K1979644"
click at [1007, 399] on input "Add Recording" at bounding box center [1016, 416] width 123 height 40
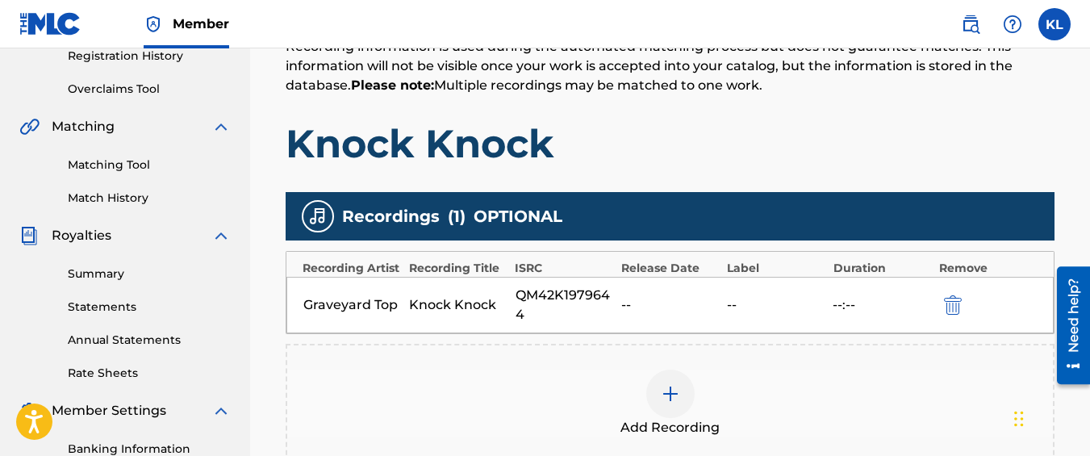
scroll to position [545, 0]
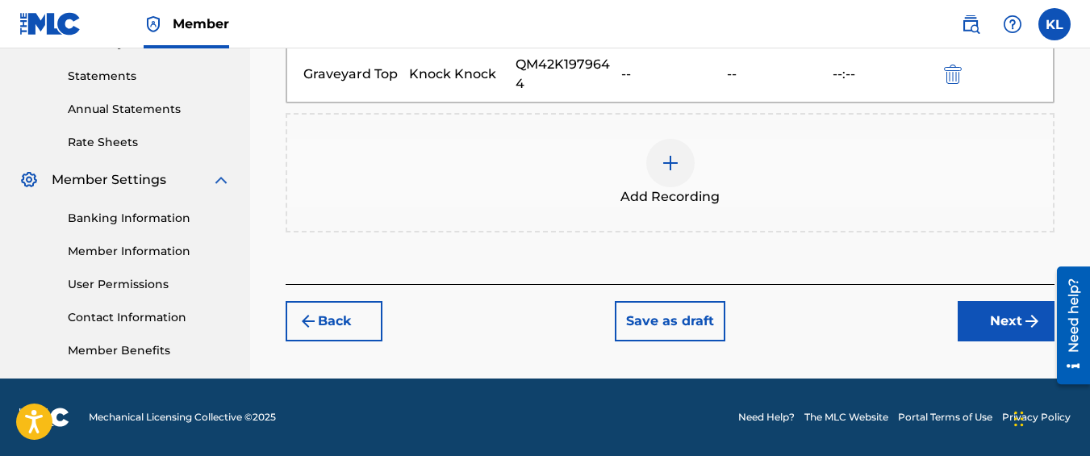
click at [996, 320] on button "Next" at bounding box center [1006, 321] width 97 height 40
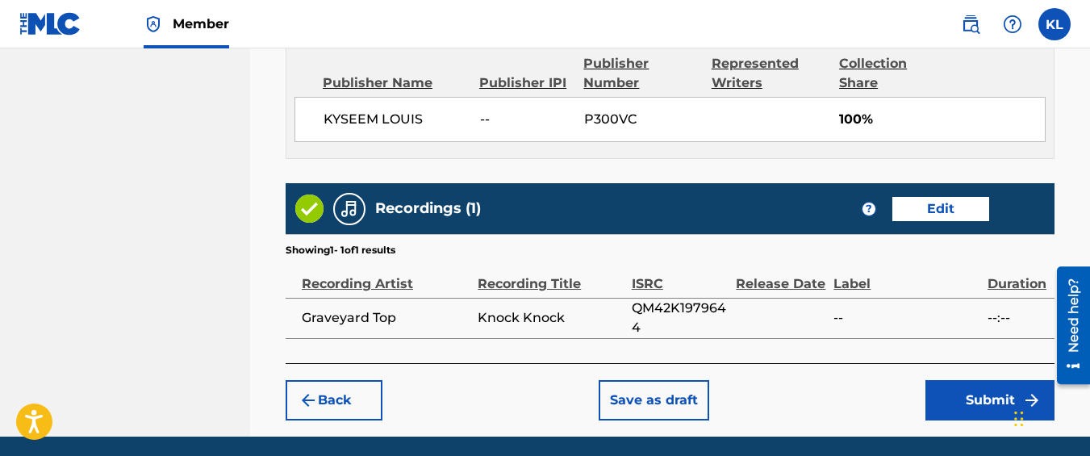
scroll to position [960, 0]
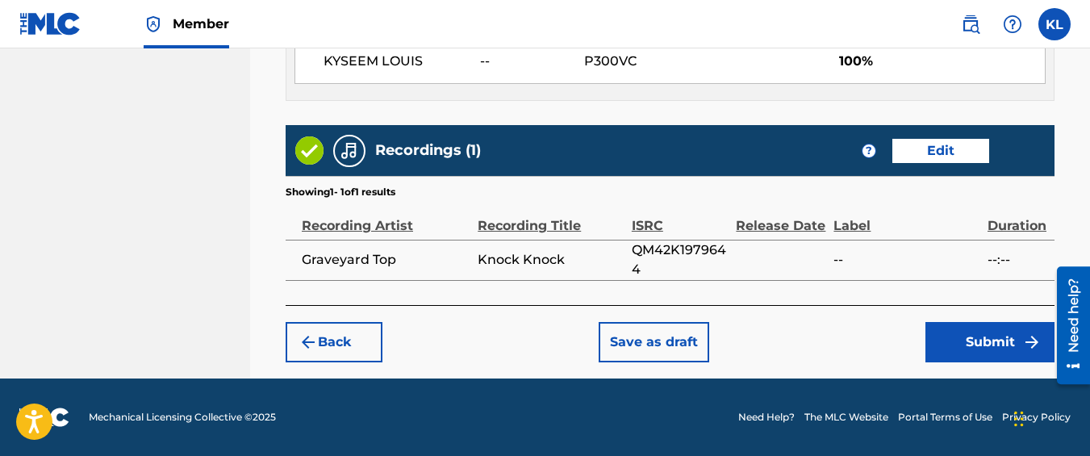
click at [974, 357] on button "Submit" at bounding box center [990, 342] width 129 height 40
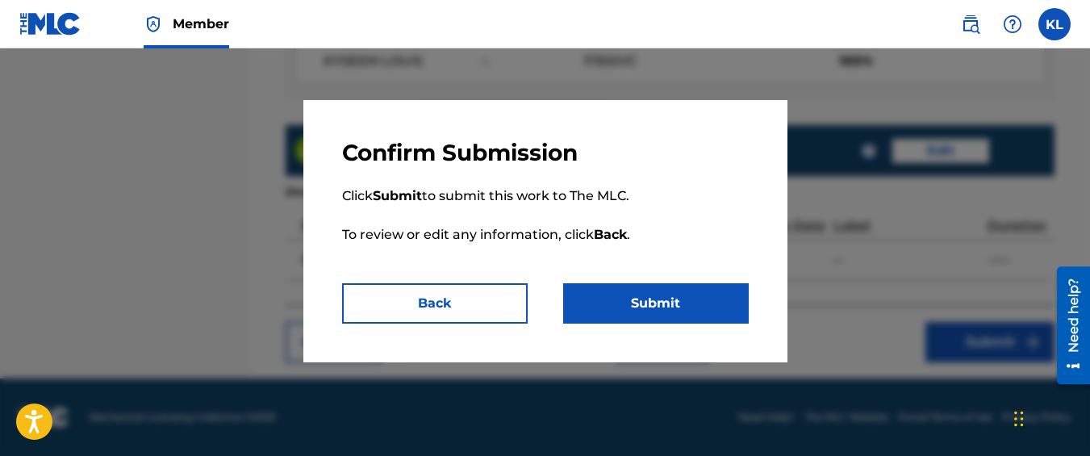
click at [639, 312] on button "Submit" at bounding box center [656, 303] width 186 height 40
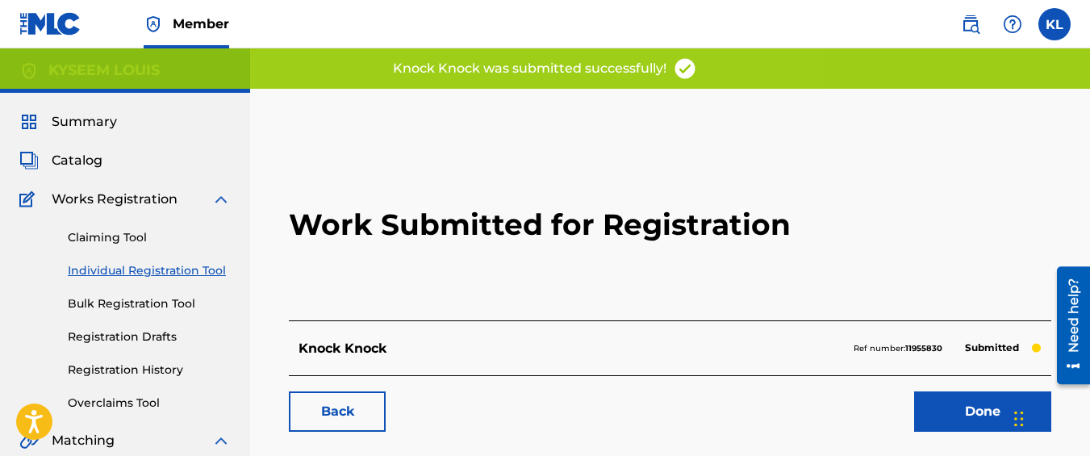
click at [320, 424] on link "Back" at bounding box center [337, 411] width 97 height 40
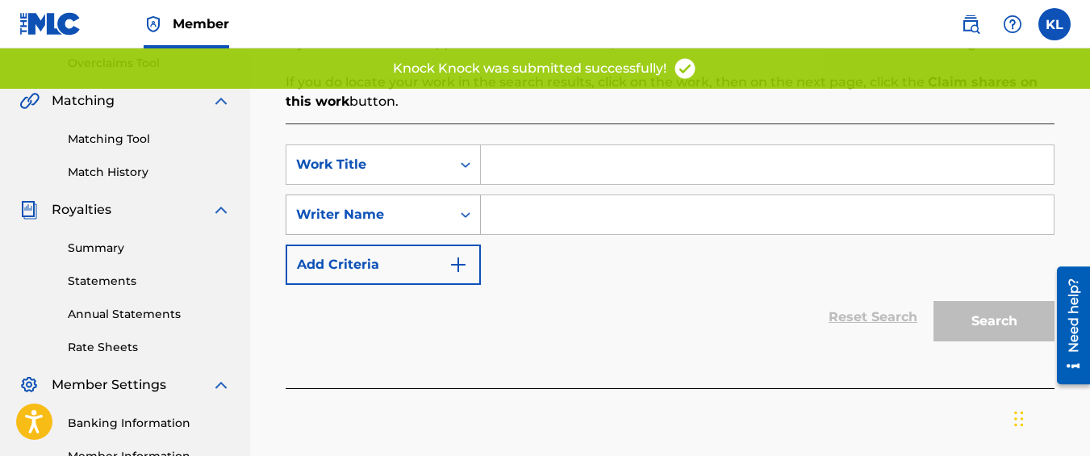
scroll to position [339, 0]
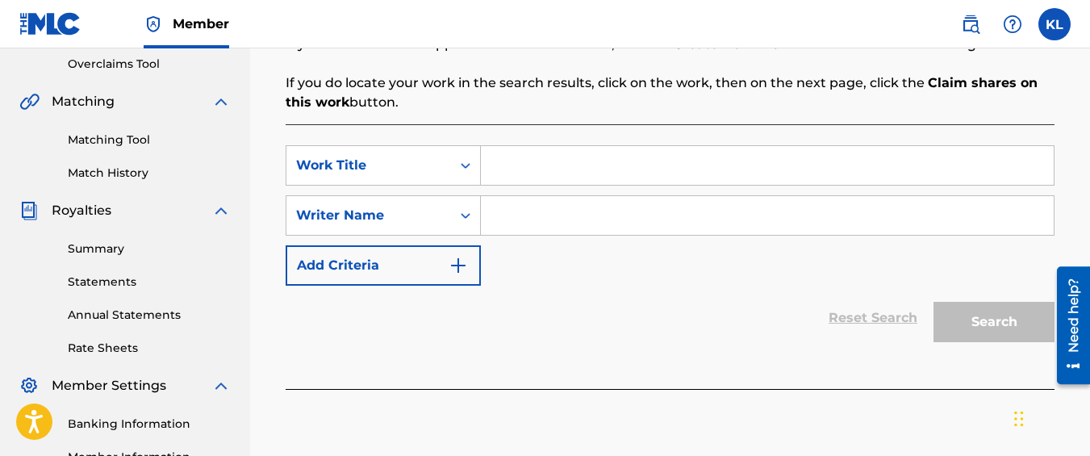
click at [498, 148] on input "Search Form" at bounding box center [767, 165] width 573 height 39
type input "Monster"
drag, startPoint x: 508, startPoint y: 199, endPoint x: 518, endPoint y: 199, distance: 9.7
click at [518, 199] on input "Search Form" at bounding box center [767, 215] width 573 height 39
type input "kyseem louis"
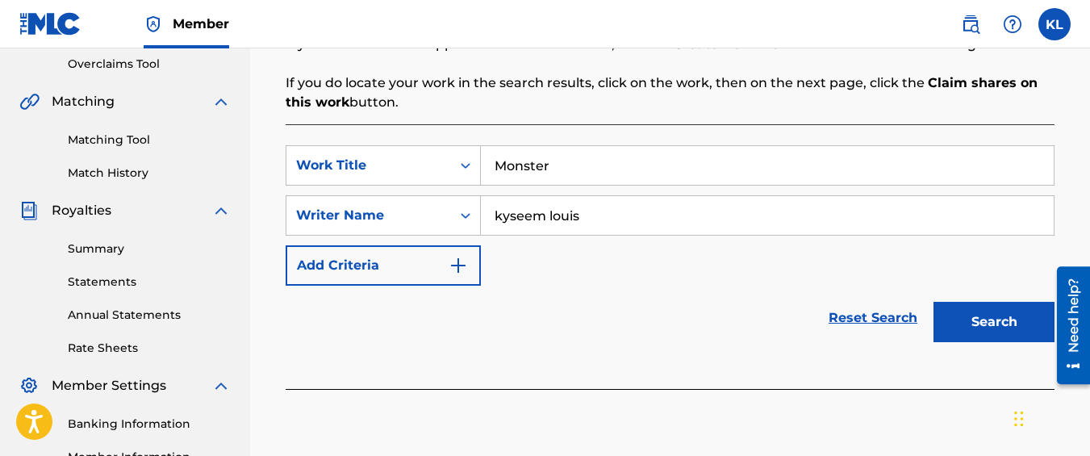
click at [956, 294] on div "Search" at bounding box center [990, 318] width 129 height 65
click at [975, 320] on button "Search" at bounding box center [994, 322] width 121 height 40
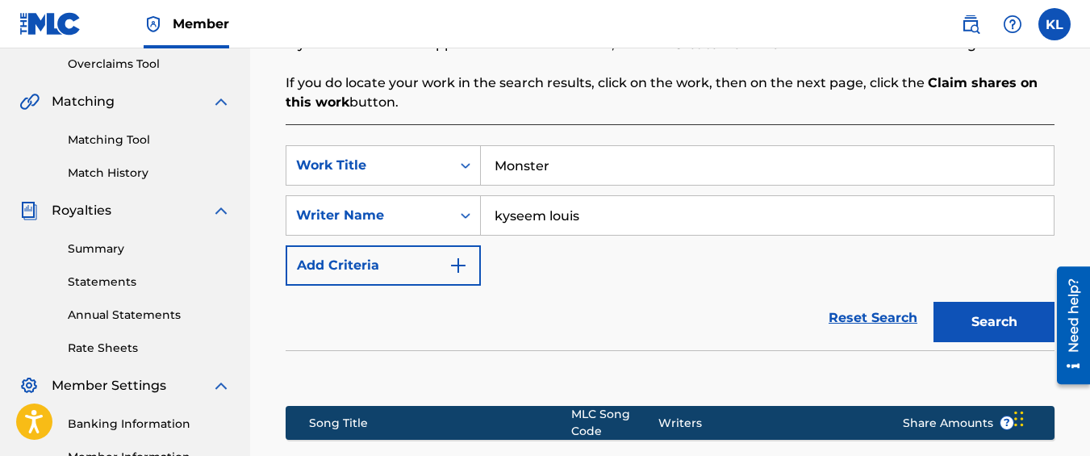
scroll to position [578, 0]
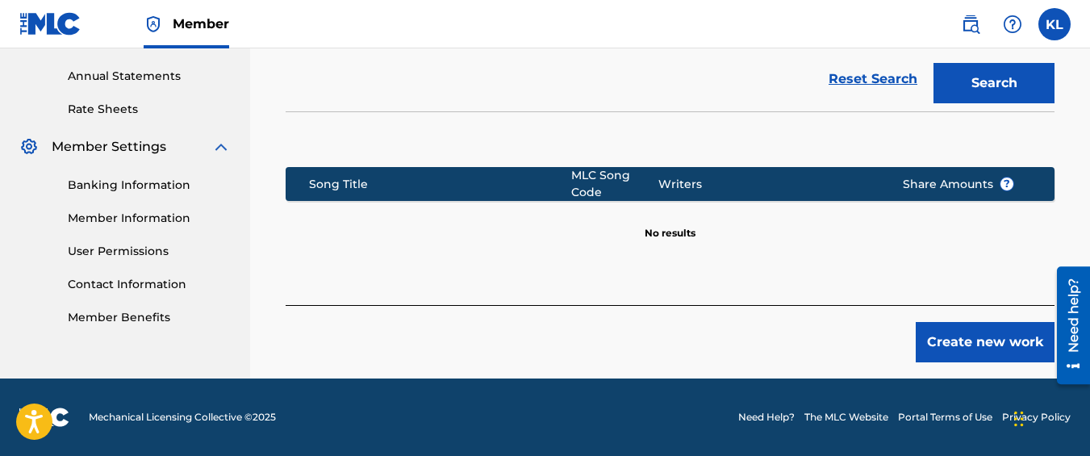
click at [981, 328] on button "Create new work" at bounding box center [985, 342] width 139 height 40
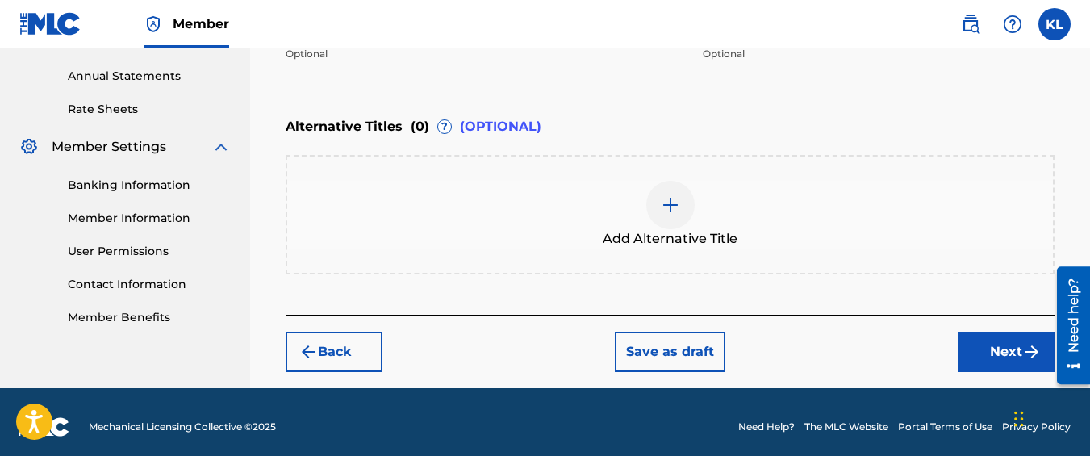
click at [971, 366] on button "Next" at bounding box center [1006, 352] width 97 height 40
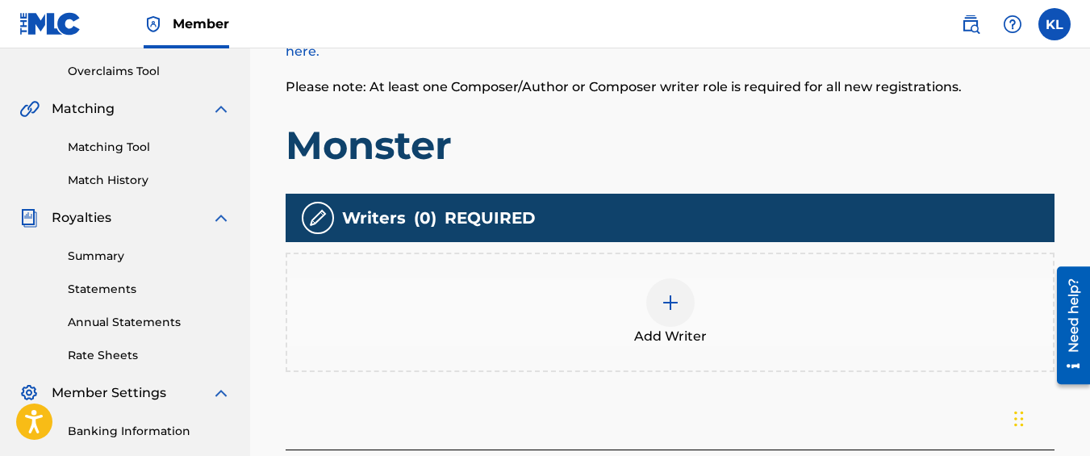
scroll to position [338, 0]
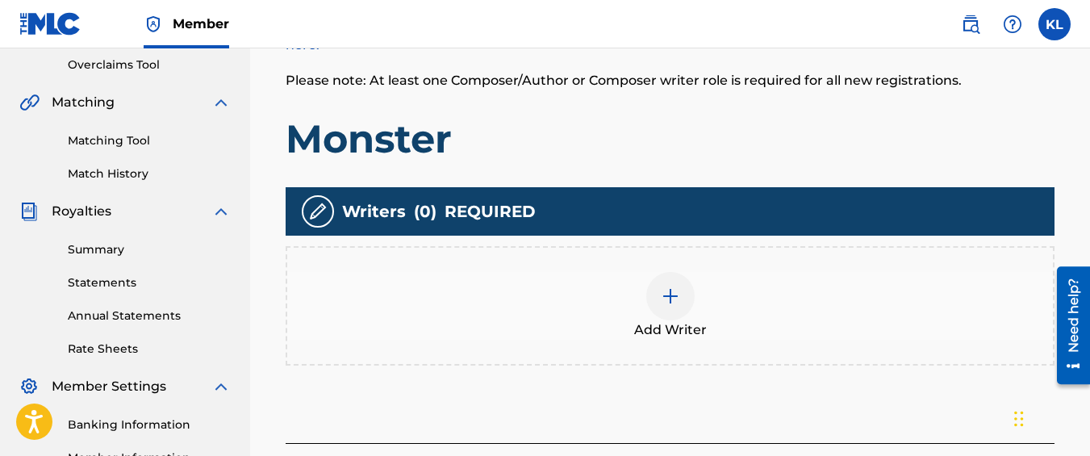
click at [633, 274] on div "Add Writer" at bounding box center [670, 306] width 766 height 68
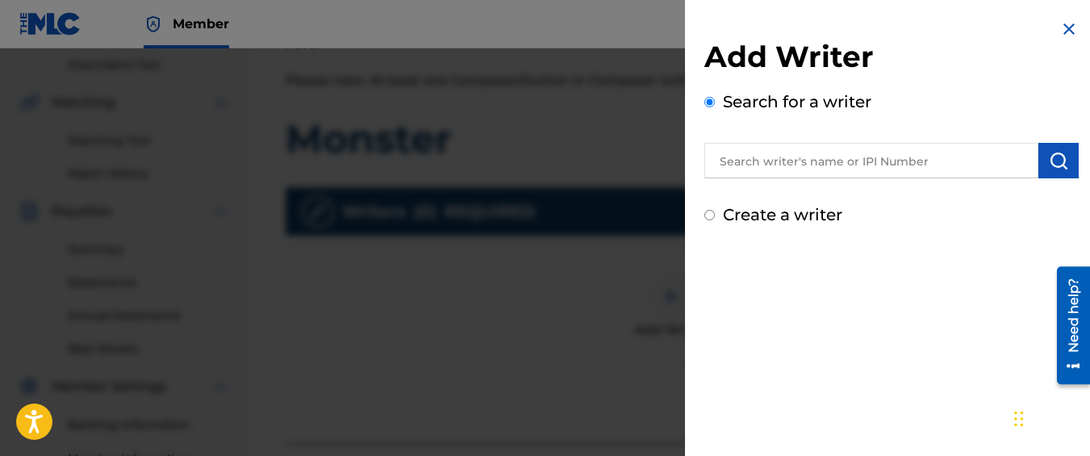
click at [801, 226] on div "Create a writer" at bounding box center [892, 215] width 374 height 24
click at [801, 217] on label "Create a writer" at bounding box center [782, 214] width 119 height 19
radio input "true"
click at [715, 217] on input "Create a writer" at bounding box center [710, 215] width 10 height 10
radio input "false"
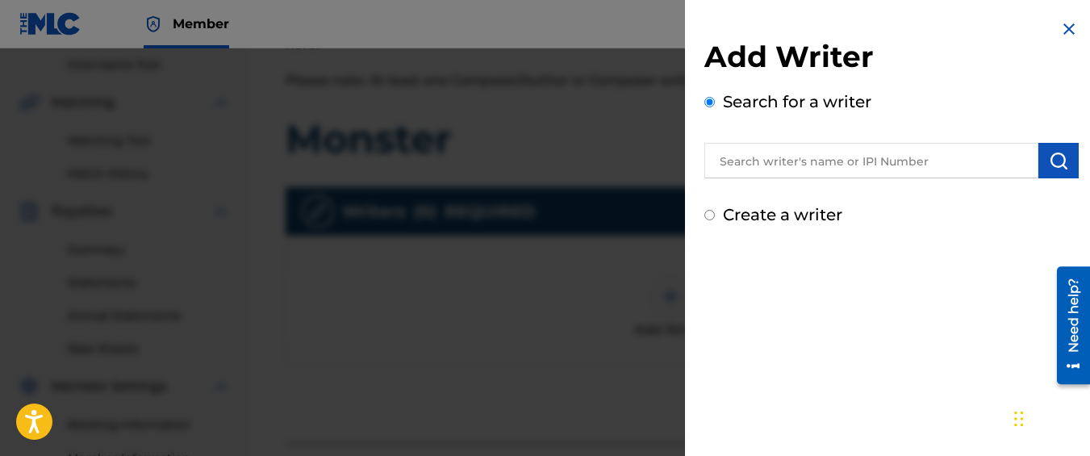
radio input "true"
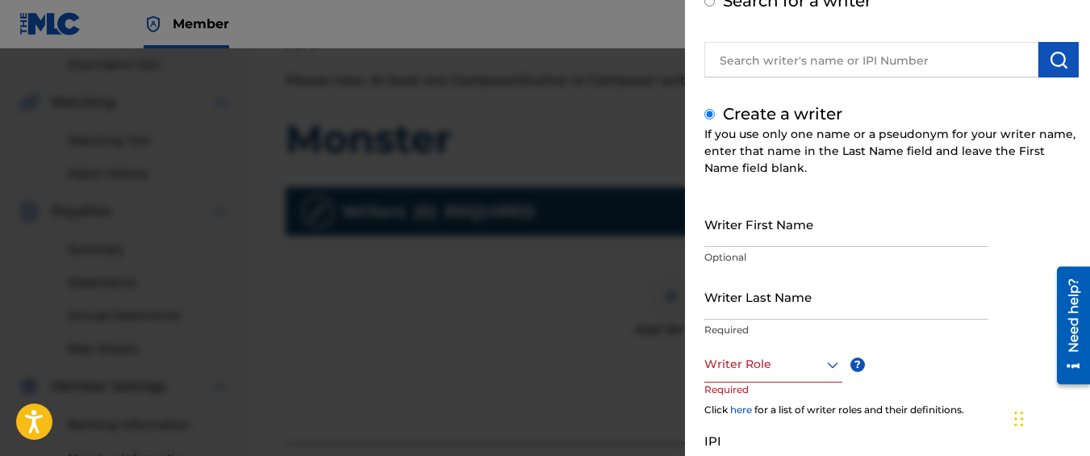
scroll to position [102, 0]
click at [777, 202] on input "Writer First Name" at bounding box center [847, 222] width 284 height 46
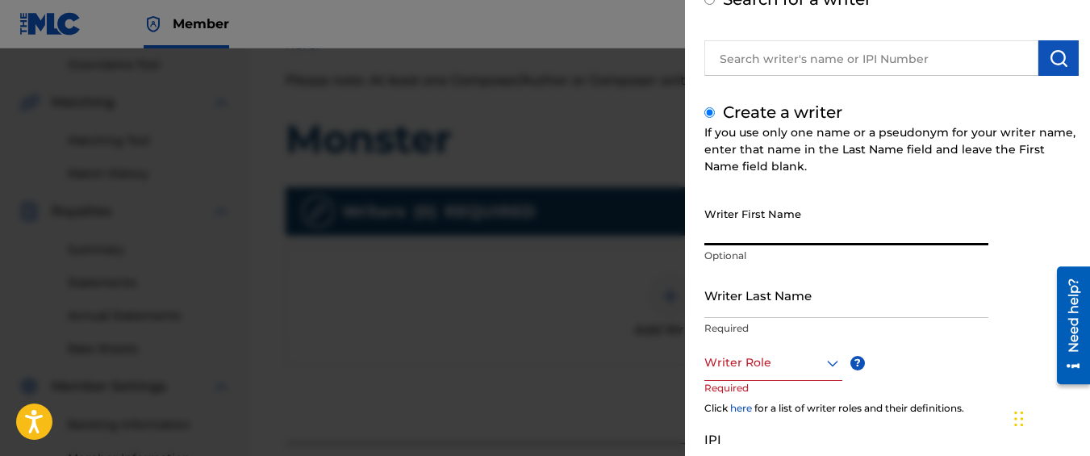
click at [777, 202] on input "Writer First Name" at bounding box center [847, 222] width 284 height 46
type input "Kyseem"
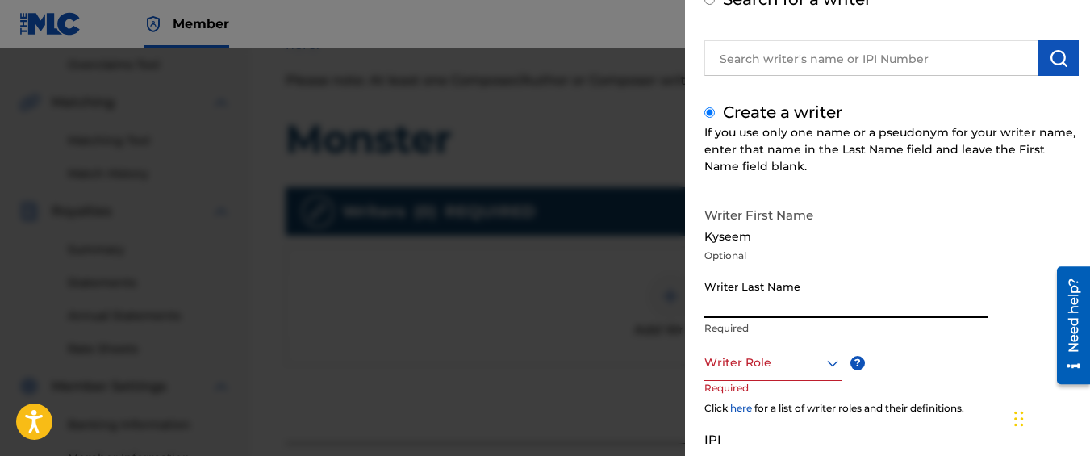
click at [770, 290] on input "Writer Last Name" at bounding box center [847, 295] width 284 height 46
type input "[PERSON_NAME]"
click at [755, 353] on div at bounding box center [774, 363] width 138 height 20
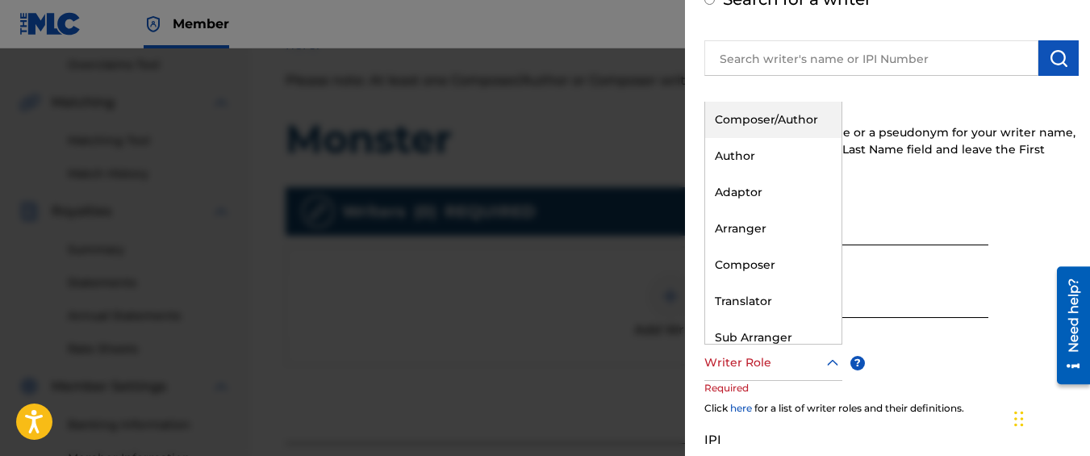
click at [775, 106] on div "Composer/Author" at bounding box center [773, 120] width 136 height 36
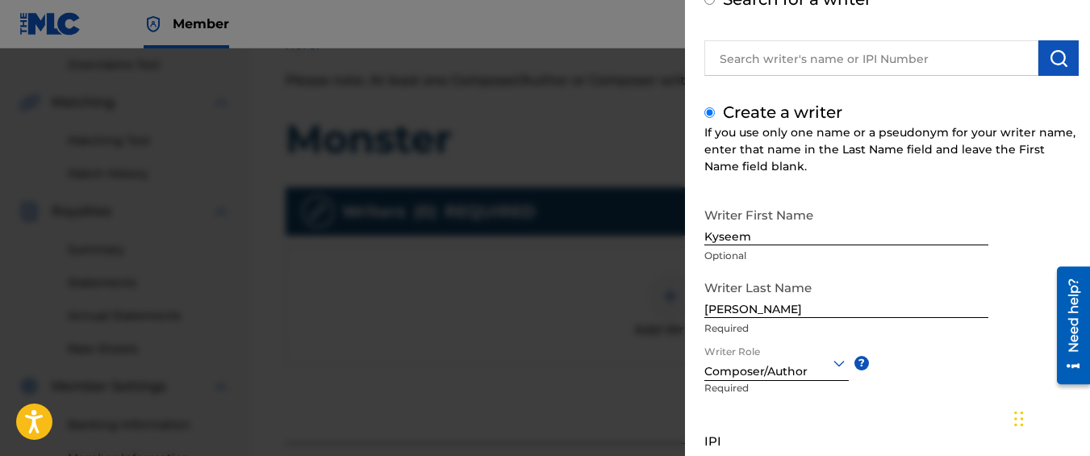
scroll to position [245, 0]
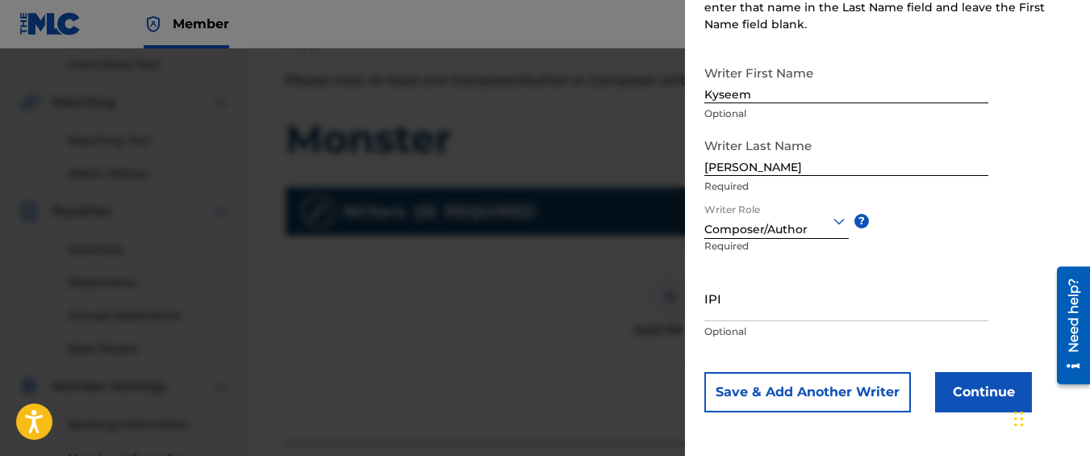
click at [979, 382] on button "Continue" at bounding box center [983, 392] width 97 height 40
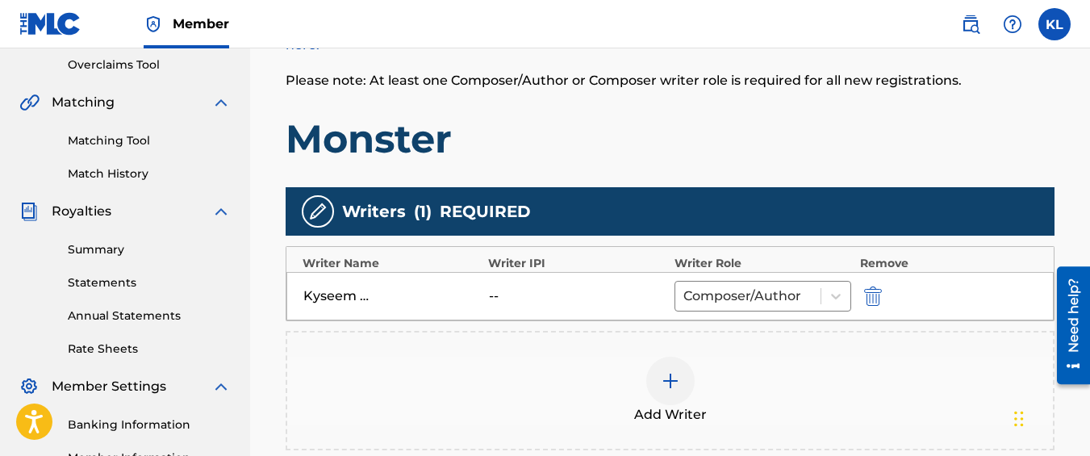
scroll to position [561, 0]
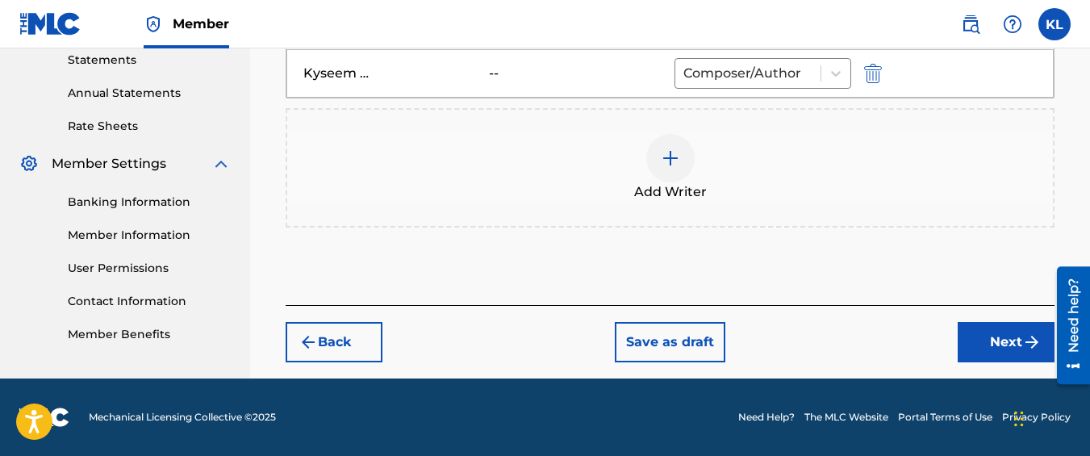
click at [972, 330] on button "Next" at bounding box center [1006, 342] width 97 height 40
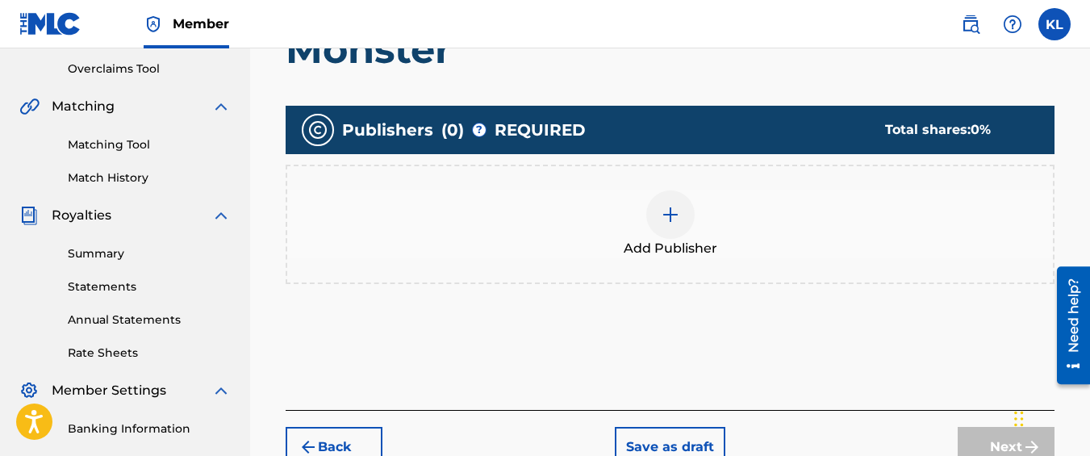
scroll to position [412, 0]
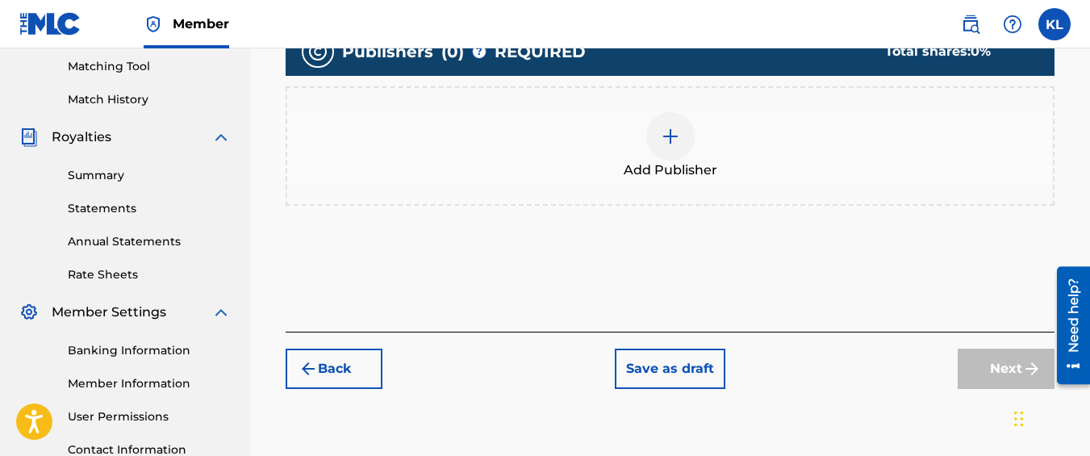
click at [713, 149] on div "Add Publisher" at bounding box center [670, 146] width 766 height 68
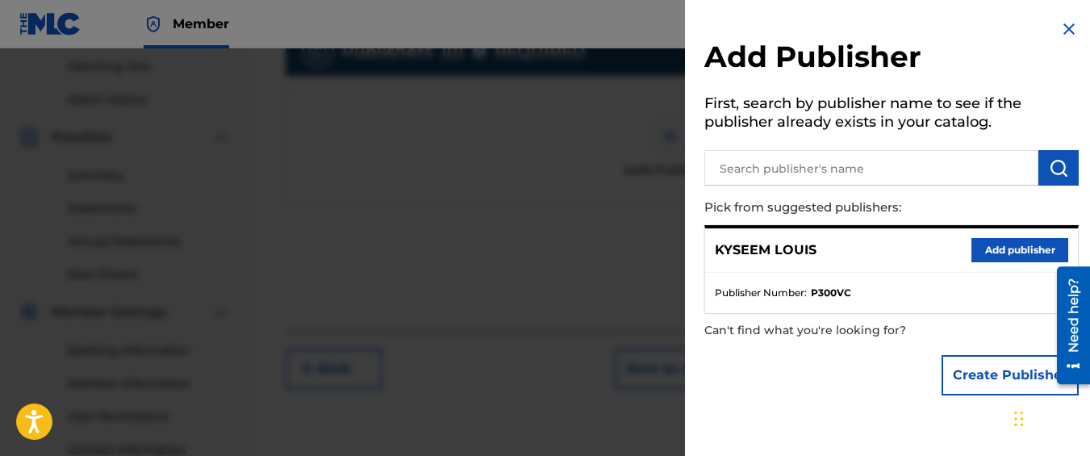
click at [1031, 243] on button "Add publisher" at bounding box center [1020, 250] width 97 height 24
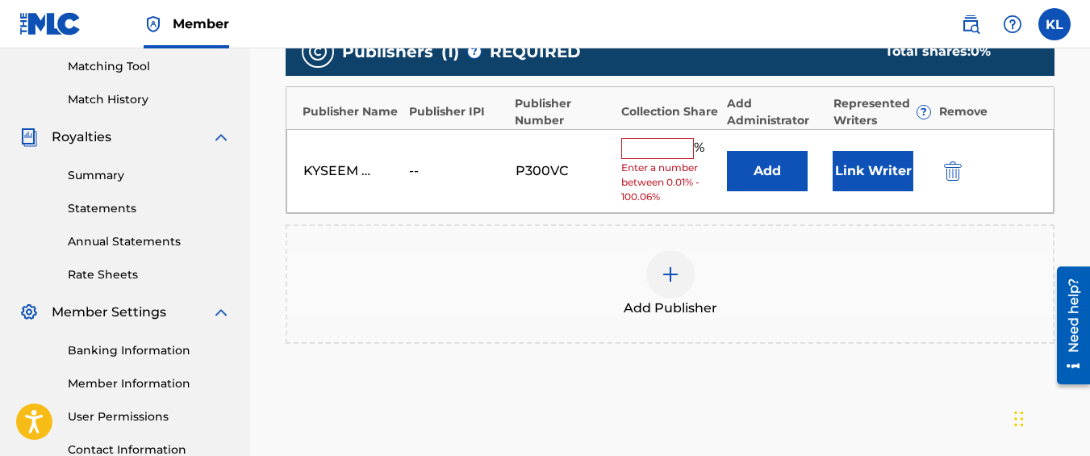
click at [660, 139] on input "text" at bounding box center [657, 148] width 73 height 21
type input "100"
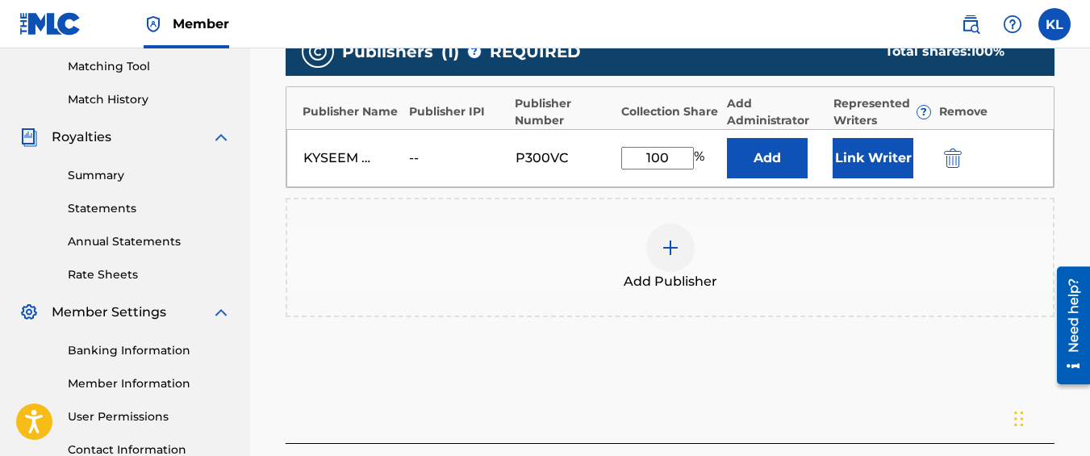
scroll to position [550, 0]
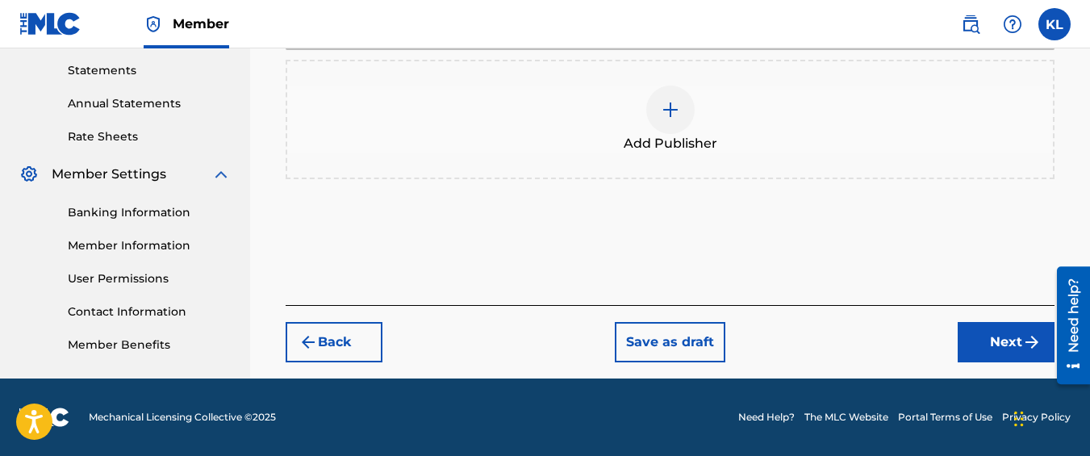
click at [989, 353] on button "Next" at bounding box center [1006, 342] width 97 height 40
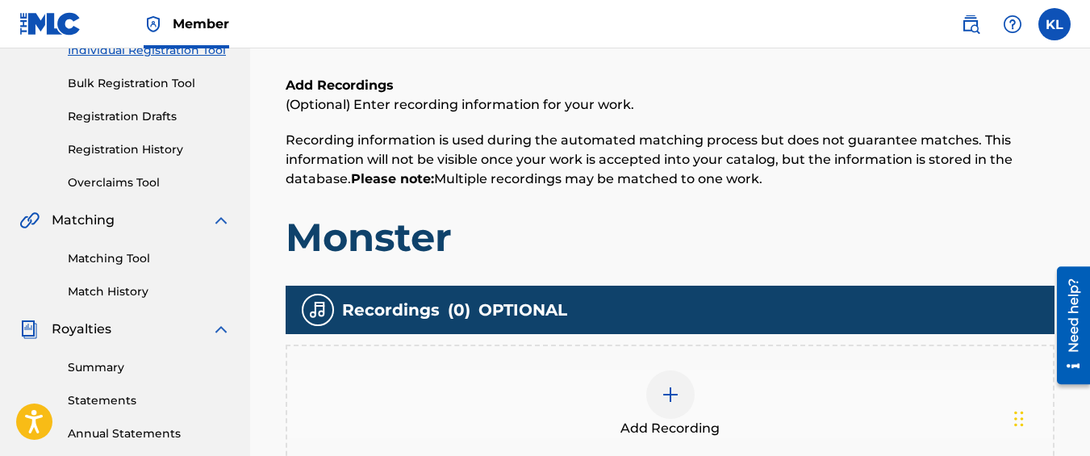
scroll to position [222, 0]
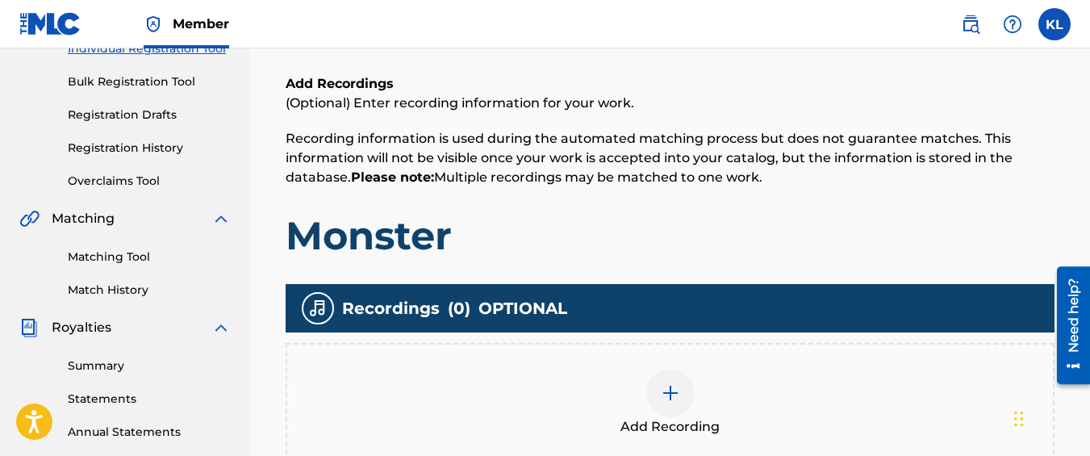
click at [642, 366] on div "Add Recording" at bounding box center [670, 402] width 769 height 119
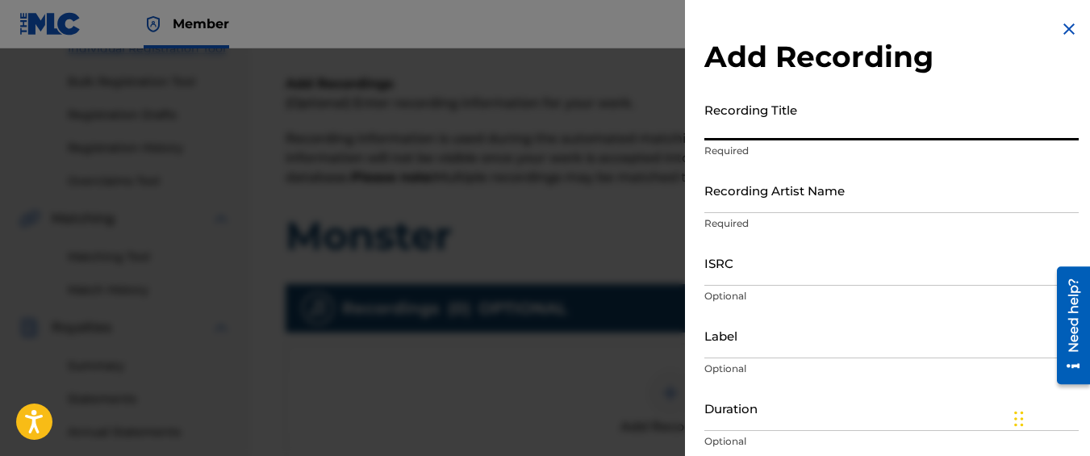
click at [765, 133] on input "Recording Title" at bounding box center [892, 117] width 374 height 46
type input "Monster"
click at [765, 197] on input "Recording Artist Name" at bounding box center [892, 190] width 374 height 46
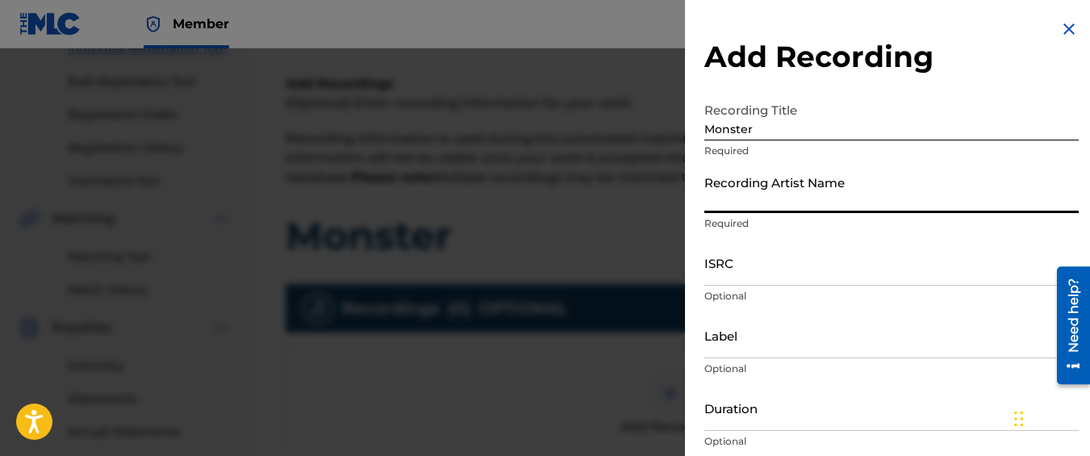
type input "Graveyard Top"
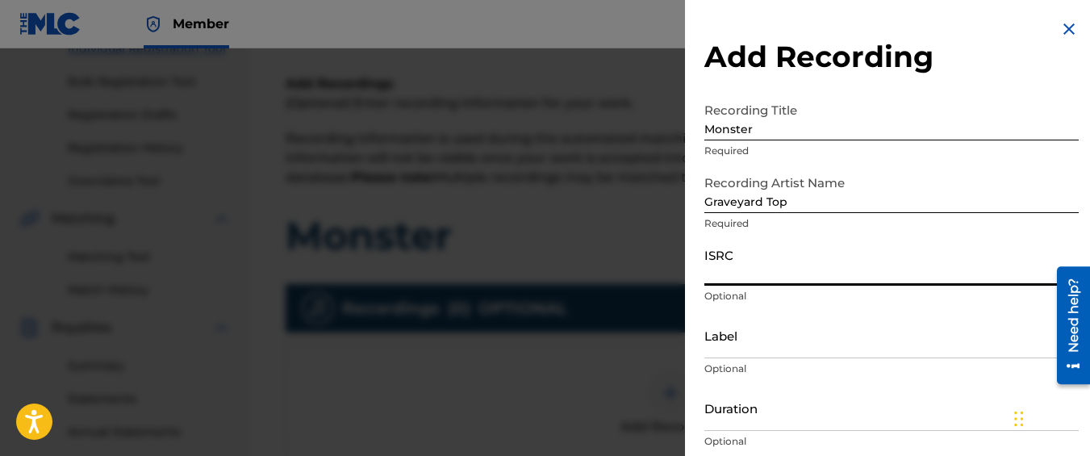
paste input "QM42K1996281"
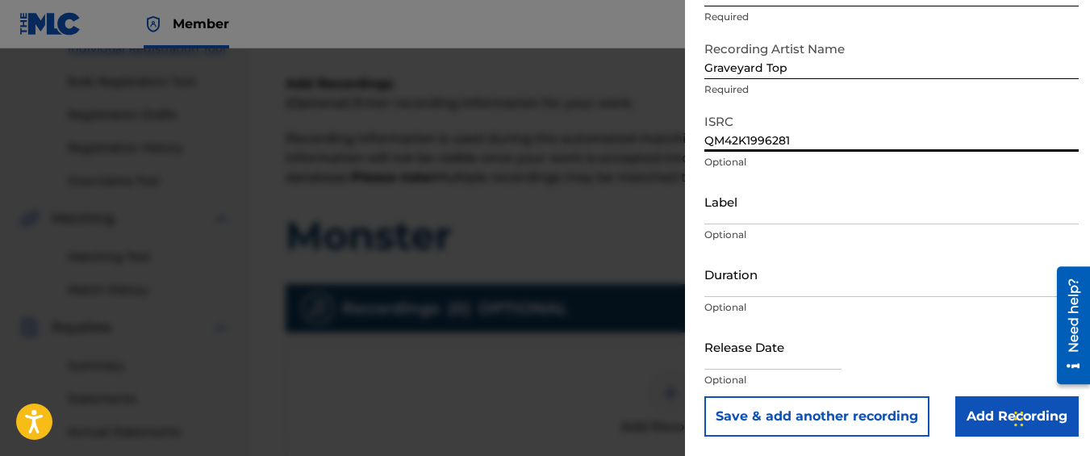
type input "QM42K1996281"
click at [994, 414] on input "Add Recording" at bounding box center [1016, 416] width 123 height 40
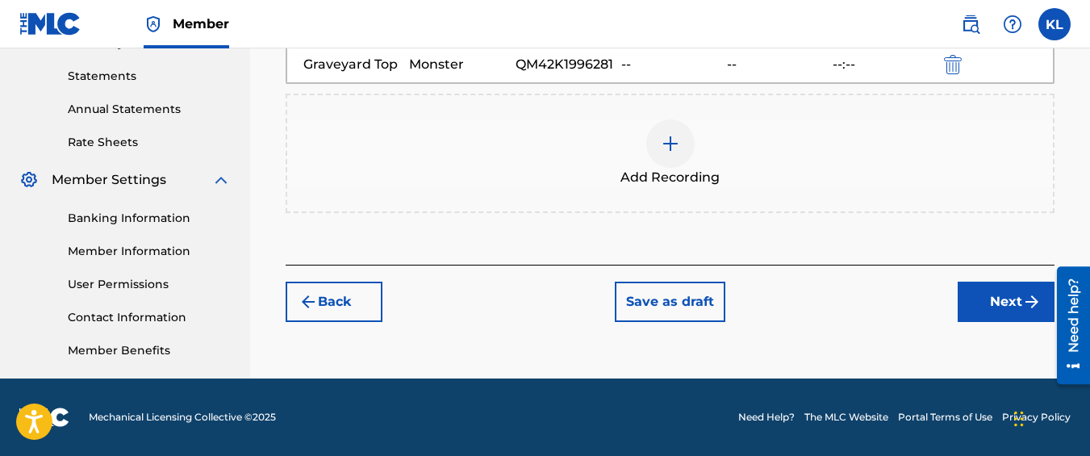
click at [978, 322] on button "Next" at bounding box center [1006, 302] width 97 height 40
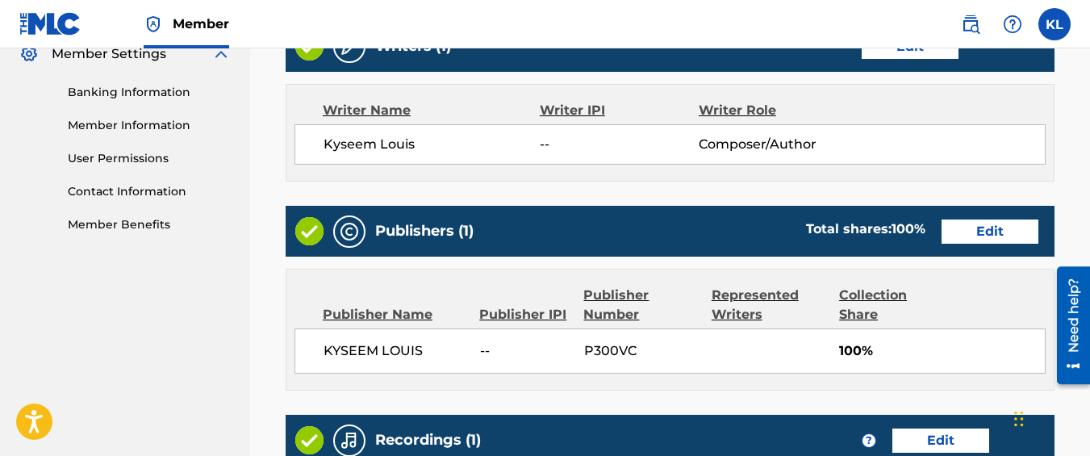
scroll to position [960, 0]
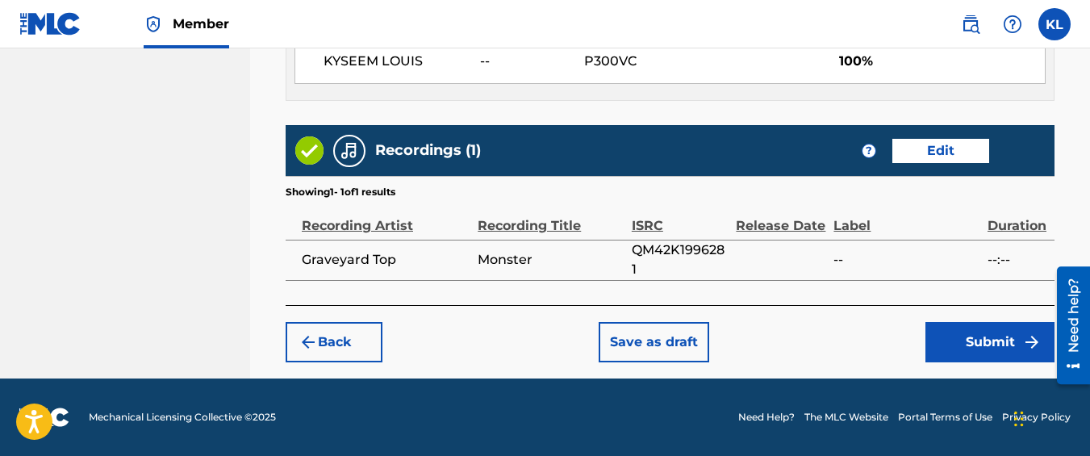
click at [990, 347] on button "Submit" at bounding box center [990, 342] width 129 height 40
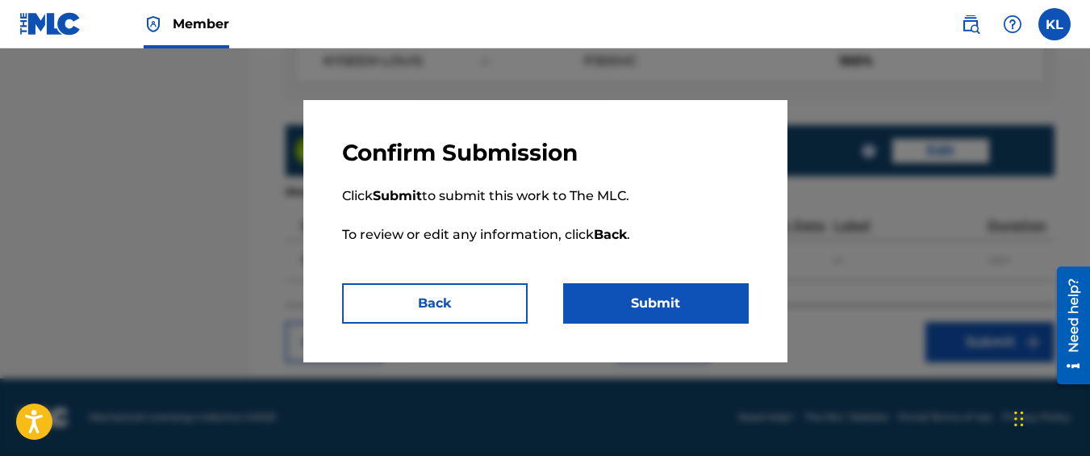
click at [623, 296] on button "Submit" at bounding box center [656, 303] width 186 height 40
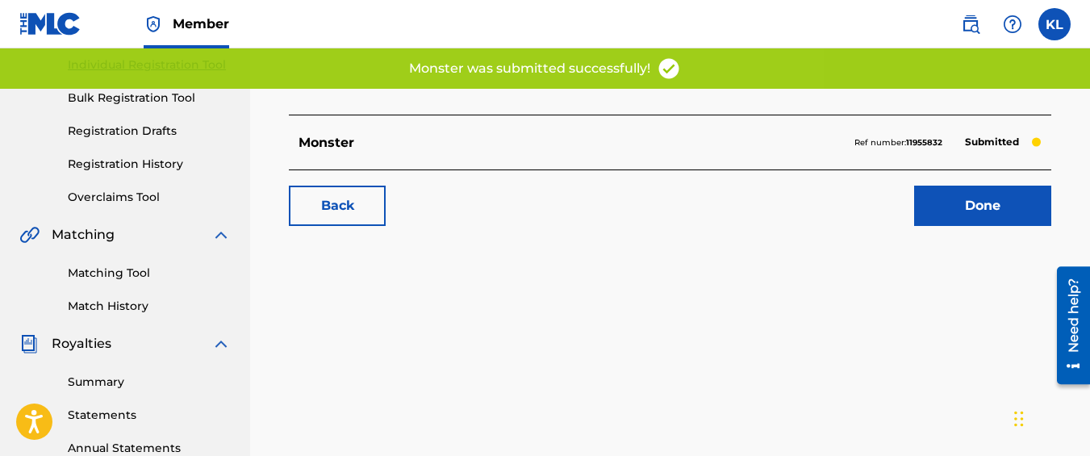
scroll to position [214, 0]
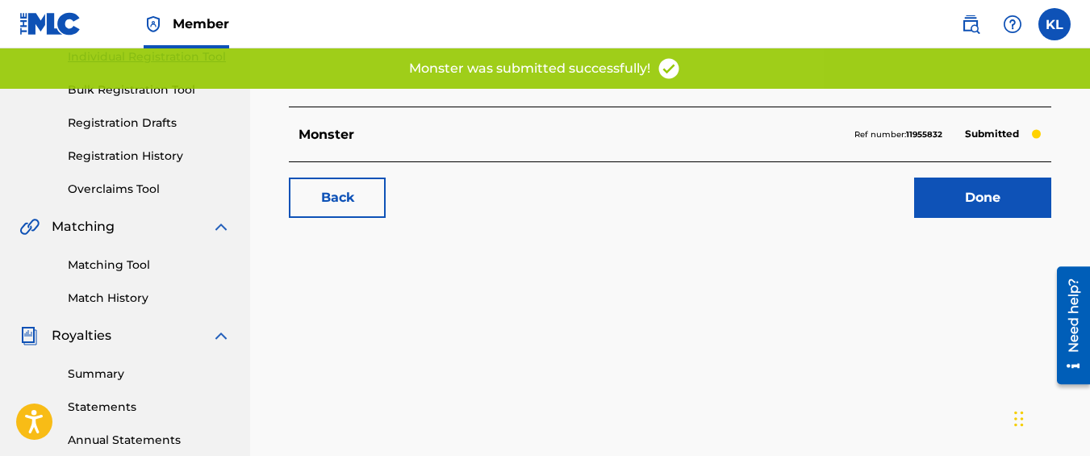
click at [318, 196] on link "Back" at bounding box center [337, 198] width 97 height 40
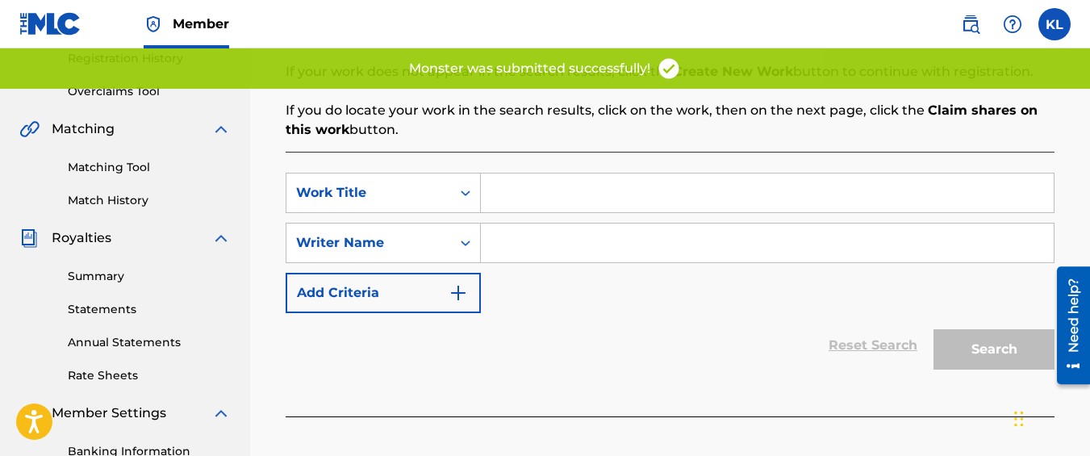
scroll to position [304, 0]
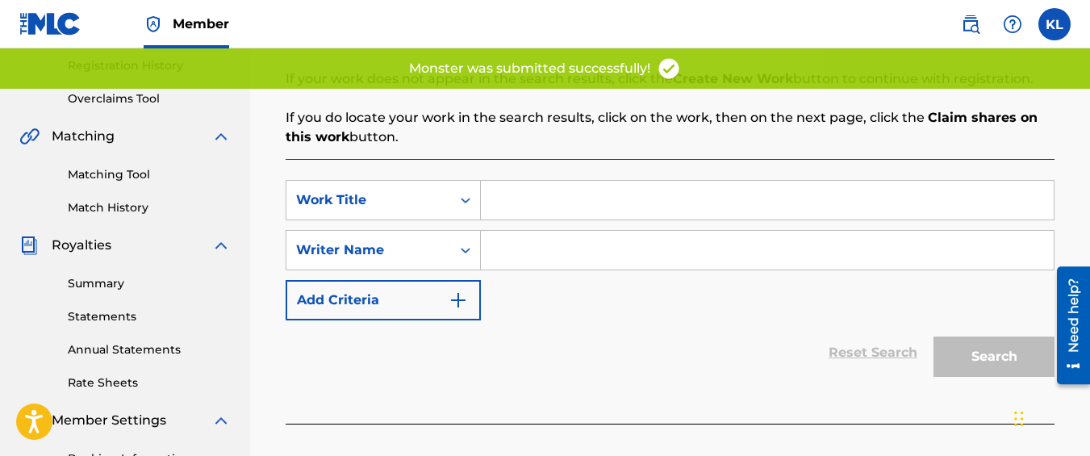
click at [509, 190] on input "Search Form" at bounding box center [767, 200] width 573 height 39
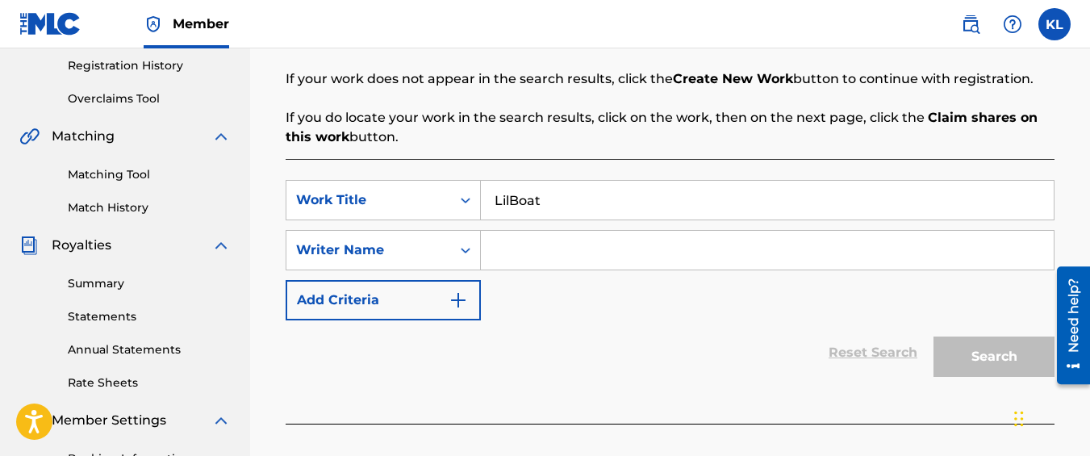
type input "LilBoat"
click at [676, 261] on input "Search Form" at bounding box center [767, 250] width 573 height 39
type input "kyseem louis"
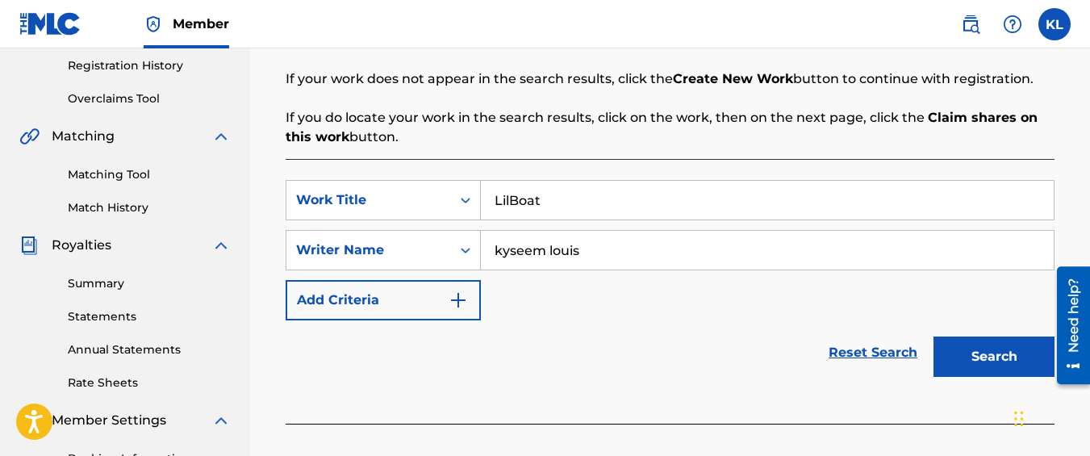
click at [934, 337] on button "Search" at bounding box center [994, 357] width 121 height 40
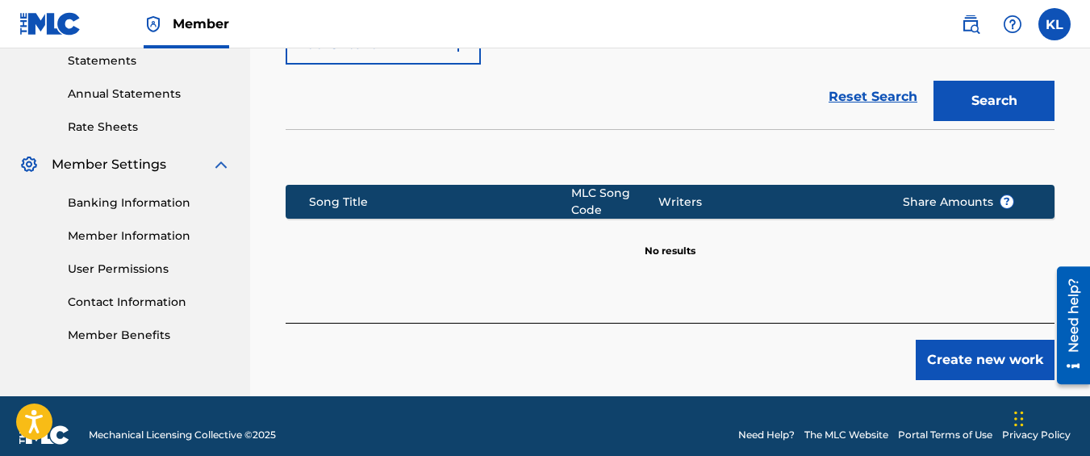
scroll to position [576, 0]
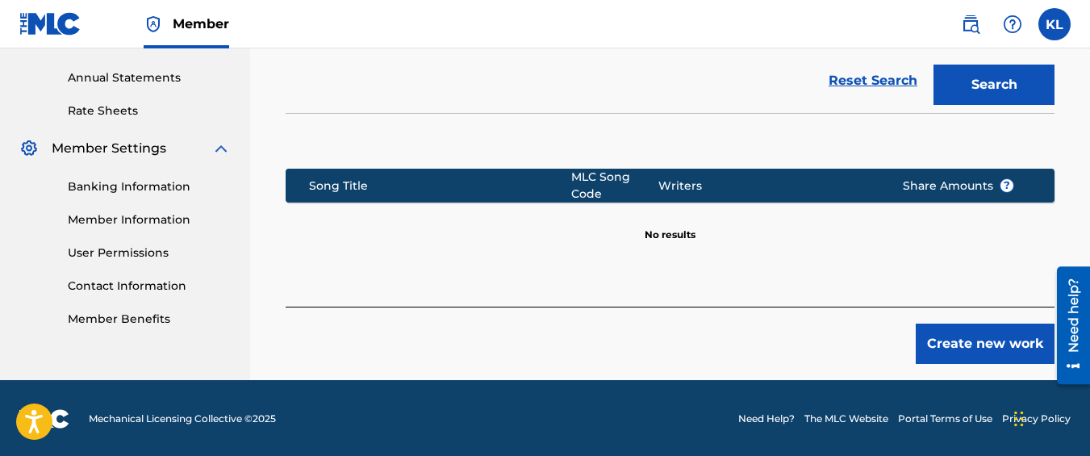
click at [962, 332] on button "Create new work" at bounding box center [985, 344] width 139 height 40
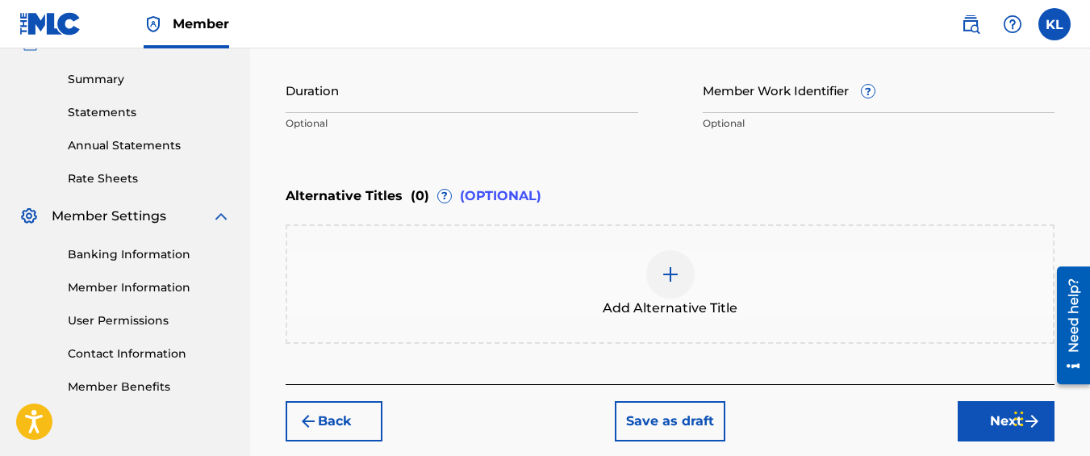
scroll to position [570, 0]
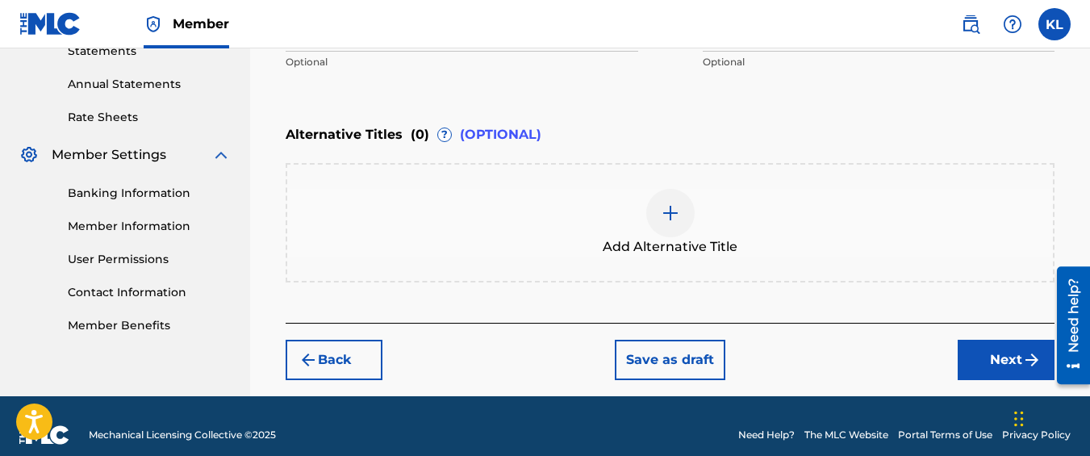
click at [1028, 349] on button "Next" at bounding box center [1006, 360] width 97 height 40
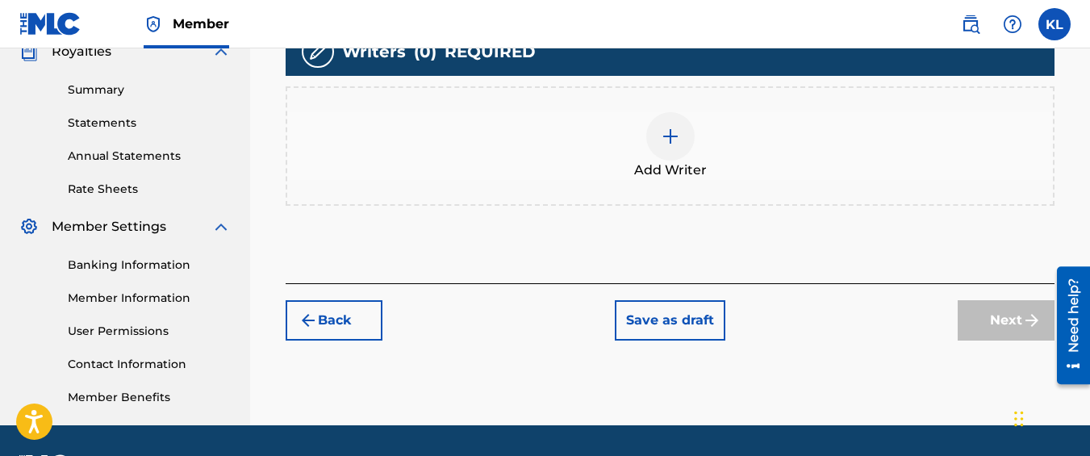
scroll to position [499, 0]
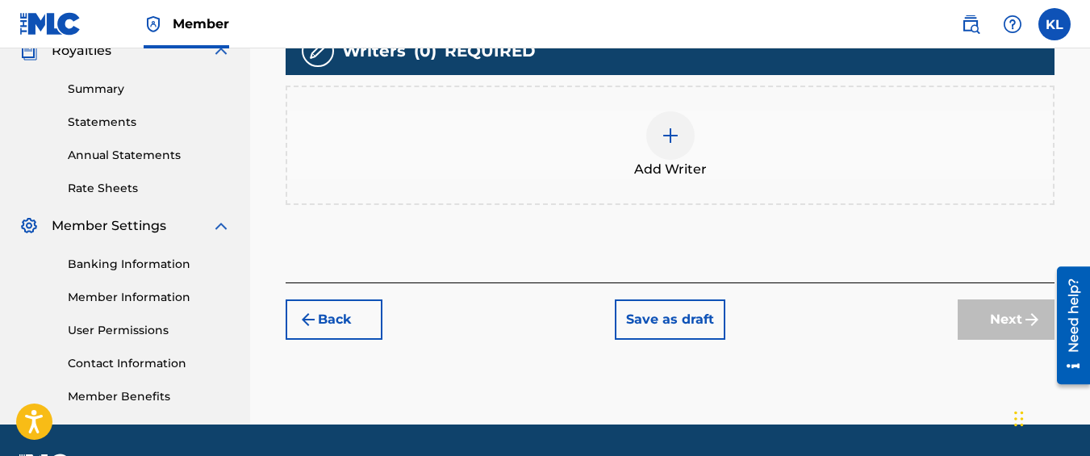
click at [653, 188] on div "Add Writer" at bounding box center [670, 145] width 769 height 119
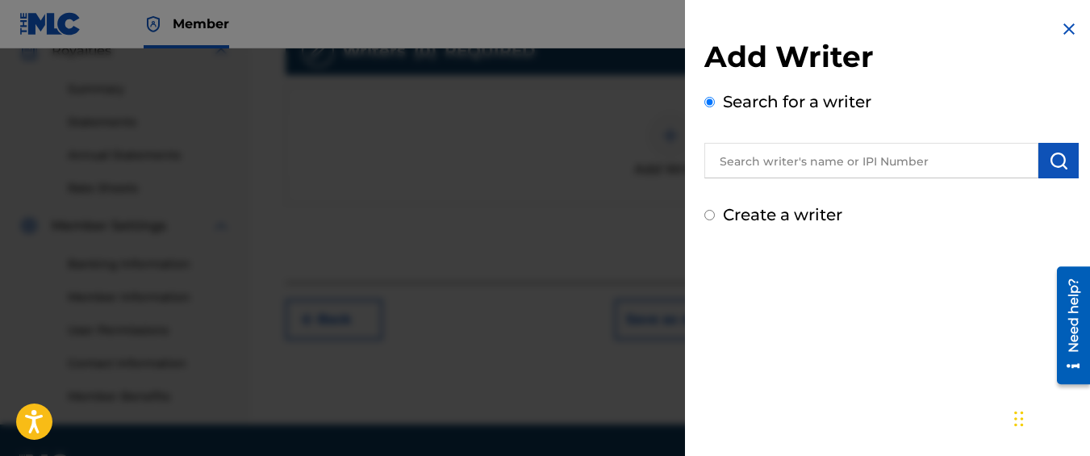
click at [738, 209] on label "Create a writer" at bounding box center [782, 214] width 119 height 19
radio input "true"
click at [715, 210] on input "Create a writer" at bounding box center [710, 215] width 10 height 10
radio input "false"
radio input "true"
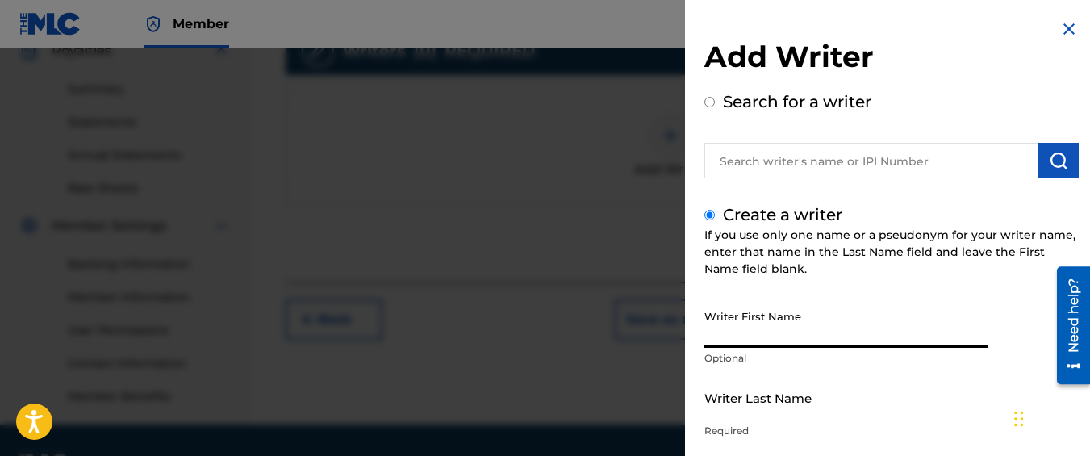
click at [789, 316] on input "Writer First Name" at bounding box center [847, 325] width 284 height 46
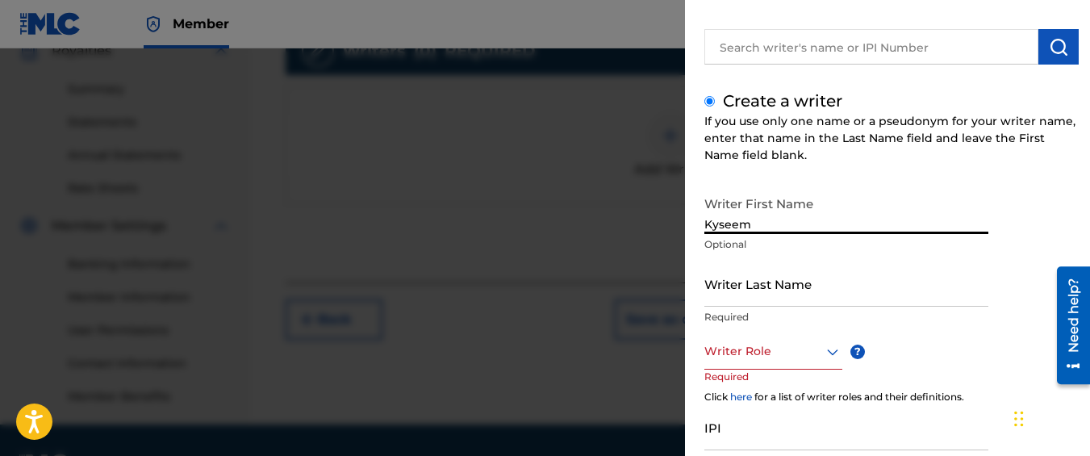
scroll to position [119, 0]
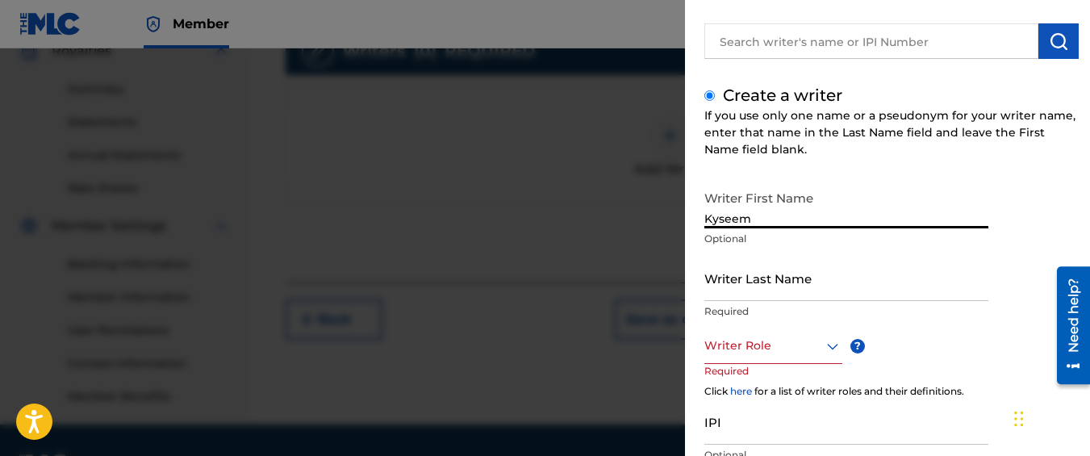
type input "Kyseem"
click at [776, 291] on input "Writer Last Name" at bounding box center [847, 278] width 284 height 46
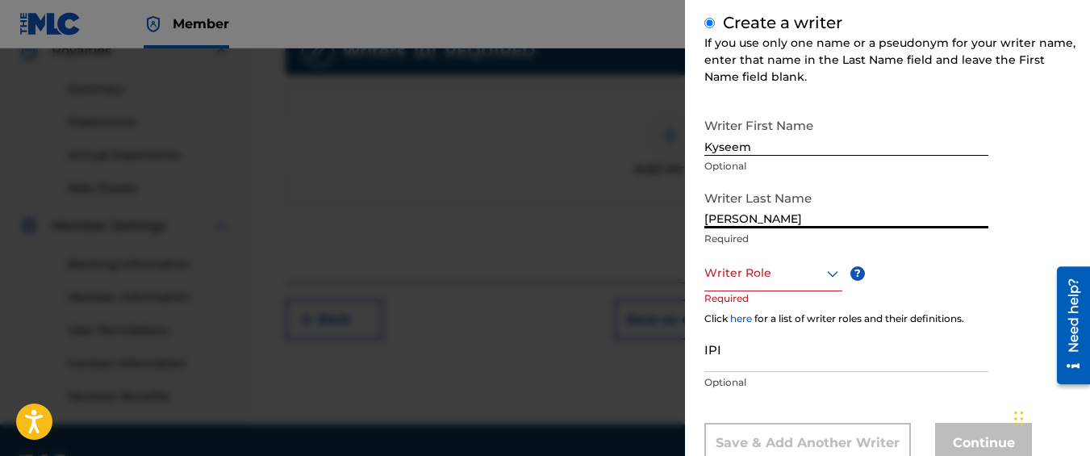
scroll to position [196, 0]
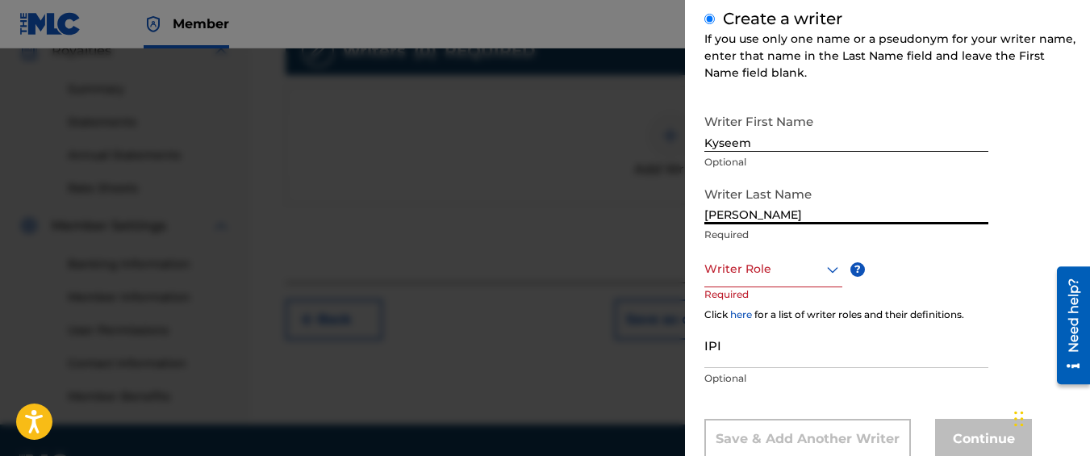
type input "[PERSON_NAME]"
click at [756, 253] on div "Writer Role" at bounding box center [774, 269] width 138 height 36
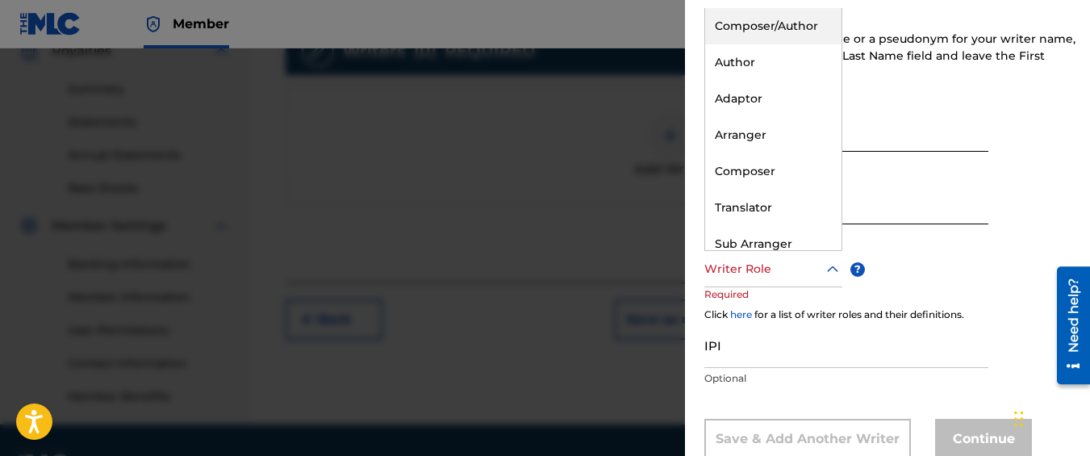
click at [721, 28] on div "Composer/Author" at bounding box center [773, 26] width 136 height 36
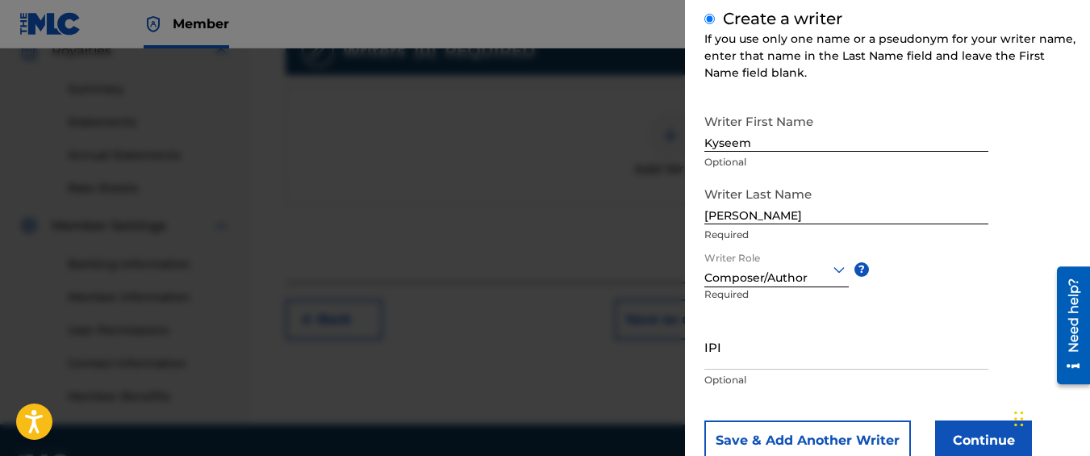
scroll to position [245, 0]
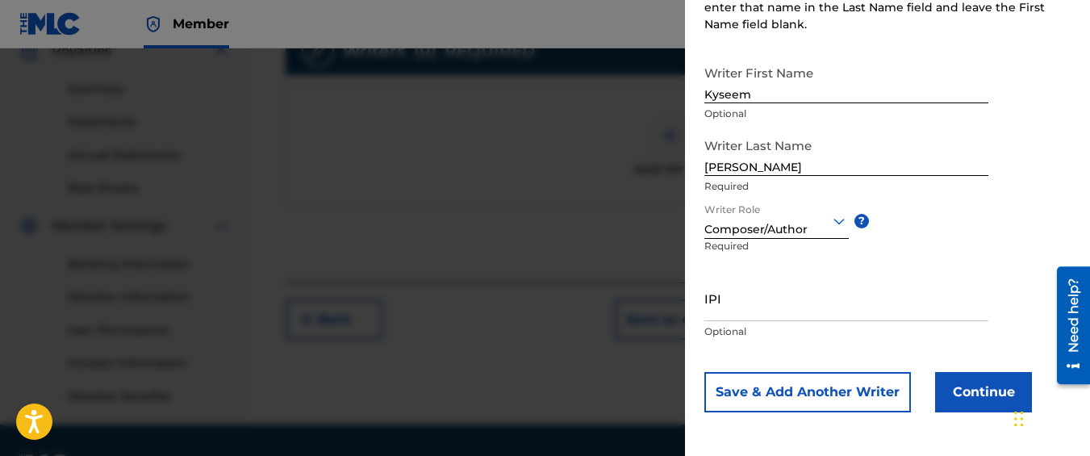
click at [974, 391] on button "Continue" at bounding box center [983, 392] width 97 height 40
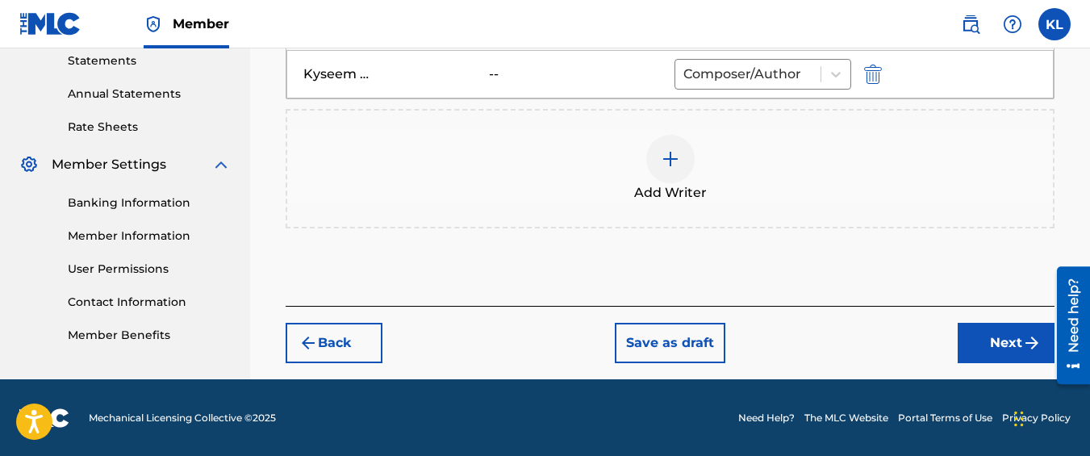
scroll to position [561, 0]
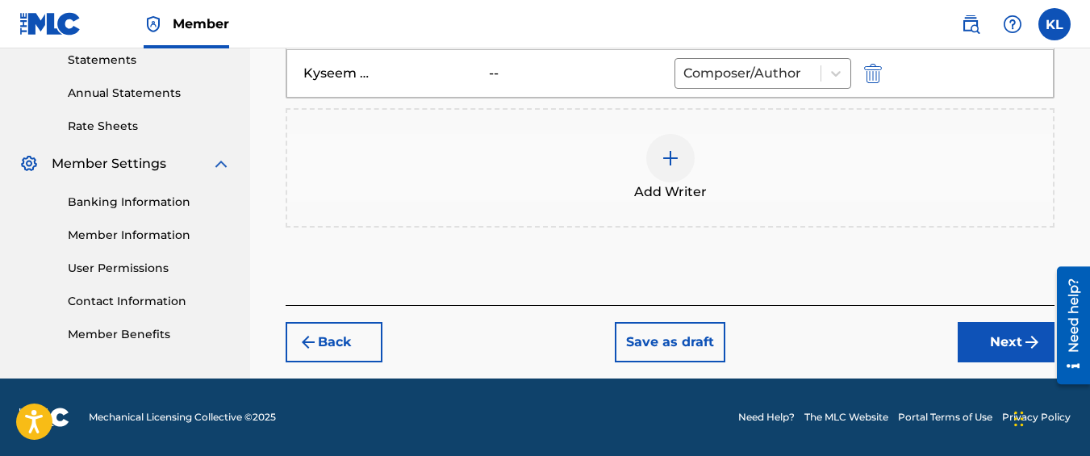
click at [956, 328] on div "Back Save as draft Next" at bounding box center [670, 333] width 769 height 57
click at [966, 331] on button "Next" at bounding box center [1006, 342] width 97 height 40
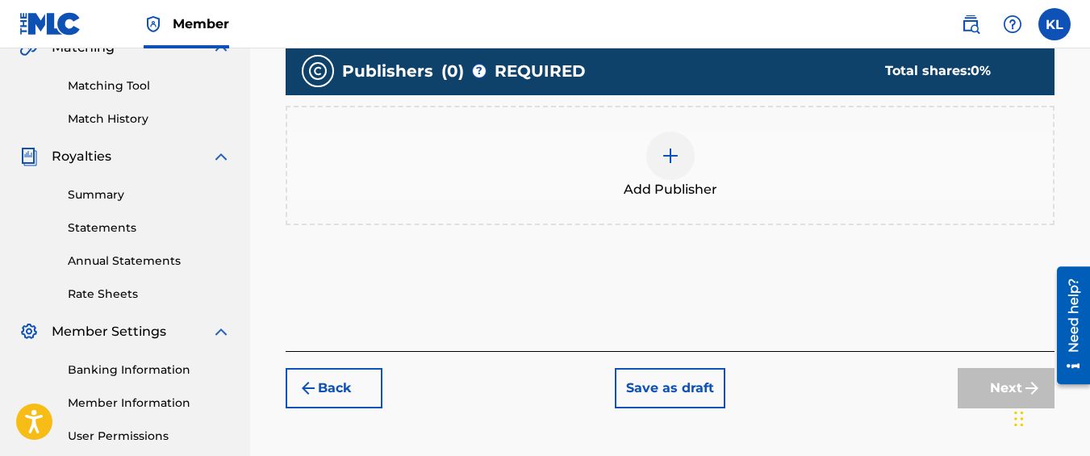
scroll to position [394, 0]
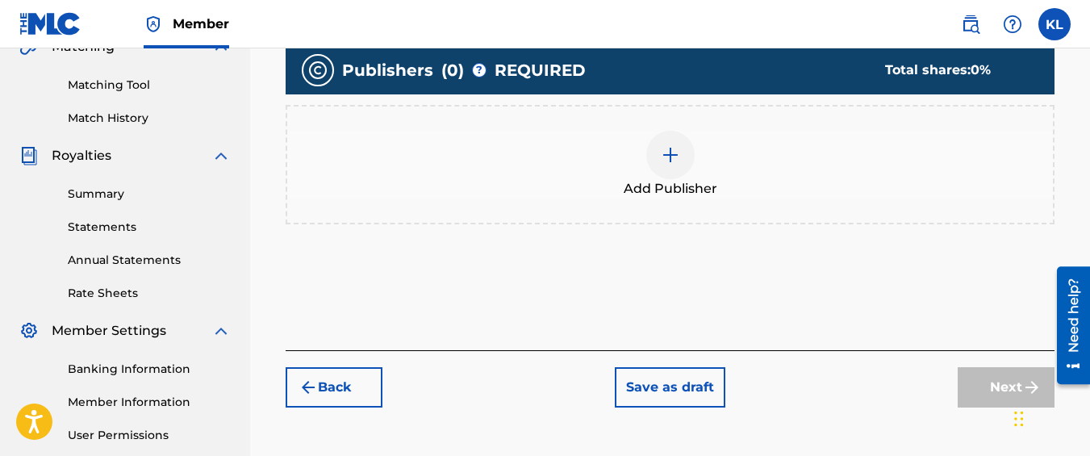
click at [688, 224] on div "Publishers ( 0 ) ? REQUIRED Total shares: 0 % Add Publisher" at bounding box center [670, 143] width 769 height 194
click at [658, 170] on div at bounding box center [670, 155] width 48 height 48
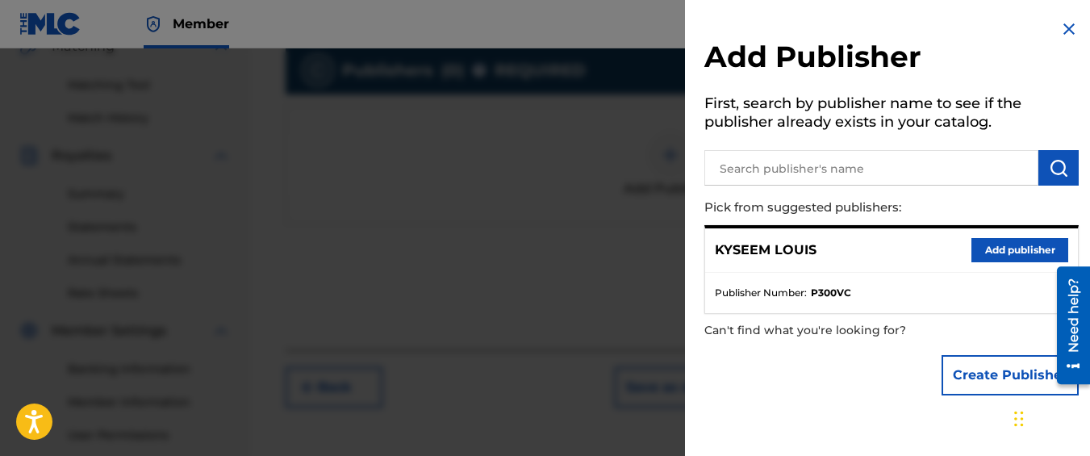
click at [976, 252] on button "Add publisher" at bounding box center [1020, 250] width 97 height 24
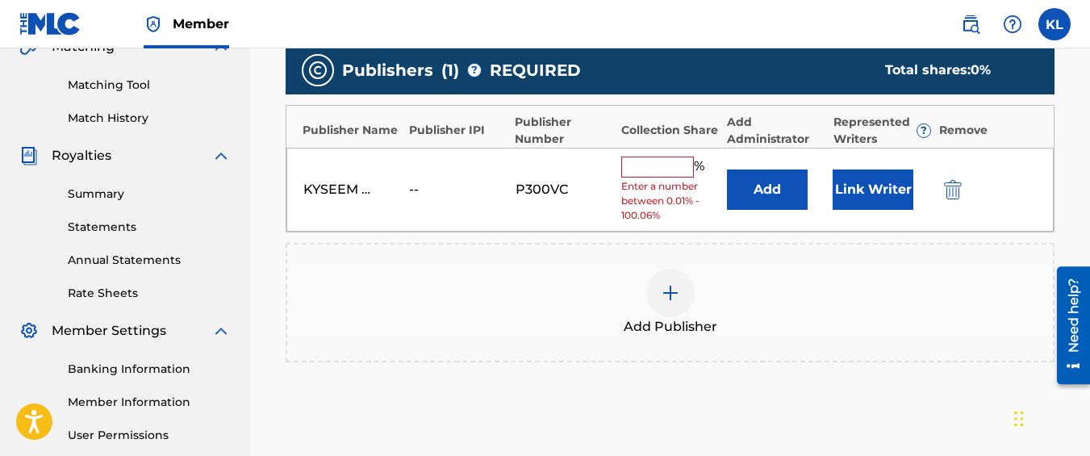
click at [653, 160] on input "text" at bounding box center [657, 167] width 73 height 21
type input "100"
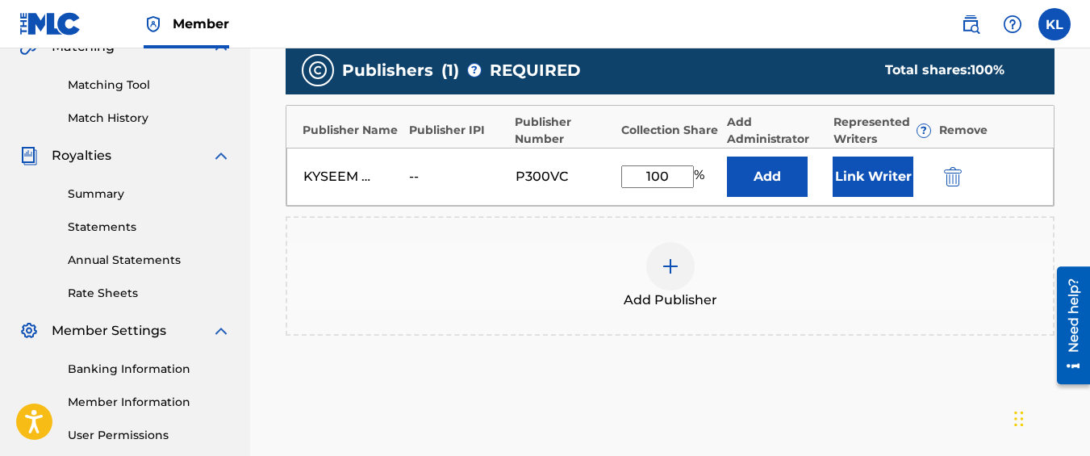
scroll to position [550, 0]
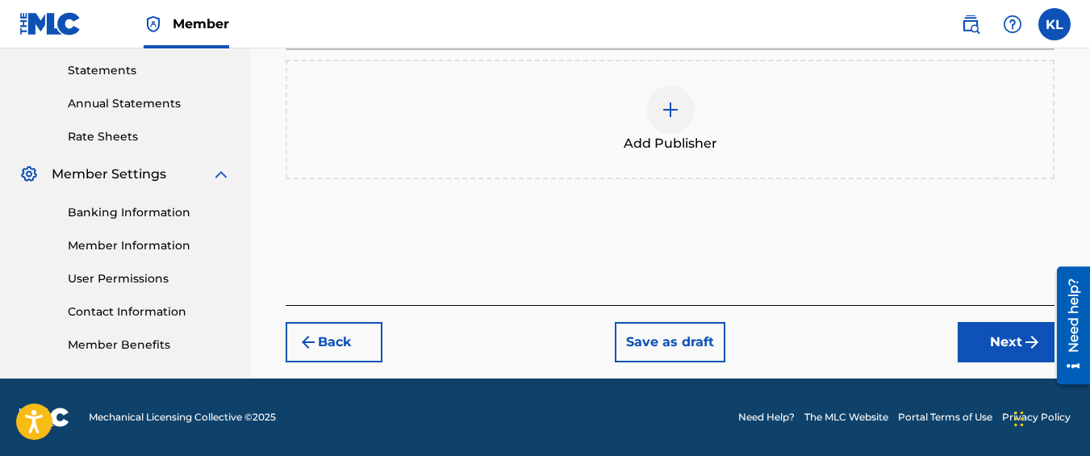
click at [1031, 349] on img "submit" at bounding box center [1031, 341] width 19 height 19
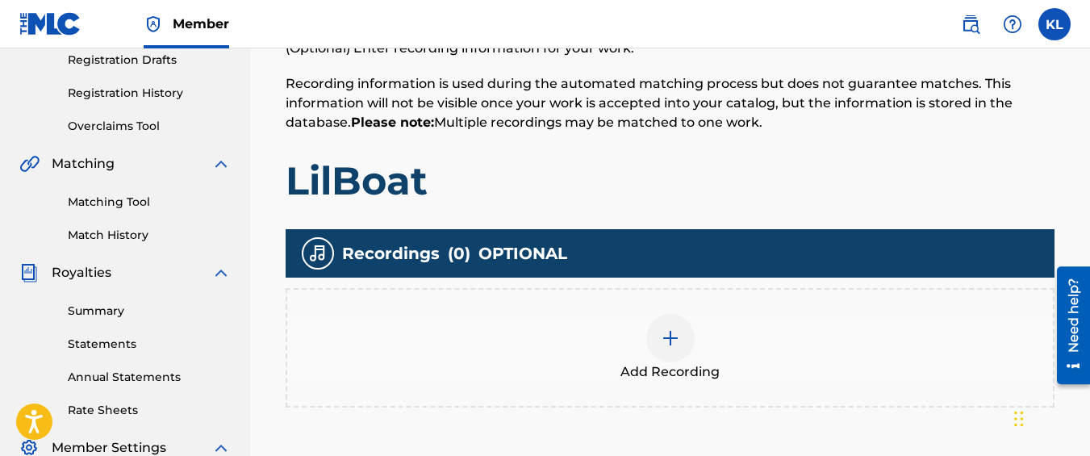
scroll to position [290, 0]
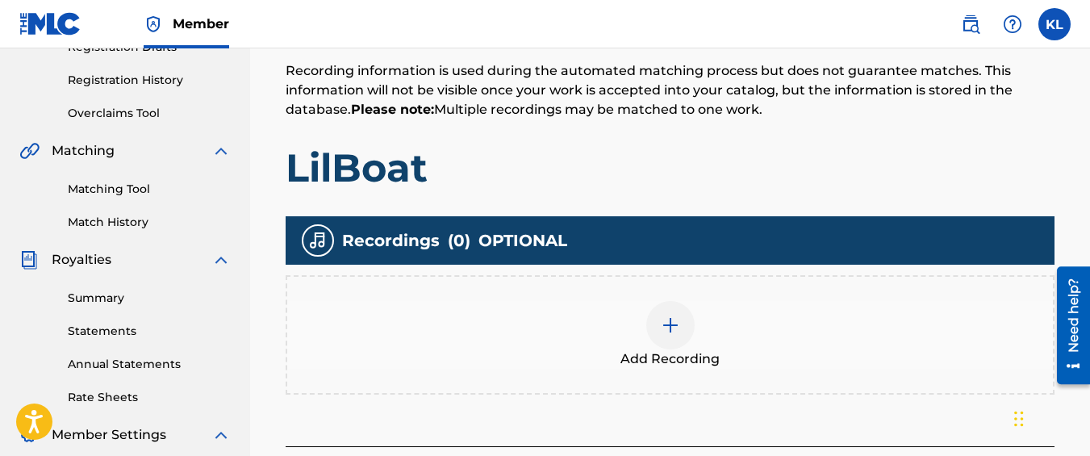
click at [731, 288] on div "Add Recording" at bounding box center [670, 334] width 769 height 119
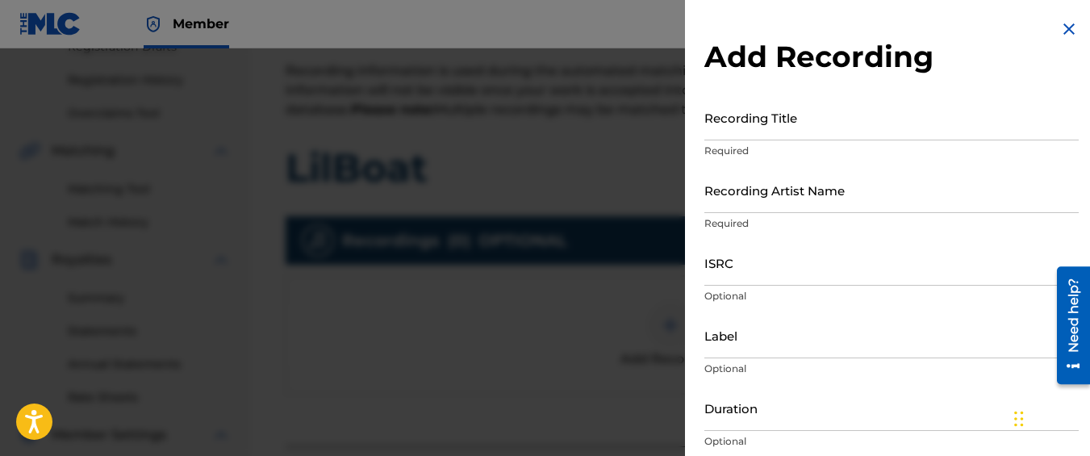
click at [781, 132] on input "Recording Title" at bounding box center [892, 117] width 374 height 46
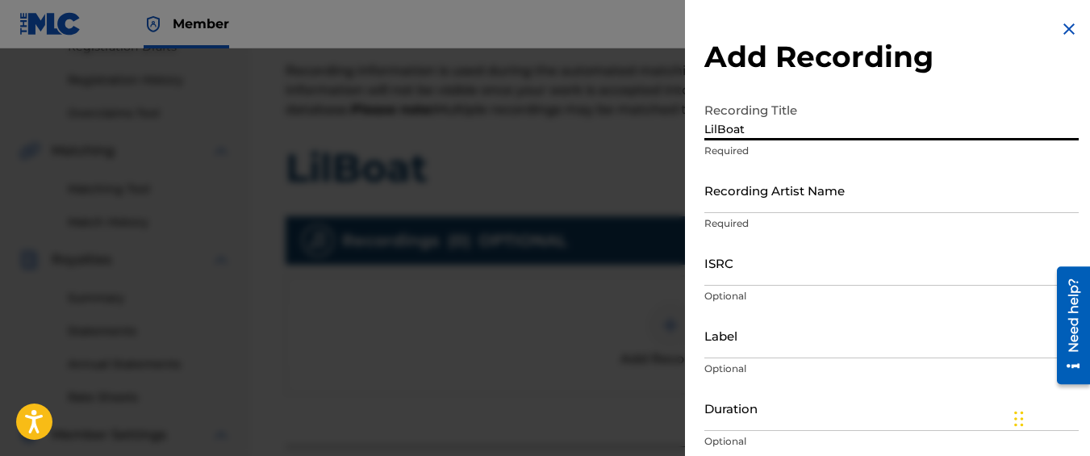
type input "LilBoat"
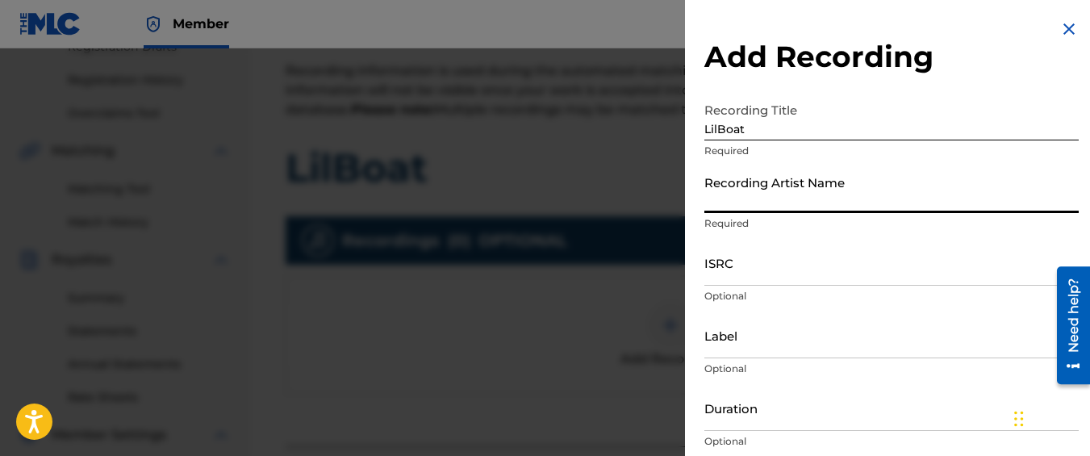
click at [794, 190] on input "Recording Artist Name" at bounding box center [892, 190] width 374 height 46
type input "Graveyard Top"
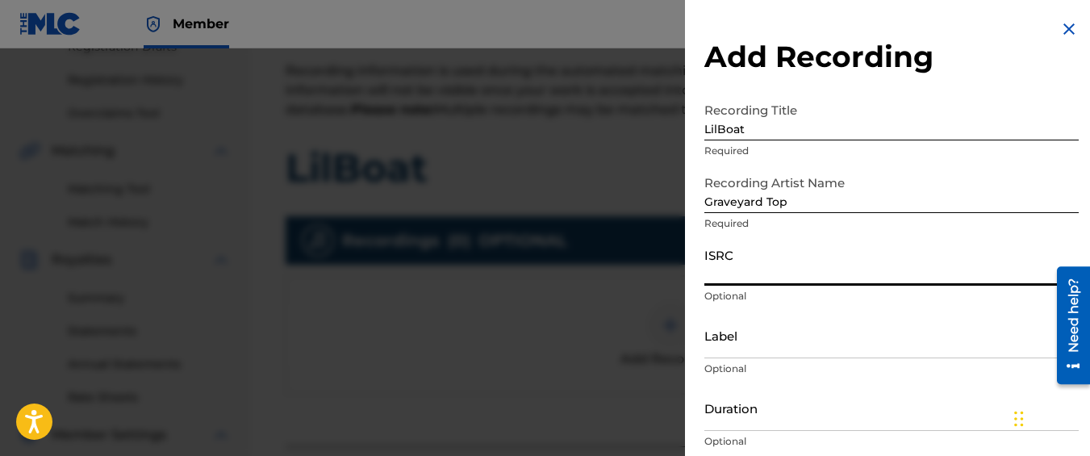
paste input "QM42K1925329"
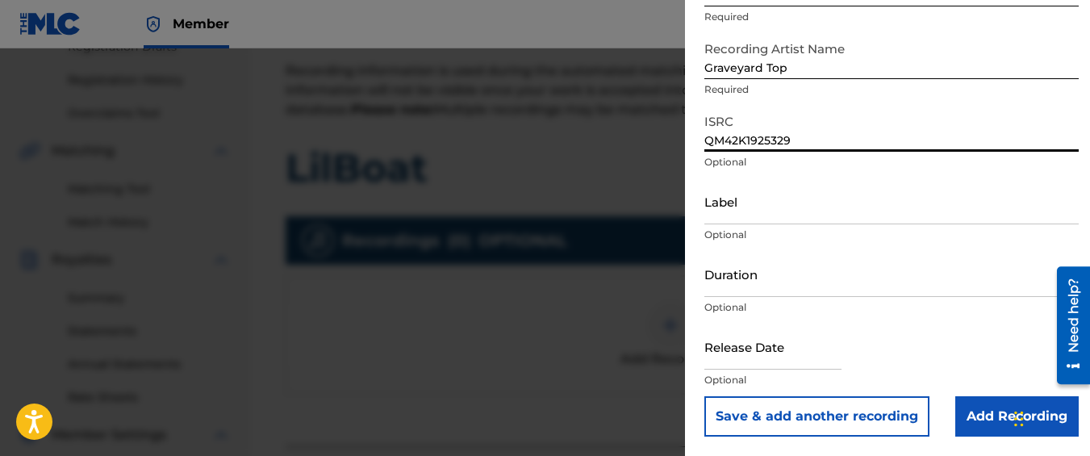
type input "QM42K1925329"
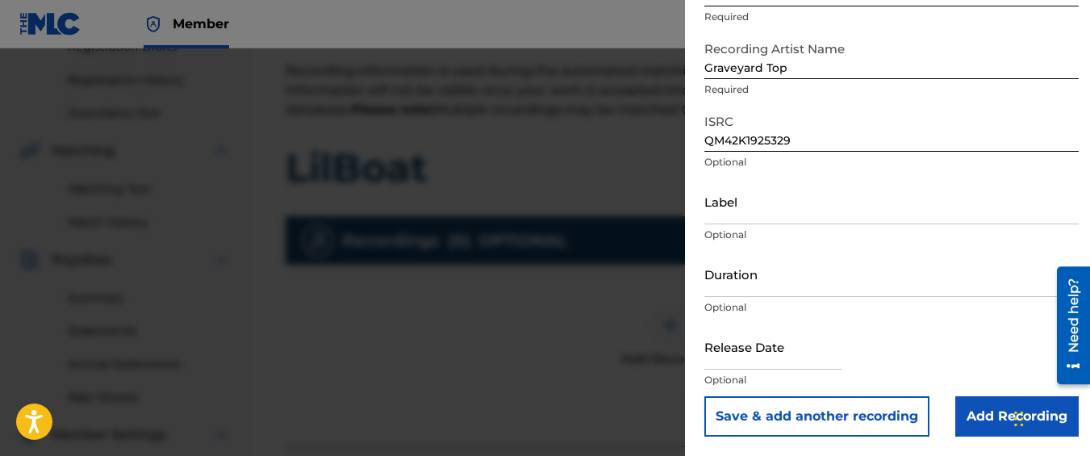
click at [957, 415] on input "Add Recording" at bounding box center [1016, 416] width 123 height 40
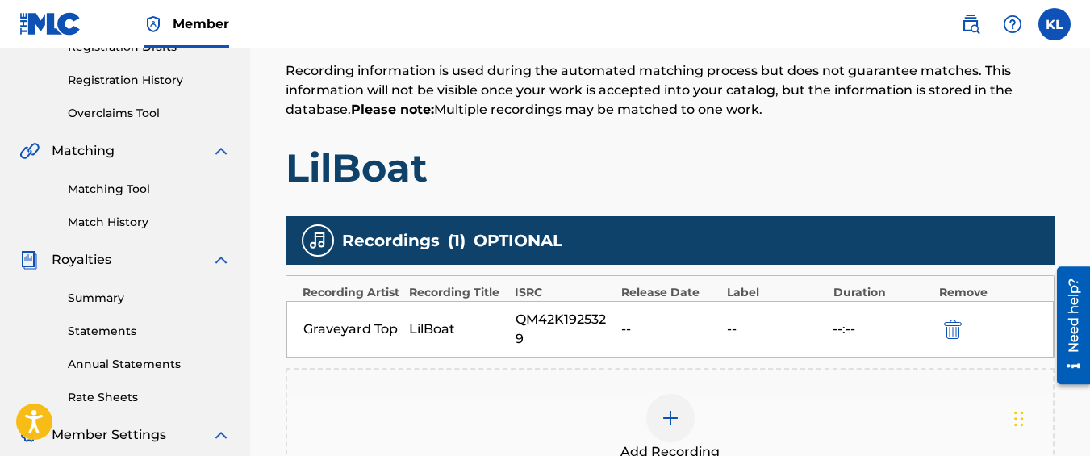
scroll to position [545, 0]
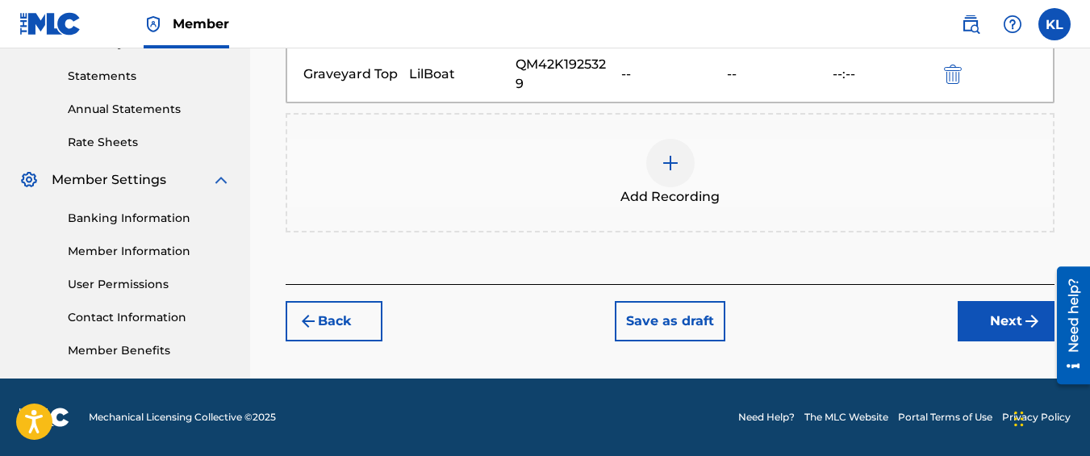
click at [966, 316] on button "Next" at bounding box center [1006, 321] width 97 height 40
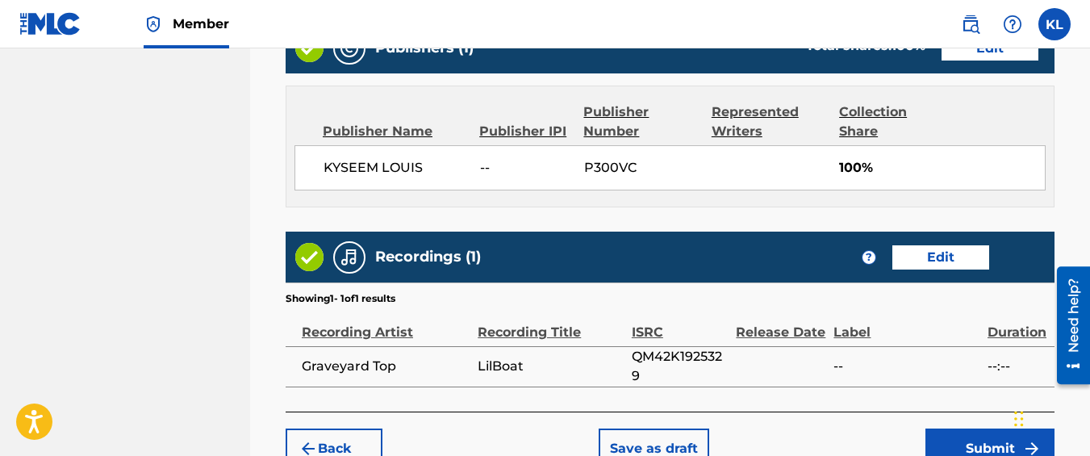
scroll to position [960, 0]
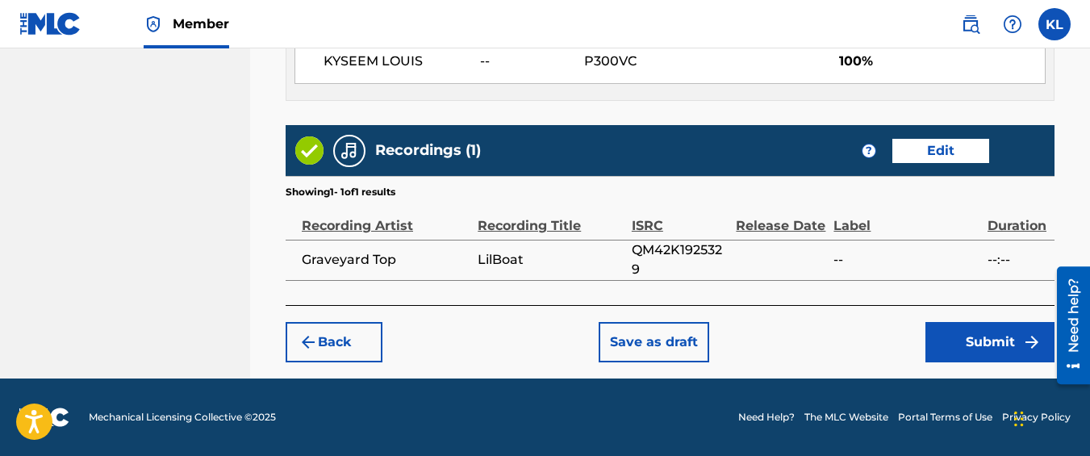
click at [943, 349] on button "Submit" at bounding box center [990, 342] width 129 height 40
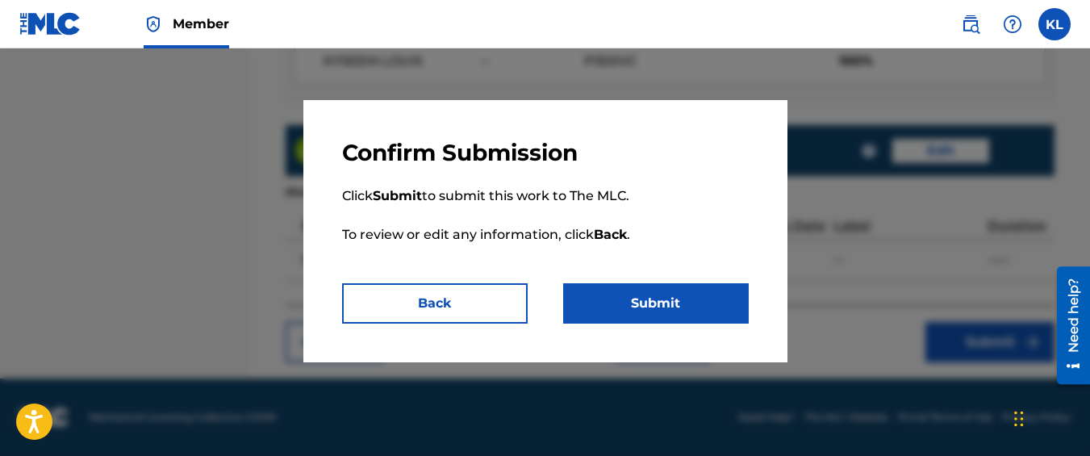
click at [728, 307] on button "Submit" at bounding box center [656, 303] width 186 height 40
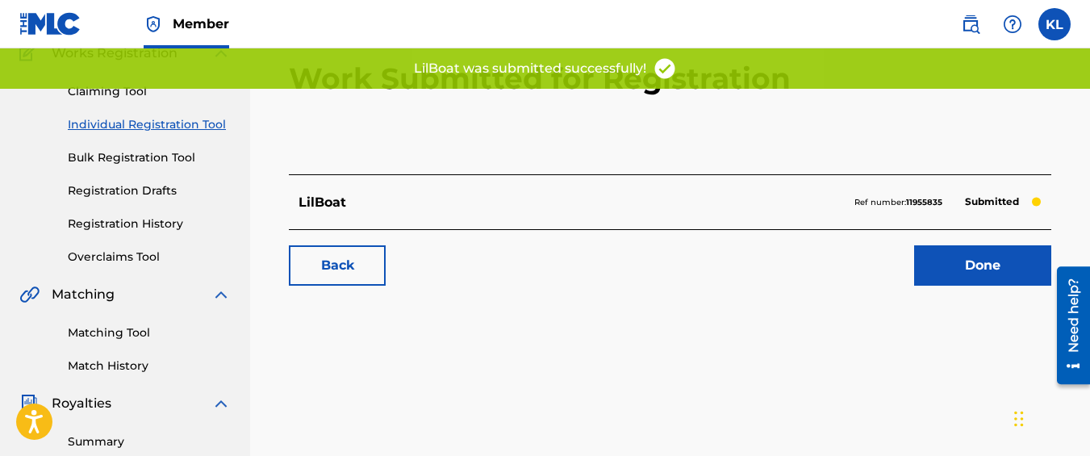
scroll to position [147, 0]
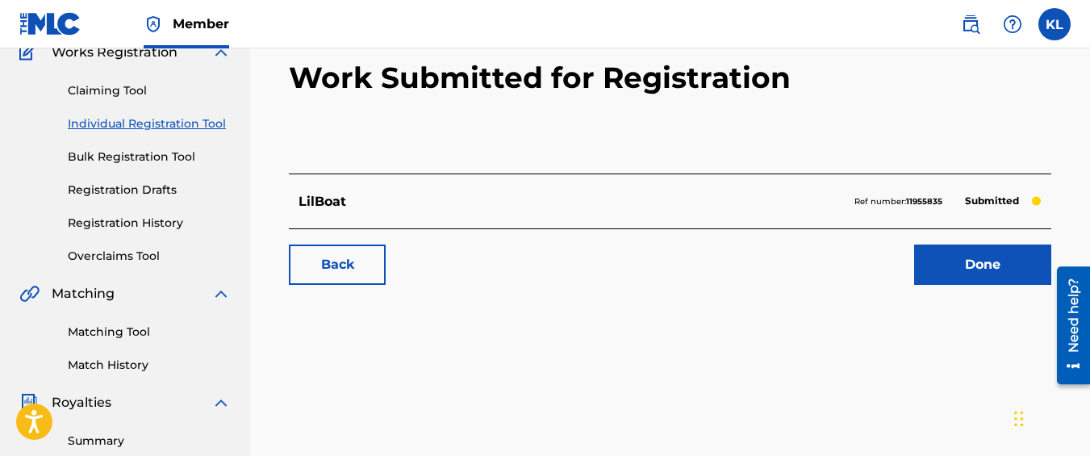
click at [378, 248] on link "Back" at bounding box center [337, 265] width 97 height 40
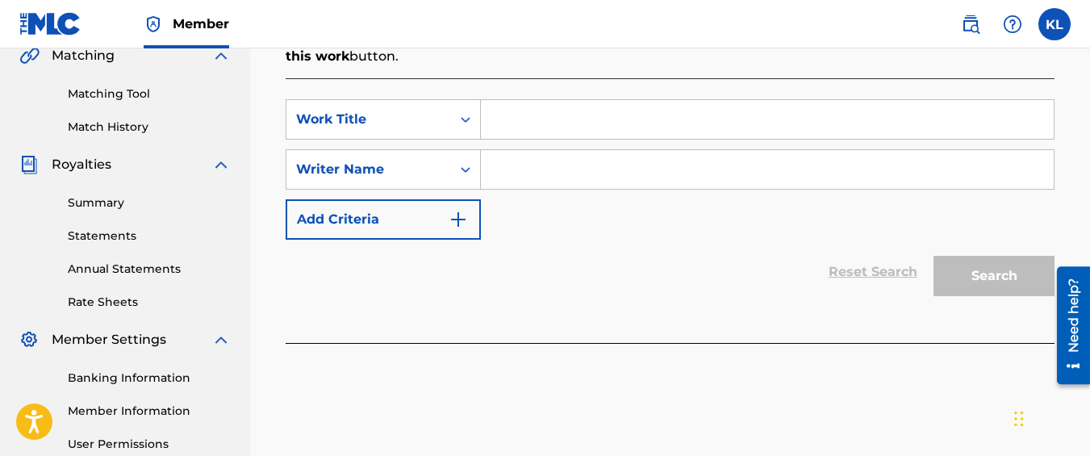
scroll to position [384, 0]
click at [504, 115] on input "Search Form" at bounding box center [767, 120] width 573 height 39
type input "New Day$"
click at [537, 164] on input "Search Form" at bounding box center [767, 170] width 573 height 39
type input "kyseem louis"
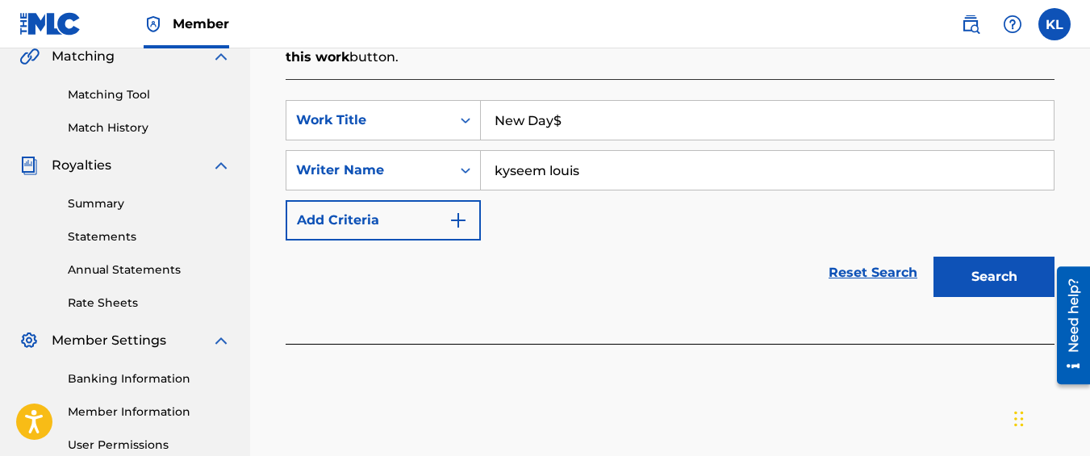
click at [1052, 281] on div at bounding box center [1067, 325] width 45 height 130
click at [1003, 277] on button "Search" at bounding box center [994, 277] width 121 height 40
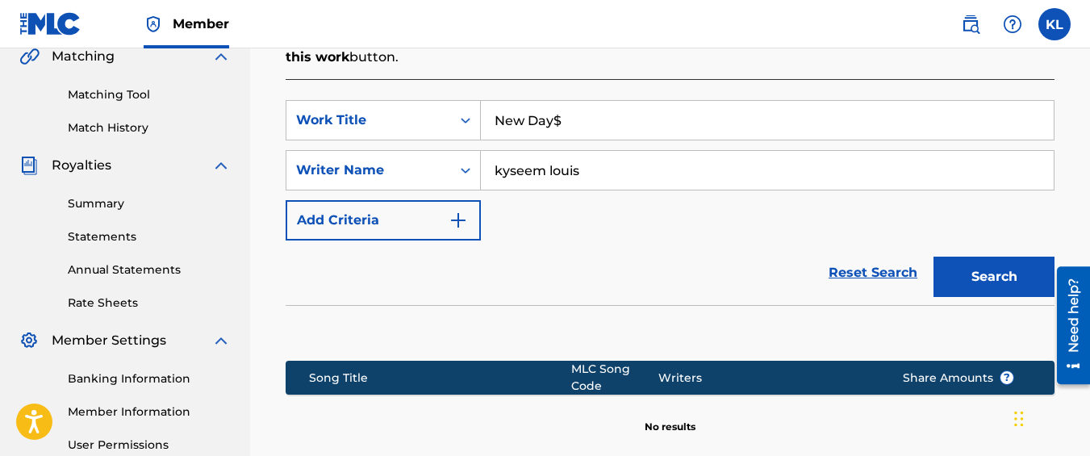
scroll to position [578, 0]
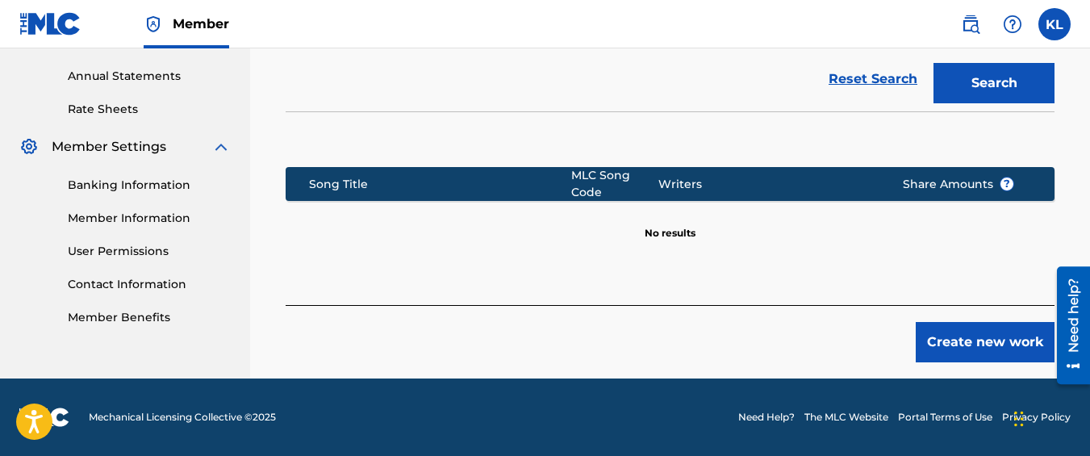
click at [934, 343] on button "Create new work" at bounding box center [985, 342] width 139 height 40
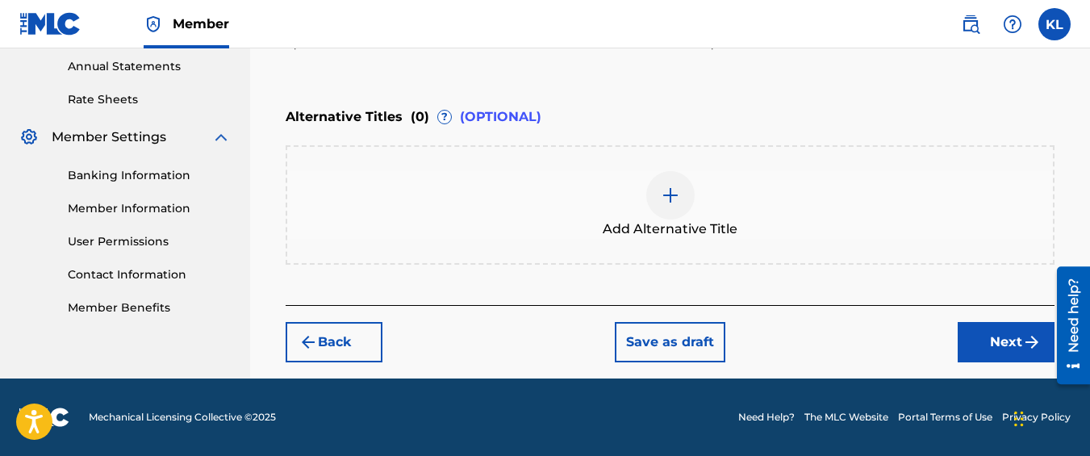
click at [979, 340] on button "Next" at bounding box center [1006, 342] width 97 height 40
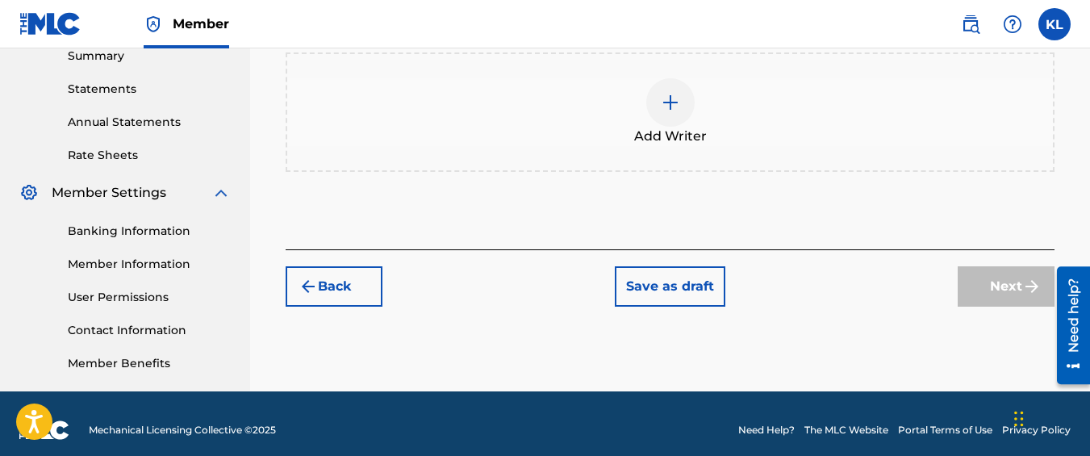
scroll to position [545, 0]
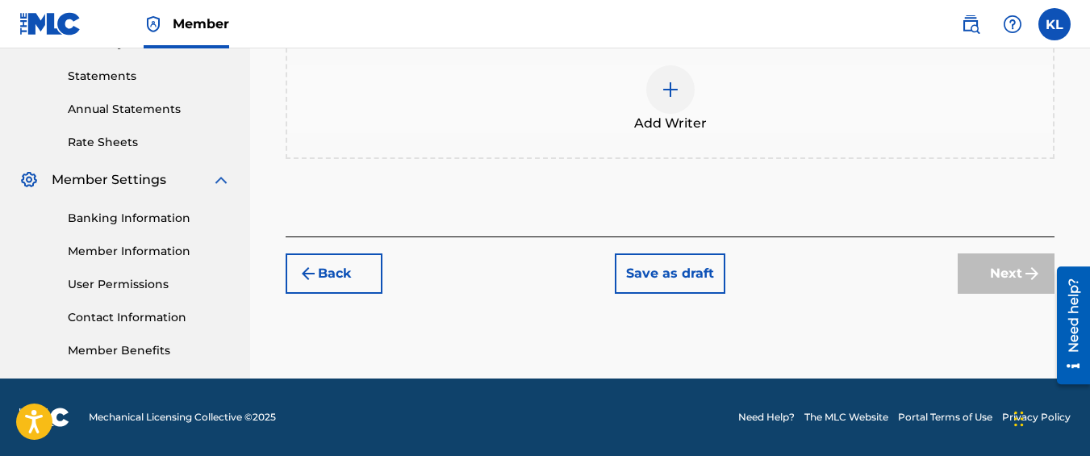
click at [637, 126] on span "Add Writer" at bounding box center [670, 123] width 73 height 19
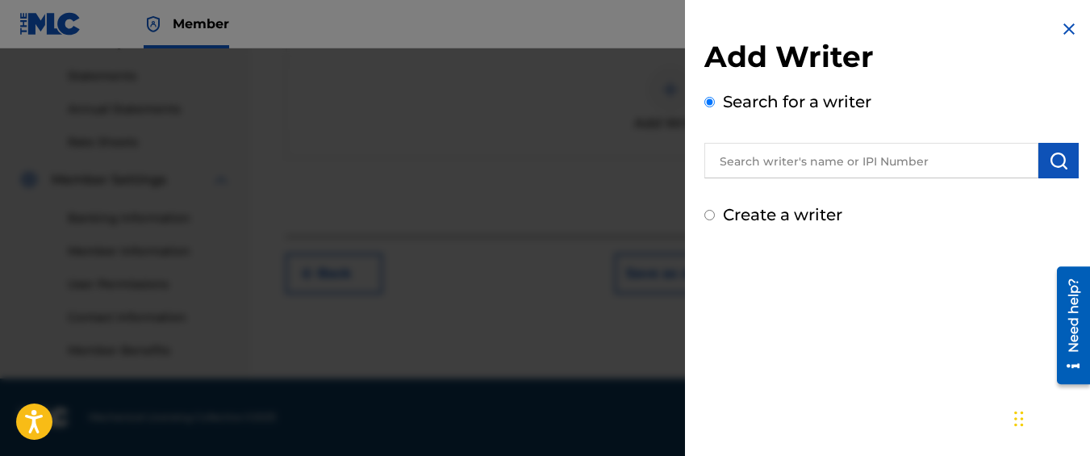
click at [721, 220] on div "Create a writer" at bounding box center [892, 215] width 374 height 24
click at [729, 208] on label "Create a writer" at bounding box center [782, 214] width 119 height 19
radio input "true"
click at [715, 210] on input "Create a writer" at bounding box center [710, 215] width 10 height 10
radio input "false"
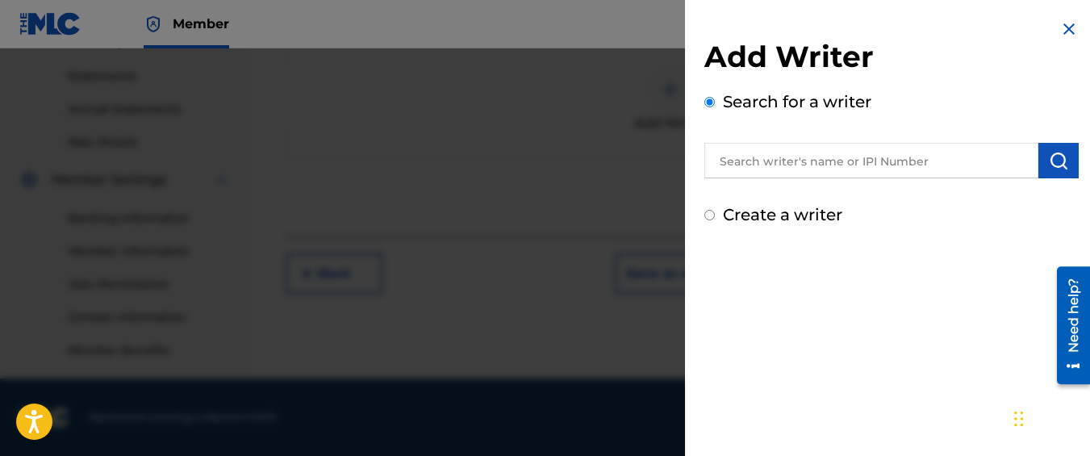
radio input "true"
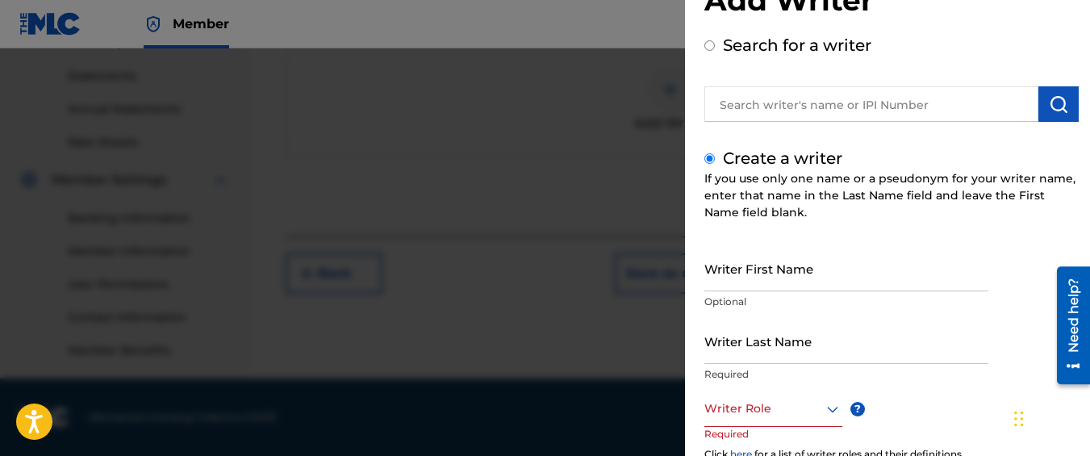
scroll to position [59, 0]
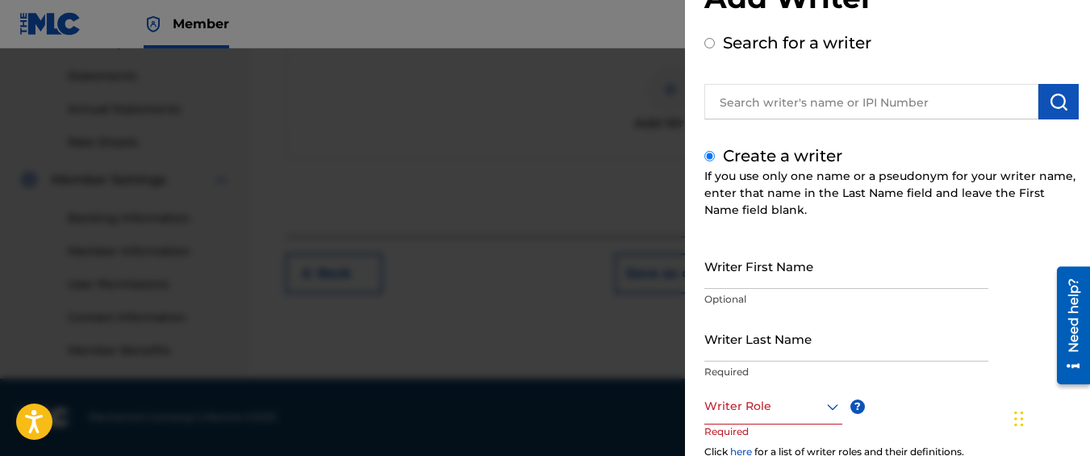
click at [763, 267] on input "Writer First Name" at bounding box center [847, 266] width 284 height 46
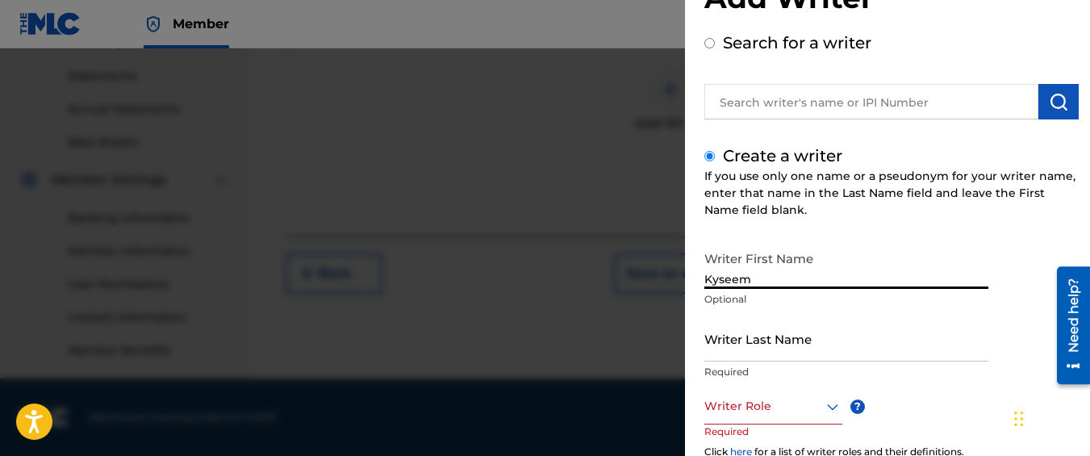
type input "Kyseem"
click at [772, 327] on input "Writer Last Name" at bounding box center [847, 339] width 284 height 46
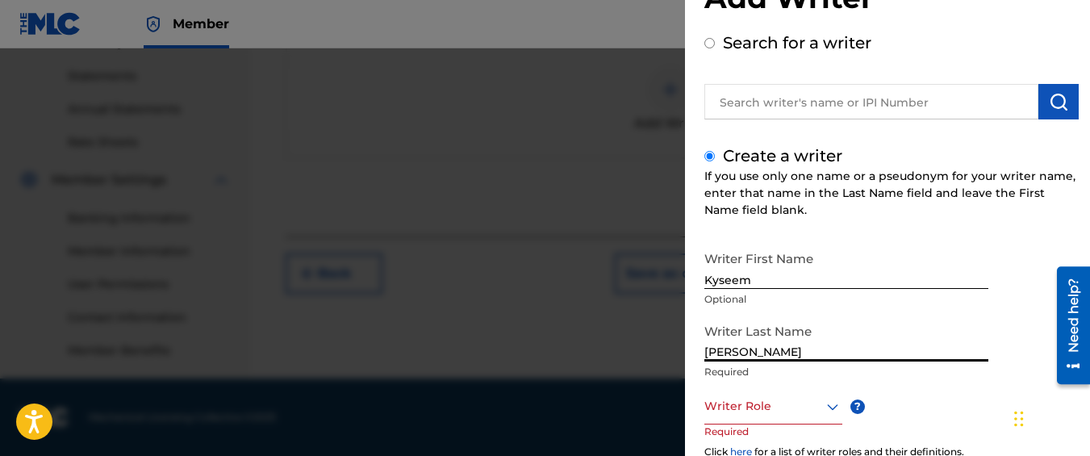
type input "[PERSON_NAME]"
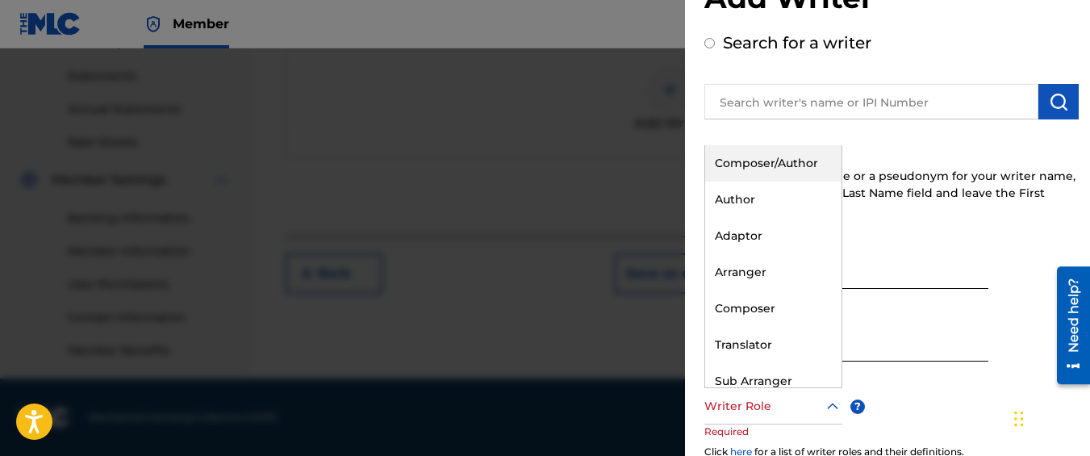
click at [755, 408] on div at bounding box center [774, 406] width 138 height 20
click at [776, 174] on div "Composer/Author" at bounding box center [773, 163] width 136 height 36
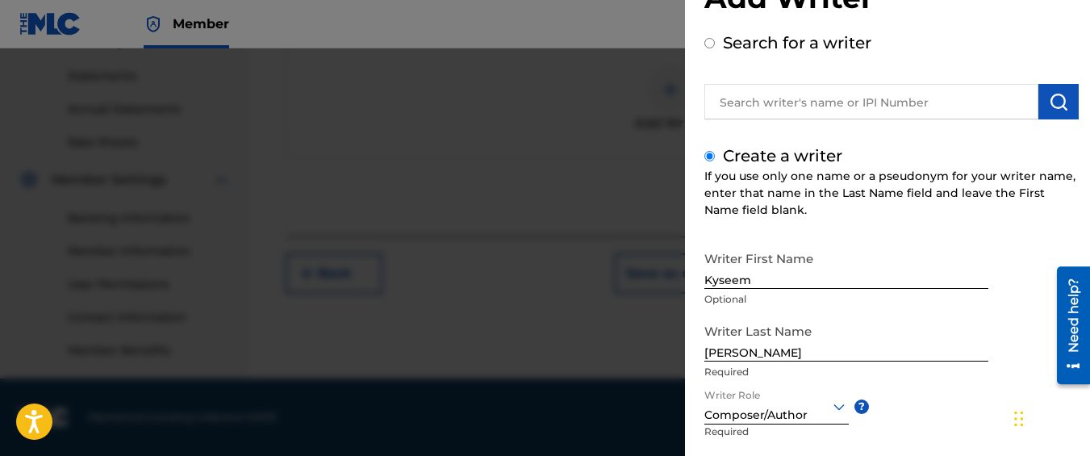
scroll to position [245, 0]
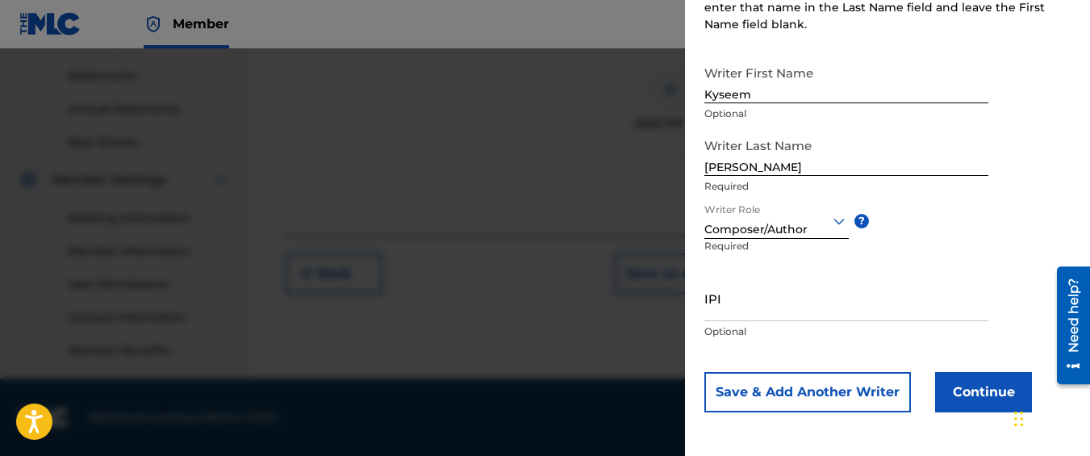
click at [972, 401] on button "Continue" at bounding box center [983, 392] width 97 height 40
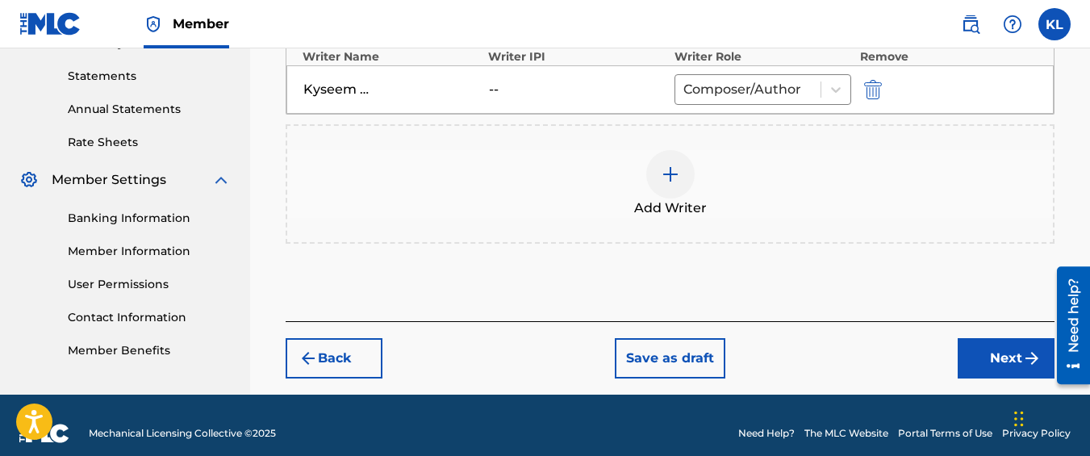
scroll to position [561, 0]
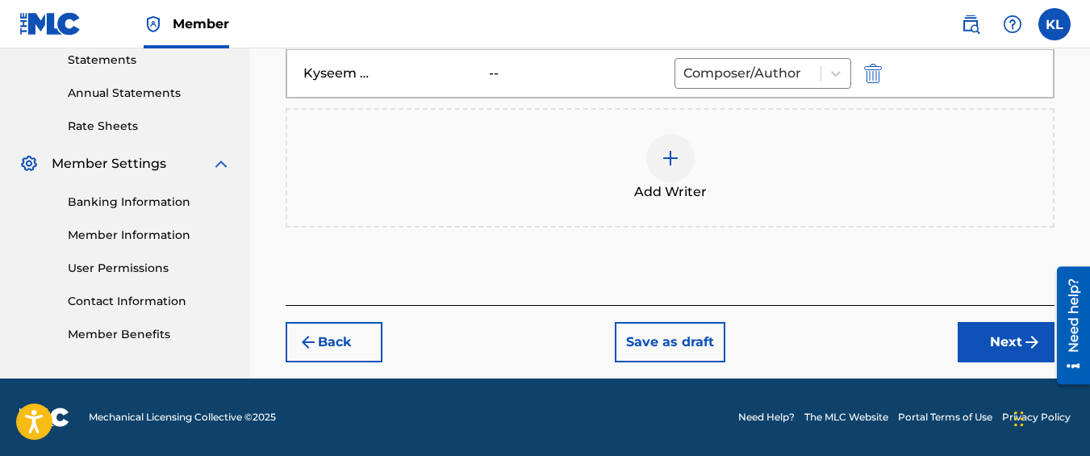
click at [979, 332] on button "Next" at bounding box center [1006, 342] width 97 height 40
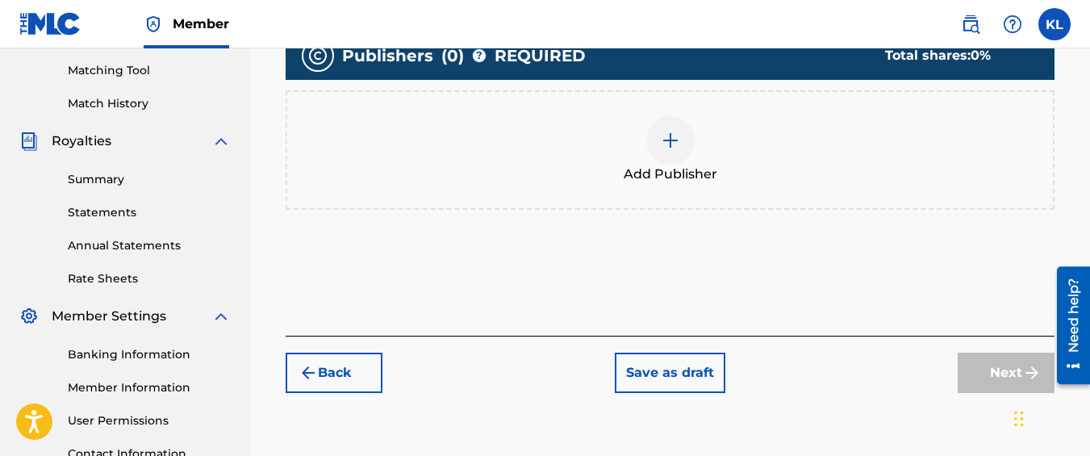
scroll to position [432, 0]
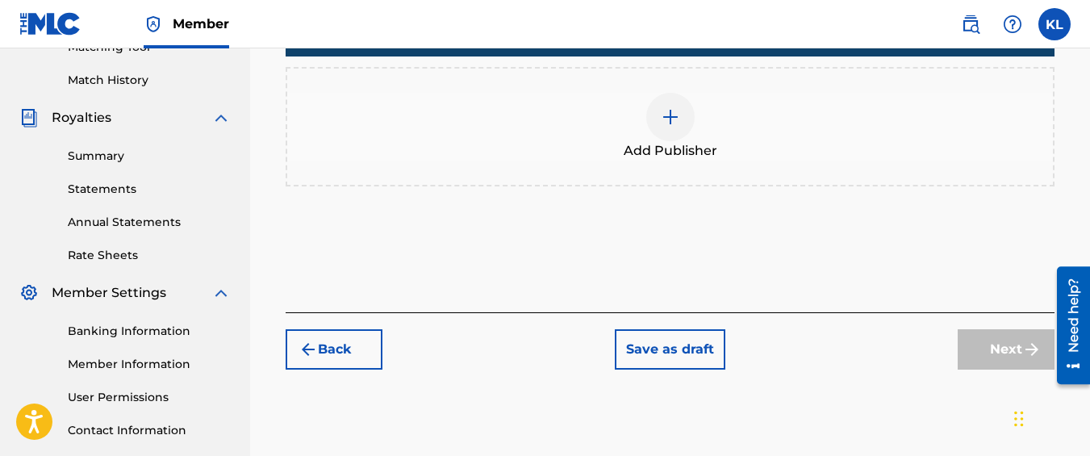
click at [674, 127] on div at bounding box center [670, 117] width 48 height 48
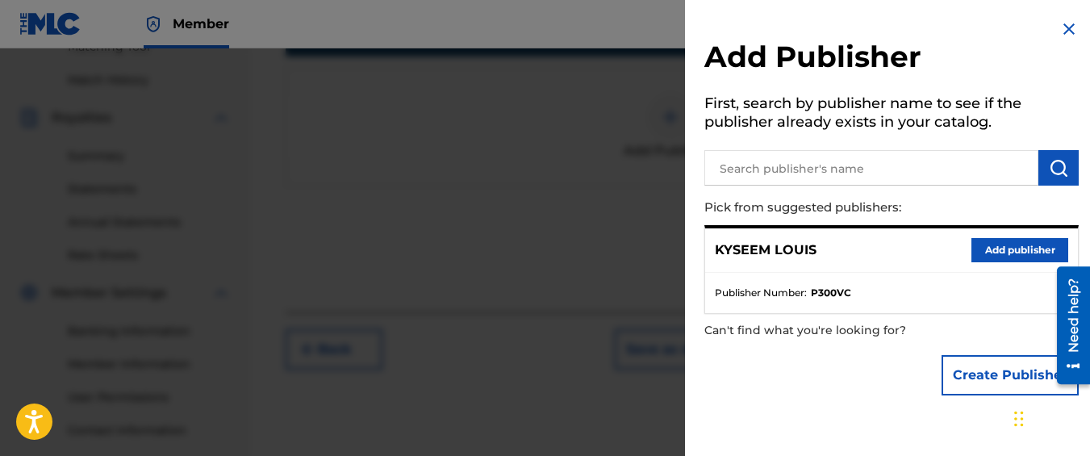
click at [998, 258] on button "Add publisher" at bounding box center [1020, 250] width 97 height 24
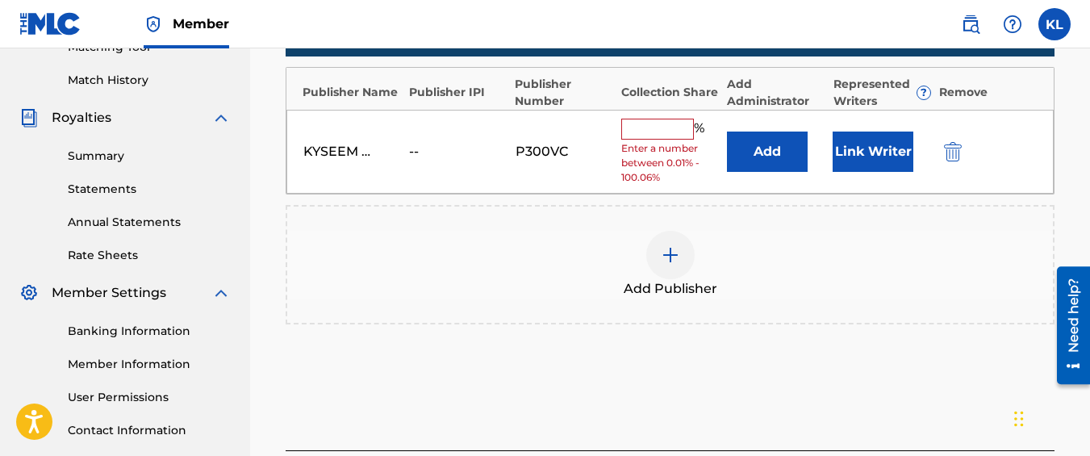
click at [682, 129] on input "text" at bounding box center [657, 129] width 73 height 21
type input "100"
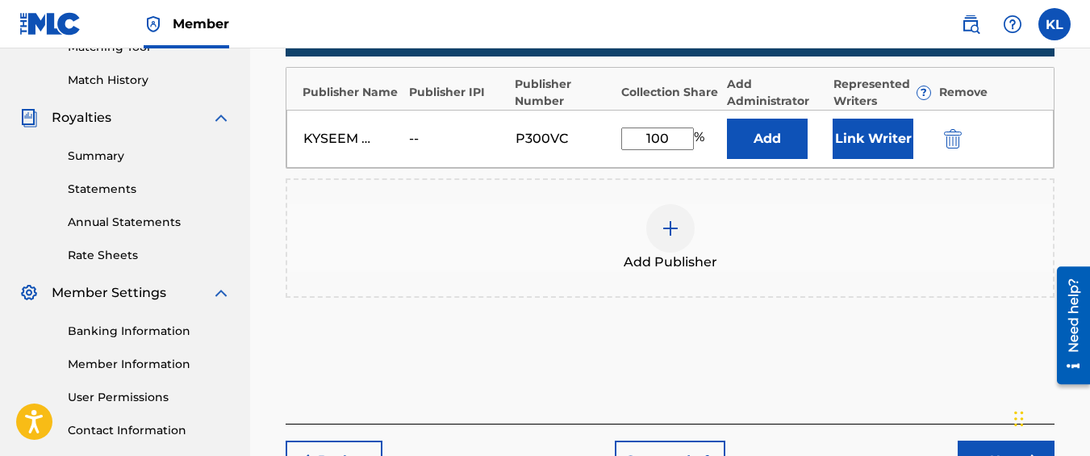
scroll to position [550, 0]
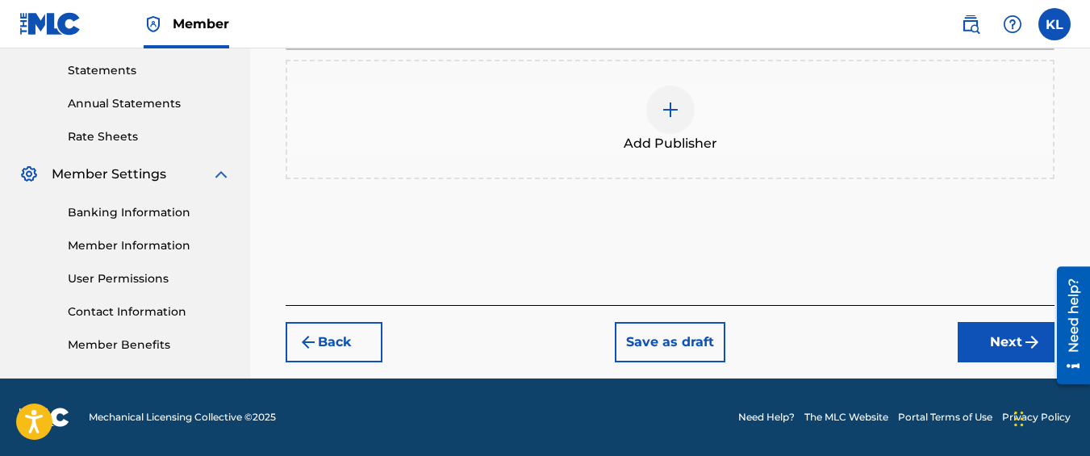
click at [1035, 349] on img "submit" at bounding box center [1031, 341] width 19 height 19
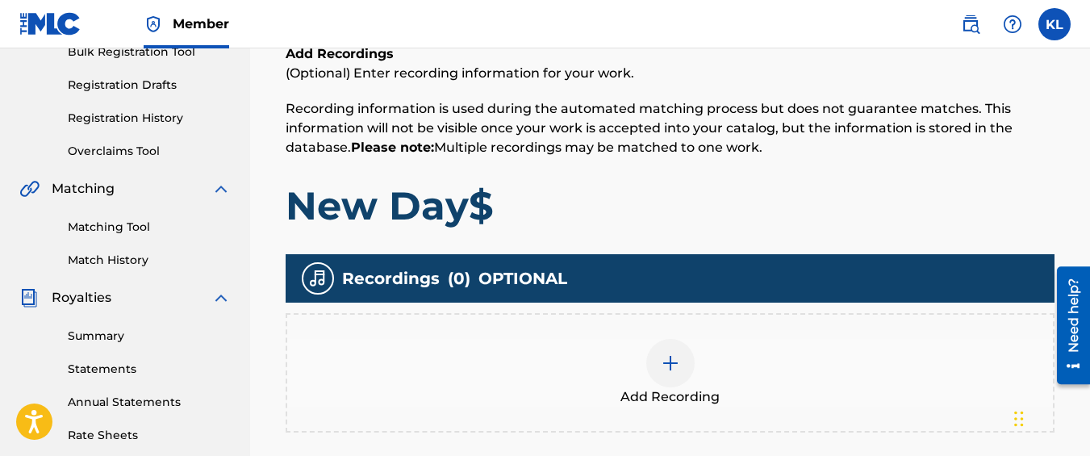
scroll to position [254, 0]
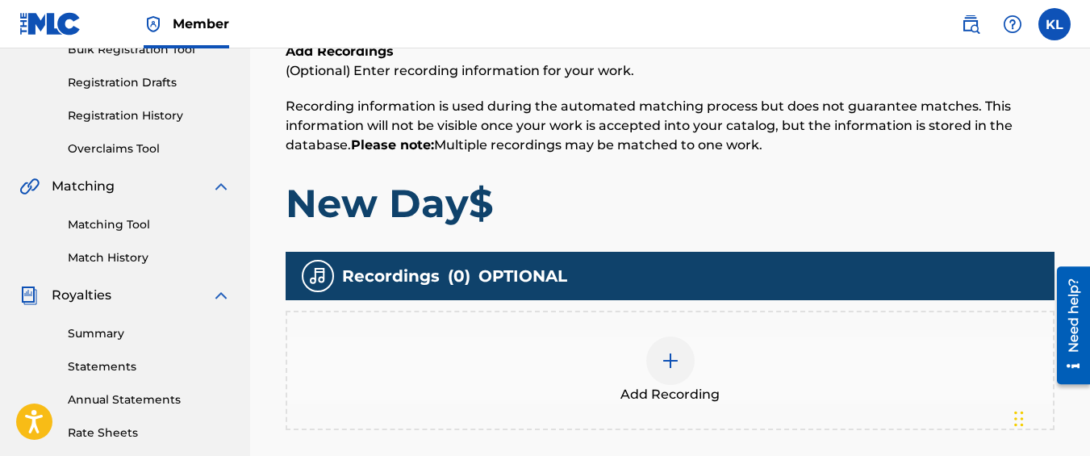
click at [653, 339] on div "Add Recording" at bounding box center [670, 371] width 766 height 68
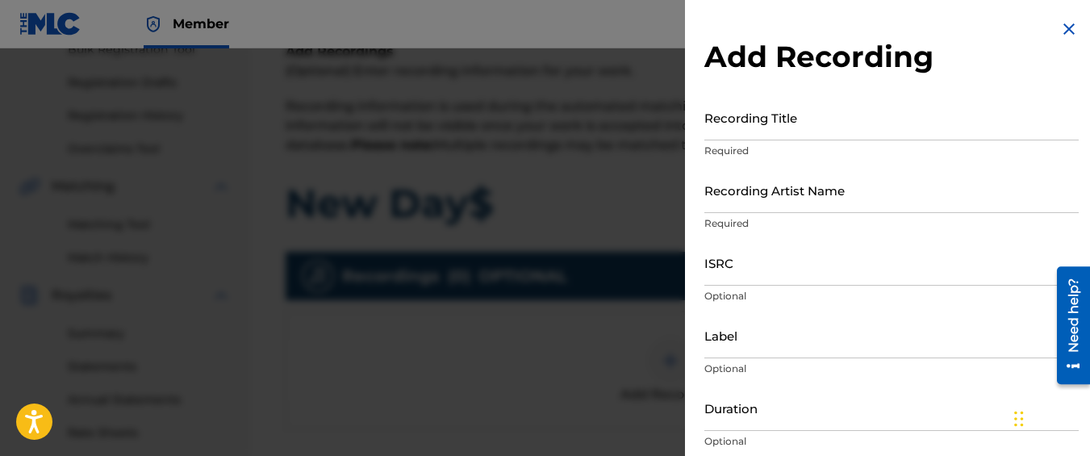
click at [767, 128] on input "Recording Title" at bounding box center [892, 117] width 374 height 46
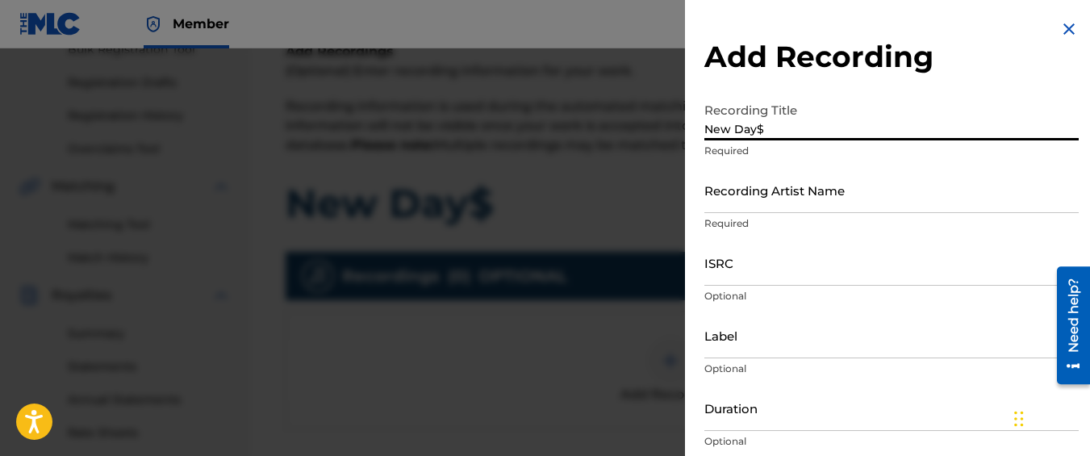
type input "New Day$"
click at [755, 176] on input "Recording Artist Name" at bounding box center [892, 190] width 374 height 46
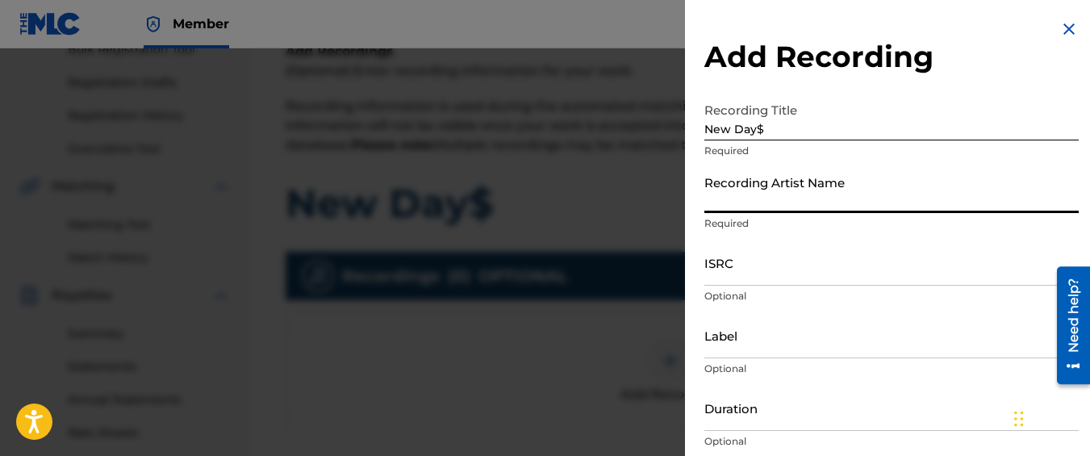
type input "Graveyard Top"
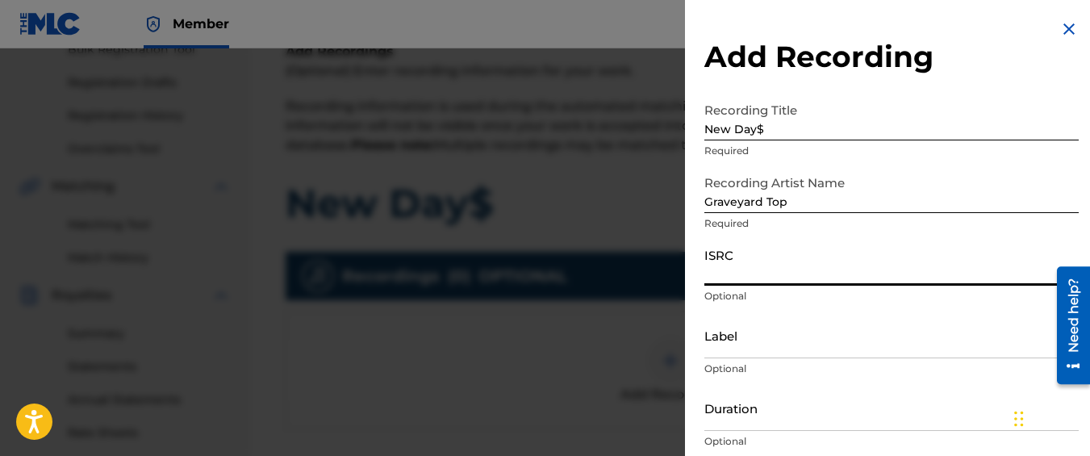
paste input "QM42K1987532"
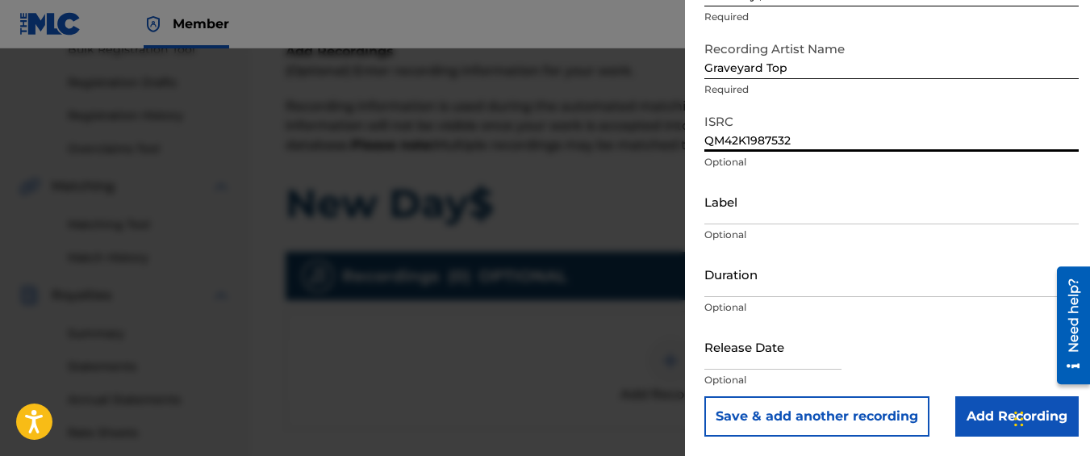
type input "QM42K1987532"
click at [972, 403] on input "Add Recording" at bounding box center [1016, 416] width 123 height 40
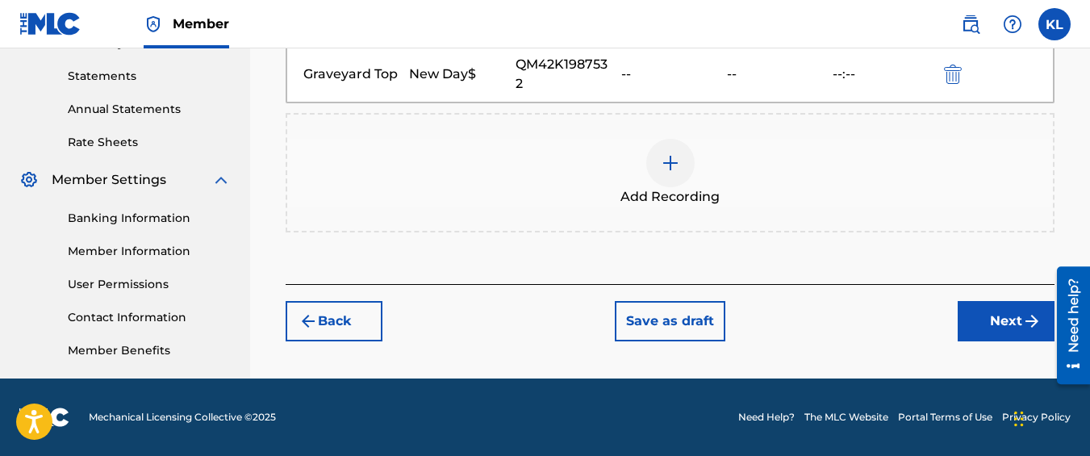
click at [1020, 334] on button "Next" at bounding box center [1006, 321] width 97 height 40
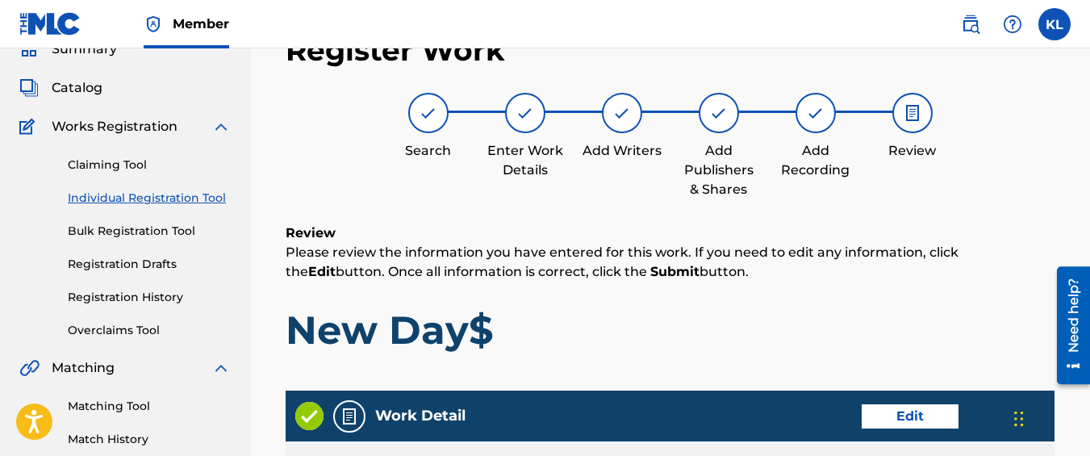
scroll to position [960, 0]
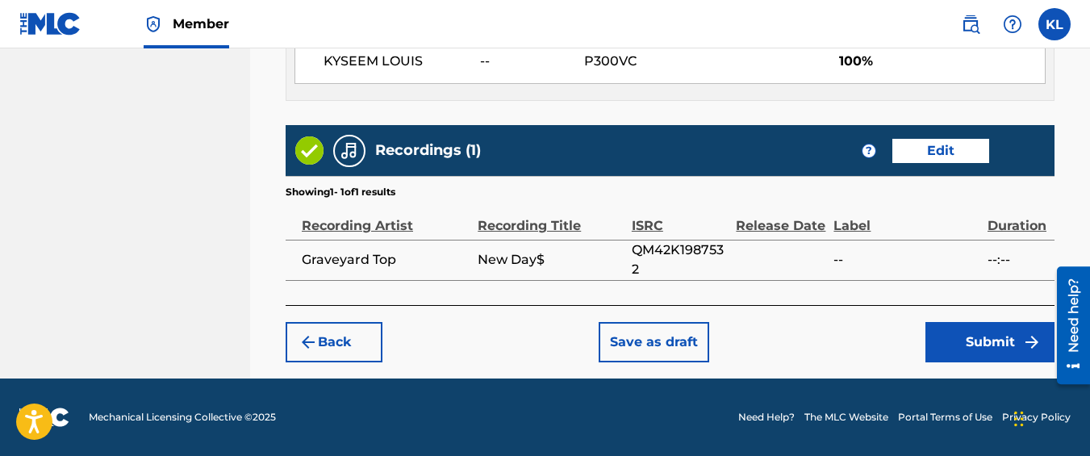
click at [947, 325] on button "Submit" at bounding box center [990, 342] width 129 height 40
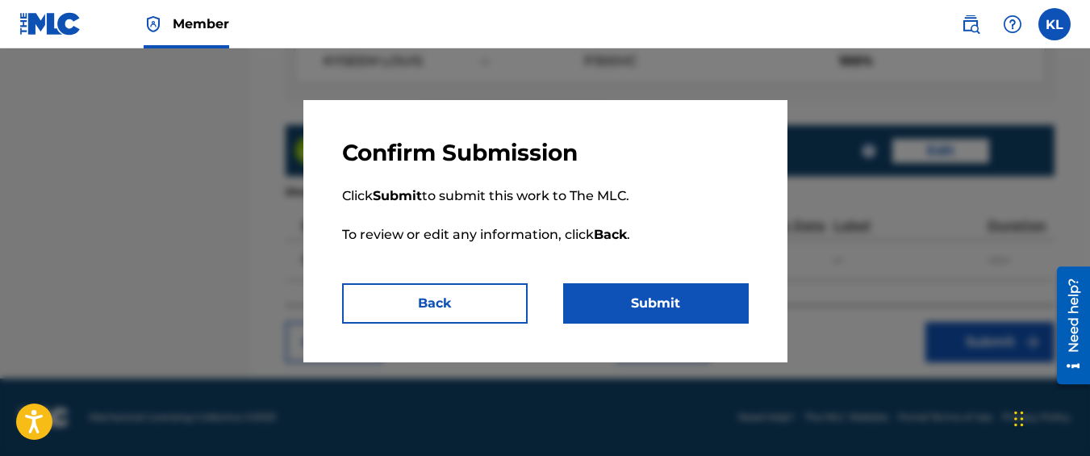
click at [669, 291] on button "Submit" at bounding box center [656, 303] width 186 height 40
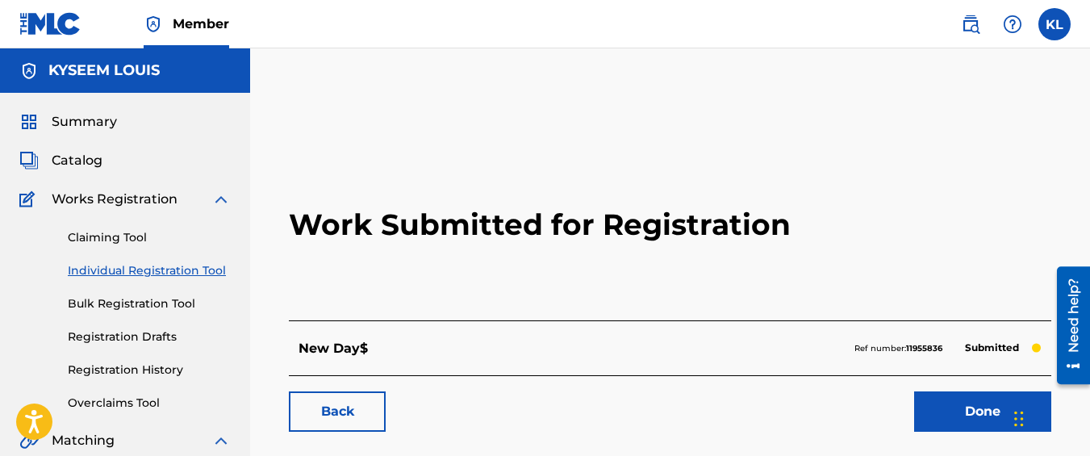
click at [385, 405] on link "Back" at bounding box center [337, 411] width 97 height 40
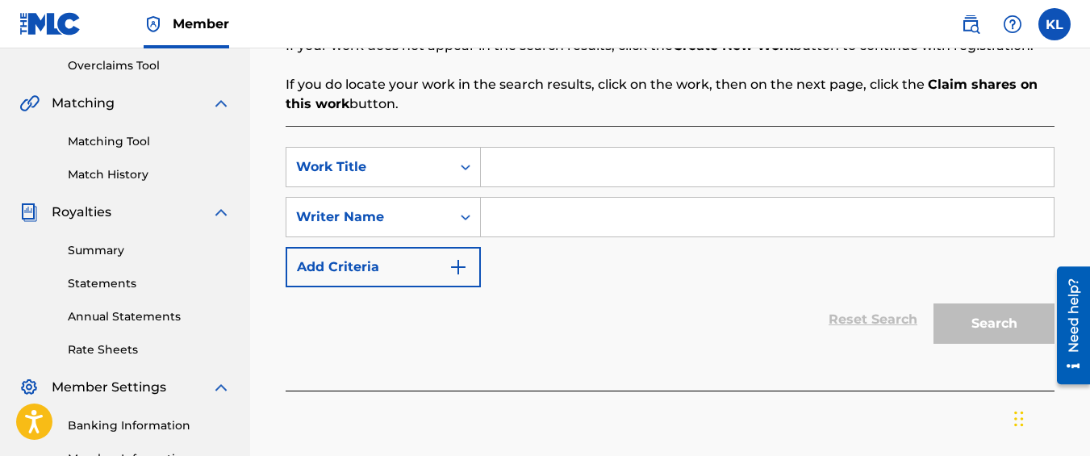
scroll to position [338, 0]
click at [579, 158] on input "Search Form" at bounding box center [767, 166] width 573 height 39
type input "[PERSON_NAME]"
click at [587, 212] on input "Search Form" at bounding box center [767, 216] width 573 height 39
type input "kyseem louis"
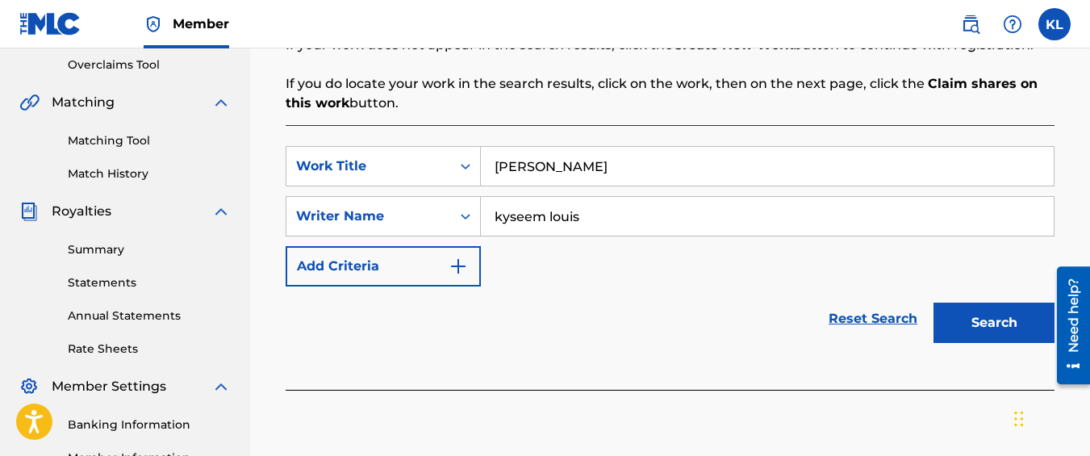
click at [934, 303] on button "Search" at bounding box center [994, 323] width 121 height 40
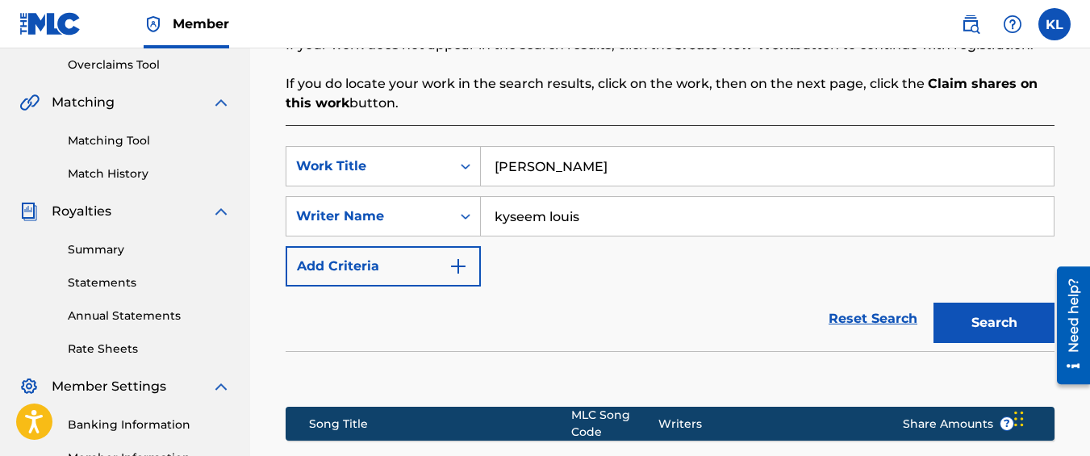
scroll to position [578, 0]
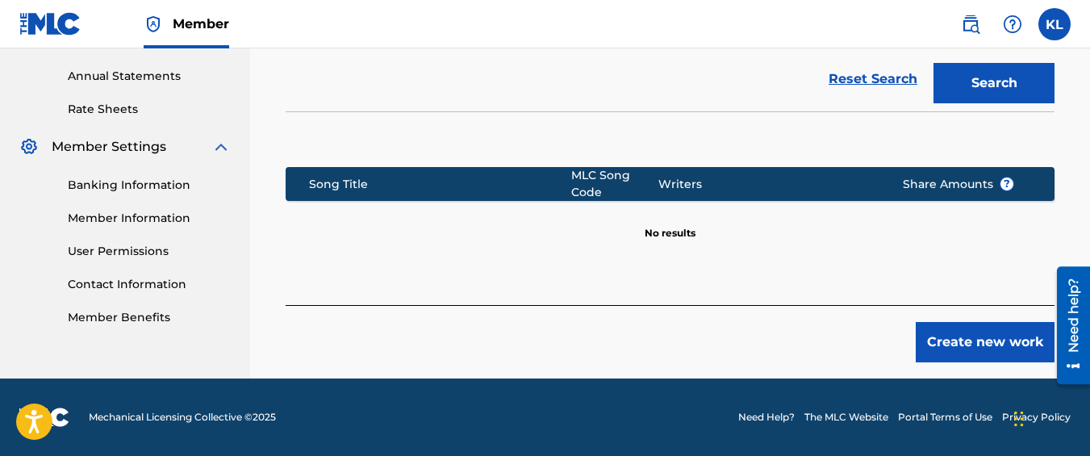
click at [935, 332] on button "Create new work" at bounding box center [985, 342] width 139 height 40
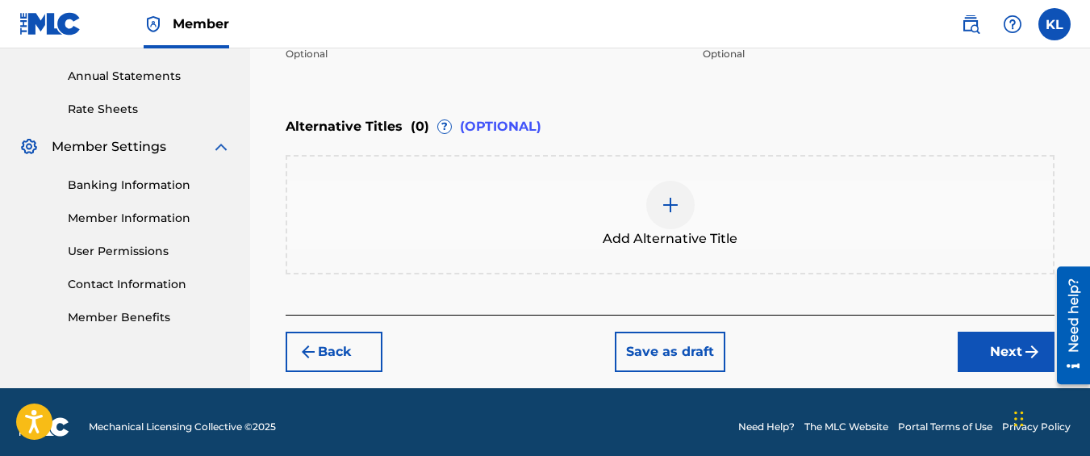
click at [974, 342] on button "Next" at bounding box center [1006, 352] width 97 height 40
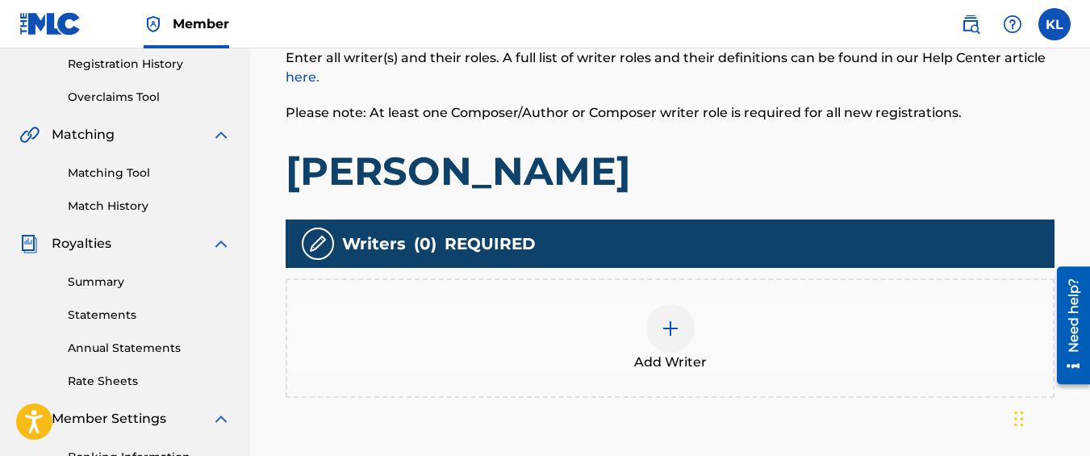
scroll to position [308, 0]
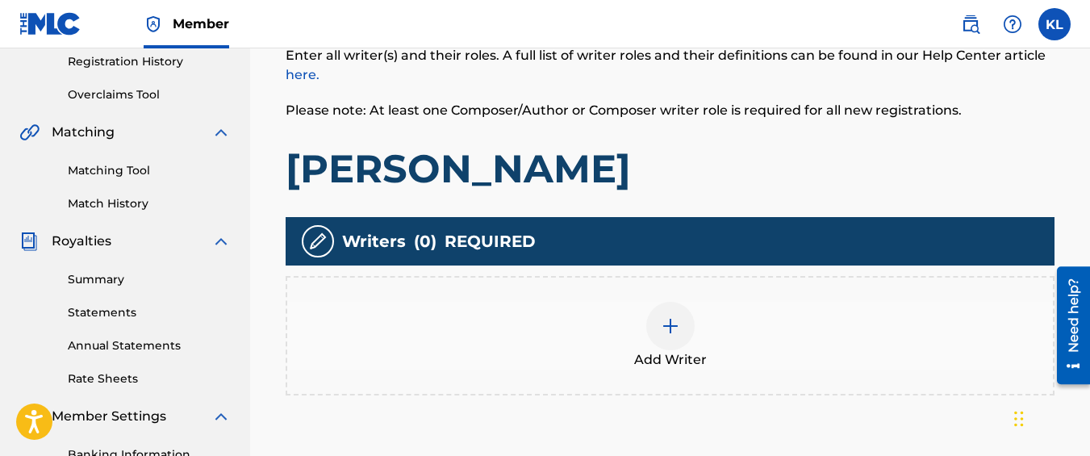
click at [776, 302] on div "Add Writer" at bounding box center [670, 336] width 766 height 68
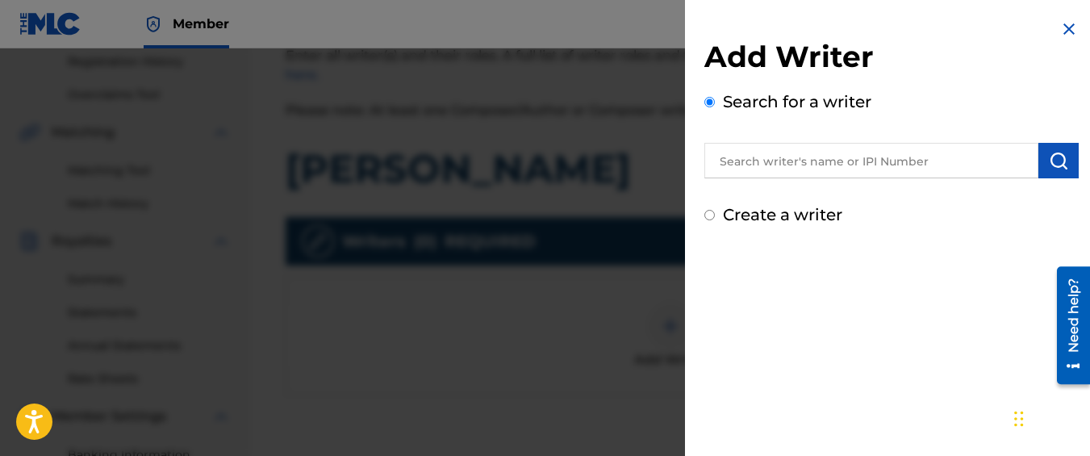
click at [786, 217] on label "Create a writer" at bounding box center [782, 214] width 119 height 19
radio input "true"
click at [715, 217] on input "Create a writer" at bounding box center [710, 215] width 10 height 10
radio input "false"
radio input "true"
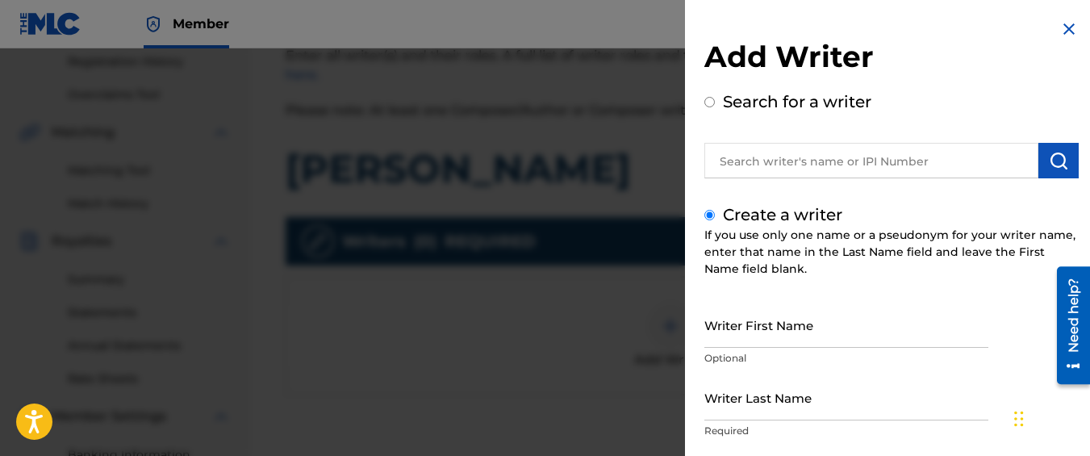
click at [776, 339] on input "Writer First Name" at bounding box center [847, 325] width 284 height 46
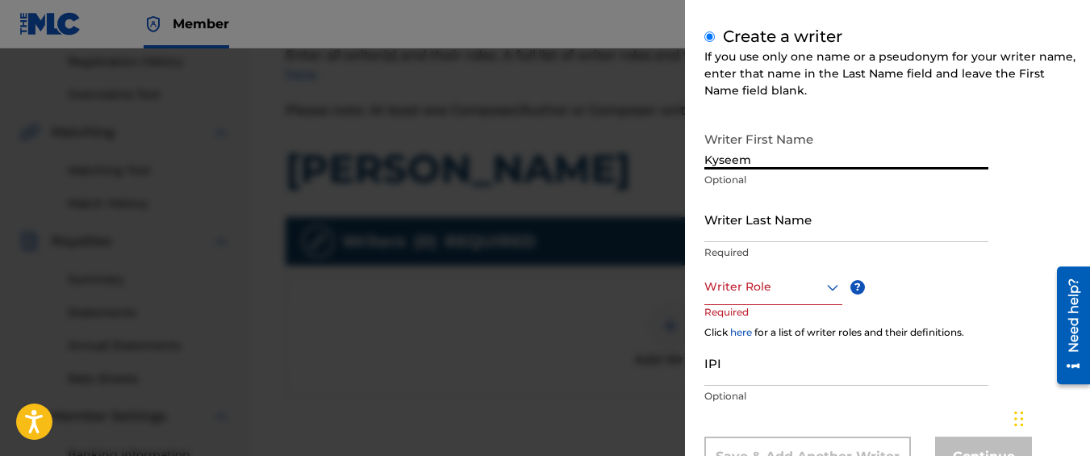
scroll to position [187, 0]
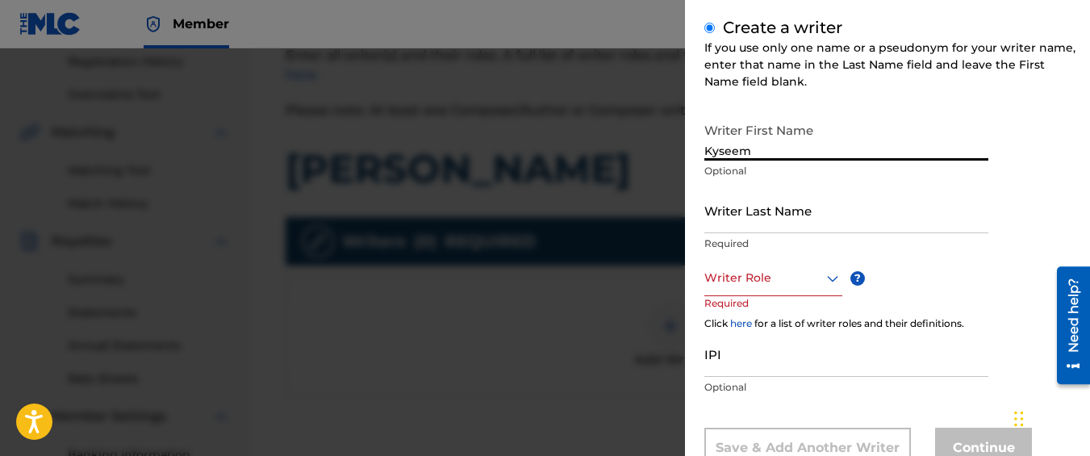
type input "Kyseem"
click at [763, 200] on input "Writer Last Name" at bounding box center [847, 210] width 284 height 46
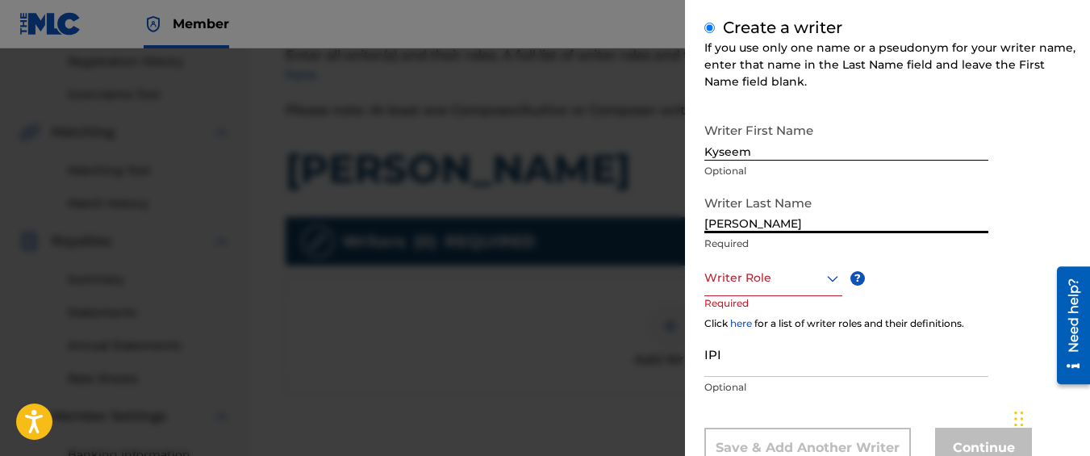
type input "[PERSON_NAME]"
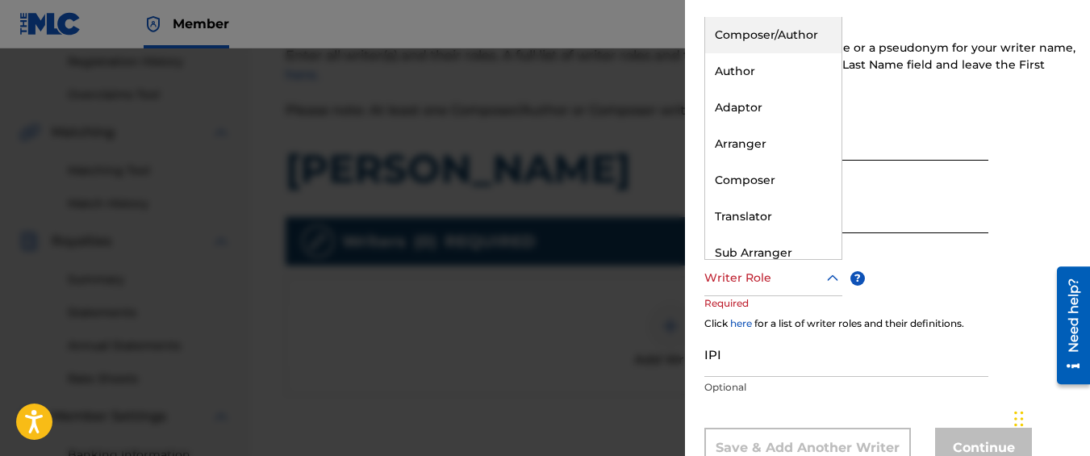
click at [754, 282] on div at bounding box center [774, 278] width 138 height 20
click at [746, 40] on div "Composer/Author" at bounding box center [773, 35] width 136 height 36
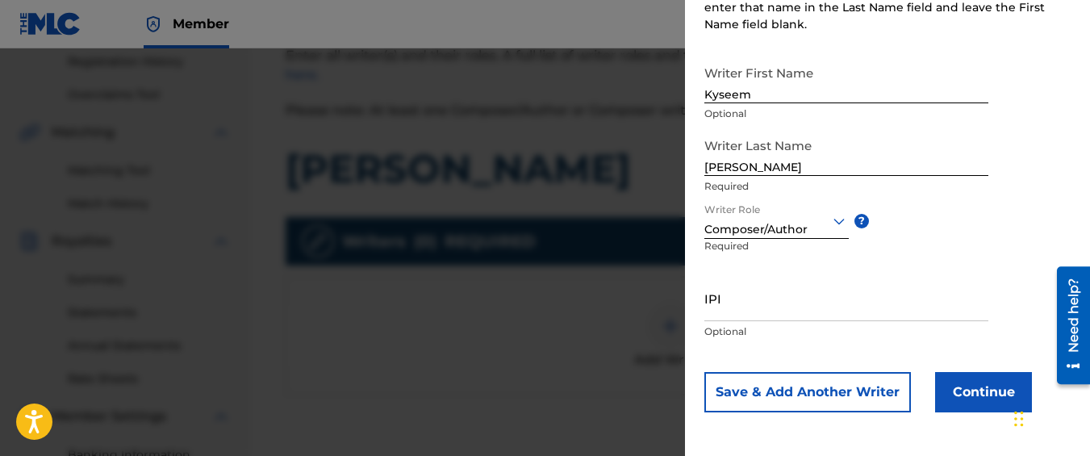
scroll to position [244, 0]
click at [964, 414] on div "Add Writer Search for a writer Create a writer If you use only one name or a ps…" at bounding box center [891, 106] width 413 height 700
click at [954, 404] on button "Continue" at bounding box center [983, 393] width 97 height 40
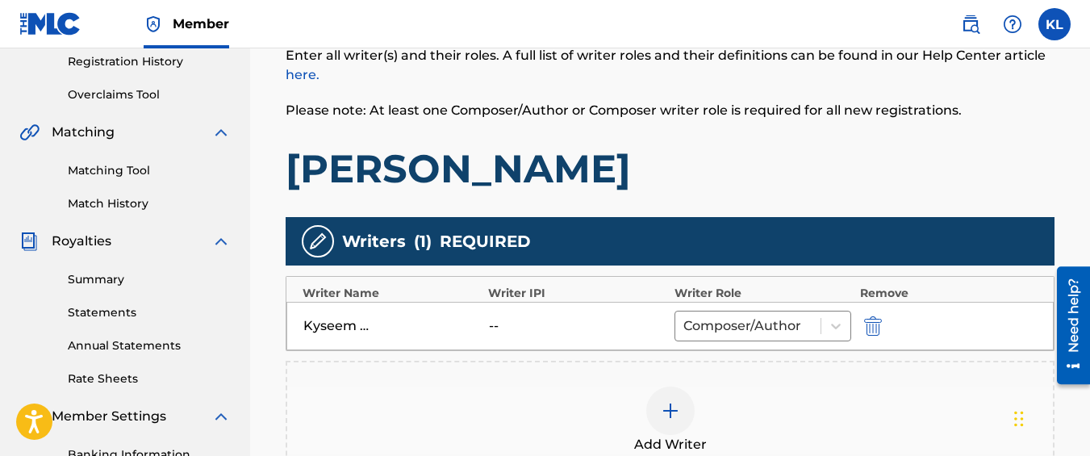
scroll to position [561, 0]
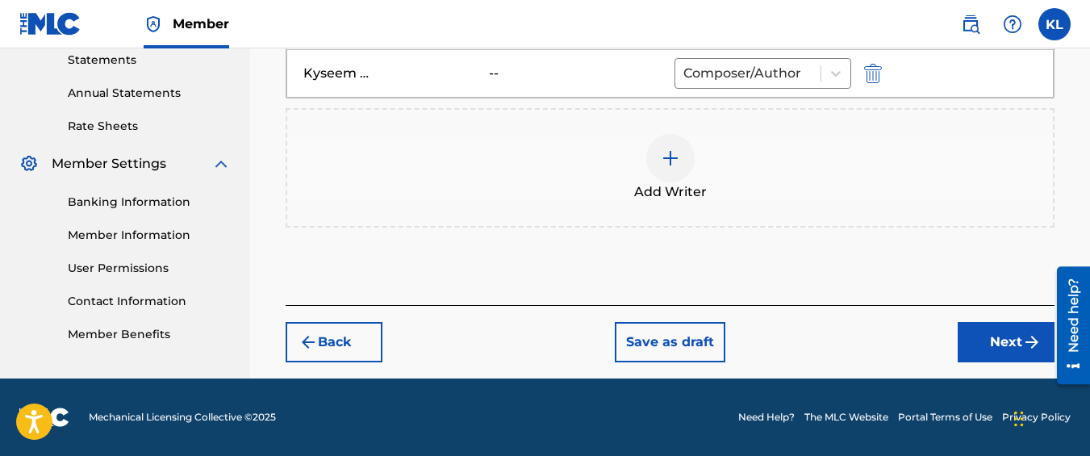
click at [980, 337] on button "Next" at bounding box center [1006, 342] width 97 height 40
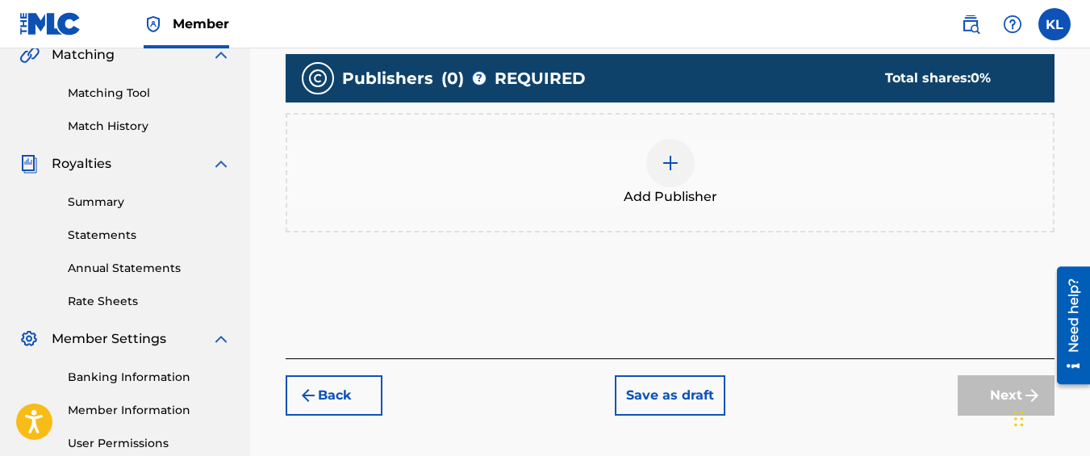
scroll to position [395, 0]
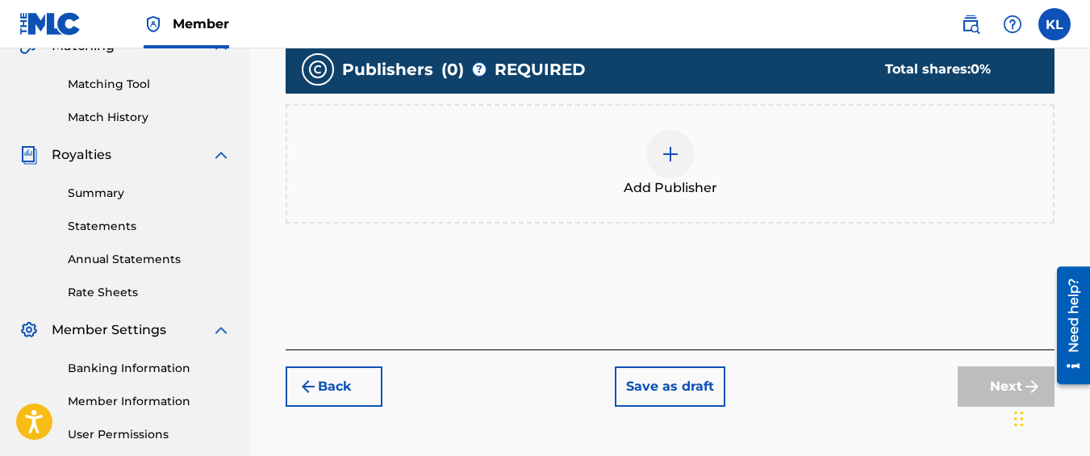
click at [767, 142] on div "Add Publisher" at bounding box center [670, 164] width 766 height 68
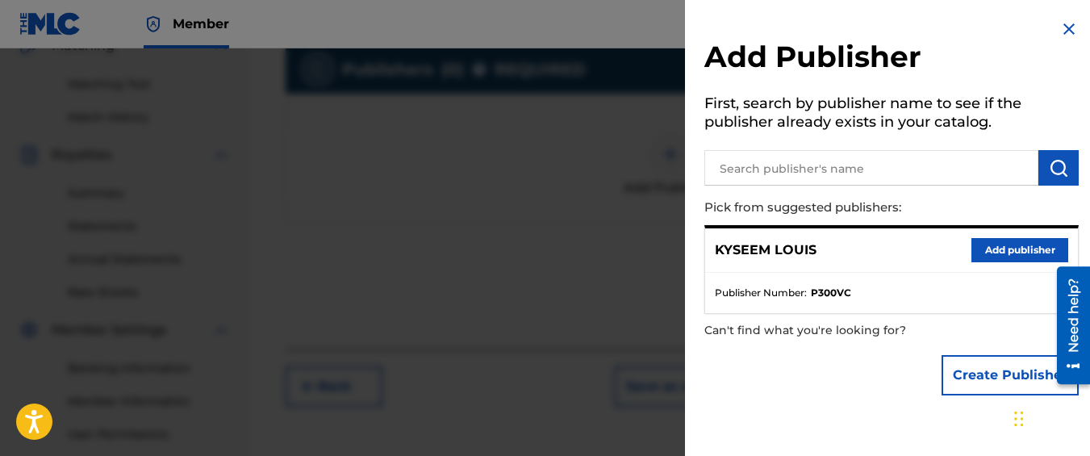
click at [1039, 242] on button "Add publisher" at bounding box center [1020, 250] width 97 height 24
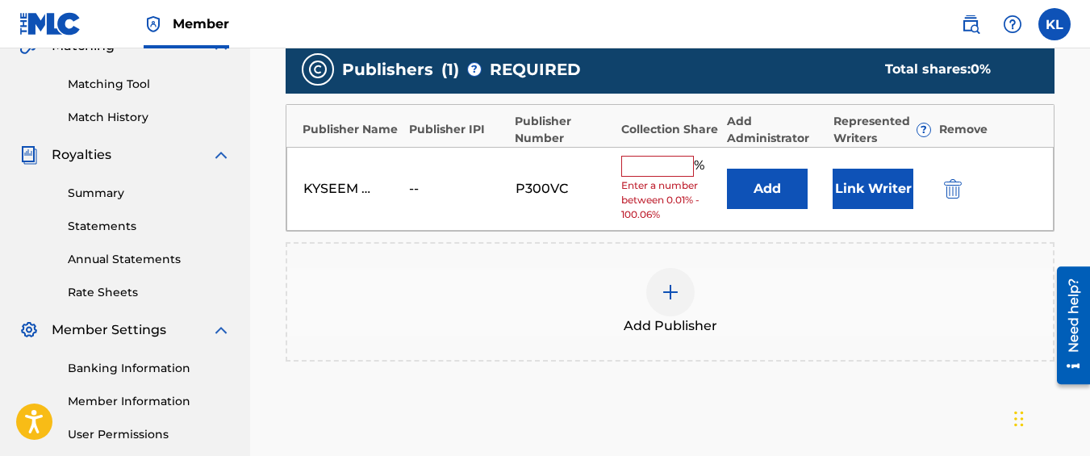
click at [688, 167] on input "text" at bounding box center [657, 166] width 73 height 21
type input "100"
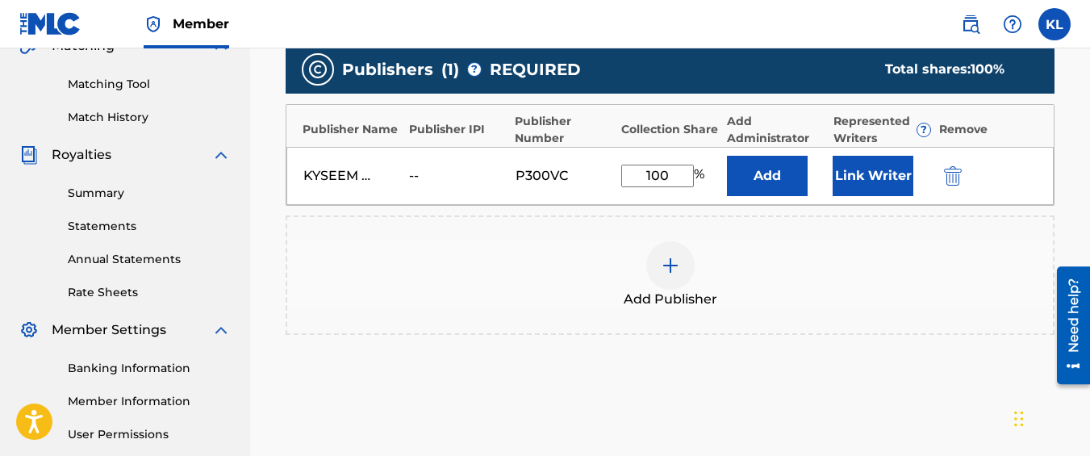
scroll to position [550, 0]
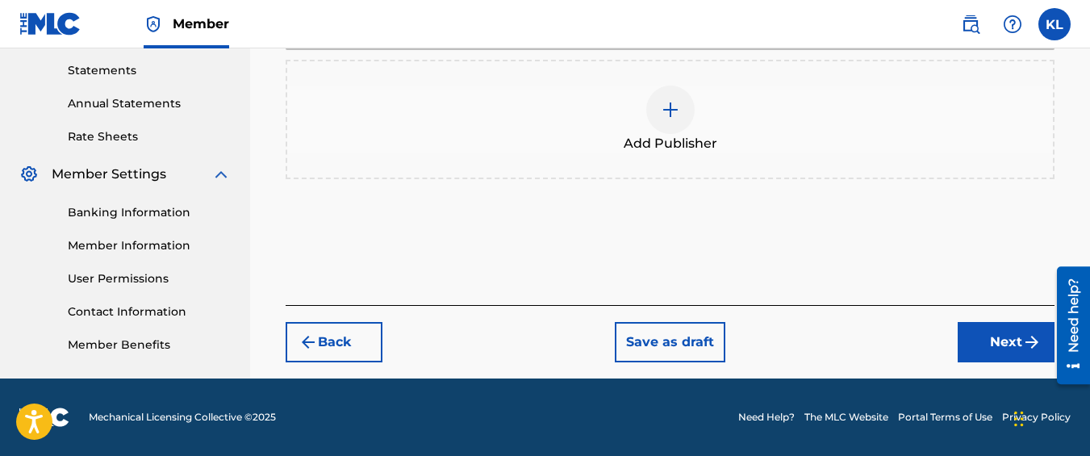
click at [1007, 338] on button "Next" at bounding box center [1006, 342] width 97 height 40
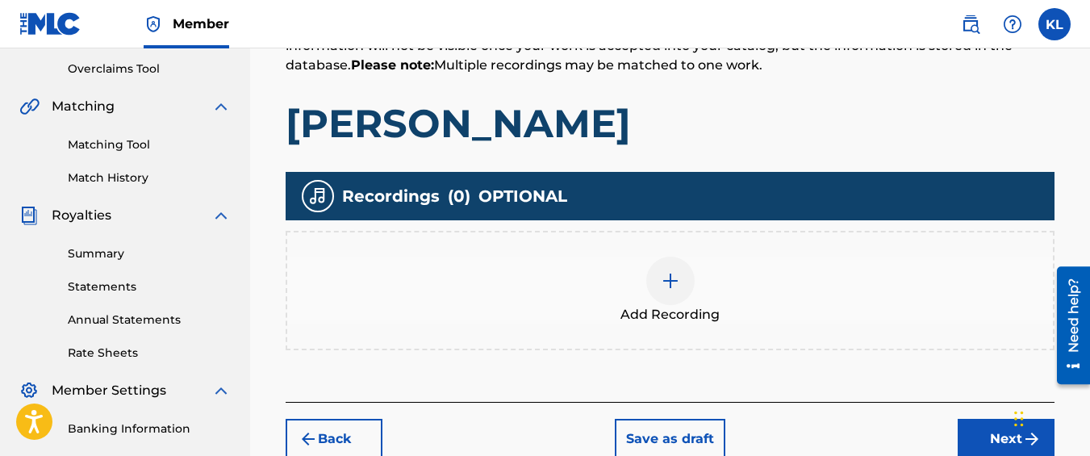
scroll to position [339, 0]
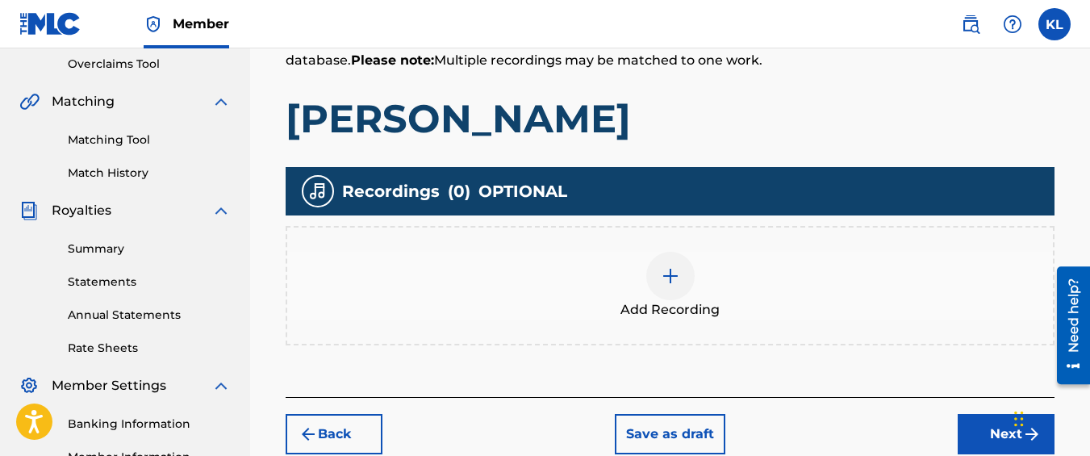
click at [730, 301] on div "Add Recording" at bounding box center [670, 286] width 766 height 68
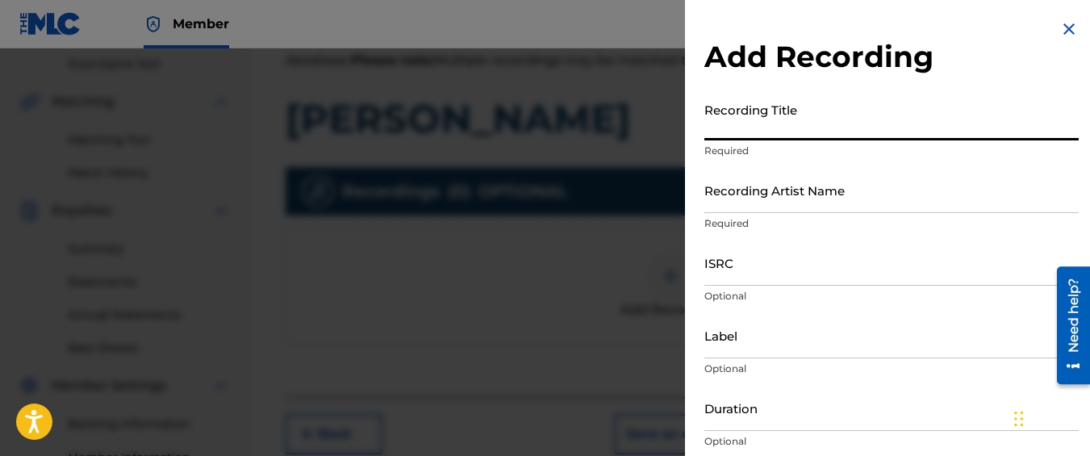
click at [852, 131] on input "Recording Title" at bounding box center [892, 117] width 374 height 46
type input "[PERSON_NAME]"
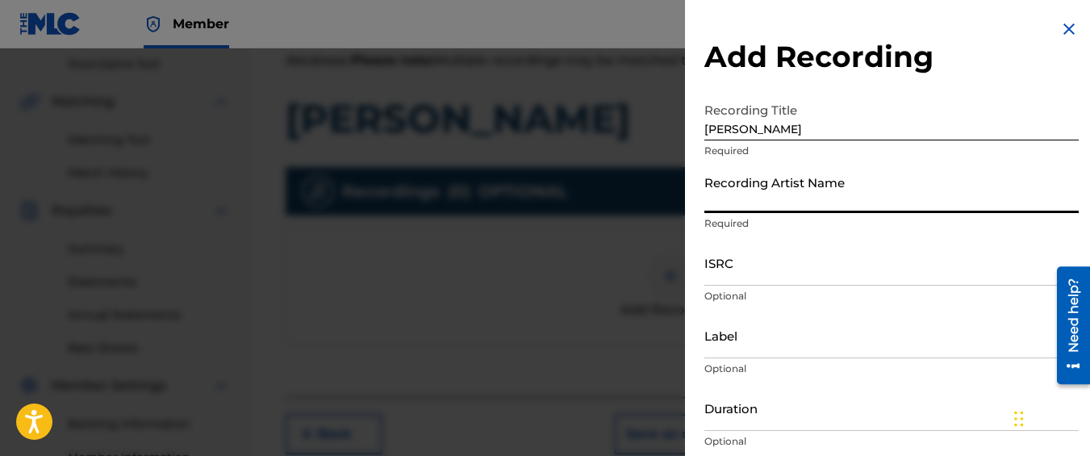
click at [844, 195] on input "Recording Artist Name" at bounding box center [892, 190] width 374 height 46
type input "Graveyard Top"
click at [794, 258] on input "ISRC" at bounding box center [892, 263] width 374 height 46
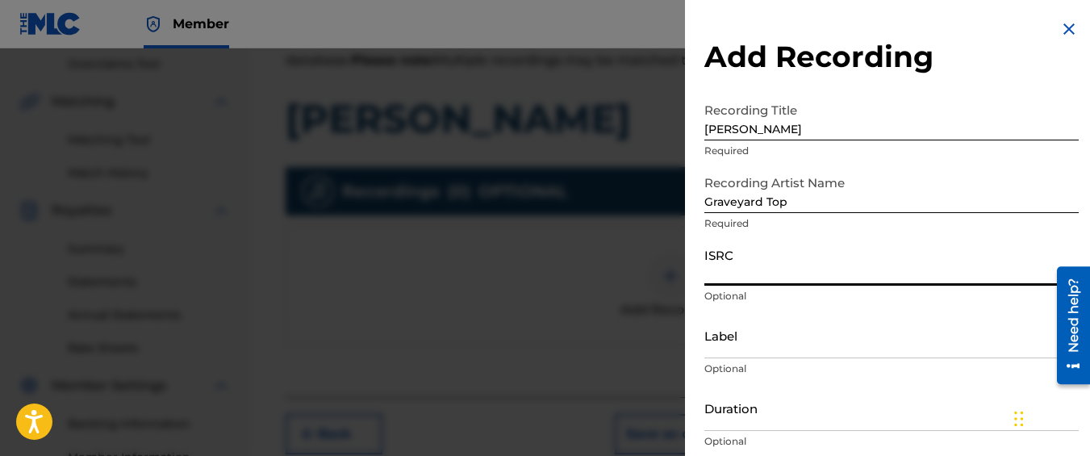
paste input "QM42K1987814"
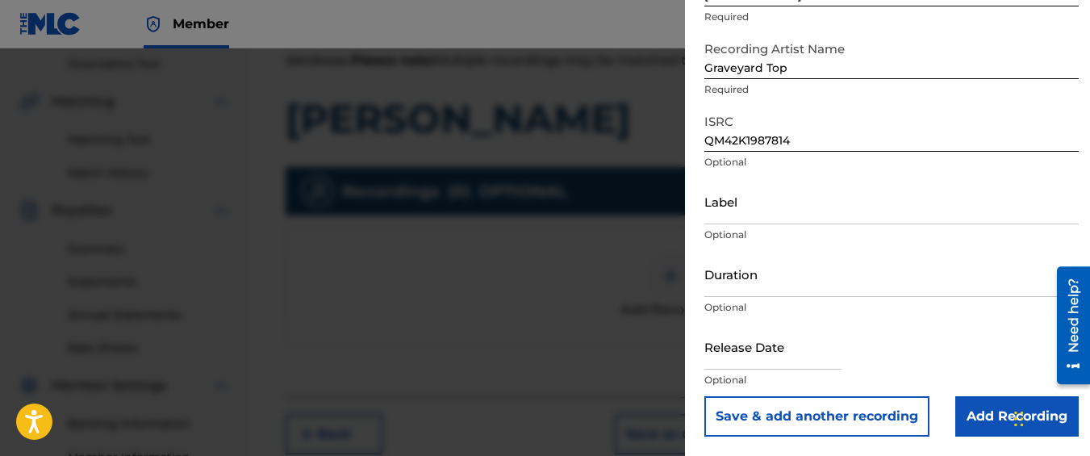
click at [1004, 416] on input "Add Recording" at bounding box center [1016, 416] width 123 height 40
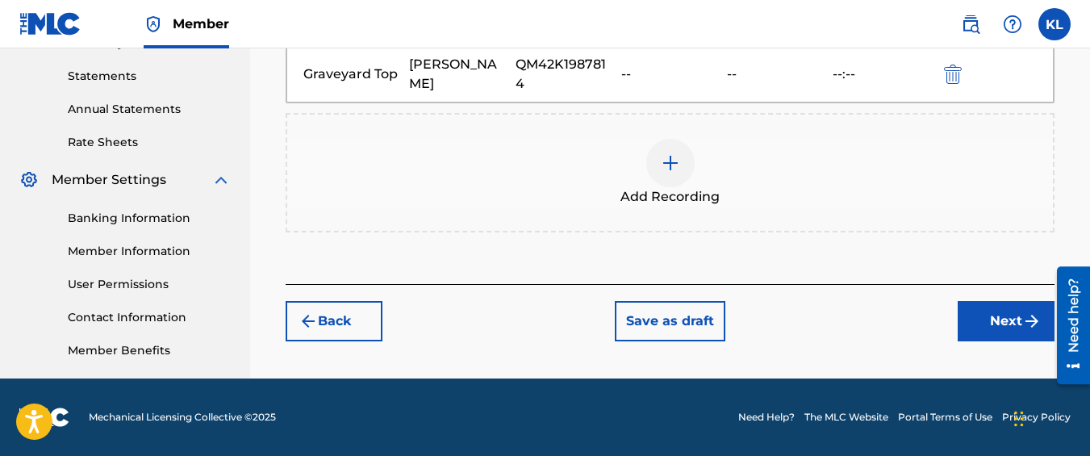
click at [975, 318] on button "Next" at bounding box center [1006, 321] width 97 height 40
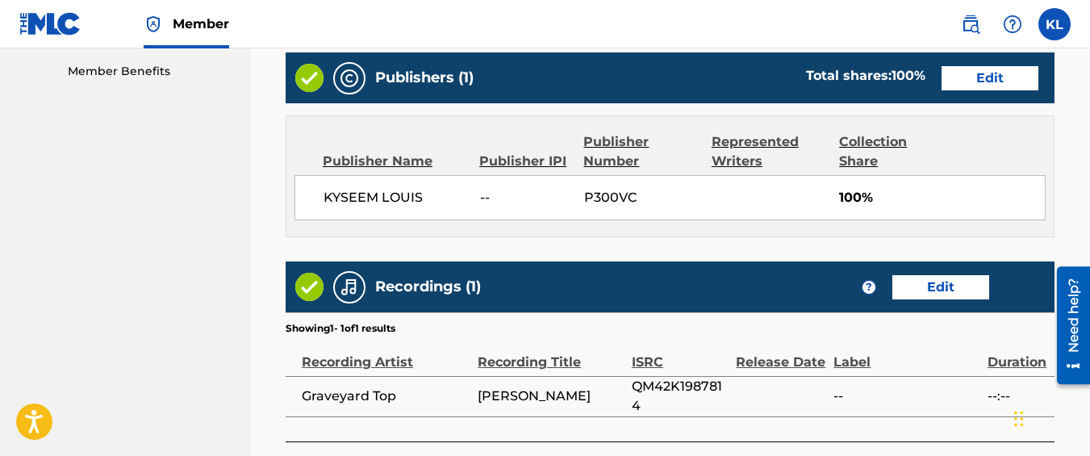
scroll to position [960, 0]
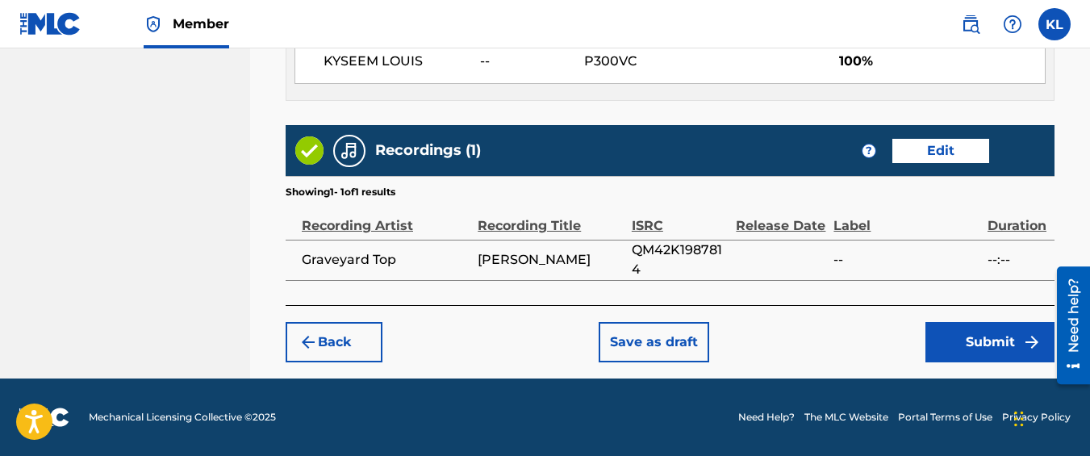
click at [951, 345] on button "Submit" at bounding box center [990, 342] width 129 height 40
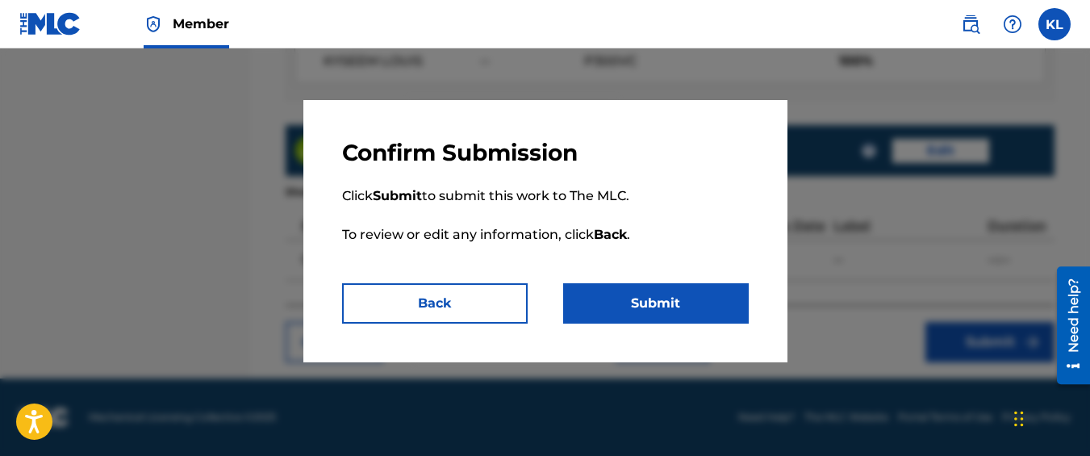
click at [739, 295] on button "Submit" at bounding box center [656, 303] width 186 height 40
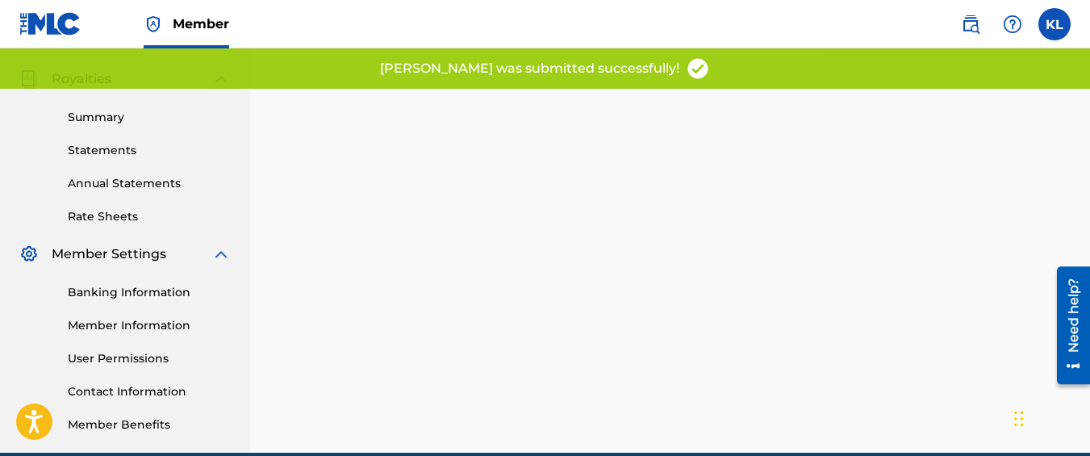
scroll to position [471, 0]
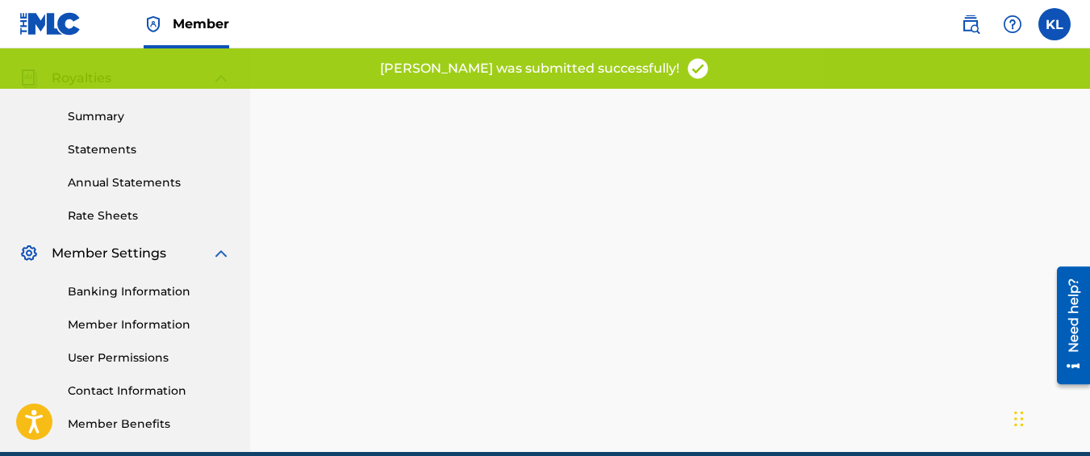
click at [149, 294] on link "Banking Information" at bounding box center [149, 291] width 163 height 17
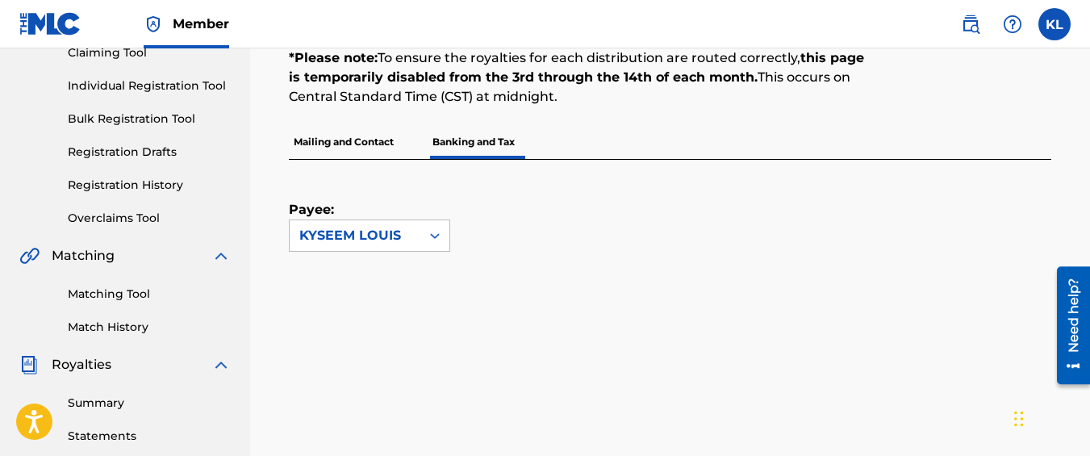
scroll to position [154, 0]
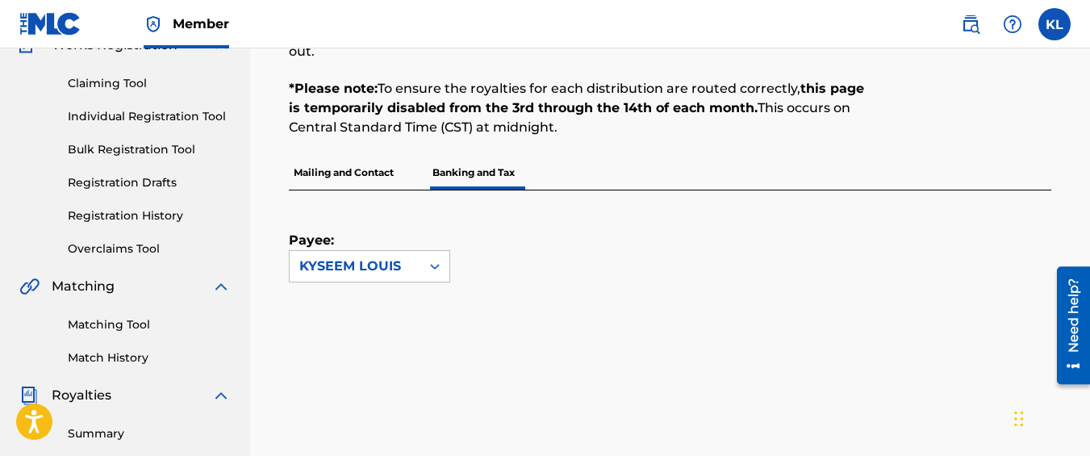
click at [330, 161] on p "Mailing and Contact" at bounding box center [344, 173] width 110 height 34
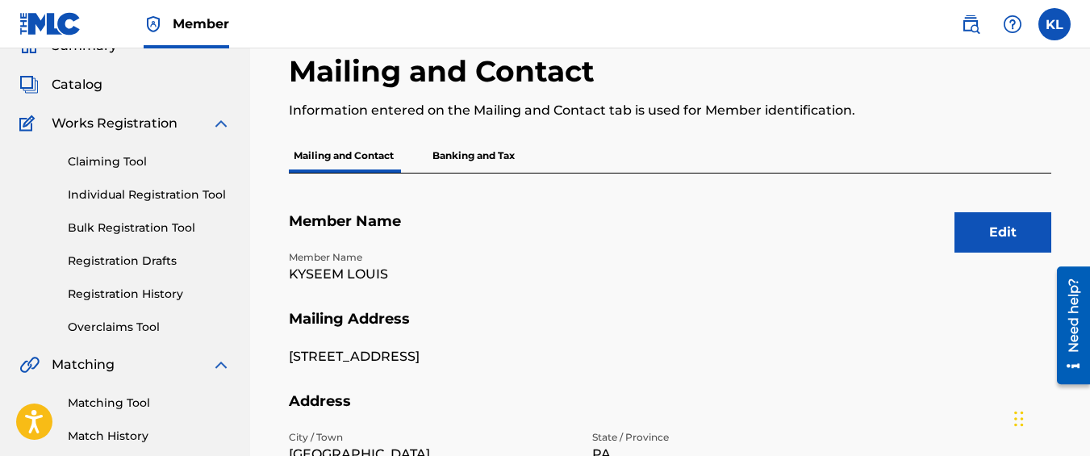
scroll to position [74, 0]
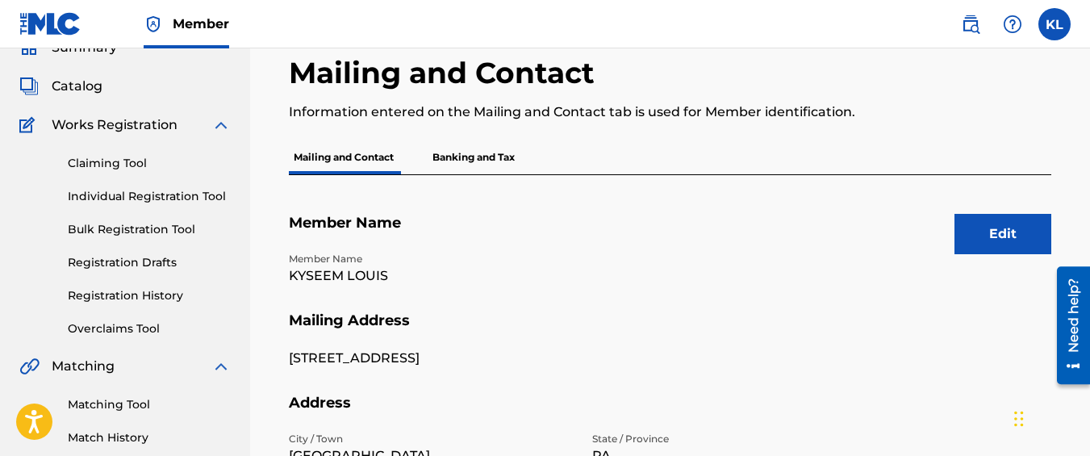
click at [473, 154] on p "Banking and Tax" at bounding box center [474, 157] width 92 height 34
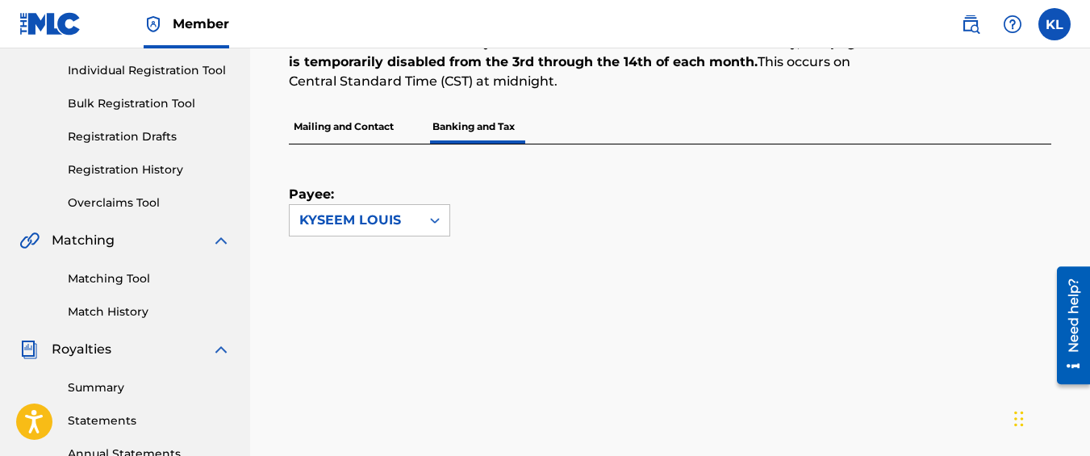
scroll to position [203, 0]
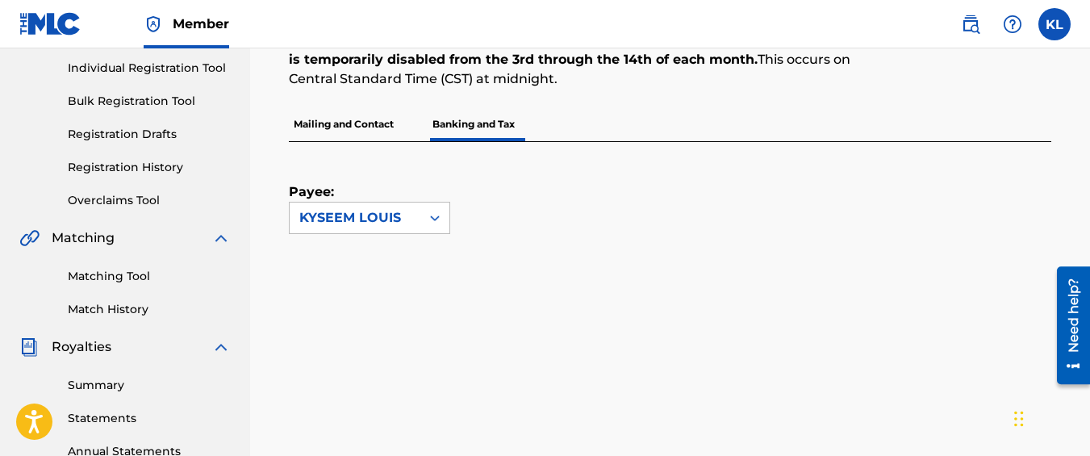
click at [395, 114] on p "Mailing and Contact" at bounding box center [344, 124] width 110 height 34
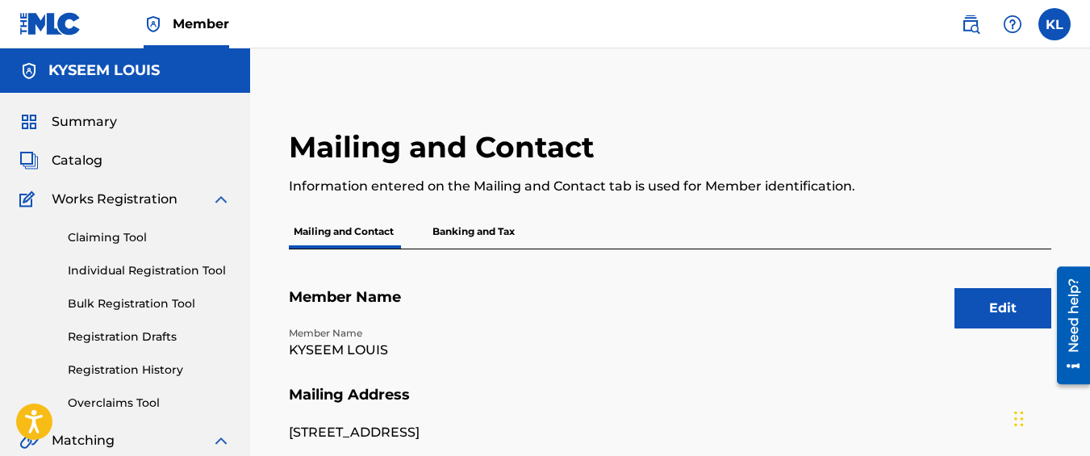
click at [1057, 24] on label at bounding box center [1055, 24] width 32 height 32
click at [1055, 24] on input "[PERSON_NAME] [EMAIL_ADDRESS][DOMAIN_NAME] Notification Preferences Profile Log…" at bounding box center [1055, 24] width 0 height 0
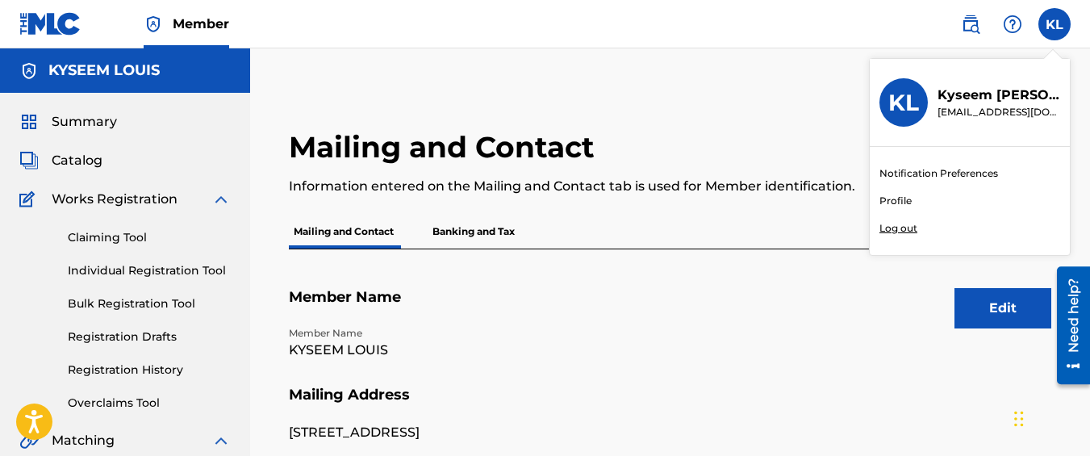
click at [909, 230] on p "Log out" at bounding box center [899, 228] width 38 height 15
click at [1055, 24] on input "[PERSON_NAME] [EMAIL_ADDRESS][DOMAIN_NAME] Notification Preferences Profile Log…" at bounding box center [1055, 24] width 0 height 0
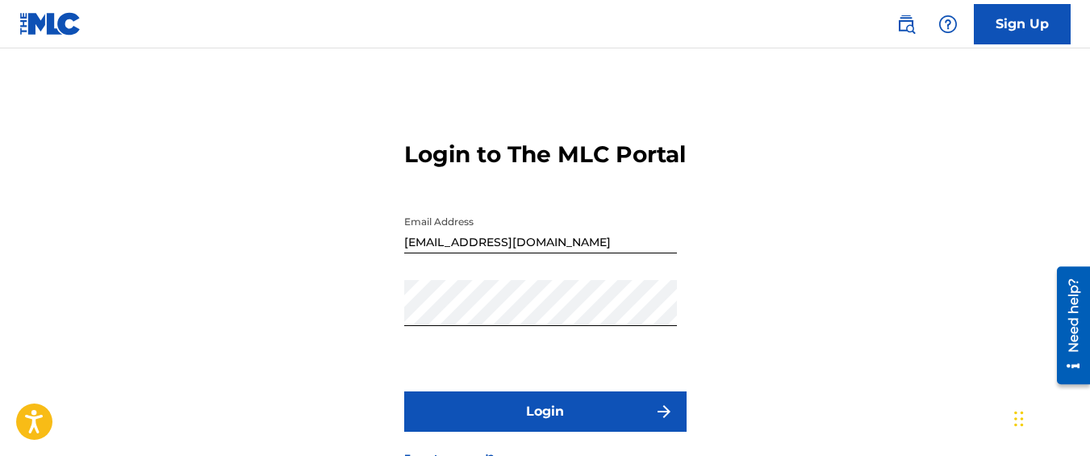
click at [587, 253] on input "[EMAIL_ADDRESS][DOMAIN_NAME]" at bounding box center [540, 230] width 273 height 46
click at [560, 353] on div "Password" at bounding box center [540, 316] width 273 height 73
drag, startPoint x: 546, startPoint y: 438, endPoint x: 553, endPoint y: 216, distance: 222.0
click at [553, 216] on form "Login to The MLC Portal Email Address [EMAIL_ADDRESS][DOMAIN_NAME] Password Log…" at bounding box center [545, 290] width 282 height 403
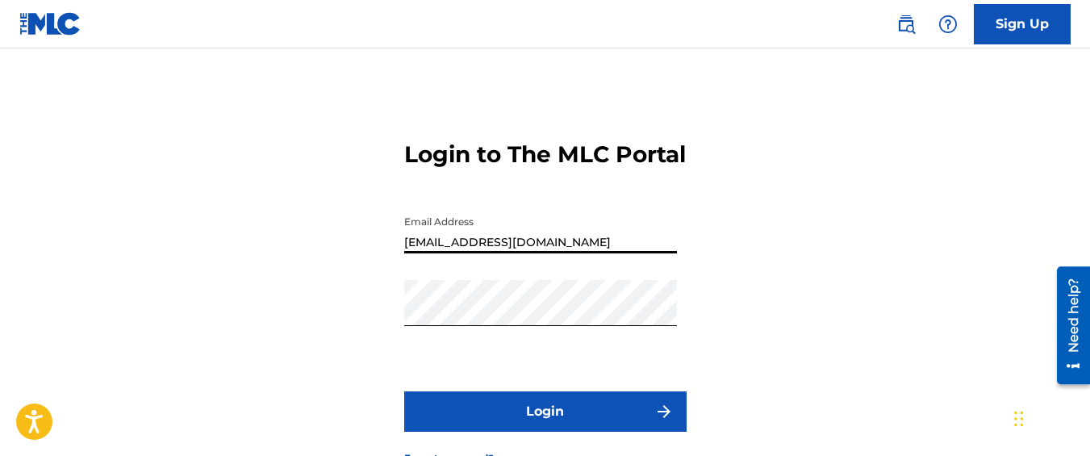
click at [545, 253] on input "[EMAIL_ADDRESS][DOMAIN_NAME]" at bounding box center [540, 230] width 273 height 46
click at [550, 432] on button "Login" at bounding box center [545, 411] width 282 height 40
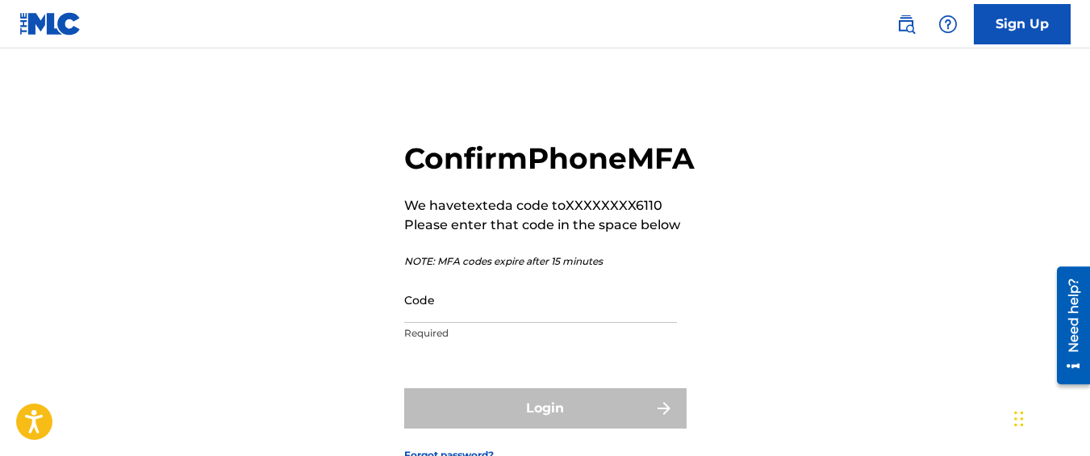
click at [484, 323] on input "Code" at bounding box center [540, 300] width 273 height 46
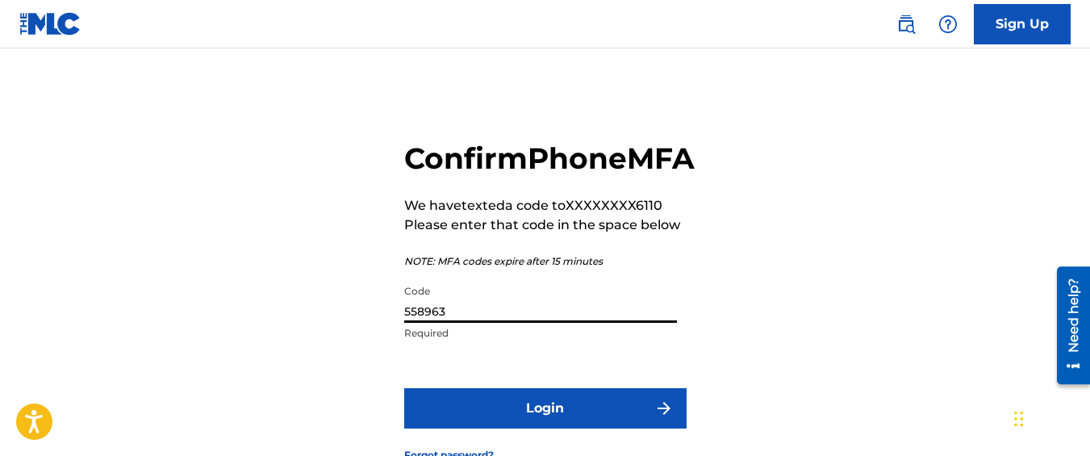
click at [404, 388] on button "Login" at bounding box center [545, 408] width 282 height 40
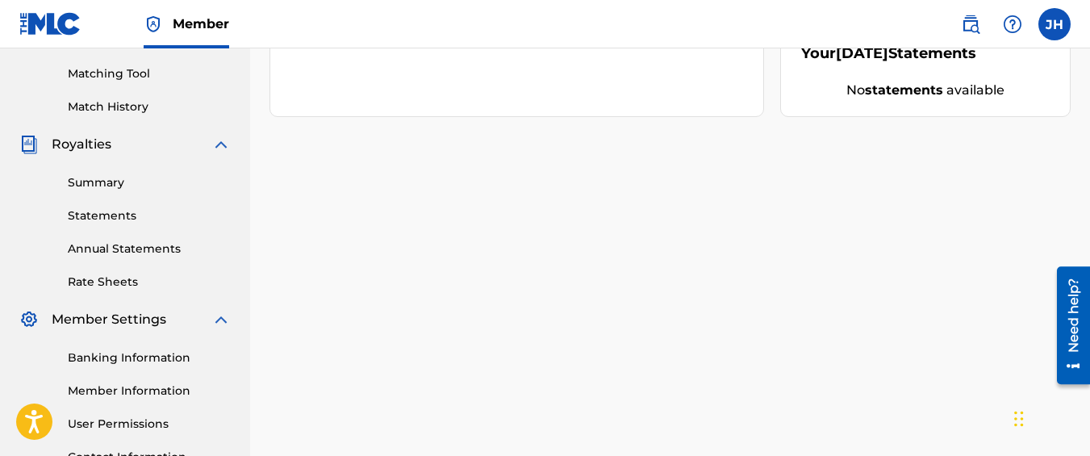
scroll to position [545, 0]
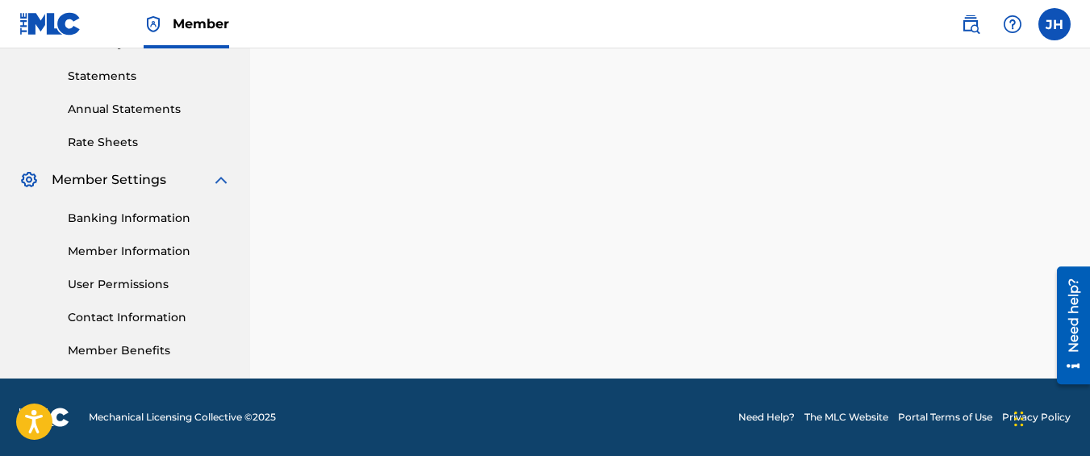
click at [161, 211] on link "Banking Information" at bounding box center [149, 218] width 163 height 17
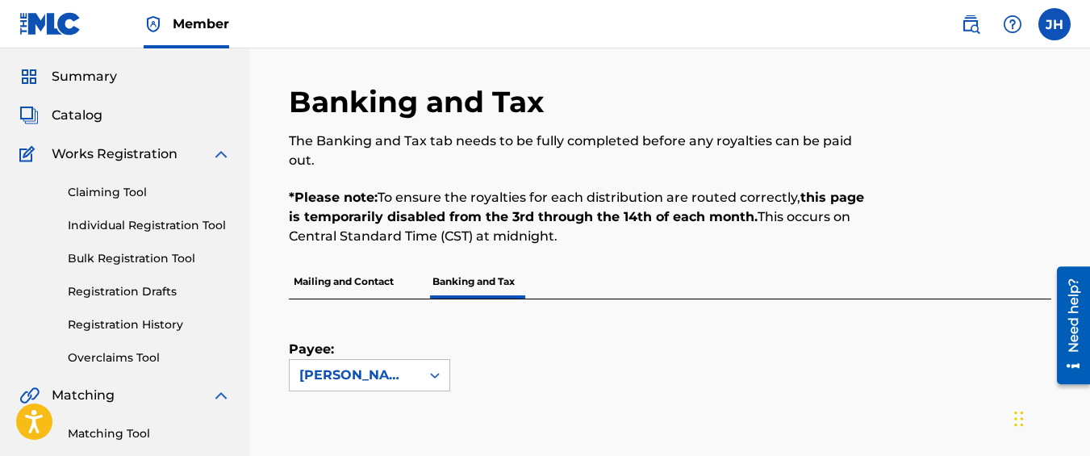
scroll to position [22, 0]
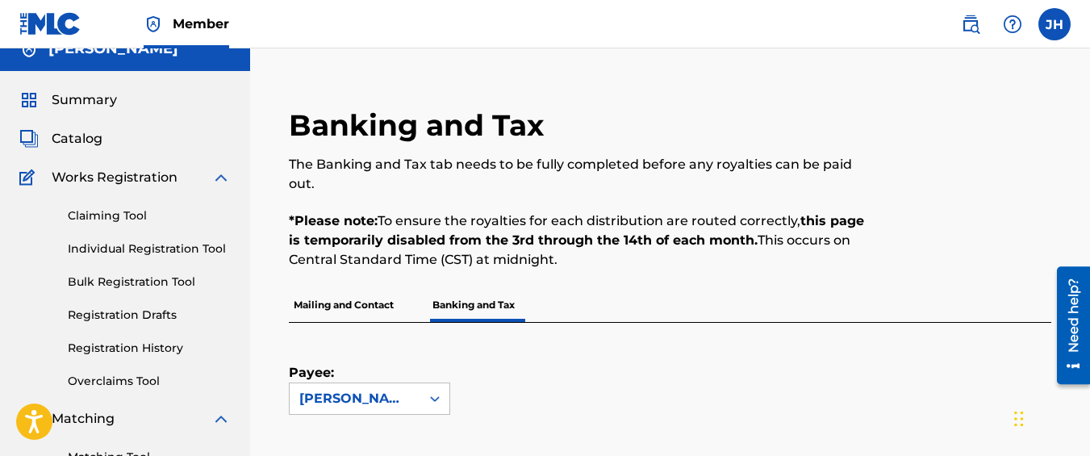
click at [103, 103] on span "Summary" at bounding box center [84, 99] width 65 height 19
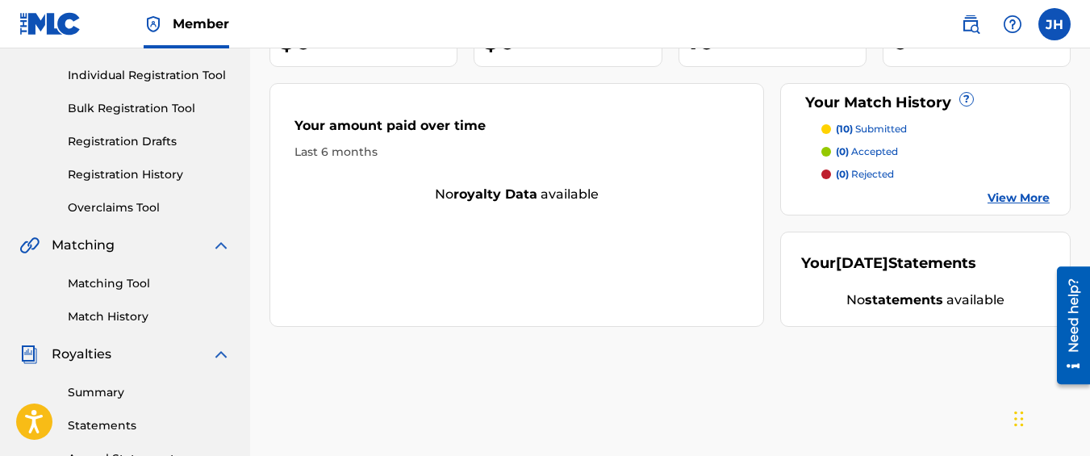
scroll to position [193, 0]
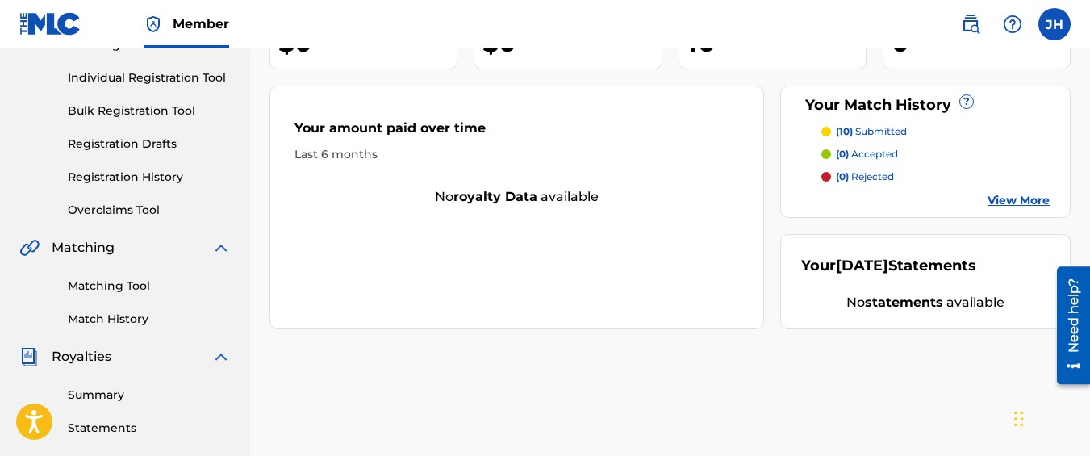
click at [140, 308] on div "Matching Tool Match History" at bounding box center [124, 292] width 211 height 70
click at [140, 317] on link "Match History" at bounding box center [149, 319] width 163 height 17
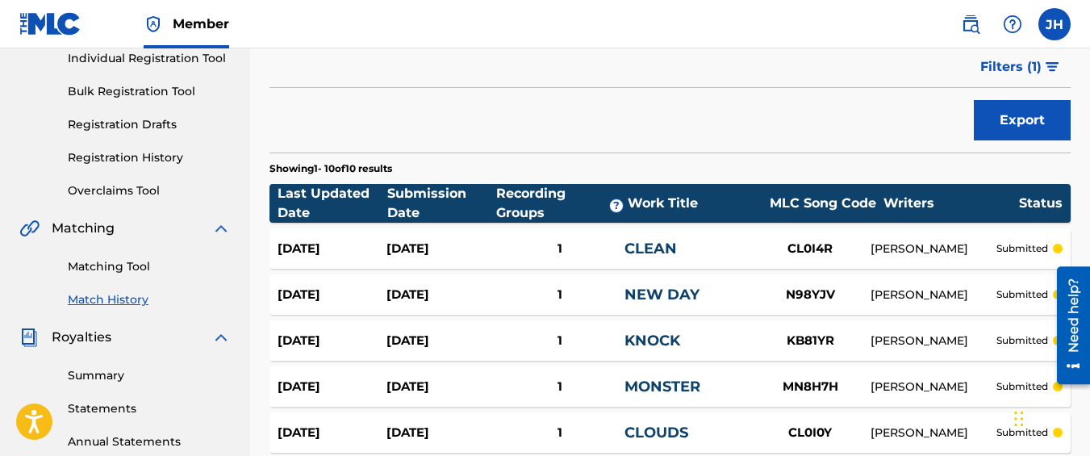
scroll to position [592, 0]
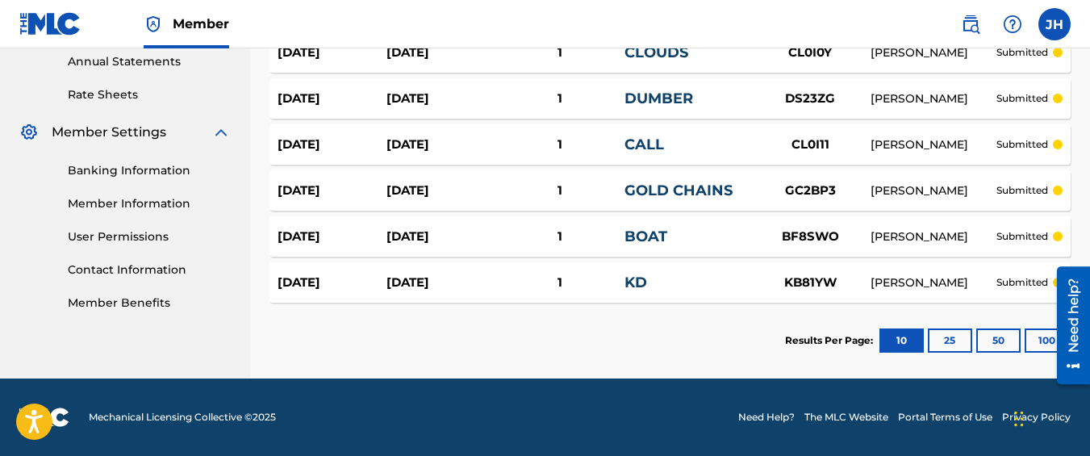
click at [441, 293] on div "[DATE] [DATE] 1 KD KB81YW [PERSON_NAME] submitted" at bounding box center [670, 282] width 801 height 40
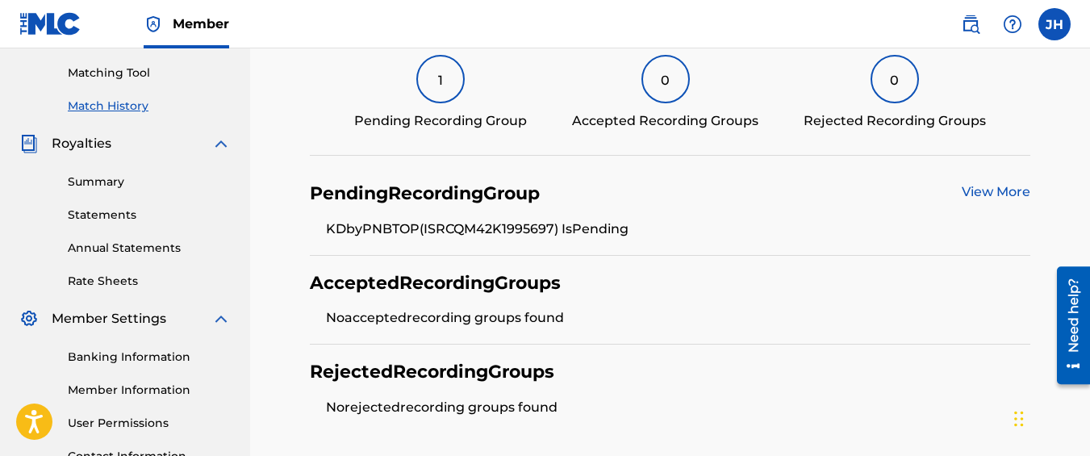
scroll to position [397, 0]
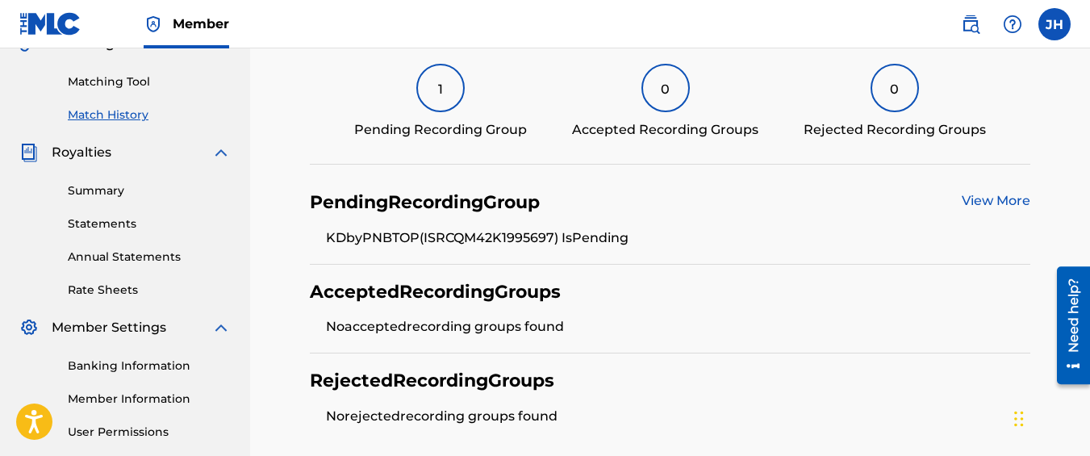
click at [1014, 197] on link "View More" at bounding box center [996, 200] width 69 height 15
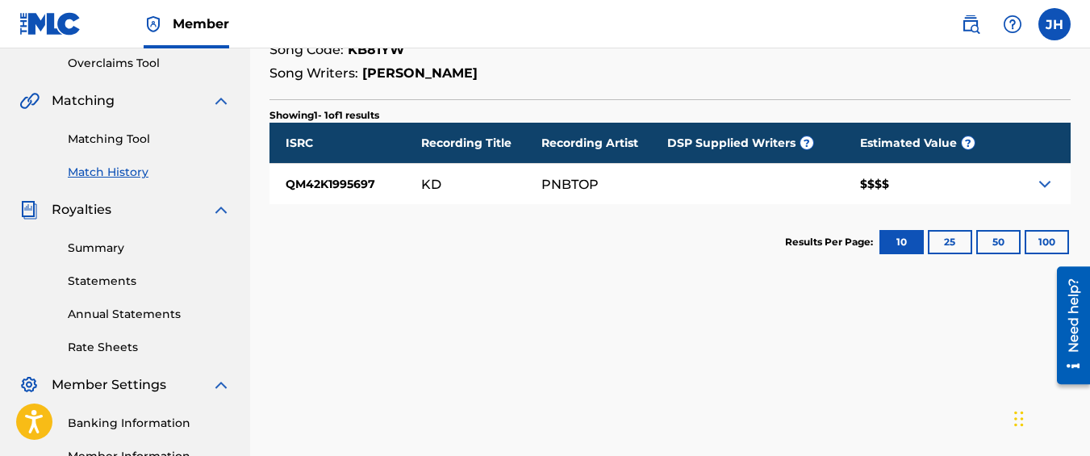
scroll to position [341, 0]
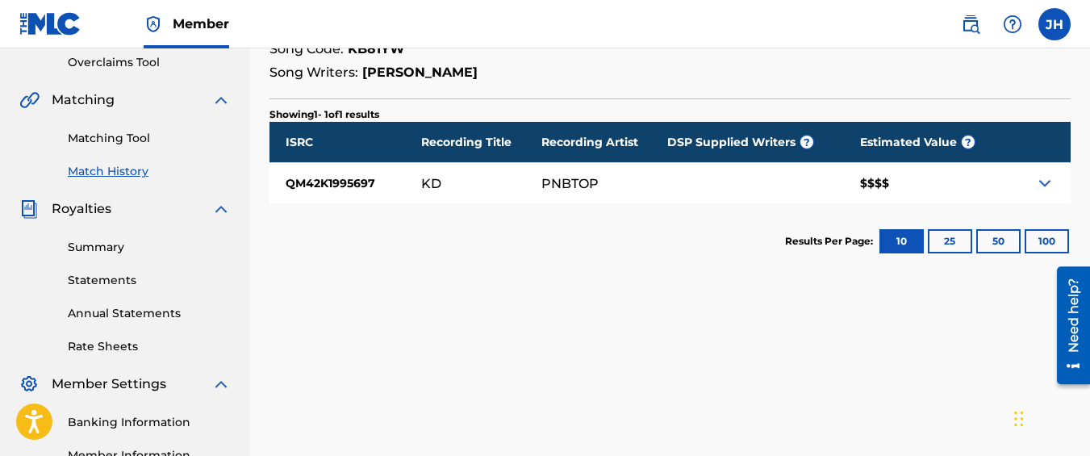
click at [686, 194] on div at bounding box center [755, 183] width 177 height 40
click at [1052, 194] on div at bounding box center [1038, 183] width 65 height 40
click at [1046, 186] on img at bounding box center [1044, 183] width 19 height 19
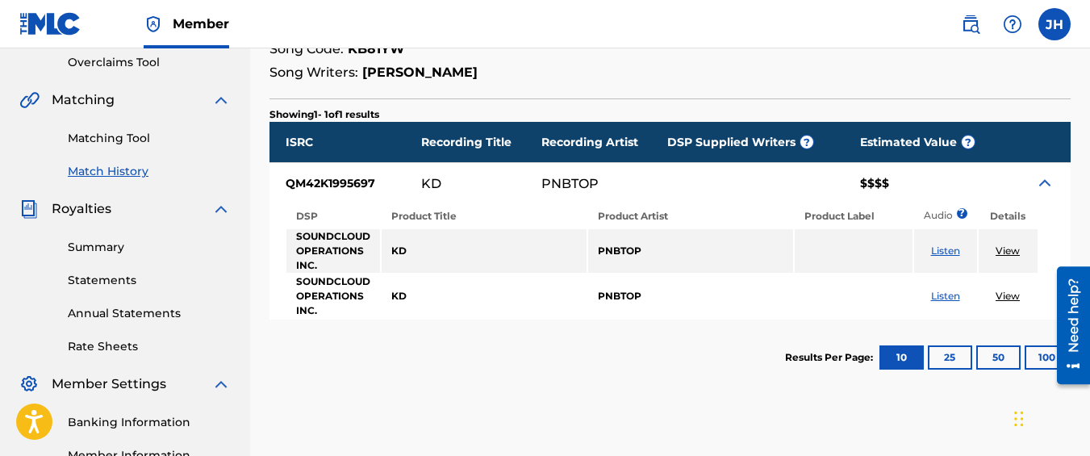
click at [939, 253] on link "Listen" at bounding box center [945, 251] width 29 height 12
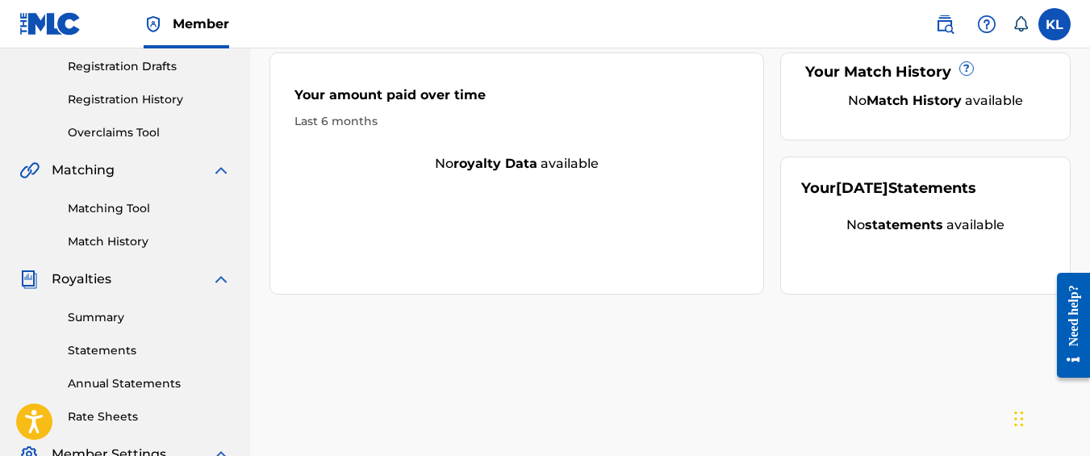
scroll to position [278, 0]
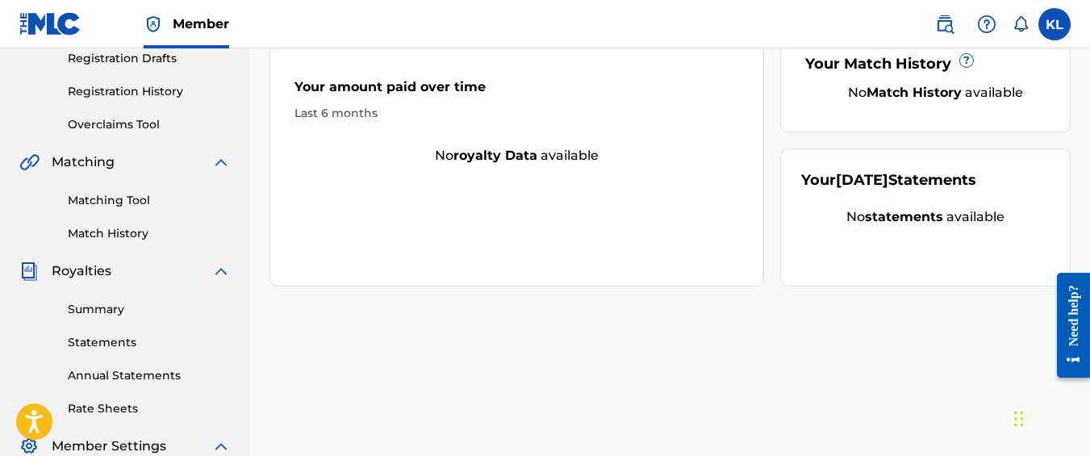
click at [144, 198] on link "Matching Tool" at bounding box center [149, 200] width 163 height 17
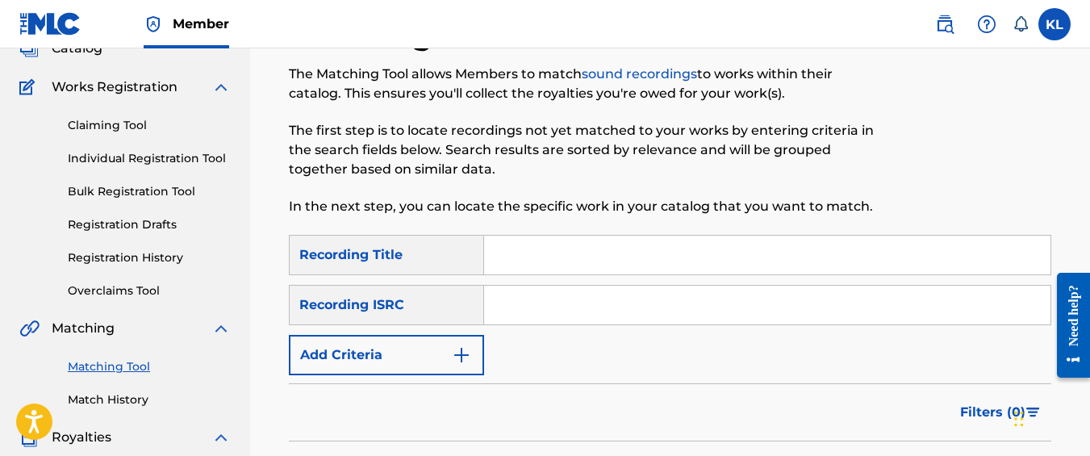
scroll to position [113, 0]
click at [552, 242] on input "Search Form" at bounding box center [767, 254] width 567 height 39
click at [397, 344] on button "Add Criteria" at bounding box center [386, 354] width 195 height 40
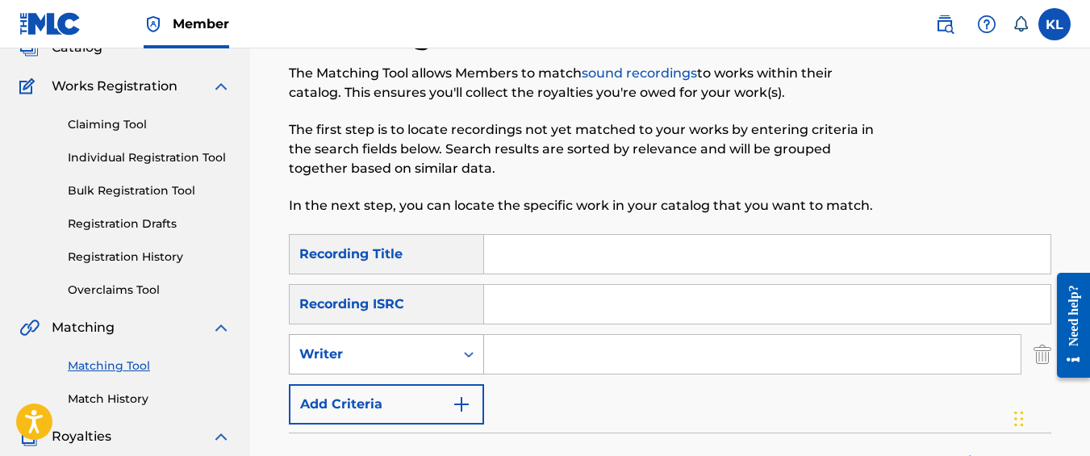
click at [397, 346] on div "Writer" at bounding box center [371, 354] width 145 height 19
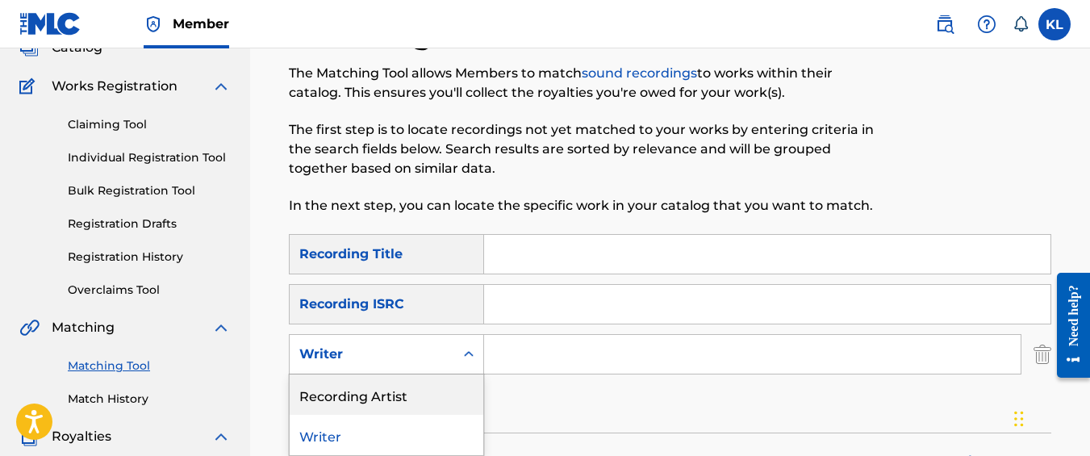
click at [406, 384] on div "Recording Artist" at bounding box center [387, 394] width 194 height 40
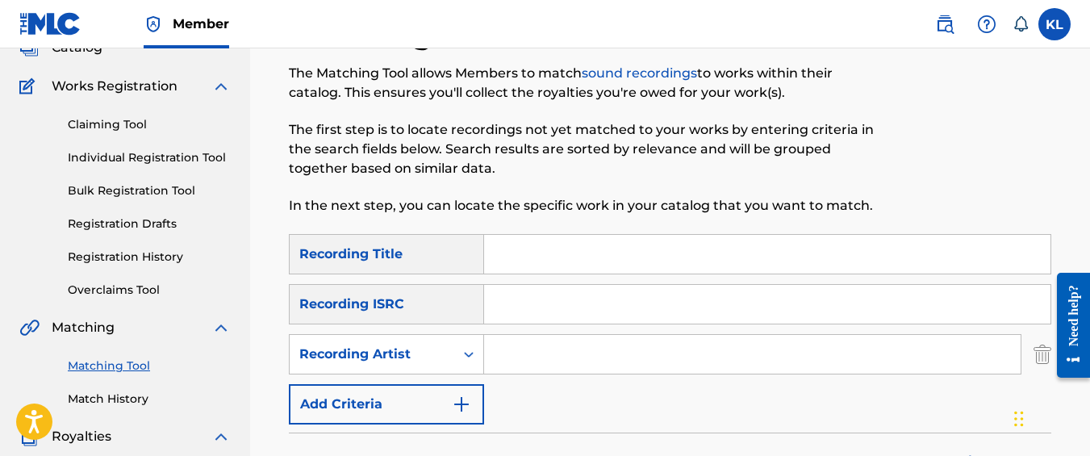
click at [519, 358] on input "Search Form" at bounding box center [752, 354] width 537 height 39
type input "graveyard top"
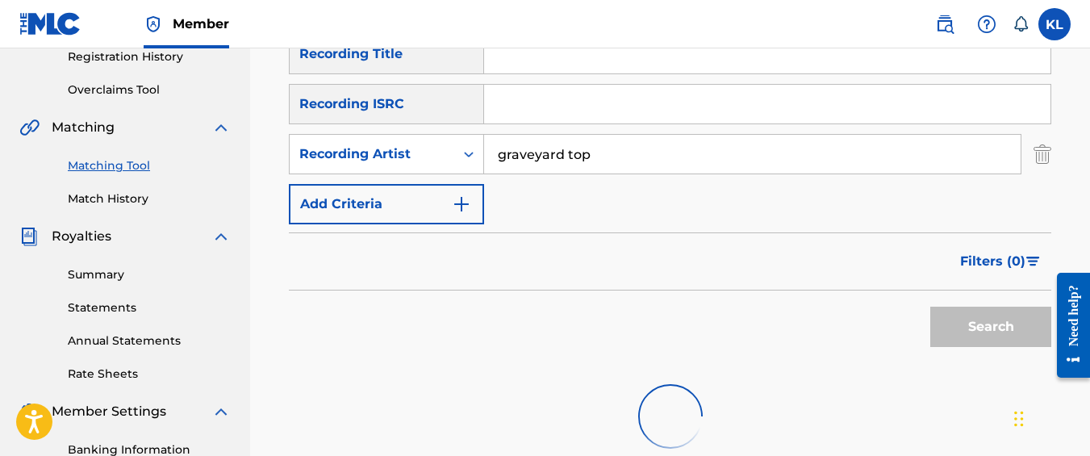
scroll to position [314, 0]
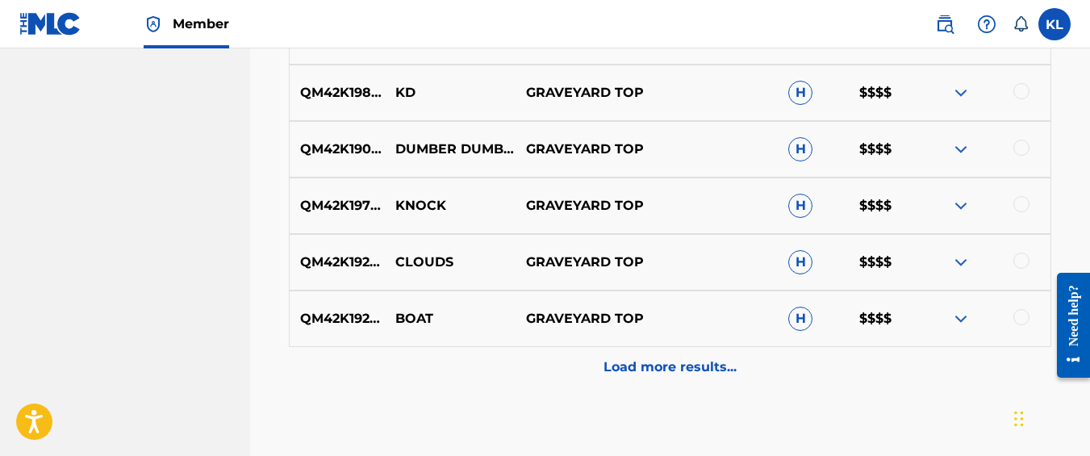
click at [569, 373] on div "Load more results..." at bounding box center [670, 367] width 763 height 40
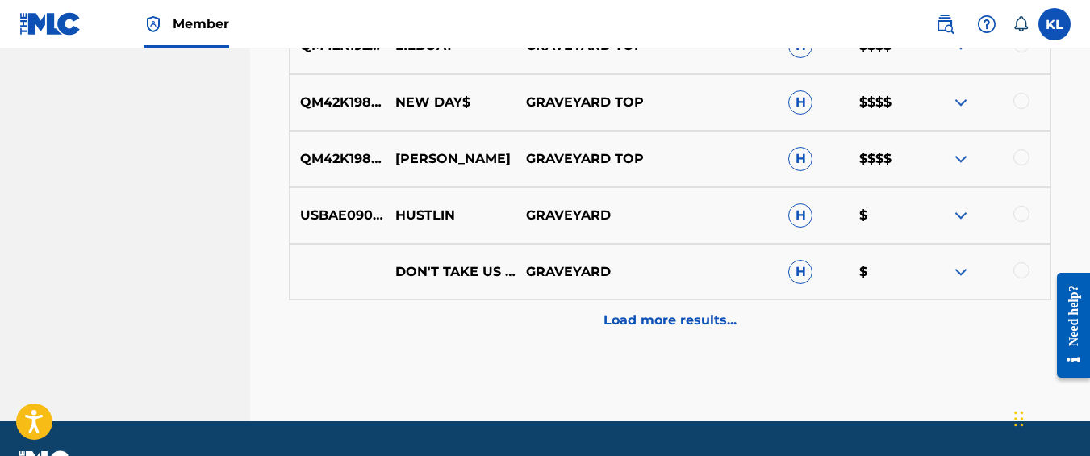
scroll to position [1603, 0]
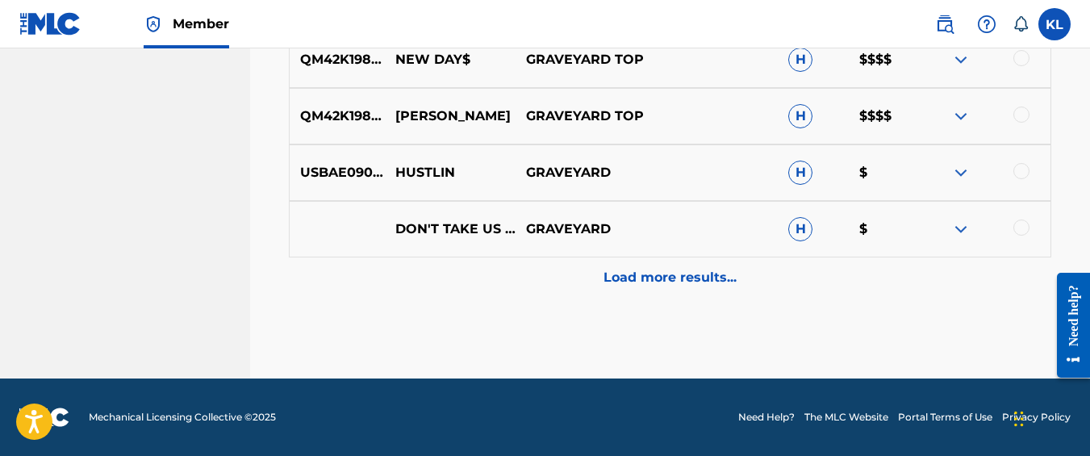
click at [564, 280] on div "Load more results..." at bounding box center [670, 277] width 763 height 40
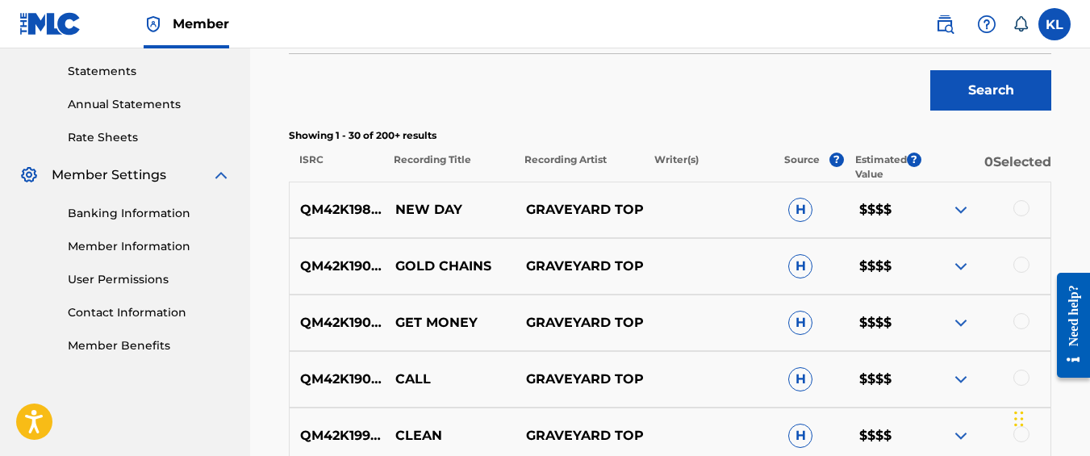
scroll to position [572, 0]
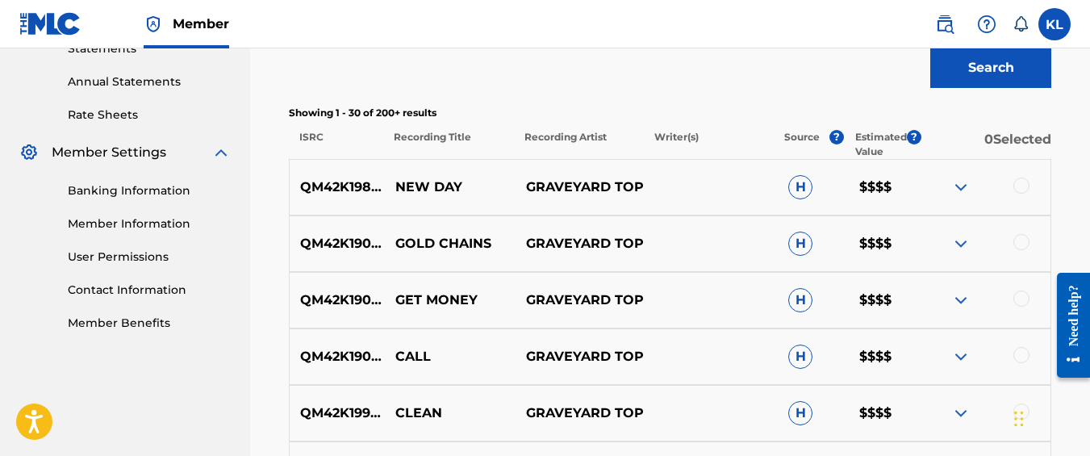
click at [970, 243] on img at bounding box center [960, 243] width 19 height 19
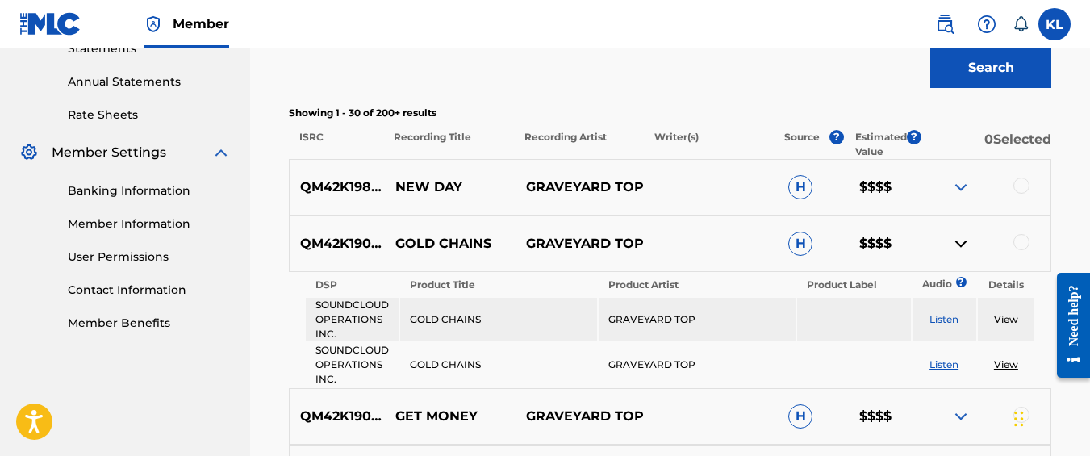
click at [950, 315] on link "Listen" at bounding box center [944, 319] width 29 height 12
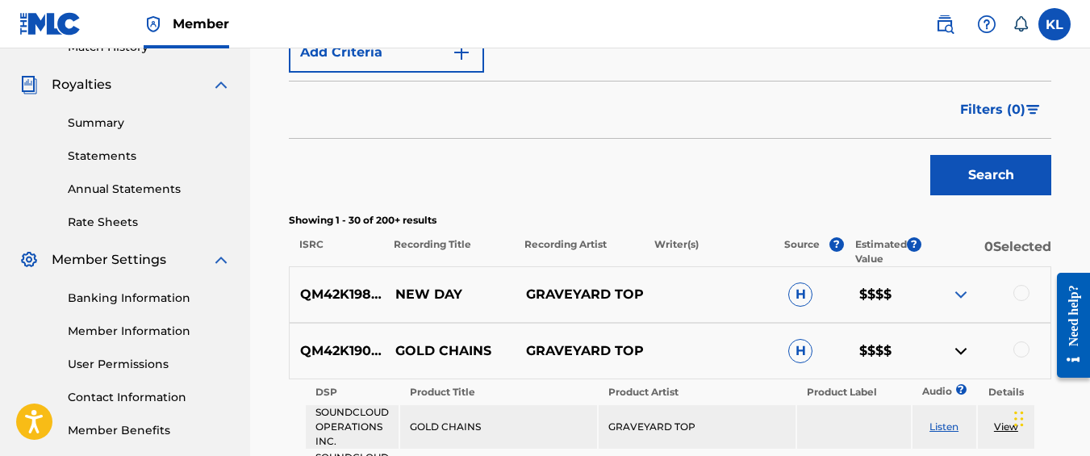
scroll to position [448, 0]
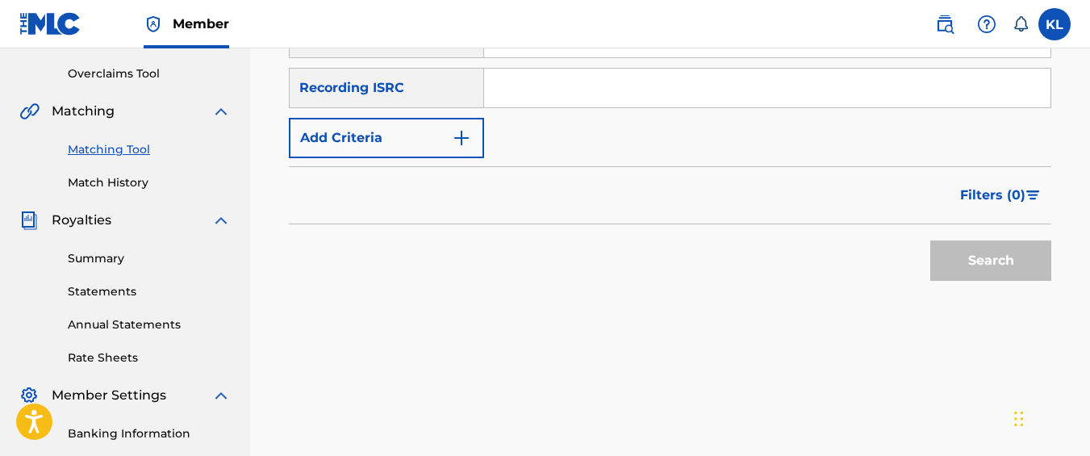
scroll to position [330, 0]
click at [421, 136] on button "Add Criteria" at bounding box center [386, 137] width 195 height 40
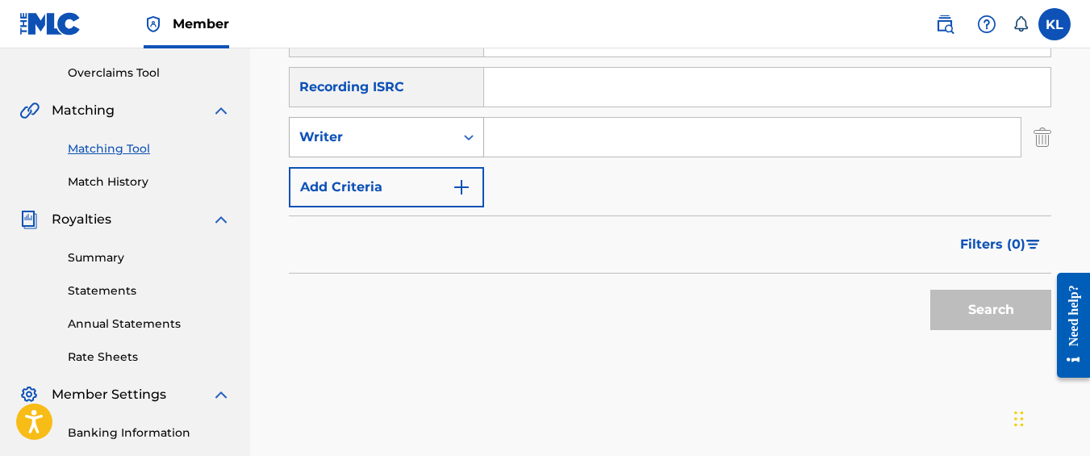
click at [421, 149] on div "Writer" at bounding box center [372, 137] width 165 height 31
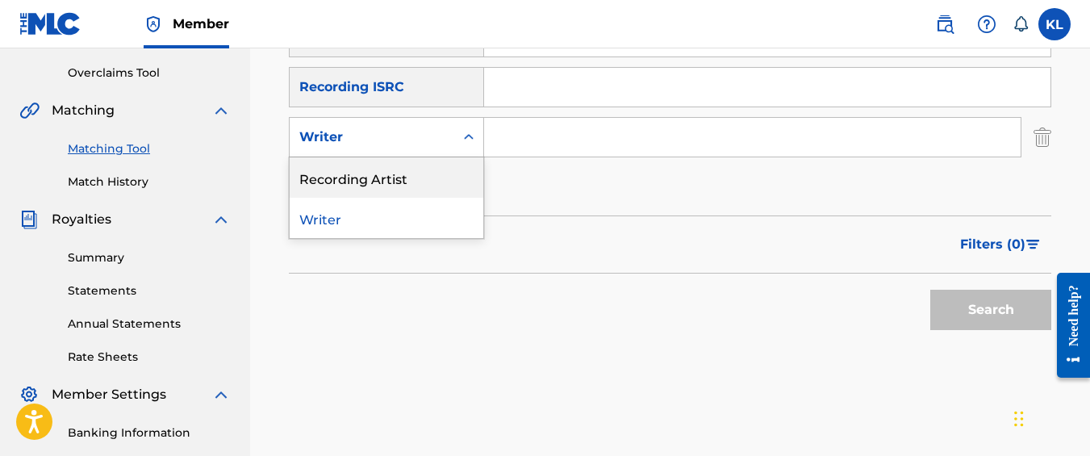
click at [429, 169] on div "Recording Artist" at bounding box center [387, 177] width 194 height 40
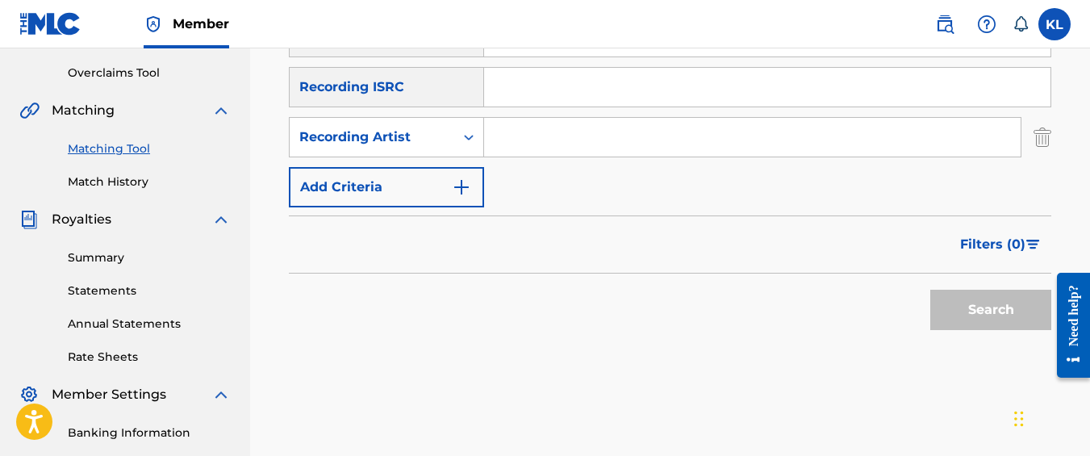
click at [530, 153] on input "Search Form" at bounding box center [752, 137] width 537 height 39
click at [516, 139] on input "Search Form" at bounding box center [752, 137] width 537 height 39
drag, startPoint x: 516, startPoint y: 139, endPoint x: 508, endPoint y: 142, distance: 8.7
click at [508, 142] on input "Search Form" at bounding box center [752, 137] width 537 height 39
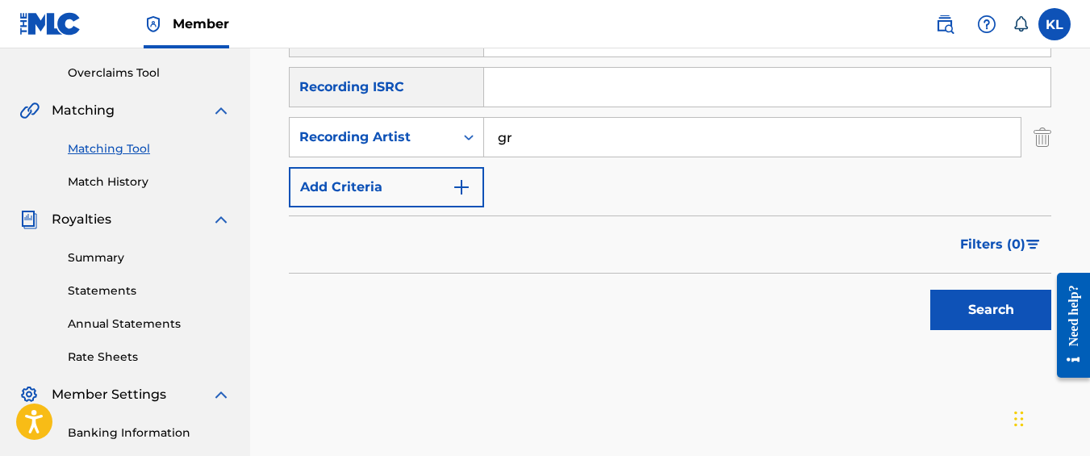
type input "graveyard top"
click at [930, 290] on button "Search" at bounding box center [990, 310] width 121 height 40
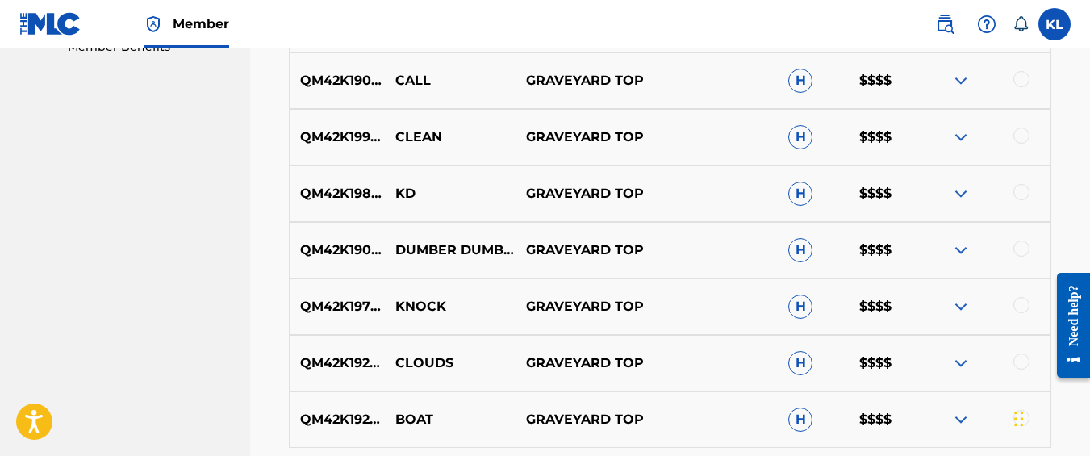
scroll to position [1039, 0]
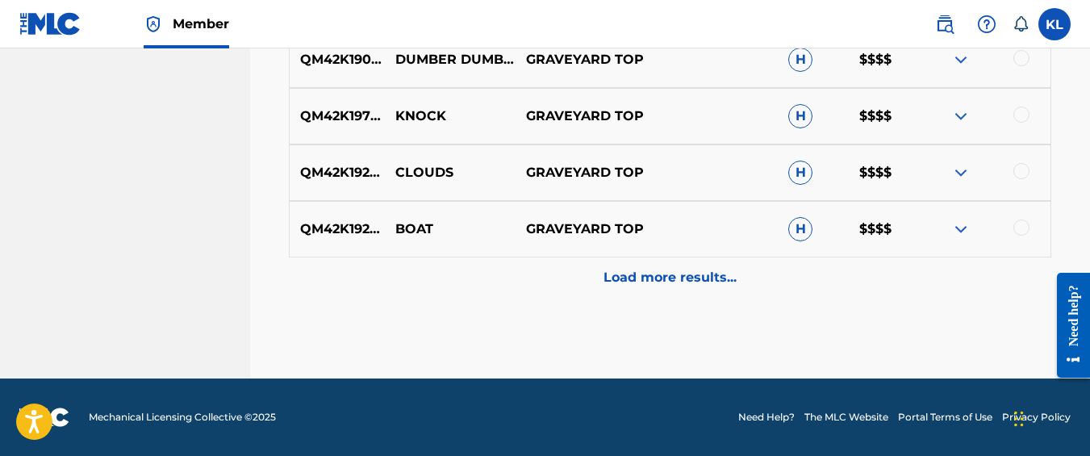
click at [579, 274] on div "Load more results..." at bounding box center [670, 277] width 763 height 40
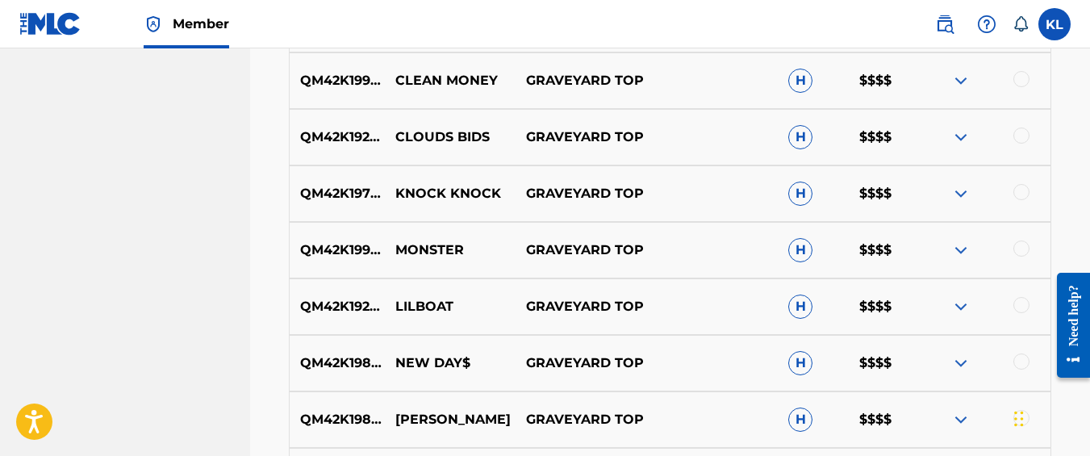
scroll to position [1603, 0]
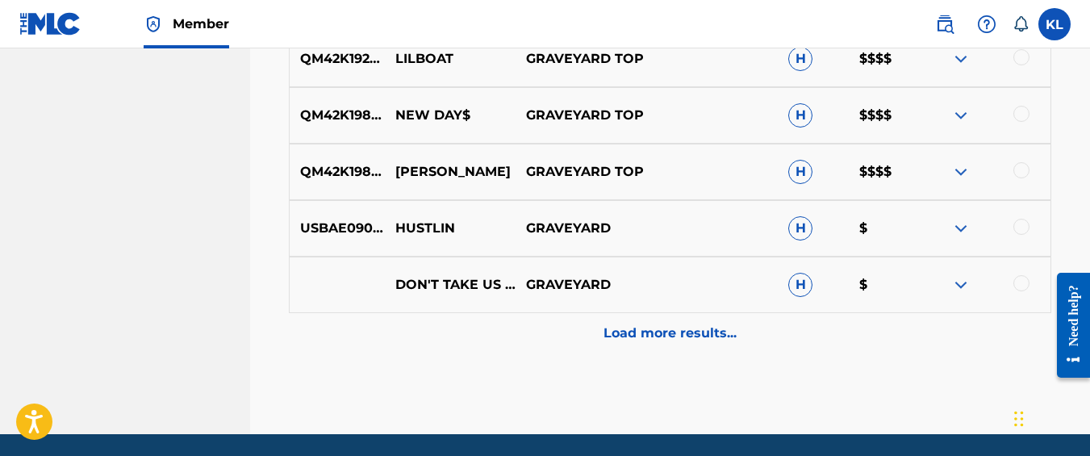
click at [527, 338] on div "Load more results..." at bounding box center [670, 333] width 763 height 40
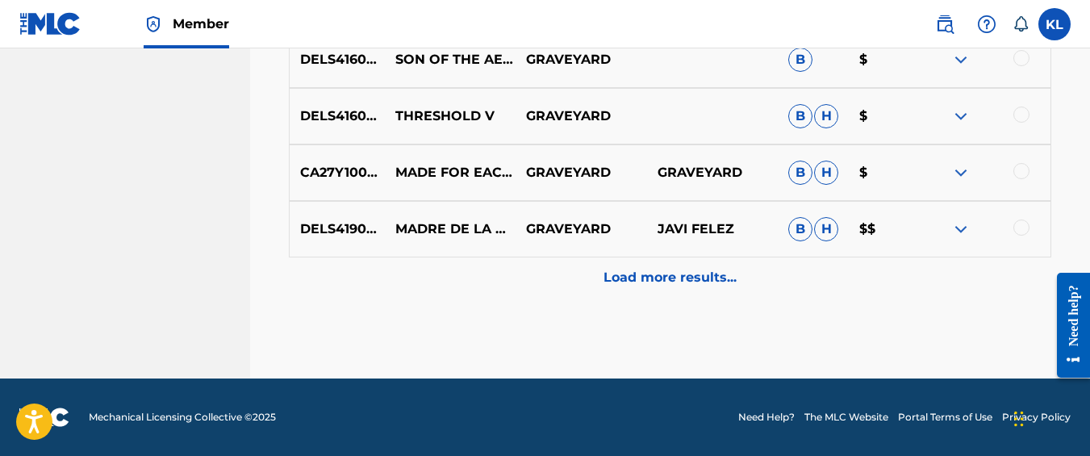
click at [524, 295] on div "Load more results..." at bounding box center [670, 277] width 763 height 40
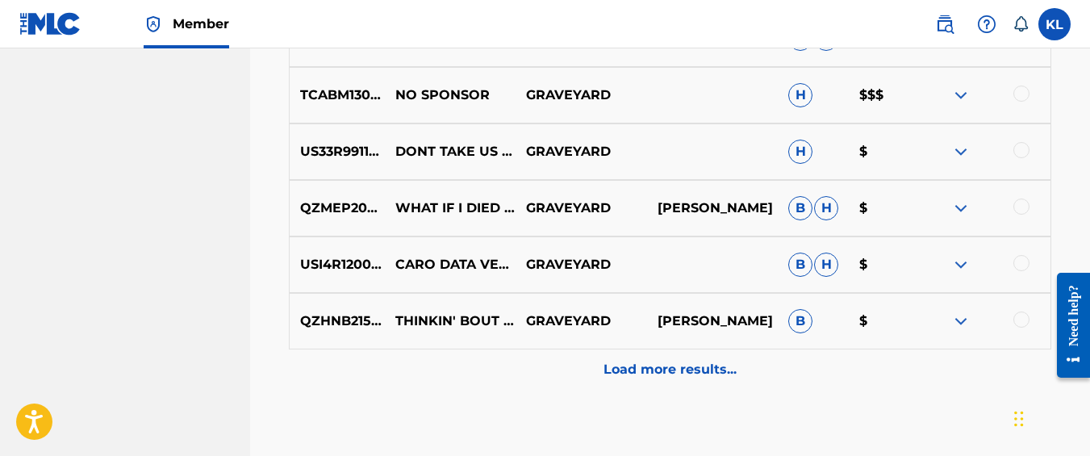
scroll to position [2674, 0]
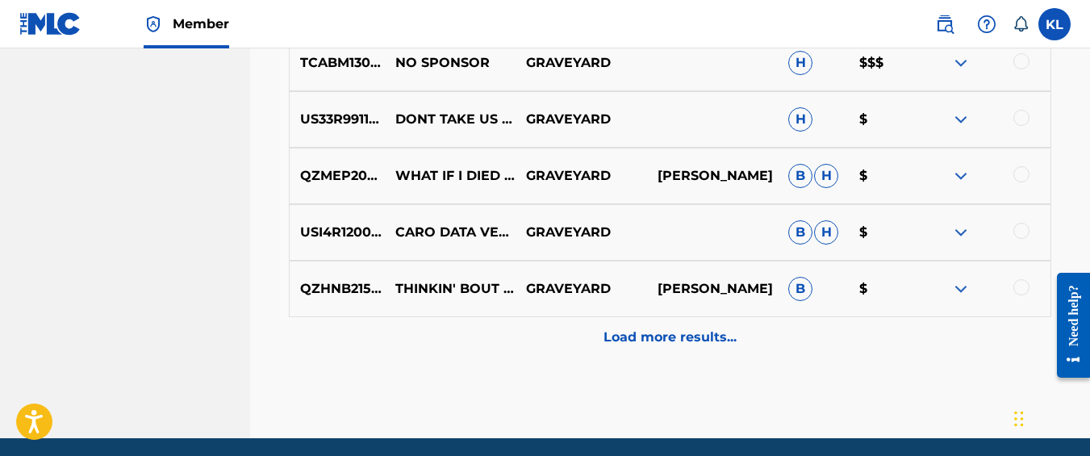
click at [530, 342] on div "Load more results..." at bounding box center [670, 337] width 763 height 40
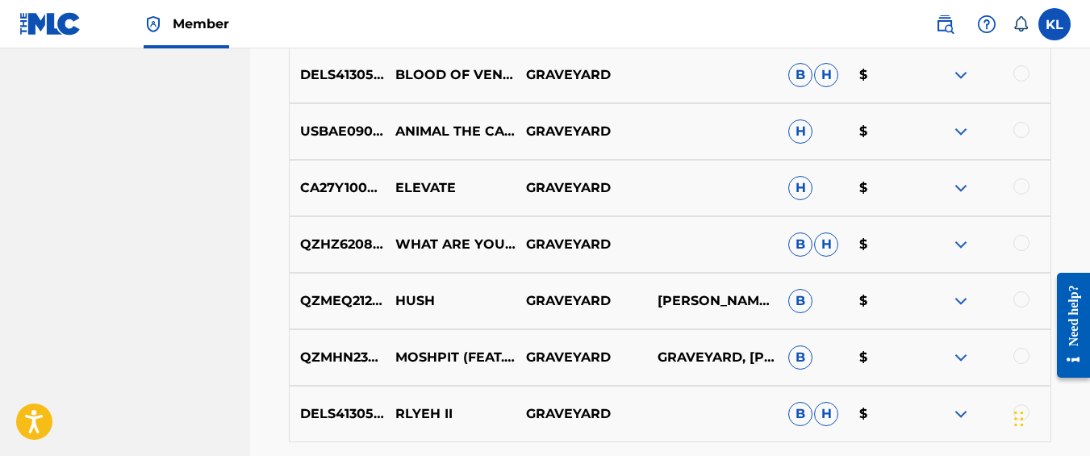
scroll to position [3298, 0]
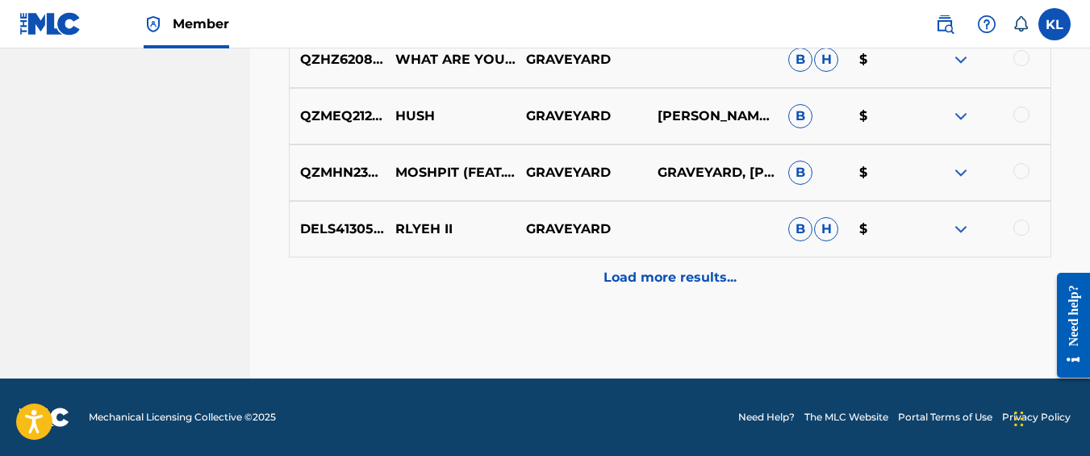
click at [557, 274] on div "Load more results..." at bounding box center [670, 277] width 763 height 40
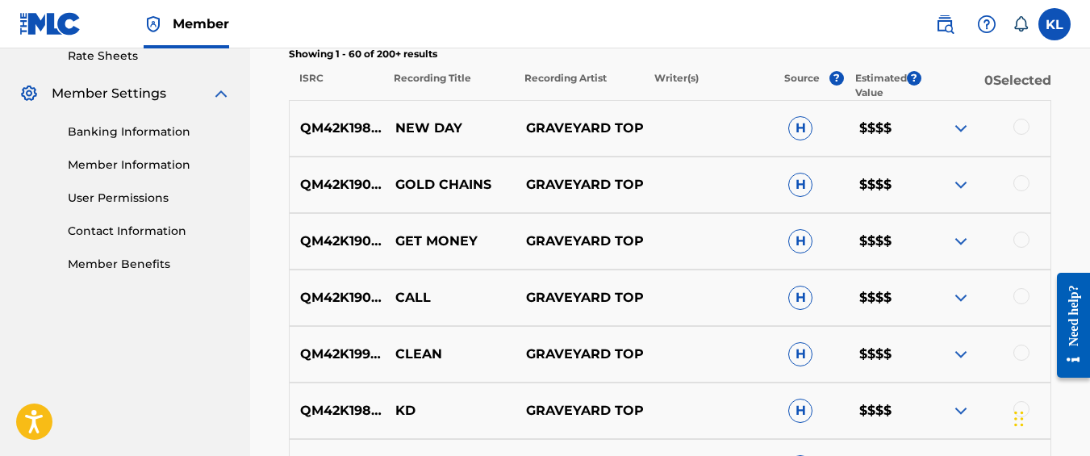
scroll to position [632, 0]
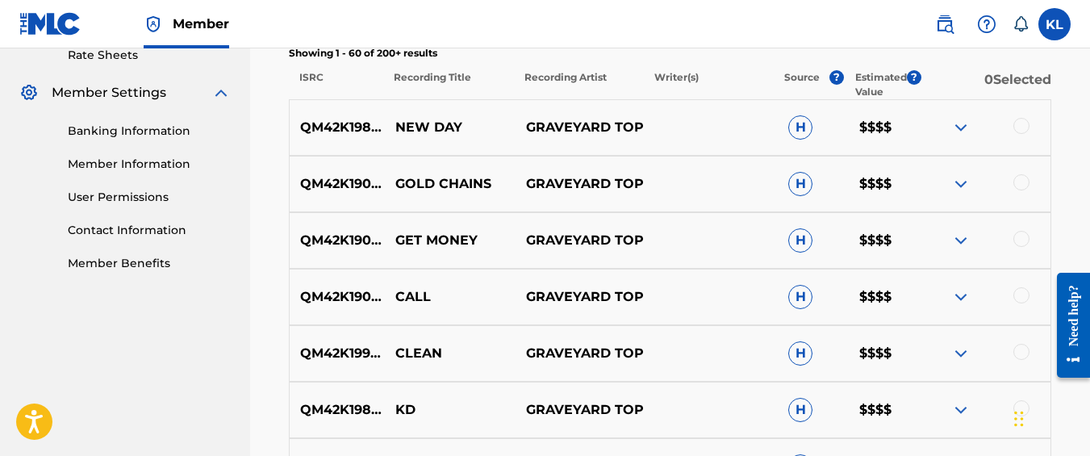
click at [958, 193] on img at bounding box center [960, 183] width 19 height 19
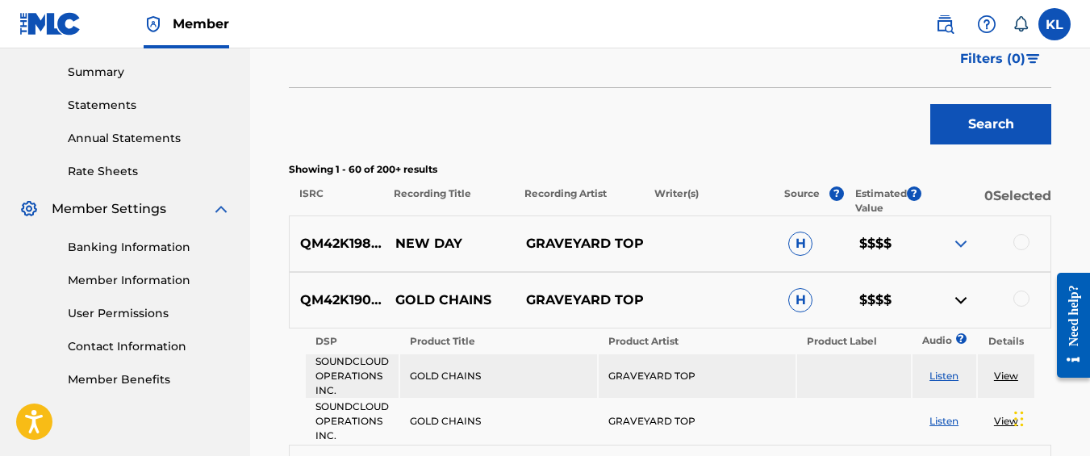
scroll to position [517, 0]
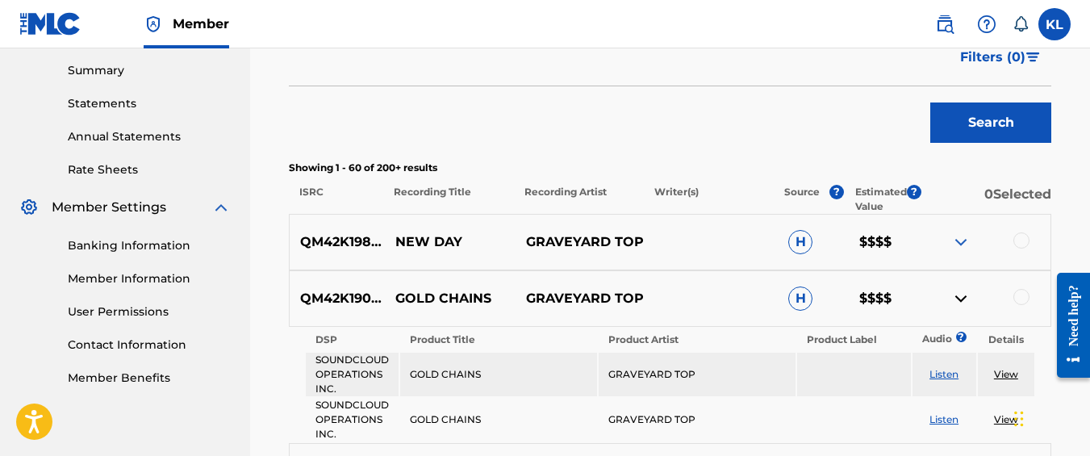
click at [308, 240] on p "QM42K1987532" at bounding box center [337, 241] width 95 height 19
click at [318, 245] on p "QM42K1987532" at bounding box center [337, 241] width 95 height 19
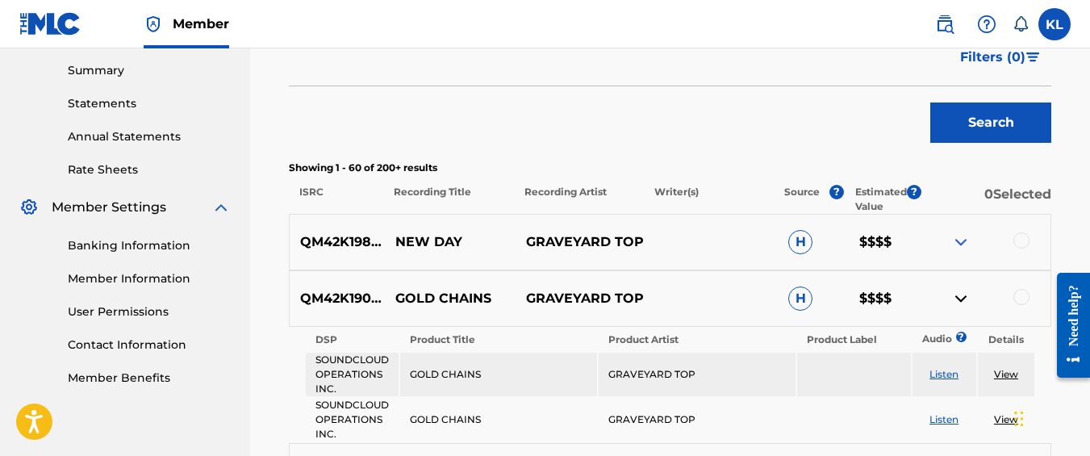
click at [364, 299] on p "QM42K1902026" at bounding box center [337, 298] width 95 height 19
copy p "QM42K1902026"
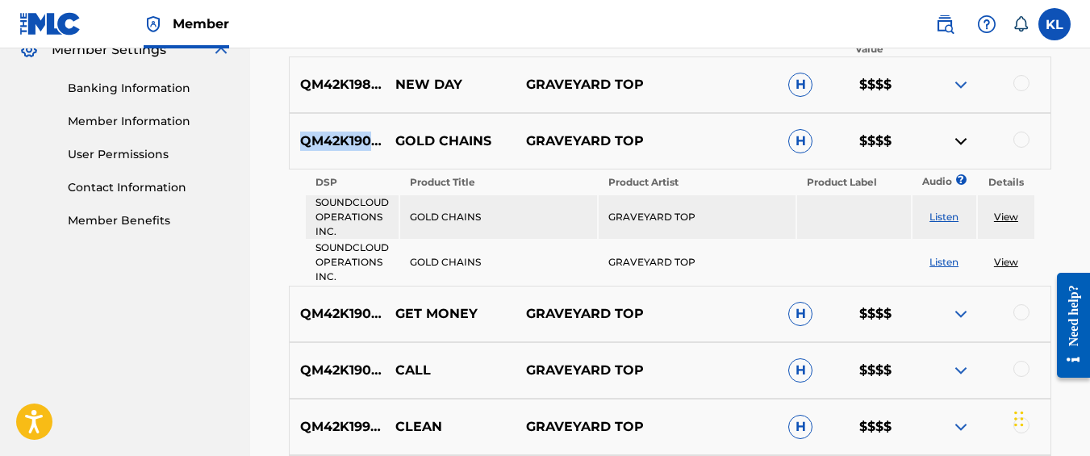
scroll to position [743, 0]
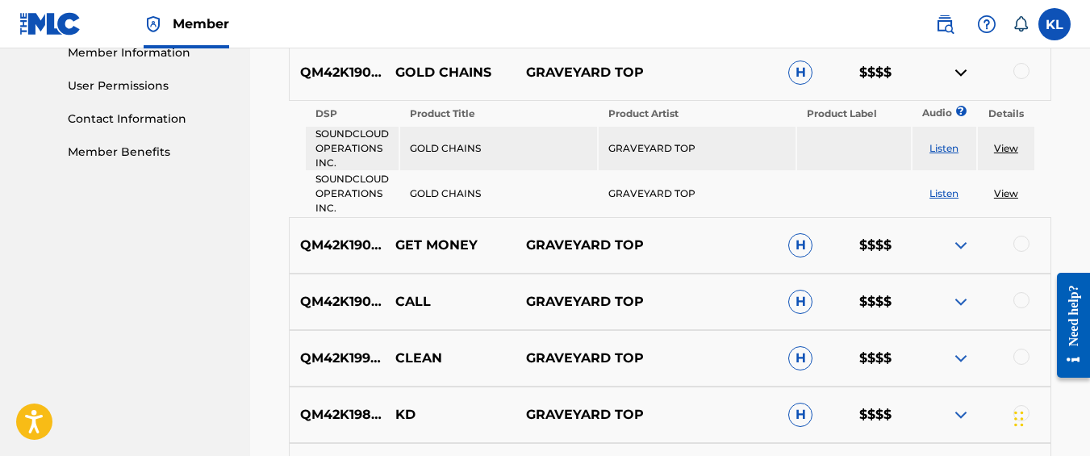
click at [334, 245] on p "QM42K1903235" at bounding box center [337, 245] width 95 height 19
copy p "QM42K1903235"
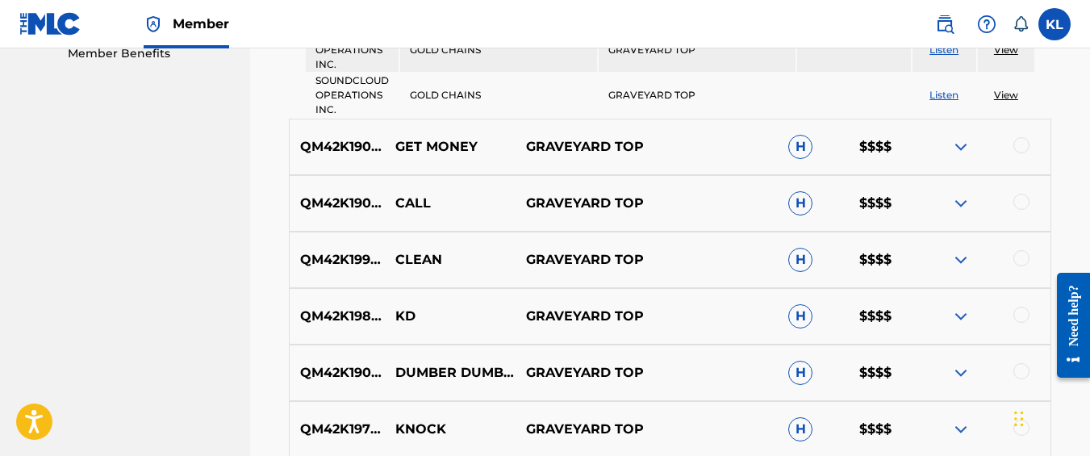
click at [350, 199] on p "QM42K1903235" at bounding box center [337, 203] width 95 height 19
copy p "QM42K1903235"
click at [363, 260] on p "QM42K1998794" at bounding box center [337, 259] width 95 height 19
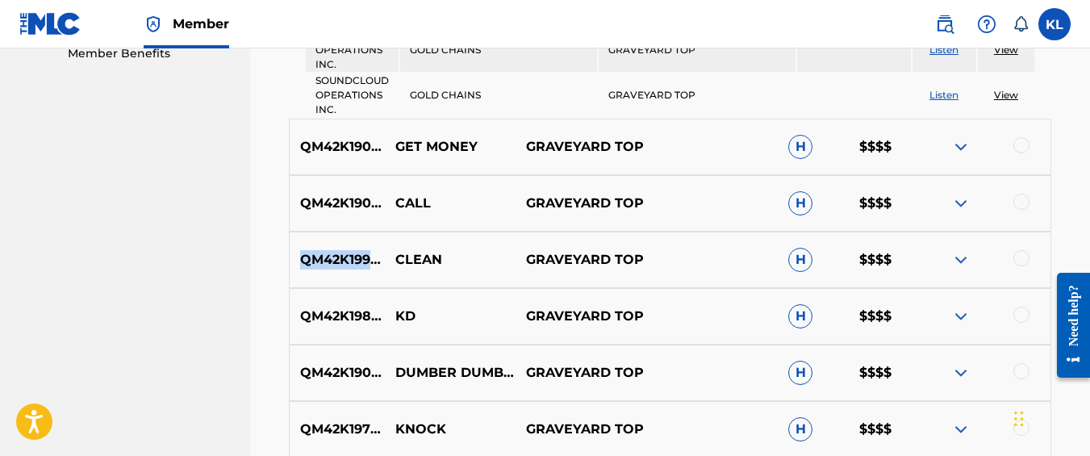
copy p "QM42K1998794"
click at [343, 311] on p "QM42K1987814" at bounding box center [337, 316] width 95 height 19
copy p "QM42K1987814"
click at [328, 366] on p "QM42K1900779" at bounding box center [337, 372] width 95 height 19
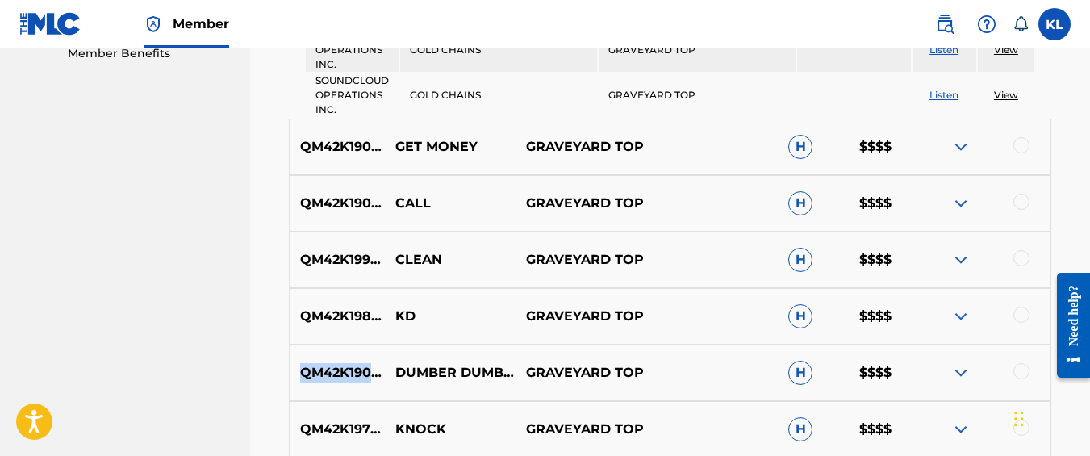
click at [328, 366] on p "QM42K1900779" at bounding box center [337, 372] width 95 height 19
copy p "QM42K1900779"
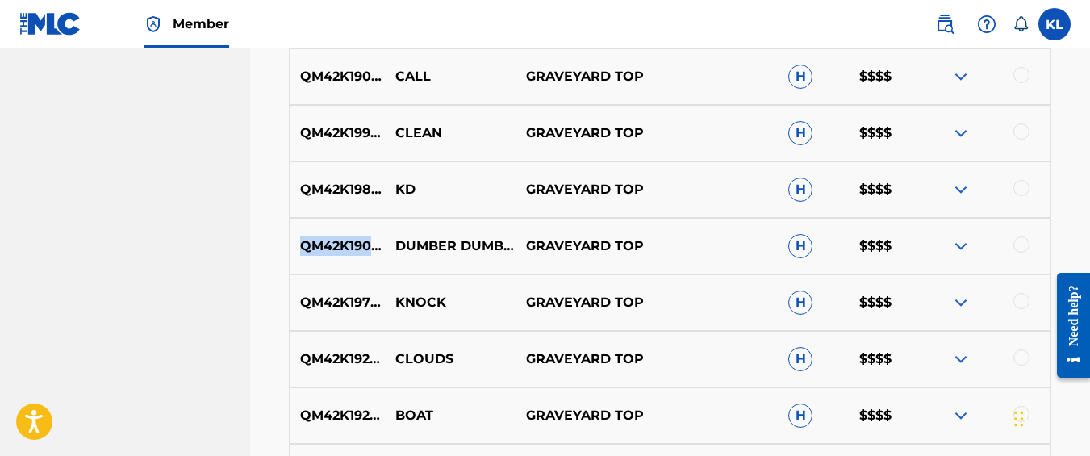
scroll to position [969, 0]
click at [369, 295] on p "QM42K1979644" at bounding box center [337, 301] width 95 height 19
copy p "QM42K1979644"
click at [367, 353] on p "QM42K1924469" at bounding box center [337, 358] width 95 height 19
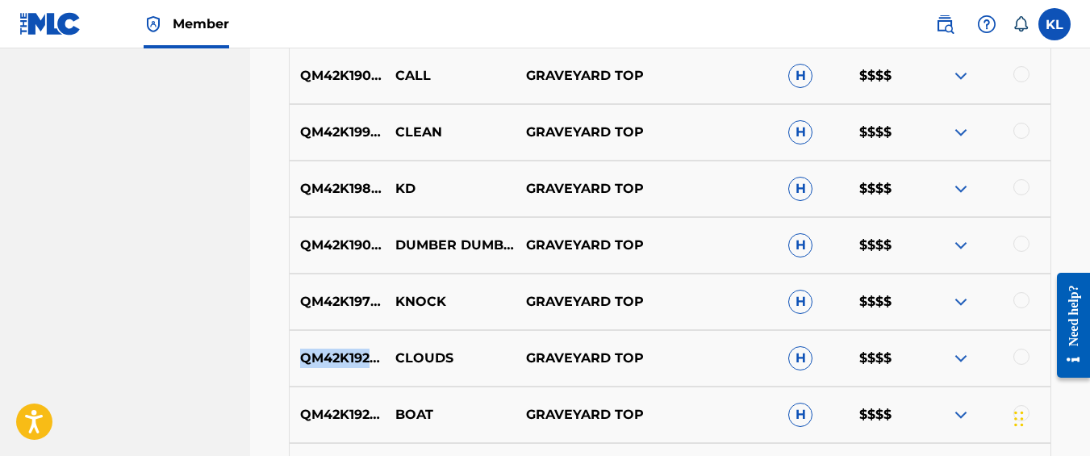
click at [367, 353] on p "QM42K1924469" at bounding box center [337, 358] width 95 height 19
copy p "QM42K1924469"
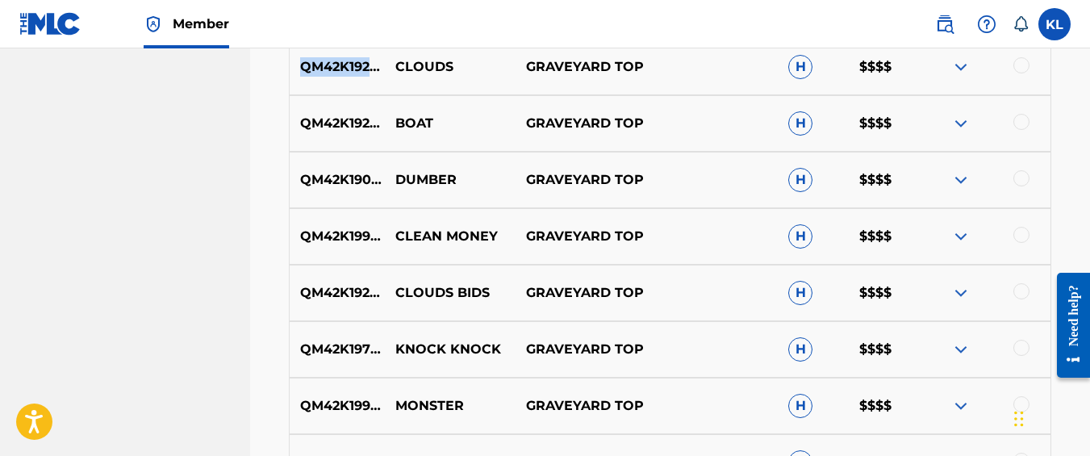
scroll to position [1260, 0]
click at [431, 217] on div "QM42K1998794 CLEAN MONEY GRAVEYARD TOP H $$$$" at bounding box center [670, 237] width 763 height 56
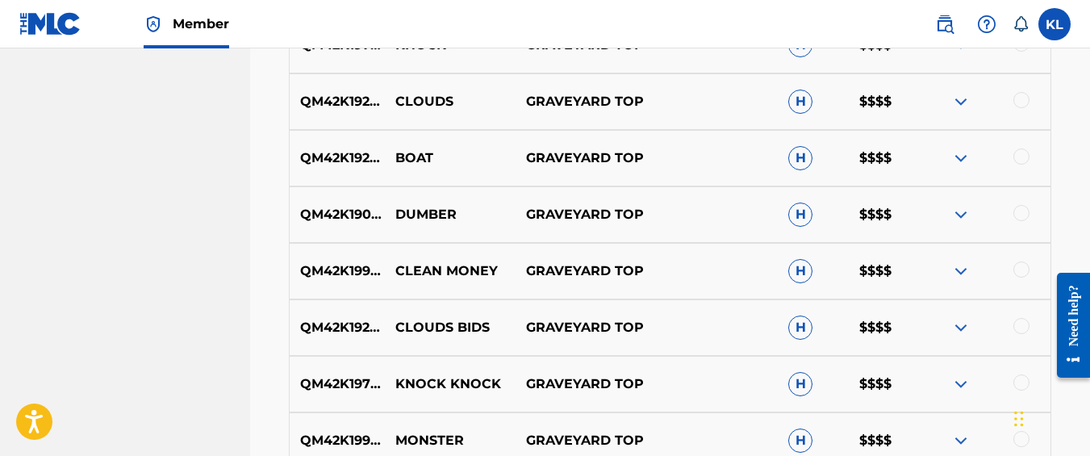
scroll to position [1213, 0]
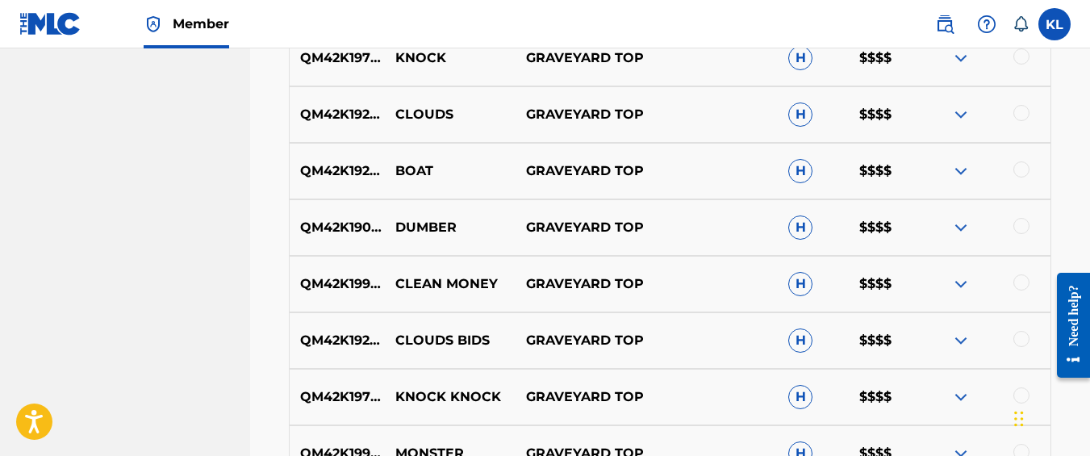
click at [339, 116] on p "QM42K1924469" at bounding box center [337, 114] width 95 height 19
copy p "QM42K1924469"
click at [370, 169] on p "QM42K1925329" at bounding box center [337, 170] width 95 height 19
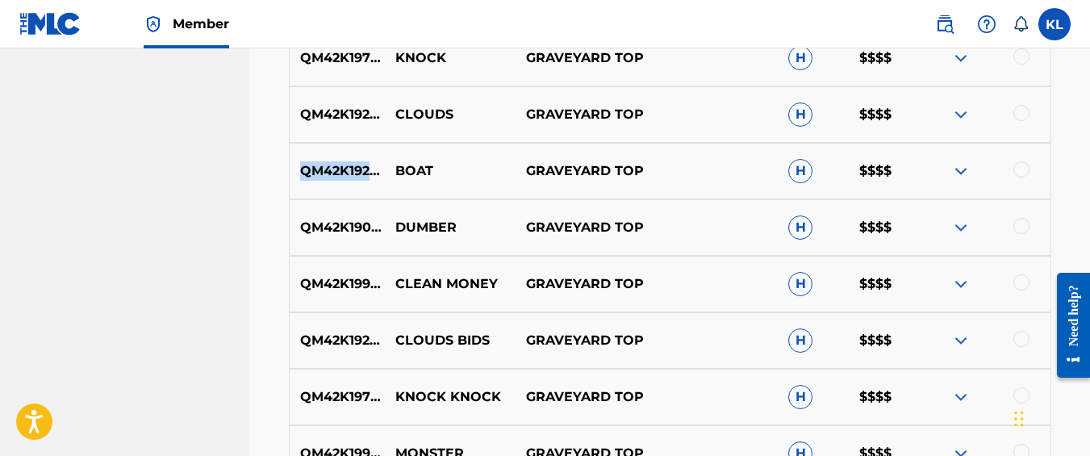
copy p "QM42K1925329"
click at [371, 223] on p "QM42K1900779" at bounding box center [337, 227] width 95 height 19
click at [341, 282] on p "QM42K1998794" at bounding box center [337, 283] width 95 height 19
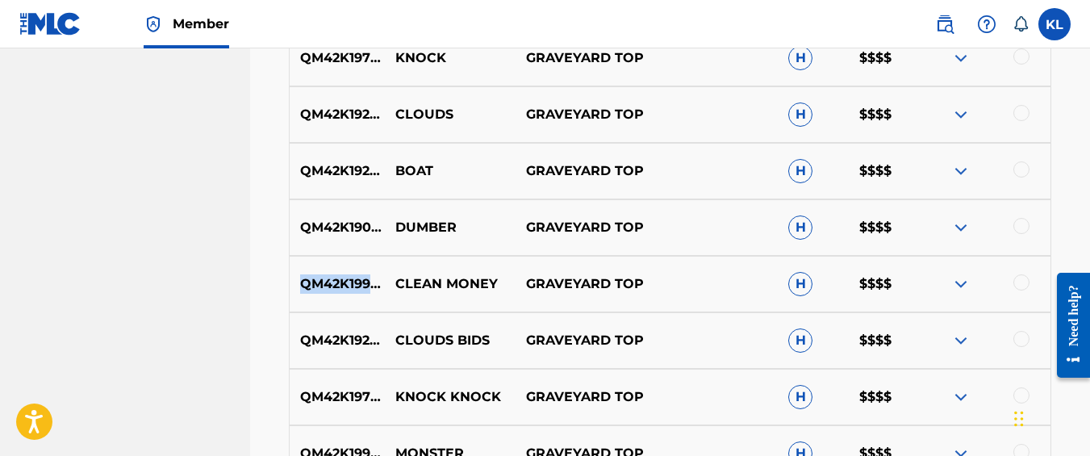
click at [340, 288] on p "QM42K1998794" at bounding box center [337, 283] width 95 height 19
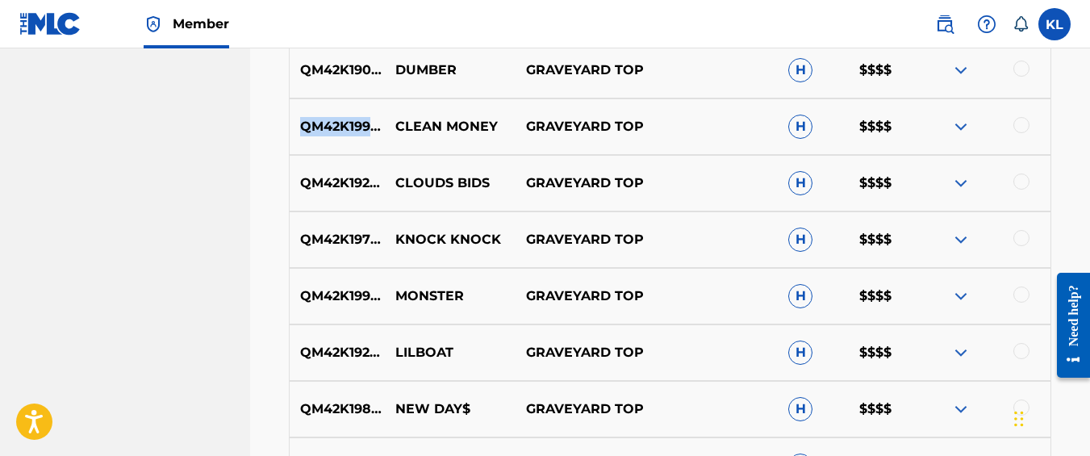
scroll to position [1371, 0]
click at [375, 183] on p "QM42K1924469" at bounding box center [337, 182] width 95 height 19
click at [363, 232] on p "QM42K1979644" at bounding box center [337, 238] width 95 height 19
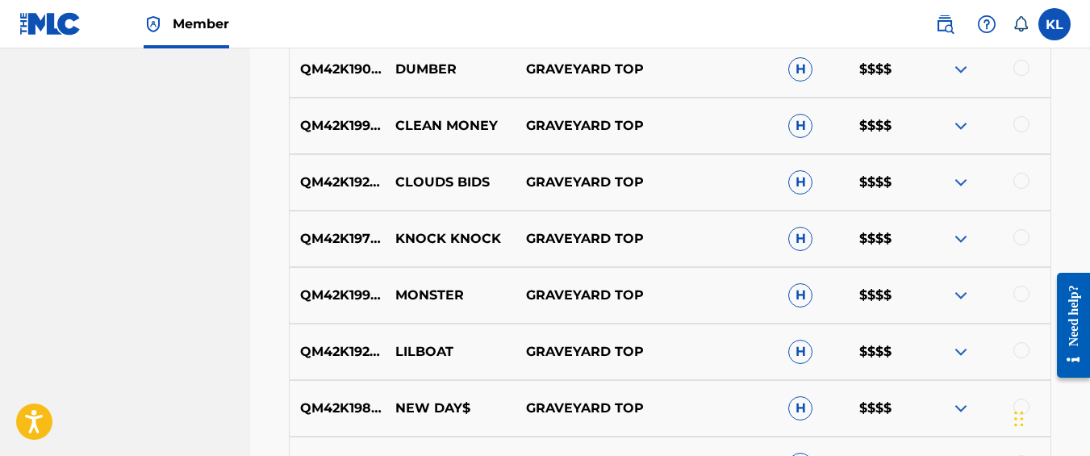
click at [351, 292] on p "QM42K1996281" at bounding box center [337, 295] width 95 height 19
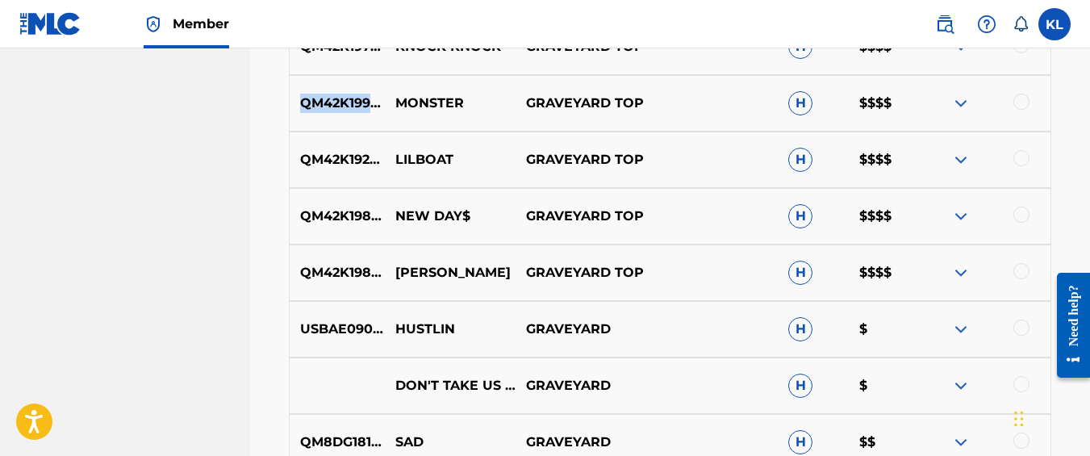
scroll to position [1564, 0]
click at [340, 152] on p "QM42K1925329" at bounding box center [337, 158] width 95 height 19
click at [371, 214] on p "QM42K1987532" at bounding box center [337, 215] width 95 height 19
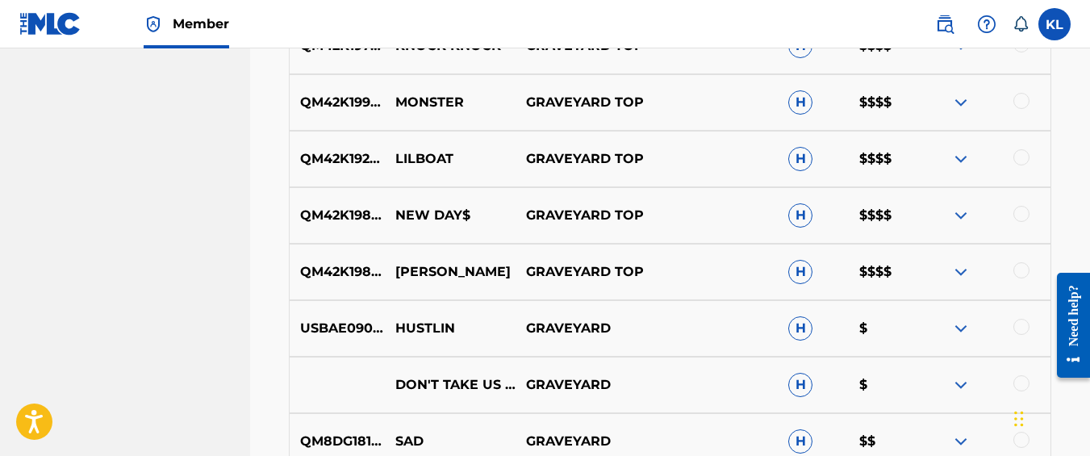
click at [337, 266] on p "QM42K1987814" at bounding box center [337, 271] width 95 height 19
